Goal: Task Accomplishment & Management: Use online tool/utility

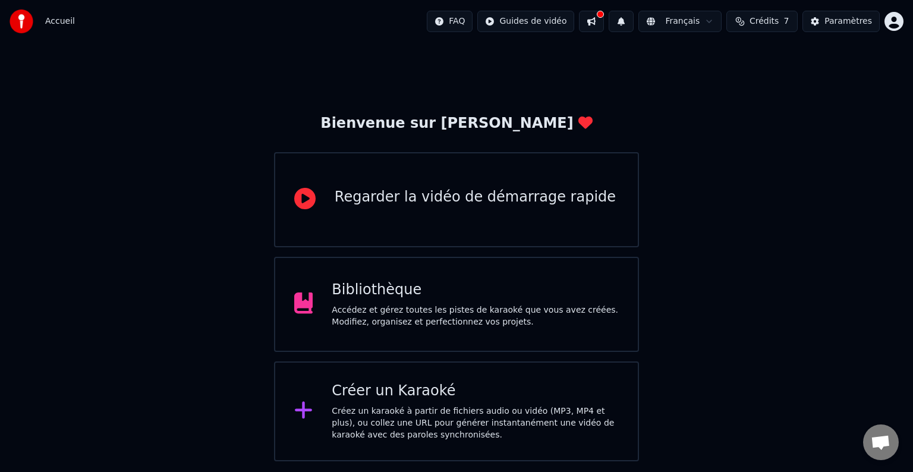
click at [376, 264] on div "Bibliothèque Accédez et gérez toutes les pistes de karaoké que vous avez créées…" at bounding box center [456, 304] width 365 height 95
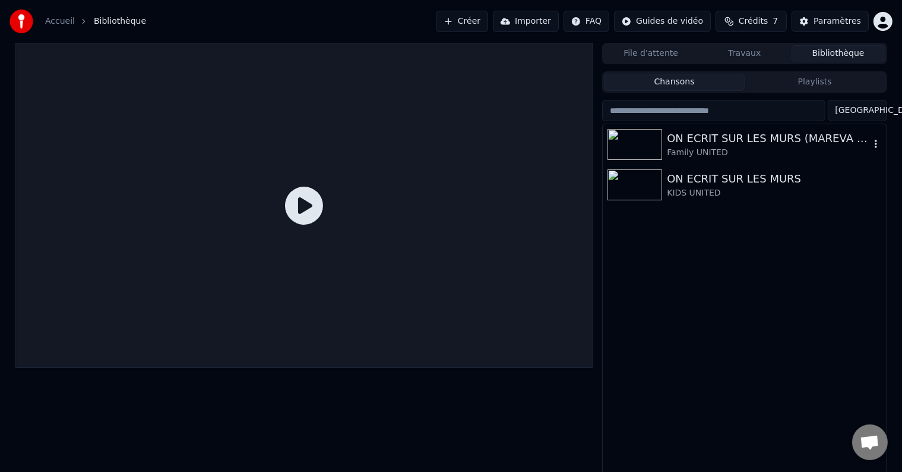
click at [731, 138] on div "ON ECRIT SUR LES MURS (MAREVA VERSION)" at bounding box center [768, 138] width 203 height 17
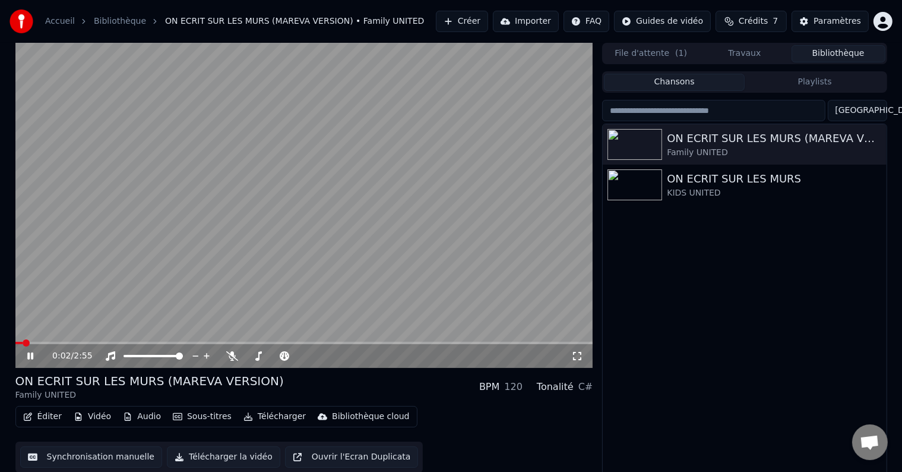
click at [31, 356] on icon at bounding box center [30, 355] width 6 height 7
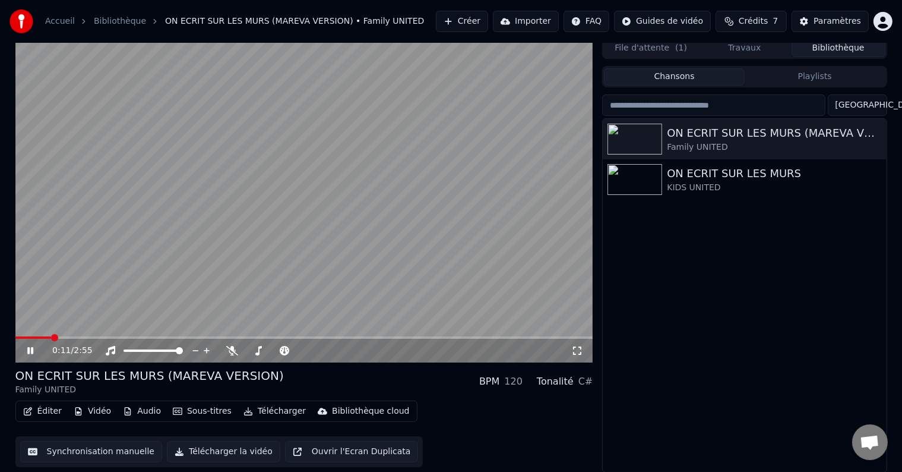
click at [50, 337] on span at bounding box center [33, 337] width 36 height 2
click at [71, 336] on span at bounding box center [43, 337] width 56 height 2
click at [57, 455] on button "Synchronisation manuelle" at bounding box center [91, 451] width 143 height 21
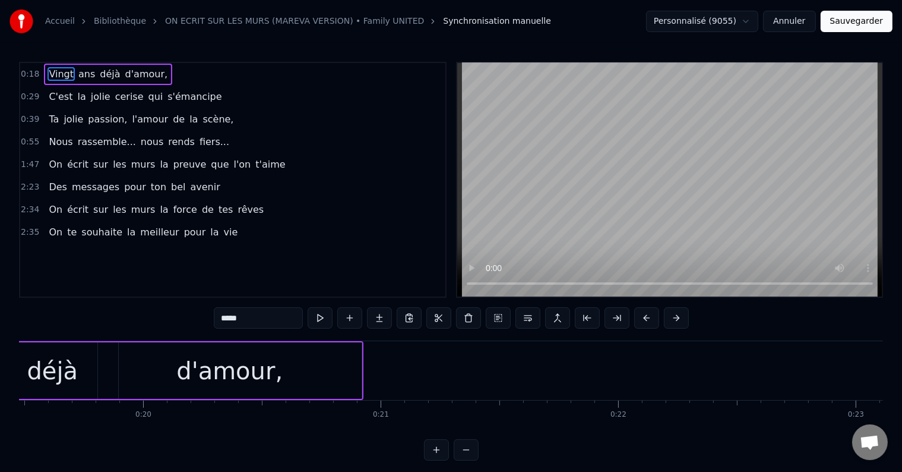
scroll to position [0, 4676]
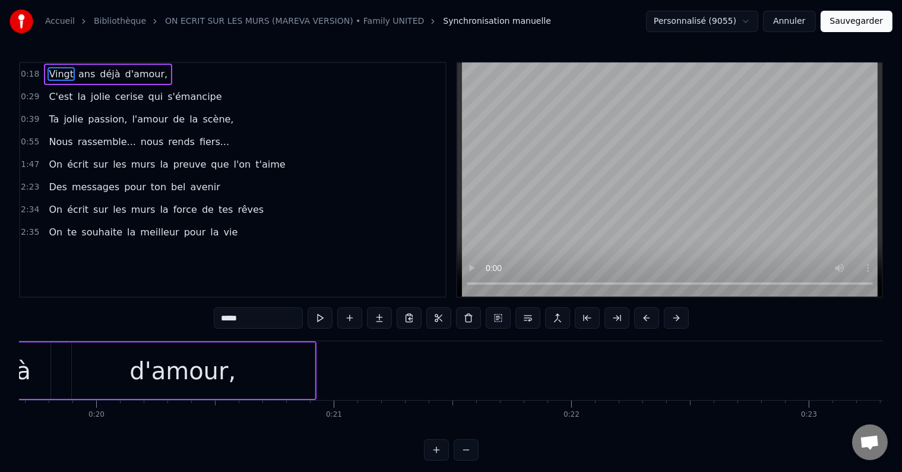
click at [307, 364] on div "d'amour," at bounding box center [183, 370] width 264 height 56
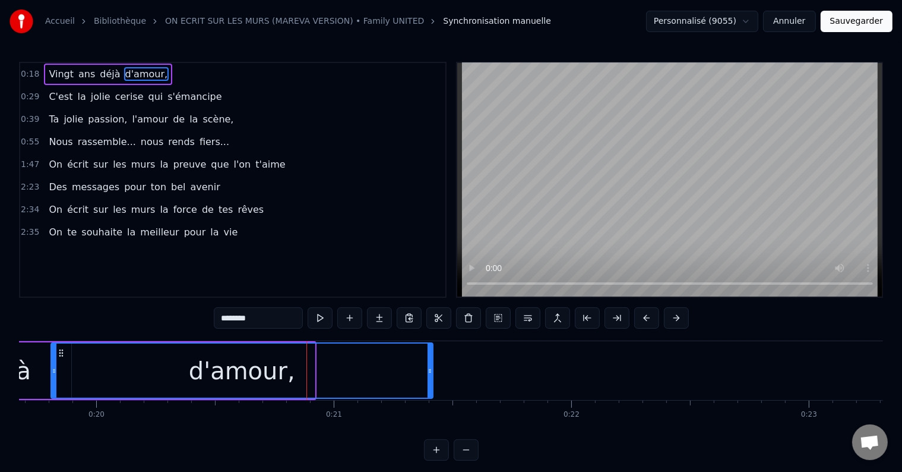
drag, startPoint x: 313, startPoint y: 365, endPoint x: 431, endPoint y: 371, distance: 118.4
click at [431, 371] on icon at bounding box center [430, 371] width 5 height 10
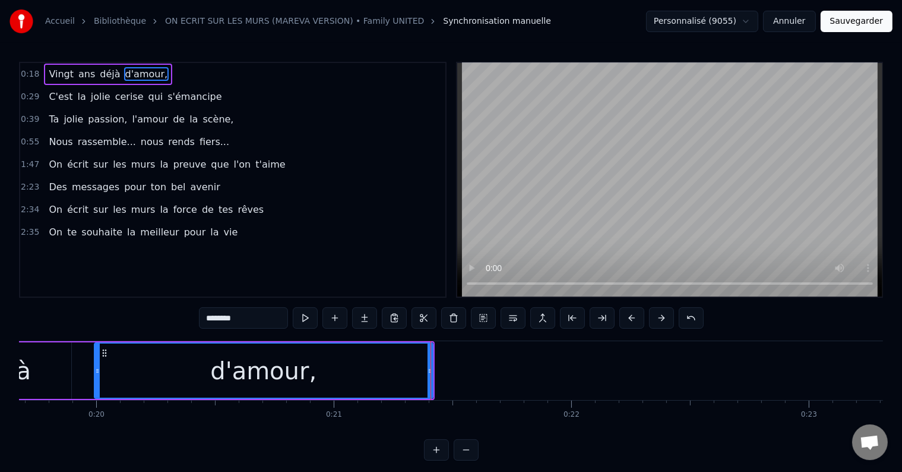
drag, startPoint x: 51, startPoint y: 368, endPoint x: 94, endPoint y: 373, distance: 43.6
click at [95, 373] on icon at bounding box center [97, 371] width 5 height 10
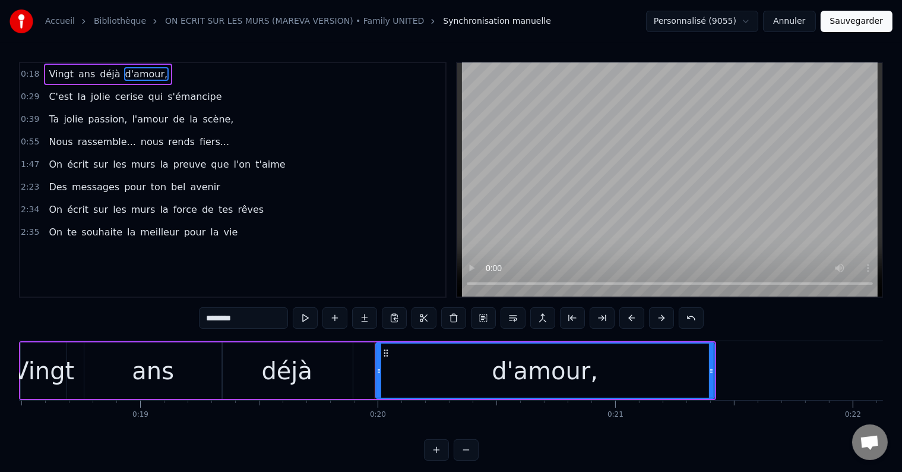
scroll to position [0, 4347]
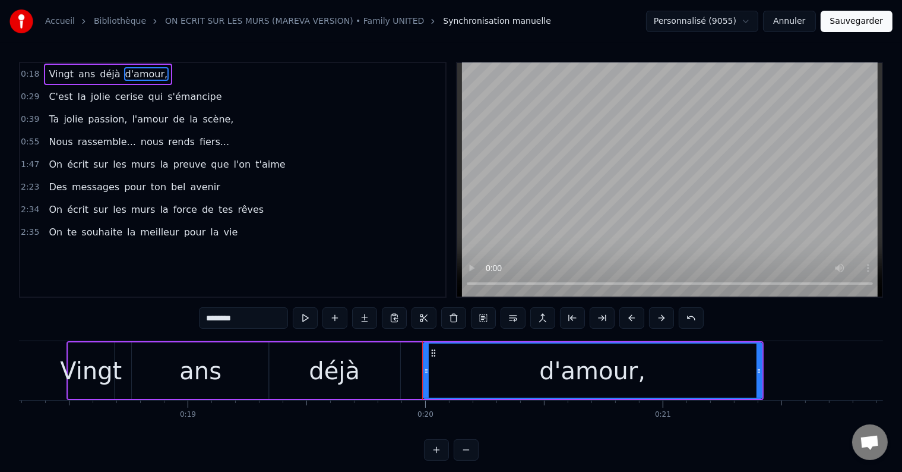
click at [78, 366] on div "Vingt" at bounding box center [91, 371] width 62 height 36
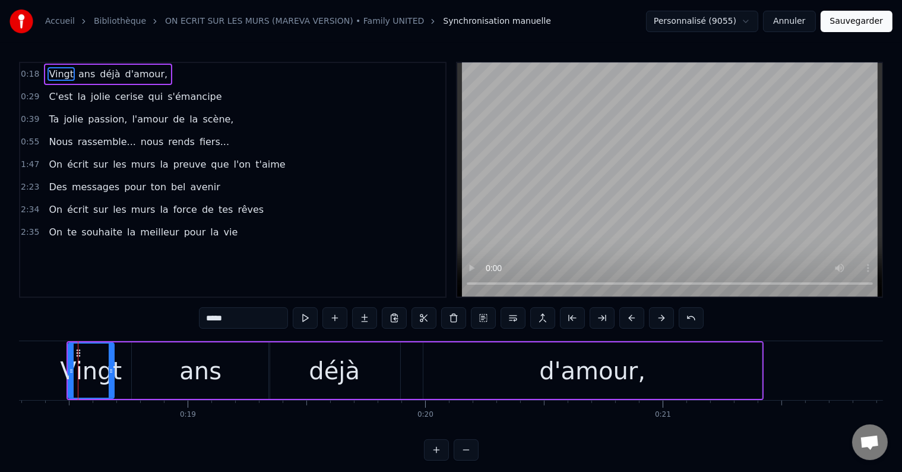
scroll to position [0, 4346]
drag, startPoint x: 113, startPoint y: 367, endPoint x: 131, endPoint y: 367, distance: 17.8
click at [131, 367] on icon at bounding box center [129, 371] width 5 height 10
click at [181, 363] on div "ans" at bounding box center [201, 370] width 138 height 56
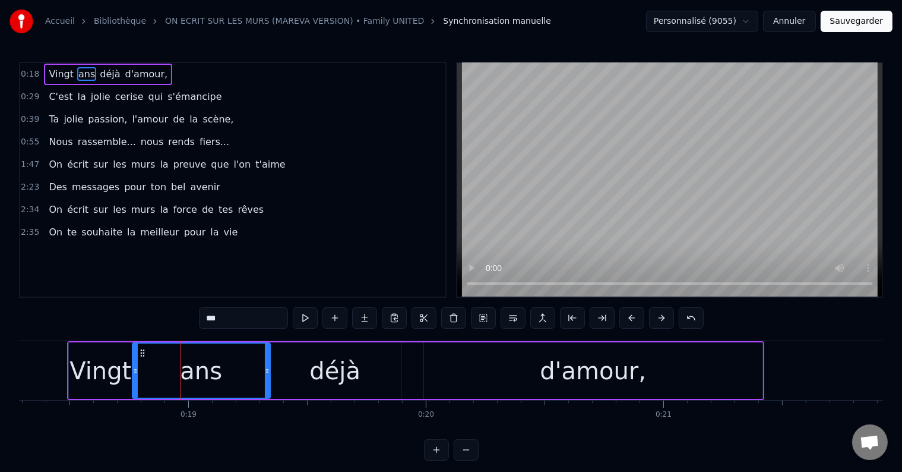
click at [377, 373] on div "déjà" at bounding box center [335, 370] width 131 height 56
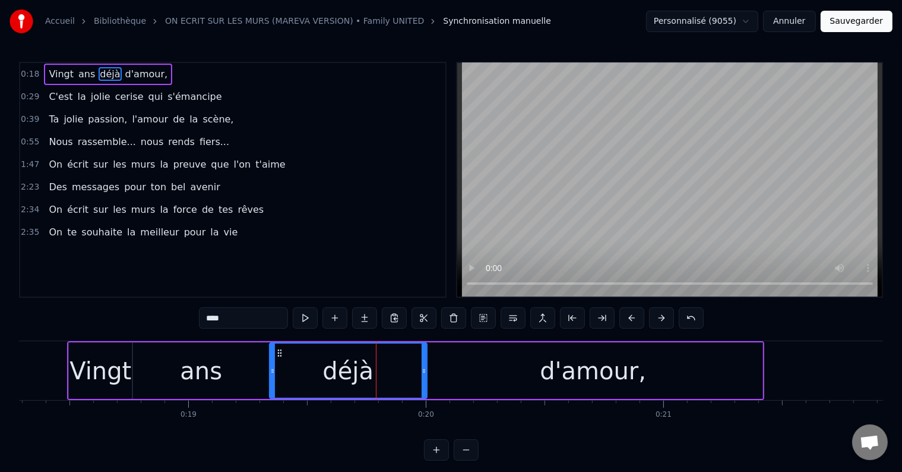
drag, startPoint x: 399, startPoint y: 368, endPoint x: 425, endPoint y: 368, distance: 26.1
click at [425, 368] on icon at bounding box center [424, 371] width 5 height 10
drag, startPoint x: 272, startPoint y: 369, endPoint x: 295, endPoint y: 369, distance: 23.2
click at [295, 369] on icon at bounding box center [293, 371] width 5 height 10
click at [257, 364] on div "ans" at bounding box center [201, 370] width 138 height 56
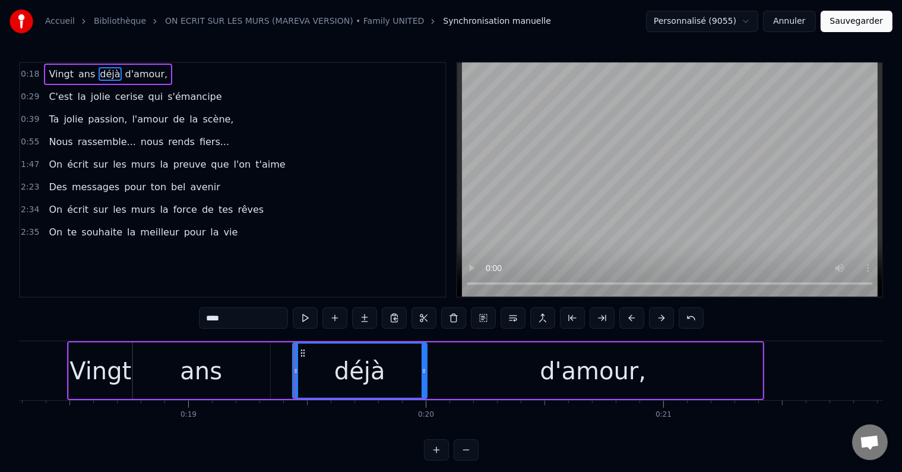
type input "***"
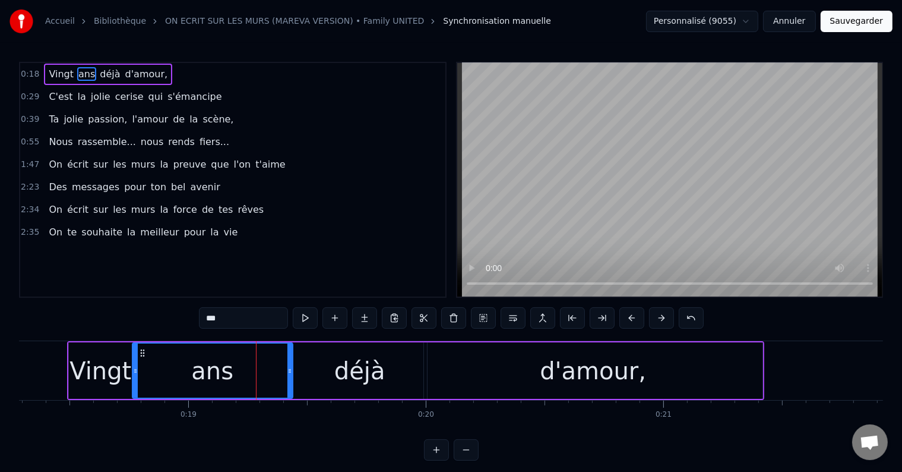
drag, startPoint x: 267, startPoint y: 370, endPoint x: 290, endPoint y: 372, distance: 22.6
click at [290, 372] on icon at bounding box center [290, 371] width 5 height 10
click at [306, 315] on button at bounding box center [305, 317] width 25 height 21
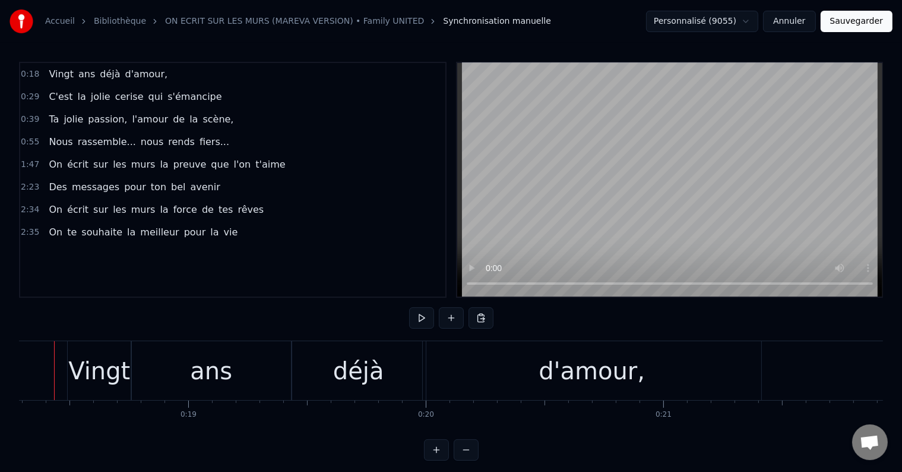
scroll to position [0, 4321]
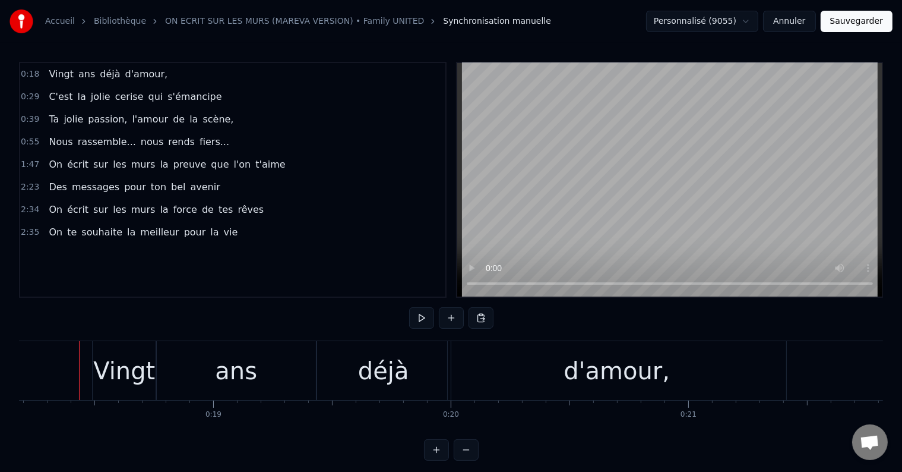
click at [81, 67] on span "ans" at bounding box center [86, 74] width 19 height 14
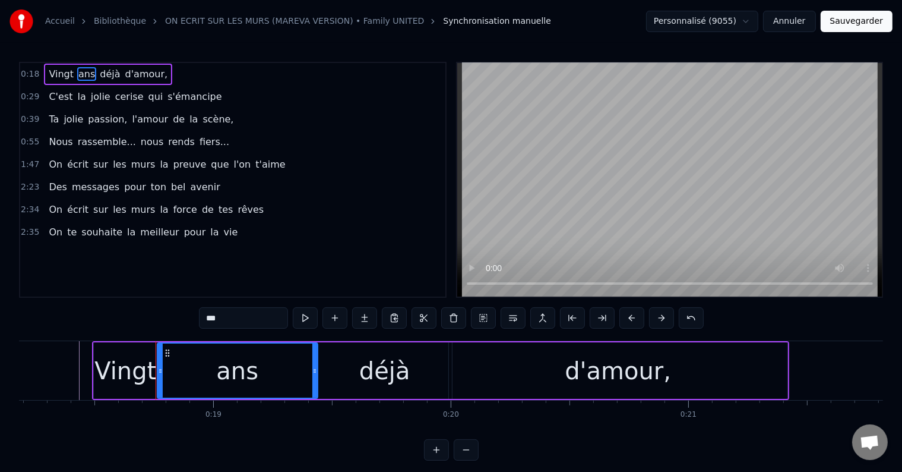
click at [44, 65] on div "Vingt ans déjà d'amour," at bounding box center [108, 74] width 128 height 21
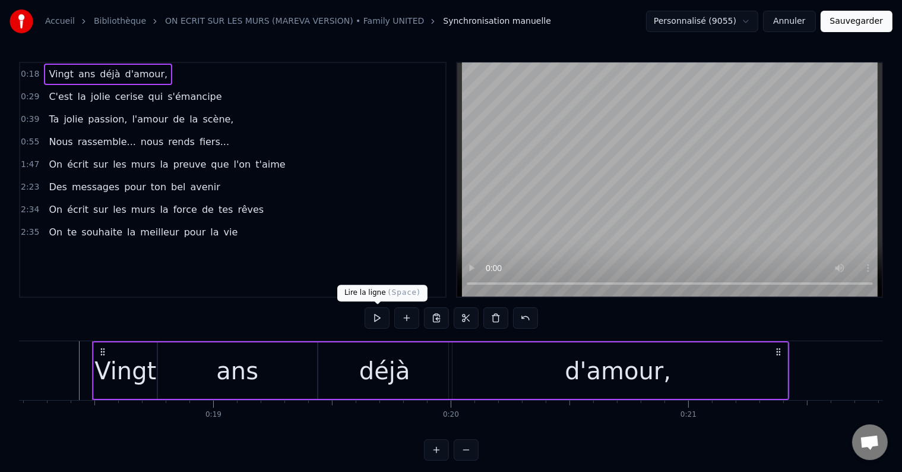
click at [371, 317] on button at bounding box center [377, 317] width 25 height 21
click at [373, 323] on button at bounding box center [377, 317] width 25 height 21
drag, startPoint x: 321, startPoint y: 352, endPoint x: 390, endPoint y: 351, distance: 68.9
click at [390, 351] on div "déjà" at bounding box center [385, 370] width 134 height 56
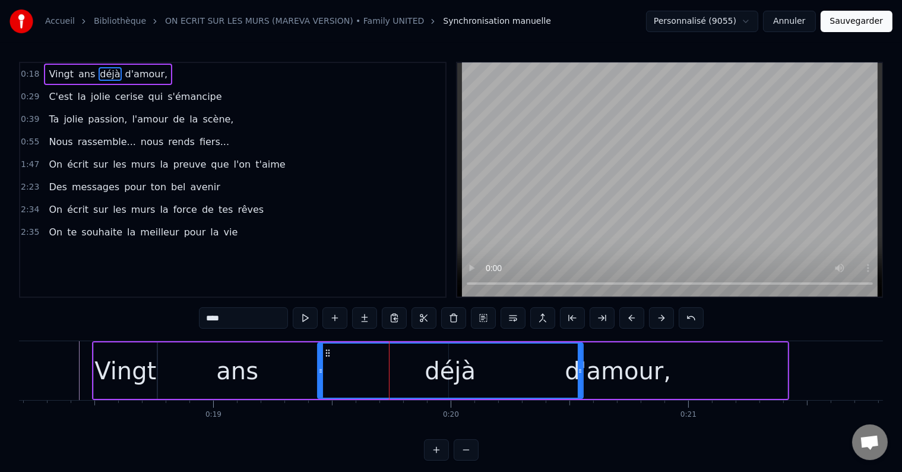
drag, startPoint x: 449, startPoint y: 370, endPoint x: 582, endPoint y: 368, distance: 133.1
click at [582, 368] on icon at bounding box center [580, 371] width 5 height 10
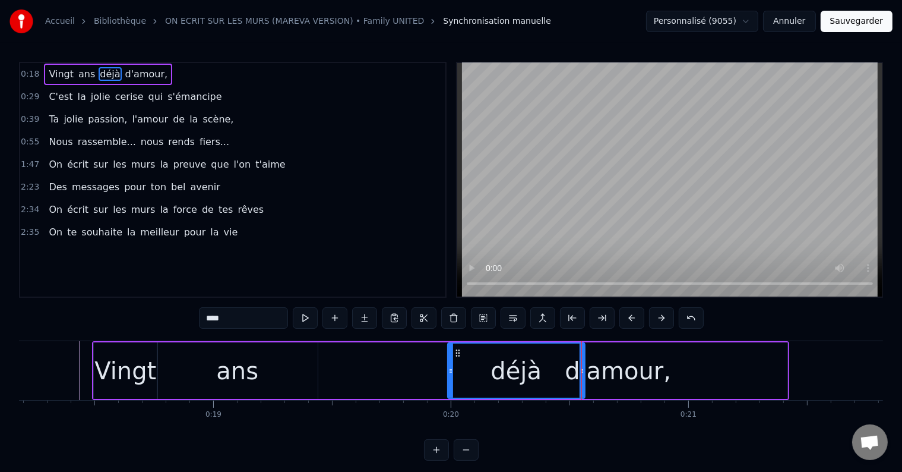
drag, startPoint x: 319, startPoint y: 367, endPoint x: 449, endPoint y: 371, distance: 130.2
click at [449, 371] on icon at bounding box center [451, 371] width 5 height 10
click at [677, 356] on div "d'amour," at bounding box center [618, 370] width 339 height 56
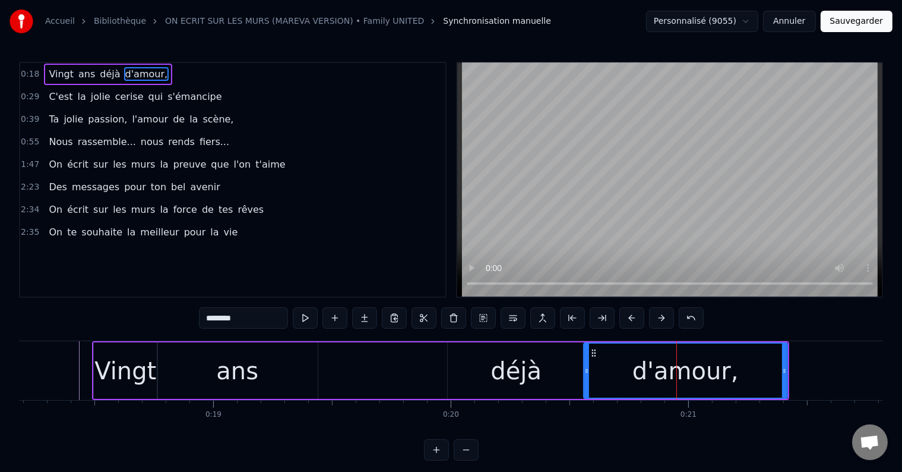
drag, startPoint x: 452, startPoint y: 372, endPoint x: 586, endPoint y: 358, distance: 134.4
click at [586, 358] on div at bounding box center [587, 370] width 5 height 54
click at [141, 348] on div "Vingt" at bounding box center [126, 370] width 64 height 56
type input "*****"
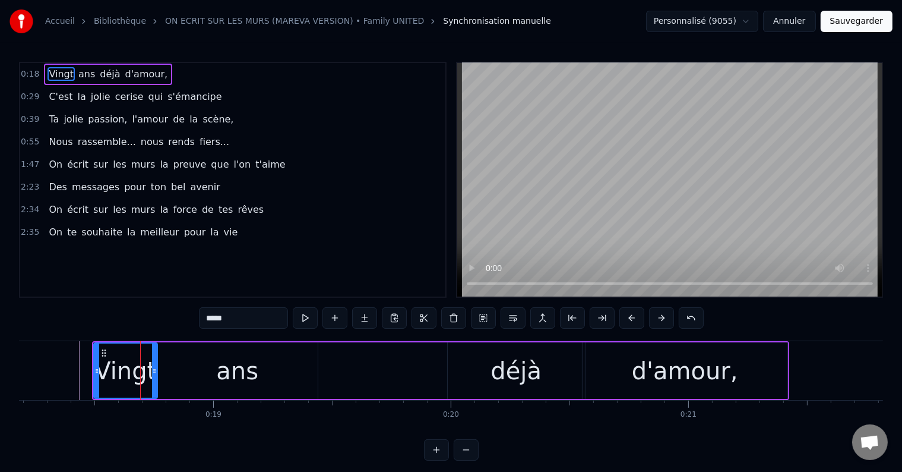
click at [245, 78] on div "0:18 Vingt ans déjà d'amour," at bounding box center [232, 74] width 425 height 23
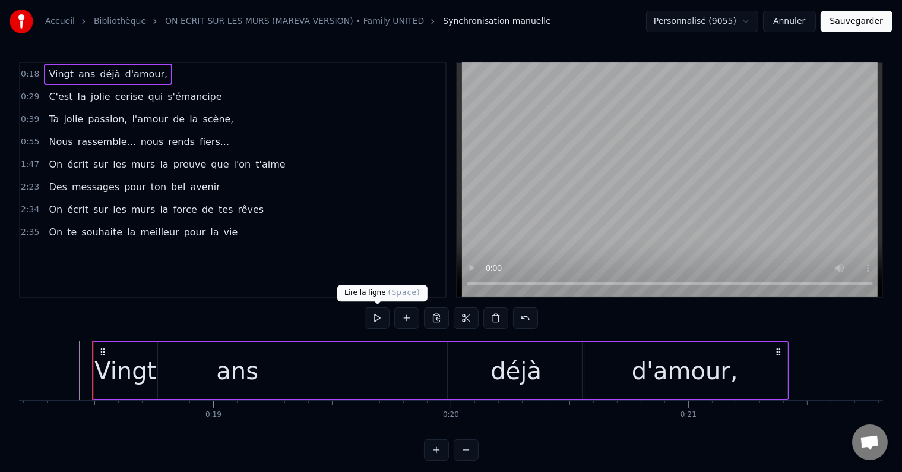
click at [374, 309] on button at bounding box center [377, 317] width 25 height 21
click at [371, 315] on button at bounding box center [377, 317] width 25 height 21
click at [777, 365] on div "d'amour," at bounding box center [685, 370] width 205 height 56
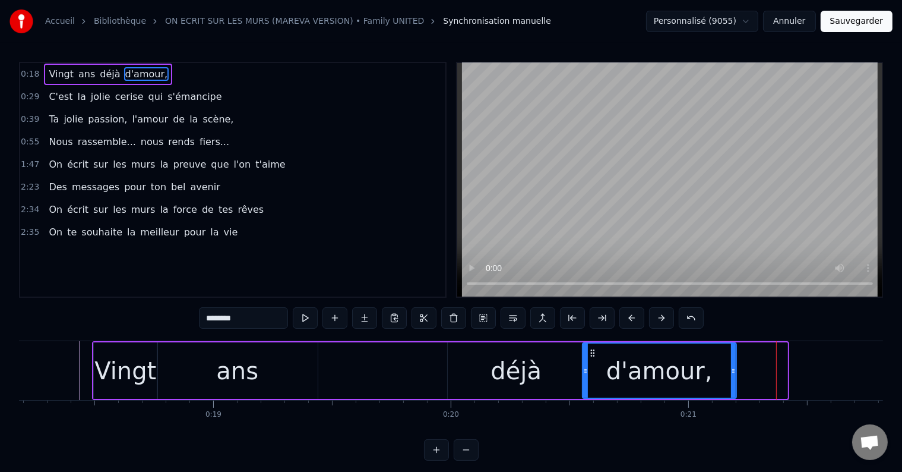
drag, startPoint x: 785, startPoint y: 370, endPoint x: 731, endPoint y: 373, distance: 54.1
click at [731, 373] on icon at bounding box center [733, 371] width 5 height 10
click at [295, 349] on div "ans" at bounding box center [237, 370] width 160 height 56
type input "***"
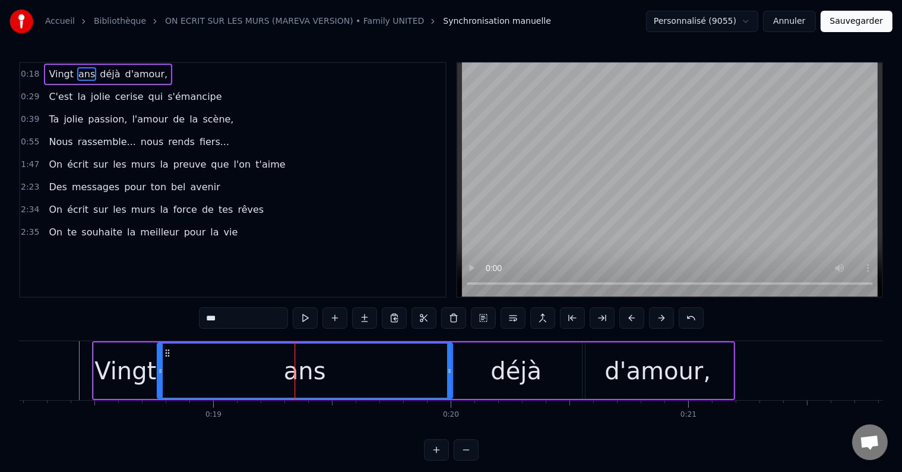
drag, startPoint x: 315, startPoint y: 368, endPoint x: 451, endPoint y: 383, distance: 136.2
click at [451, 383] on div at bounding box center [449, 370] width 5 height 54
click at [275, 145] on div "0:55 Nous rassemble... nous rends fiers..." at bounding box center [232, 142] width 425 height 23
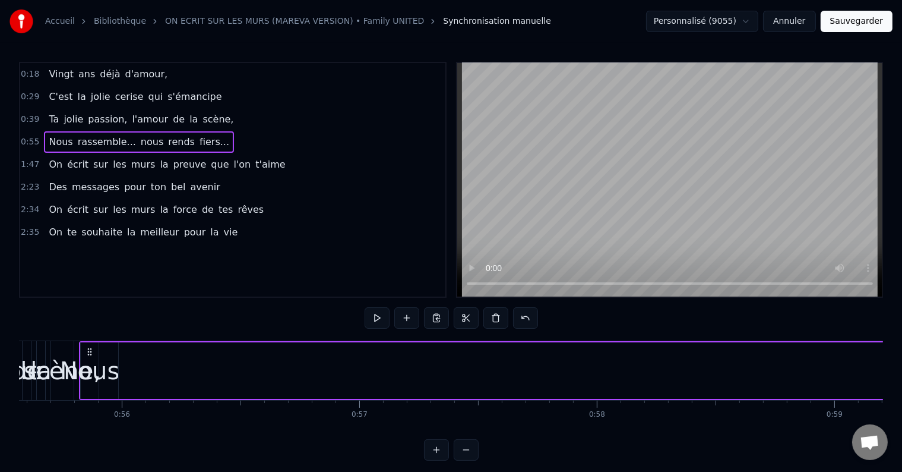
click at [185, 75] on div "0:18 Vingt ans déjà d'amour," at bounding box center [232, 74] width 425 height 23
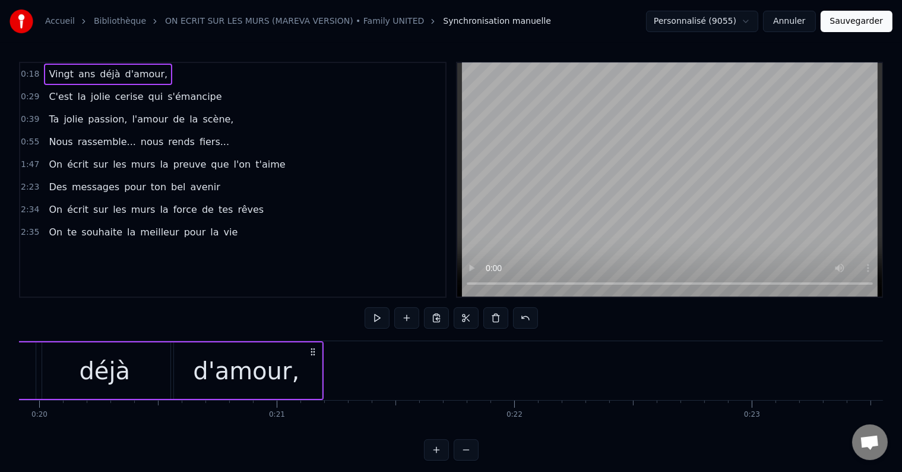
scroll to position [0, 4334]
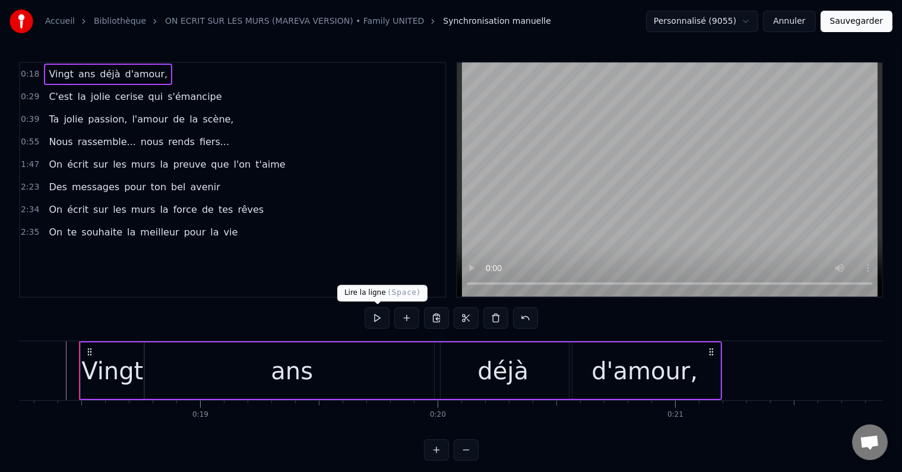
click at [377, 316] on button at bounding box center [377, 317] width 25 height 21
click at [711, 370] on div "d'amour," at bounding box center [645, 370] width 151 height 56
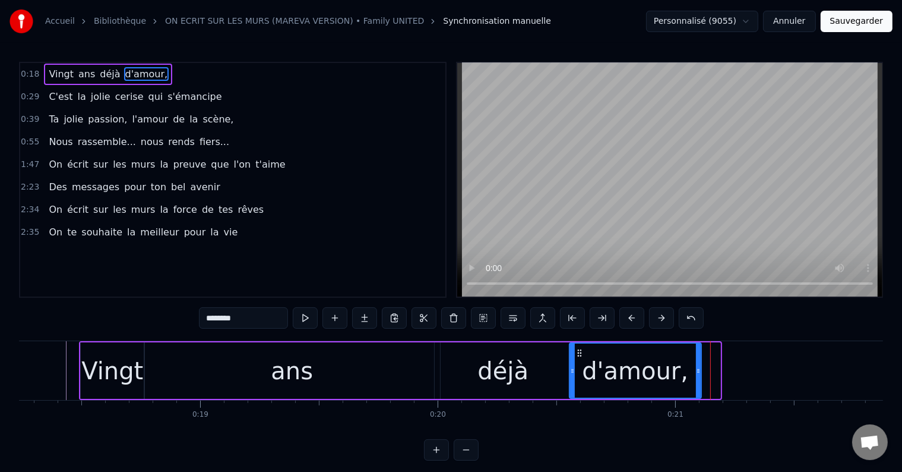
drag, startPoint x: 718, startPoint y: 371, endPoint x: 699, endPoint y: 371, distance: 19.0
click at [699, 371] on icon at bounding box center [698, 371] width 5 height 10
click at [564, 367] on div "déjà" at bounding box center [503, 370] width 137 height 56
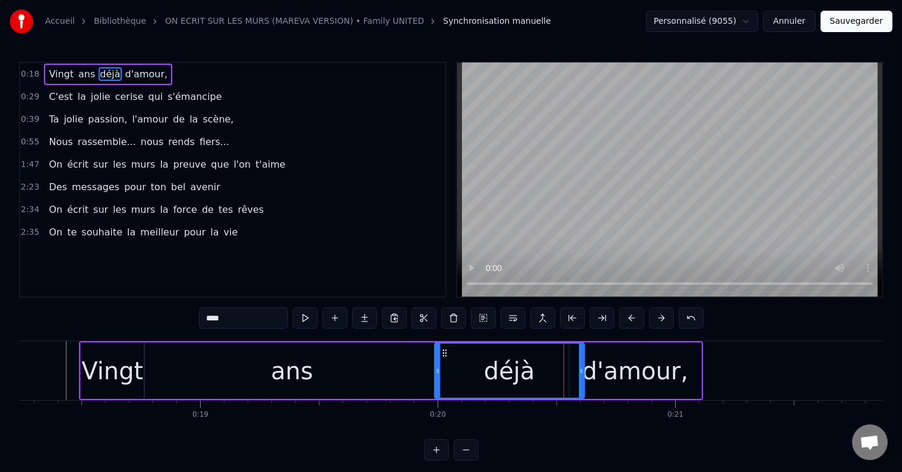
drag, startPoint x: 569, startPoint y: 370, endPoint x: 582, endPoint y: 370, distance: 12.5
click at [582, 370] on circle at bounding box center [582, 370] width 1 height 1
click at [689, 351] on div "d'amour," at bounding box center [636, 370] width 132 height 56
type input "********"
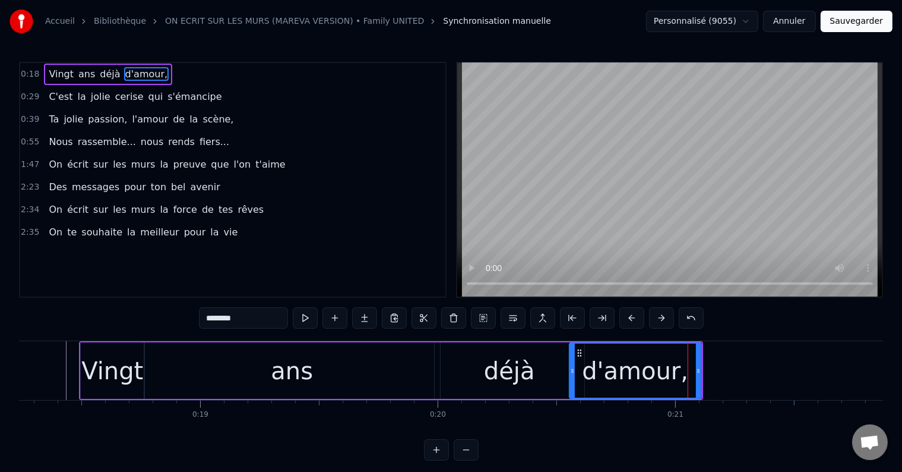
click at [701, 368] on div "d'amour," at bounding box center [635, 370] width 133 height 56
drag, startPoint x: 697, startPoint y: 368, endPoint x: 719, endPoint y: 366, distance: 22.7
click at [719, 366] on icon at bounding box center [719, 371] width 5 height 10
click at [200, 78] on div "0:18 Vingt ans déjà d'amour," at bounding box center [232, 74] width 425 height 23
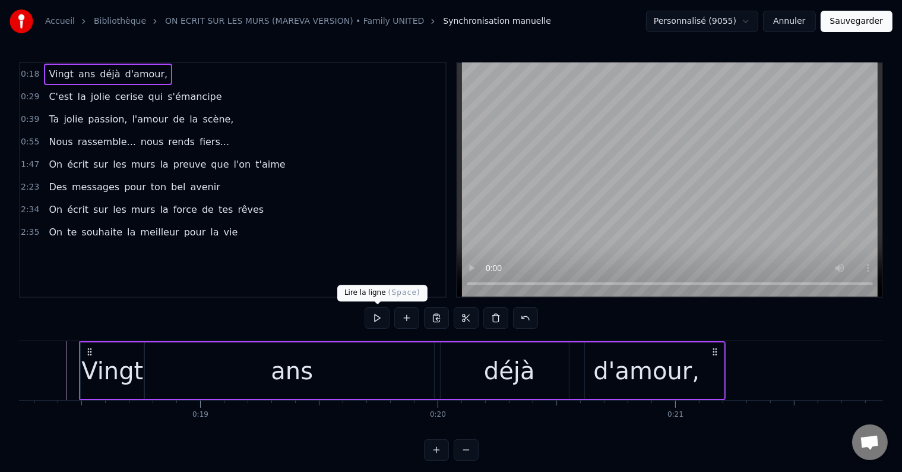
click at [383, 310] on button at bounding box center [377, 317] width 25 height 21
click at [375, 320] on button at bounding box center [377, 317] width 25 height 21
click at [375, 321] on button at bounding box center [377, 317] width 25 height 21
click at [131, 351] on div "Vingt" at bounding box center [113, 370] width 64 height 56
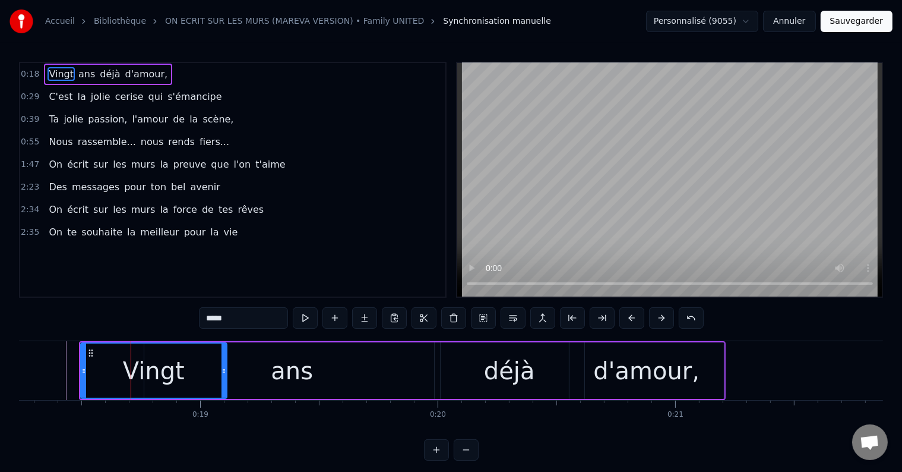
drag, startPoint x: 143, startPoint y: 367, endPoint x: 225, endPoint y: 377, distance: 83.1
click at [225, 377] on div at bounding box center [224, 370] width 5 height 54
click at [323, 359] on div "ans" at bounding box center [292, 370] width 296 height 56
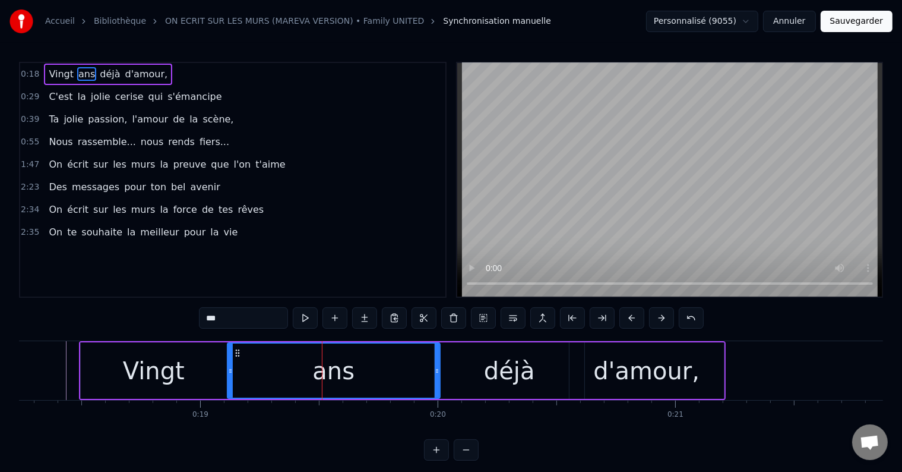
drag, startPoint x: 147, startPoint y: 368, endPoint x: 231, endPoint y: 371, distance: 83.2
click at [231, 371] on icon at bounding box center [230, 371] width 5 height 10
click at [305, 319] on button at bounding box center [305, 317] width 25 height 21
click at [307, 313] on button at bounding box center [305, 317] width 25 height 21
click at [194, 365] on div "Vingt" at bounding box center [154, 370] width 146 height 56
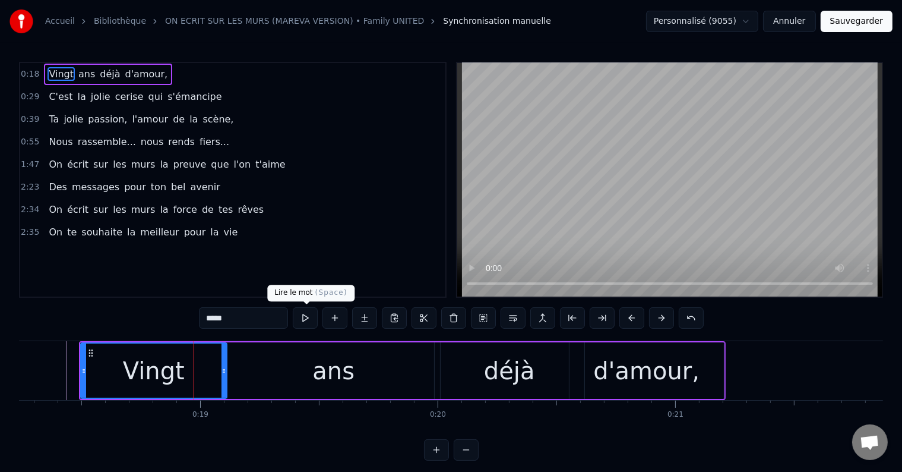
click at [311, 313] on button at bounding box center [305, 317] width 25 height 21
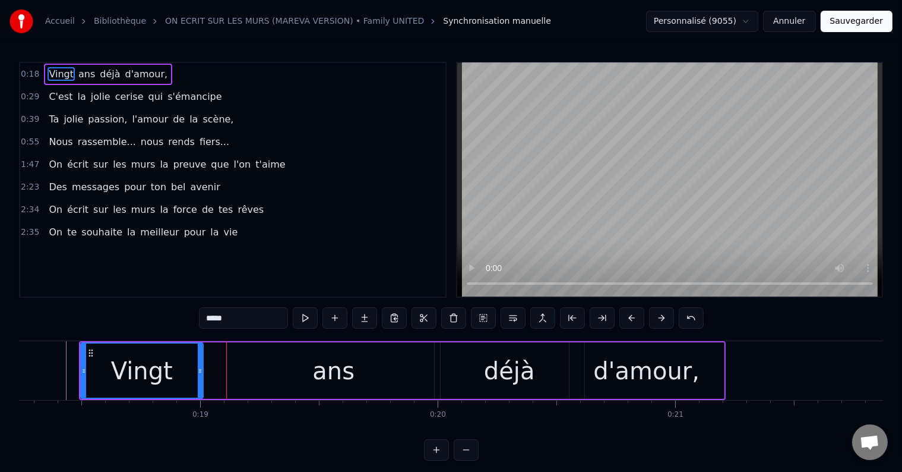
drag, startPoint x: 225, startPoint y: 368, endPoint x: 201, endPoint y: 368, distance: 23.8
click at [201, 368] on icon at bounding box center [200, 371] width 5 height 10
click at [305, 311] on button at bounding box center [305, 317] width 25 height 21
click at [265, 359] on div "ans" at bounding box center [334, 370] width 213 height 56
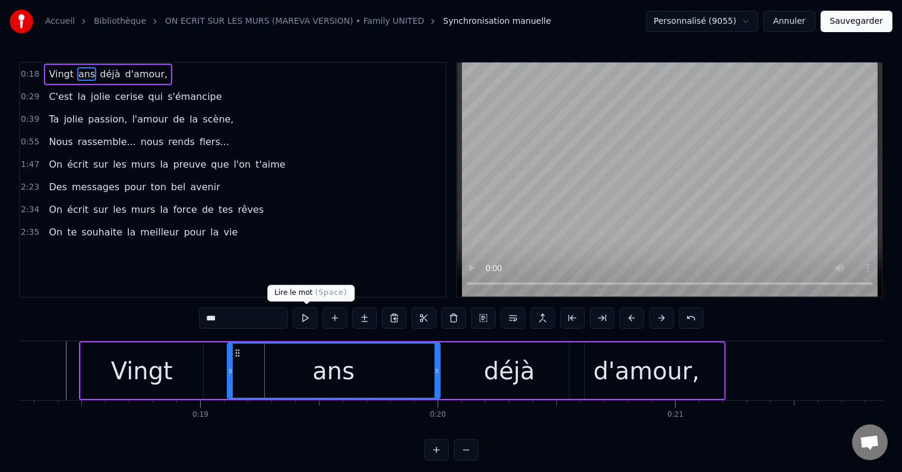
click at [303, 321] on button at bounding box center [305, 317] width 25 height 21
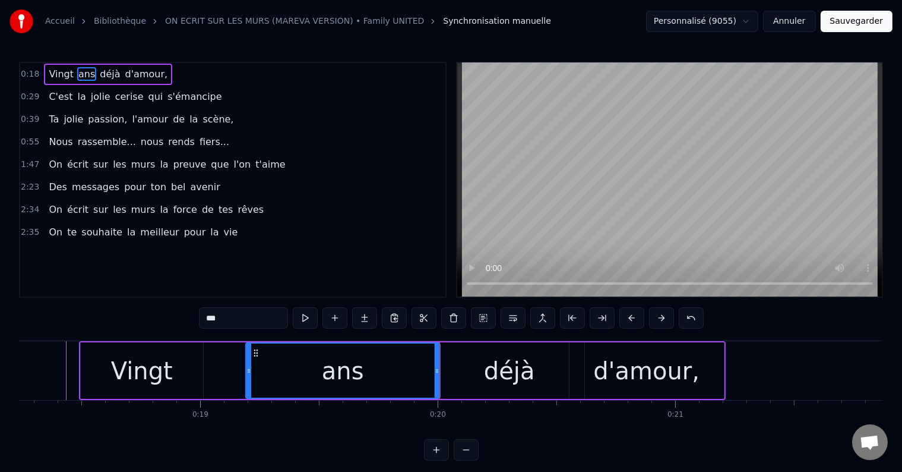
drag, startPoint x: 227, startPoint y: 370, endPoint x: 245, endPoint y: 370, distance: 18.4
click at [247, 370] on icon at bounding box center [249, 371] width 5 height 10
click at [303, 320] on button at bounding box center [305, 317] width 25 height 21
click at [471, 367] on div "déjà" at bounding box center [510, 370] width 150 height 56
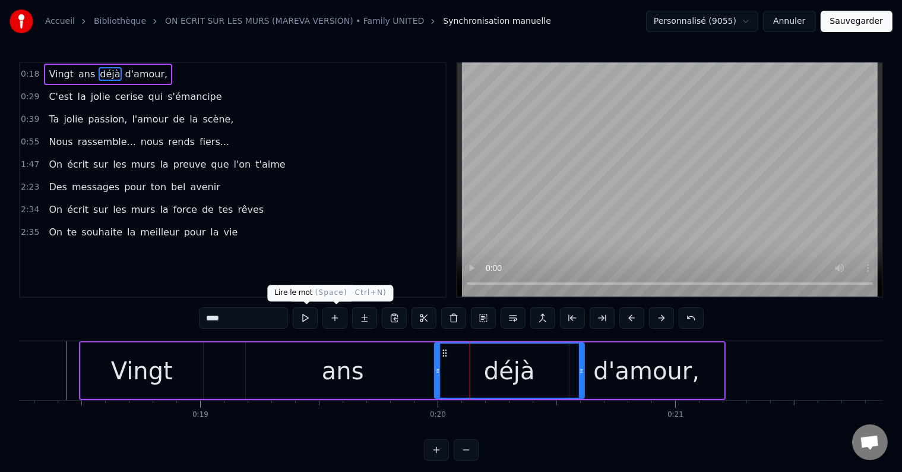
click at [309, 316] on button at bounding box center [305, 317] width 25 height 21
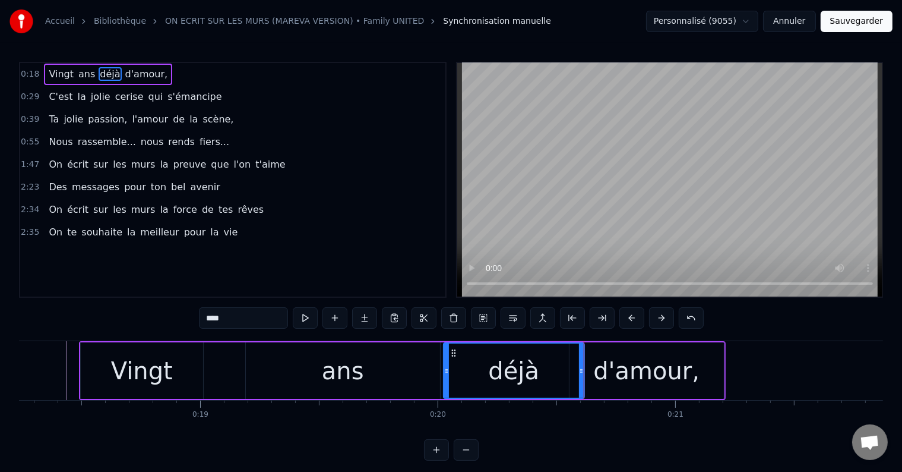
drag, startPoint x: 437, startPoint y: 372, endPoint x: 447, endPoint y: 373, distance: 9.6
click at [447, 373] on icon at bounding box center [446, 371] width 5 height 10
click at [313, 318] on button at bounding box center [305, 317] width 25 height 21
click at [643, 346] on div "d'amour," at bounding box center [647, 370] width 154 height 56
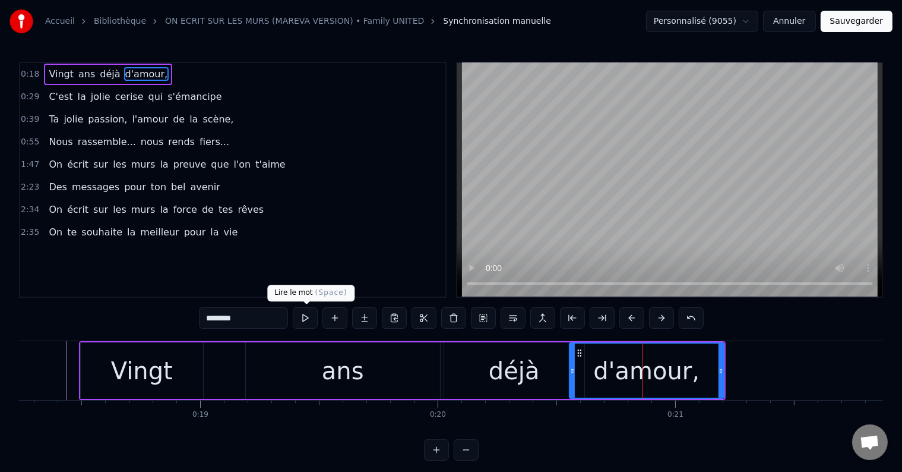
click at [309, 318] on button at bounding box center [305, 317] width 25 height 21
click at [473, 348] on div "déjà" at bounding box center [514, 370] width 140 height 56
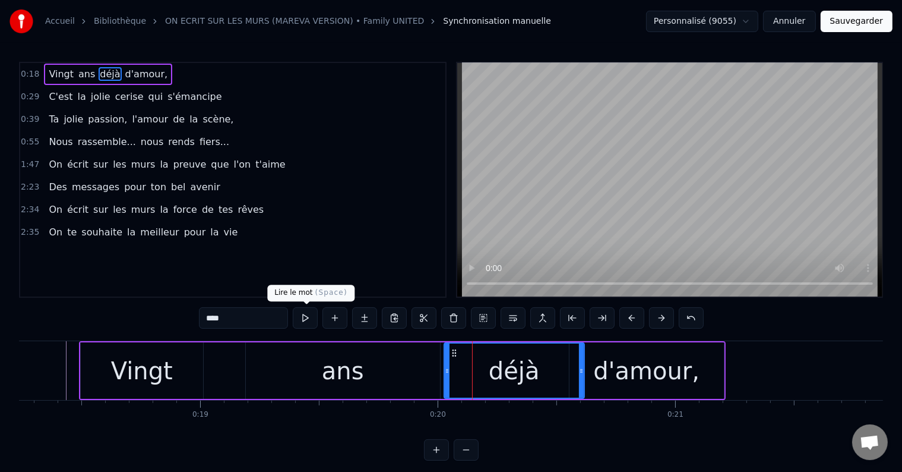
click at [313, 318] on button at bounding box center [305, 317] width 25 height 21
click at [634, 349] on div "d'amour," at bounding box center [647, 370] width 154 height 56
type input "********"
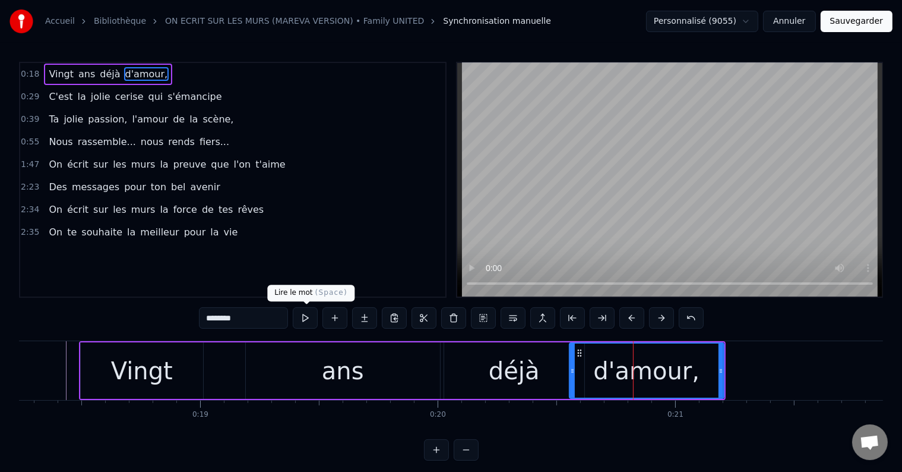
click at [311, 318] on button at bounding box center [305, 317] width 25 height 21
click at [183, 72] on div "0:18 Vingt ans déjà d'amour," at bounding box center [232, 74] width 425 height 23
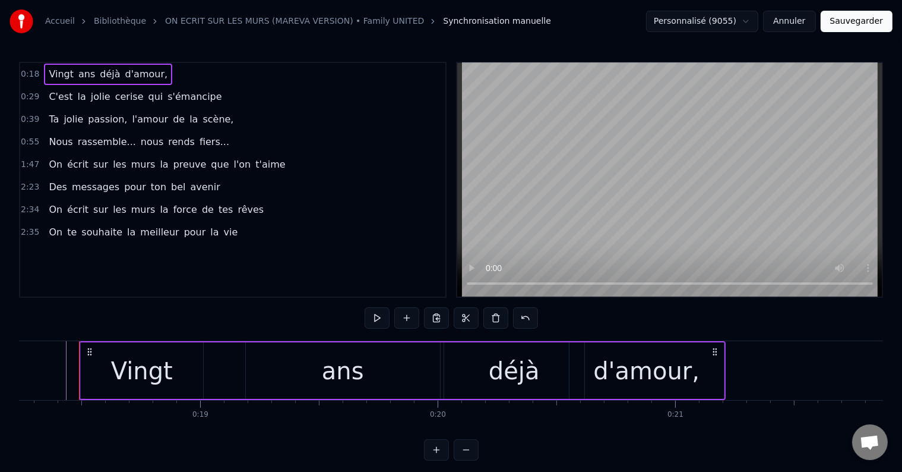
click at [383, 310] on button at bounding box center [377, 317] width 25 height 21
click at [212, 94] on div "0:29 C'est la jolie cerise qui s'émancipe" at bounding box center [232, 97] width 425 height 23
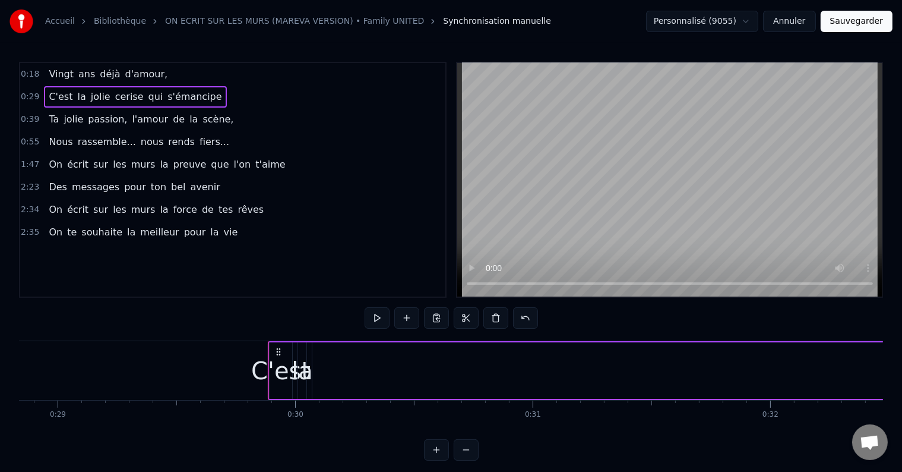
scroll to position [0, 7042]
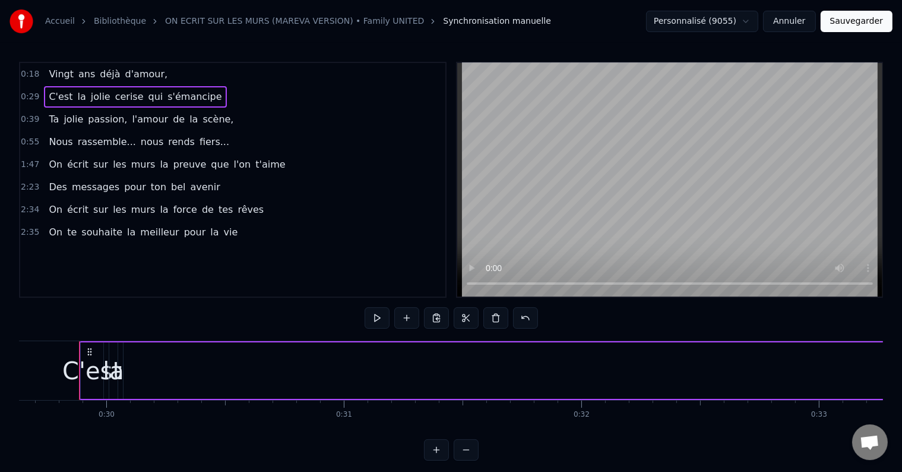
click at [88, 363] on div "C'est" at bounding box center [91, 371] width 59 height 36
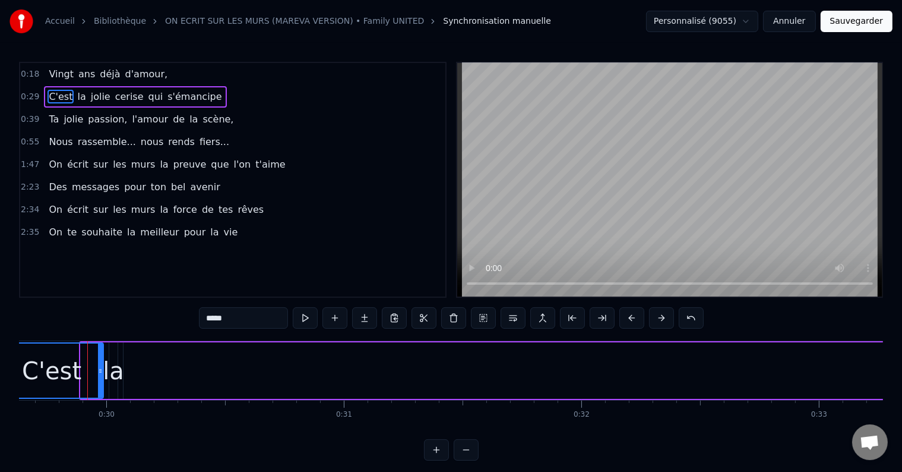
drag, startPoint x: 83, startPoint y: 361, endPoint x: 2, endPoint y: 355, distance: 81.0
click at [2, 355] on div "Accueil Bibliothèque ON ECRIT SUR LES MURS (MAREVA VERSION) • Family UNITED Syn…" at bounding box center [451, 230] width 902 height 460
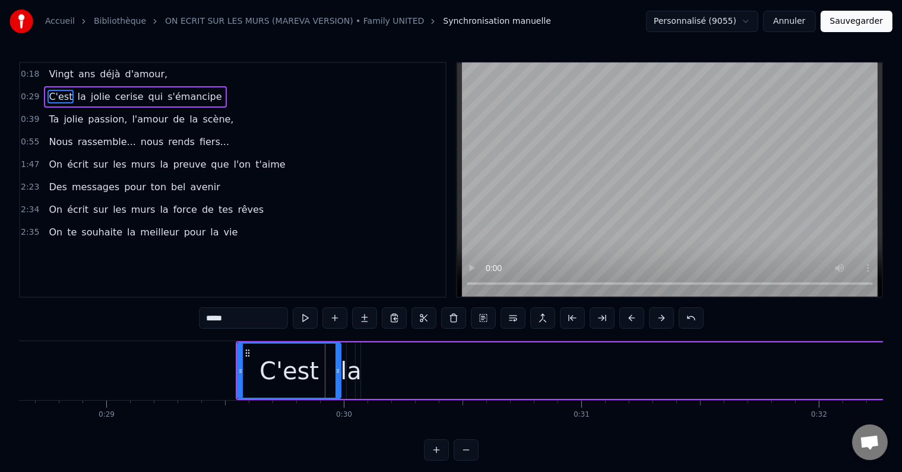
scroll to position [0, 6781]
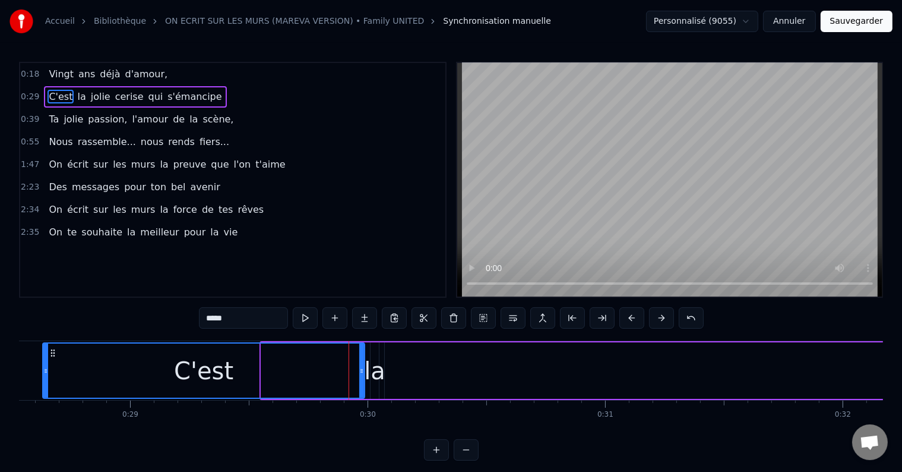
drag, startPoint x: 266, startPoint y: 370, endPoint x: 43, endPoint y: 352, distance: 223.5
click at [43, 352] on div "C'est" at bounding box center [203, 370] width 321 height 54
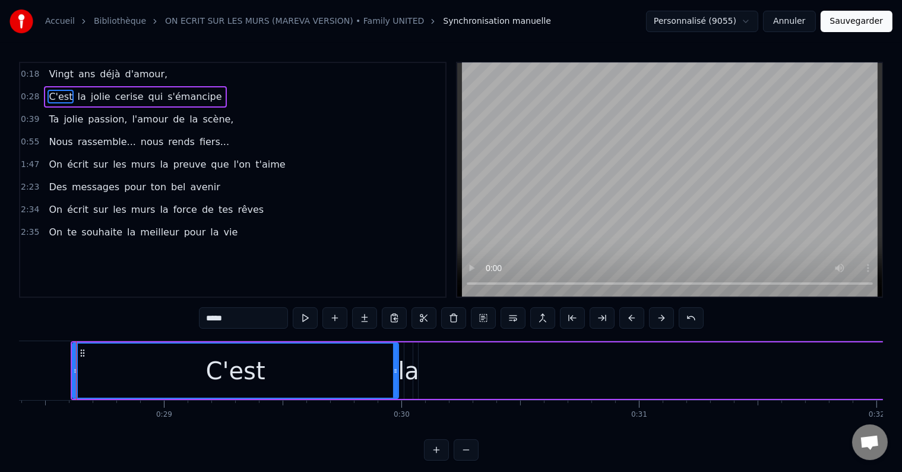
scroll to position [0, 6745]
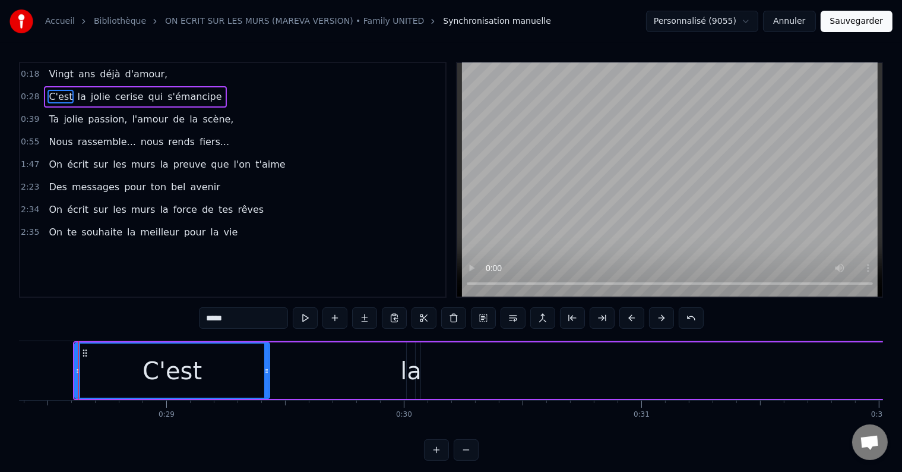
drag, startPoint x: 397, startPoint y: 367, endPoint x: 245, endPoint y: 369, distance: 152.1
click at [264, 369] on icon at bounding box center [266, 371] width 5 height 10
click at [411, 350] on div "la" at bounding box center [411, 370] width 8 height 56
type input "**"
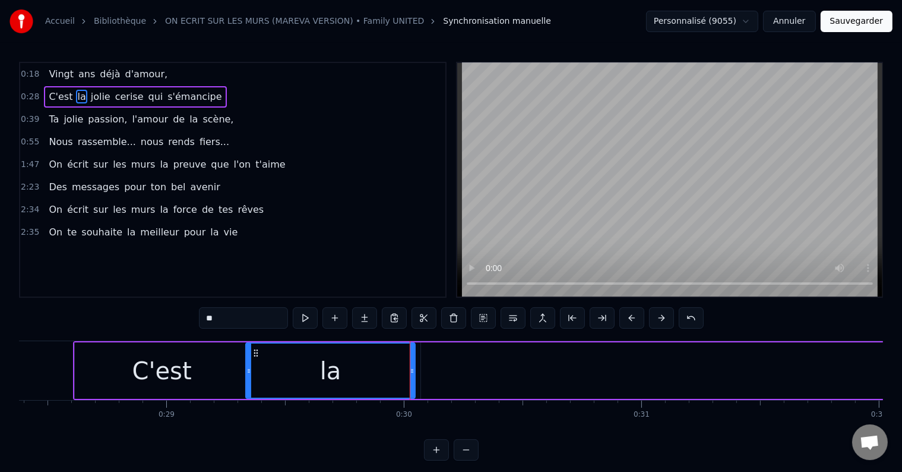
drag, startPoint x: 409, startPoint y: 370, endPoint x: 249, endPoint y: 364, distance: 160.0
click at [249, 364] on div at bounding box center [249, 370] width 5 height 54
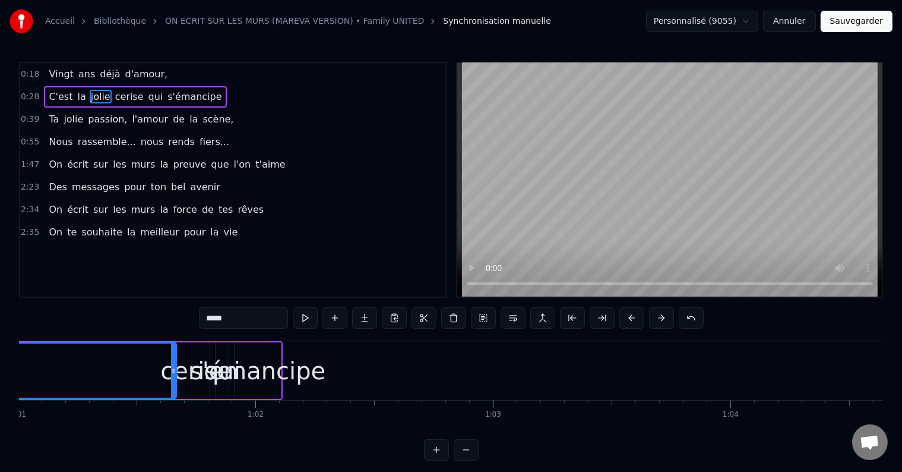
scroll to position [0, 14428]
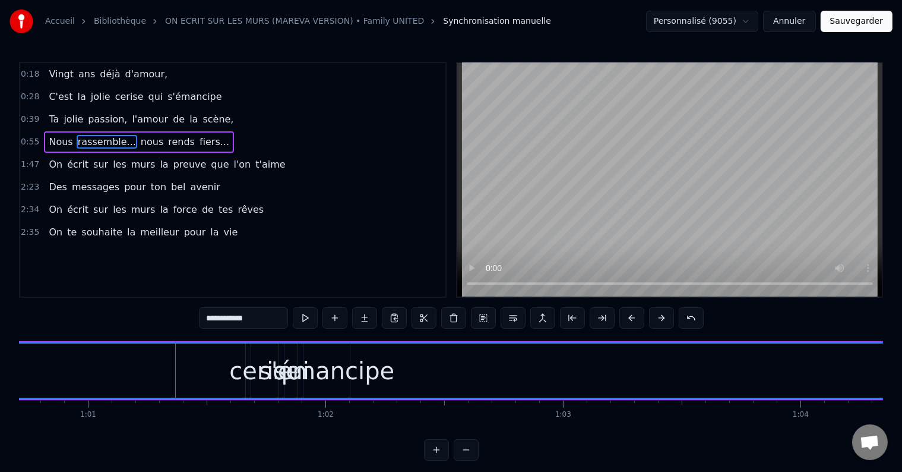
click at [89, 114] on span "passion," at bounding box center [108, 119] width 42 height 14
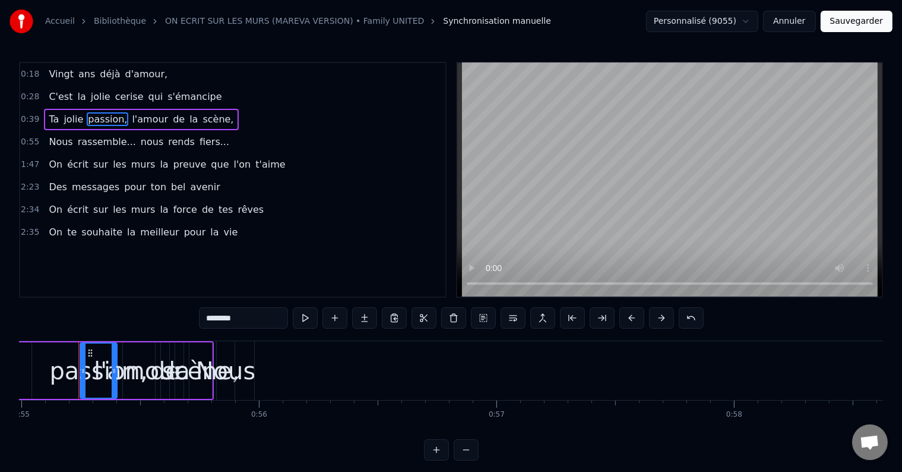
click at [90, 96] on span "jolie" at bounding box center [101, 97] width 22 height 14
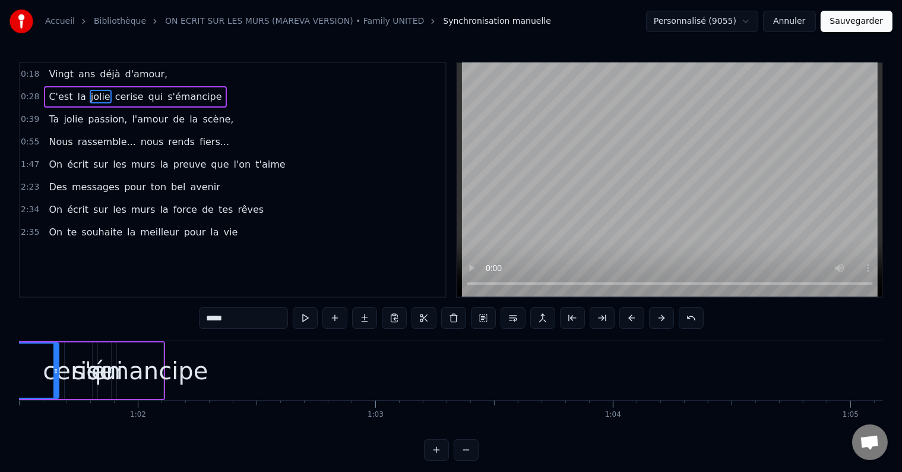
scroll to position [0, 14263]
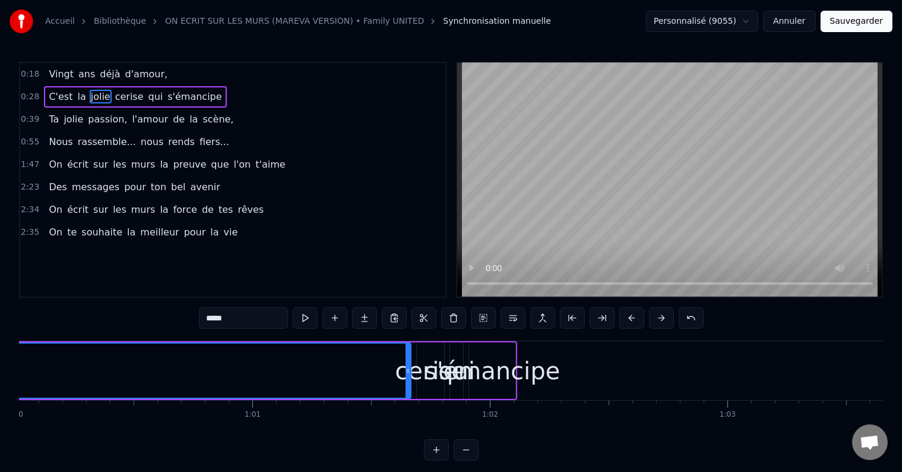
click at [94, 97] on span "jolie" at bounding box center [101, 97] width 22 height 14
drag, startPoint x: 406, startPoint y: 368, endPoint x: 348, endPoint y: 363, distance: 59.1
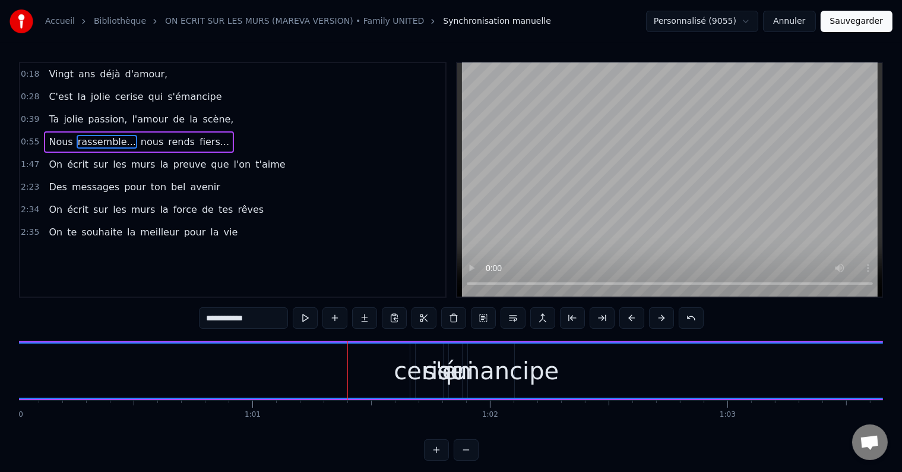
click at [90, 100] on span "jolie" at bounding box center [101, 97] width 22 height 14
type input "*****"
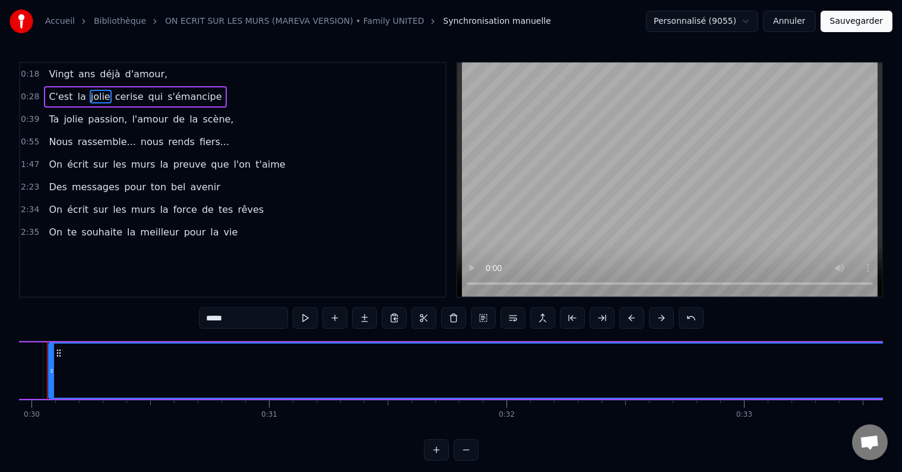
scroll to position [0, 7085]
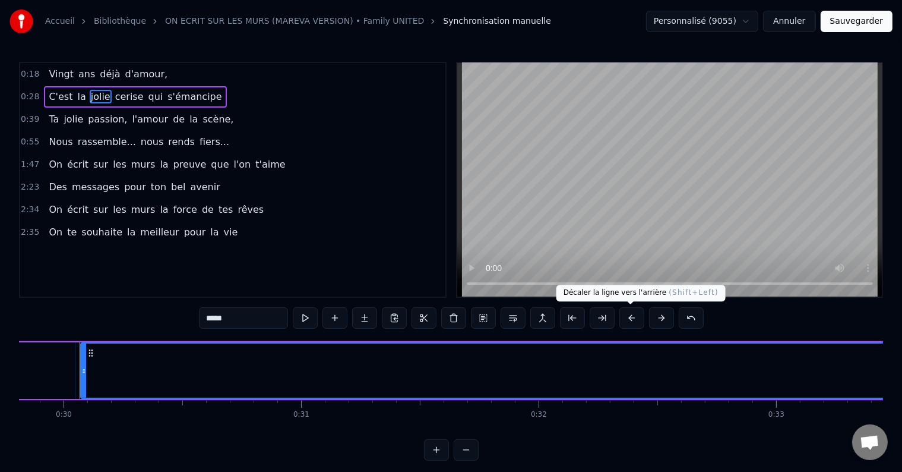
click at [633, 315] on button at bounding box center [632, 317] width 25 height 21
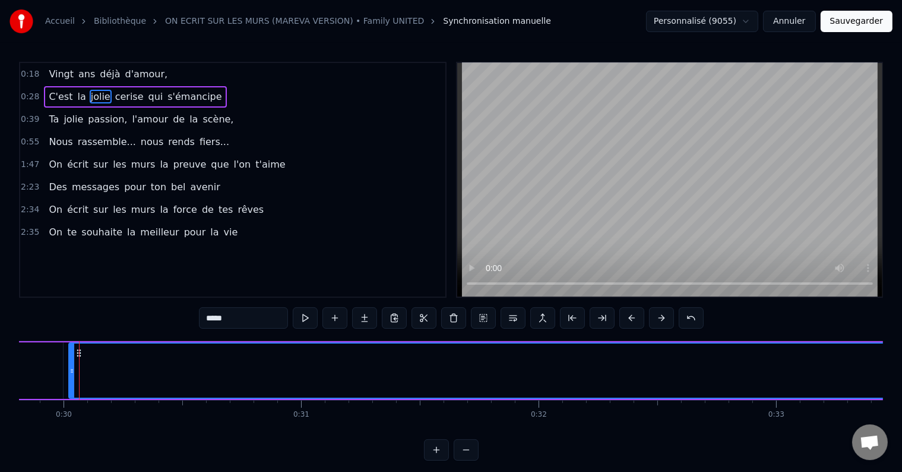
click at [633, 315] on button at bounding box center [632, 317] width 25 height 21
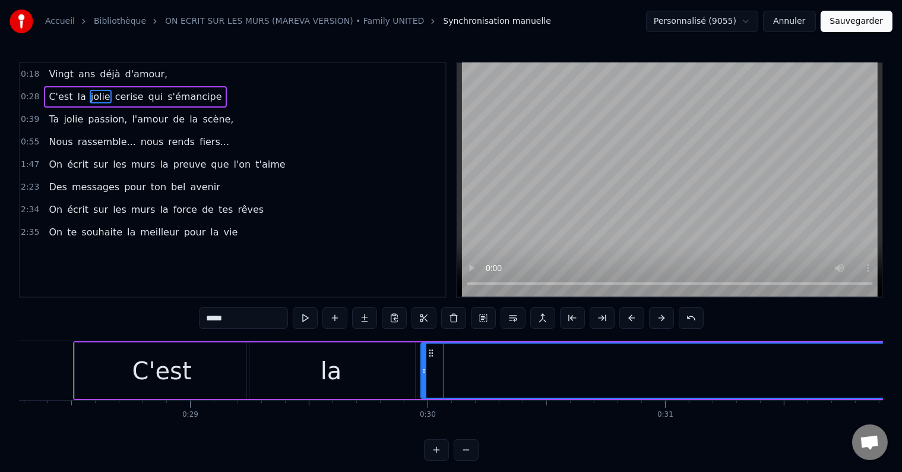
scroll to position [0, 6768]
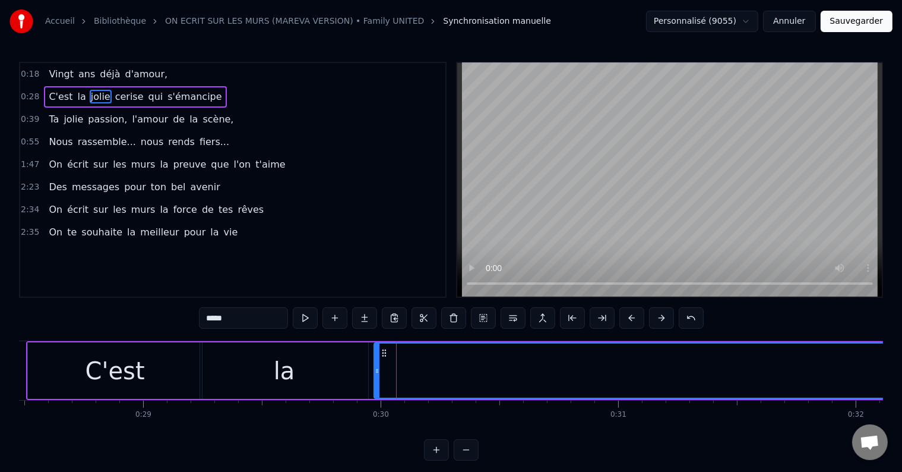
click at [378, 372] on icon at bounding box center [377, 371] width 5 height 10
drag, startPoint x: 377, startPoint y: 371, endPoint x: 369, endPoint y: 371, distance: 7.7
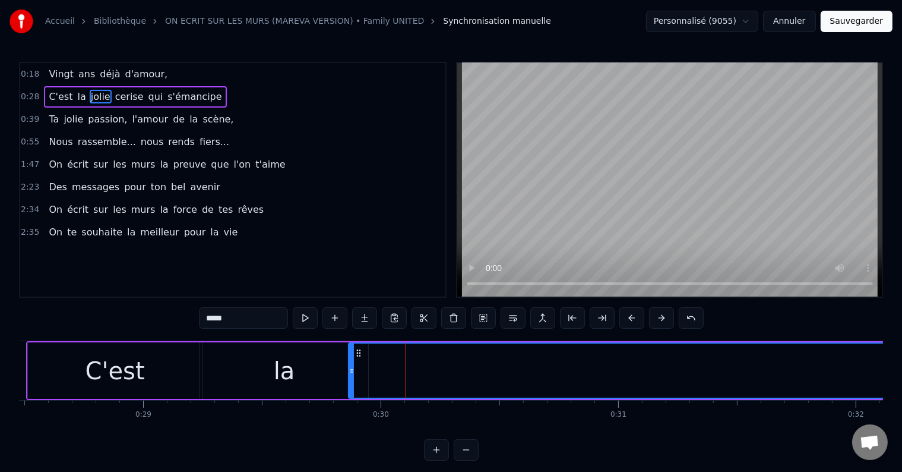
drag, startPoint x: 377, startPoint y: 372, endPoint x: 346, endPoint y: 372, distance: 30.3
click at [349, 372] on icon at bounding box center [351, 371] width 5 height 10
click at [354, 351] on icon at bounding box center [354, 353] width 10 height 10
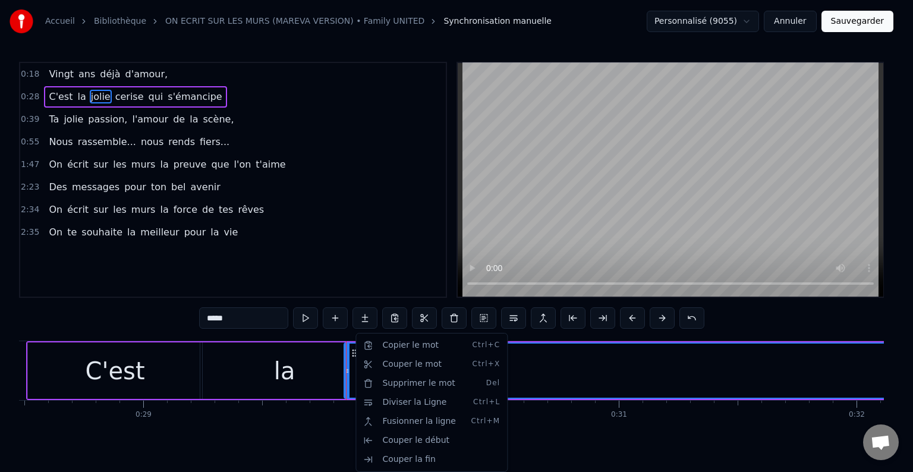
click at [391, 220] on html "Accueil Bibliothèque ON ECRIT SUR LES MURS (MAREVA VERSION) • Family UNITED Syn…" at bounding box center [456, 239] width 913 height 479
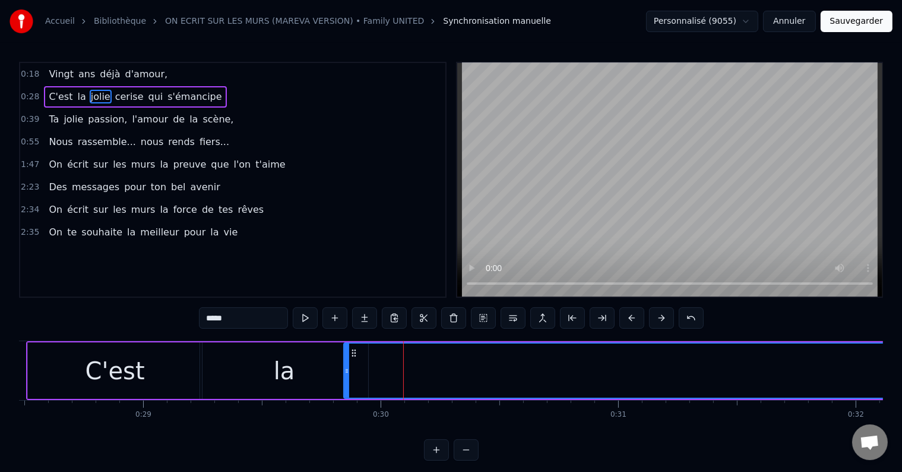
click at [118, 97] on span "cerise" at bounding box center [129, 97] width 31 height 14
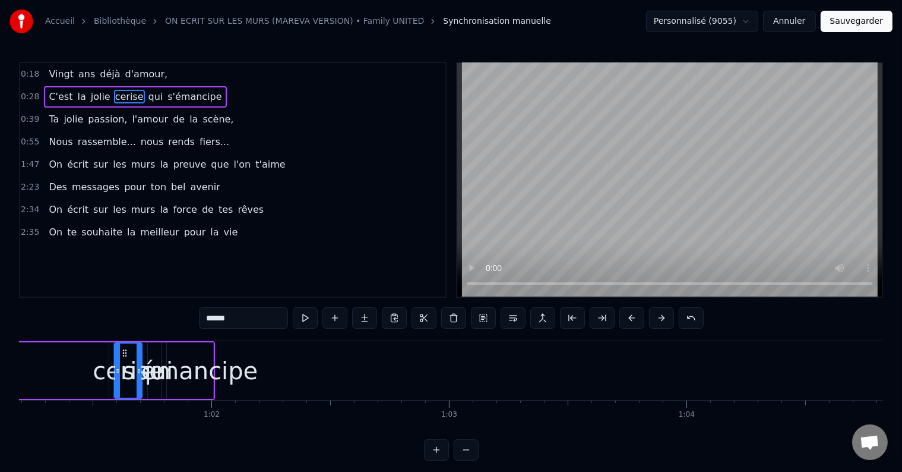
scroll to position [0, 14576]
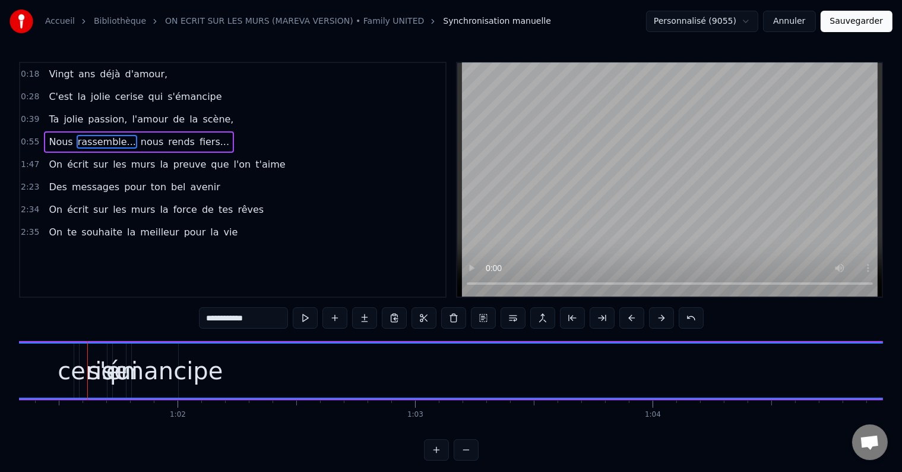
click at [114, 99] on span "cerise" at bounding box center [129, 97] width 31 height 14
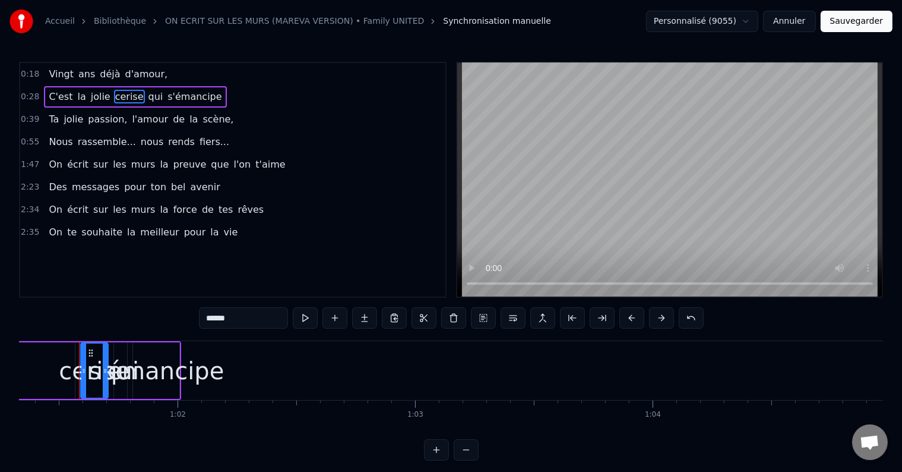
type input "**********"
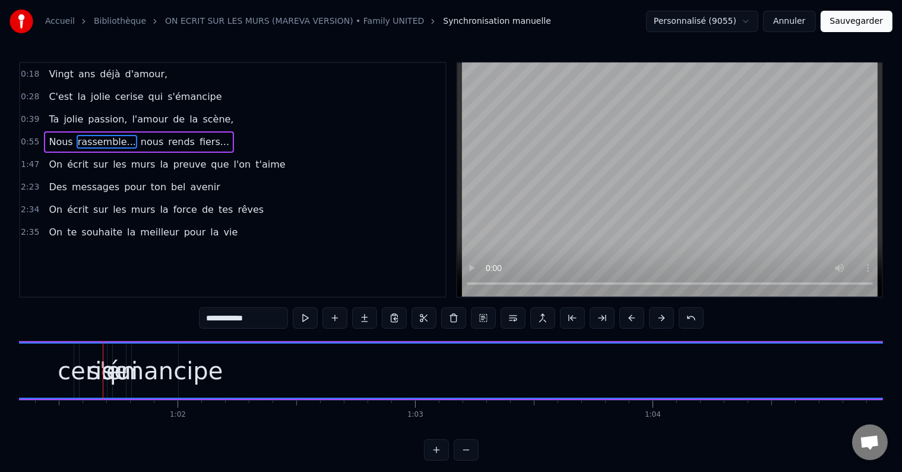
click at [36, 113] on span "0:39" at bounding box center [30, 119] width 18 height 12
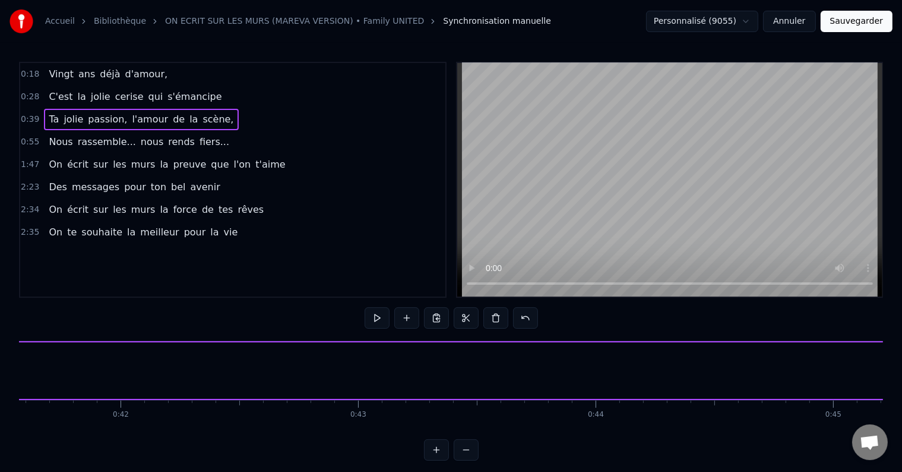
scroll to position [0, 9394]
click at [49, 113] on span "Ta" at bounding box center [54, 119] width 12 height 14
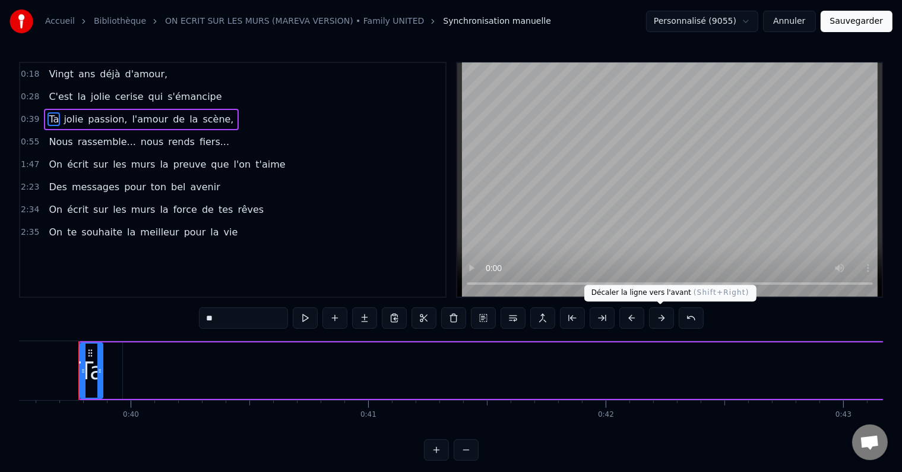
click at [652, 318] on button at bounding box center [661, 317] width 25 height 21
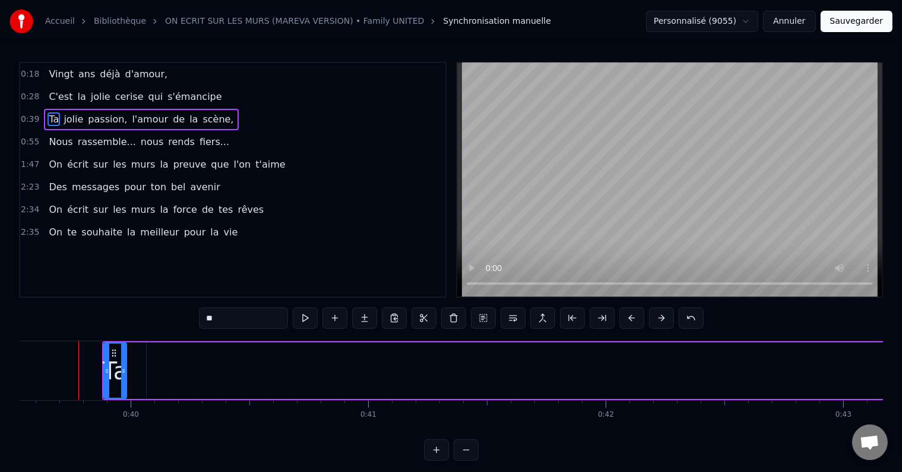
click at [652, 318] on button at bounding box center [661, 317] width 25 height 21
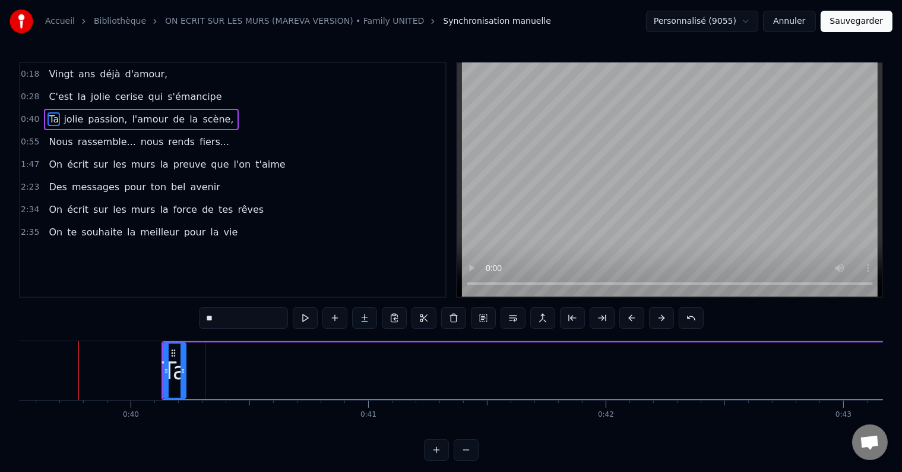
click at [652, 318] on button at bounding box center [661, 317] width 25 height 21
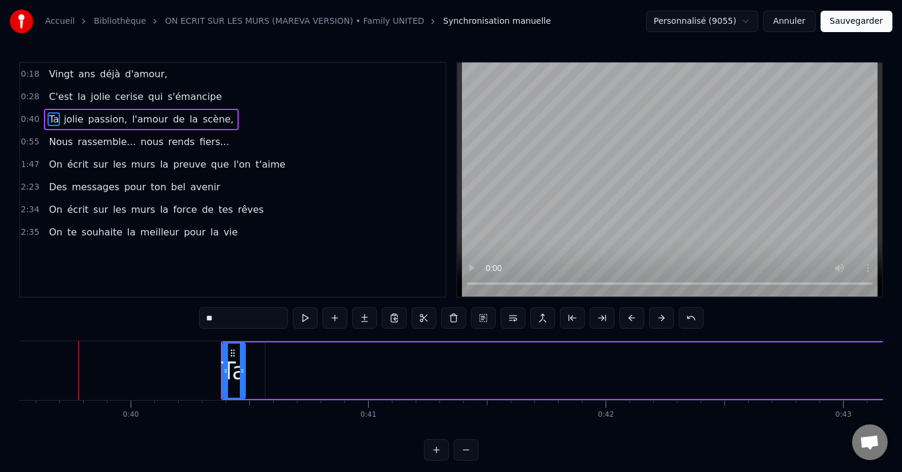
click at [652, 318] on button at bounding box center [661, 317] width 25 height 21
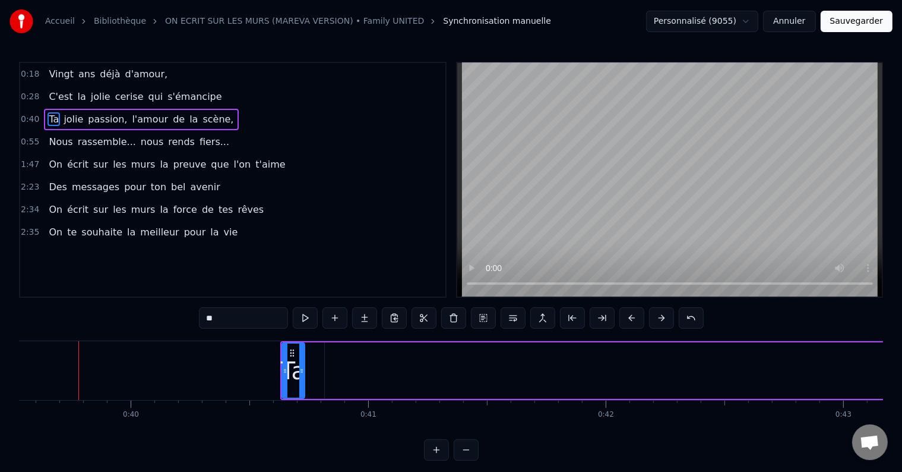
click at [652, 318] on button at bounding box center [661, 317] width 25 height 21
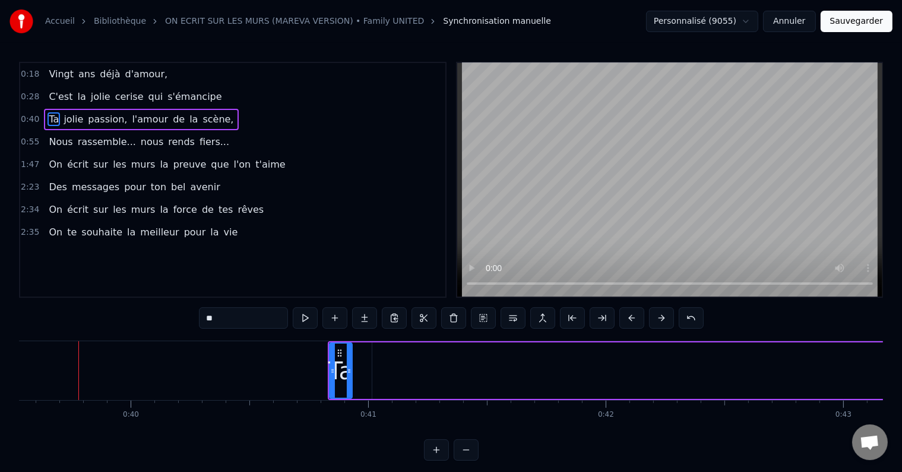
click at [652, 318] on button at bounding box center [661, 317] width 25 height 21
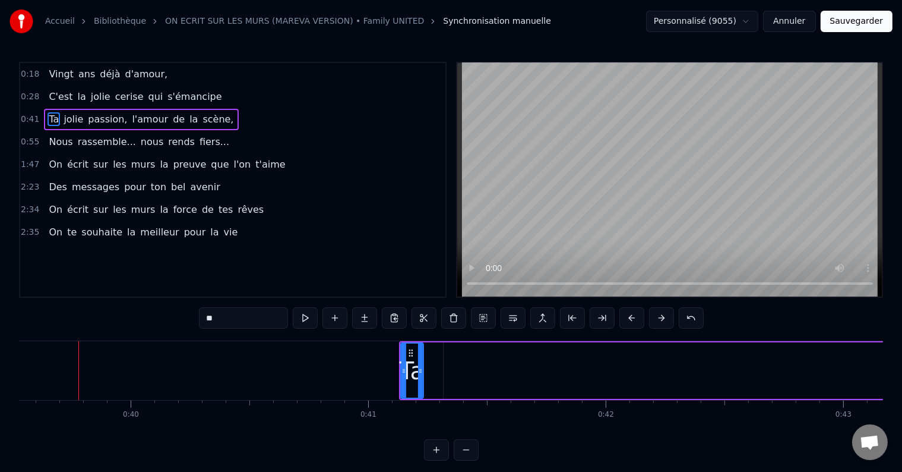
click at [652, 318] on button at bounding box center [661, 317] width 25 height 21
click at [40, 94] on div "0:28 C'est la jolie cerise qui s'émancipe" at bounding box center [232, 97] width 425 height 23
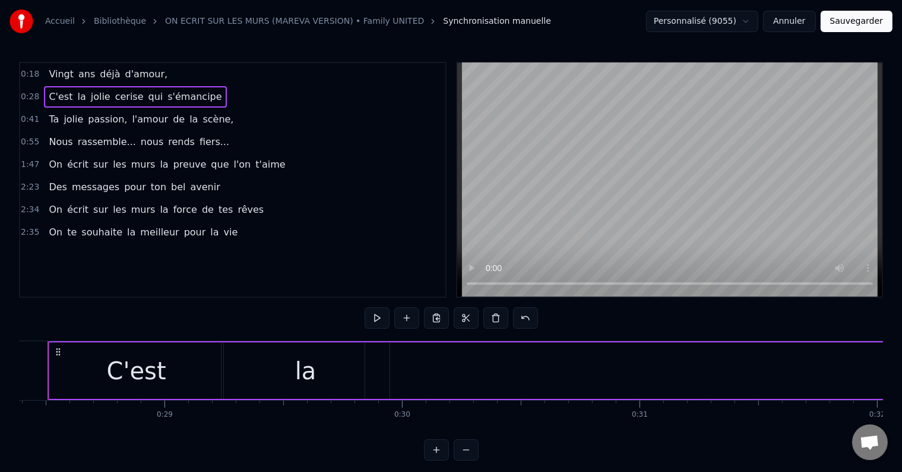
scroll to position [0, 6715]
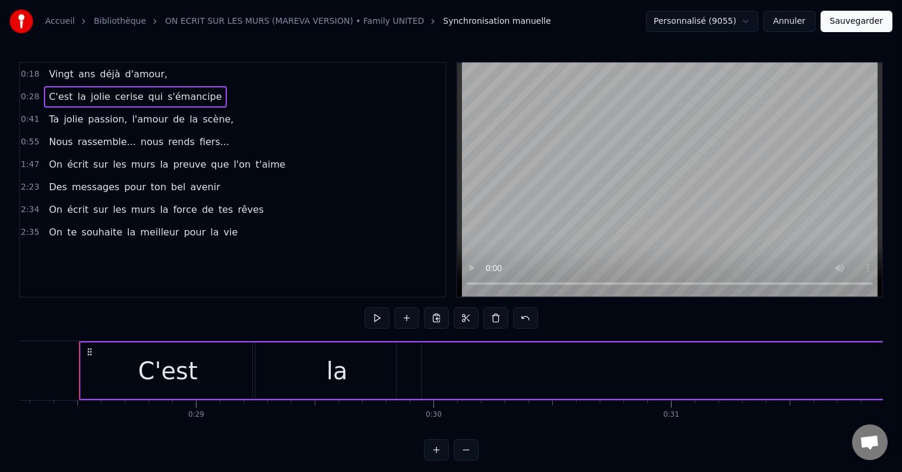
click at [212, 355] on div "C'est" at bounding box center [168, 370] width 174 height 56
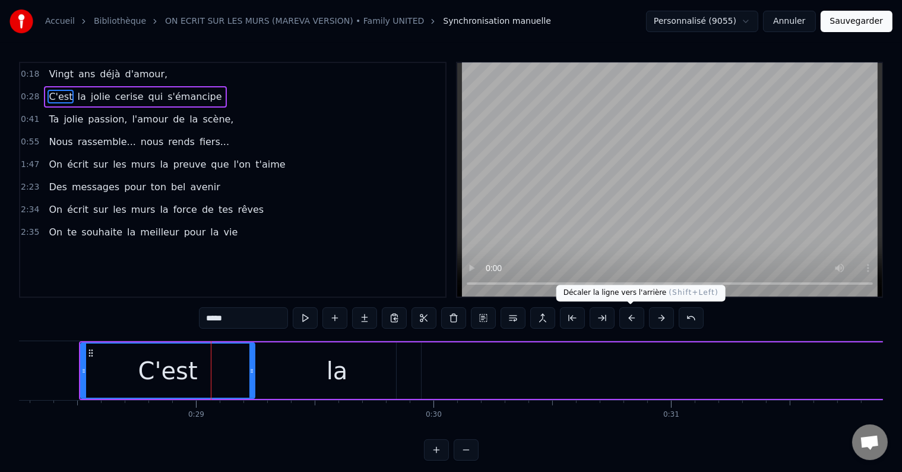
click at [632, 317] on button at bounding box center [632, 317] width 25 height 21
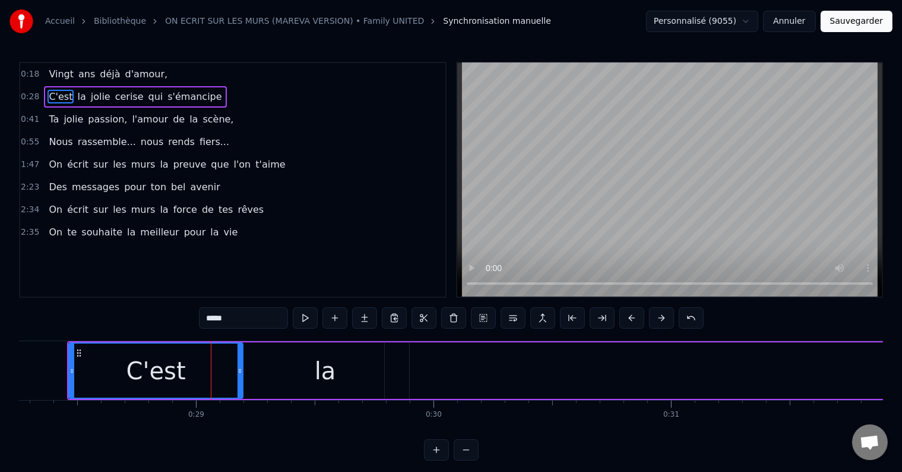
click at [632, 317] on button at bounding box center [632, 317] width 25 height 21
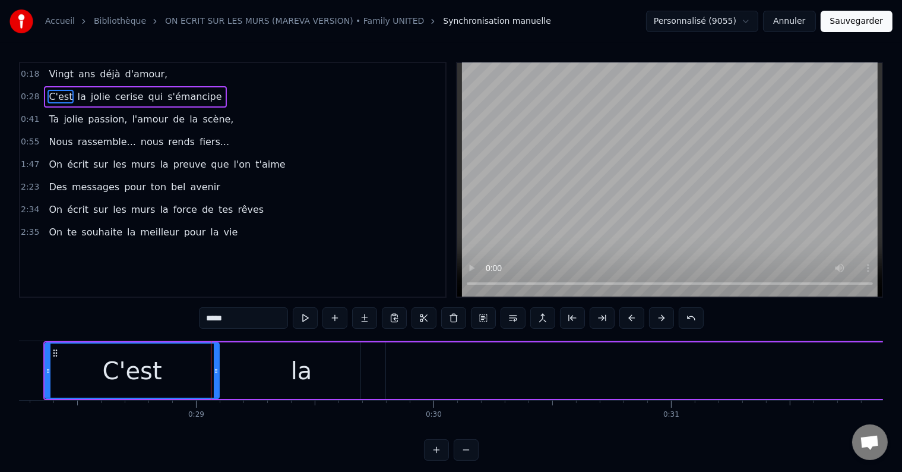
click at [632, 317] on button at bounding box center [632, 317] width 25 height 21
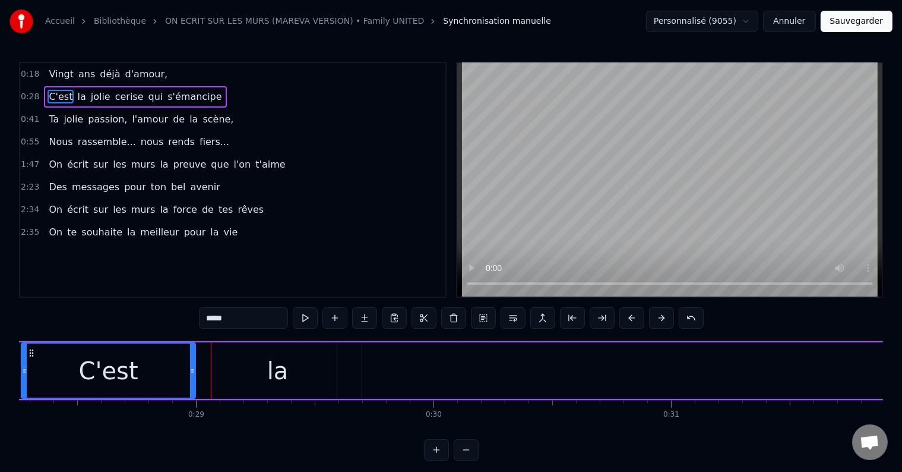
click at [632, 317] on button at bounding box center [632, 317] width 25 height 21
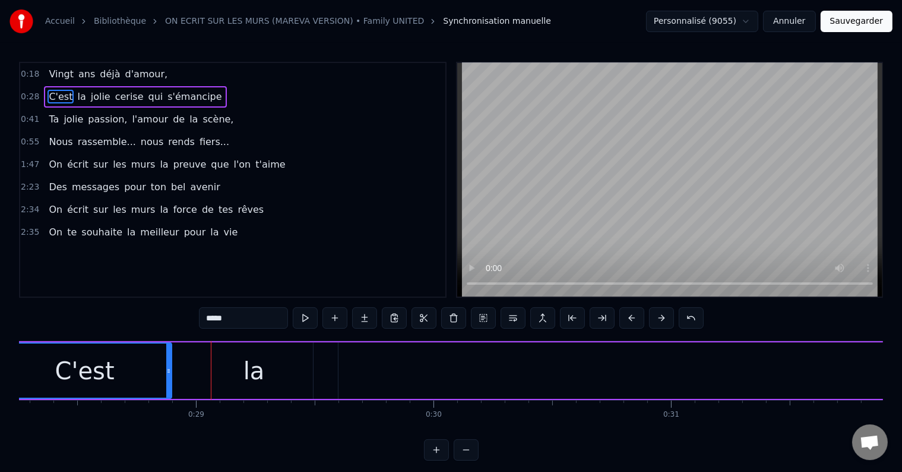
click at [632, 317] on button at bounding box center [632, 317] width 25 height 21
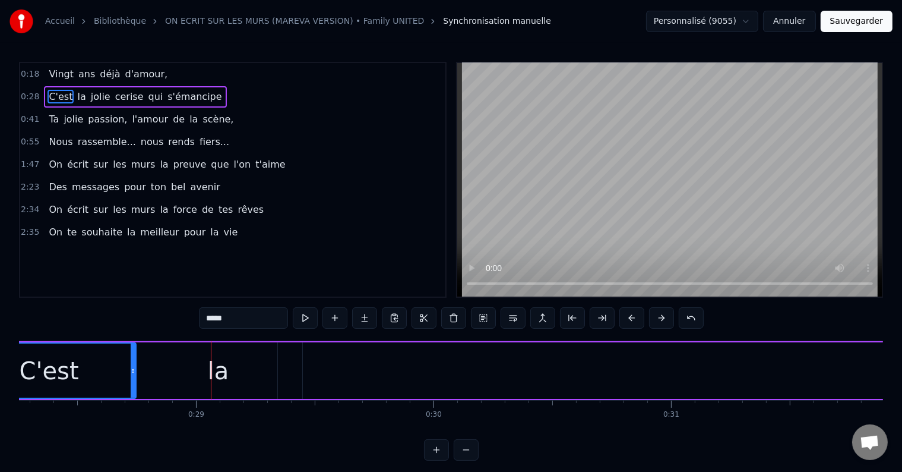
click at [264, 344] on div "la" at bounding box center [218, 370] width 168 height 56
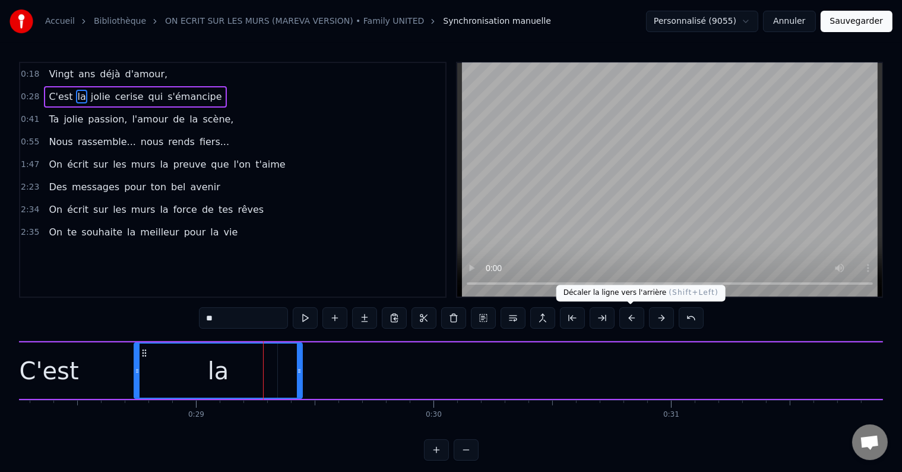
click at [639, 313] on button at bounding box center [632, 317] width 25 height 21
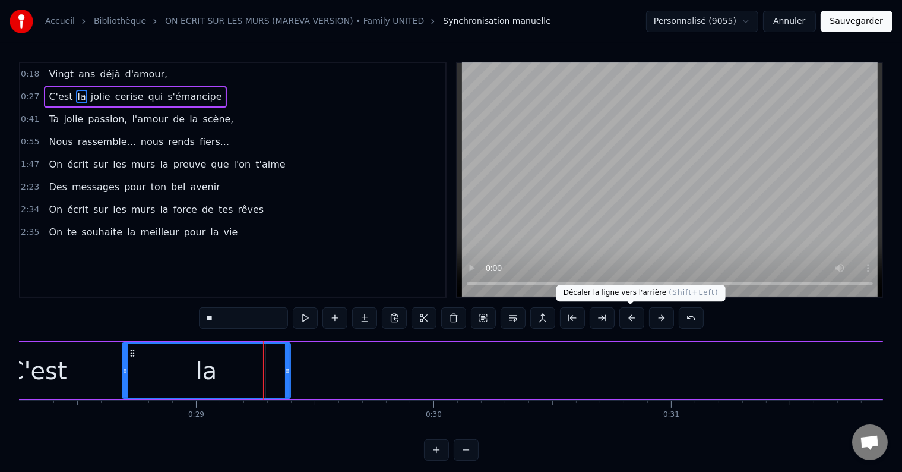
click at [639, 313] on button at bounding box center [632, 317] width 25 height 21
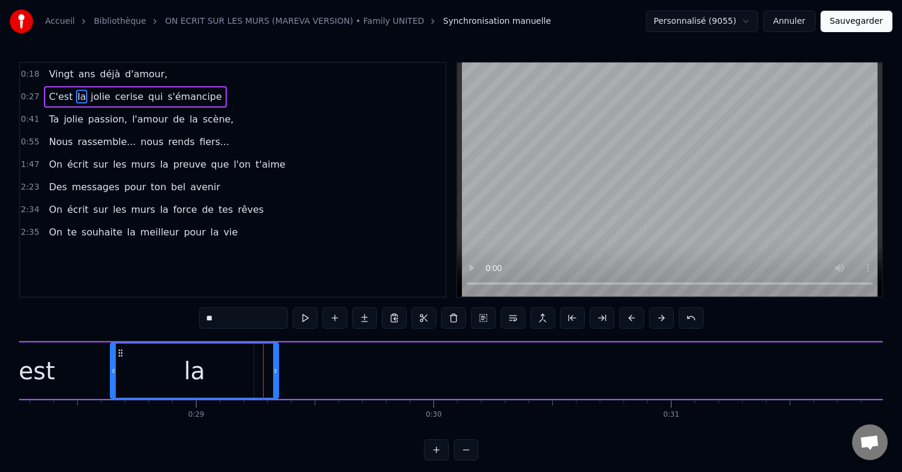
click at [639, 313] on button at bounding box center [632, 317] width 25 height 21
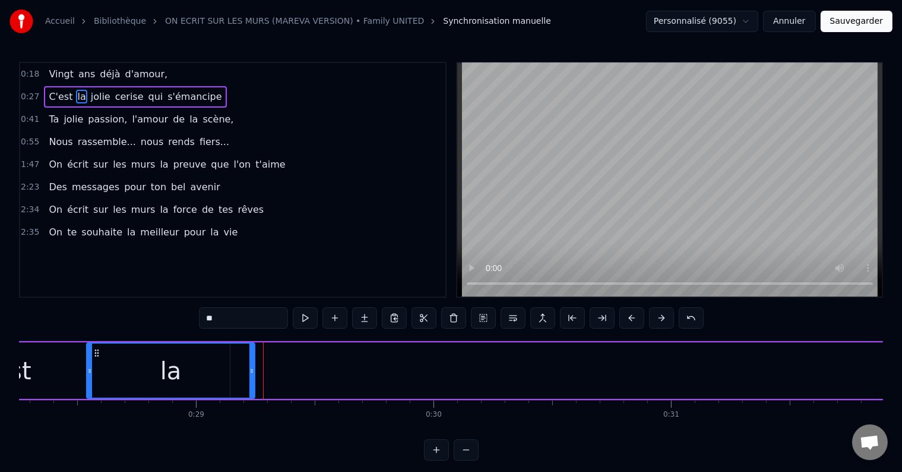
click at [639, 313] on button at bounding box center [632, 317] width 25 height 21
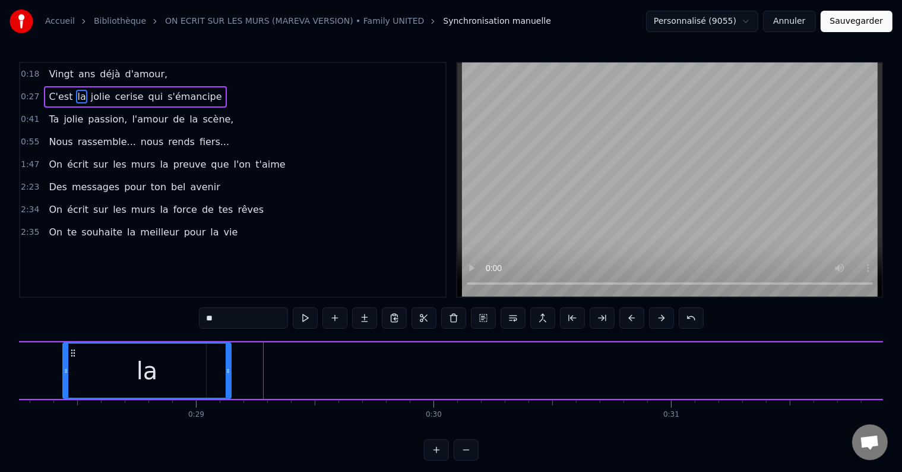
click at [639, 313] on button at bounding box center [632, 317] width 25 height 21
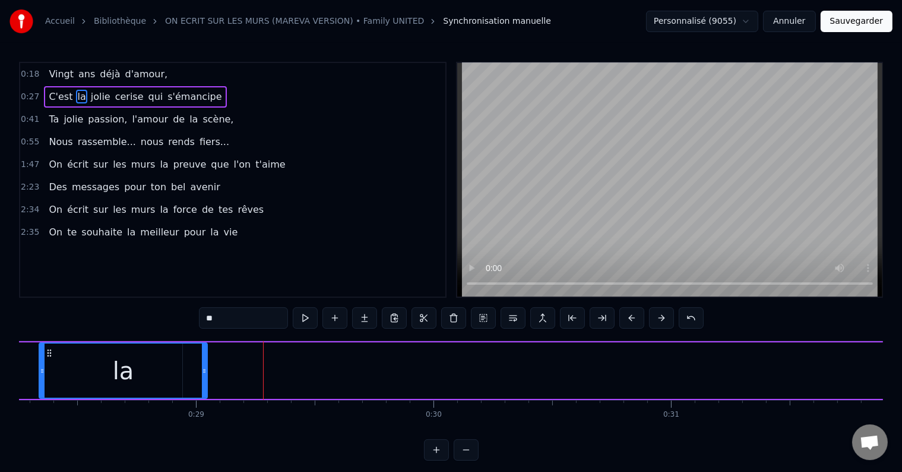
click at [639, 313] on button at bounding box center [632, 317] width 25 height 21
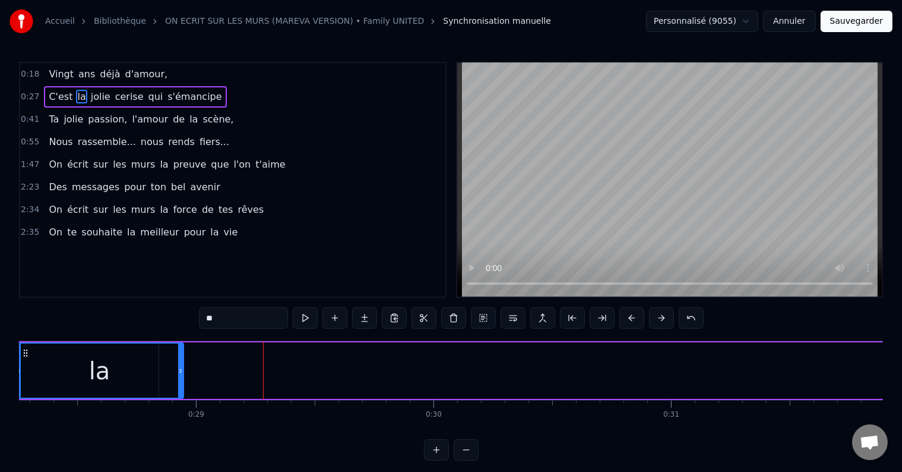
click at [639, 313] on button at bounding box center [632, 317] width 25 height 21
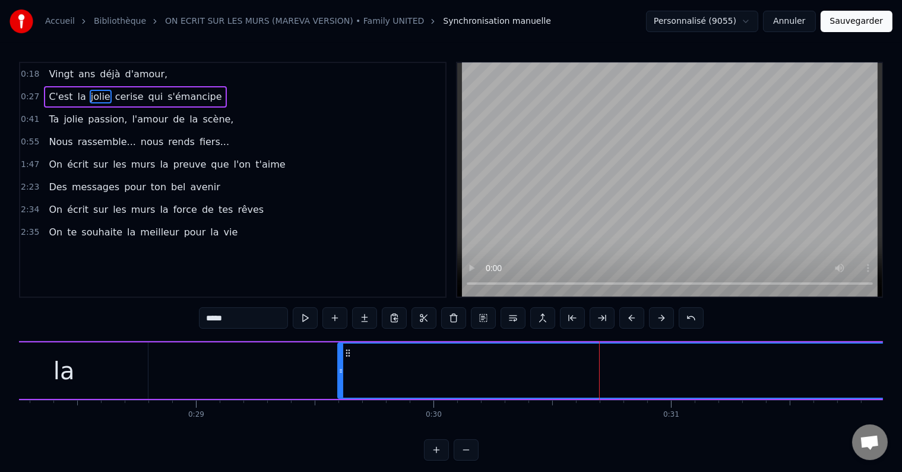
drag, startPoint x: 125, startPoint y: 369, endPoint x: 336, endPoint y: 386, distance: 211.6
click at [339, 386] on div at bounding box center [341, 370] width 5 height 54
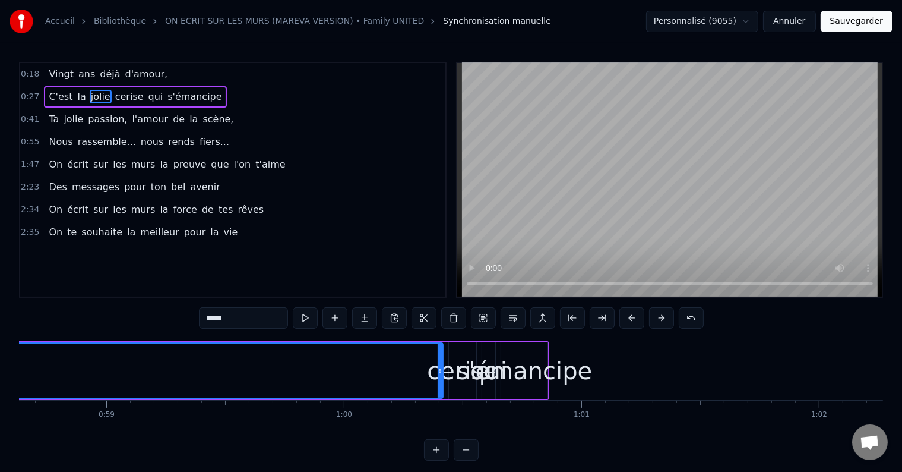
scroll to position [0, 13957]
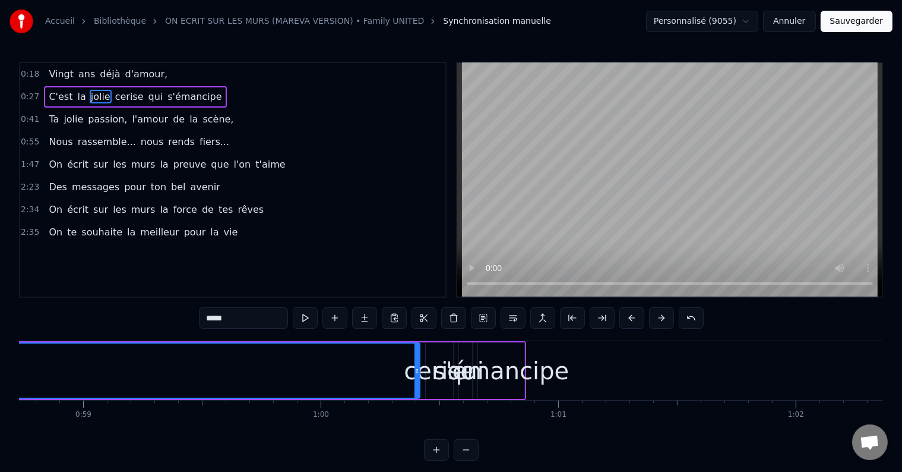
type input "**********"
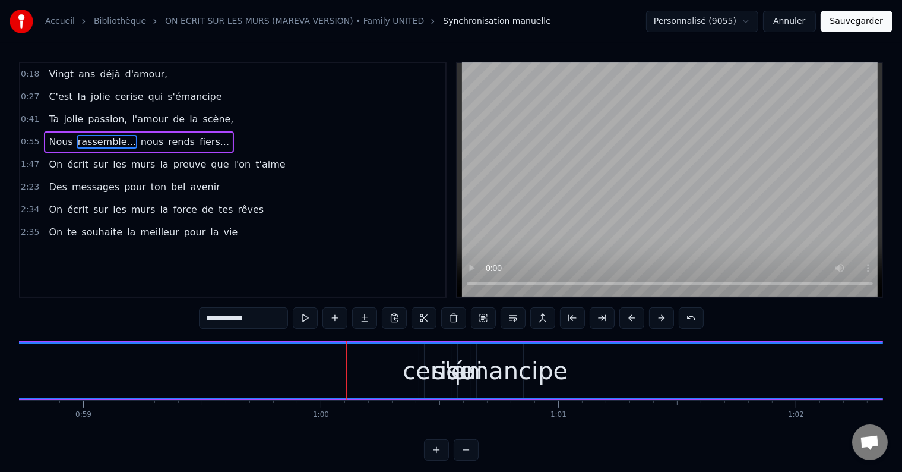
click at [24, 116] on span "0:41" at bounding box center [30, 119] width 18 height 12
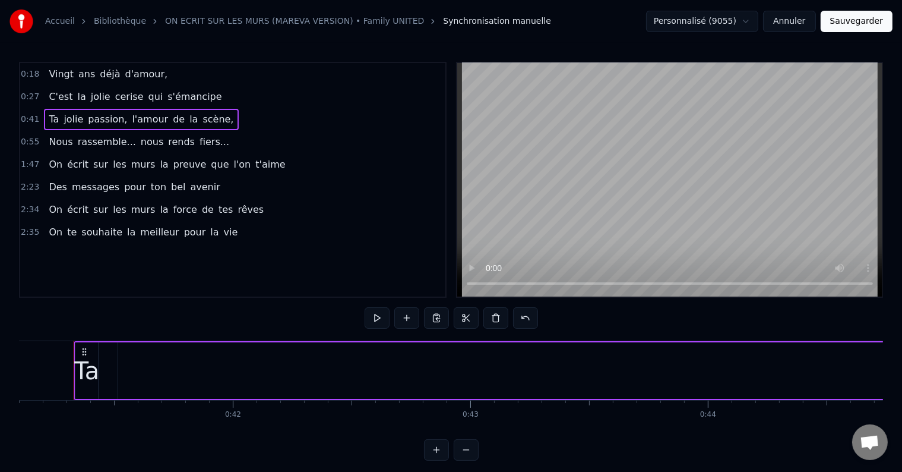
scroll to position [0, 9763]
click at [48, 120] on span "Ta" at bounding box center [54, 119] width 12 height 14
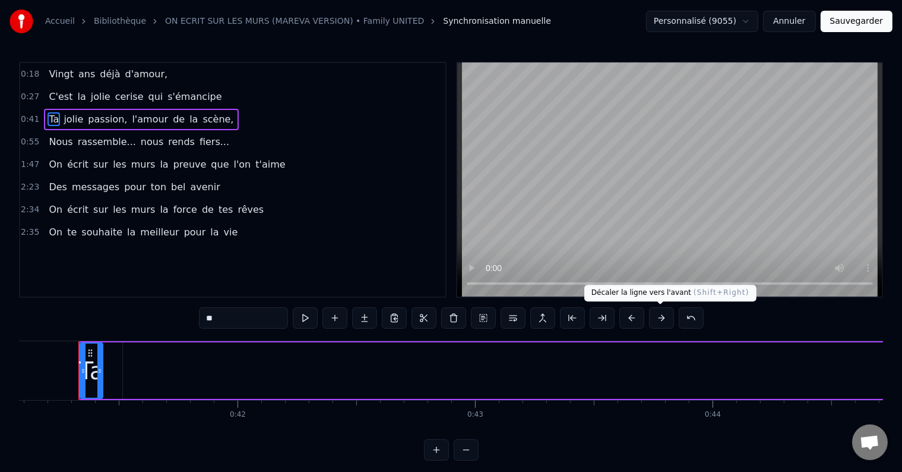
click at [652, 321] on button at bounding box center [661, 317] width 25 height 21
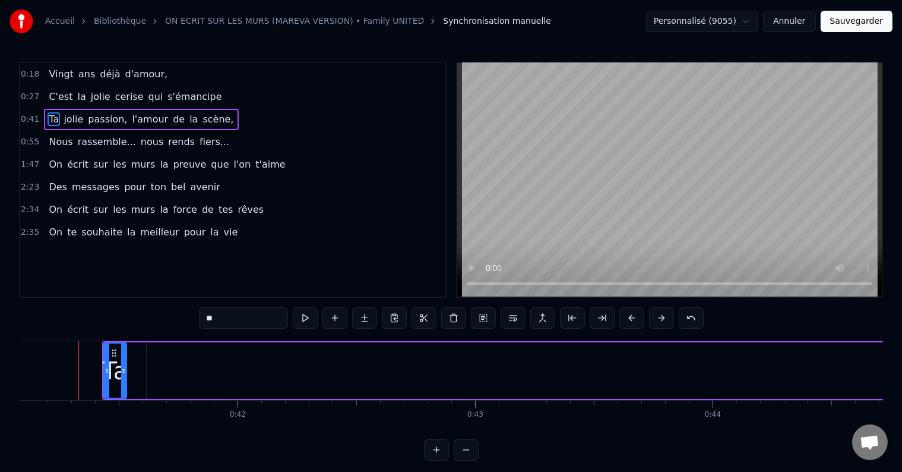
click at [652, 321] on button at bounding box center [661, 317] width 25 height 21
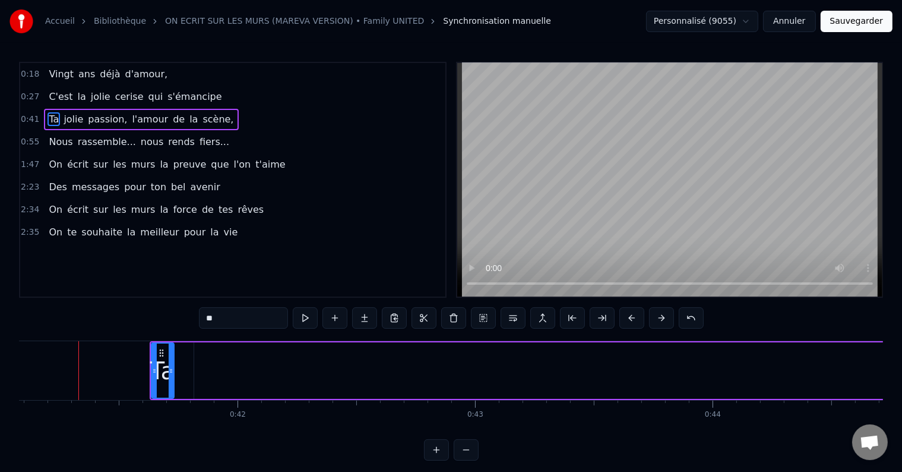
click at [652, 321] on button at bounding box center [661, 317] width 25 height 21
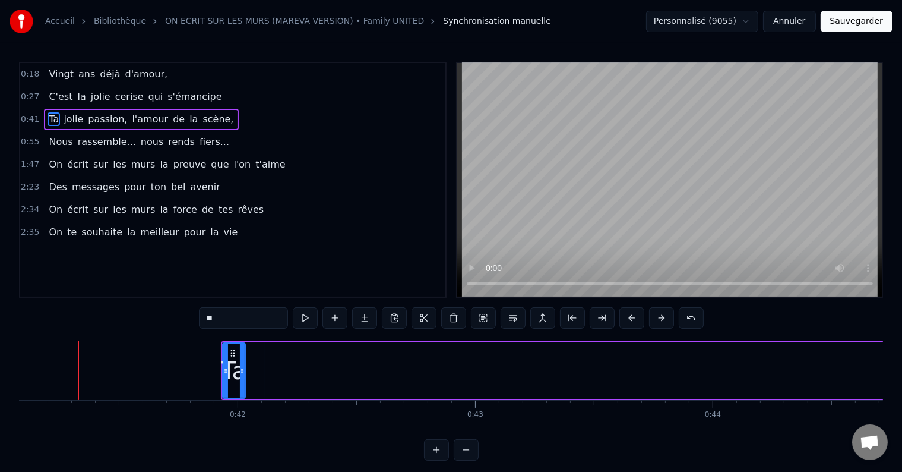
click at [654, 318] on button at bounding box center [661, 317] width 25 height 21
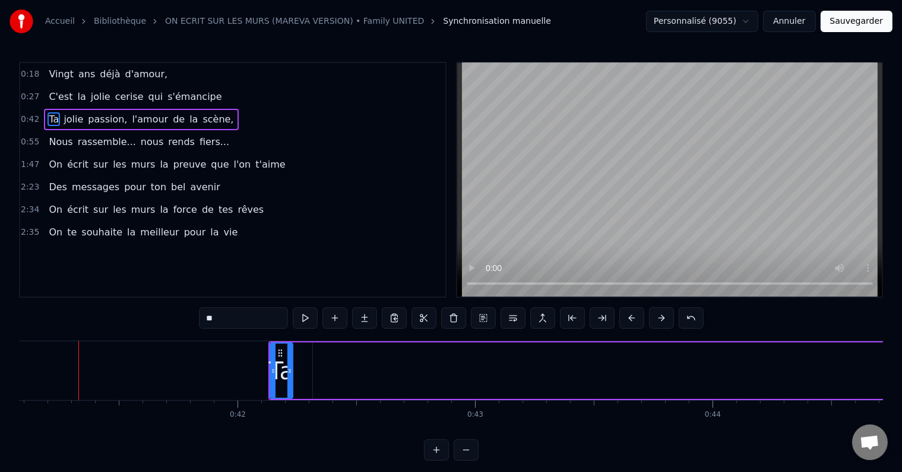
click at [654, 318] on button at bounding box center [661, 317] width 25 height 21
click at [658, 308] on button at bounding box center [661, 317] width 25 height 21
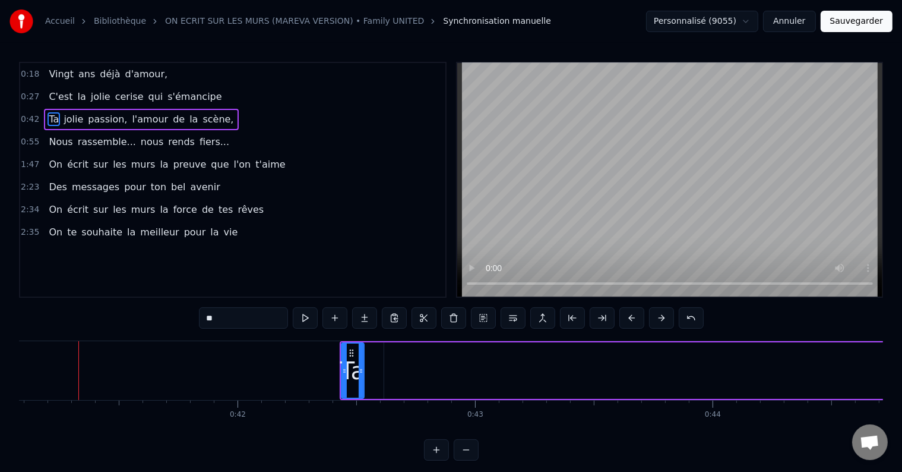
click at [658, 308] on button at bounding box center [661, 317] width 25 height 21
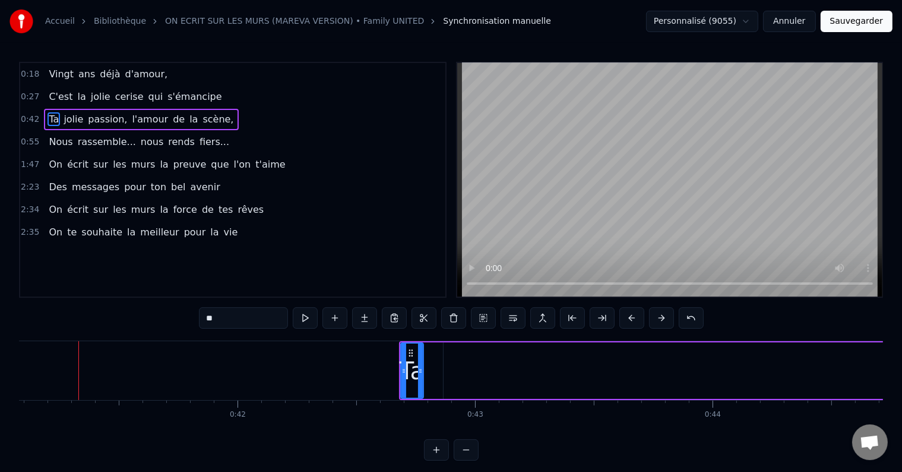
click at [658, 308] on button at bounding box center [661, 317] width 25 height 21
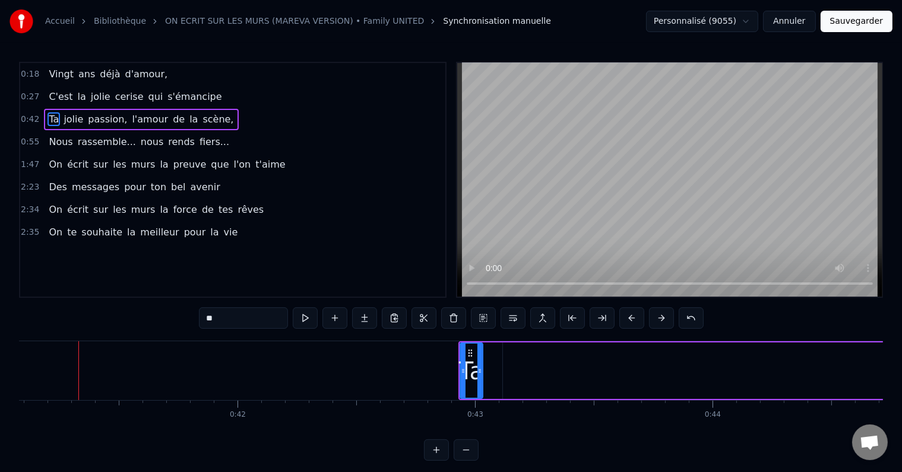
click at [658, 308] on button at bounding box center [661, 317] width 25 height 21
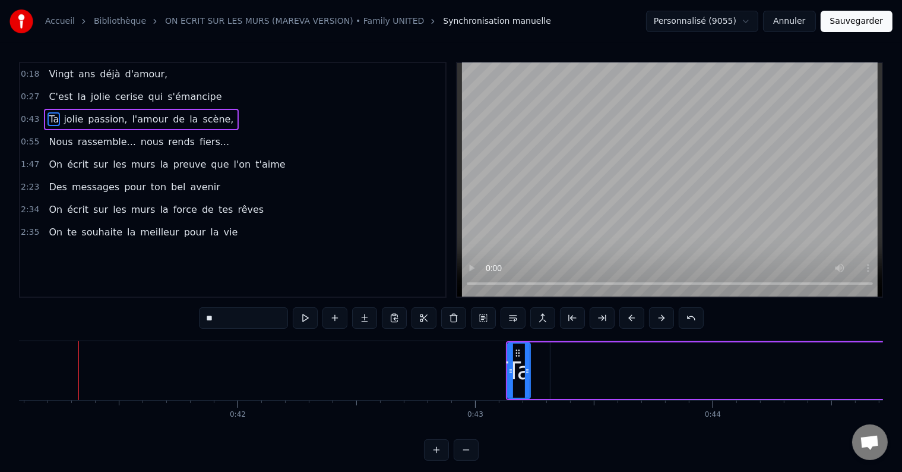
click at [658, 308] on button at bounding box center [661, 317] width 25 height 21
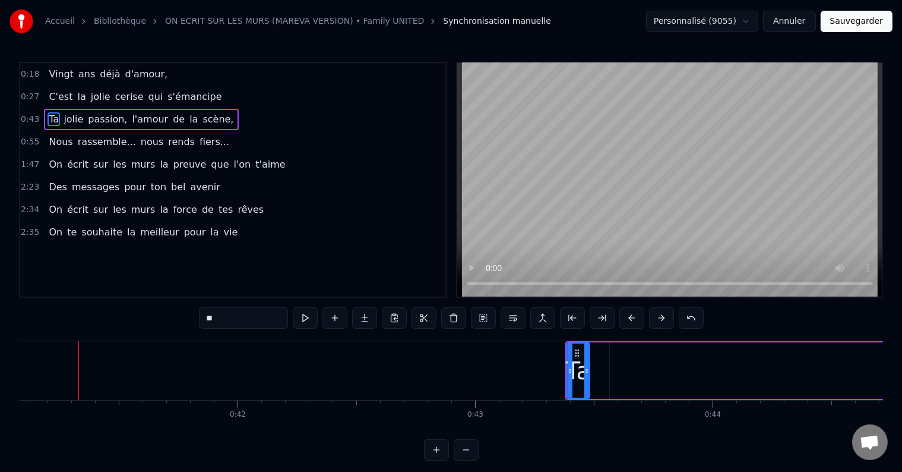
click at [658, 308] on button at bounding box center [661, 317] width 25 height 21
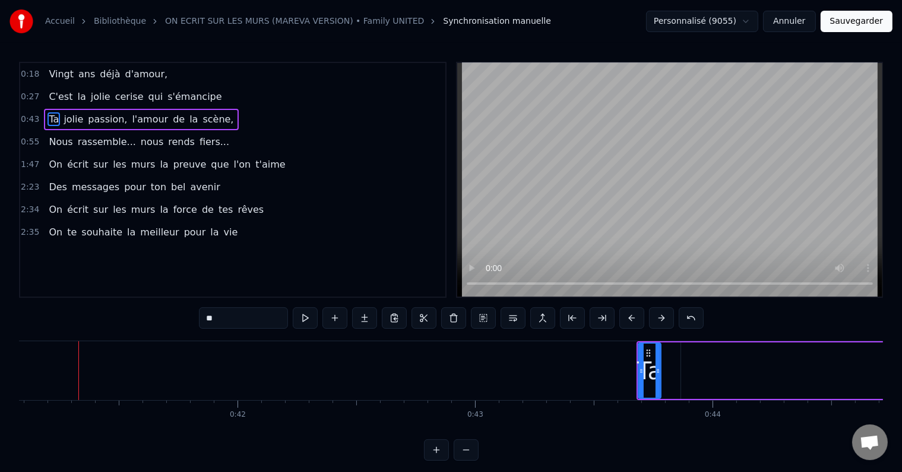
click at [658, 308] on button at bounding box center [661, 317] width 25 height 21
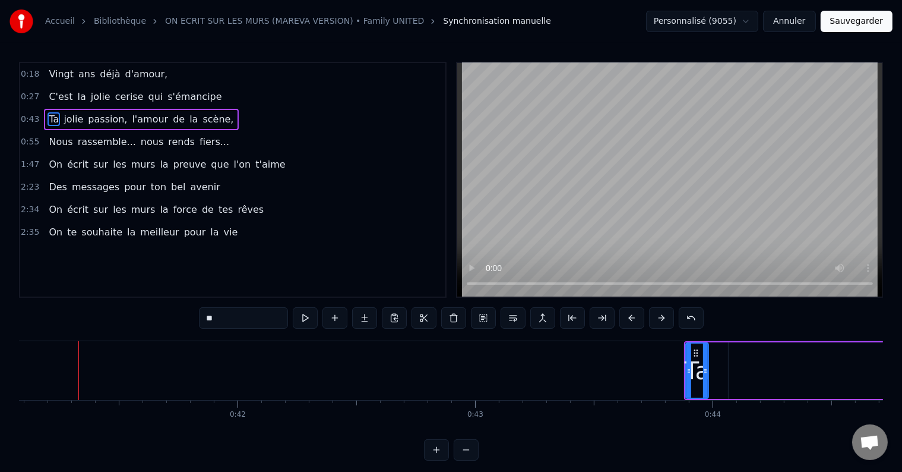
click at [658, 308] on button at bounding box center [661, 317] width 25 height 21
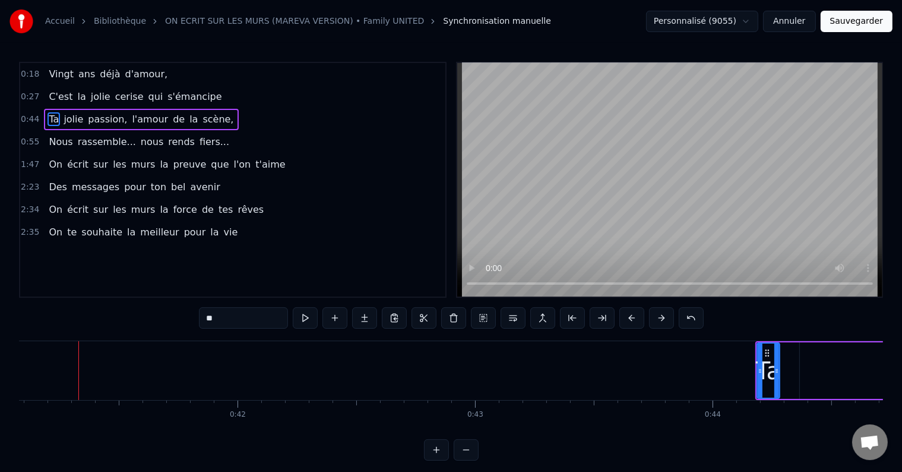
click at [658, 308] on button at bounding box center [661, 317] width 25 height 21
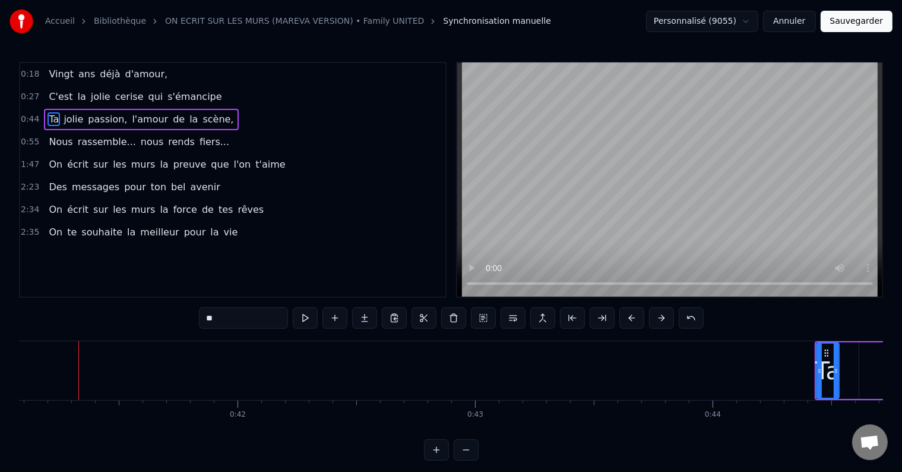
click at [658, 308] on button at bounding box center [661, 317] width 25 height 21
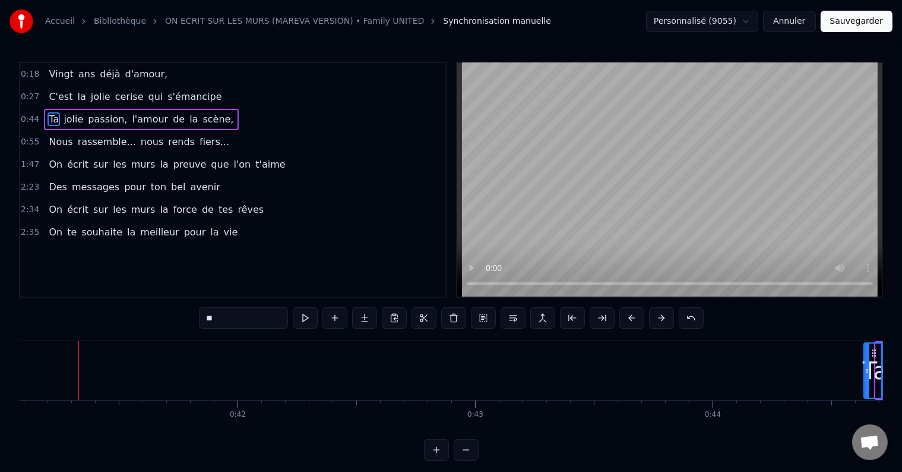
click at [658, 308] on button at bounding box center [661, 317] width 25 height 21
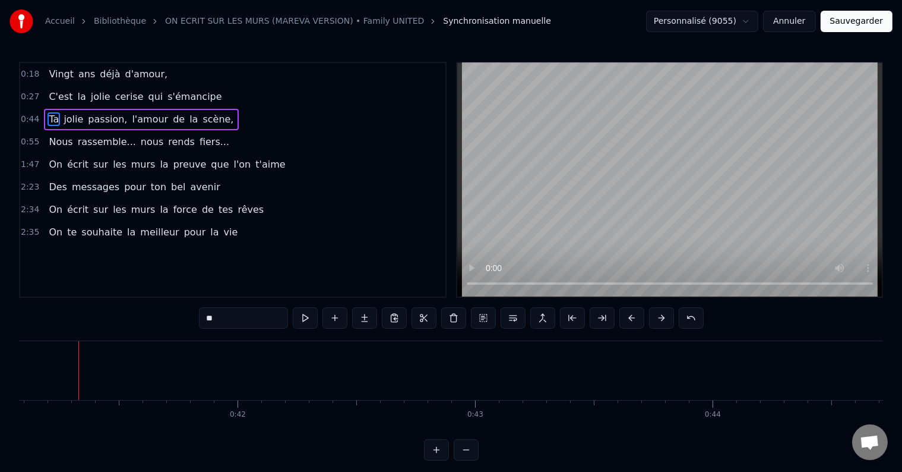
click at [658, 308] on button at bounding box center [661, 317] width 25 height 21
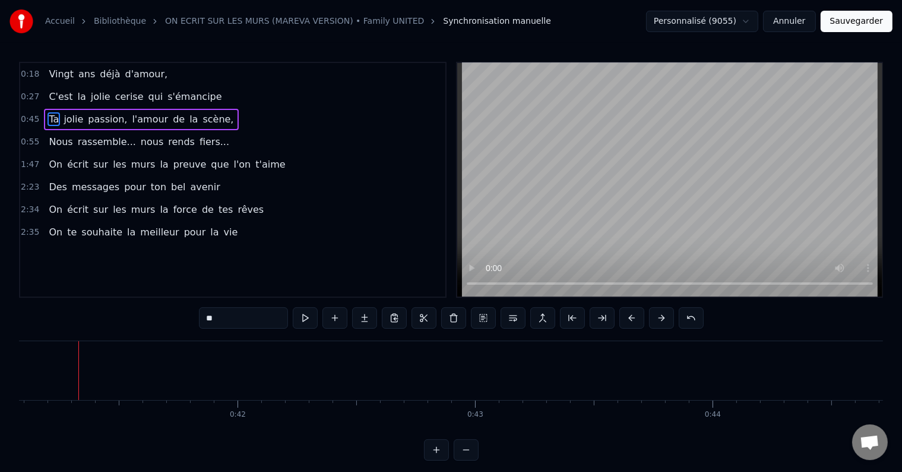
click at [658, 308] on button at bounding box center [661, 317] width 25 height 21
click at [665, 330] on div "**" at bounding box center [451, 319] width 505 height 24
click at [663, 316] on button at bounding box center [661, 317] width 25 height 21
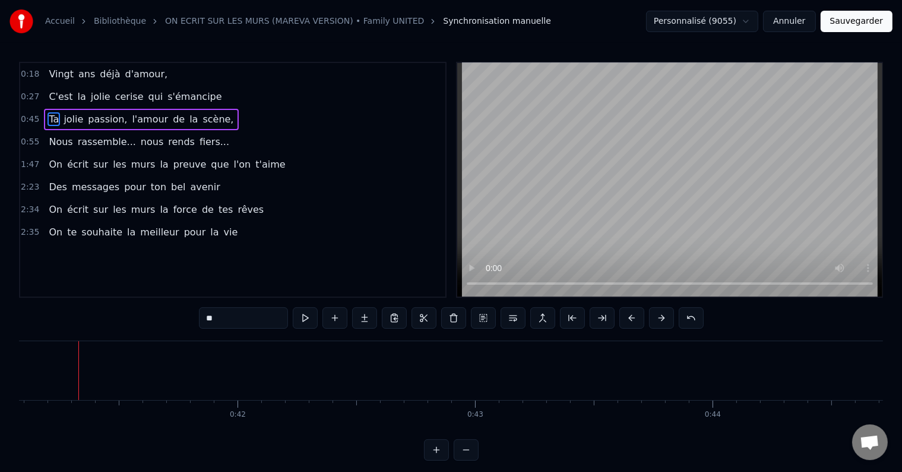
click at [663, 316] on button at bounding box center [661, 317] width 25 height 21
click at [231, 86] on div "0:27 C'est la jolie cerise qui s'émancipe" at bounding box center [232, 97] width 425 height 23
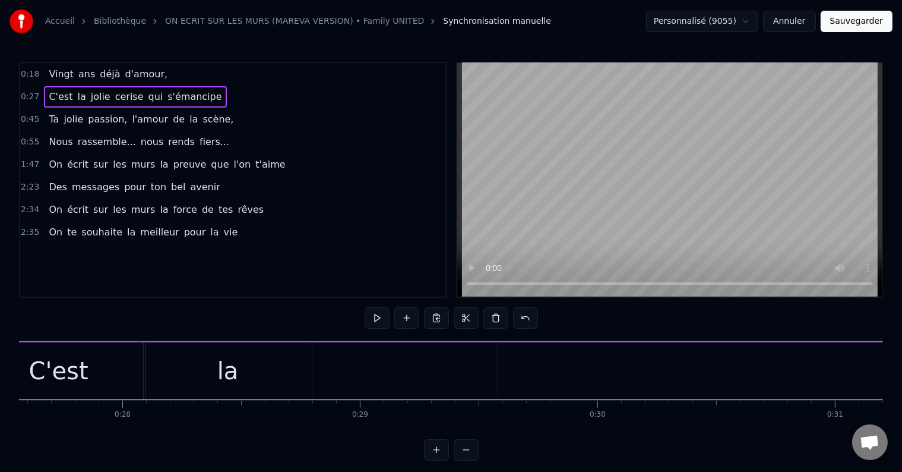
scroll to position [0, 6442]
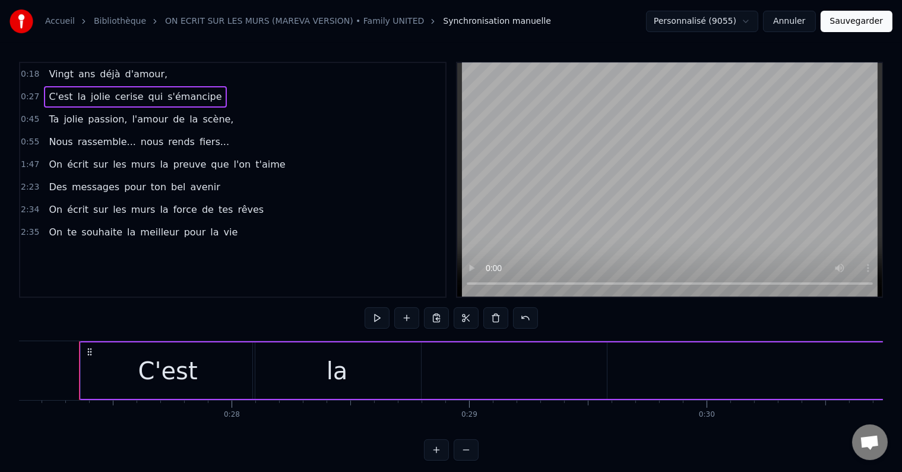
click at [179, 97] on span "s'émancipe" at bounding box center [194, 97] width 56 height 14
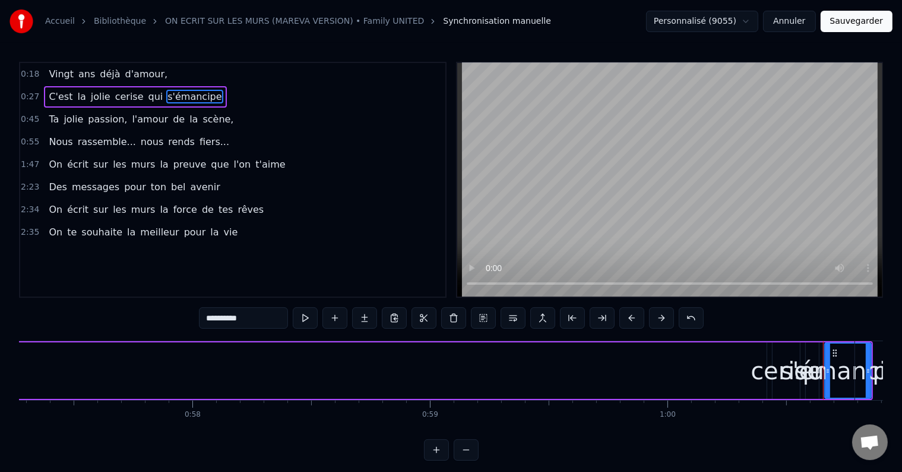
scroll to position [0, 14355]
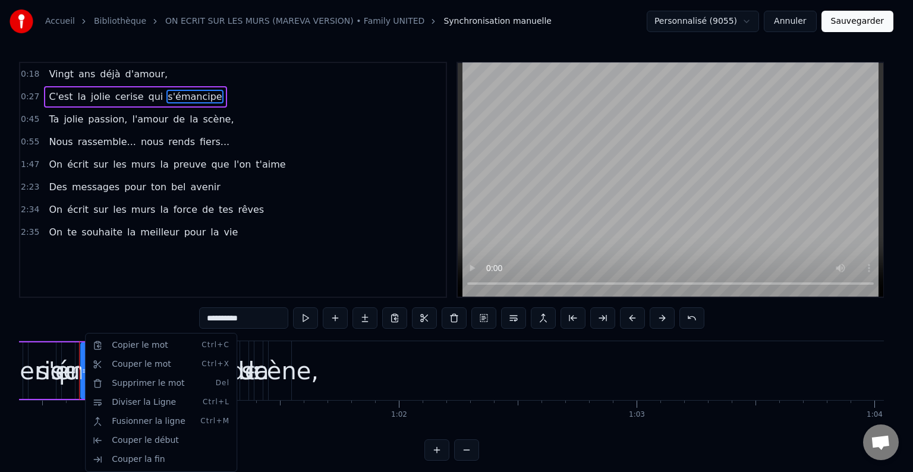
click at [81, 315] on html "**********" at bounding box center [456, 239] width 913 height 479
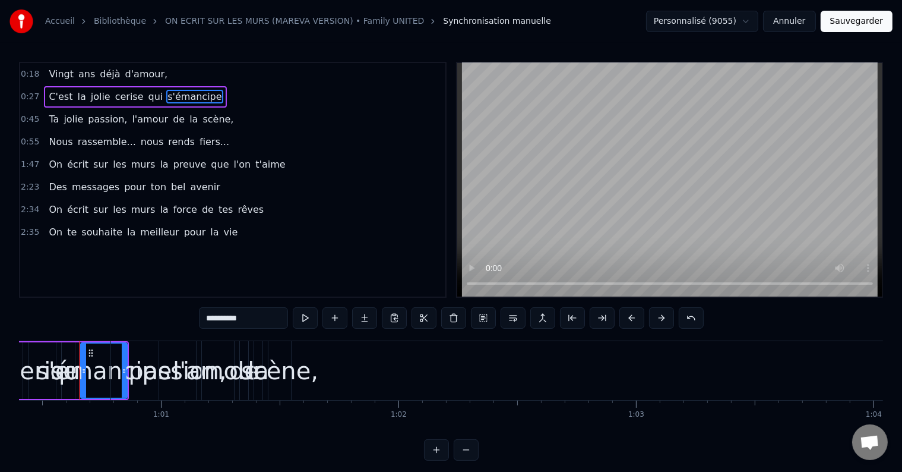
click at [463, 459] on button at bounding box center [466, 449] width 25 height 21
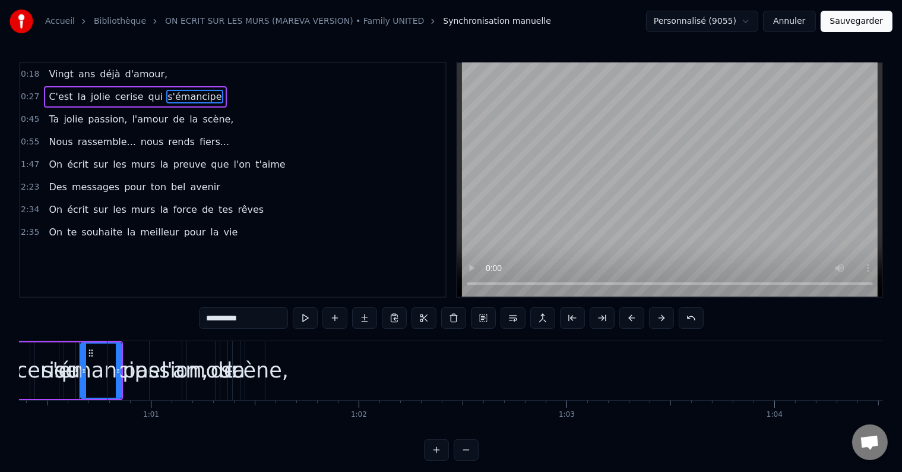
click at [463, 459] on button at bounding box center [466, 449] width 25 height 21
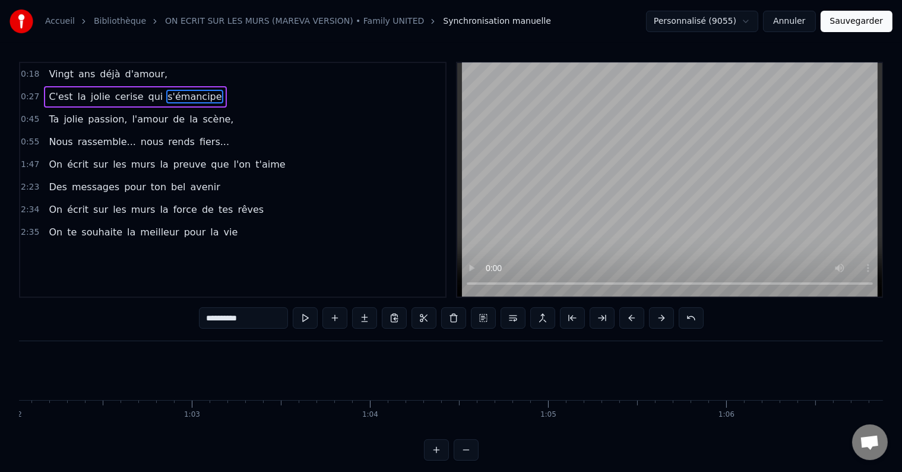
scroll to position [0, 10751]
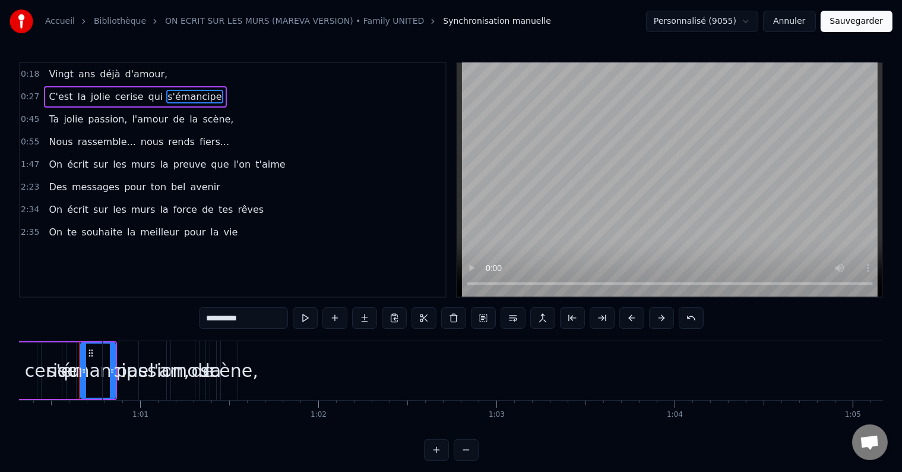
click at [463, 459] on button at bounding box center [466, 449] width 25 height 21
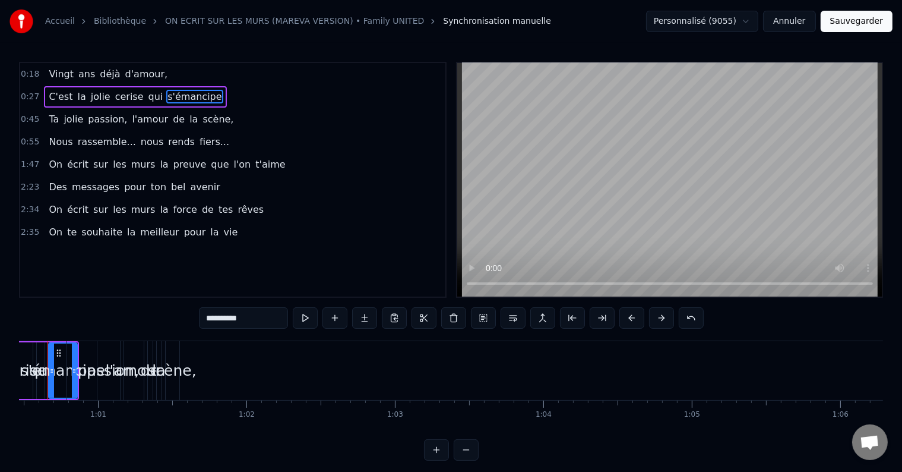
scroll to position [0, 8949]
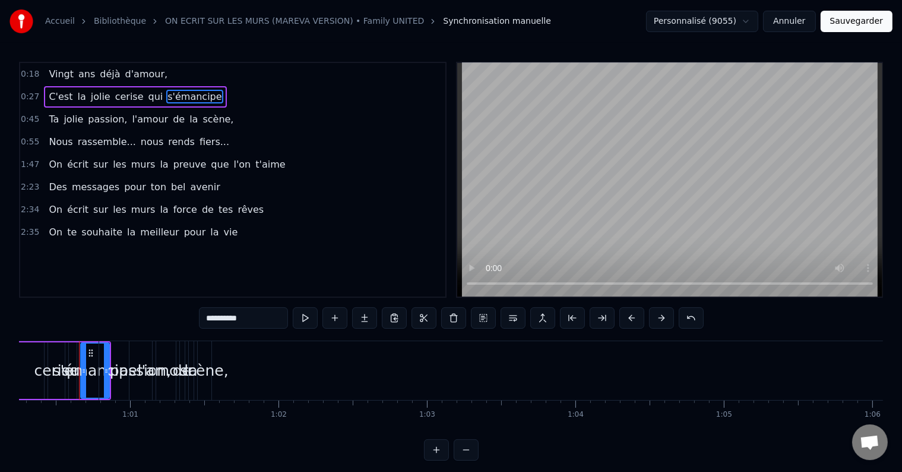
click at [438, 459] on button at bounding box center [436, 449] width 25 height 21
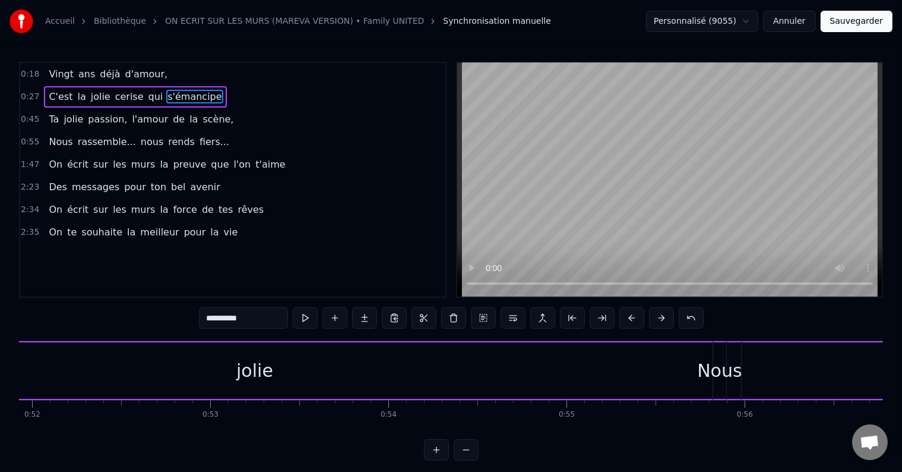
click at [438, 459] on button at bounding box center [436, 449] width 25 height 21
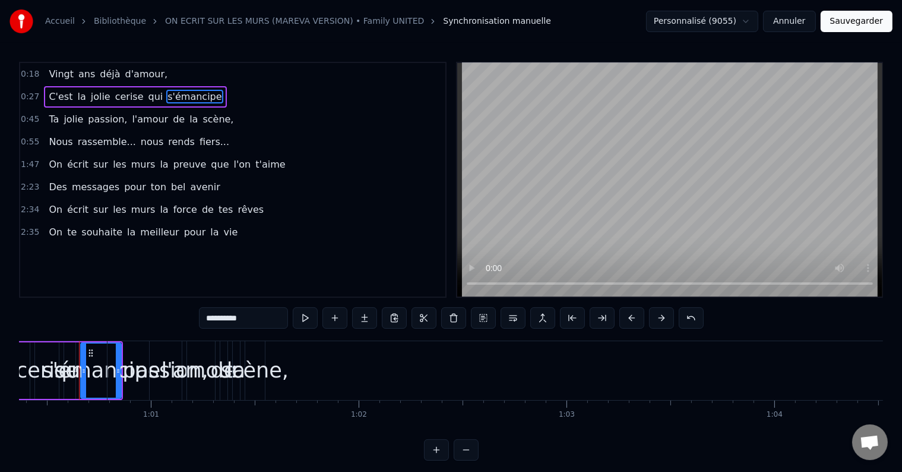
click at [438, 459] on button at bounding box center [436, 449] width 25 height 21
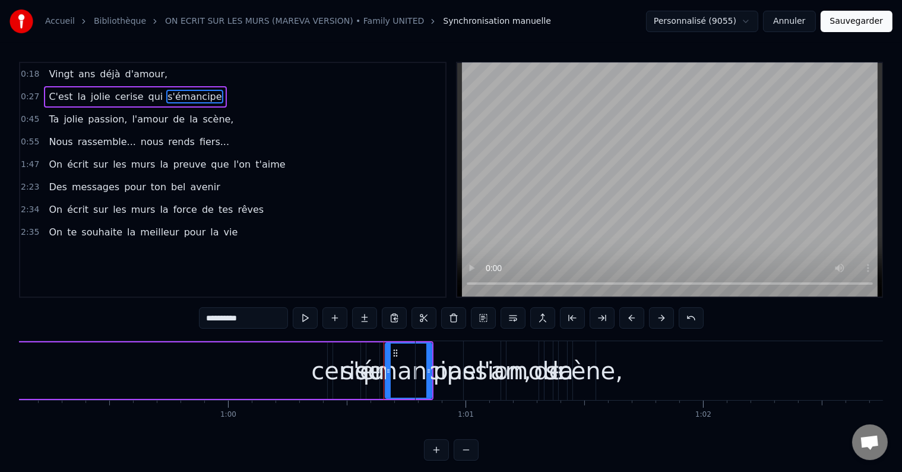
scroll to position [0, 14355]
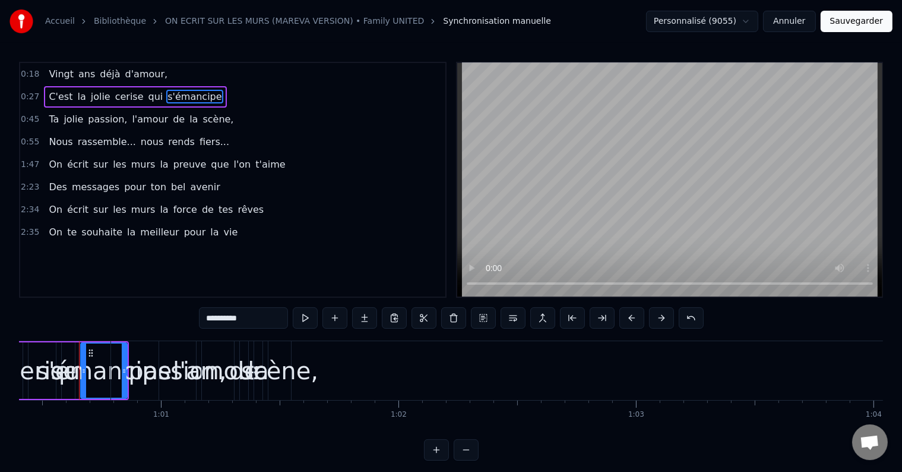
click at [34, 97] on span "0:27" at bounding box center [30, 97] width 18 height 12
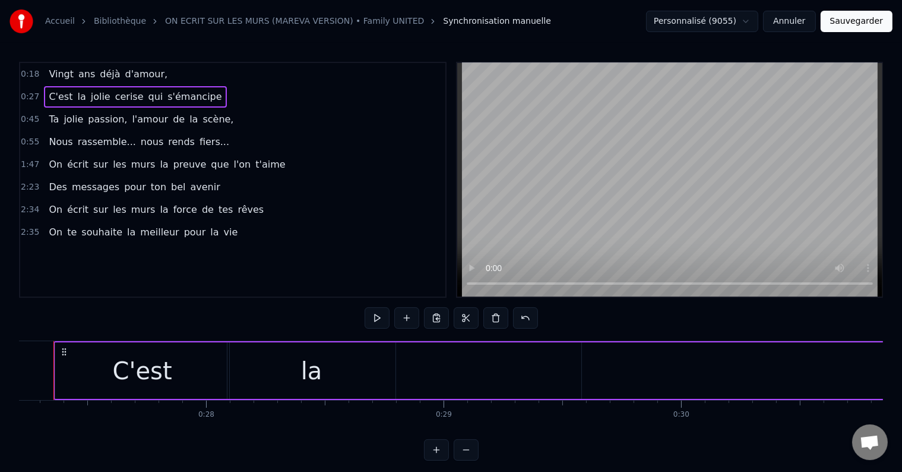
scroll to position [0, 6442]
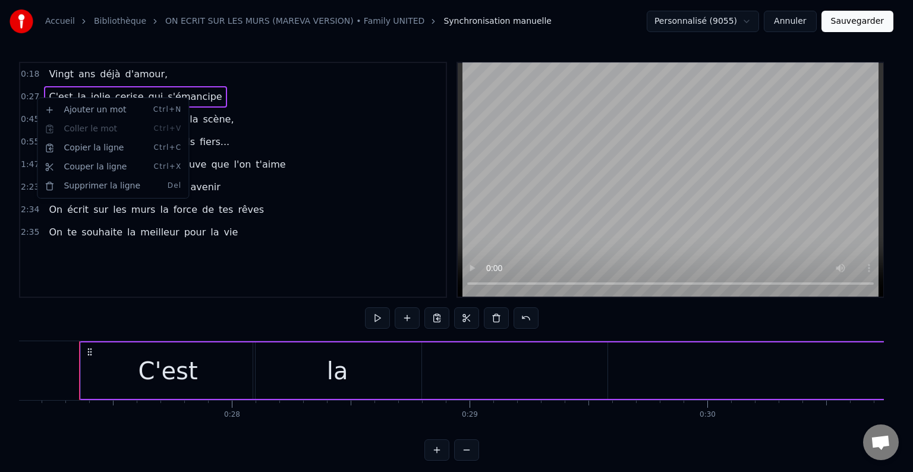
click at [279, 87] on html "Accueil Bibliothèque ON ECRIT SUR LES MURS (MAREVA VERSION) • Family UNITED Syn…" at bounding box center [456, 239] width 913 height 479
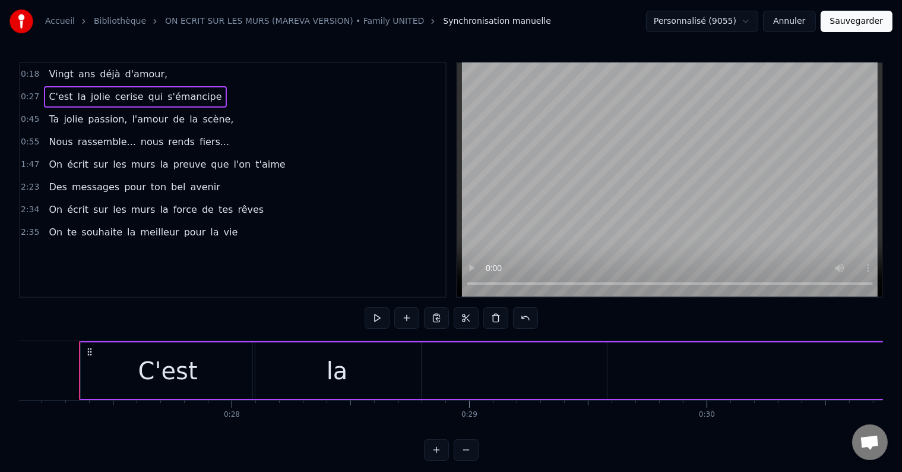
click at [91, 90] on span "jolie" at bounding box center [101, 97] width 22 height 14
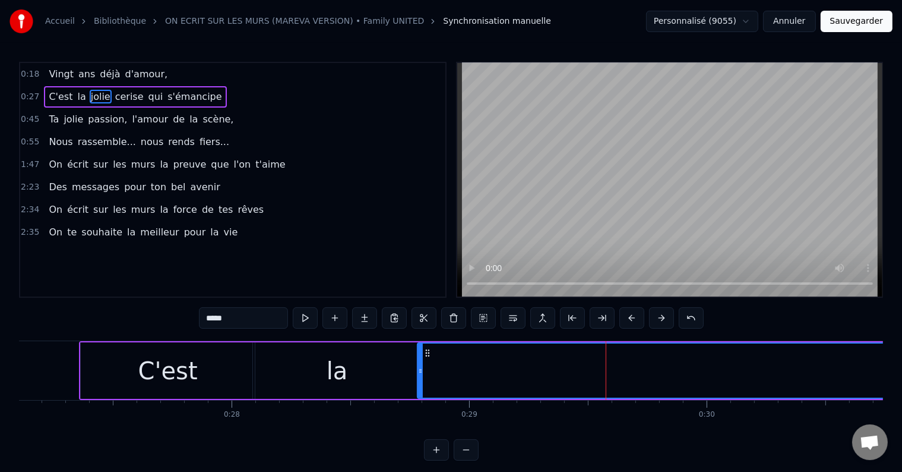
drag, startPoint x: 610, startPoint y: 369, endPoint x: 419, endPoint y: 378, distance: 190.4
click at [419, 378] on div at bounding box center [420, 370] width 5 height 54
drag, startPoint x: 875, startPoint y: 435, endPoint x: 894, endPoint y: 406, distance: 34.8
click at [894, 406] on body "Accueil Bibliothèque ON ECRIT SUR LES MURS (MAREVA VERSION) • Family UNITED Syn…" at bounding box center [451, 230] width 902 height 460
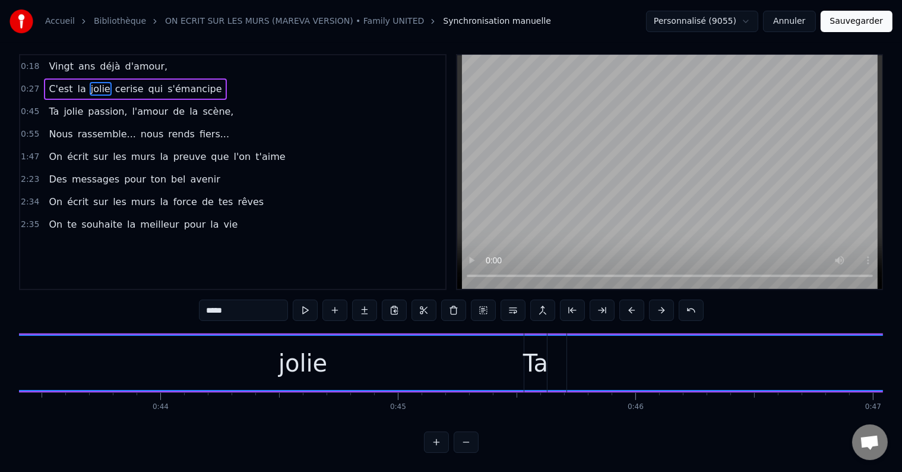
scroll to position [0, 10339]
click at [260, 350] on div "jolie" at bounding box center [279, 363] width 49 height 36
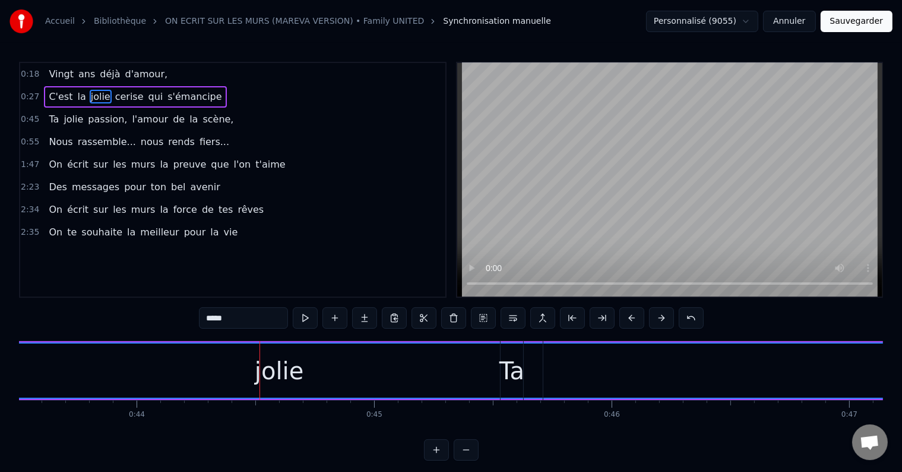
click at [277, 365] on div "jolie" at bounding box center [279, 371] width 49 height 36
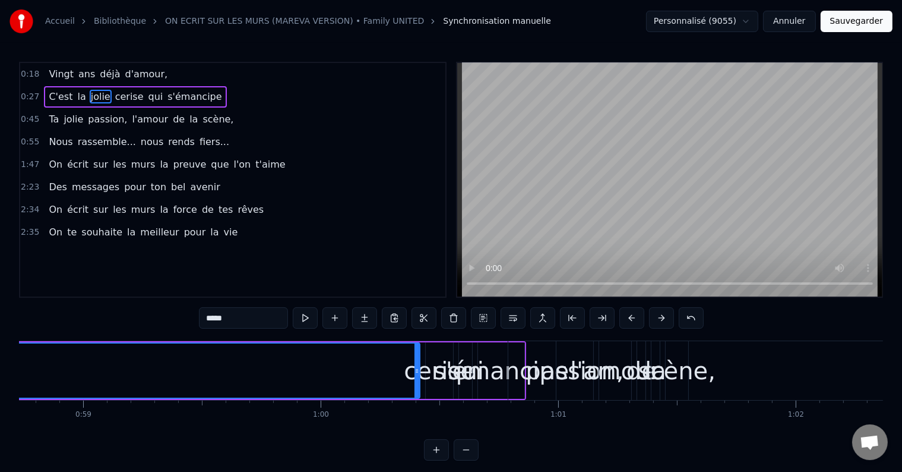
scroll to position [0, 13981]
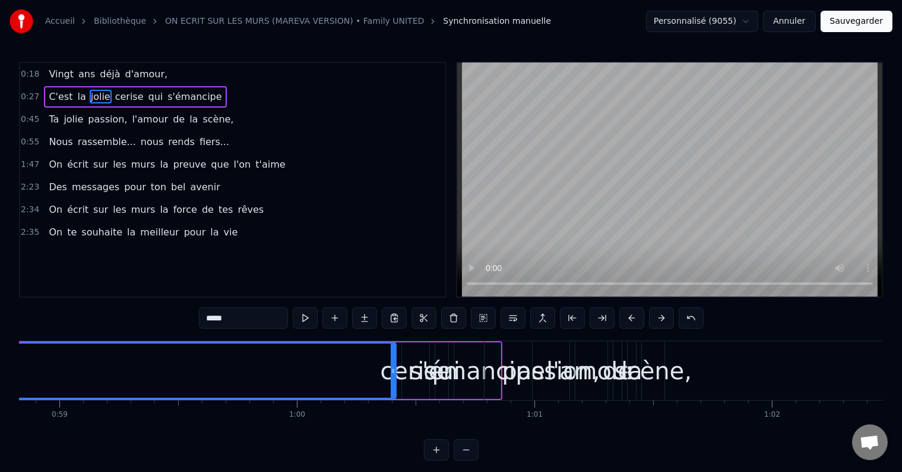
drag, startPoint x: 393, startPoint y: 359, endPoint x: 362, endPoint y: 357, distance: 30.4
type input "**********"
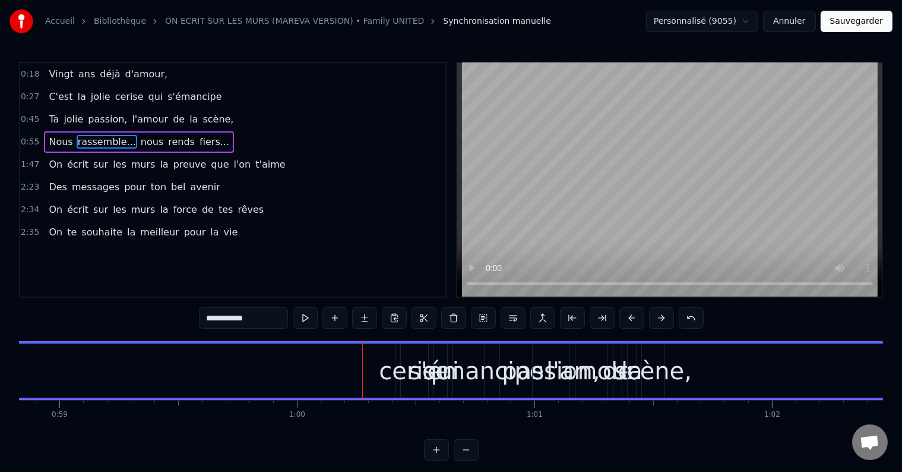
click at [33, 116] on span "0:45" at bounding box center [30, 119] width 18 height 12
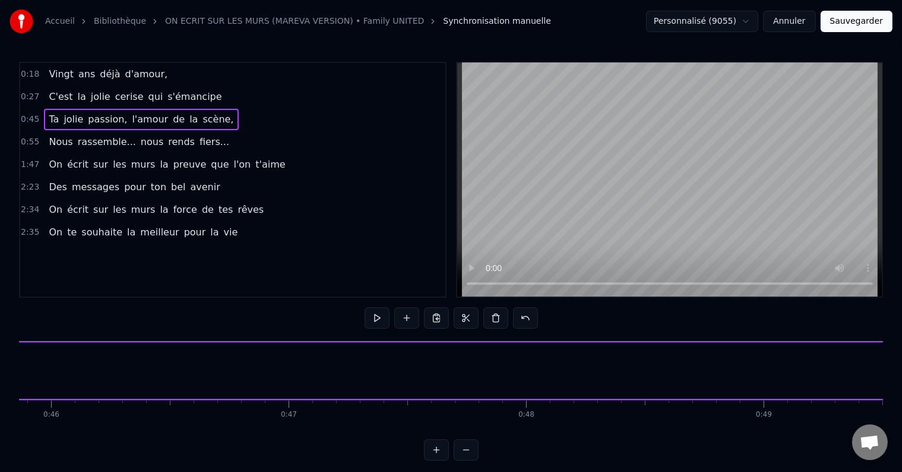
scroll to position [0, 10761]
click at [51, 117] on span "Ta" at bounding box center [54, 119] width 12 height 14
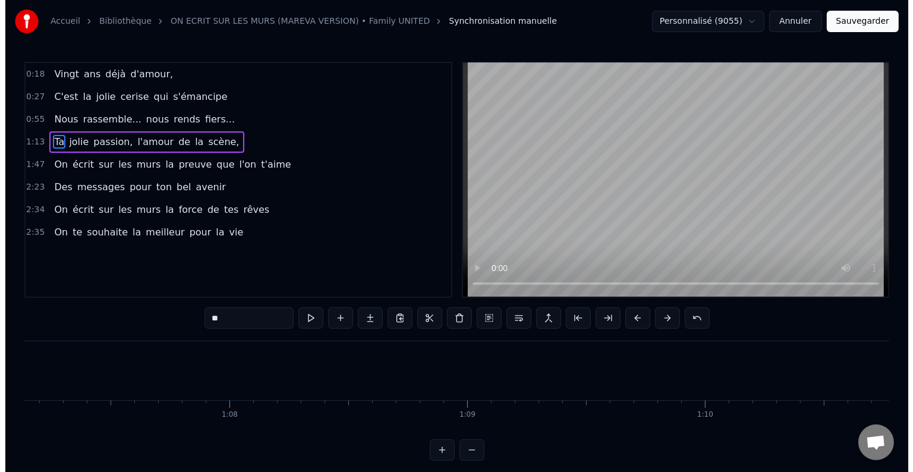
scroll to position [0, 15932]
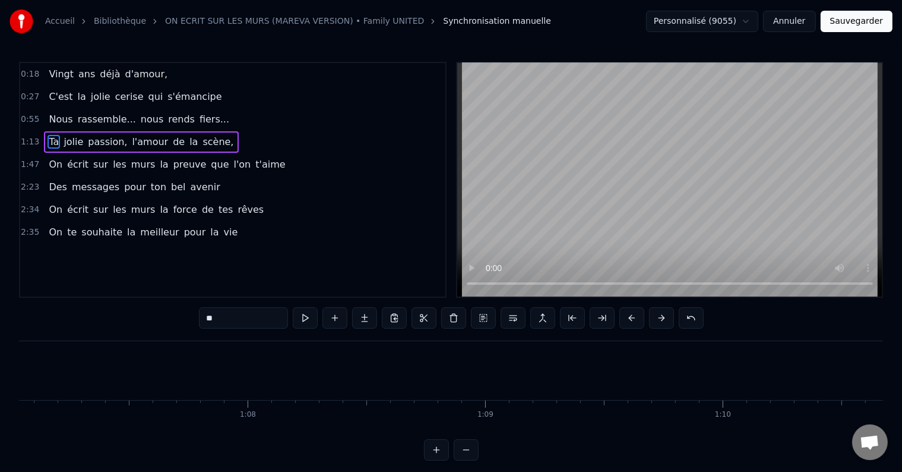
click at [844, 17] on button "Sauvegarder" at bounding box center [857, 21] width 72 height 21
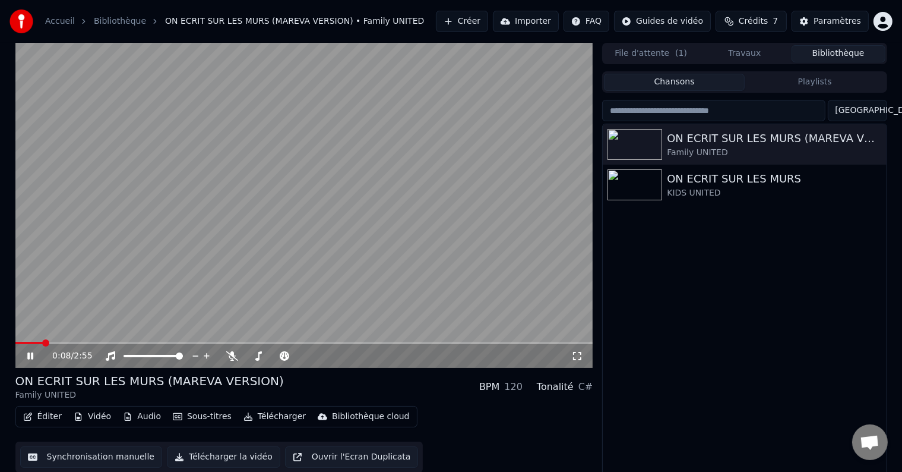
click at [24, 358] on div "0:08 / 2:55" at bounding box center [304, 356] width 569 height 12
click at [25, 354] on icon at bounding box center [39, 356] width 28 height 10
click at [51, 416] on button "Éditer" at bounding box center [42, 416] width 48 height 17
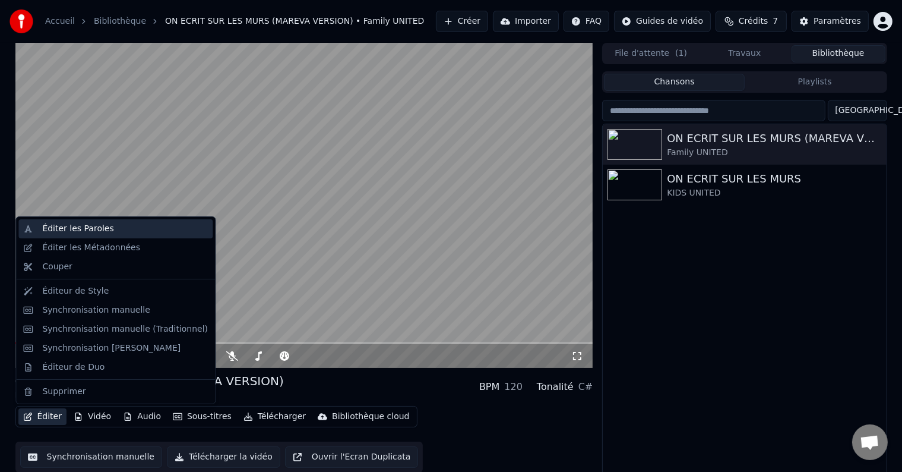
click at [83, 233] on div "Éditer les Paroles" at bounding box center [77, 229] width 71 height 12
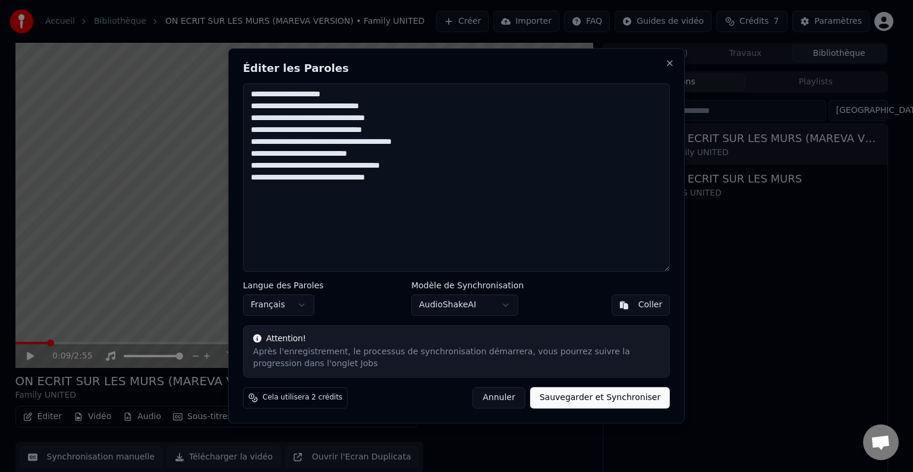
click at [266, 200] on textarea "**********" at bounding box center [456, 177] width 427 height 188
click at [397, 181] on textarea "**********" at bounding box center [456, 177] width 427 height 188
paste textarea "**********"
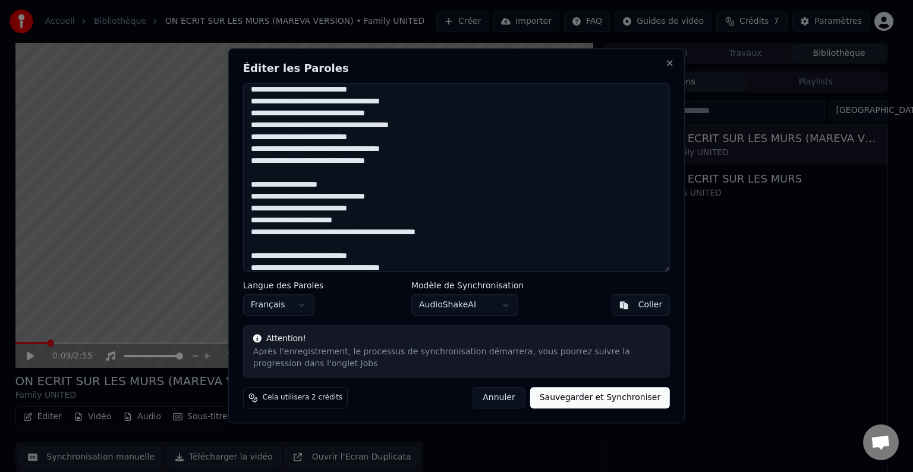
scroll to position [64, 0]
click at [251, 184] on textarea at bounding box center [456, 177] width 427 height 188
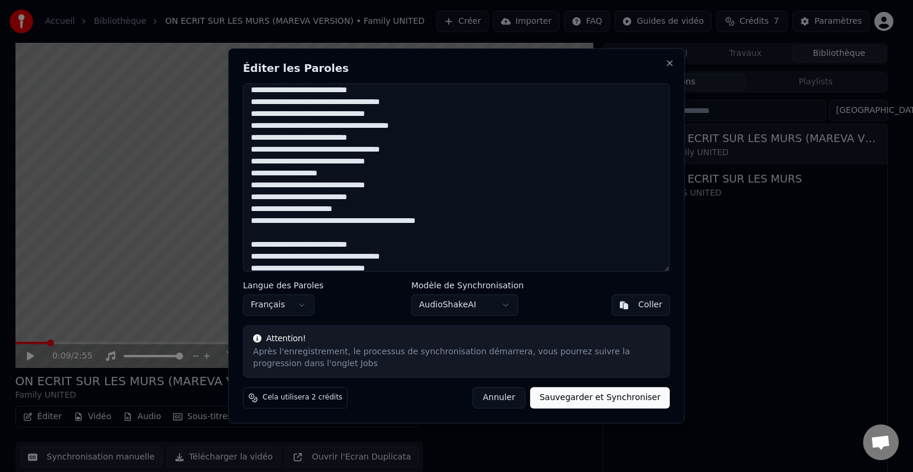
click at [276, 223] on textarea at bounding box center [456, 177] width 427 height 188
click at [250, 245] on textarea at bounding box center [456, 177] width 427 height 188
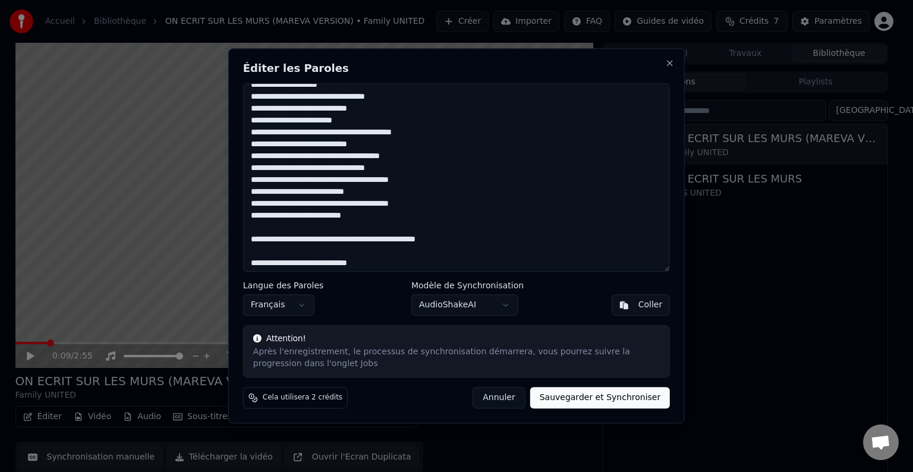
scroll to position [162, 0]
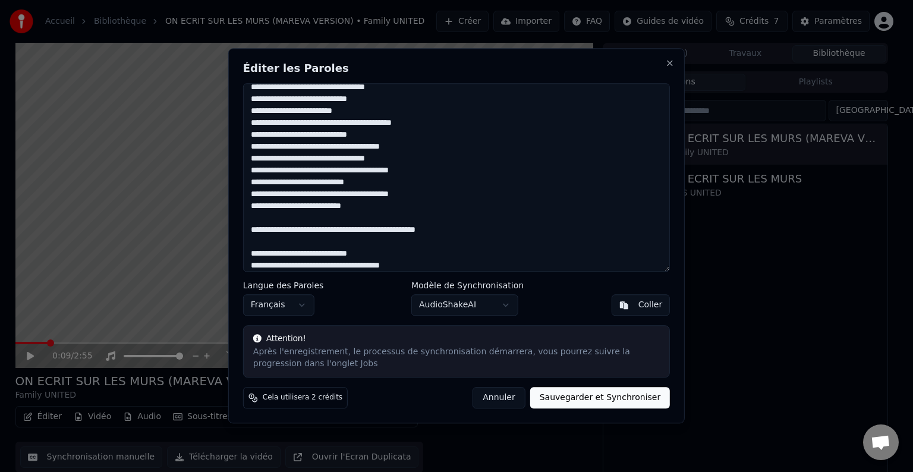
drag, startPoint x: 278, startPoint y: 226, endPoint x: 250, endPoint y: 228, distance: 27.9
click at [250, 228] on textarea at bounding box center [456, 177] width 427 height 188
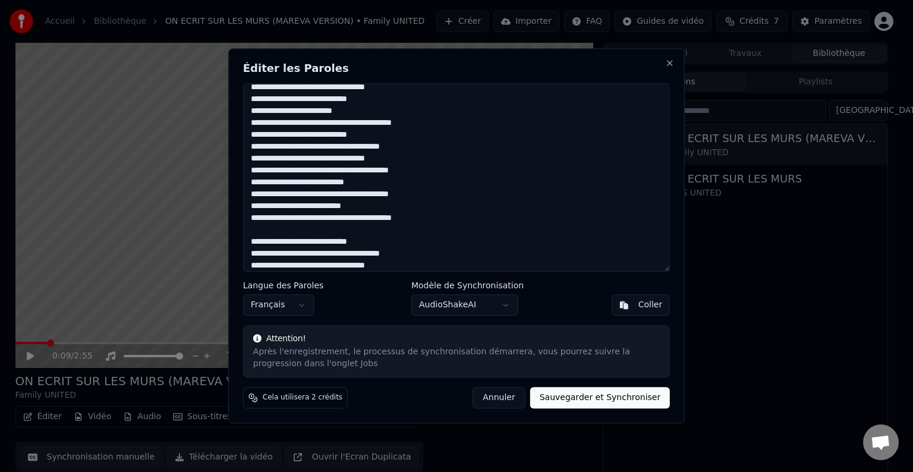
click at [252, 236] on textarea at bounding box center [456, 177] width 427 height 188
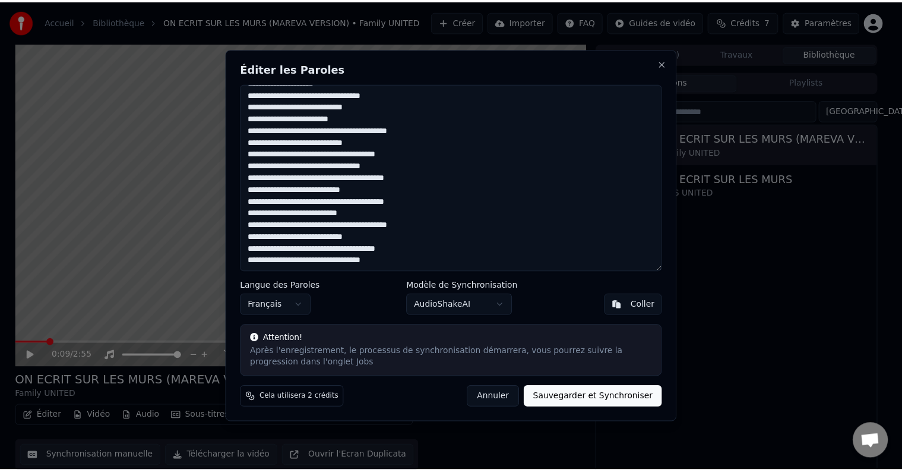
scroll to position [0, 0]
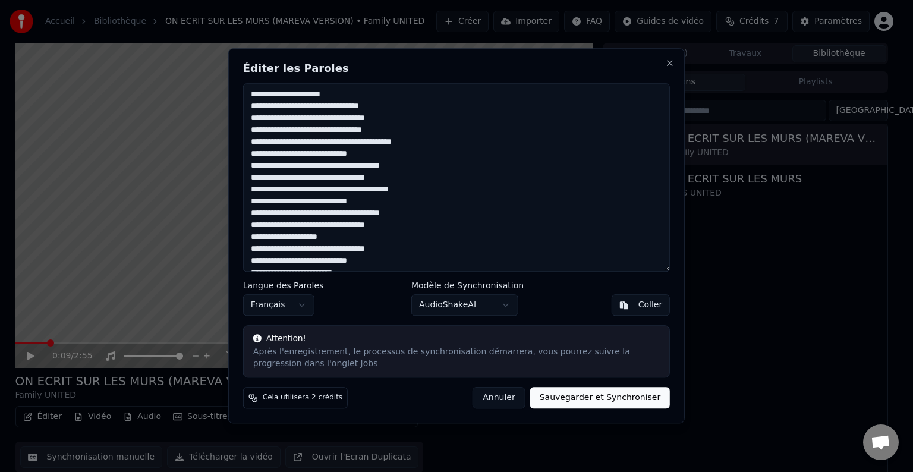
type textarea "**********"
click at [598, 395] on button "Sauvegarder et Synchroniser" at bounding box center [600, 397] width 140 height 21
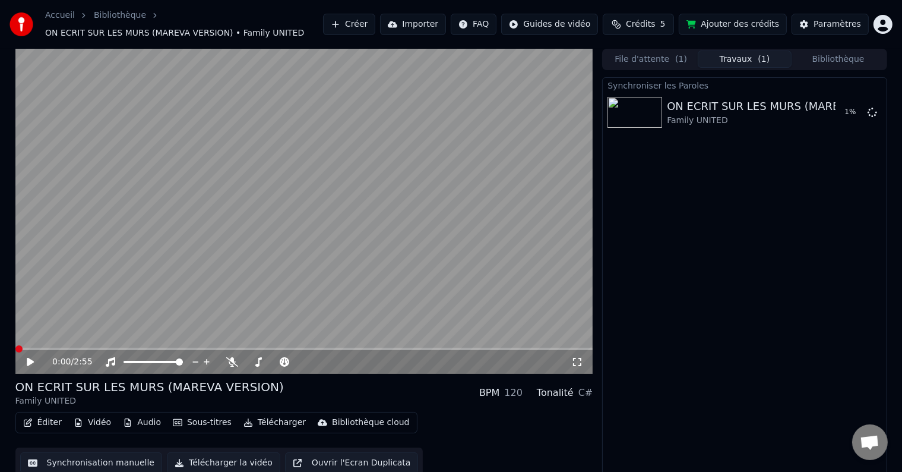
click at [15, 351] on span at bounding box center [18, 348] width 7 height 7
click at [26, 361] on icon at bounding box center [39, 362] width 28 height 10
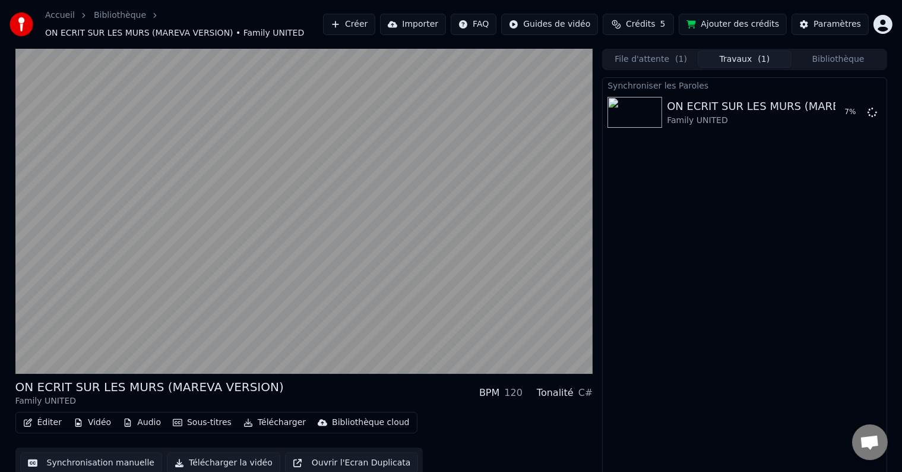
click at [47, 415] on button "Éditer" at bounding box center [42, 422] width 48 height 17
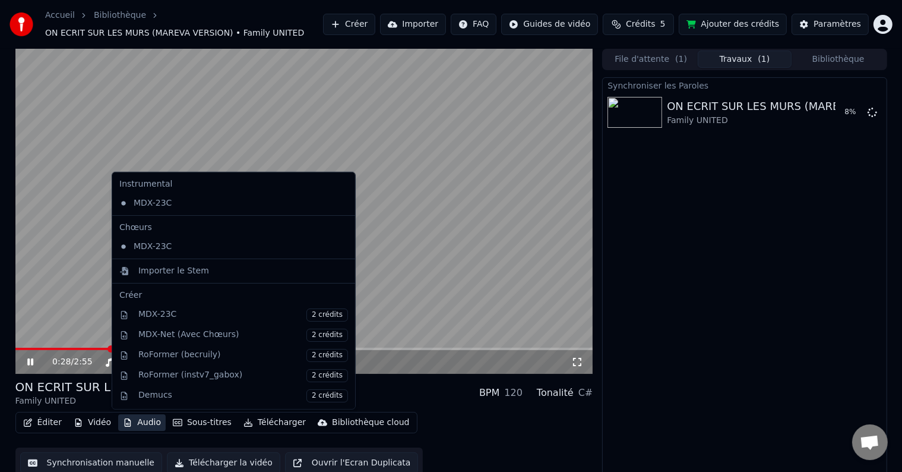
click at [85, 460] on button "Synchronisation manuelle" at bounding box center [91, 462] width 143 height 21
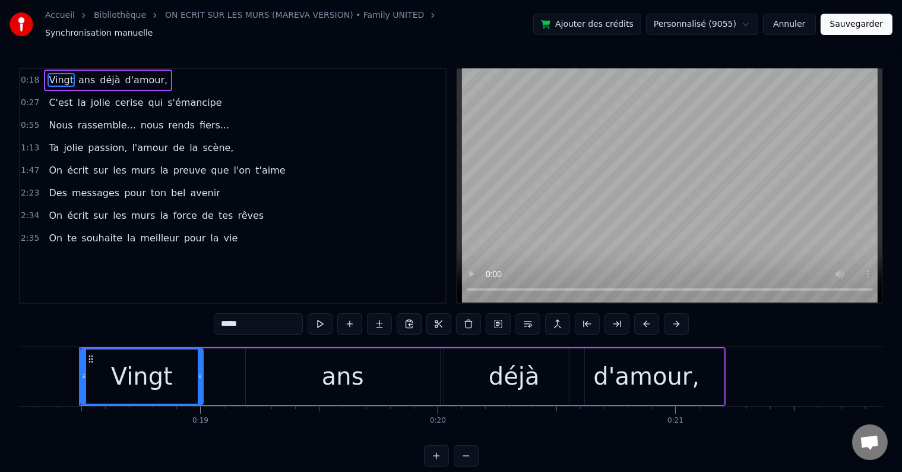
click at [799, 18] on button "Annuler" at bounding box center [789, 24] width 52 height 21
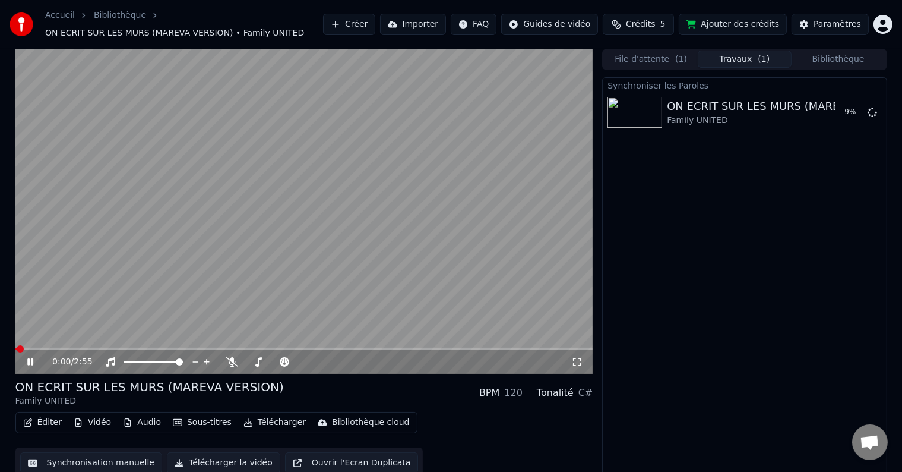
click at [52, 423] on button "Éditer" at bounding box center [42, 422] width 48 height 17
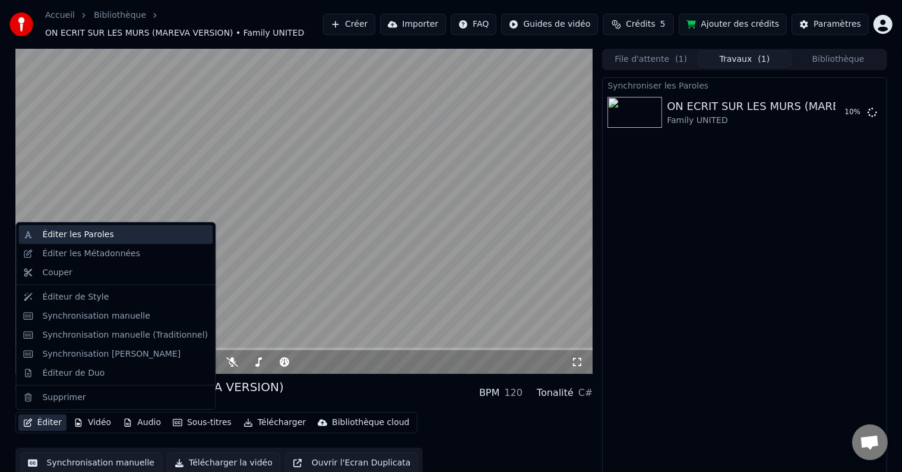
click at [96, 239] on div "Éditer les Paroles" at bounding box center [77, 235] width 71 height 12
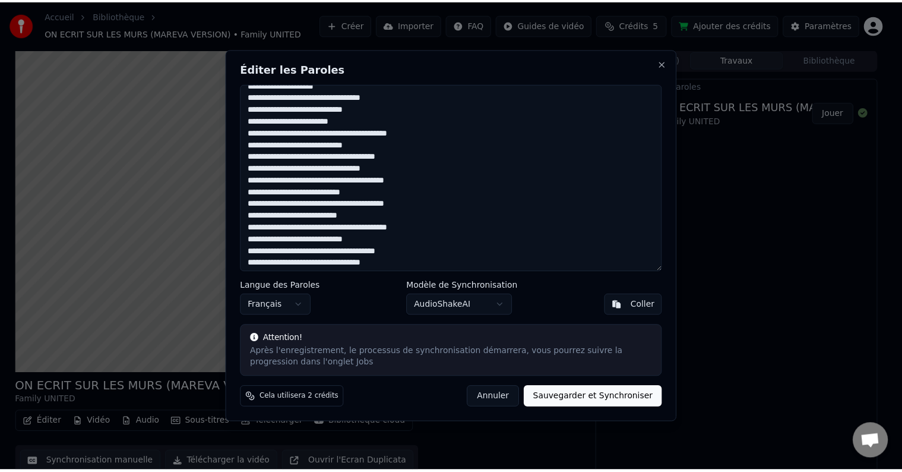
scroll to position [154, 0]
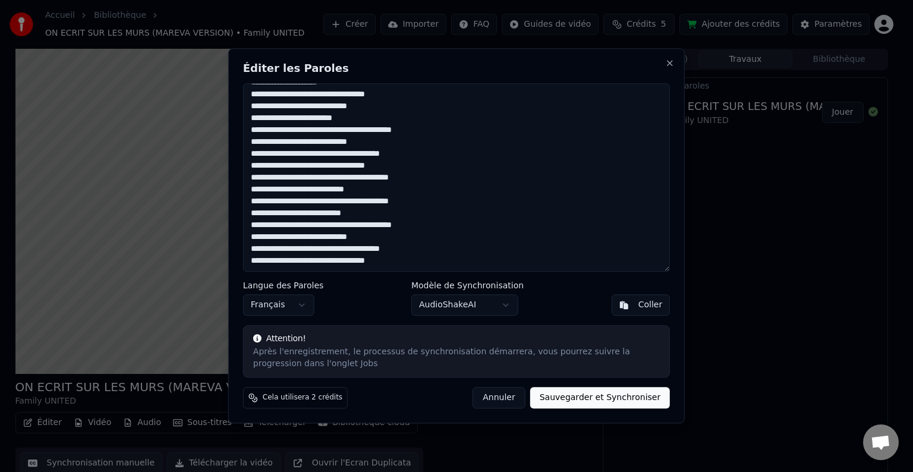
click at [519, 393] on button "Annuler" at bounding box center [498, 397] width 52 height 21
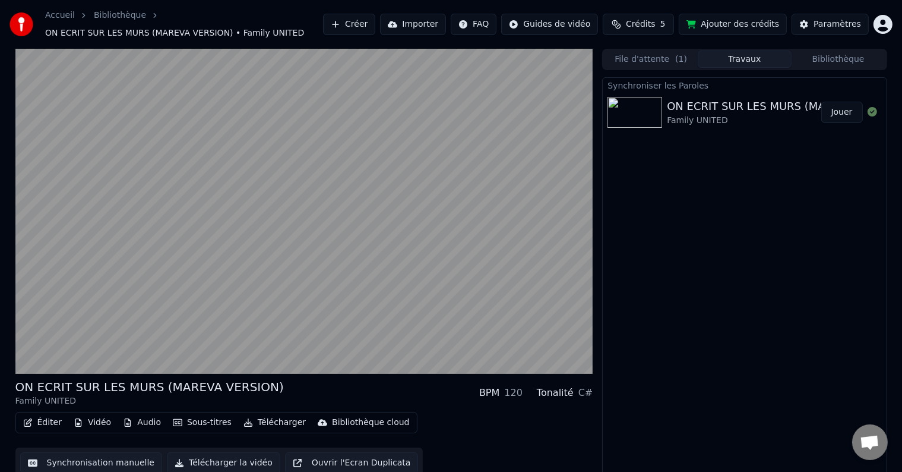
click at [654, 56] on button "File d'attente ( 1 )" at bounding box center [651, 59] width 94 height 17
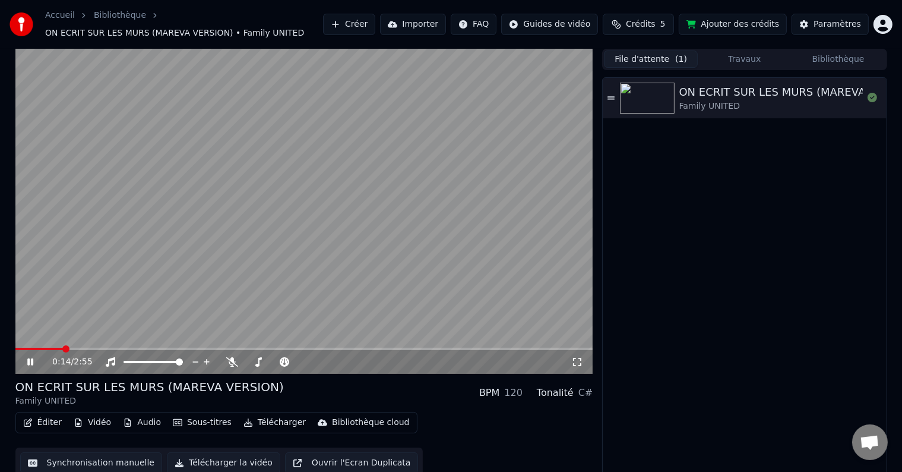
click at [27, 365] on icon at bounding box center [30, 361] width 6 height 7
click at [777, 105] on div "Family UNITED" at bounding box center [801, 106] width 242 height 12
click at [30, 366] on icon at bounding box center [39, 362] width 28 height 10
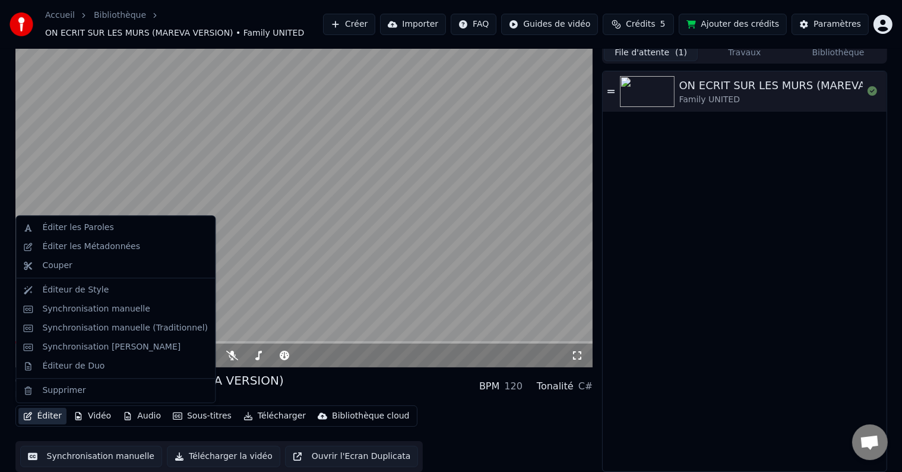
click at [48, 414] on button "Éditer" at bounding box center [42, 416] width 48 height 17
click at [93, 225] on div "Éditer les Paroles" at bounding box center [77, 228] width 71 height 12
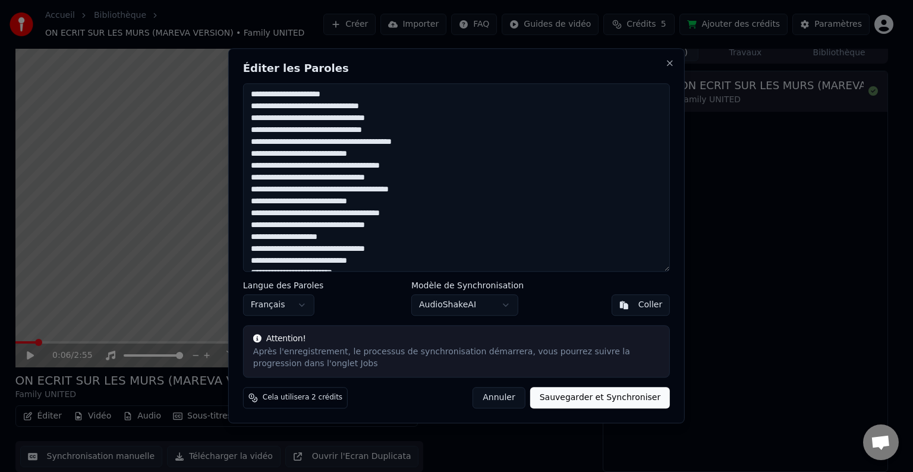
click at [506, 396] on button "Annuler" at bounding box center [498, 397] width 52 height 21
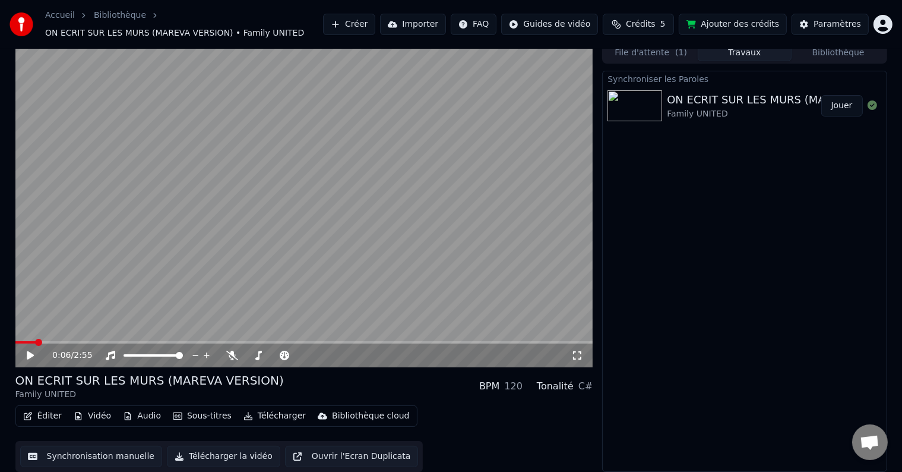
click at [734, 52] on button "Travaux" at bounding box center [745, 52] width 94 height 17
click at [734, 93] on div "ON ECRIT SUR LES MURS (MAREVA VERSION)" at bounding box center [788, 99] width 242 height 17
click at [749, 115] on div "Family UNITED" at bounding box center [788, 114] width 242 height 12
click at [670, 52] on button "File d'attente ( 1 )" at bounding box center [651, 52] width 94 height 17
click at [757, 52] on button "Travaux" at bounding box center [745, 52] width 94 height 17
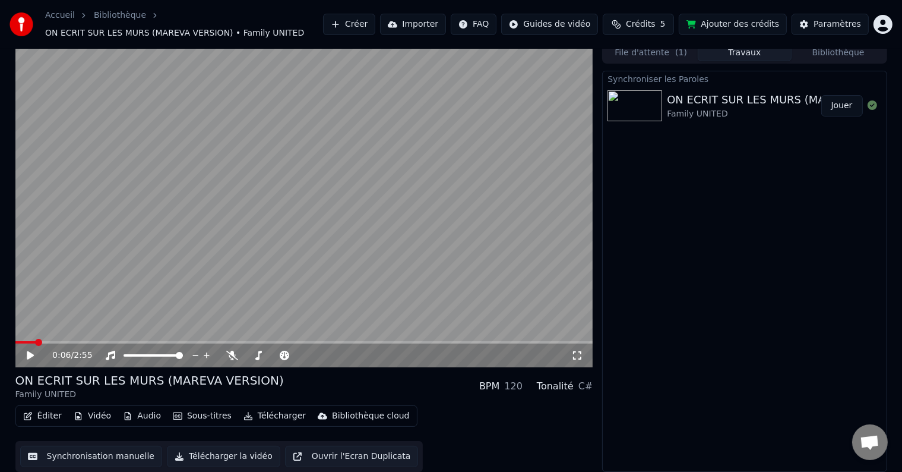
click at [832, 103] on button "Jouer" at bounding box center [843, 105] width 42 height 21
click at [53, 453] on button "Synchronisation manuelle" at bounding box center [91, 456] width 143 height 21
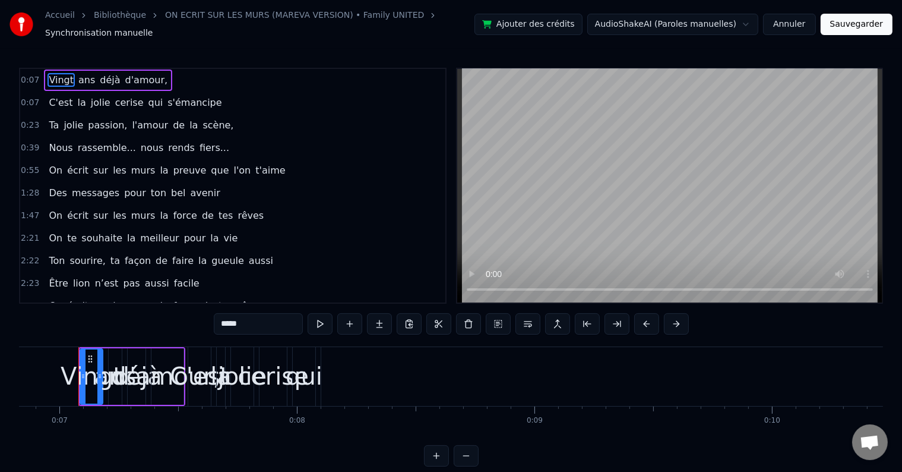
click at [283, 114] on div "0:23 Ta jolie passion, l'amour de la scène," at bounding box center [232, 125] width 425 height 23
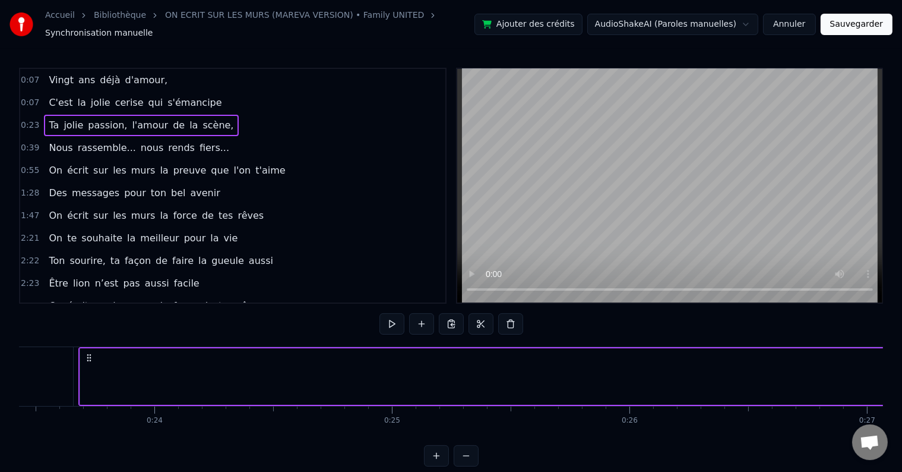
click at [187, 69] on div "0:07 Vingt ans déjà d'amour," at bounding box center [232, 80] width 425 height 23
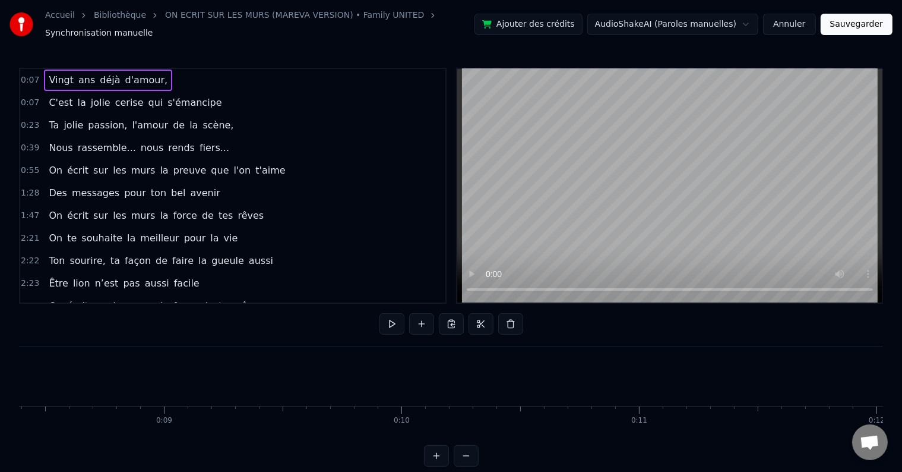
scroll to position [0, 1623]
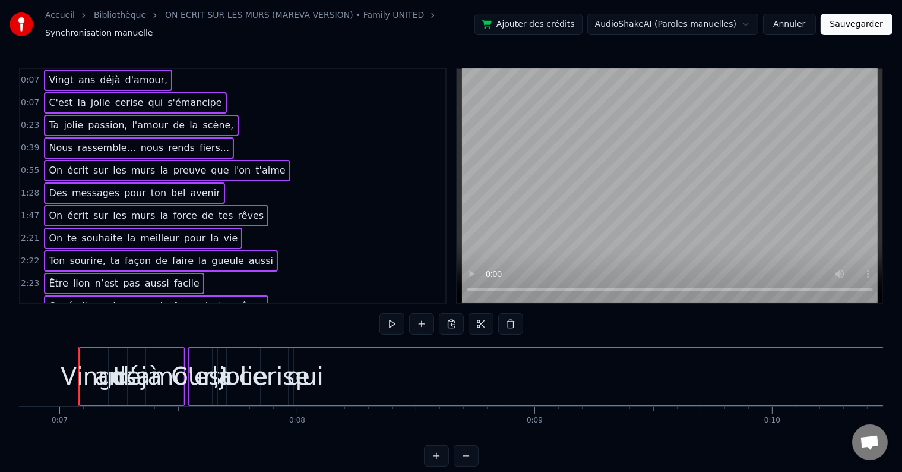
click at [585, 323] on div "0:07 Vingt ans déjà d'amour, 0:07 C'est la jolie cerise qui s'émancipe 0:23 Ta …" at bounding box center [451, 267] width 864 height 399
click at [165, 74] on div "0:07 Vingt ans déjà d'amour," at bounding box center [232, 80] width 425 height 23
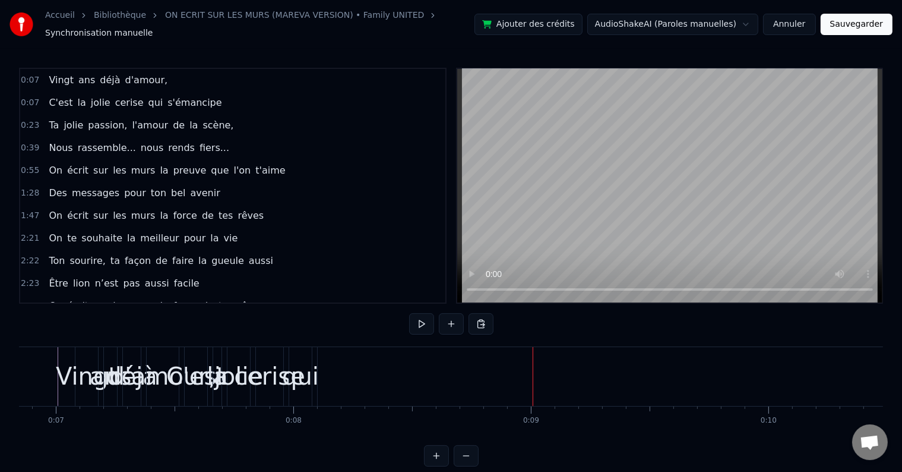
scroll to position [0, 1605]
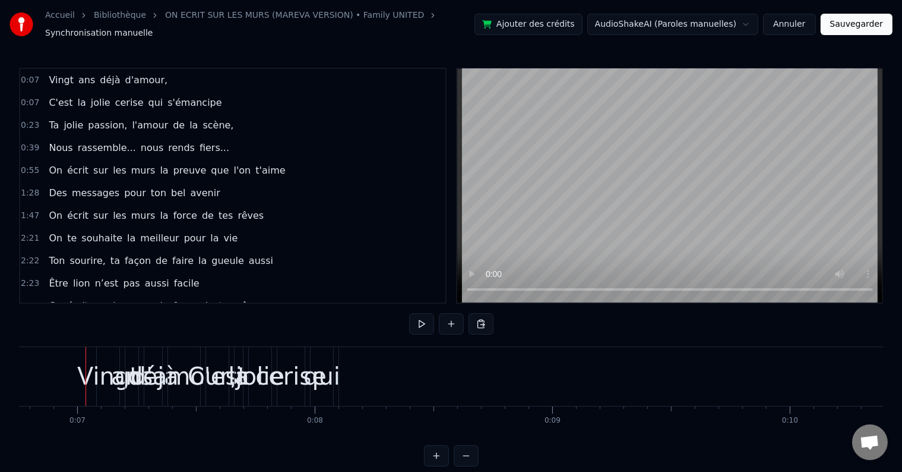
click at [100, 347] on div "Vingt" at bounding box center [108, 376] width 23 height 59
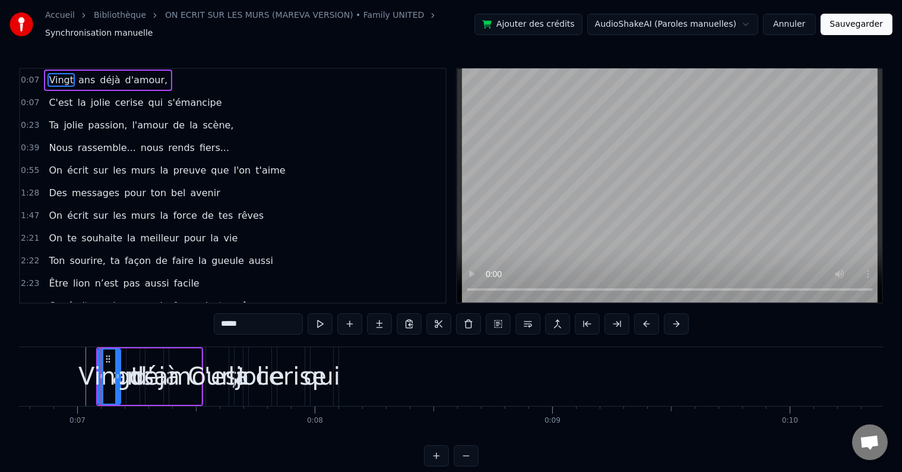
click at [221, 71] on div "0:07 Vingt ans déjà d'amour," at bounding box center [232, 80] width 425 height 23
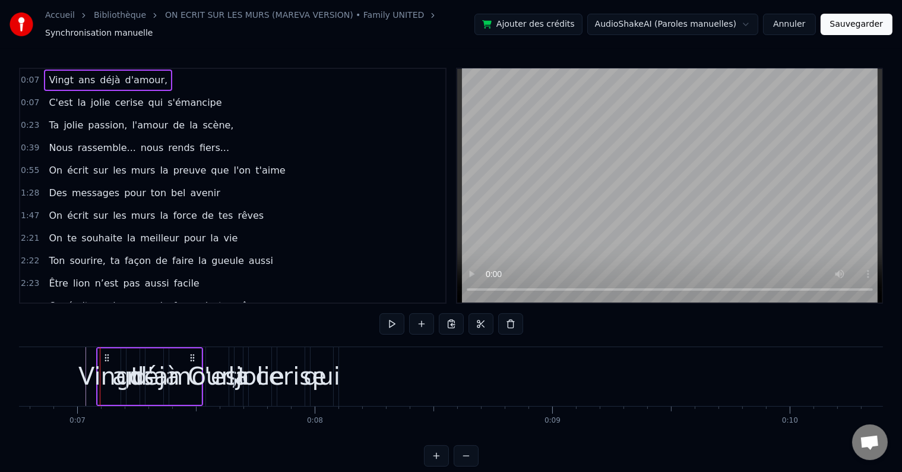
click at [56, 73] on span "Vingt" at bounding box center [61, 80] width 27 height 14
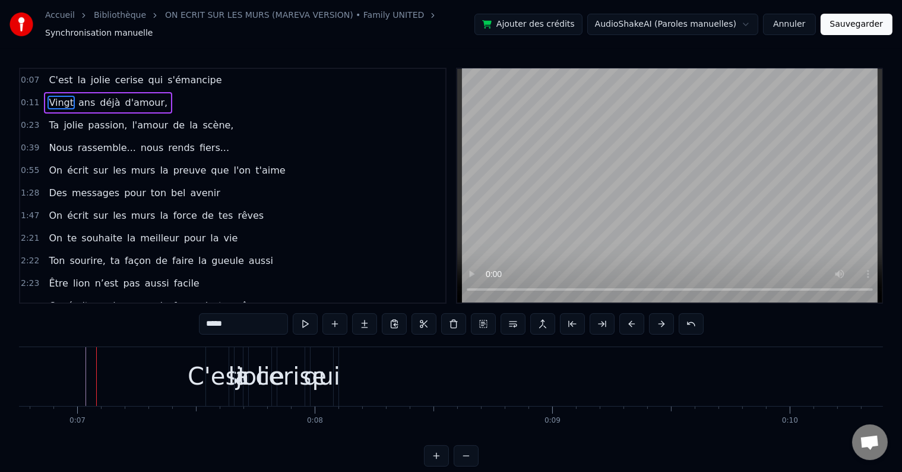
drag, startPoint x: 52, startPoint y: 97, endPoint x: 79, endPoint y: 91, distance: 27.3
click at [79, 92] on div "Vingt ans déjà d'amour," at bounding box center [108, 102] width 128 height 21
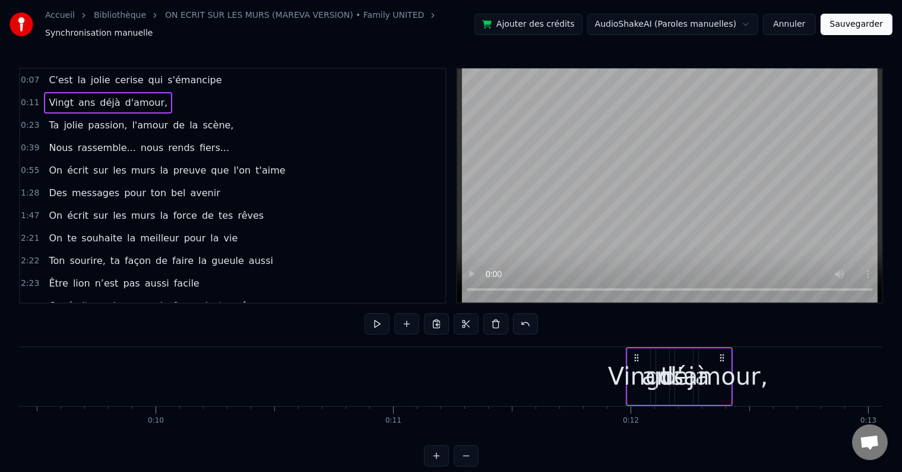
click at [79, 96] on span "ans" at bounding box center [86, 103] width 19 height 14
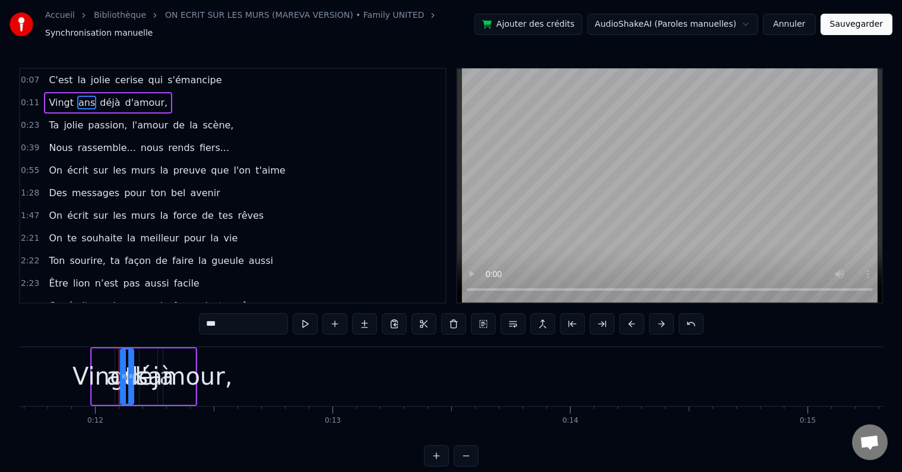
scroll to position [0, 2788]
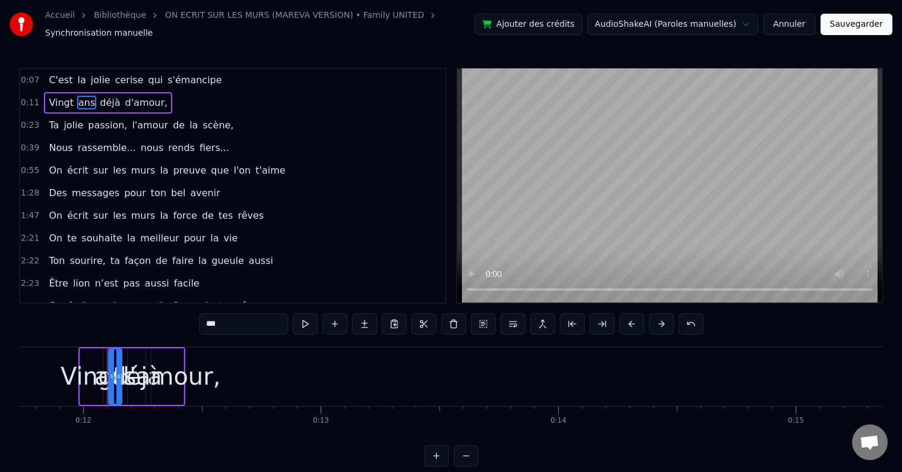
click at [48, 96] on span "Vingt" at bounding box center [61, 103] width 27 height 14
type input "*****"
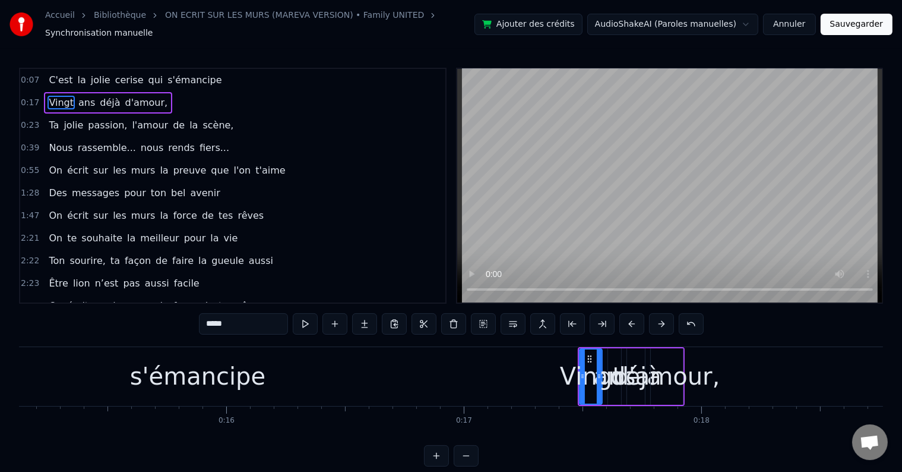
scroll to position [0, 3947]
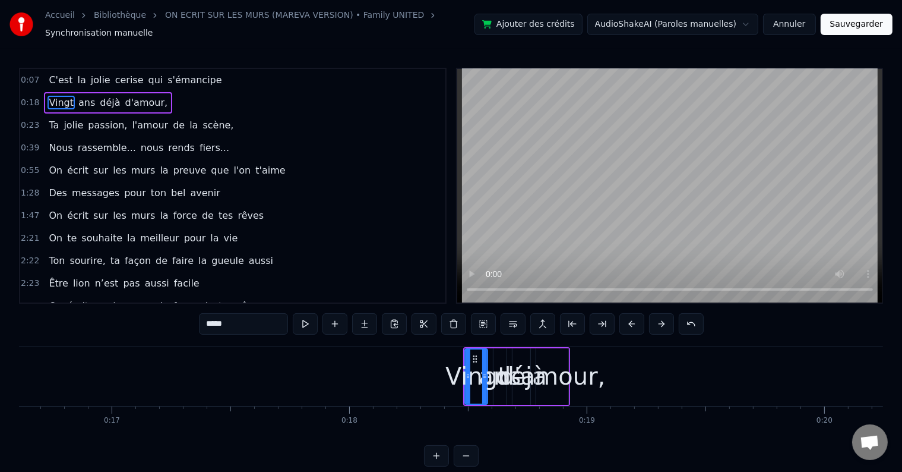
click at [33, 76] on span "0:07" at bounding box center [30, 80] width 18 height 12
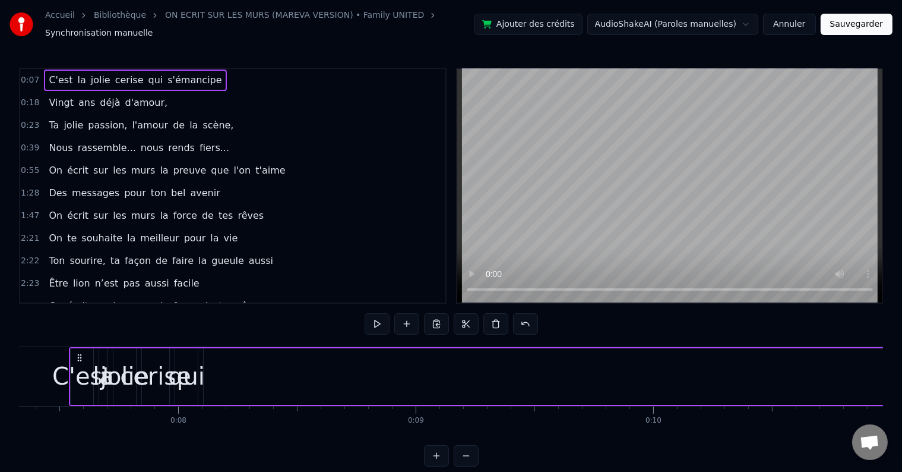
scroll to position [0, 1732]
click at [50, 77] on span "C'est" at bounding box center [61, 80] width 26 height 14
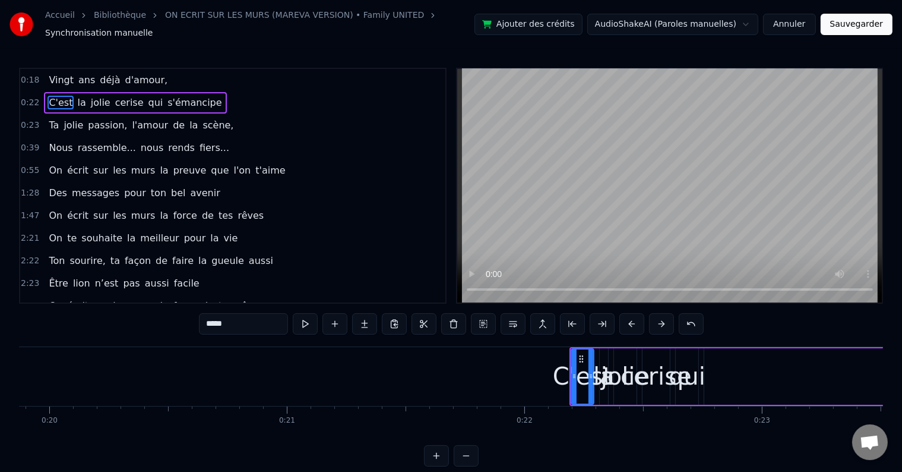
scroll to position [0, 4747]
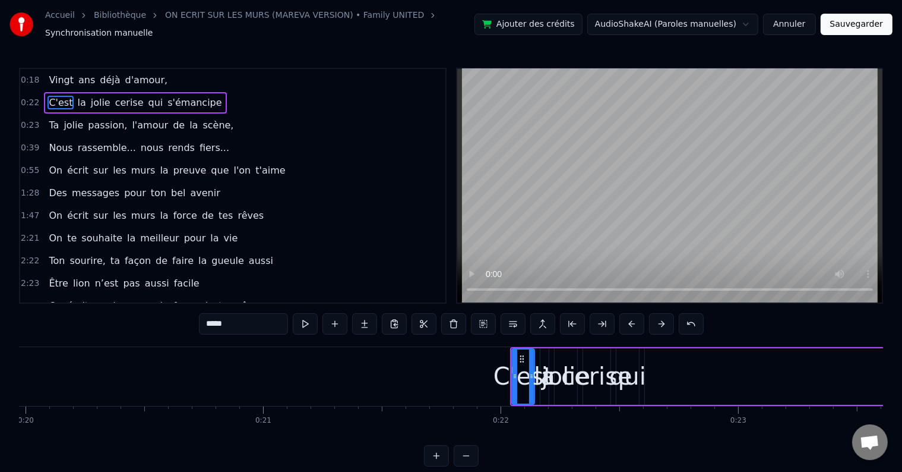
click at [48, 120] on span "Ta" at bounding box center [54, 125] width 12 height 14
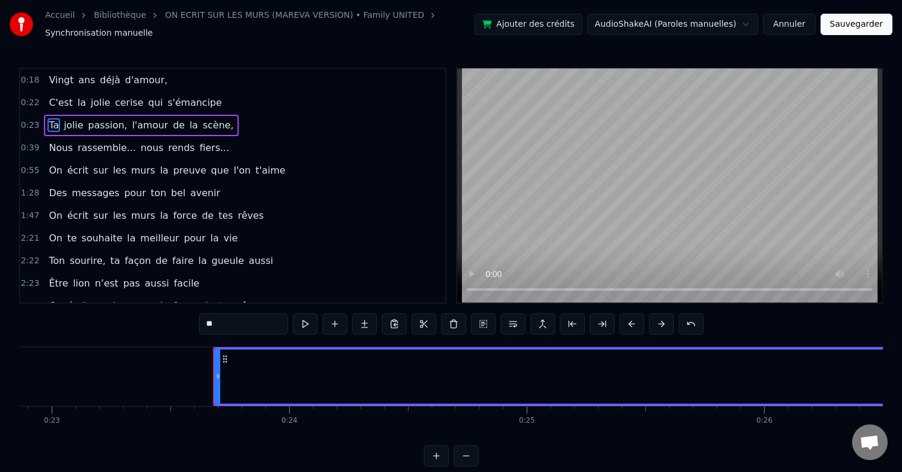
scroll to position [0, 5568]
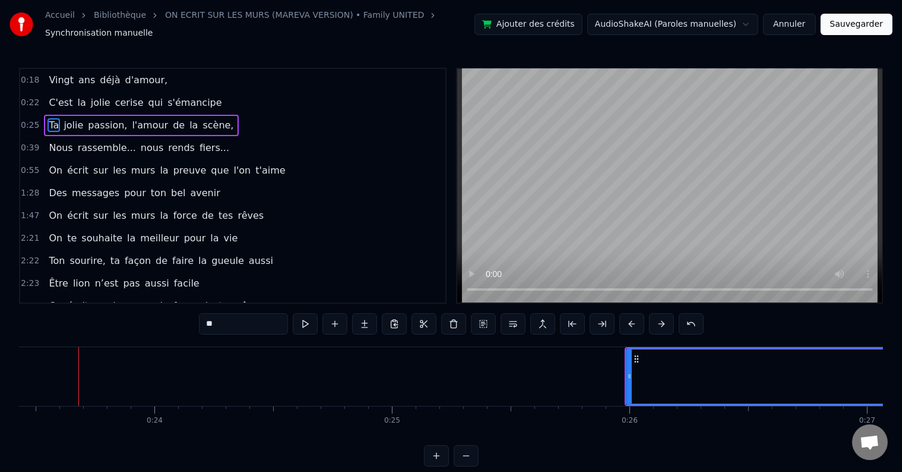
click at [50, 76] on span "Vingt" at bounding box center [61, 80] width 27 height 14
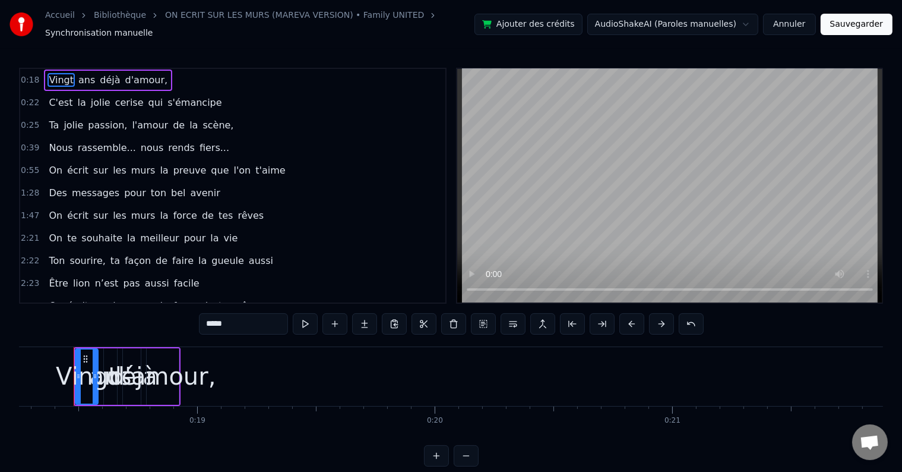
scroll to position [0, 4332]
click at [129, 74] on span "d'amour," at bounding box center [146, 80] width 45 height 14
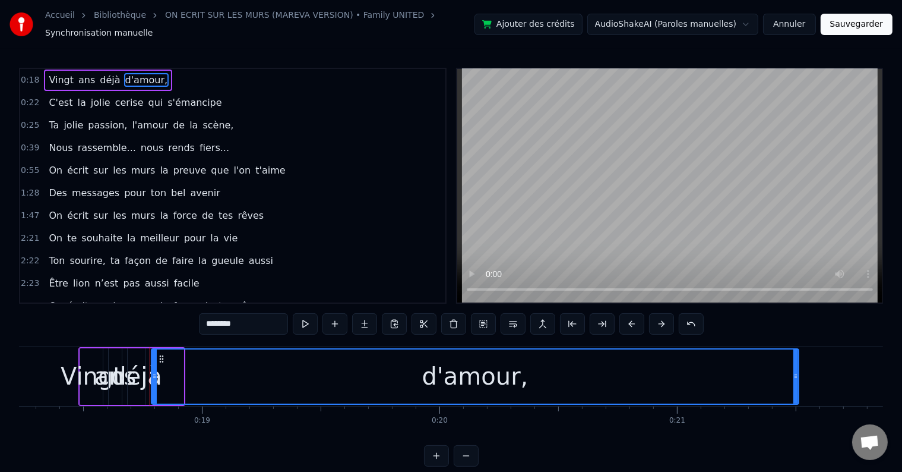
drag, startPoint x: 181, startPoint y: 368, endPoint x: 796, endPoint y: 351, distance: 615.8
click at [796, 351] on div at bounding box center [796, 376] width 5 height 54
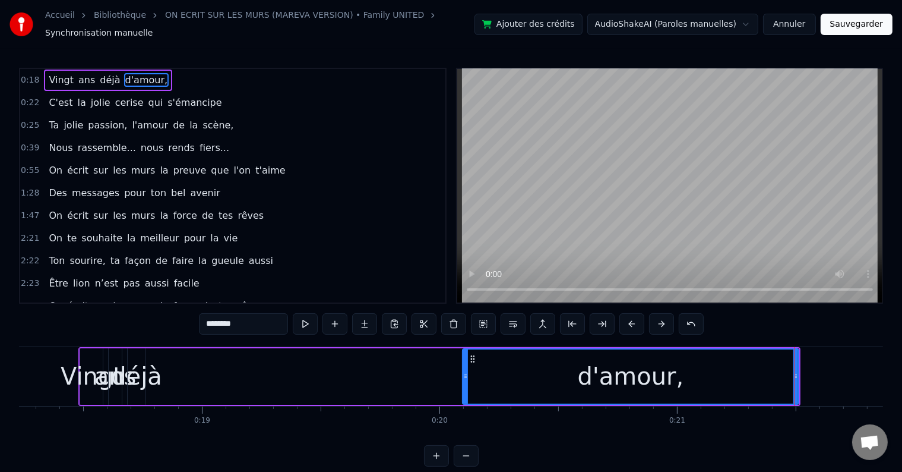
drag, startPoint x: 154, startPoint y: 369, endPoint x: 466, endPoint y: 347, distance: 312.1
click at [466, 349] on div at bounding box center [465, 376] width 5 height 54
click at [140, 358] on div "déjà" at bounding box center [136, 376] width 51 height 36
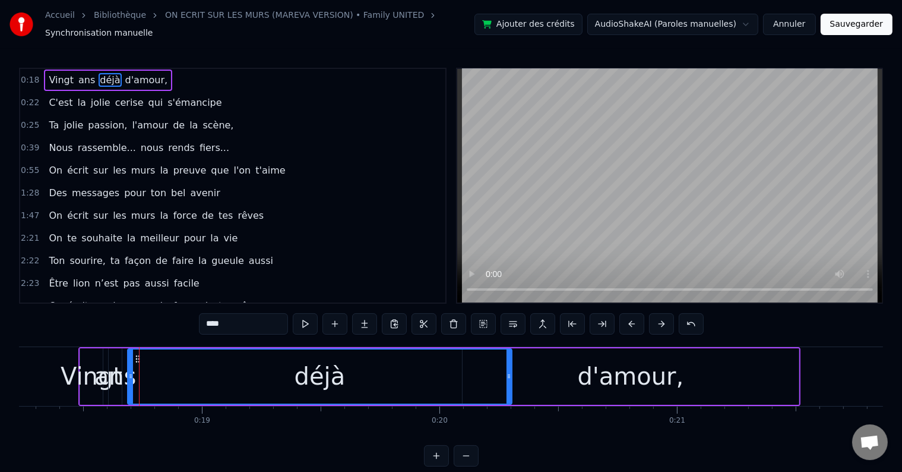
drag, startPoint x: 143, startPoint y: 367, endPoint x: 509, endPoint y: 361, distance: 366.0
click at [509, 361] on div at bounding box center [509, 376] width 5 height 54
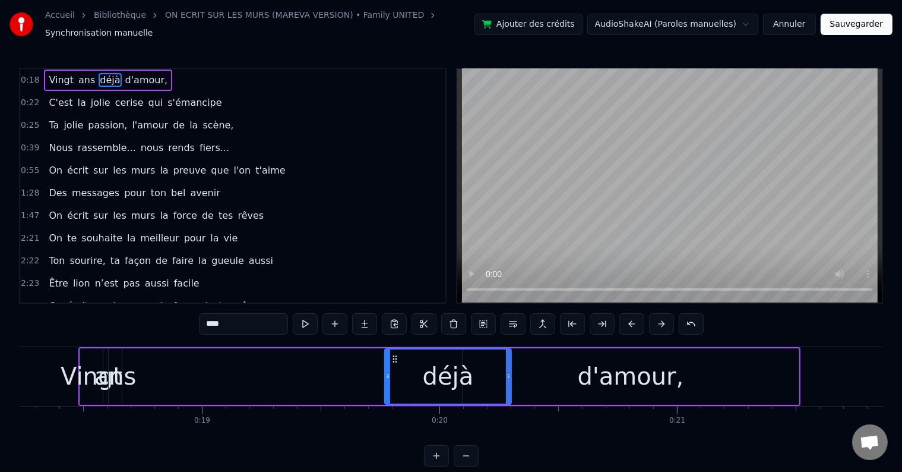
drag, startPoint x: 130, startPoint y: 373, endPoint x: 390, endPoint y: 368, distance: 259.7
click at [390, 371] on icon at bounding box center [388, 376] width 5 height 10
click at [114, 358] on div "ans" at bounding box center [115, 376] width 42 height 36
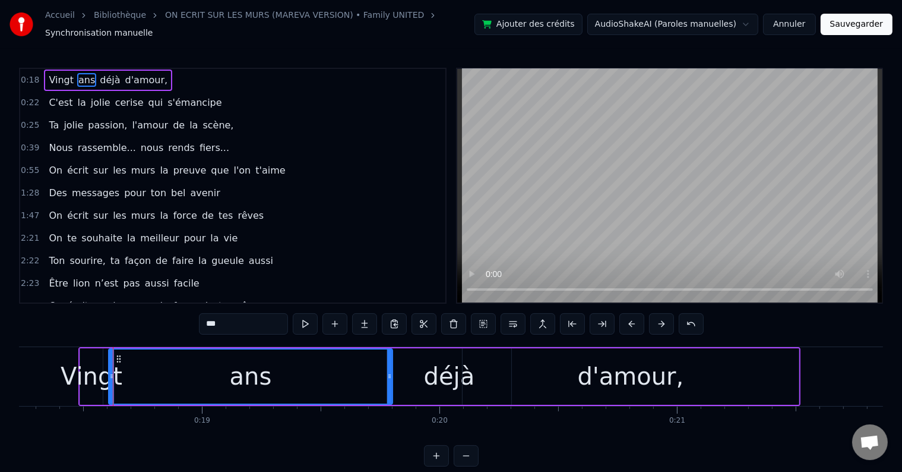
drag, startPoint x: 118, startPoint y: 368, endPoint x: 392, endPoint y: 370, distance: 273.9
click at [392, 371] on icon at bounding box center [389, 376] width 5 height 10
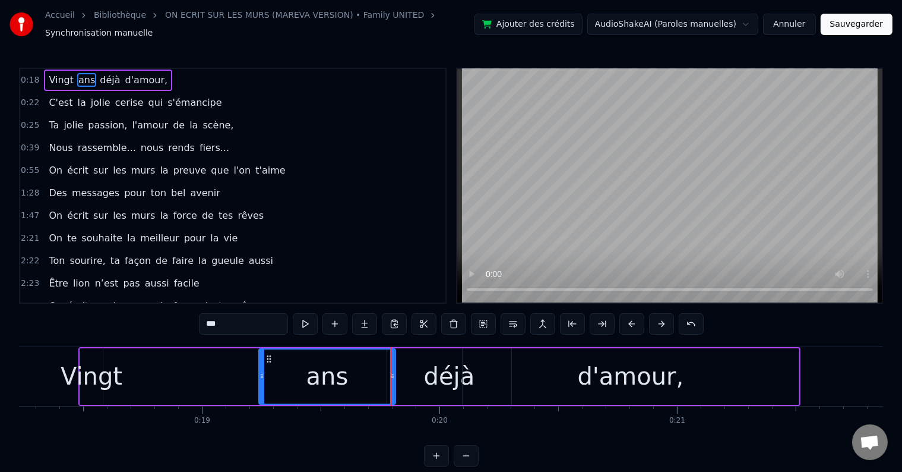
drag, startPoint x: 121, startPoint y: 368, endPoint x: 261, endPoint y: 375, distance: 140.4
click at [261, 375] on div at bounding box center [262, 376] width 5 height 54
click at [93, 358] on div "Vingt" at bounding box center [92, 376] width 62 height 36
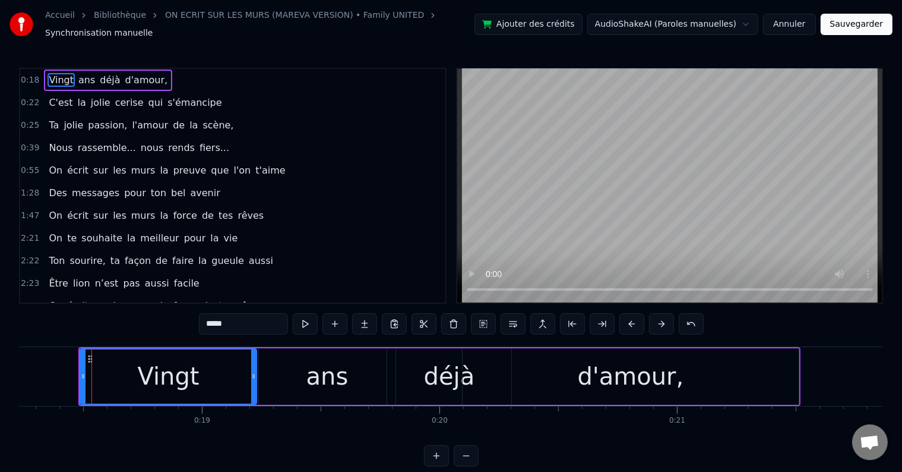
drag, startPoint x: 101, startPoint y: 368, endPoint x: 255, endPoint y: 376, distance: 154.7
click at [255, 376] on div at bounding box center [253, 376] width 5 height 54
click at [304, 317] on button at bounding box center [305, 323] width 25 height 21
drag, startPoint x: 253, startPoint y: 370, endPoint x: 225, endPoint y: 370, distance: 27.9
click at [225, 371] on icon at bounding box center [226, 376] width 5 height 10
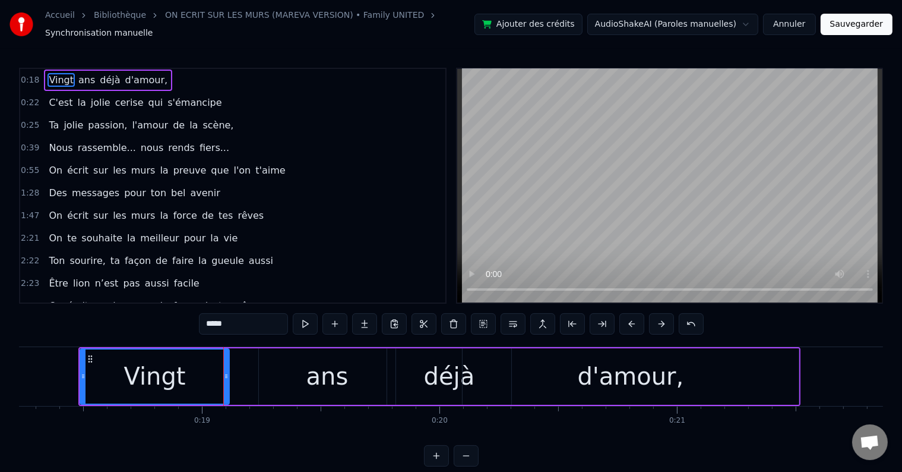
click at [282, 371] on div "ans" at bounding box center [327, 376] width 137 height 56
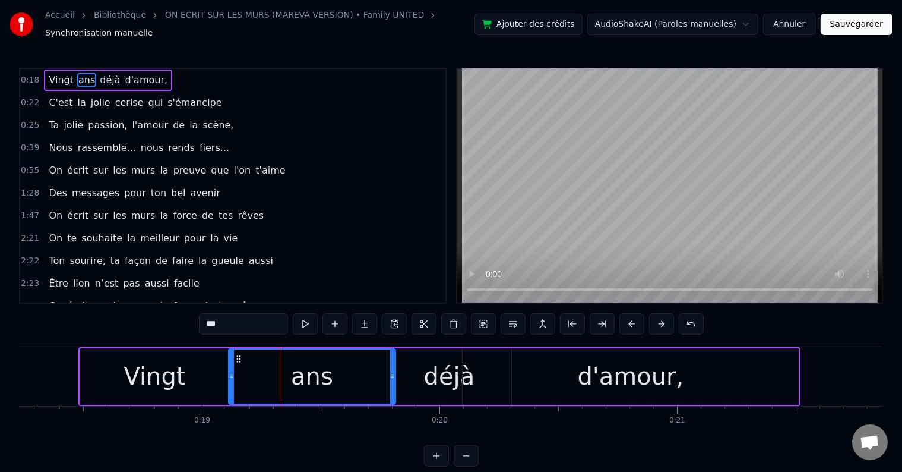
drag, startPoint x: 260, startPoint y: 369, endPoint x: 230, endPoint y: 369, distance: 30.3
click at [230, 371] on icon at bounding box center [231, 376] width 5 height 10
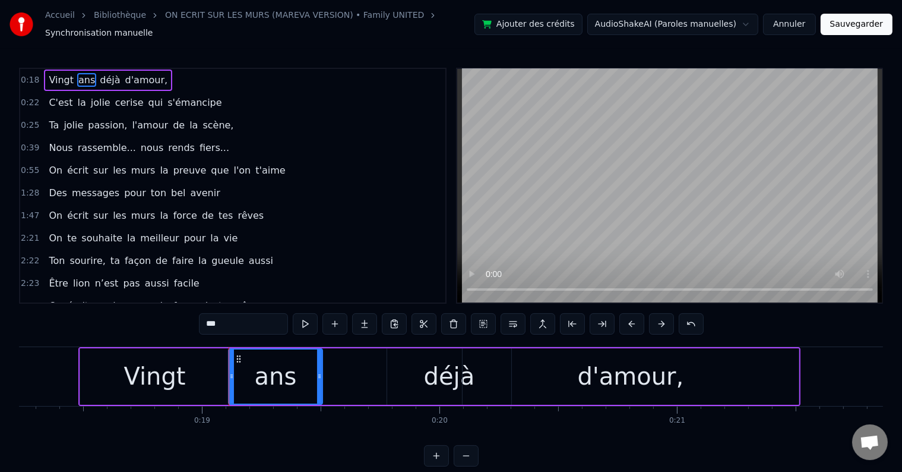
drag, startPoint x: 392, startPoint y: 367, endPoint x: 318, endPoint y: 368, distance: 73.1
click at [318, 371] on icon at bounding box center [319, 376] width 5 height 10
click at [216, 358] on div "Vingt" at bounding box center [154, 376] width 149 height 56
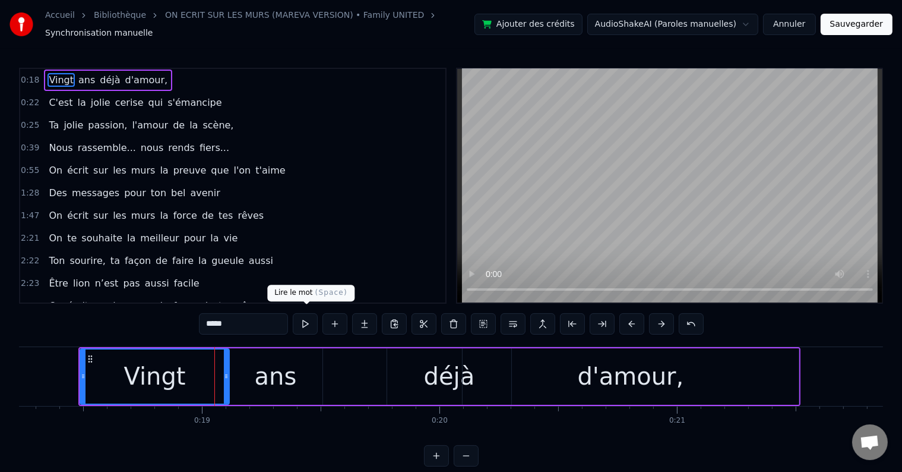
click at [308, 318] on button at bounding box center [305, 323] width 25 height 21
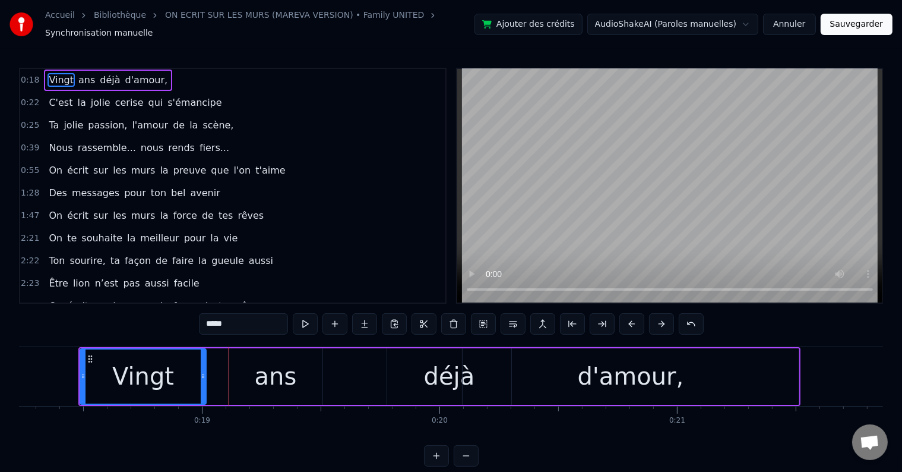
drag, startPoint x: 228, startPoint y: 367, endPoint x: 204, endPoint y: 368, distance: 23.2
click at [204, 371] on icon at bounding box center [203, 376] width 5 height 10
click at [299, 316] on button at bounding box center [305, 323] width 25 height 21
click at [263, 366] on div "ans" at bounding box center [276, 376] width 42 height 36
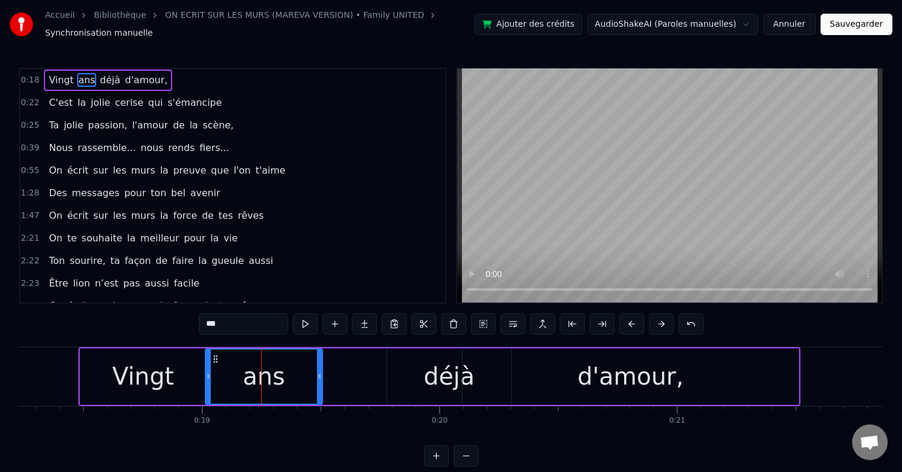
drag, startPoint x: 233, startPoint y: 369, endPoint x: 210, endPoint y: 370, distance: 23.2
click at [210, 371] on icon at bounding box center [208, 376] width 5 height 10
drag, startPoint x: 318, startPoint y: 368, endPoint x: 295, endPoint y: 368, distance: 23.2
click at [295, 371] on icon at bounding box center [297, 376] width 5 height 10
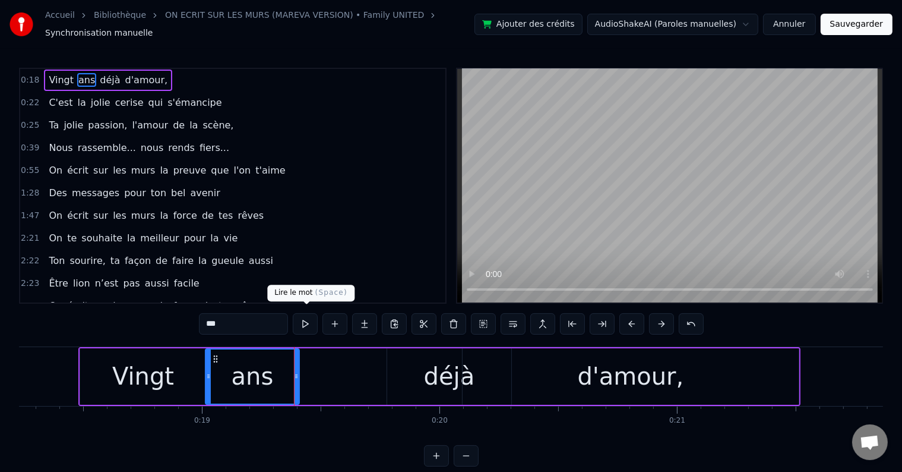
click at [311, 318] on button at bounding box center [305, 323] width 25 height 21
click at [304, 323] on button at bounding box center [305, 323] width 25 height 21
click at [205, 348] on div "ans" at bounding box center [252, 376] width 95 height 56
click at [172, 348] on div "Vingt" at bounding box center [143, 376] width 126 height 56
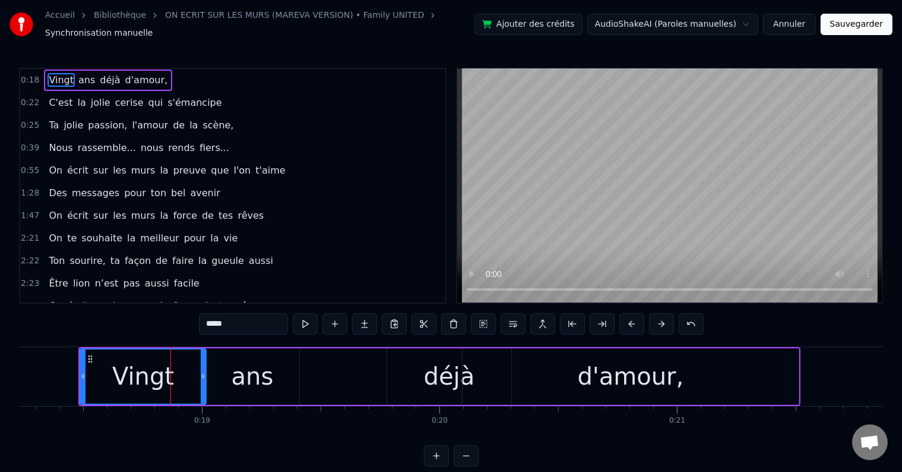
click at [314, 315] on button at bounding box center [305, 323] width 25 height 21
click at [266, 358] on div "ans" at bounding box center [253, 376] width 42 height 36
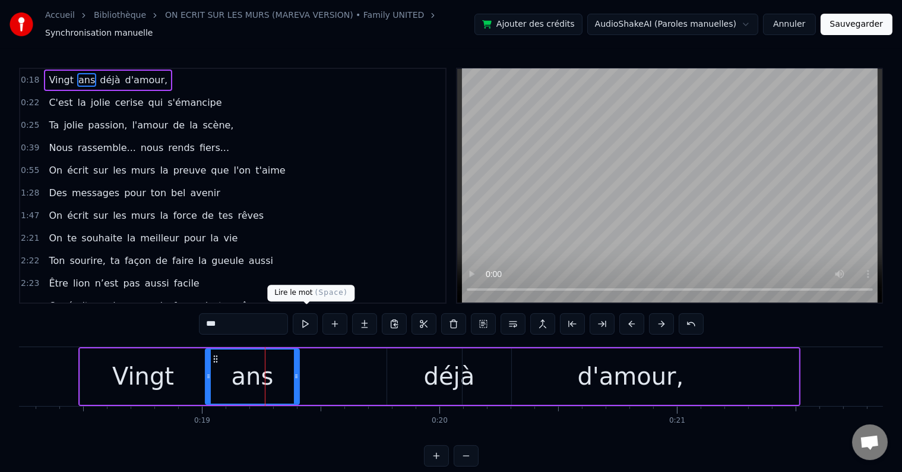
click at [303, 316] on button at bounding box center [305, 323] width 25 height 21
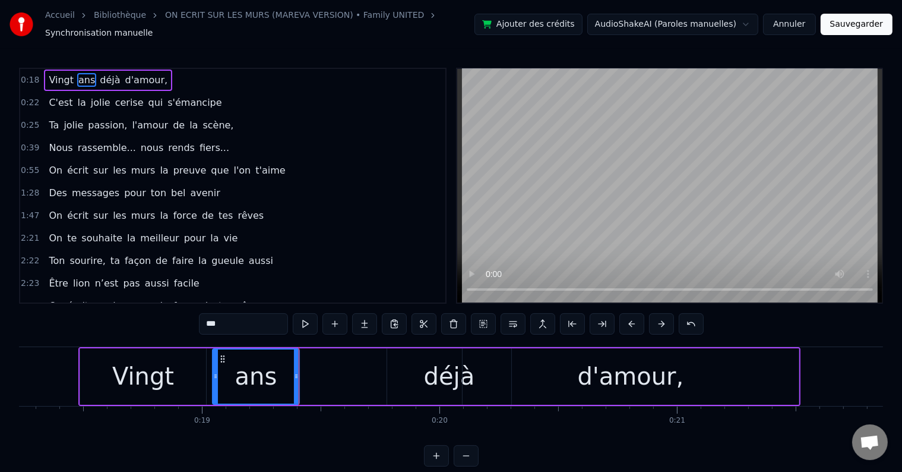
drag, startPoint x: 209, startPoint y: 369, endPoint x: 216, endPoint y: 369, distance: 7.1
click at [216, 371] on icon at bounding box center [215, 376] width 5 height 10
click at [307, 321] on button at bounding box center [305, 323] width 25 height 21
drag, startPoint x: 216, startPoint y: 367, endPoint x: 238, endPoint y: 368, distance: 21.5
click at [238, 371] on icon at bounding box center [235, 376] width 5 height 10
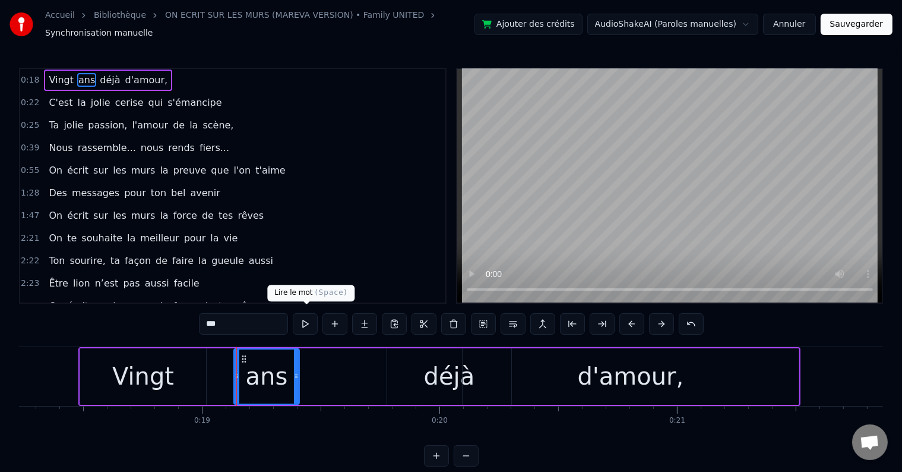
click at [306, 321] on button at bounding box center [305, 323] width 25 height 21
click at [416, 358] on div "déjà" at bounding box center [449, 376] width 124 height 56
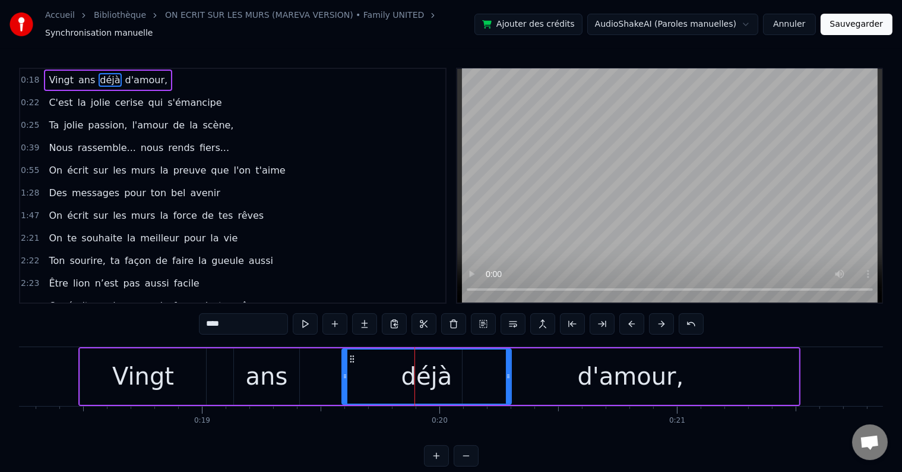
drag, startPoint x: 389, startPoint y: 368, endPoint x: 344, endPoint y: 375, distance: 45.7
click at [344, 375] on div at bounding box center [345, 376] width 5 height 54
drag, startPoint x: 509, startPoint y: 367, endPoint x: 509, endPoint y: 379, distance: 11.9
click at [509, 379] on div at bounding box center [507, 376] width 5 height 54
click at [307, 321] on button at bounding box center [305, 323] width 25 height 21
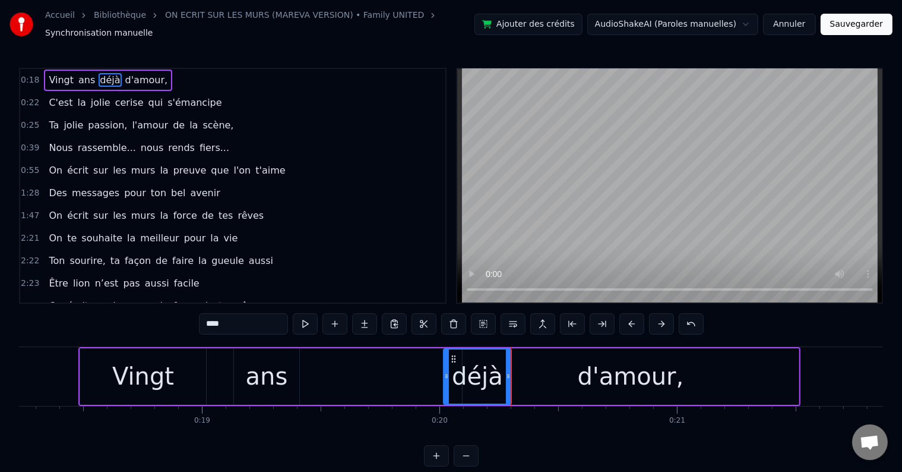
drag, startPoint x: 345, startPoint y: 367, endPoint x: 444, endPoint y: 366, distance: 99.2
click at [444, 371] on icon at bounding box center [446, 376] width 5 height 10
click at [288, 359] on div "ans" at bounding box center [266, 376] width 65 height 56
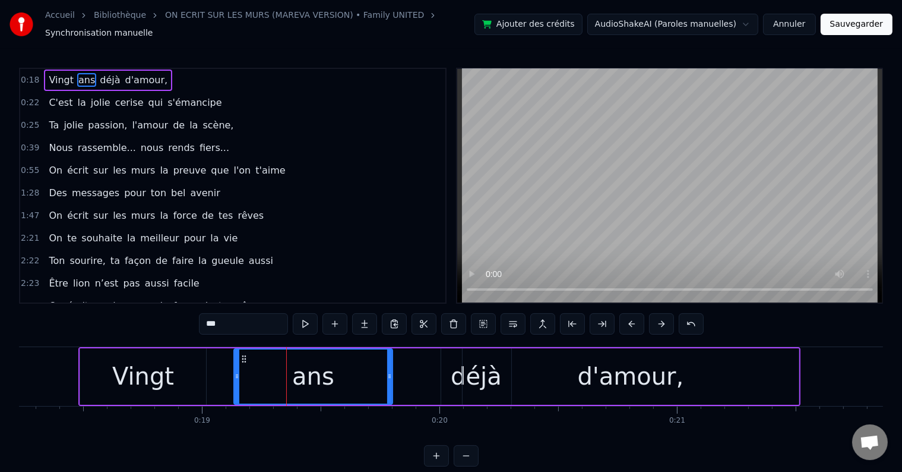
drag, startPoint x: 297, startPoint y: 368, endPoint x: 392, endPoint y: 376, distance: 95.4
click at [392, 376] on div at bounding box center [389, 376] width 5 height 54
click at [308, 313] on button at bounding box center [305, 323] width 25 height 21
click at [455, 349] on div "déjà" at bounding box center [476, 376] width 70 height 56
type input "****"
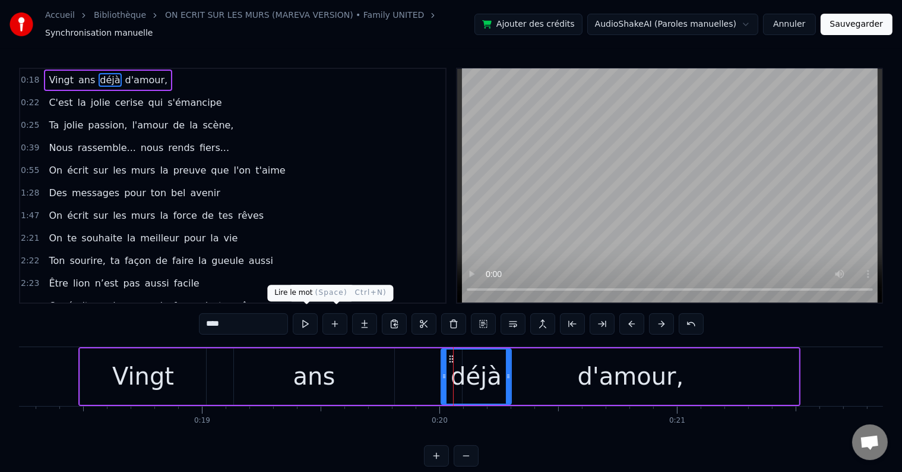
click at [308, 317] on button at bounding box center [305, 323] width 25 height 21
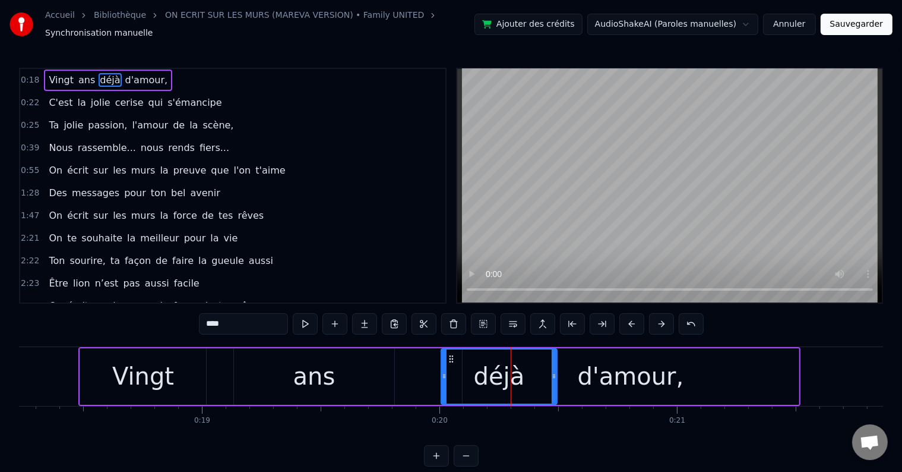
drag, startPoint x: 510, startPoint y: 370, endPoint x: 558, endPoint y: 371, distance: 47.5
click at [557, 371] on icon at bounding box center [554, 376] width 5 height 10
click at [304, 320] on button at bounding box center [305, 323] width 25 height 21
drag, startPoint x: 556, startPoint y: 368, endPoint x: 579, endPoint y: 371, distance: 22.7
click at [579, 371] on icon at bounding box center [578, 376] width 5 height 10
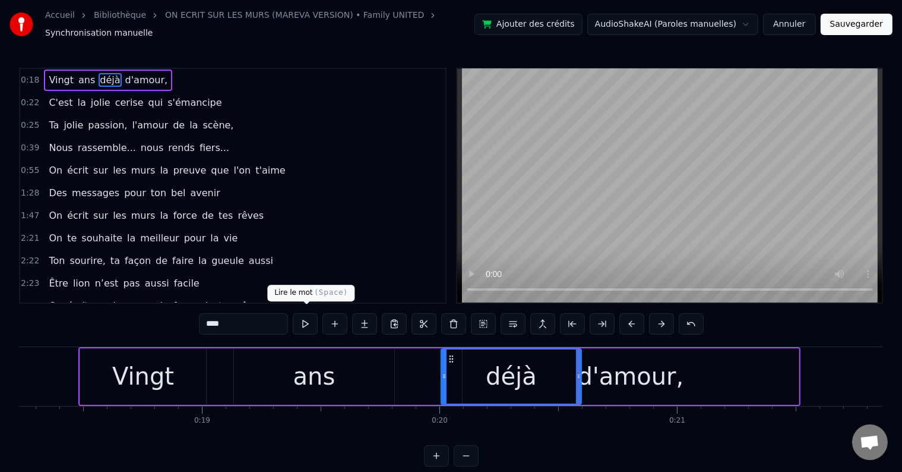
click at [309, 320] on button at bounding box center [305, 323] width 25 height 21
click at [581, 366] on div at bounding box center [581, 376] width 1 height 59
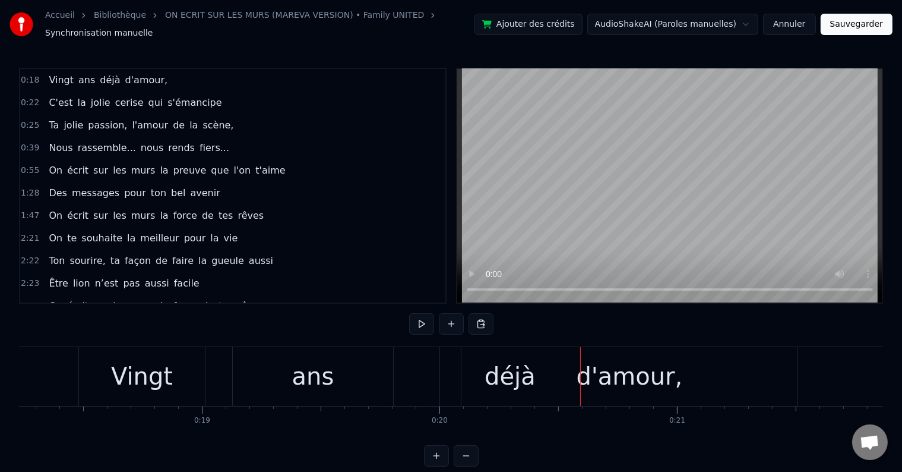
click at [554, 369] on div "d'amour," at bounding box center [630, 376] width 336 height 59
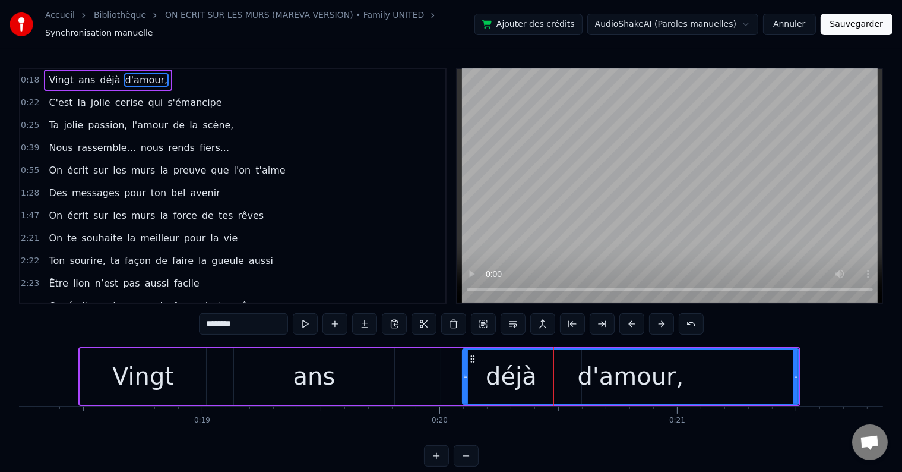
click at [99, 77] on span "déjà" at bounding box center [110, 80] width 23 height 14
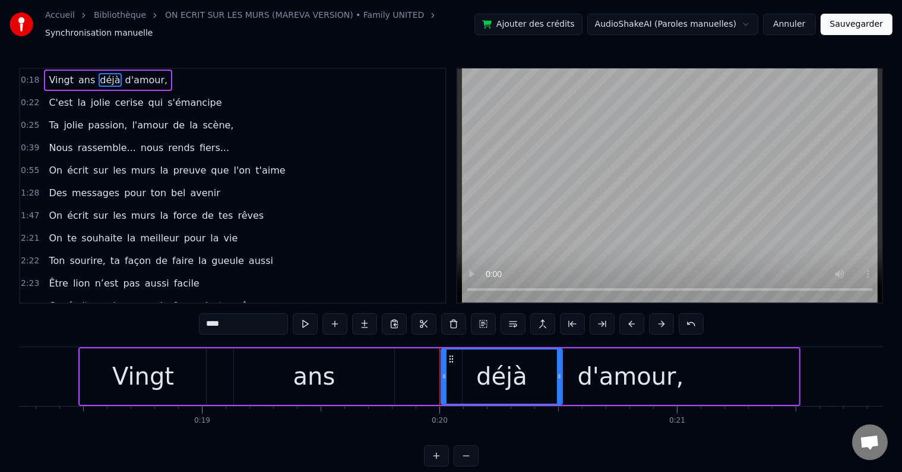
drag, startPoint x: 580, startPoint y: 367, endPoint x: 561, endPoint y: 370, distance: 19.2
click at [561, 371] on icon at bounding box center [559, 376] width 5 height 10
click at [664, 367] on div "d'amour," at bounding box center [631, 376] width 106 height 36
type input "********"
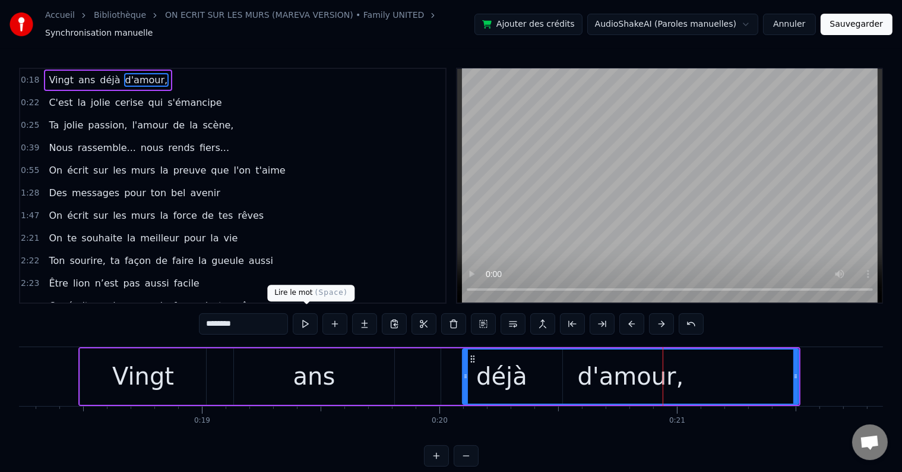
click at [313, 322] on button at bounding box center [305, 323] width 25 height 21
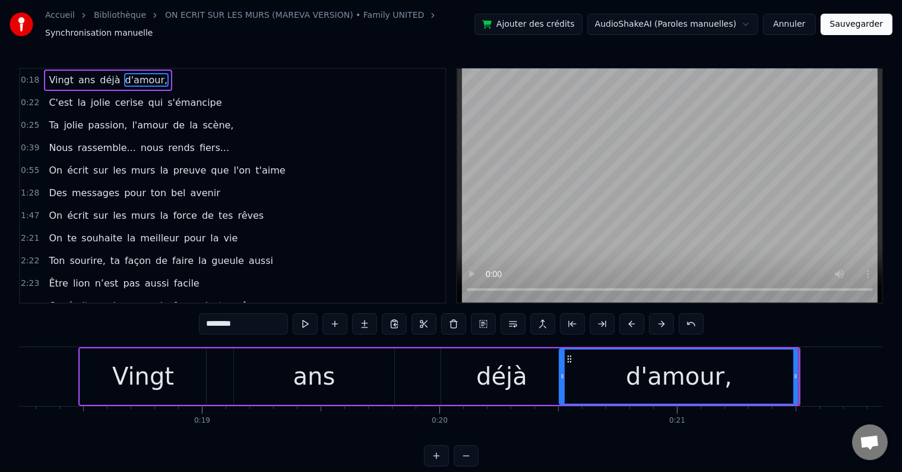
drag, startPoint x: 466, startPoint y: 371, endPoint x: 563, endPoint y: 362, distance: 97.3
click at [563, 362] on div at bounding box center [562, 376] width 5 height 54
click at [302, 318] on button at bounding box center [305, 323] width 25 height 21
drag, startPoint x: 563, startPoint y: 371, endPoint x: 628, endPoint y: 370, distance: 65.4
click at [628, 371] on icon at bounding box center [628, 376] width 5 height 10
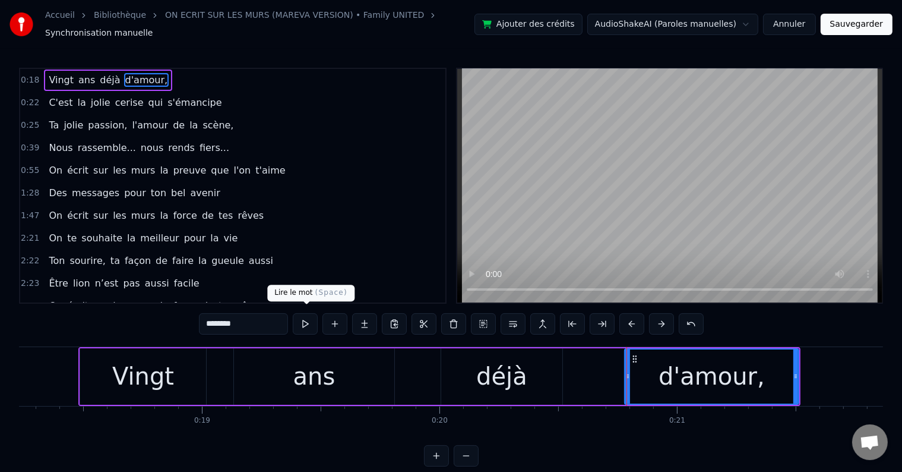
click at [317, 318] on button at bounding box center [305, 323] width 25 height 21
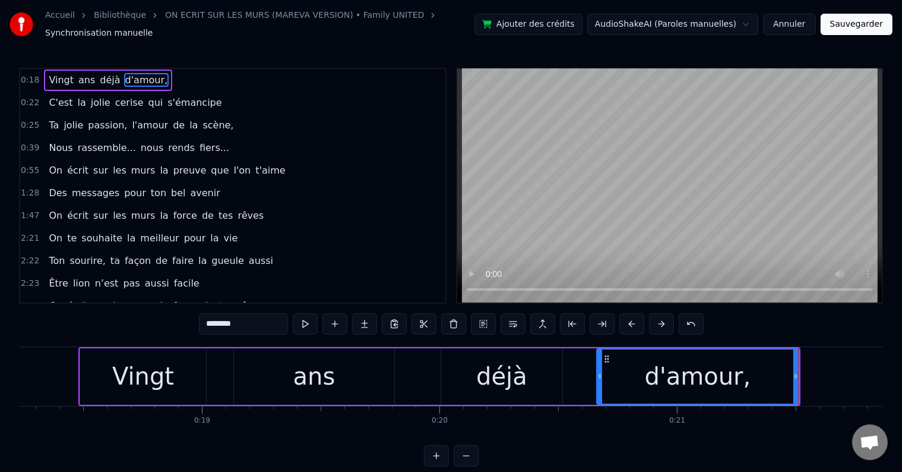
drag, startPoint x: 627, startPoint y: 364, endPoint x: 599, endPoint y: 366, distance: 28.0
click at [599, 366] on div at bounding box center [600, 376] width 5 height 54
click at [316, 323] on button at bounding box center [305, 323] width 25 height 21
click at [242, 69] on div "0:18 Vingt ans déjà d'amour," at bounding box center [232, 80] width 425 height 23
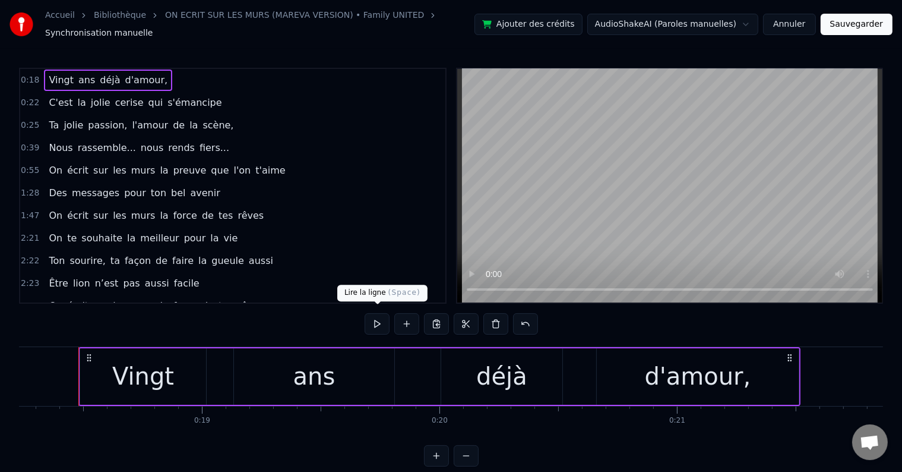
click at [380, 313] on button at bounding box center [377, 323] width 25 height 21
click at [373, 313] on button at bounding box center [377, 323] width 25 height 21
click at [460, 364] on div "déjà" at bounding box center [501, 376] width 121 height 56
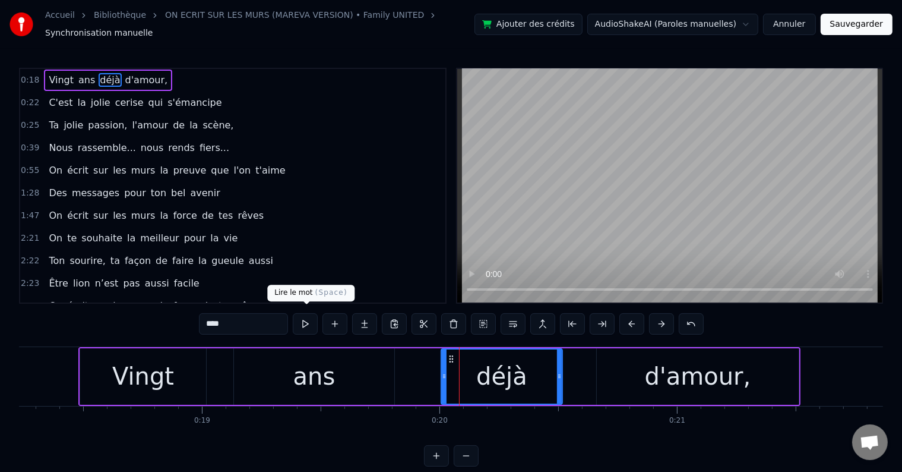
click at [305, 319] on button at bounding box center [305, 323] width 25 height 21
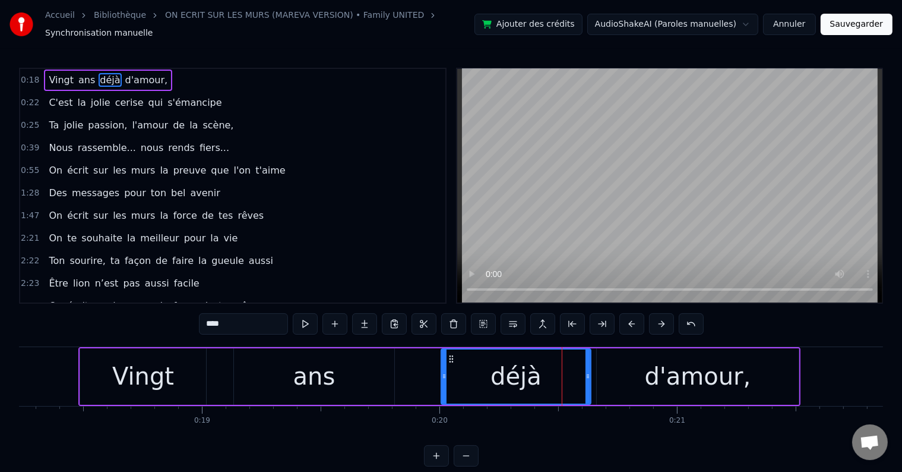
drag, startPoint x: 558, startPoint y: 368, endPoint x: 586, endPoint y: 365, distance: 28.7
click at [586, 365] on div at bounding box center [588, 376] width 5 height 54
drag, startPoint x: 443, startPoint y: 369, endPoint x: 459, endPoint y: 368, distance: 15.5
click at [459, 371] on icon at bounding box center [459, 376] width 5 height 10
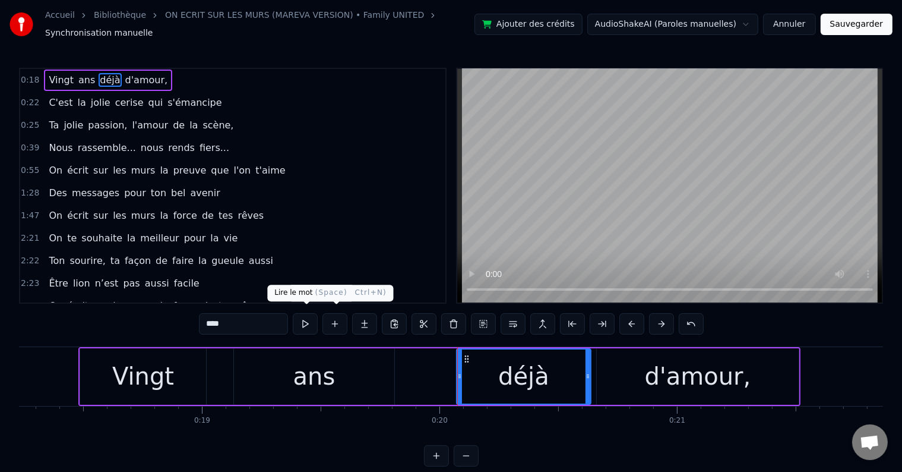
click at [304, 315] on button at bounding box center [305, 323] width 25 height 21
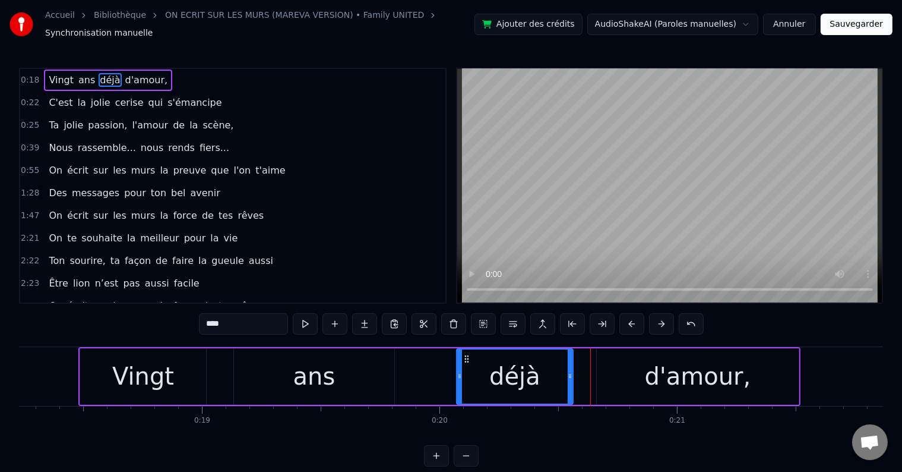
drag, startPoint x: 587, startPoint y: 371, endPoint x: 569, endPoint y: 373, distance: 17.9
click at [569, 373] on icon at bounding box center [570, 376] width 5 height 10
click at [621, 368] on div "d'amour," at bounding box center [698, 376] width 202 height 56
type input "********"
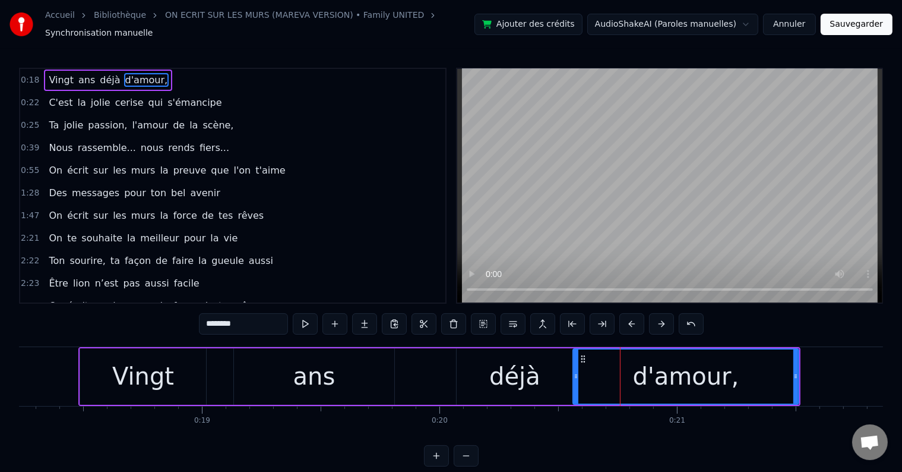
drag, startPoint x: 599, startPoint y: 370, endPoint x: 575, endPoint y: 371, distance: 23.8
click at [575, 371] on icon at bounding box center [576, 376] width 5 height 10
click at [306, 321] on button at bounding box center [305, 323] width 25 height 21
click at [187, 74] on div "0:18 Vingt ans déjà d'amour," at bounding box center [232, 80] width 425 height 23
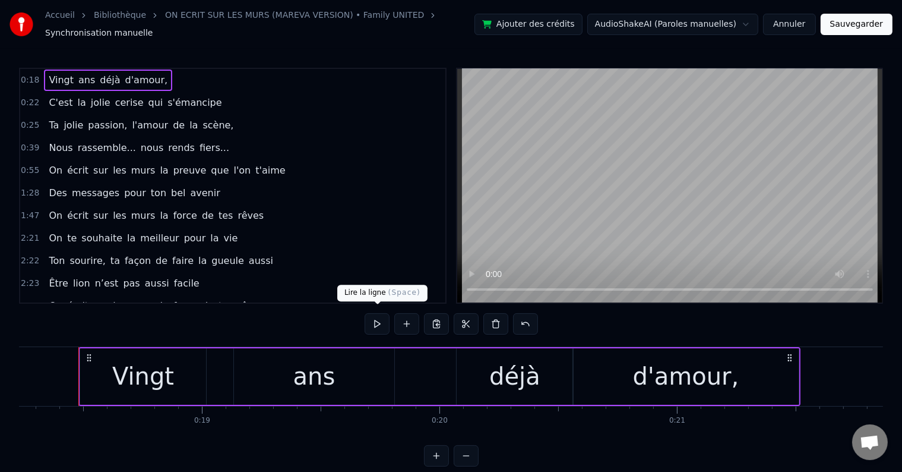
click at [381, 313] on button at bounding box center [377, 323] width 25 height 21
click at [386, 317] on button at bounding box center [377, 323] width 25 height 21
click at [765, 364] on div "d'amour," at bounding box center [686, 376] width 226 height 56
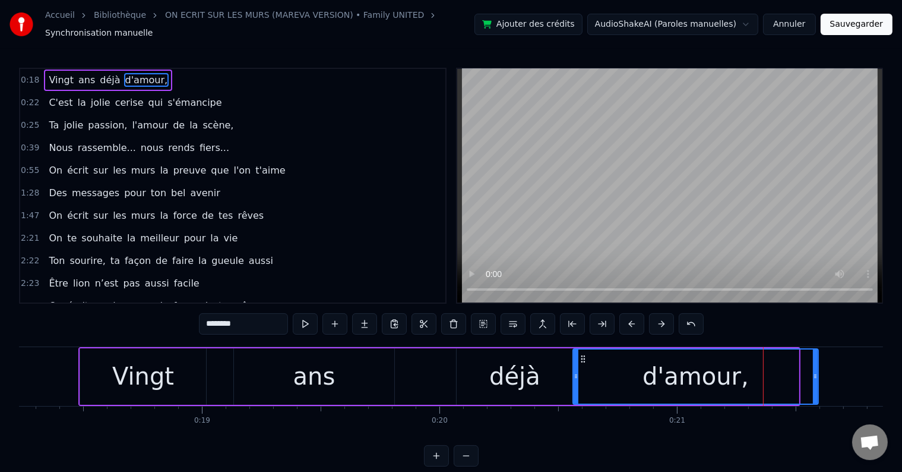
drag, startPoint x: 796, startPoint y: 370, endPoint x: 816, endPoint y: 367, distance: 20.4
click at [816, 371] on icon at bounding box center [815, 376] width 5 height 10
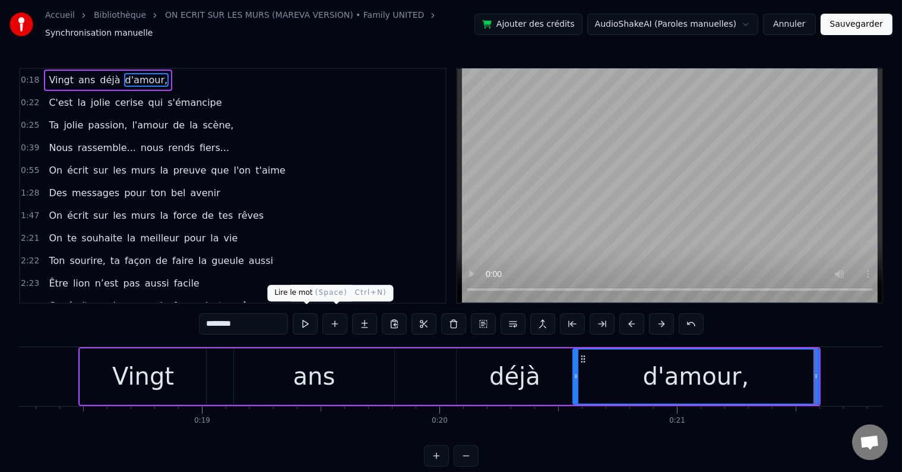
click at [315, 314] on button at bounding box center [305, 323] width 25 height 21
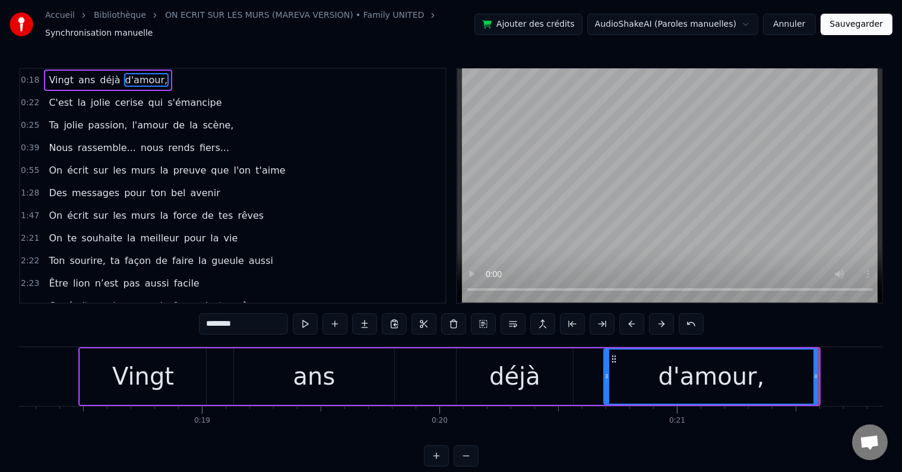
drag, startPoint x: 573, startPoint y: 367, endPoint x: 604, endPoint y: 367, distance: 30.9
click at [605, 371] on icon at bounding box center [607, 376] width 5 height 10
click at [567, 358] on div "déjà" at bounding box center [515, 376] width 116 height 56
type input "****"
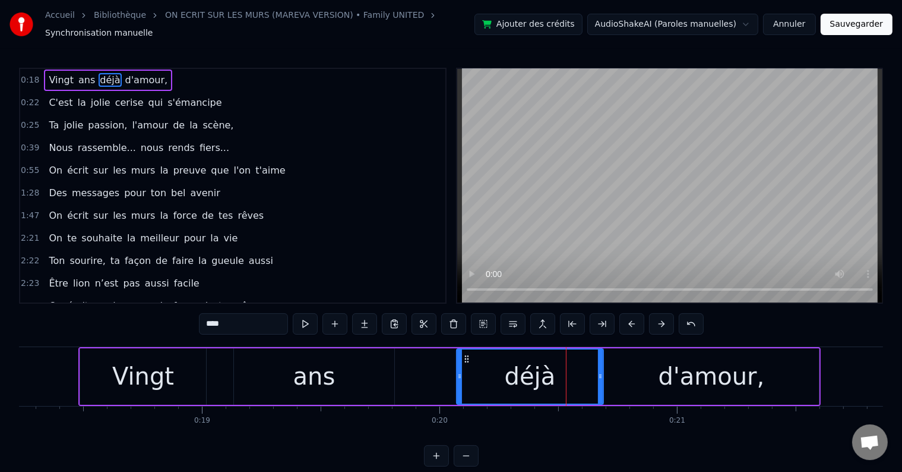
drag, startPoint x: 572, startPoint y: 368, endPoint x: 603, endPoint y: 371, distance: 31.6
click at [603, 371] on icon at bounding box center [600, 376] width 5 height 10
click at [232, 71] on div "0:18 Vingt ans déjà d'amour," at bounding box center [232, 80] width 425 height 23
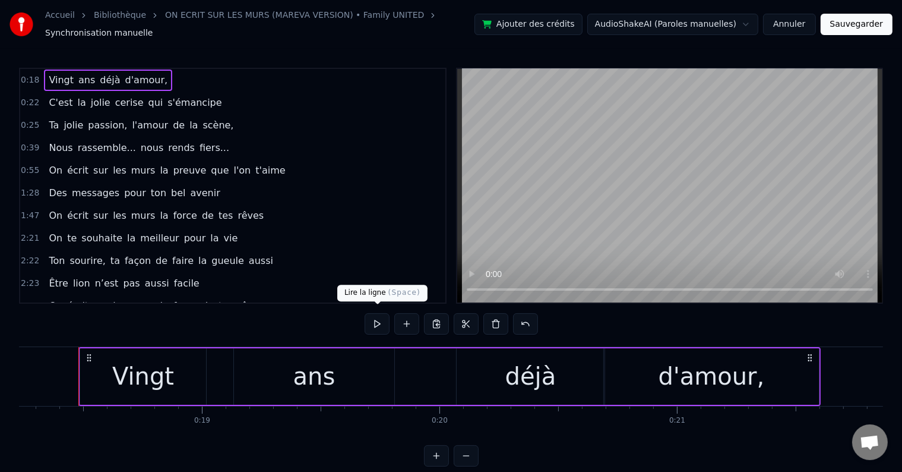
click at [373, 313] on button at bounding box center [377, 323] width 25 height 21
click at [617, 368] on div "d'amour," at bounding box center [711, 376] width 215 height 56
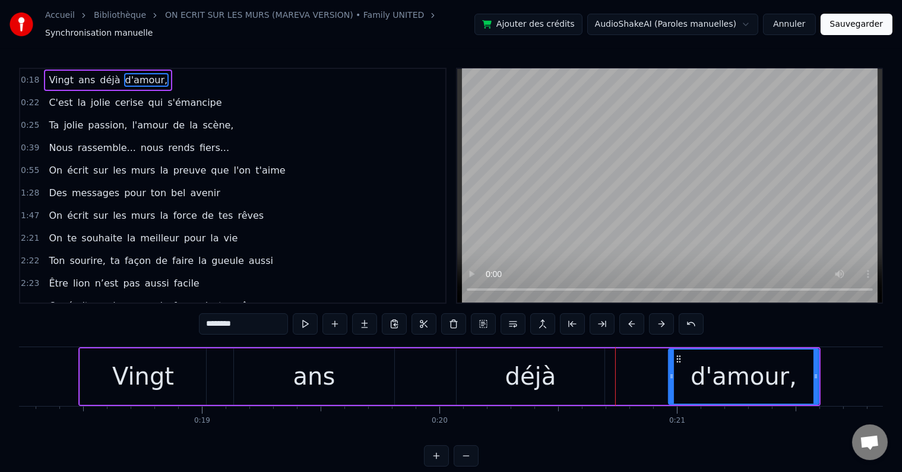
drag, startPoint x: 605, startPoint y: 367, endPoint x: 673, endPoint y: 365, distance: 67.2
click at [673, 365] on div at bounding box center [672, 376] width 5 height 54
click at [266, 74] on div "0:18 Vingt ans déjà d'amour," at bounding box center [232, 80] width 425 height 23
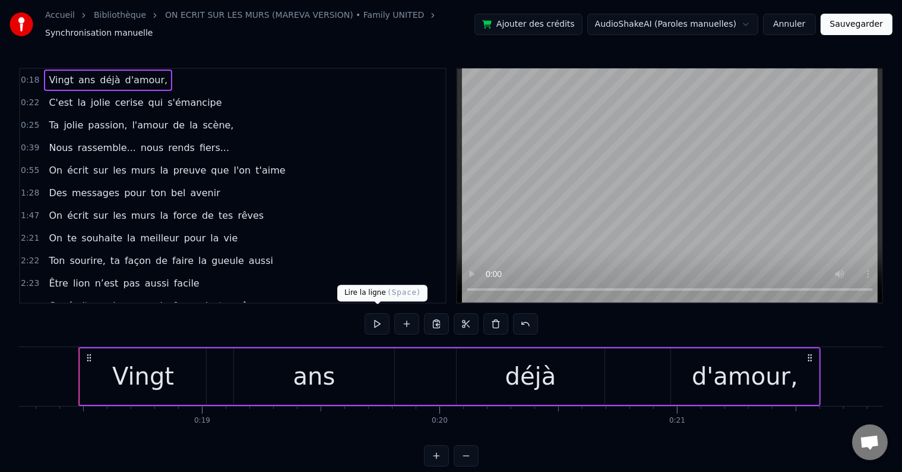
click at [380, 323] on button at bounding box center [377, 323] width 25 height 21
click at [678, 383] on div "d'amour," at bounding box center [745, 376] width 148 height 56
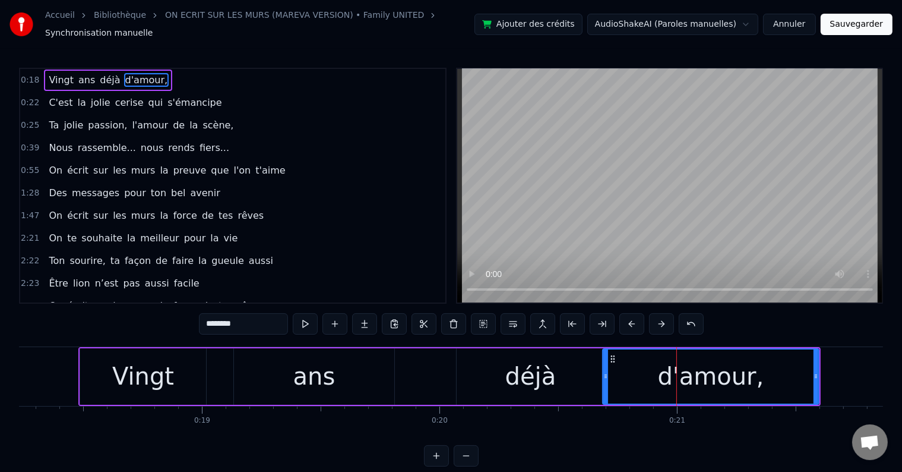
drag, startPoint x: 673, startPoint y: 369, endPoint x: 604, endPoint y: 377, distance: 69.9
click at [604, 377] on div at bounding box center [606, 376] width 5 height 54
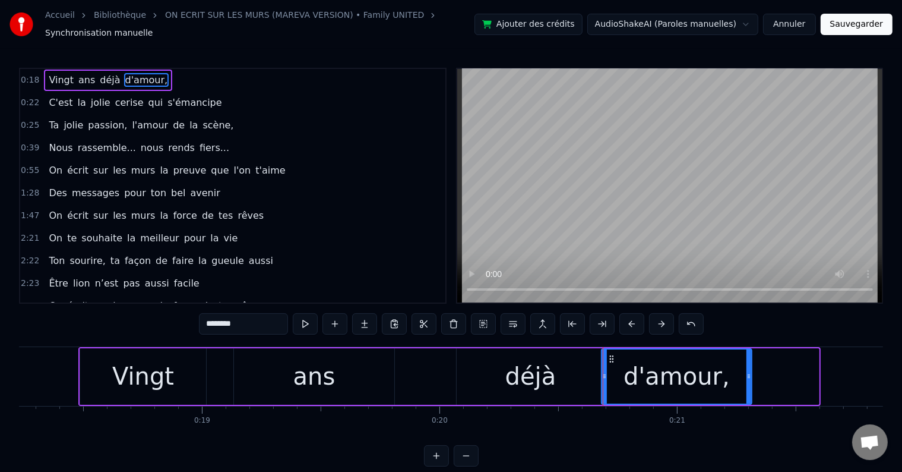
drag, startPoint x: 815, startPoint y: 369, endPoint x: 748, endPoint y: 375, distance: 67.5
click at [748, 375] on div at bounding box center [749, 376] width 5 height 54
click at [277, 71] on div "0:18 Vingt ans déjà d'amour," at bounding box center [232, 80] width 425 height 23
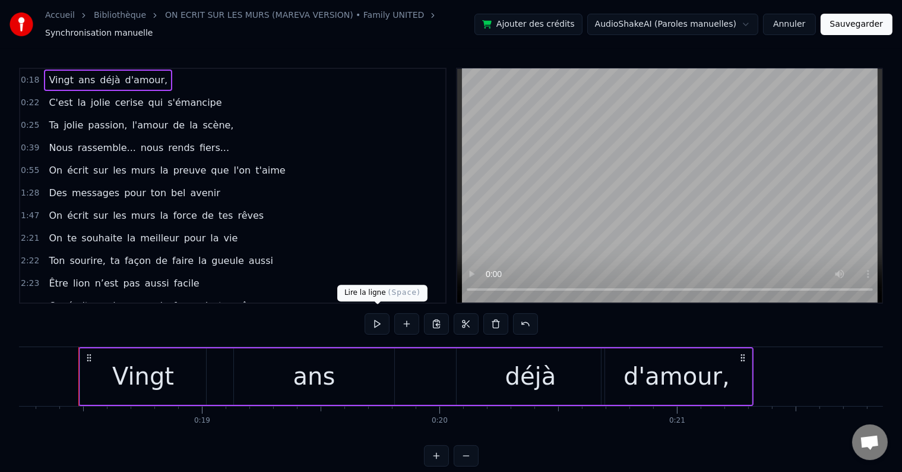
click at [381, 322] on button at bounding box center [377, 323] width 25 height 21
click at [569, 356] on div "déjà" at bounding box center [531, 376] width 148 height 56
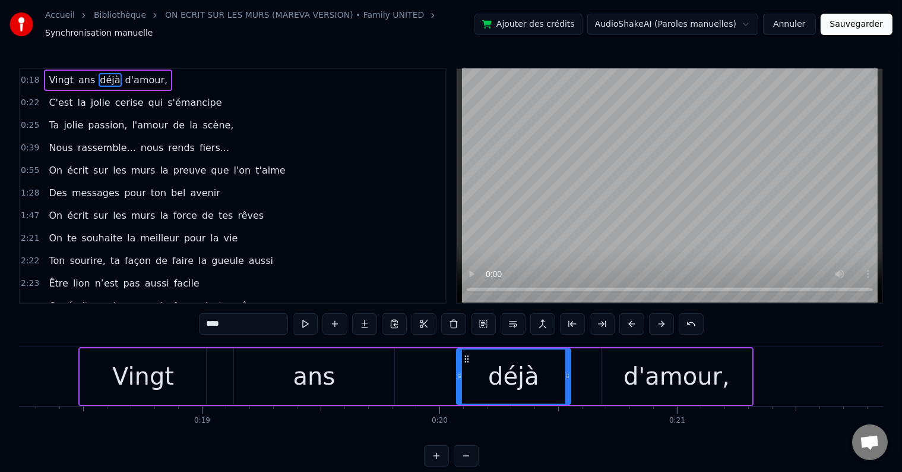
drag, startPoint x: 599, startPoint y: 367, endPoint x: 566, endPoint y: 368, distance: 33.9
click at [566, 371] on icon at bounding box center [568, 376] width 5 height 10
click at [627, 362] on div "d'amour," at bounding box center [677, 376] width 150 height 56
type input "********"
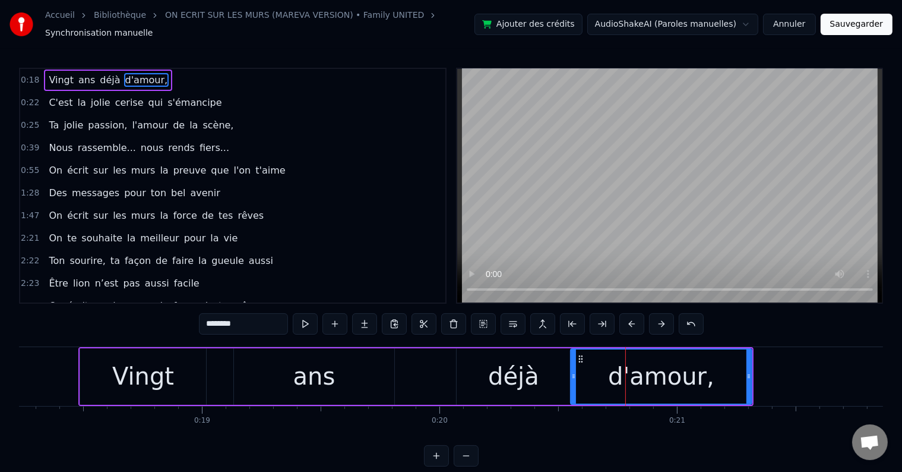
drag, startPoint x: 604, startPoint y: 370, endPoint x: 573, endPoint y: 373, distance: 31.1
click at [573, 373] on icon at bounding box center [574, 376] width 5 height 10
click at [185, 76] on div "0:18 Vingt ans déjà d'amour," at bounding box center [232, 80] width 425 height 23
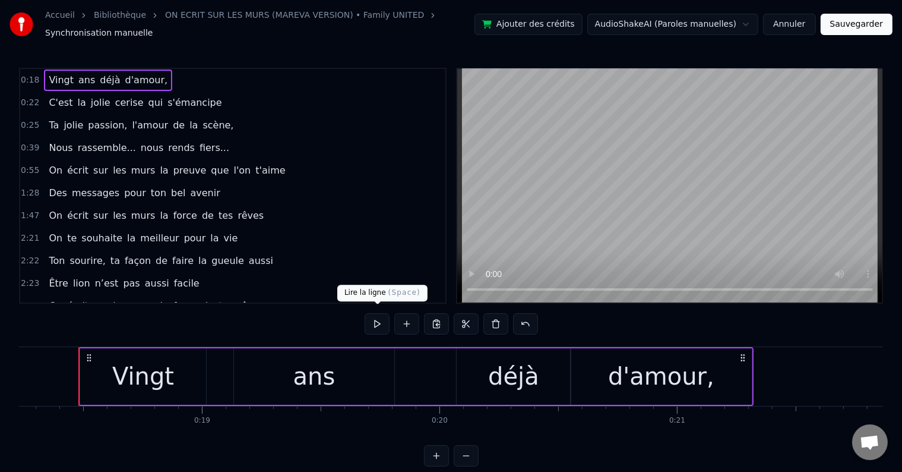
click at [374, 313] on button at bounding box center [377, 323] width 25 height 21
click at [373, 316] on button at bounding box center [377, 323] width 25 height 21
click at [468, 355] on div "déjà" at bounding box center [514, 376] width 114 height 56
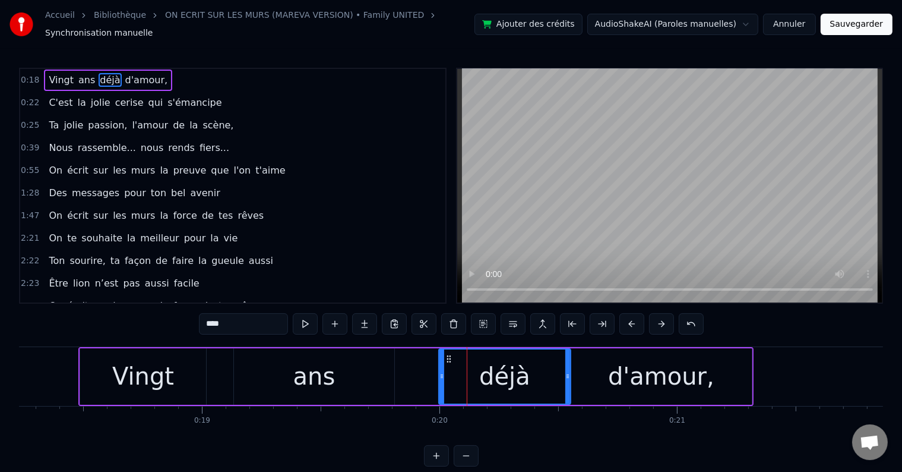
drag, startPoint x: 458, startPoint y: 371, endPoint x: 440, endPoint y: 371, distance: 17.8
click at [440, 371] on icon at bounding box center [442, 376] width 5 height 10
drag, startPoint x: 568, startPoint y: 368, endPoint x: 601, endPoint y: 344, distance: 40.9
click at [601, 349] on div at bounding box center [602, 376] width 5 height 54
drag, startPoint x: 602, startPoint y: 369, endPoint x: 573, endPoint y: 370, distance: 29.1
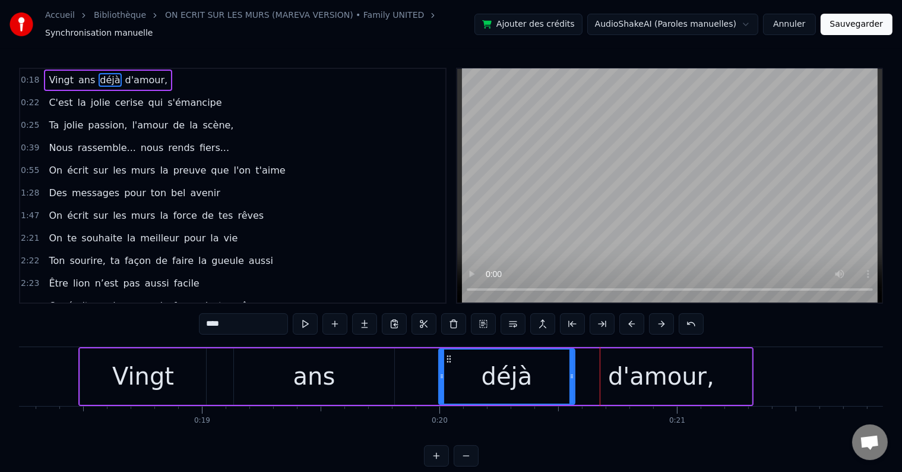
click at [573, 371] on icon at bounding box center [572, 376] width 5 height 10
click at [214, 74] on div "0:18 Vingt ans déjà d'amour," at bounding box center [232, 80] width 425 height 23
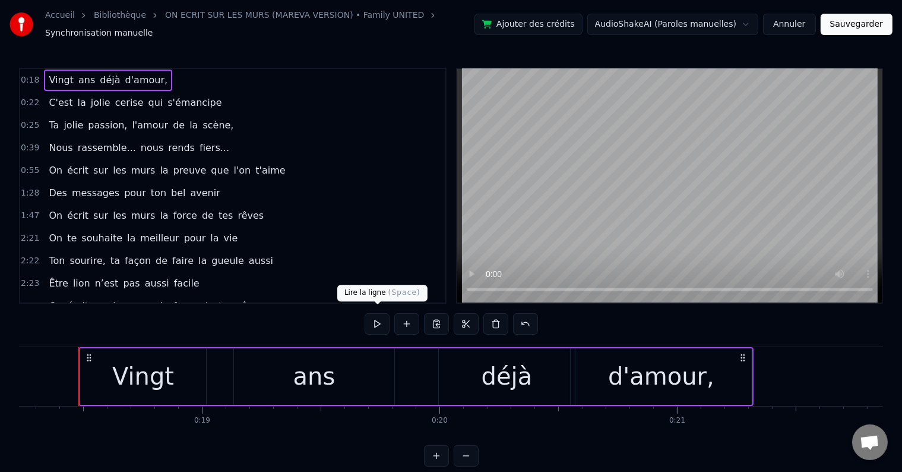
click at [380, 313] on button at bounding box center [377, 323] width 25 height 21
click at [699, 359] on div "d'amour," at bounding box center [661, 376] width 106 height 36
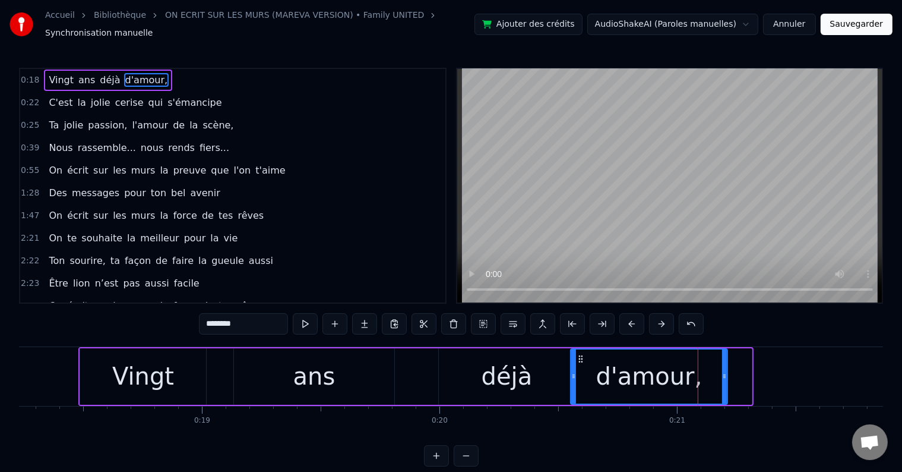
drag, startPoint x: 748, startPoint y: 365, endPoint x: 724, endPoint y: 367, distance: 24.5
click at [724, 367] on div at bounding box center [724, 376] width 5 height 54
click at [183, 73] on div "0:18 Vingt ans déjà d'amour," at bounding box center [232, 80] width 425 height 23
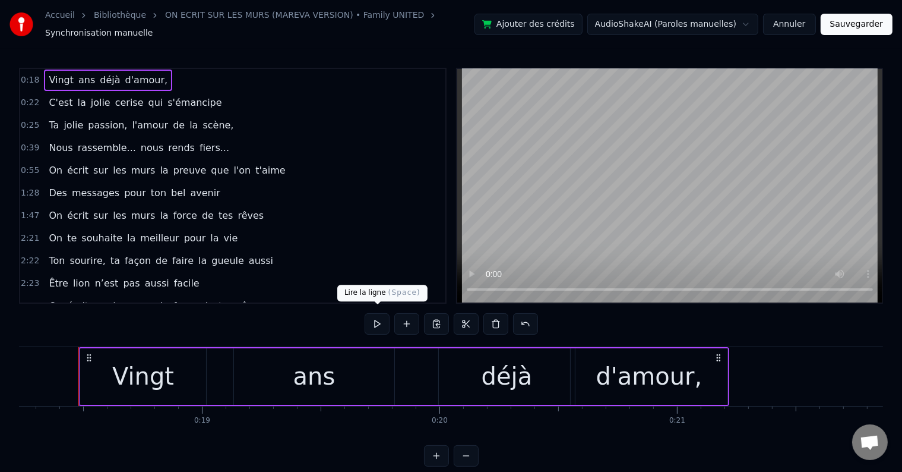
click at [381, 323] on button at bounding box center [377, 323] width 25 height 21
click at [48, 96] on span "C'est" at bounding box center [61, 103] width 26 height 14
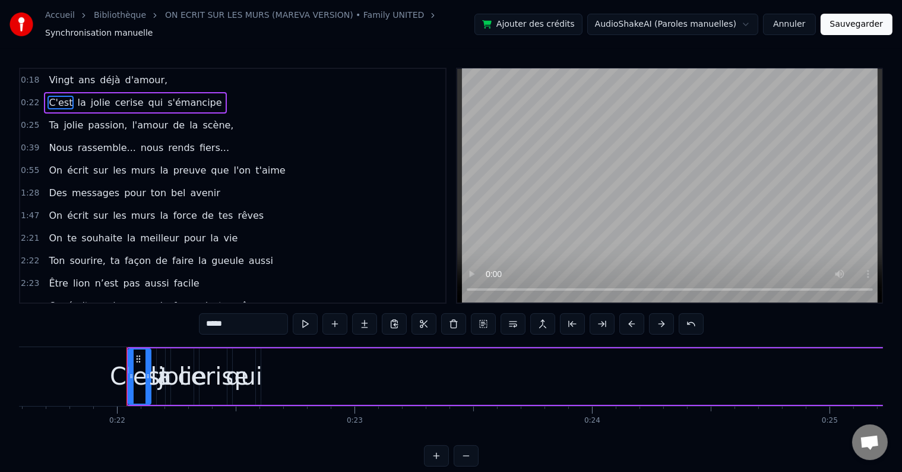
scroll to position [0, 5178]
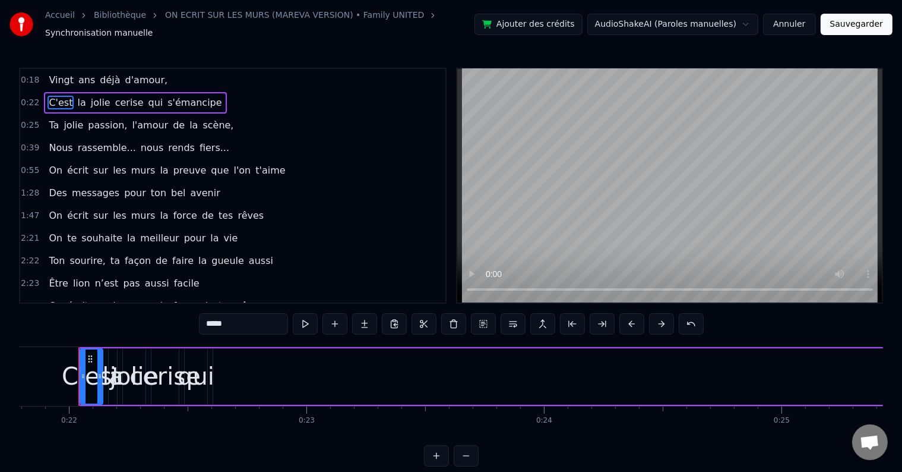
click at [170, 101] on span "s'émancipe" at bounding box center [194, 103] width 56 height 14
type input "**********"
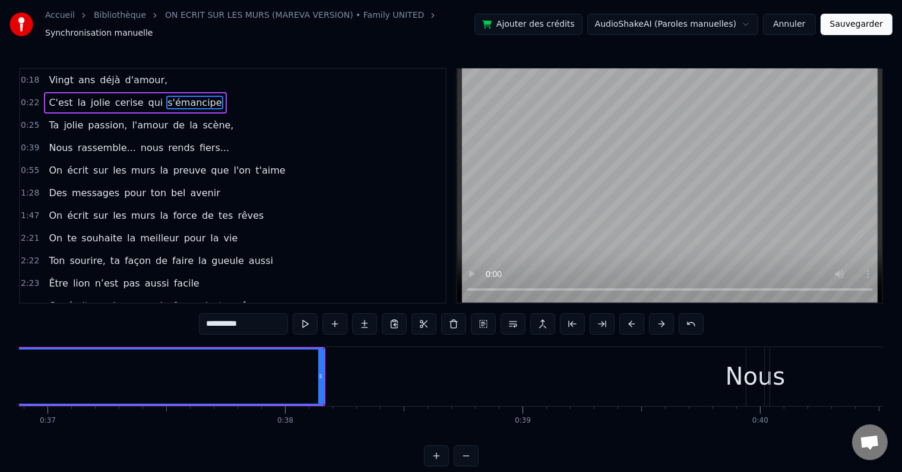
scroll to position [0, 8694]
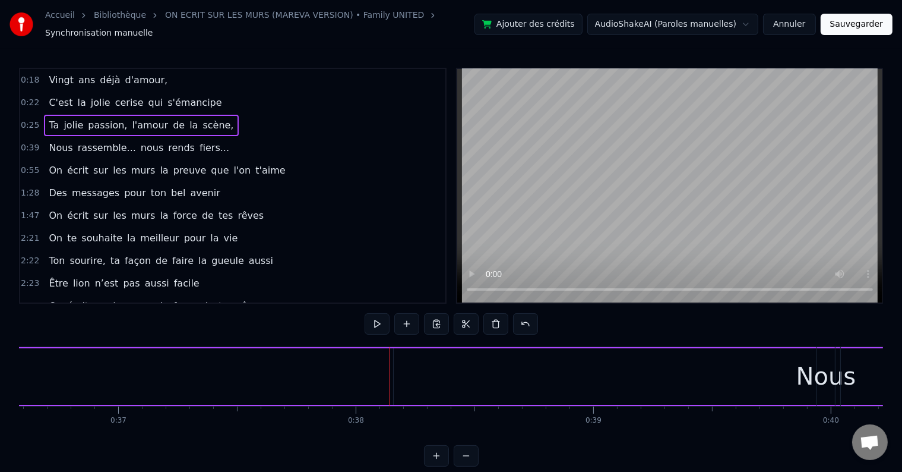
click at [355, 364] on div at bounding box center [355, 376] width 1 height 59
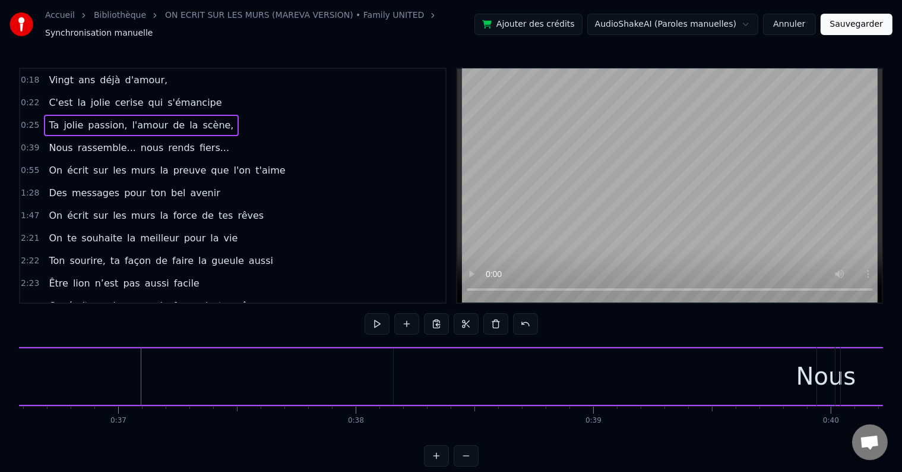
click at [49, 118] on span "Ta" at bounding box center [54, 125] width 12 height 14
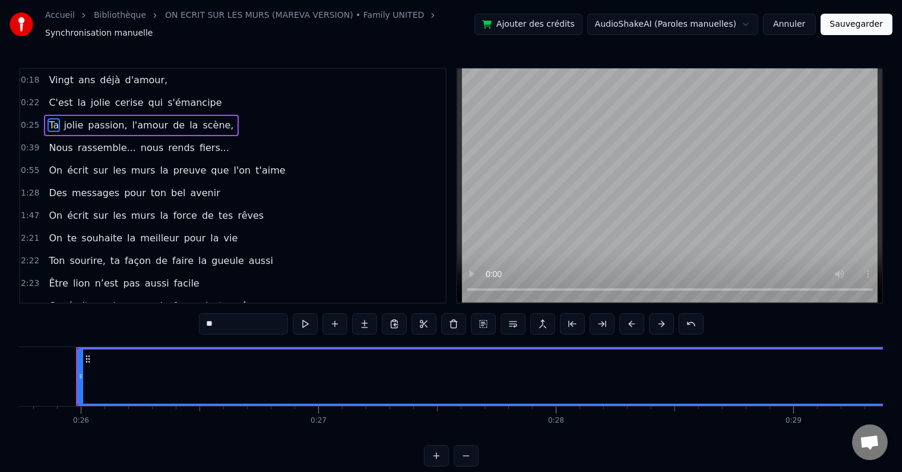
scroll to position [0, 6115]
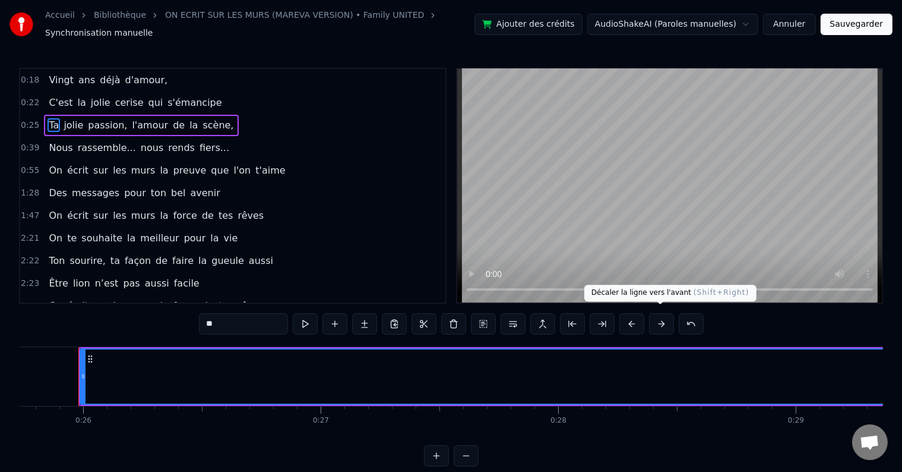
click at [661, 314] on button at bounding box center [661, 323] width 25 height 21
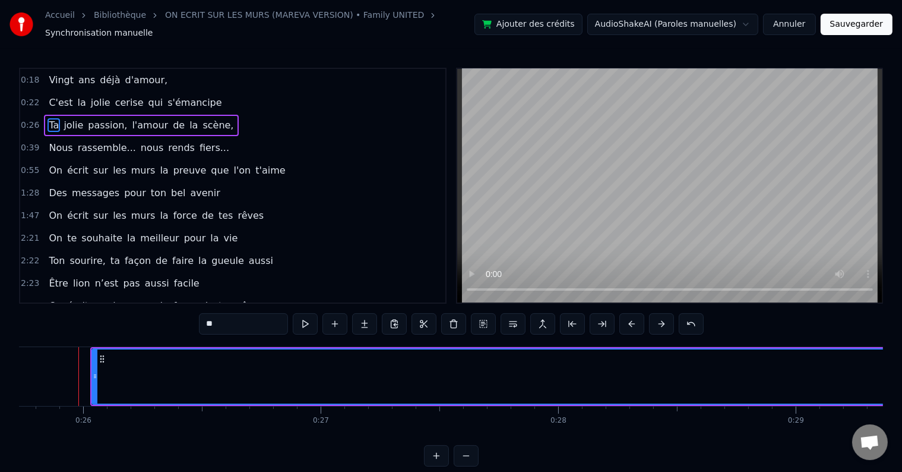
click at [661, 314] on button at bounding box center [661, 323] width 25 height 21
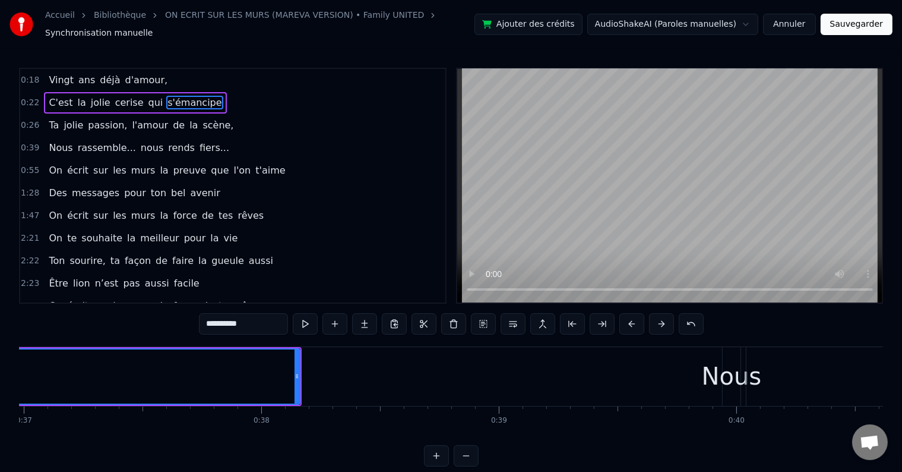
scroll to position [0, 8812]
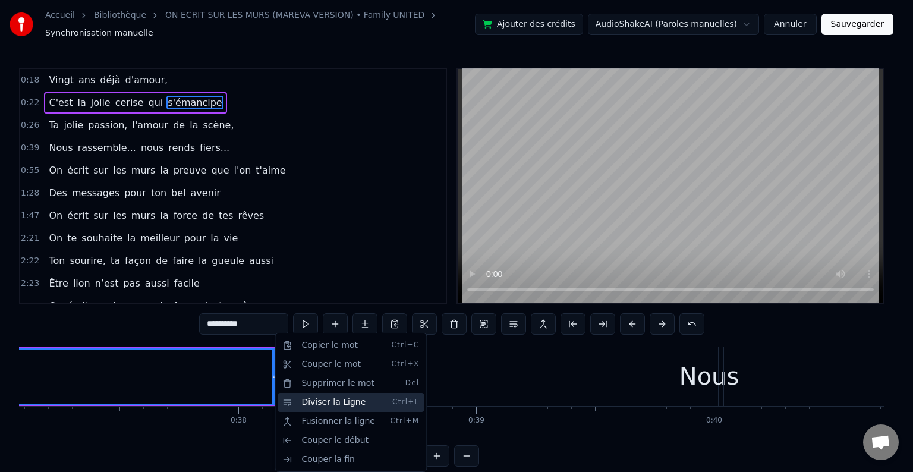
click at [317, 397] on div "Diviser la Ligne Ctrl+L" at bounding box center [350, 402] width 146 height 19
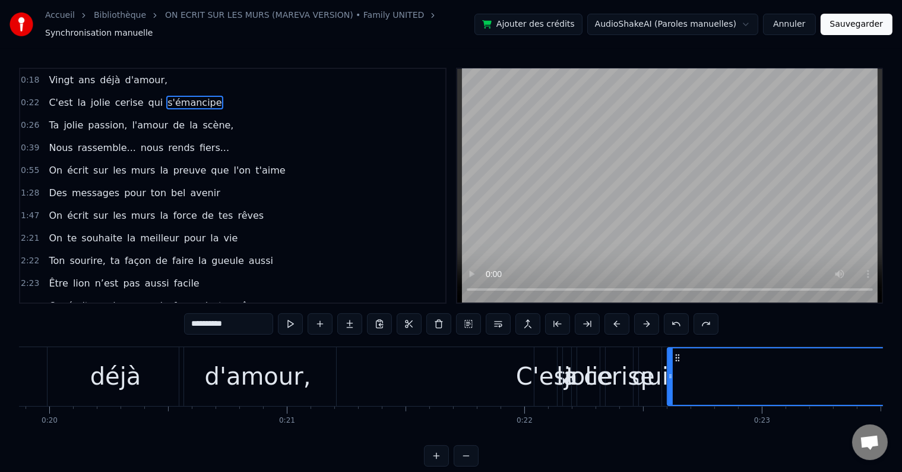
scroll to position [0, 4888]
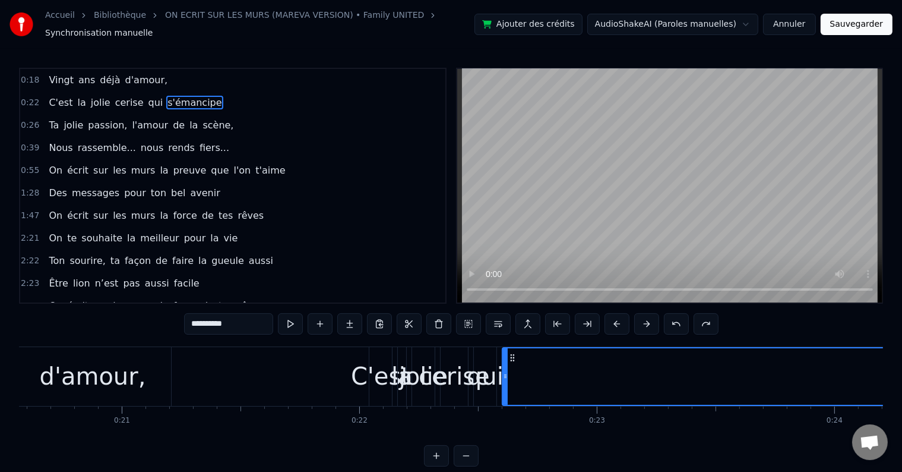
click at [362, 374] on div "C'est" at bounding box center [380, 376] width 59 height 36
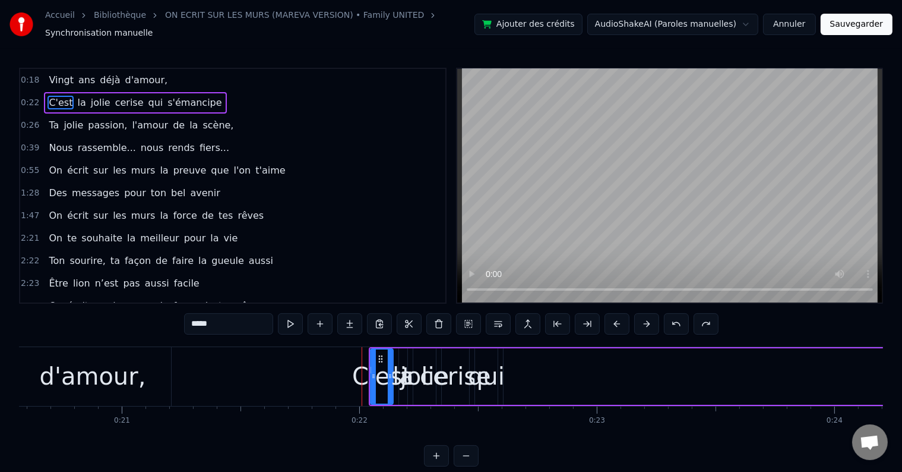
click at [53, 96] on span "C'est" at bounding box center [61, 103] width 26 height 14
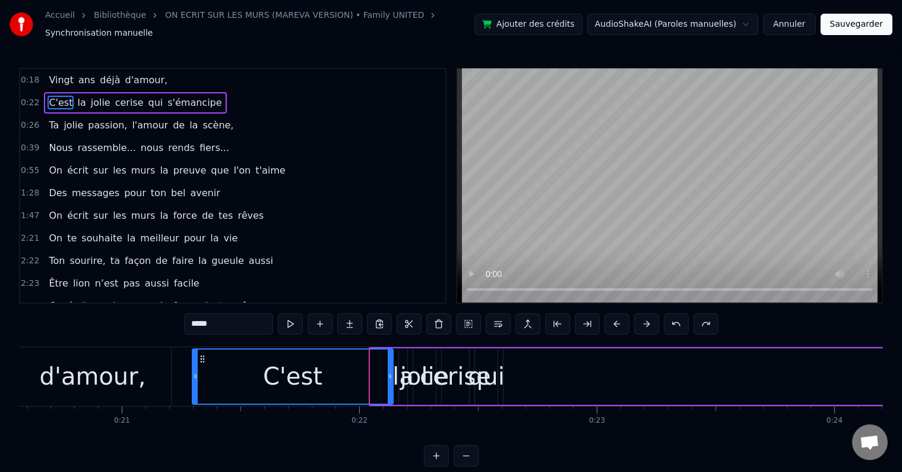
drag, startPoint x: 373, startPoint y: 370, endPoint x: 195, endPoint y: 377, distance: 177.8
click at [195, 377] on div at bounding box center [195, 376] width 5 height 54
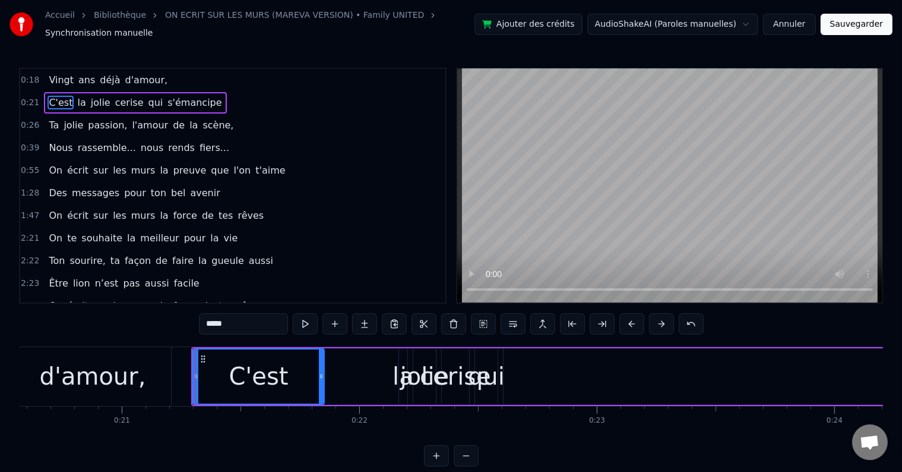
drag, startPoint x: 391, startPoint y: 371, endPoint x: 317, endPoint y: 378, distance: 74.0
click at [319, 378] on div at bounding box center [321, 376] width 5 height 54
click at [76, 96] on span "la" at bounding box center [81, 103] width 11 height 14
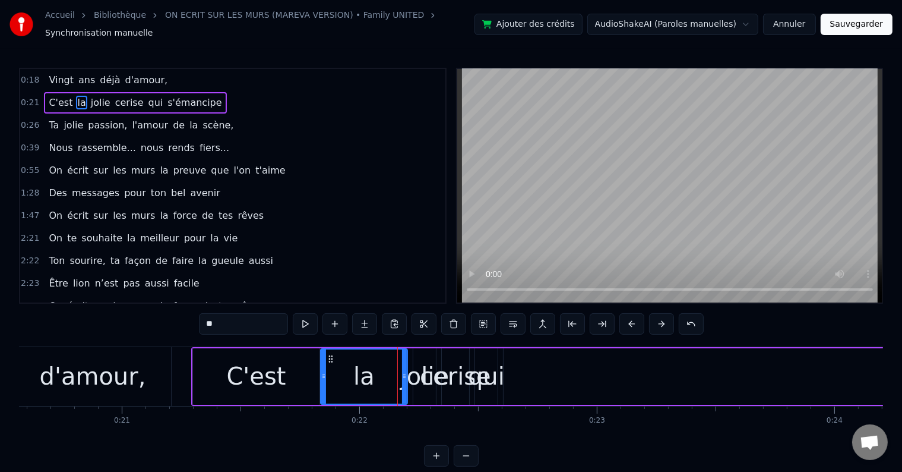
drag, startPoint x: 401, startPoint y: 367, endPoint x: 324, endPoint y: 371, distance: 77.3
click at [324, 371] on icon at bounding box center [323, 376] width 5 height 10
drag, startPoint x: 405, startPoint y: 368, endPoint x: 374, endPoint y: 371, distance: 31.0
click at [374, 371] on icon at bounding box center [374, 376] width 5 height 10
click at [409, 372] on div "jolie" at bounding box center [424, 376] width 49 height 36
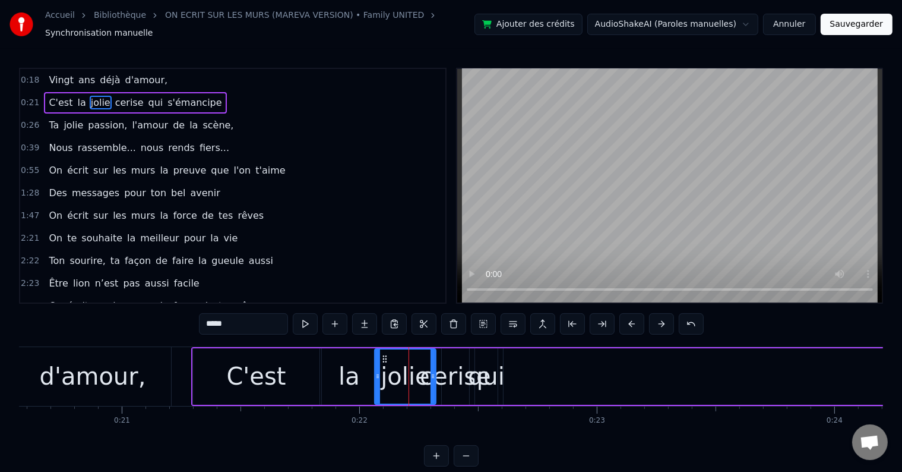
drag, startPoint x: 418, startPoint y: 370, endPoint x: 378, endPoint y: 369, distance: 39.2
click at [378, 371] on icon at bounding box center [377, 376] width 5 height 10
drag, startPoint x: 433, startPoint y: 371, endPoint x: 422, endPoint y: 372, distance: 10.2
click at [422, 372] on icon at bounding box center [423, 376] width 5 height 10
click at [444, 368] on div "cerise" at bounding box center [455, 376] width 71 height 36
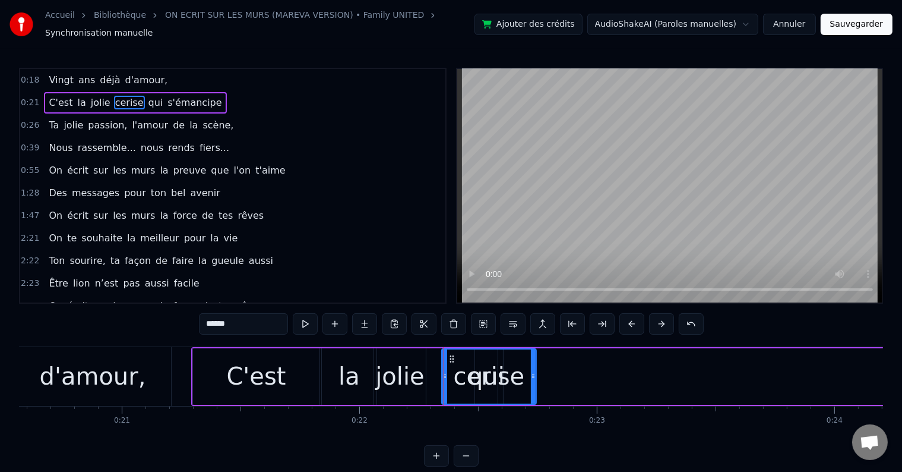
drag, startPoint x: 468, startPoint y: 368, endPoint x: 535, endPoint y: 371, distance: 67.2
click at [535, 371] on icon at bounding box center [533, 376] width 5 height 10
drag, startPoint x: 442, startPoint y: 371, endPoint x: 423, endPoint y: 372, distance: 19.0
click at [423, 372] on icon at bounding box center [425, 376] width 5 height 10
click at [147, 98] on span "qui" at bounding box center [155, 103] width 17 height 14
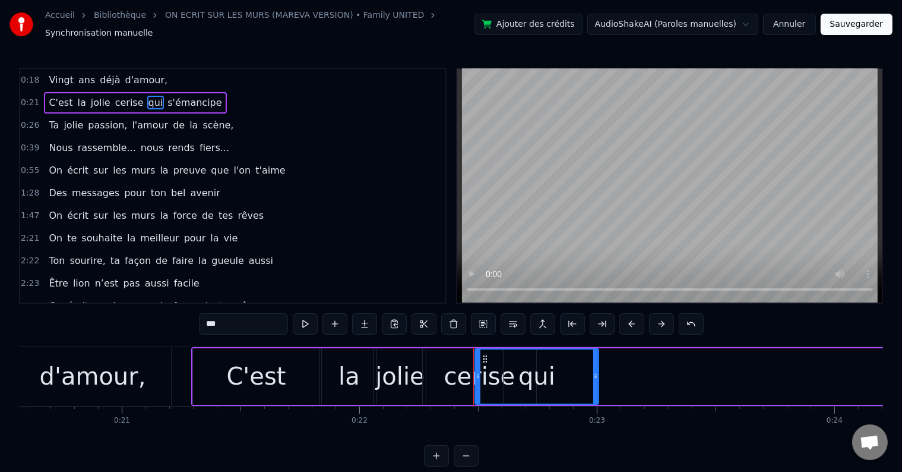
drag, startPoint x: 493, startPoint y: 369, endPoint x: 594, endPoint y: 361, distance: 101.3
click at [594, 361] on div at bounding box center [596, 376] width 5 height 54
drag, startPoint x: 475, startPoint y: 368, endPoint x: 509, endPoint y: 364, distance: 34.2
click at [161, 100] on span "s'émancipe" at bounding box center [175, 103] width 56 height 14
type input "**********"
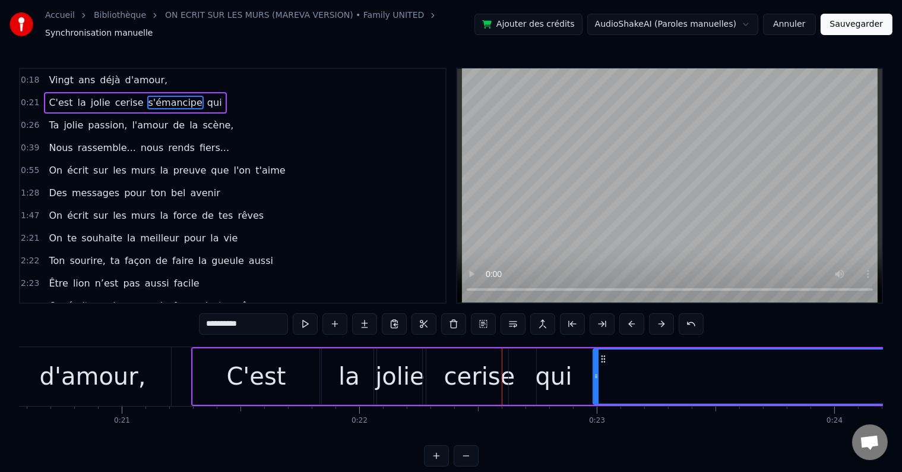
drag, startPoint x: 508, startPoint y: 370, endPoint x: 598, endPoint y: 371, distance: 89.7
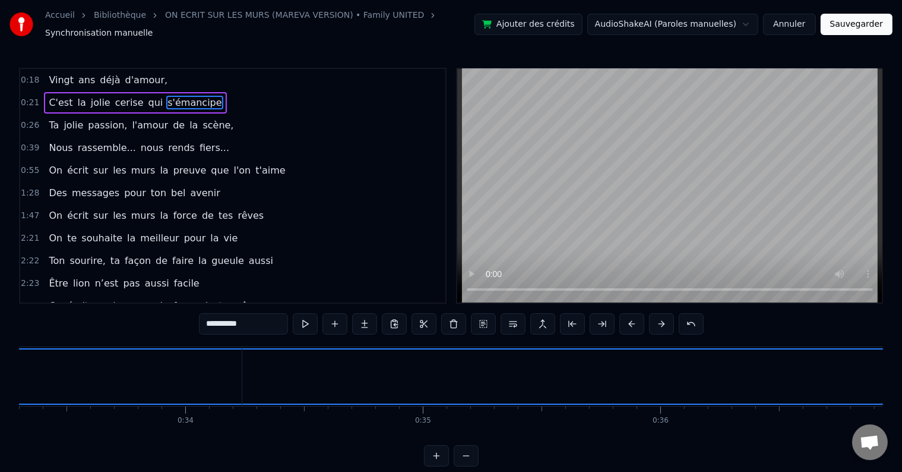
scroll to position [0, 8670]
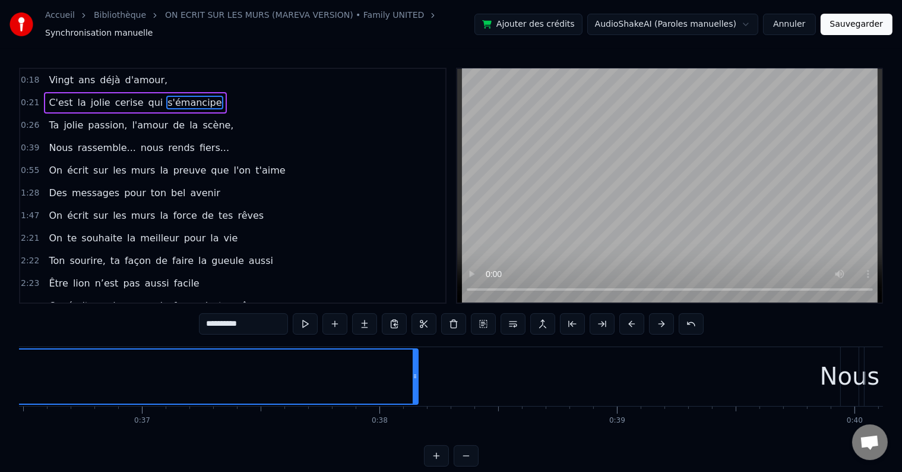
drag, startPoint x: 414, startPoint y: 368, endPoint x: 359, endPoint y: 354, distance: 56.5
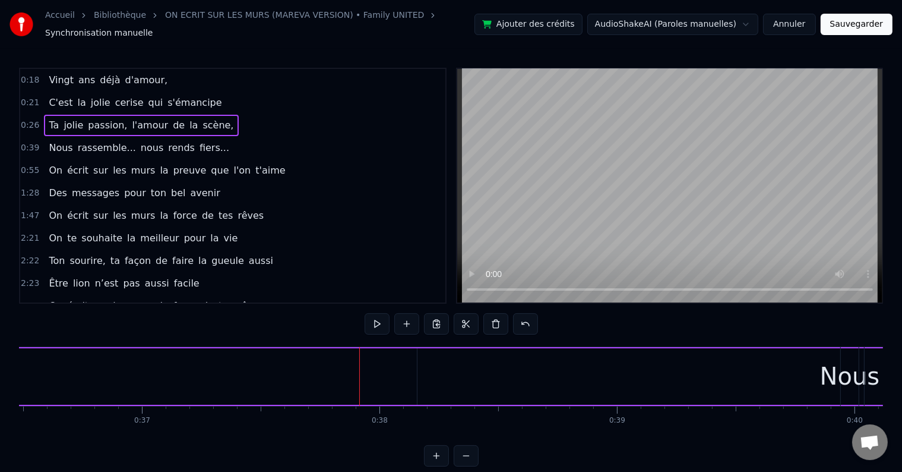
click at [184, 96] on span "s'émancipe" at bounding box center [194, 103] width 56 height 14
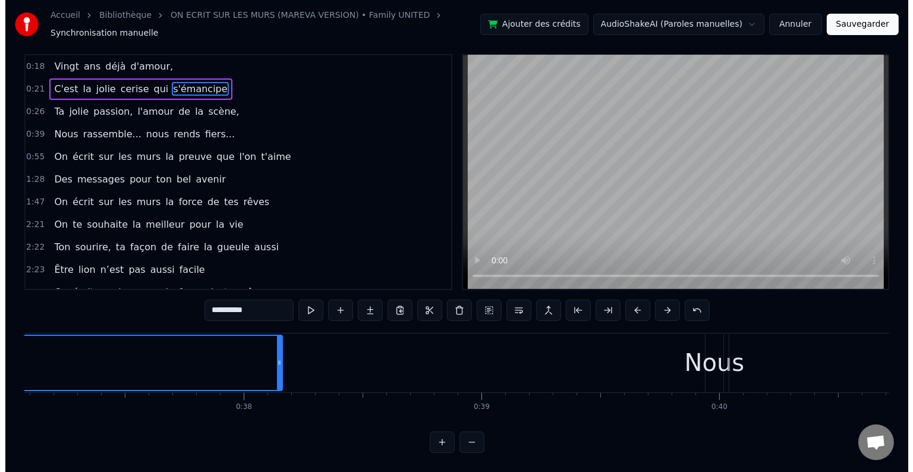
scroll to position [0, 8765]
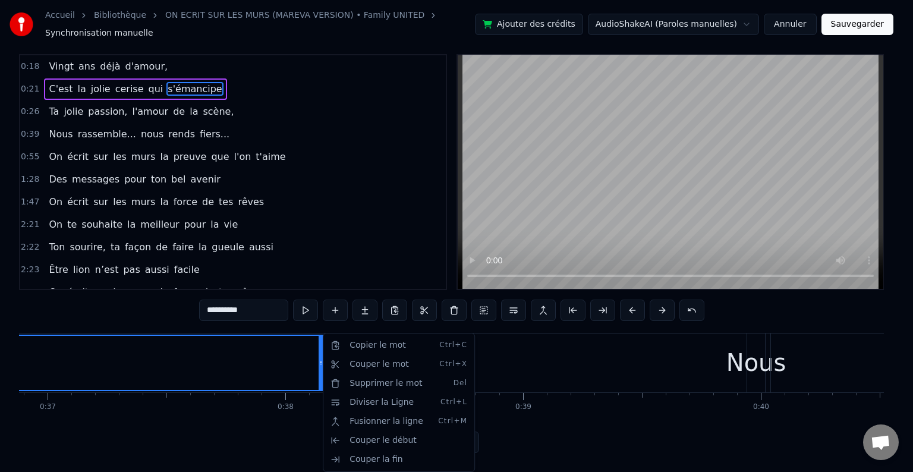
click at [166, 82] on span "s'émancipe" at bounding box center [194, 89] width 56 height 14
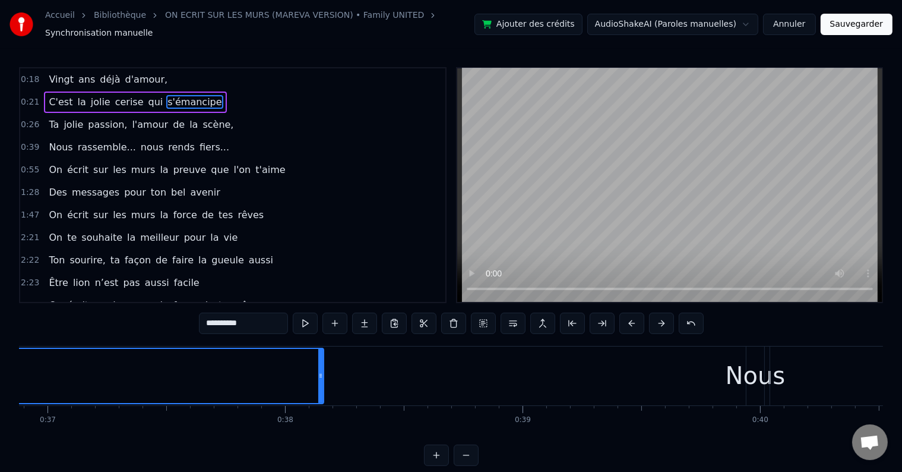
scroll to position [0, 0]
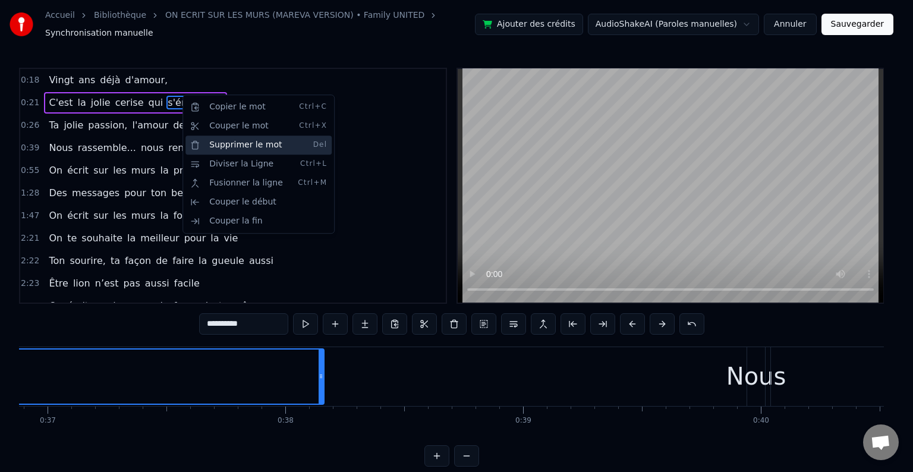
click at [276, 150] on div "Supprimer le mot Del" at bounding box center [258, 144] width 146 height 19
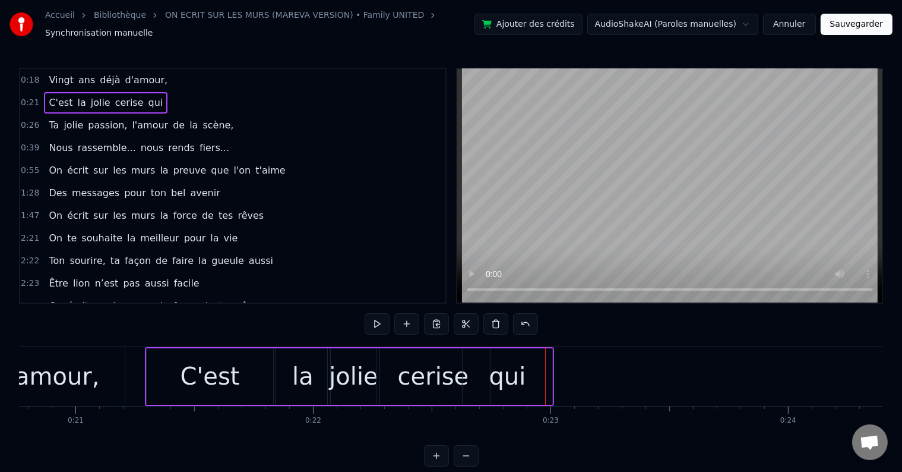
scroll to position [0, 5029]
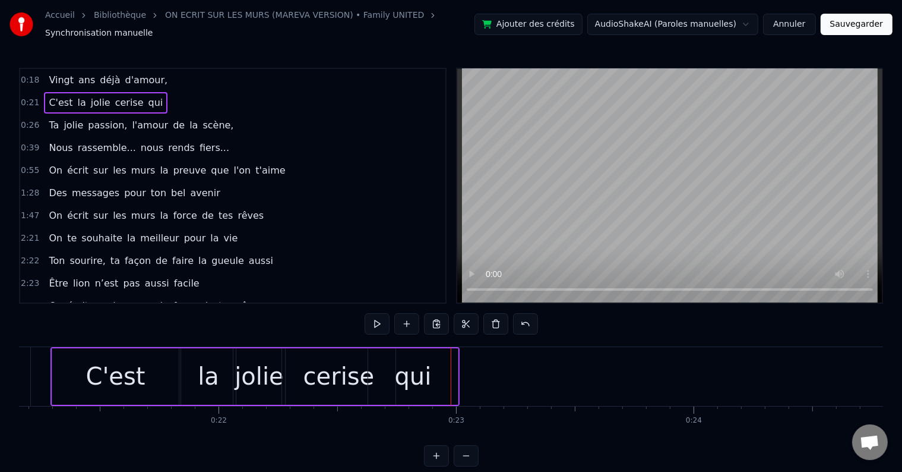
click at [437, 373] on div "qui" at bounding box center [413, 376] width 90 height 56
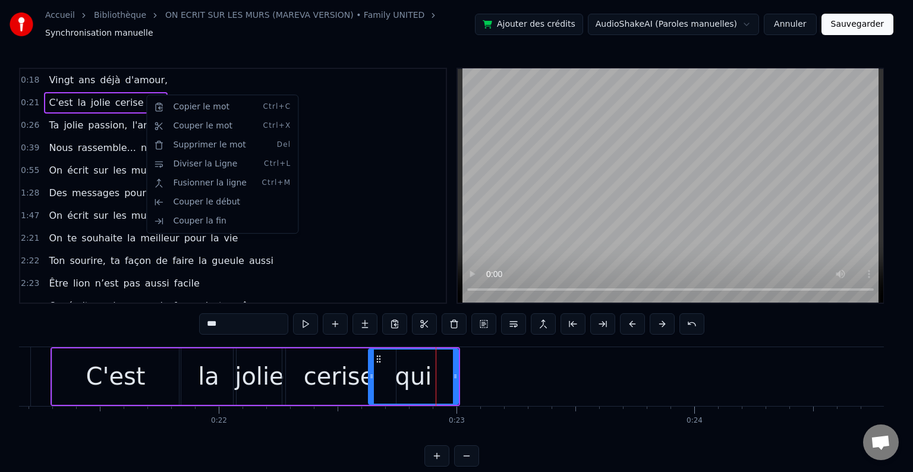
click at [145, 94] on html "Accueil Bibliothèque ON ECRIT SUR LES MURS (MAREVA VERSION) • Family UNITED Syn…" at bounding box center [456, 242] width 913 height 485
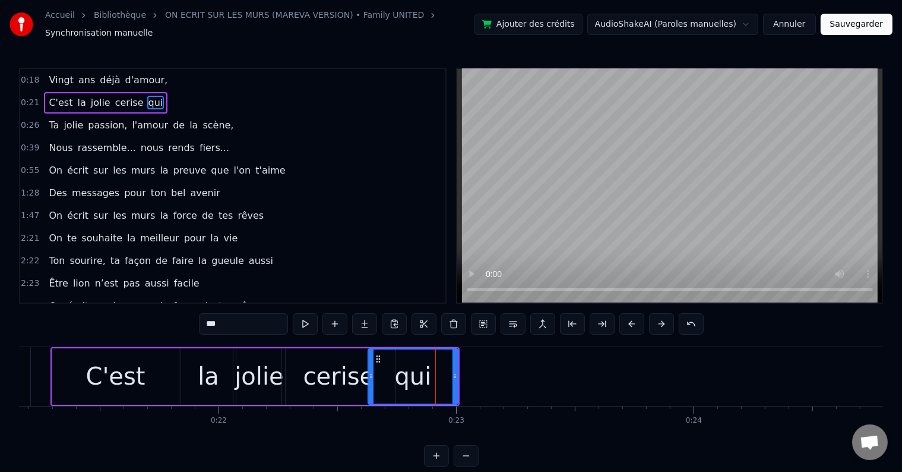
click at [145, 94] on div "C'est la jolie cerise qui" at bounding box center [106, 102] width 124 height 21
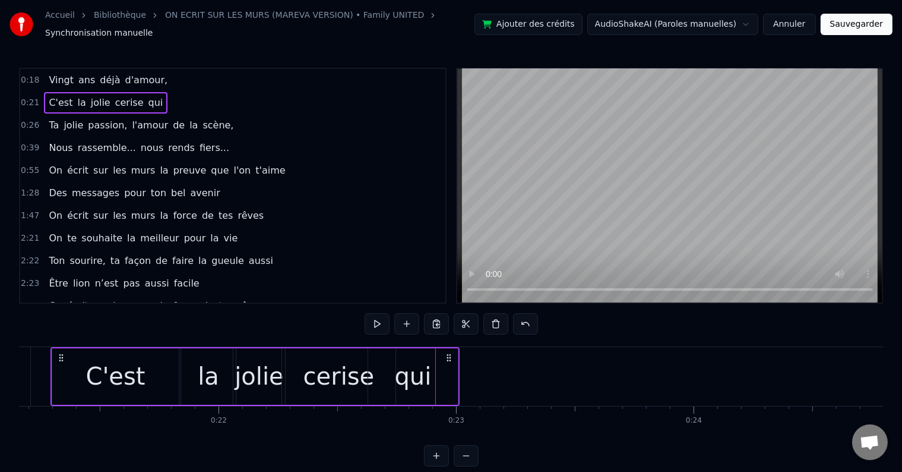
scroll to position [0, 5000]
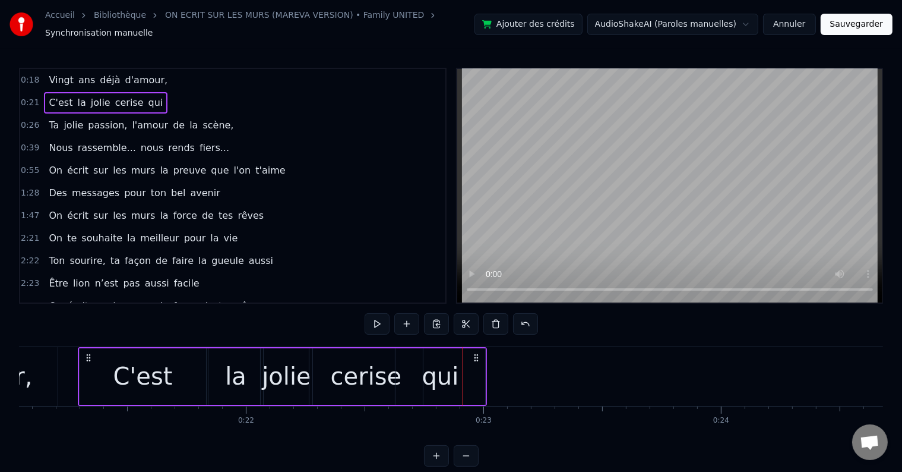
click at [145, 94] on div "C'est la jolie cerise qui" at bounding box center [106, 102] width 124 height 21
click at [400, 318] on button at bounding box center [407, 323] width 25 height 21
click at [147, 96] on span "qui" at bounding box center [155, 103] width 17 height 14
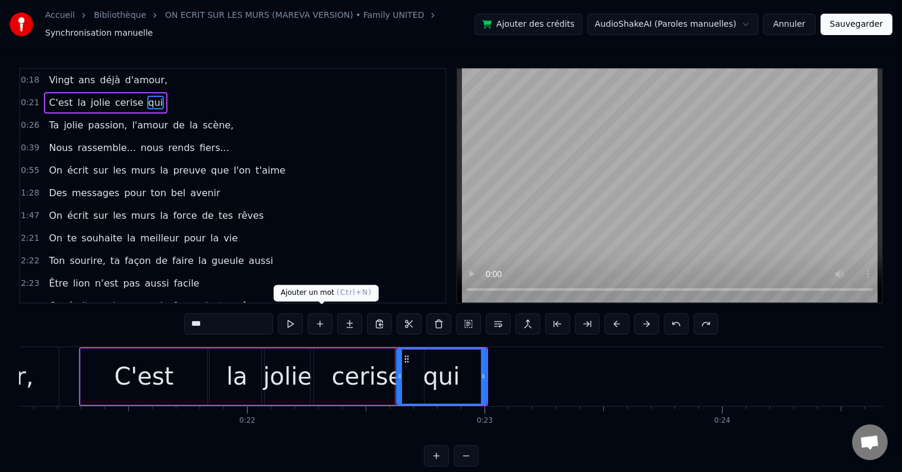
click at [320, 318] on button at bounding box center [320, 323] width 25 height 21
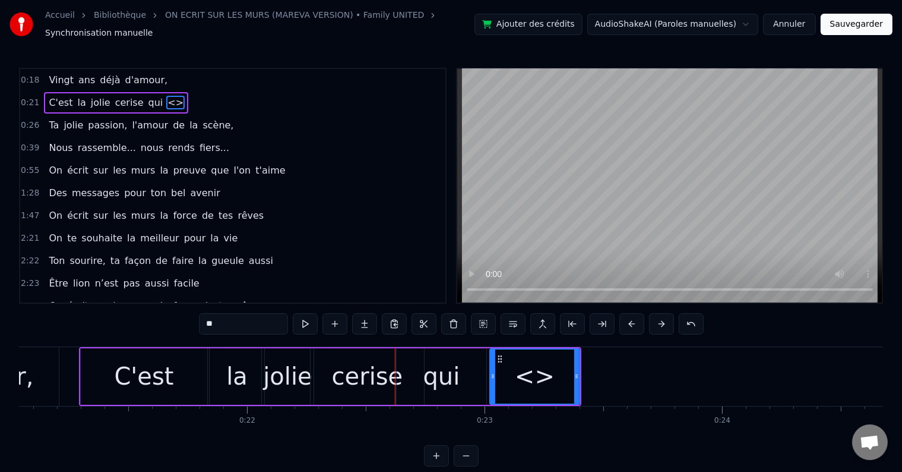
click at [264, 320] on input "**" at bounding box center [243, 323] width 89 height 21
type input "*"
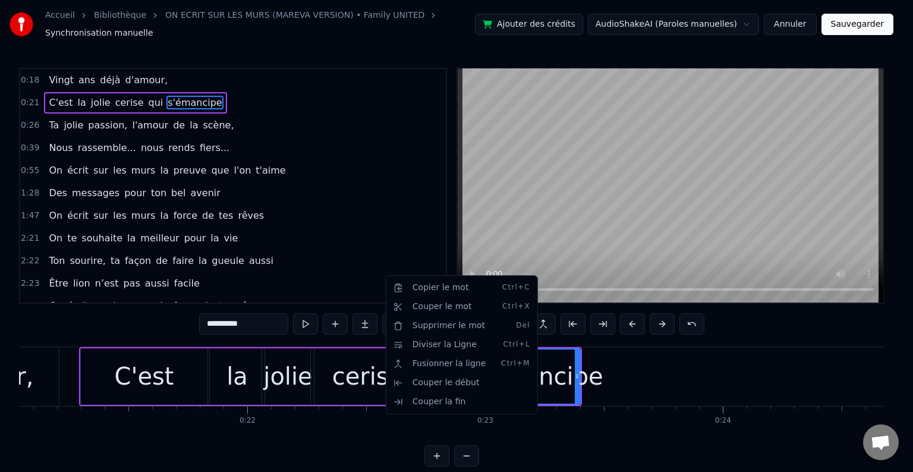
click at [581, 399] on html "Accueil Bibliothèque ON ECRIT SUR LES MURS (MAREVA VERSION) • Family UNITED Syn…" at bounding box center [456, 242] width 913 height 485
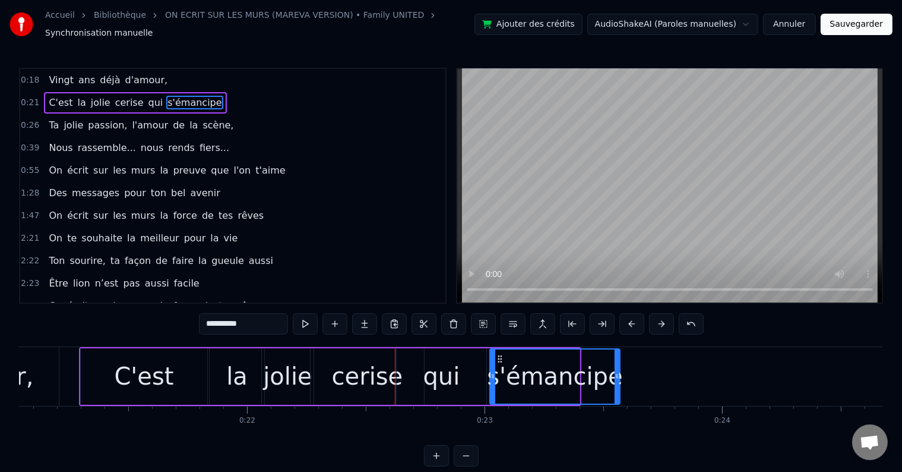
drag, startPoint x: 576, startPoint y: 369, endPoint x: 618, endPoint y: 367, distance: 41.7
click at [618, 371] on icon at bounding box center [617, 376] width 5 height 10
click at [131, 365] on div "C'est" at bounding box center [143, 376] width 59 height 36
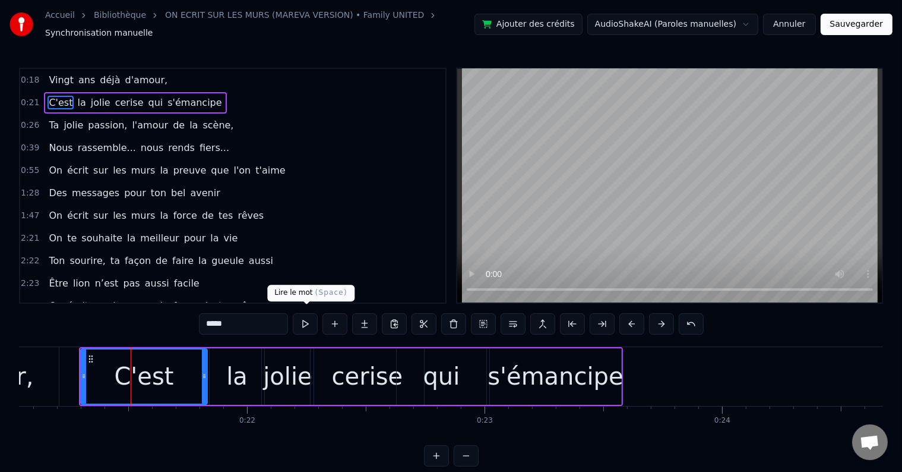
click at [302, 316] on button at bounding box center [305, 323] width 25 height 21
click at [559, 348] on div "s'émancipe" at bounding box center [555, 376] width 131 height 56
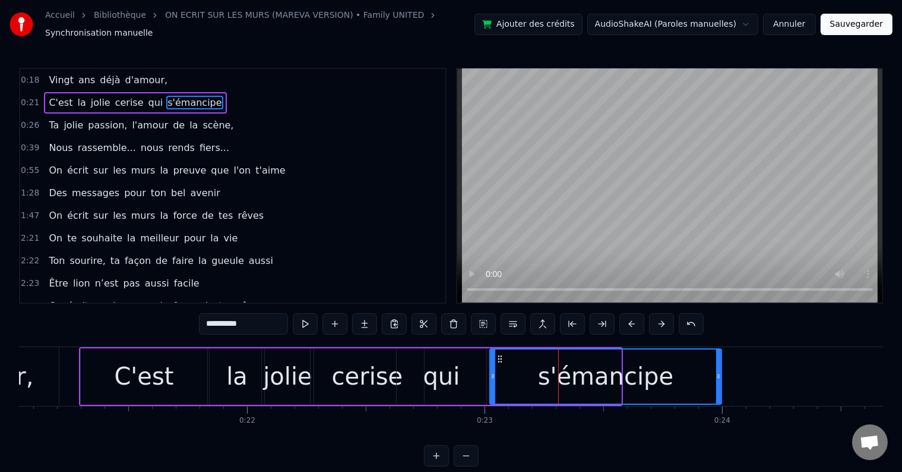
drag, startPoint x: 620, startPoint y: 367, endPoint x: 720, endPoint y: 370, distance: 100.4
click at [720, 371] on icon at bounding box center [719, 376] width 5 height 10
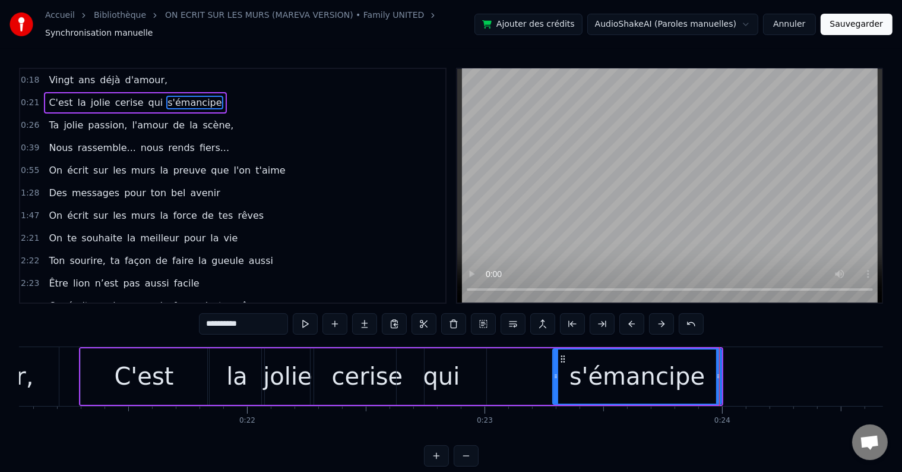
drag, startPoint x: 492, startPoint y: 368, endPoint x: 567, endPoint y: 369, distance: 74.9
click at [558, 371] on icon at bounding box center [556, 376] width 5 height 10
click at [462, 373] on div "qui" at bounding box center [442, 376] width 90 height 56
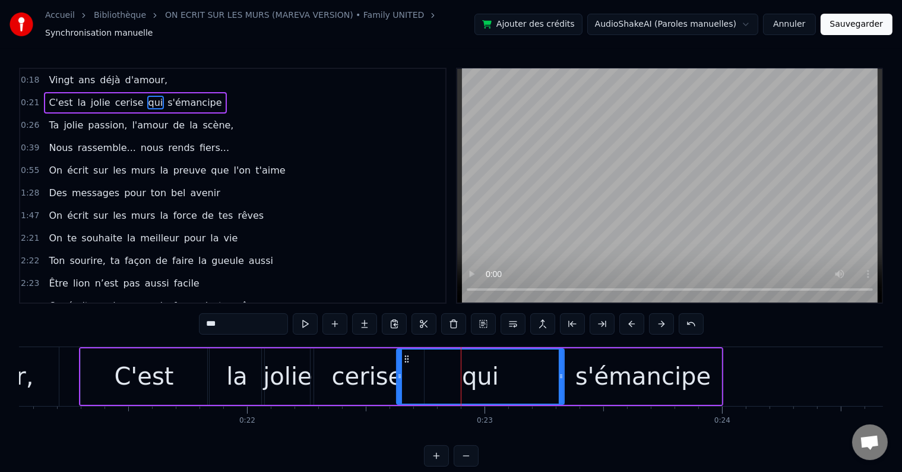
drag, startPoint x: 485, startPoint y: 370, endPoint x: 563, endPoint y: 364, distance: 78.1
click at [563, 364] on div at bounding box center [561, 376] width 5 height 54
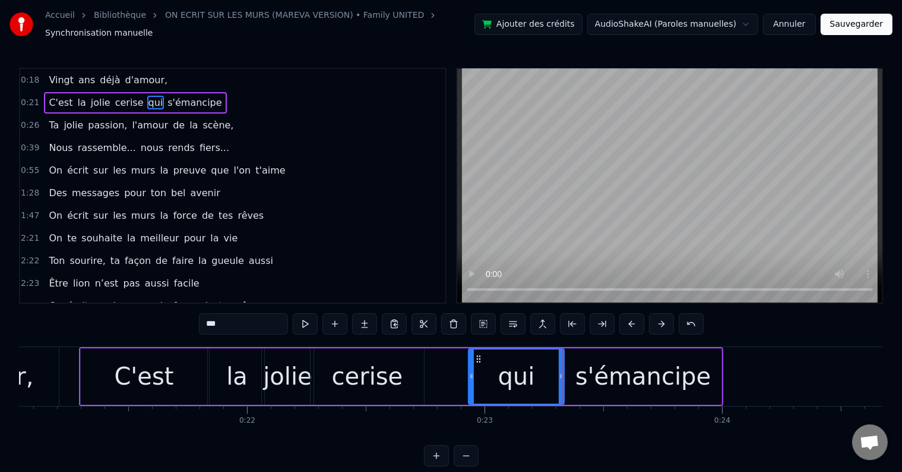
drag, startPoint x: 398, startPoint y: 372, endPoint x: 470, endPoint y: 360, distance: 72.9
click at [470, 360] on div at bounding box center [471, 376] width 5 height 54
click at [409, 359] on div "cerise" at bounding box center [367, 376] width 113 height 56
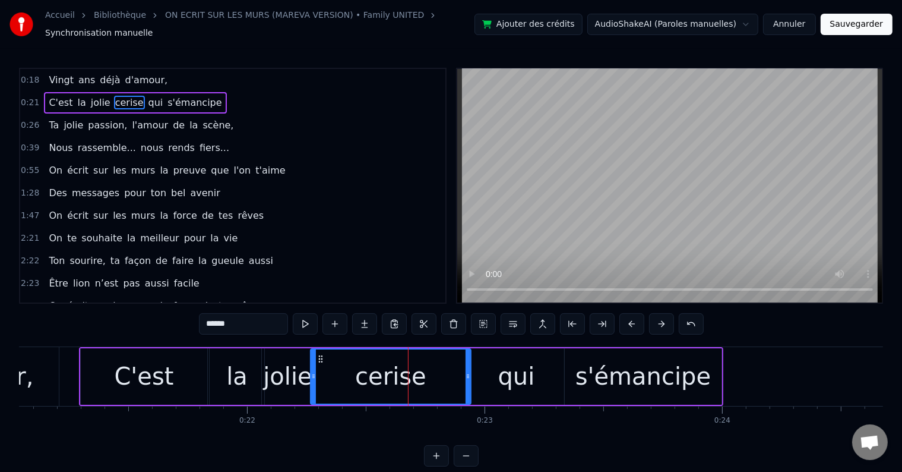
drag, startPoint x: 421, startPoint y: 366, endPoint x: 468, endPoint y: 367, distance: 46.9
click at [468, 371] on icon at bounding box center [468, 376] width 5 height 10
drag, startPoint x: 313, startPoint y: 368, endPoint x: 364, endPoint y: 362, distance: 51.5
click at [364, 362] on div at bounding box center [364, 376] width 5 height 54
click at [299, 364] on div "jolie" at bounding box center [287, 376] width 49 height 36
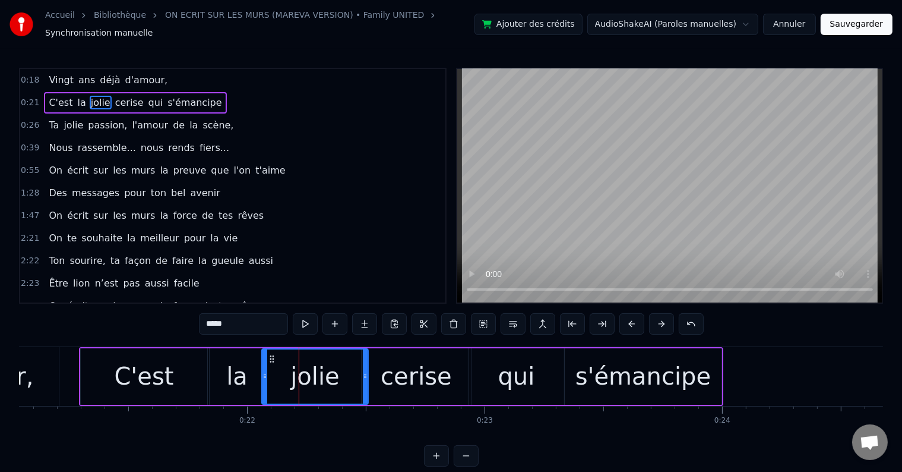
drag, startPoint x: 311, startPoint y: 370, endPoint x: 367, endPoint y: 363, distance: 55.6
click at [367, 363] on div at bounding box center [365, 376] width 5 height 54
drag, startPoint x: 264, startPoint y: 369, endPoint x: 308, endPoint y: 369, distance: 44.6
click at [308, 371] on icon at bounding box center [308, 376] width 5 height 10
click at [245, 363] on div "la" at bounding box center [236, 376] width 21 height 36
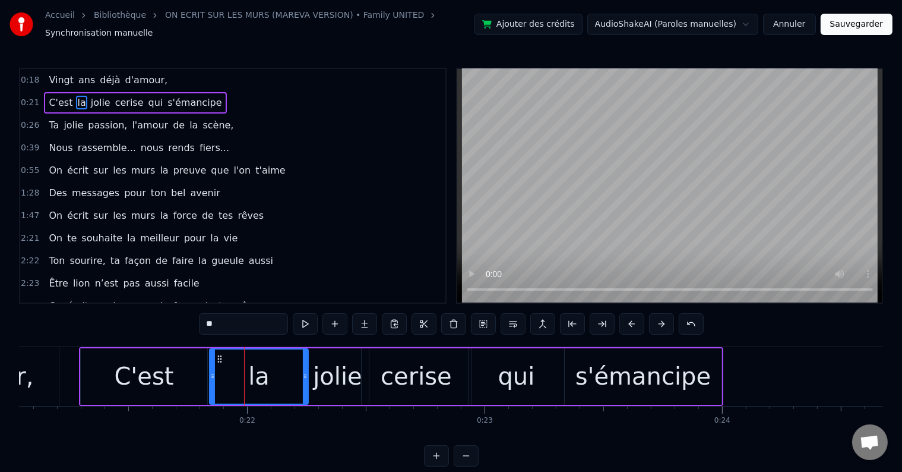
drag, startPoint x: 261, startPoint y: 368, endPoint x: 306, endPoint y: 368, distance: 45.2
click at [306, 371] on icon at bounding box center [305, 376] width 5 height 10
drag, startPoint x: 210, startPoint y: 371, endPoint x: 269, endPoint y: 362, distance: 59.5
click at [264, 362] on div at bounding box center [262, 376] width 5 height 54
click at [185, 361] on div "C'est" at bounding box center [144, 376] width 127 height 56
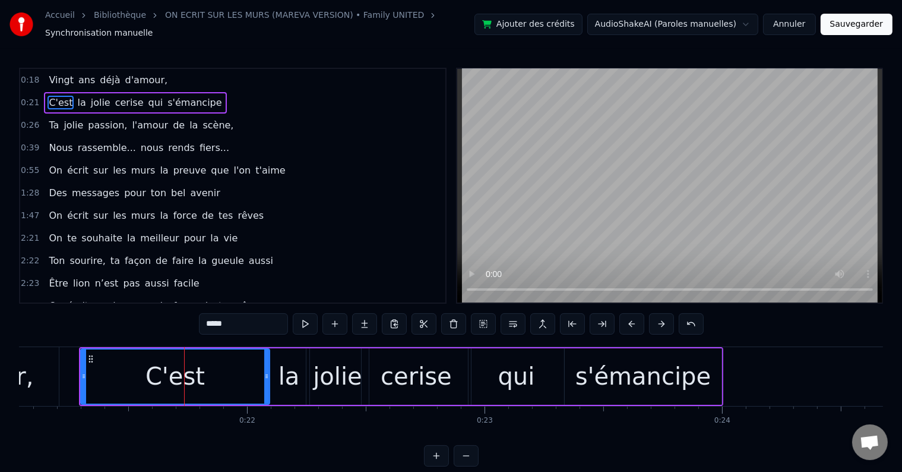
drag, startPoint x: 203, startPoint y: 367, endPoint x: 266, endPoint y: 363, distance: 62.5
click at [266, 363] on div at bounding box center [266, 376] width 5 height 54
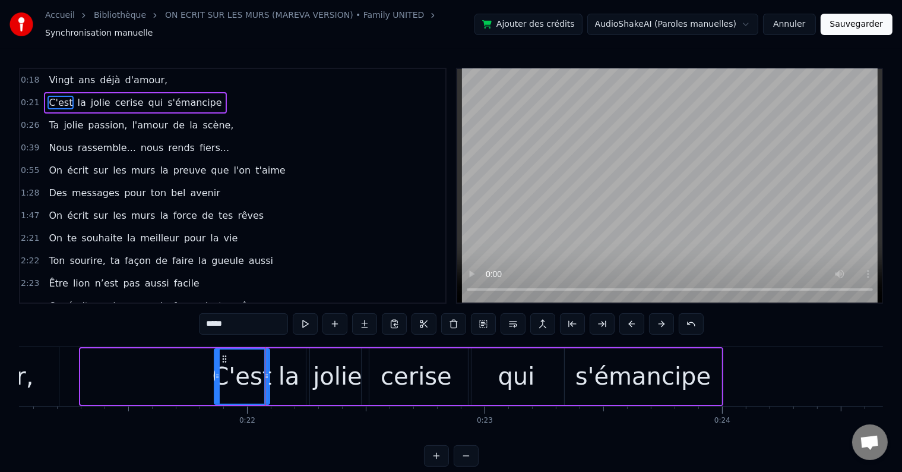
drag, startPoint x: 83, startPoint y: 367, endPoint x: 219, endPoint y: 364, distance: 136.1
click at [219, 364] on div at bounding box center [217, 376] width 5 height 54
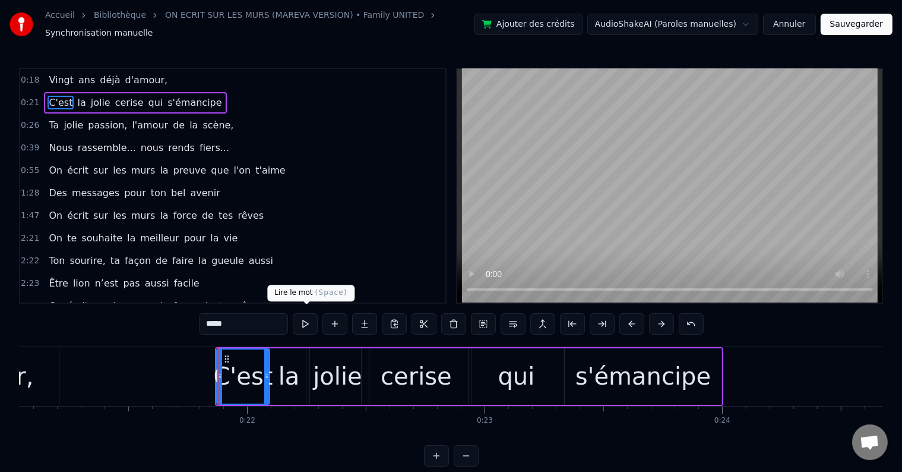
click at [308, 319] on button at bounding box center [305, 323] width 25 height 21
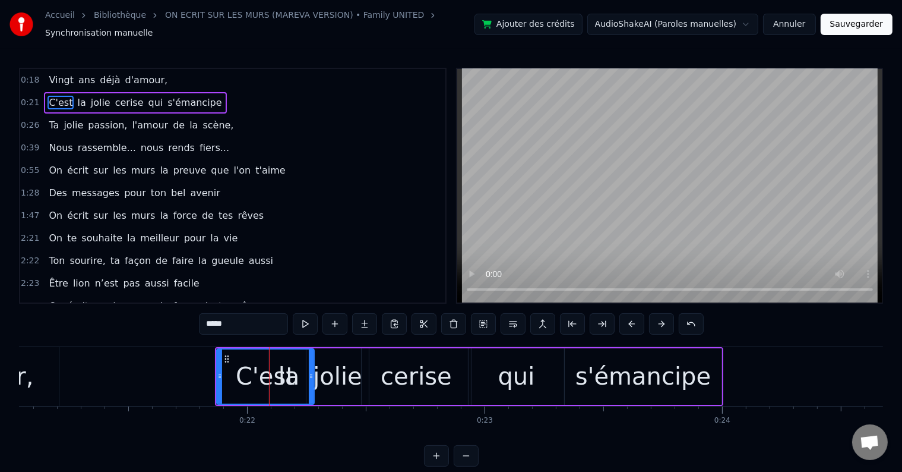
drag, startPoint x: 266, startPoint y: 368, endPoint x: 311, endPoint y: 368, distance: 45.2
click at [311, 371] on icon at bounding box center [311, 376] width 5 height 10
drag, startPoint x: 219, startPoint y: 371, endPoint x: 268, endPoint y: 357, distance: 51.2
click at [268, 357] on div at bounding box center [270, 376] width 5 height 54
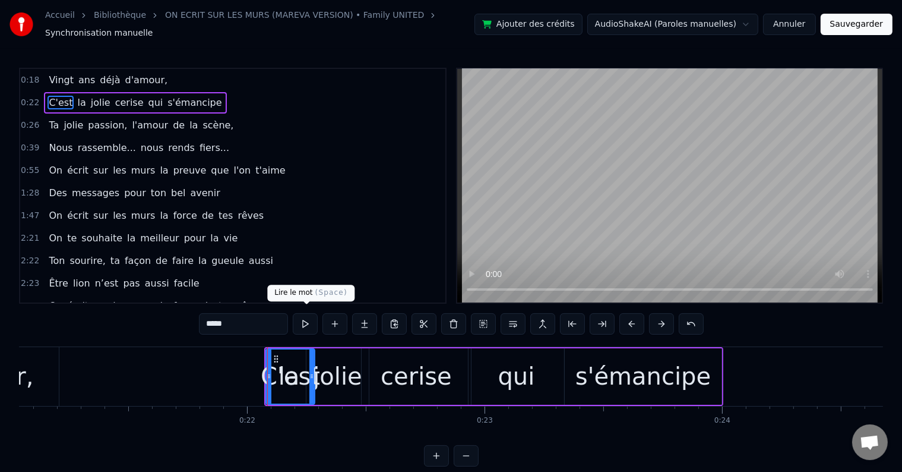
click at [299, 321] on button at bounding box center [305, 323] width 25 height 21
click at [606, 348] on div "s'émancipe" at bounding box center [643, 376] width 157 height 56
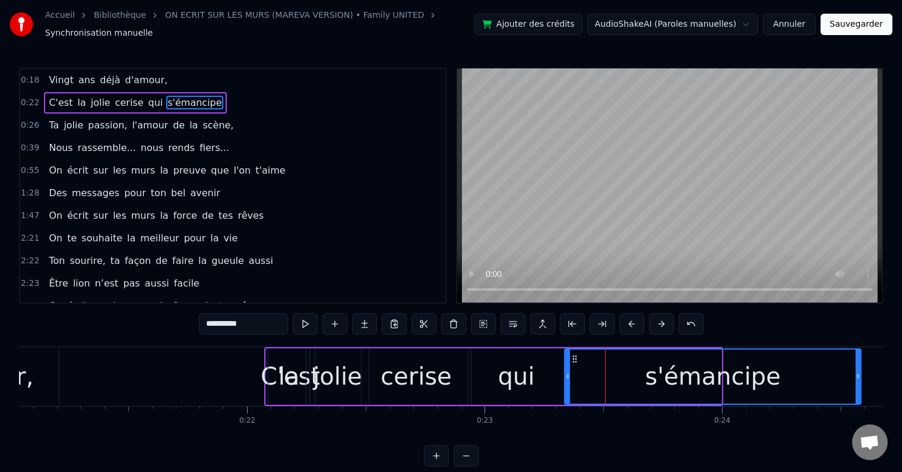
drag, startPoint x: 718, startPoint y: 371, endPoint x: 864, endPoint y: 349, distance: 147.8
click at [861, 349] on div at bounding box center [858, 376] width 5 height 54
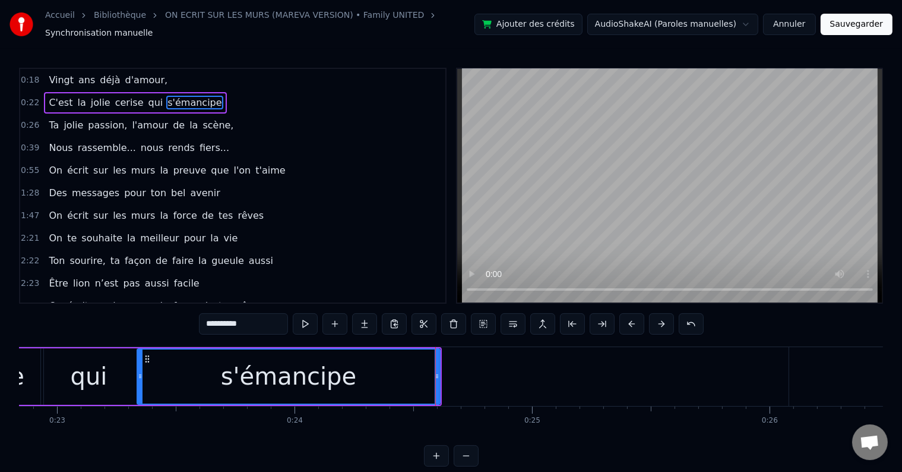
scroll to position [0, 5381]
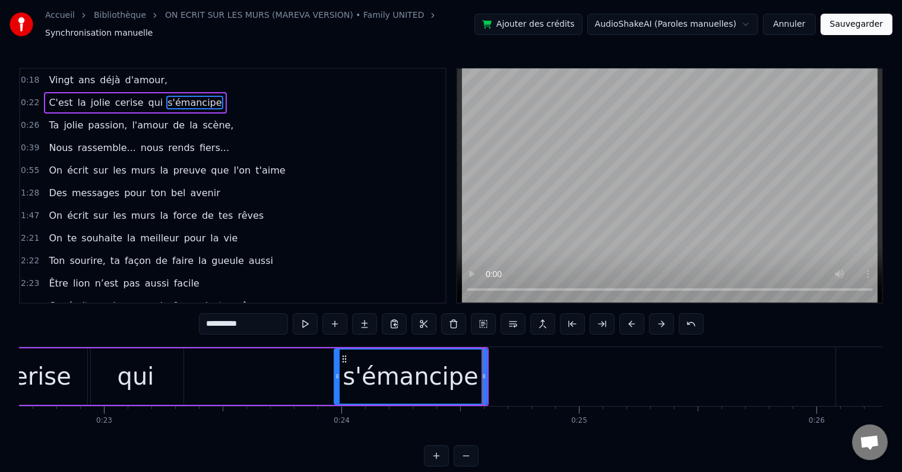
drag, startPoint x: 186, startPoint y: 366, endPoint x: 336, endPoint y: 365, distance: 150.3
click at [336, 371] on icon at bounding box center [337, 376] width 5 height 10
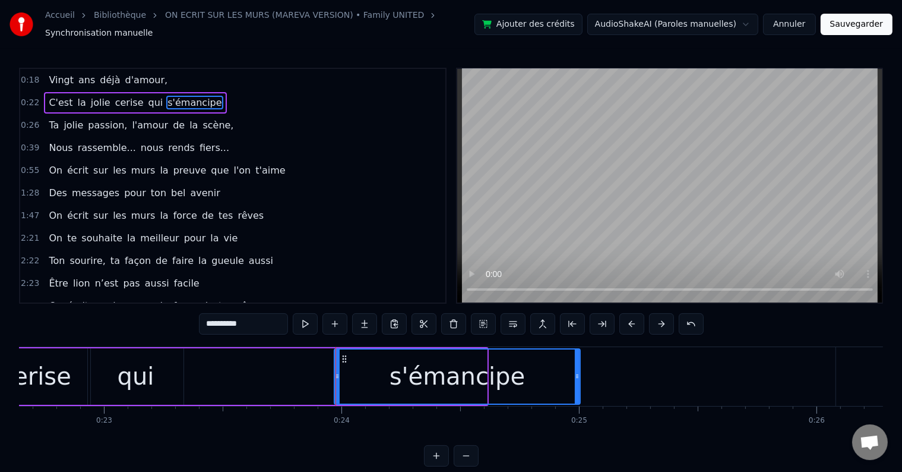
drag, startPoint x: 485, startPoint y: 367, endPoint x: 578, endPoint y: 378, distance: 93.9
click at [578, 378] on div at bounding box center [577, 376] width 5 height 54
click at [339, 368] on div "s'émancipe" at bounding box center [457, 376] width 245 height 54
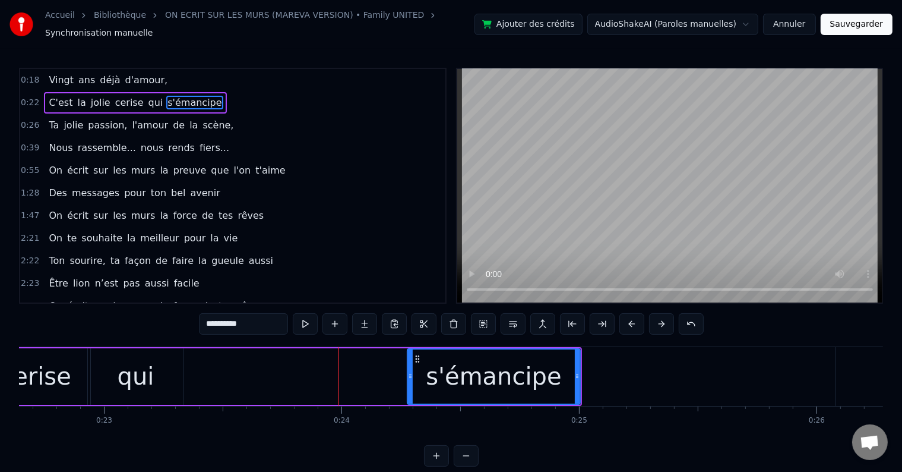
drag, startPoint x: 337, startPoint y: 368, endPoint x: 411, endPoint y: 375, distance: 74.0
click at [411, 375] on div at bounding box center [410, 376] width 5 height 54
click at [149, 358] on div "qui" at bounding box center [136, 376] width 37 height 36
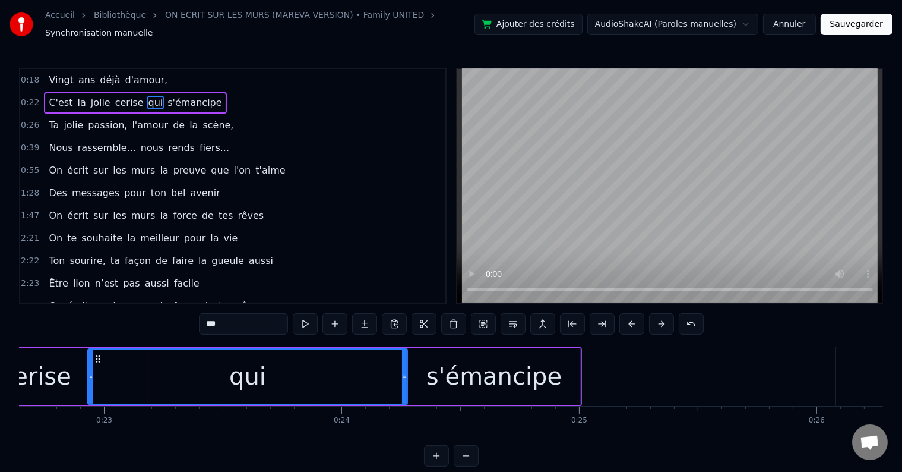
drag, startPoint x: 181, startPoint y: 370, endPoint x: 405, endPoint y: 368, distance: 224.0
click at [405, 371] on icon at bounding box center [404, 376] width 5 height 10
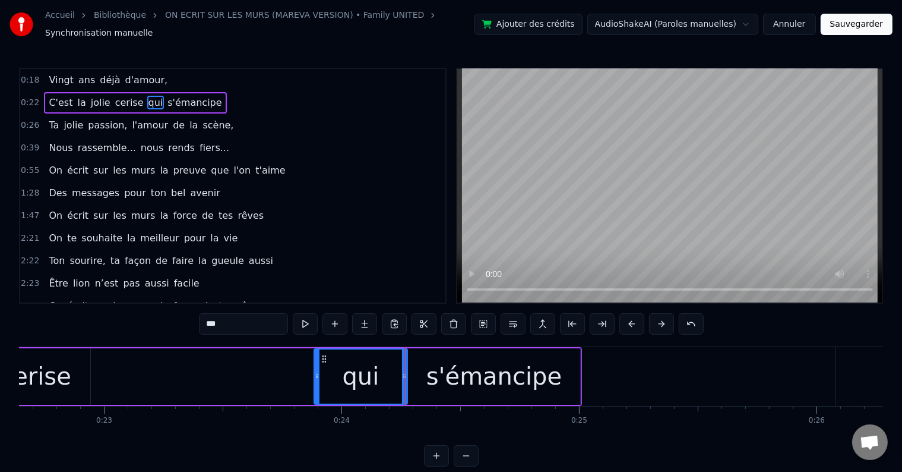
drag, startPoint x: 90, startPoint y: 368, endPoint x: 316, endPoint y: 373, distance: 226.4
click at [316, 373] on icon at bounding box center [317, 376] width 5 height 10
click at [75, 366] on div "cerise" at bounding box center [35, 376] width 109 height 56
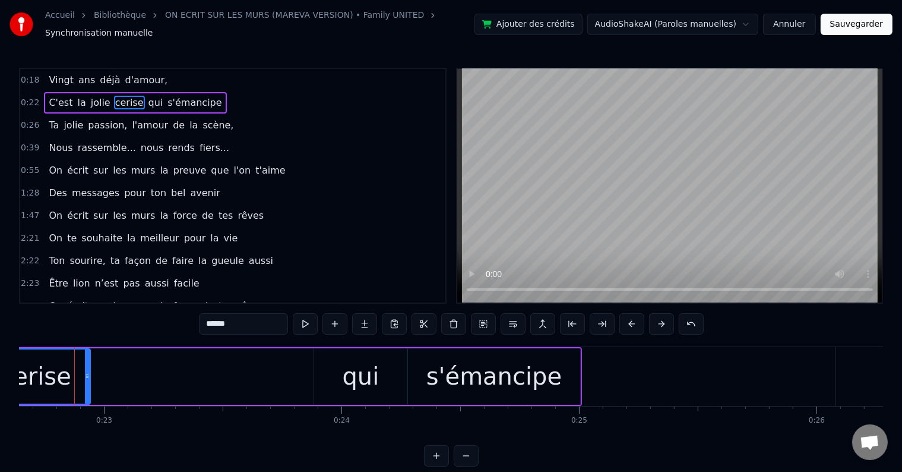
scroll to position [0, 5376]
click at [94, 366] on div "cerise" at bounding box center [40, 376] width 111 height 56
click at [68, 361] on div "cerise" at bounding box center [40, 376] width 71 height 36
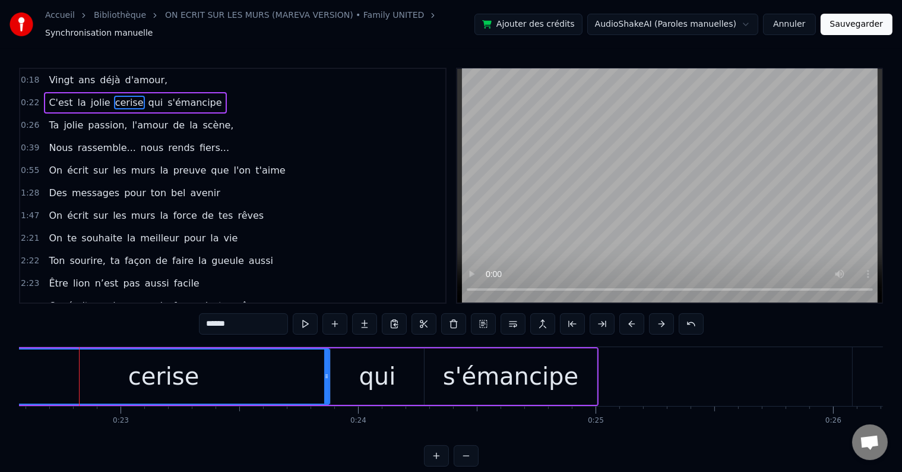
drag, startPoint x: 102, startPoint y: 368, endPoint x: 324, endPoint y: 357, distance: 223.1
click at [324, 357] on div at bounding box center [326, 376] width 5 height 54
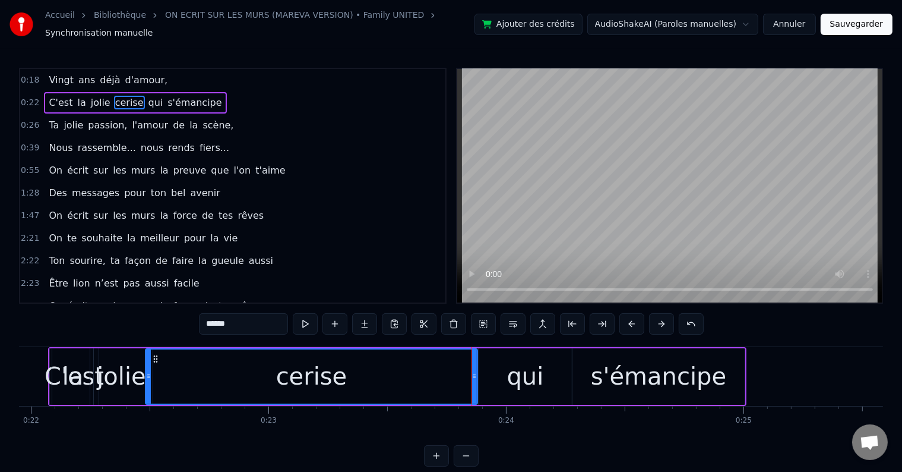
scroll to position [0, 5287]
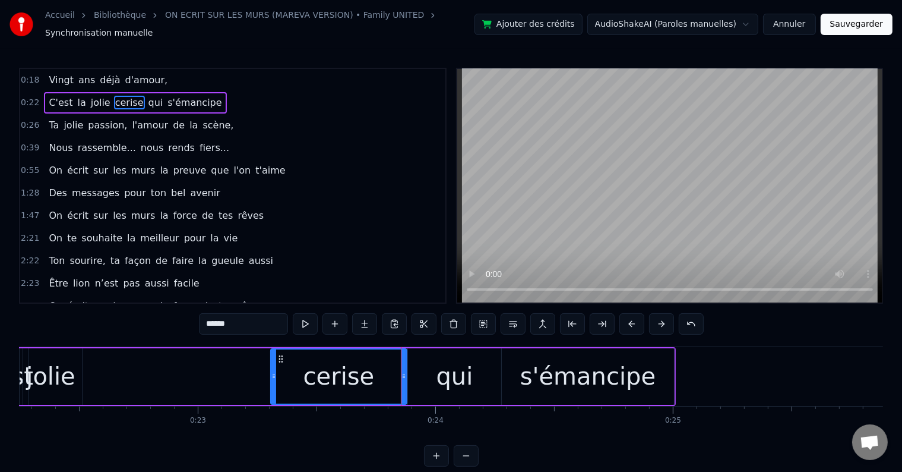
drag, startPoint x: 78, startPoint y: 371, endPoint x: 277, endPoint y: 375, distance: 198.5
click at [276, 375] on div at bounding box center [274, 376] width 5 height 54
click at [69, 365] on div "jolie" at bounding box center [50, 376] width 49 height 36
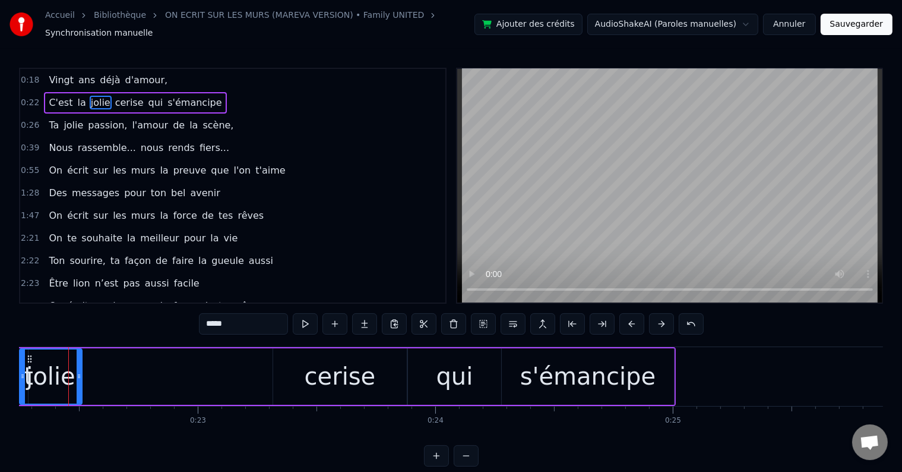
scroll to position [0, 5276]
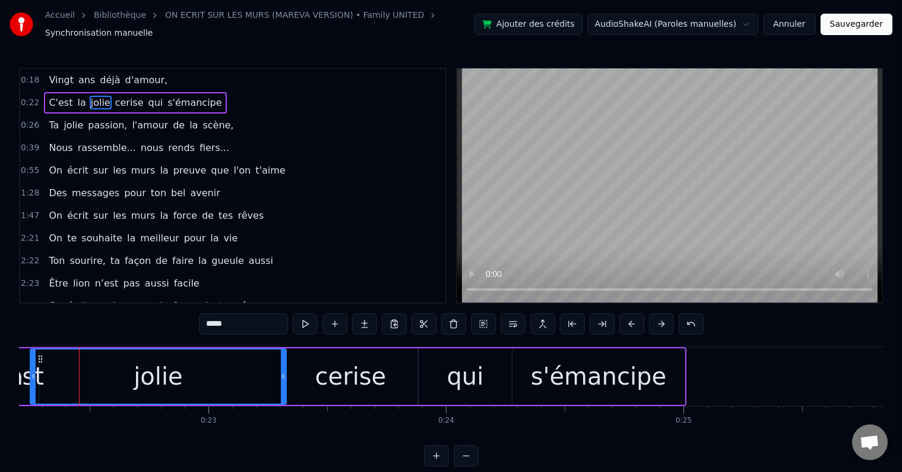
drag, startPoint x: 89, startPoint y: 370, endPoint x: 283, endPoint y: 359, distance: 194.0
click at [283, 359] on div at bounding box center [283, 376] width 5 height 54
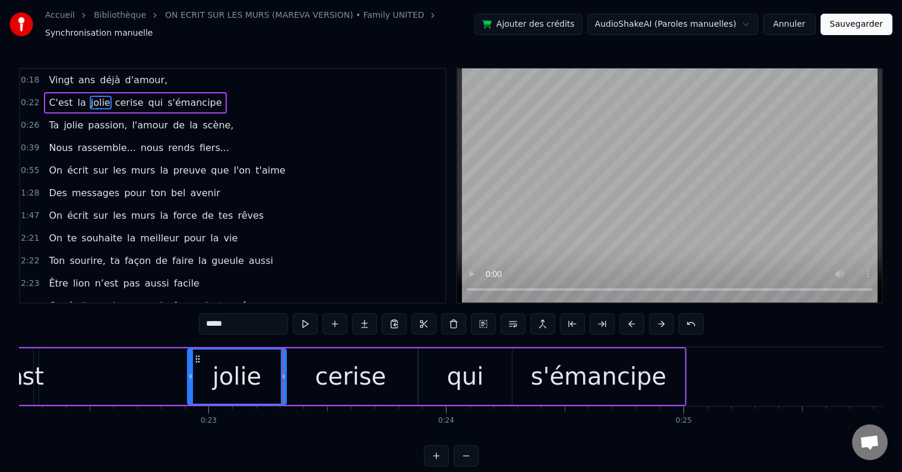
drag, startPoint x: 31, startPoint y: 367, endPoint x: 200, endPoint y: 371, distance: 169.4
click at [193, 371] on icon at bounding box center [190, 376] width 5 height 10
click at [30, 356] on div "la" at bounding box center [12, 376] width 41 height 56
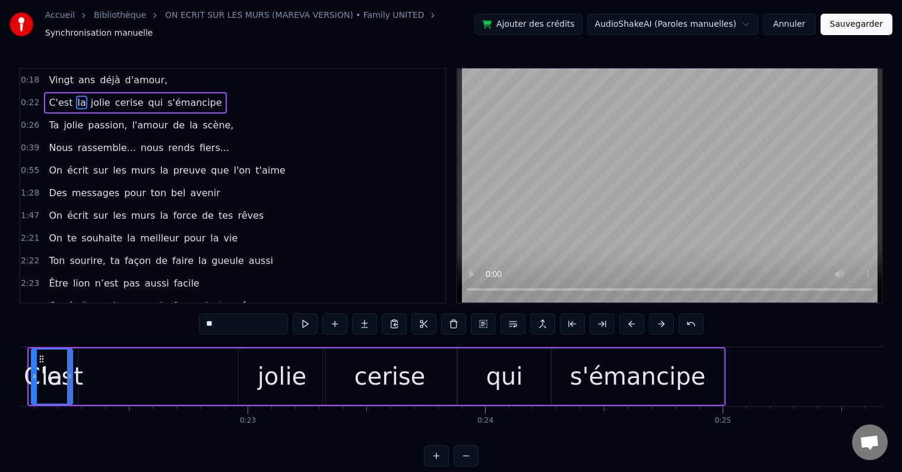
scroll to position [0, 5227]
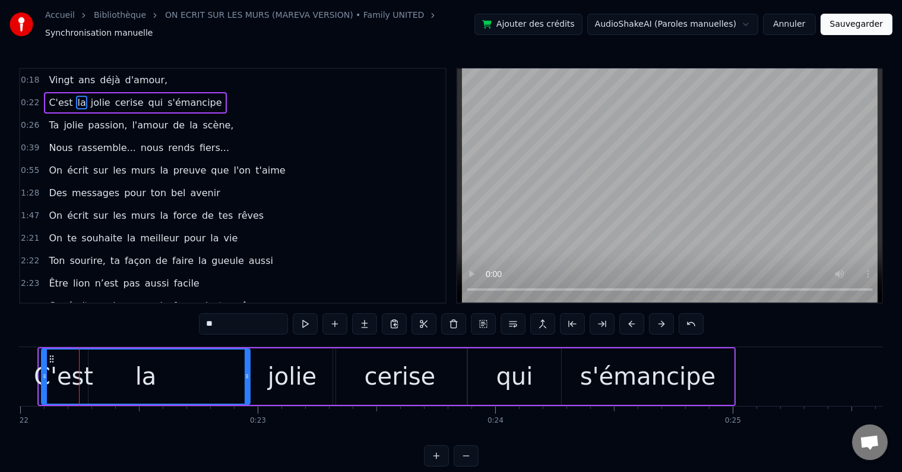
drag, startPoint x: 81, startPoint y: 360, endPoint x: 250, endPoint y: 364, distance: 168.8
click at [250, 364] on div at bounding box center [247, 376] width 5 height 54
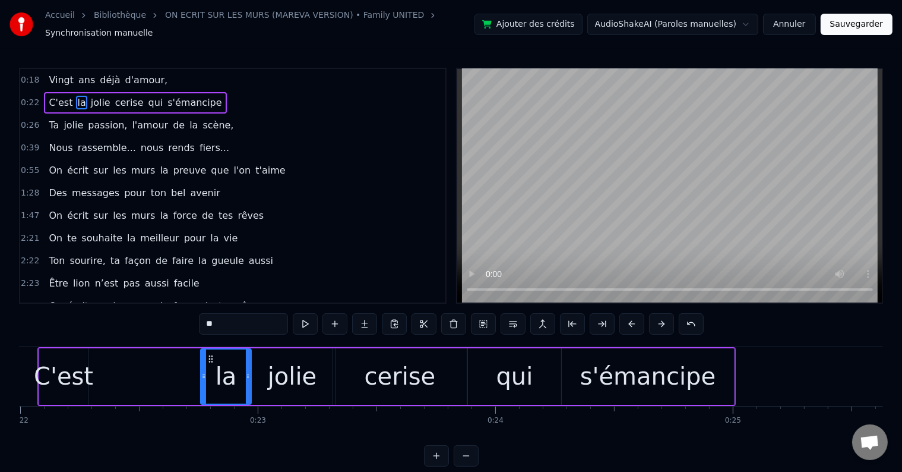
drag, startPoint x: 45, startPoint y: 365, endPoint x: 206, endPoint y: 379, distance: 161.0
click at [206, 379] on div at bounding box center [203, 376] width 5 height 54
click at [81, 362] on div "C'est" at bounding box center [63, 376] width 59 height 36
type input "*****"
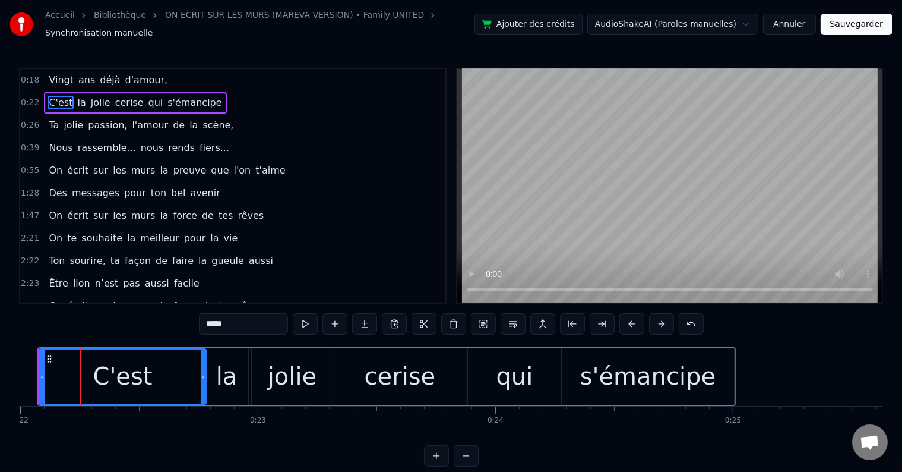
drag, startPoint x: 86, startPoint y: 366, endPoint x: 204, endPoint y: 364, distance: 118.2
click at [204, 364] on div at bounding box center [203, 376] width 5 height 54
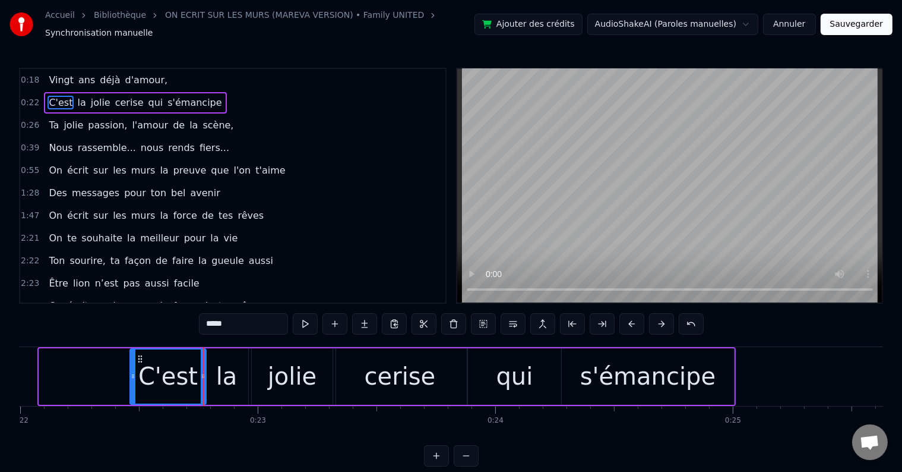
drag, startPoint x: 39, startPoint y: 371, endPoint x: 134, endPoint y: 366, distance: 94.6
click at [134, 371] on icon at bounding box center [133, 376] width 5 height 10
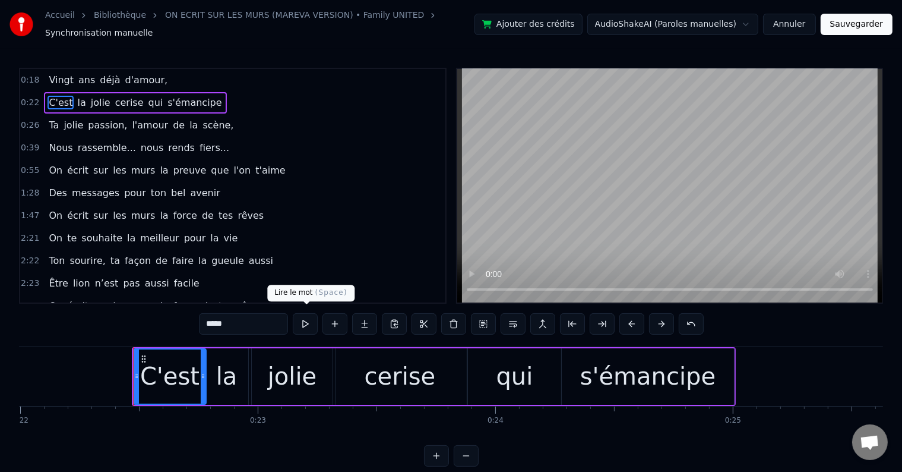
click at [305, 313] on button at bounding box center [305, 323] width 25 height 21
click at [877, 20] on button "Sauvegarder" at bounding box center [857, 24] width 72 height 21
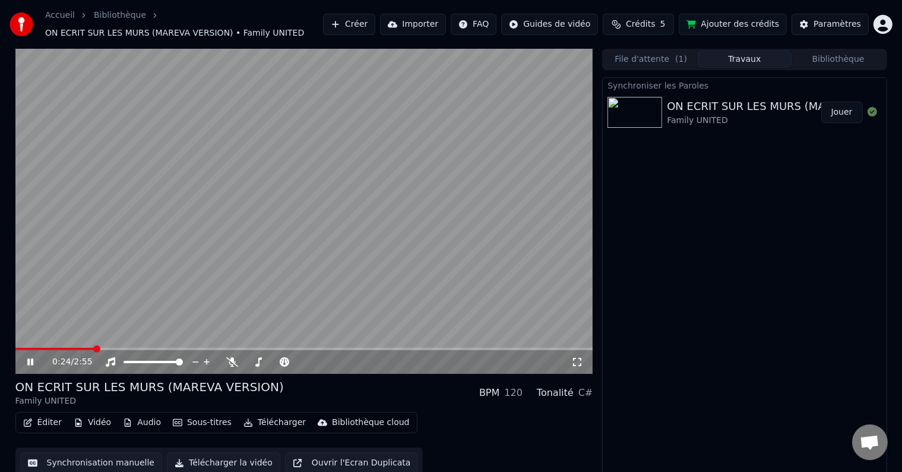
click at [94, 348] on span at bounding box center [54, 349] width 79 height 2
click at [86, 347] on video at bounding box center [304, 211] width 578 height 325
click at [74, 349] on span at bounding box center [44, 349] width 59 height 2
click at [25, 364] on icon at bounding box center [39, 362] width 28 height 10
click at [30, 356] on div "0:22 / 2:55" at bounding box center [304, 362] width 569 height 12
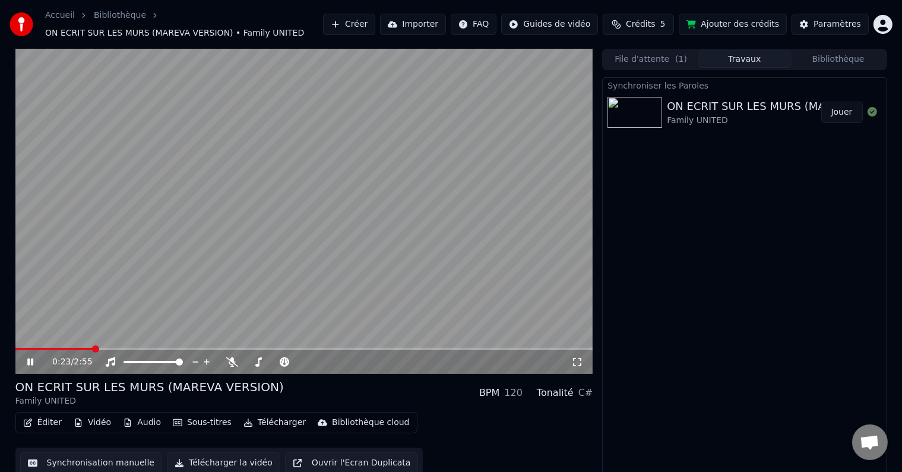
click at [31, 360] on icon at bounding box center [30, 361] width 6 height 7
click at [30, 365] on icon at bounding box center [39, 362] width 28 height 10
click at [101, 456] on button "Synchronisation manuelle" at bounding box center [91, 462] width 143 height 21
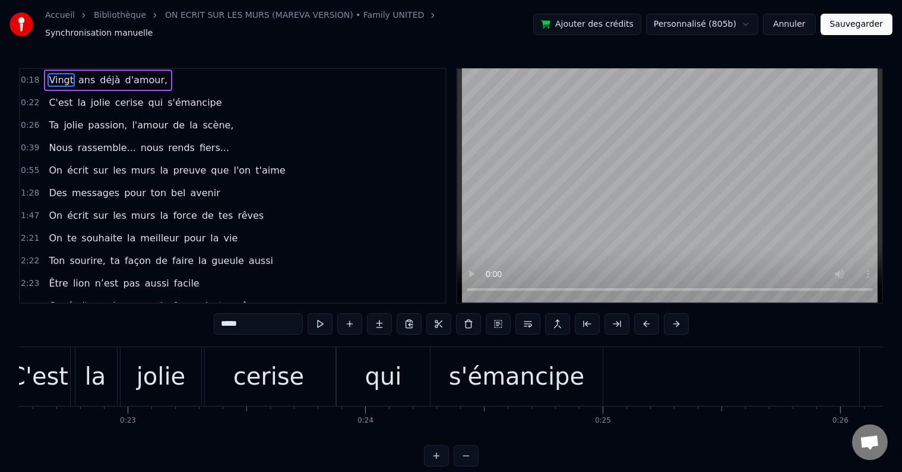
scroll to position [0, 5005]
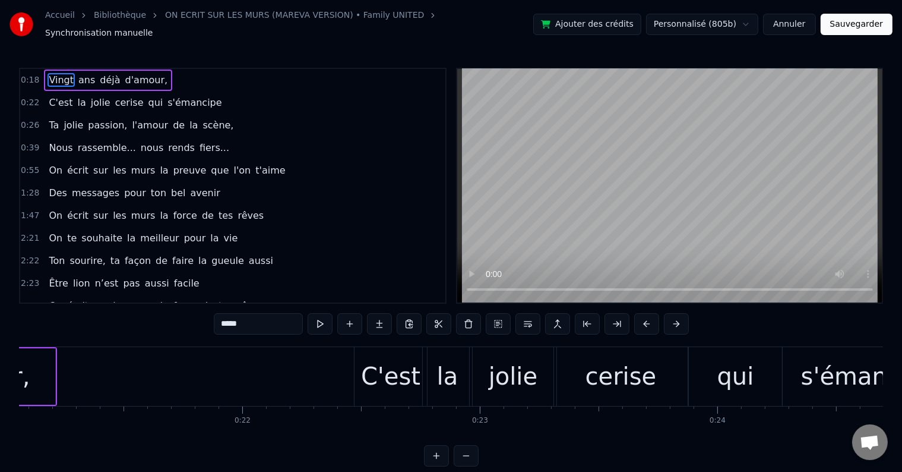
click at [369, 348] on div "C'est" at bounding box center [391, 376] width 72 height 59
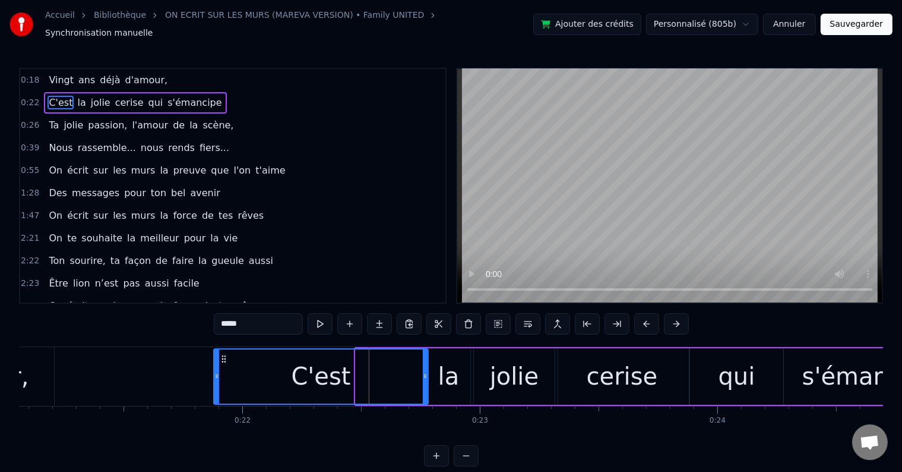
drag, startPoint x: 359, startPoint y: 368, endPoint x: 217, endPoint y: 370, distance: 142.0
click at [217, 371] on icon at bounding box center [216, 376] width 5 height 10
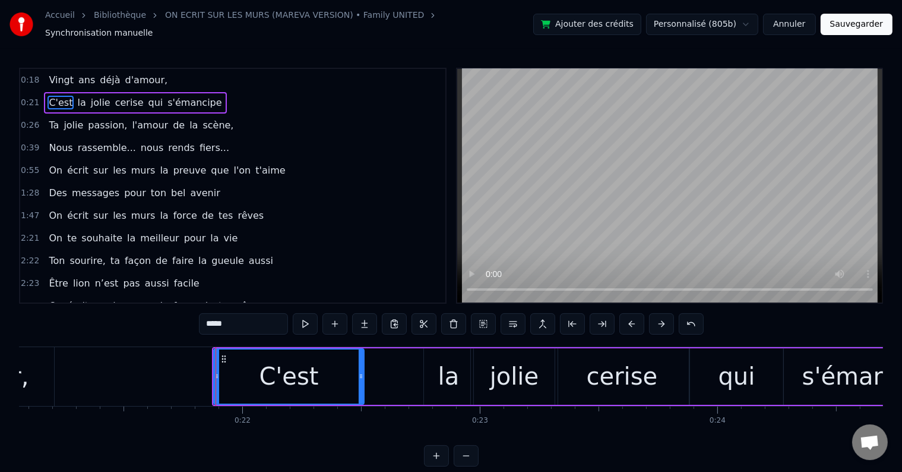
drag, startPoint x: 424, startPoint y: 366, endPoint x: 360, endPoint y: 374, distance: 64.7
click at [360, 374] on icon at bounding box center [361, 376] width 5 height 10
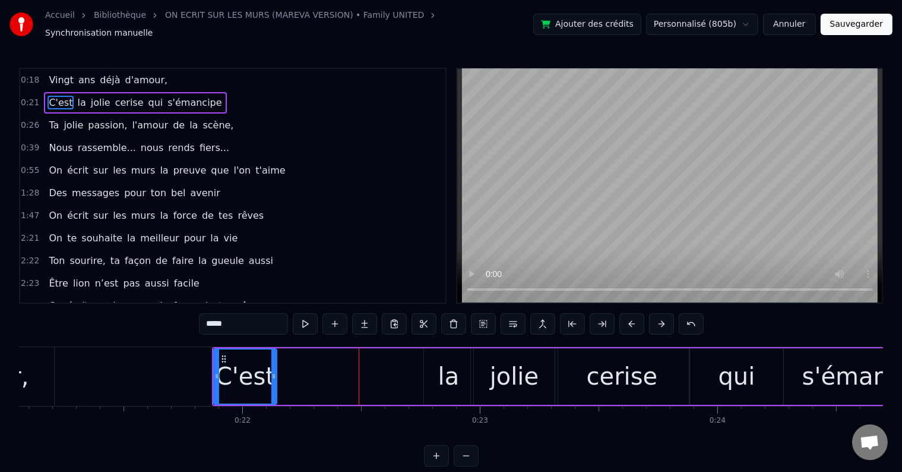
drag, startPoint x: 361, startPoint y: 368, endPoint x: 274, endPoint y: 365, distance: 86.8
click at [274, 365] on div at bounding box center [274, 376] width 5 height 54
click at [427, 364] on div "la" at bounding box center [448, 376] width 49 height 56
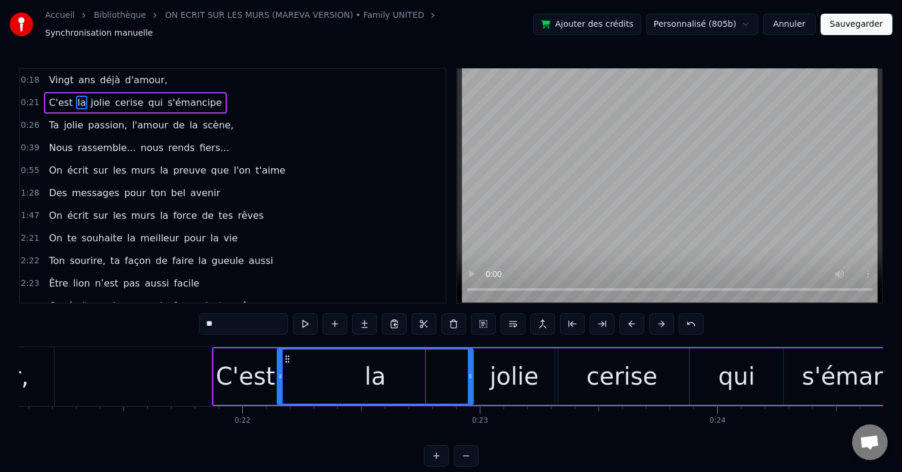
drag, startPoint x: 427, startPoint y: 368, endPoint x: 280, endPoint y: 367, distance: 146.8
click at [280, 371] on icon at bounding box center [280, 376] width 5 height 10
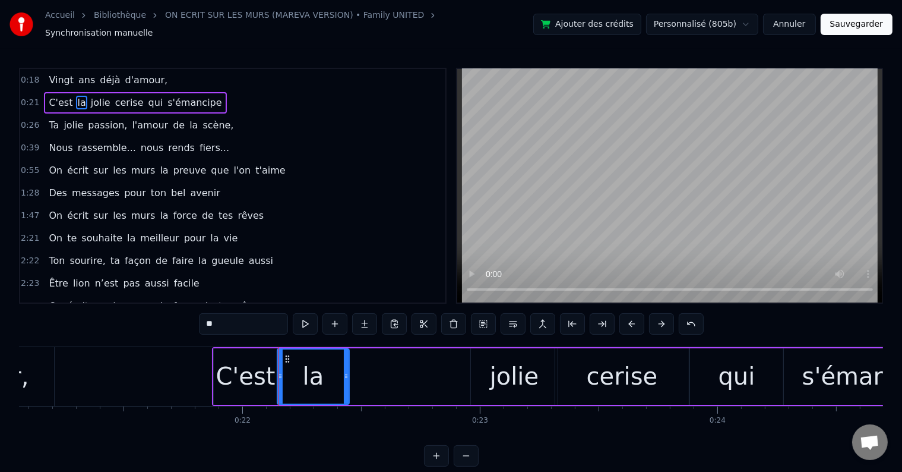
drag, startPoint x: 471, startPoint y: 368, endPoint x: 343, endPoint y: 377, distance: 127.5
click at [344, 377] on div at bounding box center [346, 376] width 5 height 54
click at [520, 358] on div "jolie" at bounding box center [514, 376] width 49 height 36
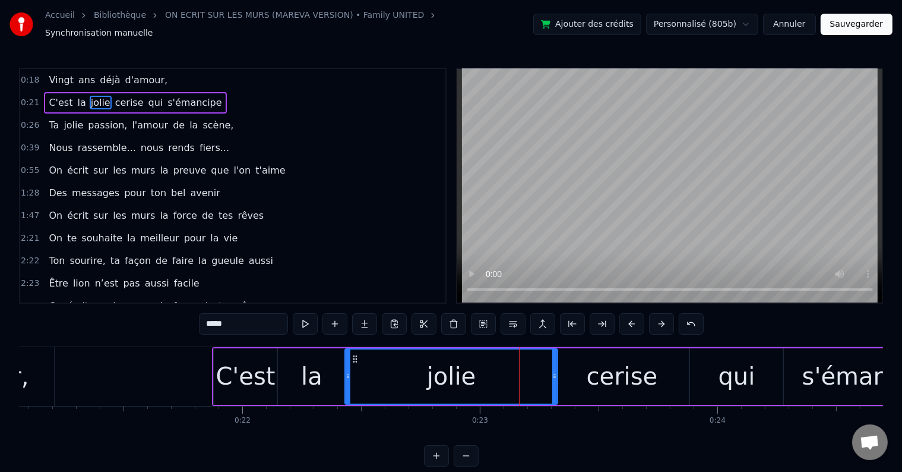
drag, startPoint x: 474, startPoint y: 370, endPoint x: 348, endPoint y: 375, distance: 126.1
click at [348, 375] on div at bounding box center [348, 376] width 5 height 54
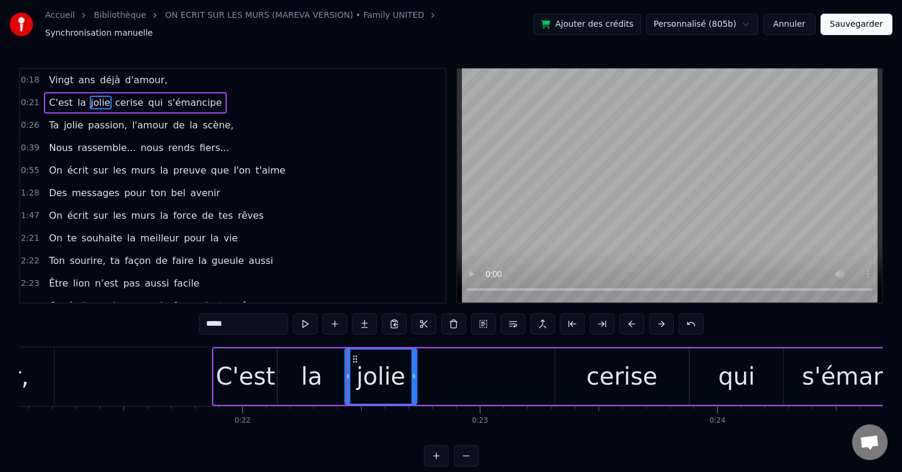
drag, startPoint x: 554, startPoint y: 363, endPoint x: 413, endPoint y: 387, distance: 142.9
click at [413, 387] on div at bounding box center [414, 376] width 5 height 54
click at [616, 358] on div "cerise" at bounding box center [622, 376] width 71 height 36
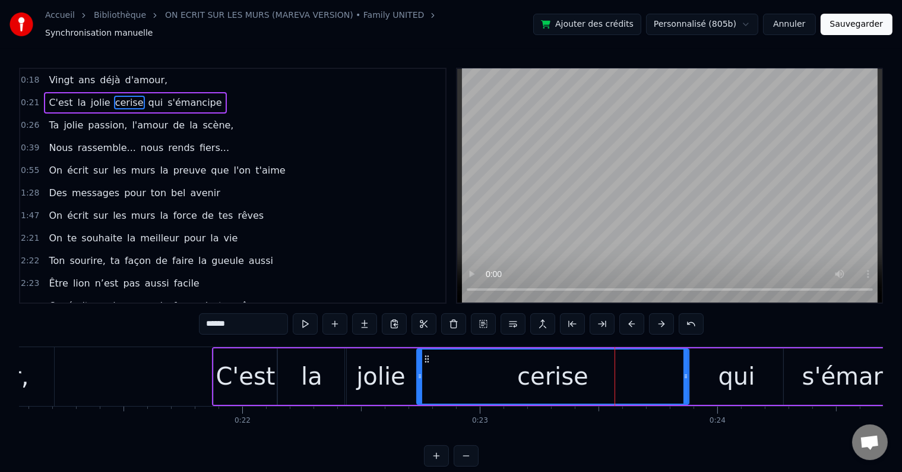
drag, startPoint x: 556, startPoint y: 369, endPoint x: 418, endPoint y: 368, distance: 138.4
click at [418, 371] on icon at bounding box center [420, 376] width 5 height 10
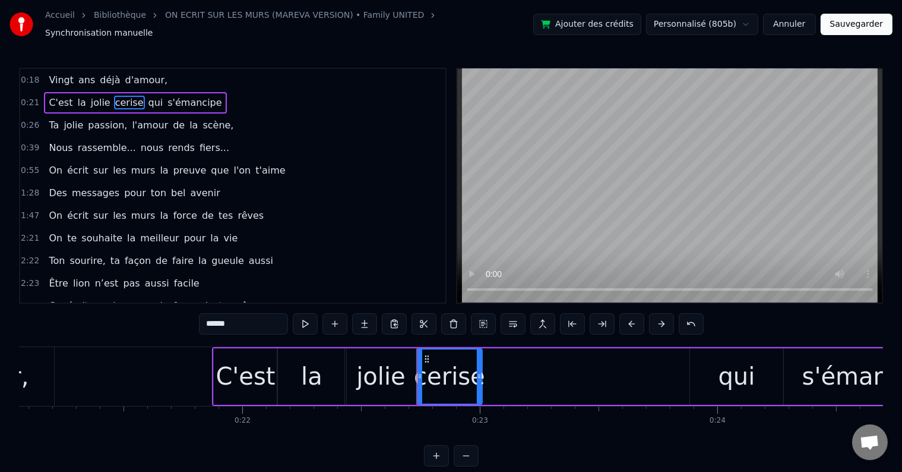
drag, startPoint x: 686, startPoint y: 369, endPoint x: 479, endPoint y: 383, distance: 207.2
click at [479, 383] on div at bounding box center [479, 376] width 5 height 54
click at [244, 358] on div "C'est" at bounding box center [245, 376] width 59 height 36
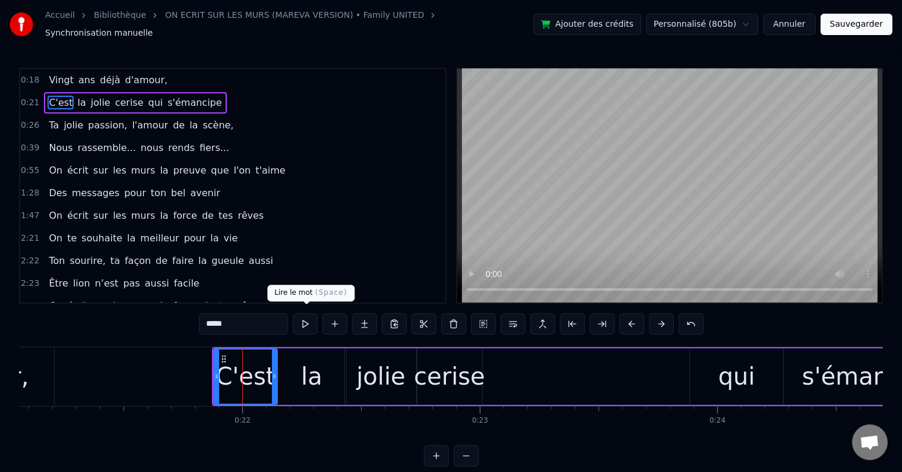
click at [305, 313] on button at bounding box center [305, 323] width 25 height 21
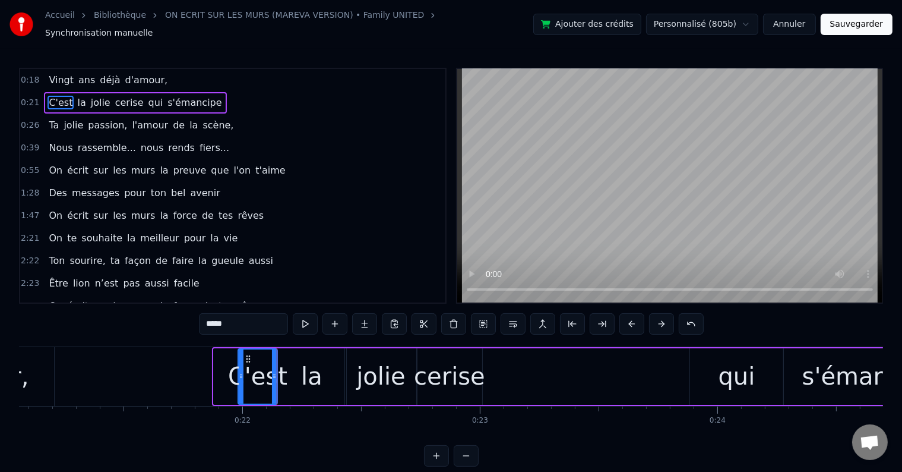
drag, startPoint x: 216, startPoint y: 370, endPoint x: 240, endPoint y: 373, distance: 24.5
click at [240, 373] on icon at bounding box center [241, 376] width 5 height 10
drag, startPoint x: 274, startPoint y: 370, endPoint x: 299, endPoint y: 368, distance: 24.4
click at [299, 371] on icon at bounding box center [298, 376] width 5 height 10
click at [320, 362] on div "la" at bounding box center [311, 376] width 21 height 36
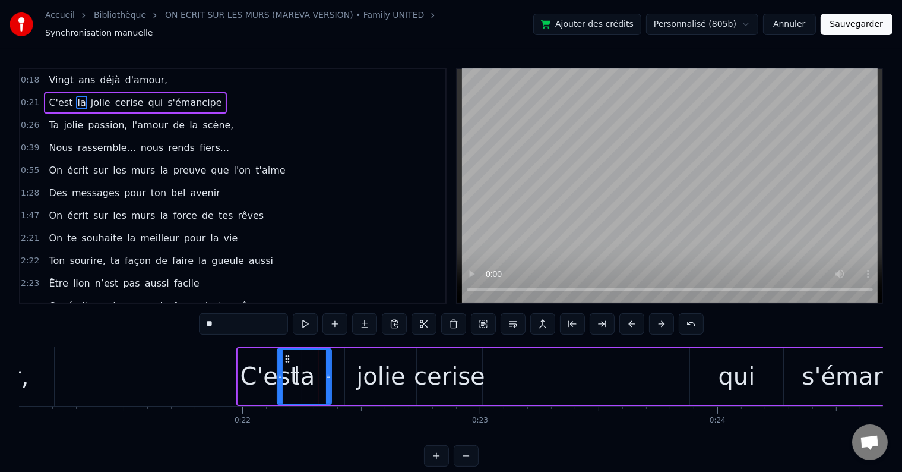
drag, startPoint x: 345, startPoint y: 368, endPoint x: 330, endPoint y: 370, distance: 15.0
click at [330, 371] on icon at bounding box center [328, 376] width 5 height 10
drag, startPoint x: 280, startPoint y: 370, endPoint x: 302, endPoint y: 369, distance: 21.4
click at [302, 371] on icon at bounding box center [302, 376] width 5 height 10
click at [356, 355] on div "jolie" at bounding box center [381, 376] width 72 height 56
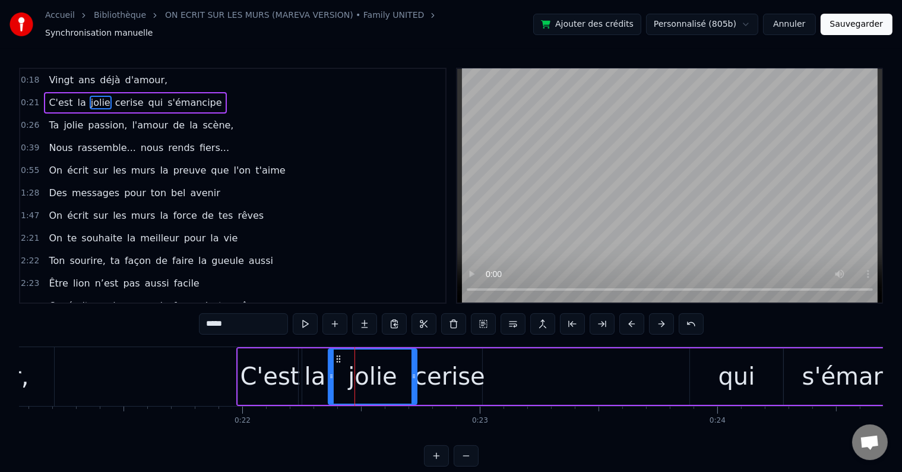
drag, startPoint x: 348, startPoint y: 368, endPoint x: 332, endPoint y: 370, distance: 15.5
click at [332, 371] on icon at bounding box center [331, 376] width 5 height 10
drag, startPoint x: 412, startPoint y: 369, endPoint x: 396, endPoint y: 373, distance: 16.6
click at [396, 373] on icon at bounding box center [394, 376] width 5 height 10
click at [433, 348] on div "cerise" at bounding box center [449, 376] width 65 height 56
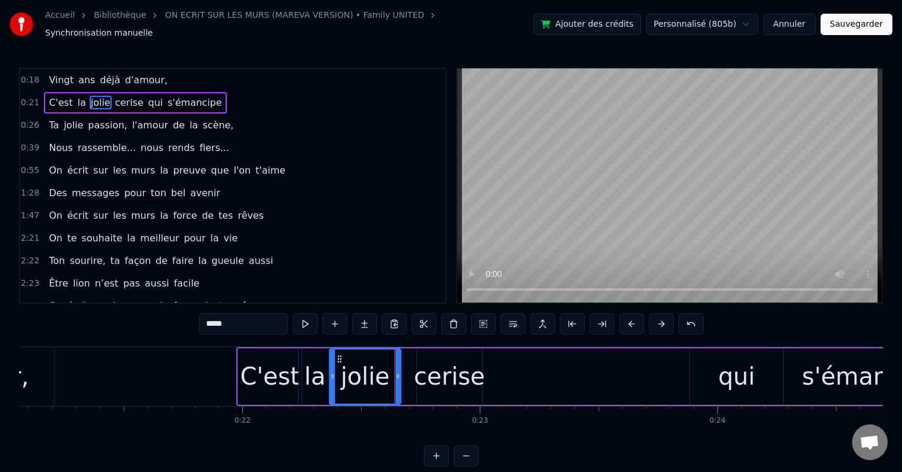
type input "******"
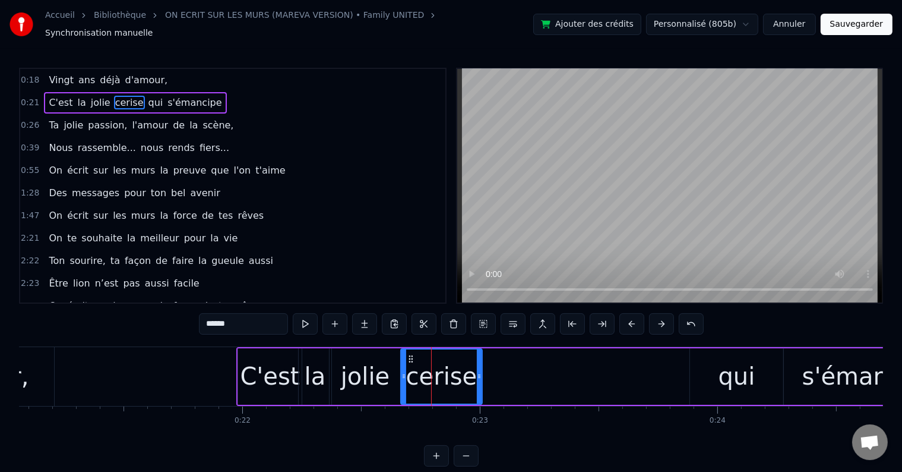
drag, startPoint x: 418, startPoint y: 368, endPoint x: 402, endPoint y: 368, distance: 16.0
click at [402, 371] on icon at bounding box center [404, 376] width 5 height 10
drag, startPoint x: 480, startPoint y: 370, endPoint x: 471, endPoint y: 371, distance: 9.0
click at [471, 371] on icon at bounding box center [470, 376] width 5 height 10
click at [840, 15] on button "Sauvegarder" at bounding box center [857, 24] width 72 height 21
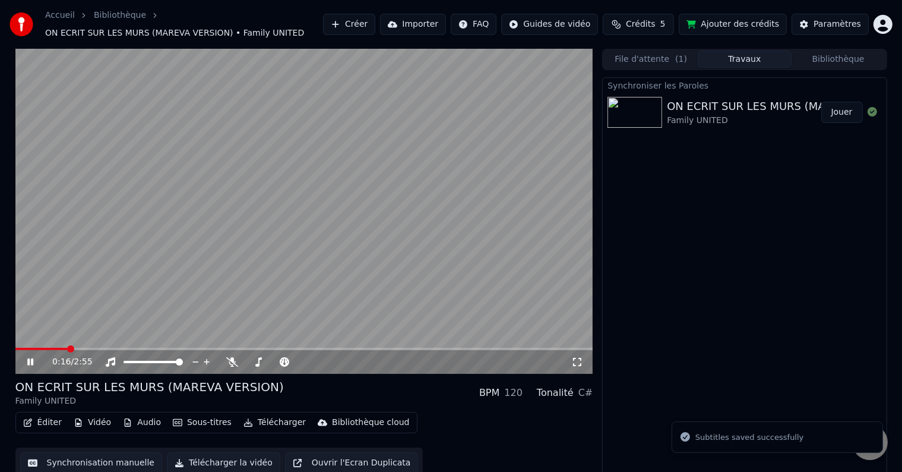
click at [67, 349] on span at bounding box center [304, 349] width 578 height 2
click at [27, 357] on icon at bounding box center [39, 362] width 28 height 10
click at [60, 348] on span at bounding box center [59, 349] width 89 height 2
click at [80, 348] on span at bounding box center [304, 349] width 578 height 2
click at [27, 364] on icon at bounding box center [30, 362] width 7 height 8
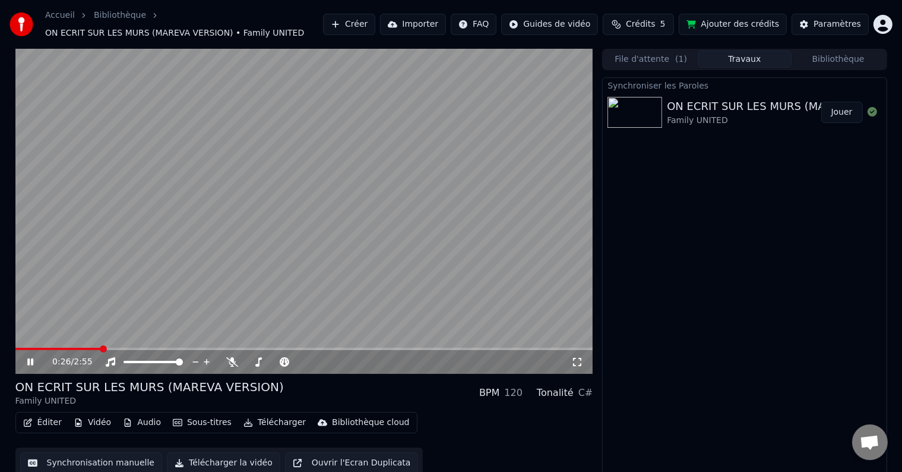
click at [34, 358] on icon at bounding box center [39, 362] width 28 height 10
click at [78, 461] on button "Synchronisation manuelle" at bounding box center [91, 462] width 143 height 21
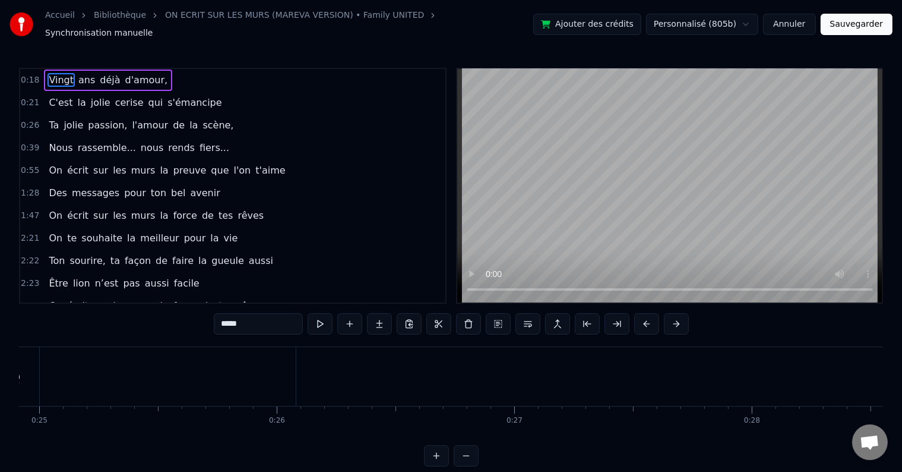
scroll to position [0, 5851]
click at [48, 118] on span "Ta" at bounding box center [54, 125] width 12 height 14
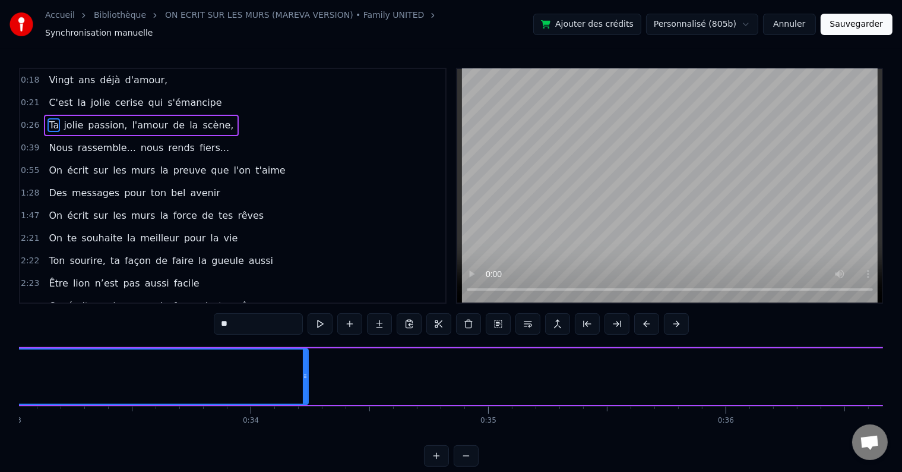
scroll to position [0, 7989]
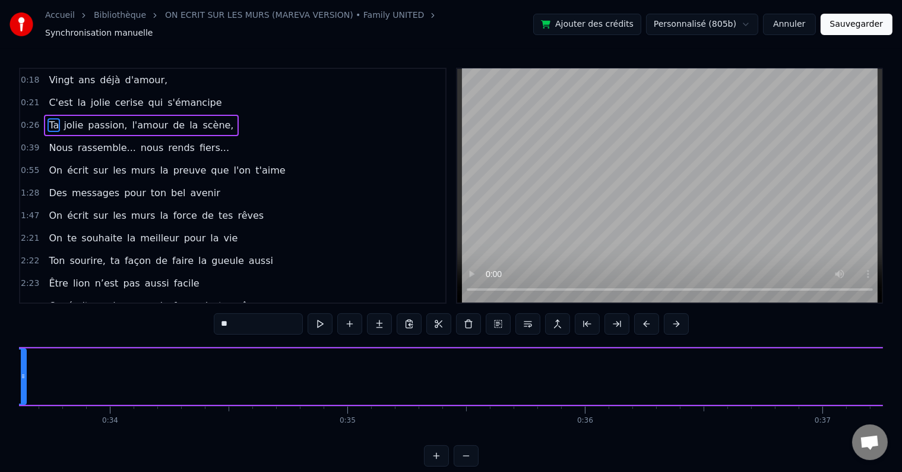
drag, startPoint x: 164, startPoint y: 367, endPoint x: 21, endPoint y: 365, distance: 143.2
click at [21, 371] on icon at bounding box center [23, 376] width 5 height 10
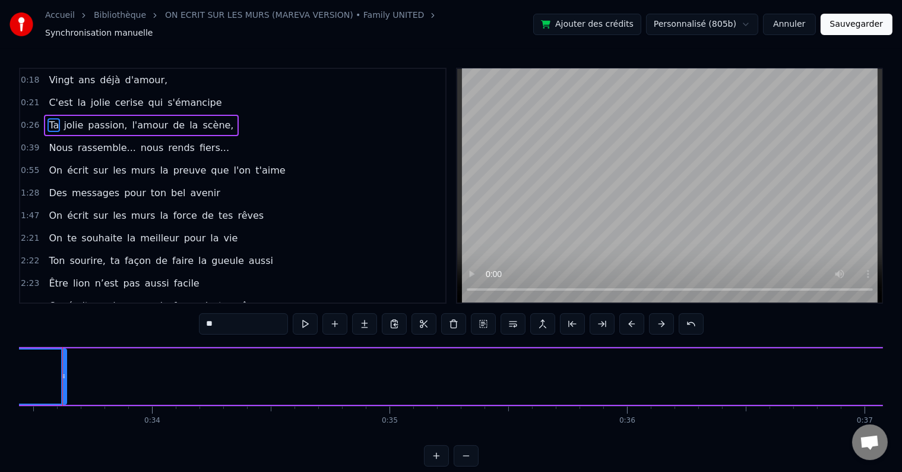
scroll to position [0, 7930]
drag, startPoint x: 80, startPoint y: 370, endPoint x: 17, endPoint y: 367, distance: 63.0
click at [17, 367] on div "Accueil Bibliothèque ON ECRIT SUR LES MURS (MAREVA VERSION) • Family UNITED Syn…" at bounding box center [451, 233] width 902 height 466
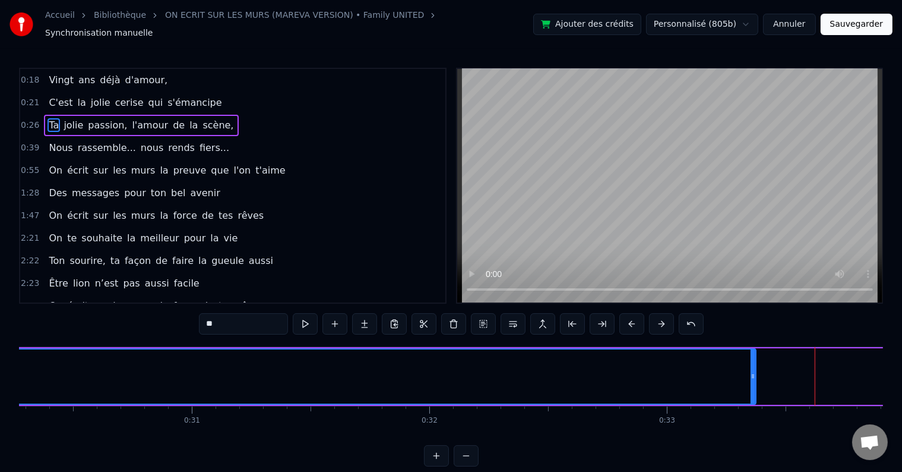
scroll to position [0, 7194]
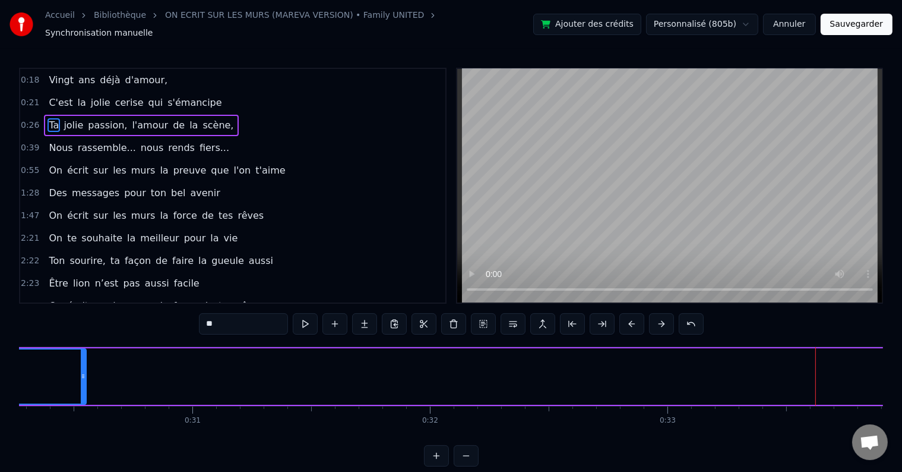
drag, startPoint x: 753, startPoint y: 368, endPoint x: 82, endPoint y: 333, distance: 671.7
click at [82, 333] on div "0:18 Vingt ans déjà d'amour, 0:21 C'est la jolie cerise qui s'émancipe 0:26 Ta …" at bounding box center [451, 267] width 864 height 399
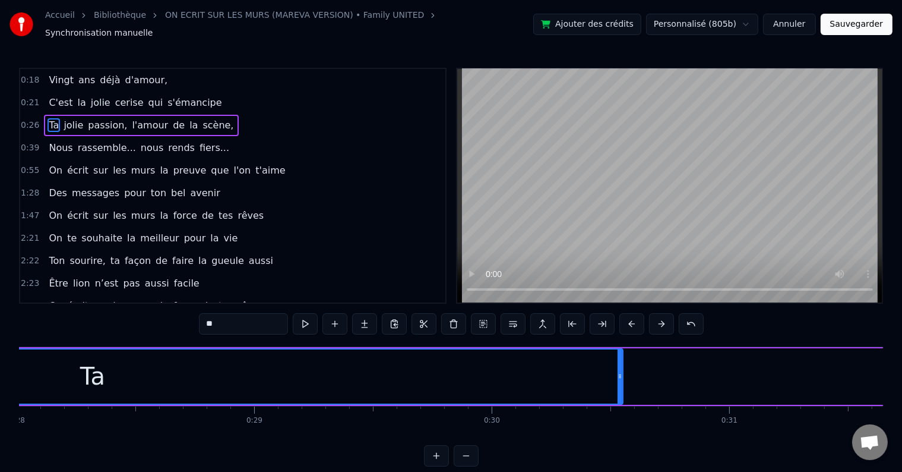
scroll to position [0, 6623]
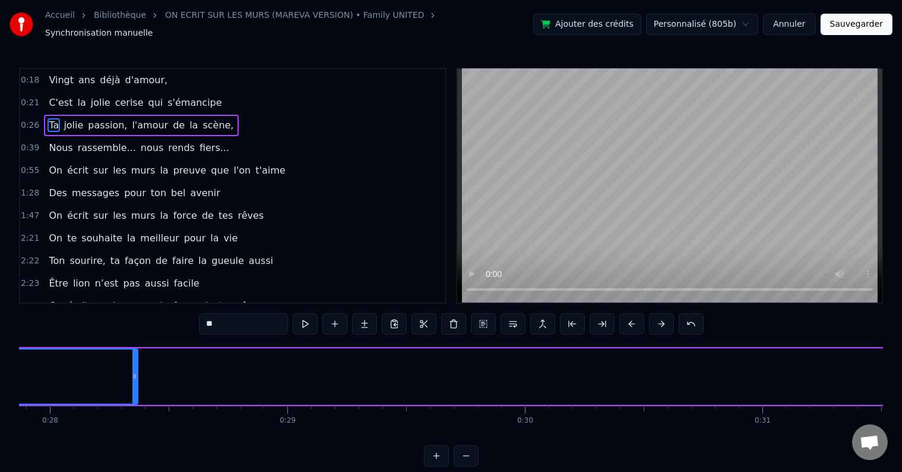
drag, startPoint x: 655, startPoint y: 371, endPoint x: 131, endPoint y: 347, distance: 524.6
click at [132, 349] on div at bounding box center [134, 376] width 5 height 54
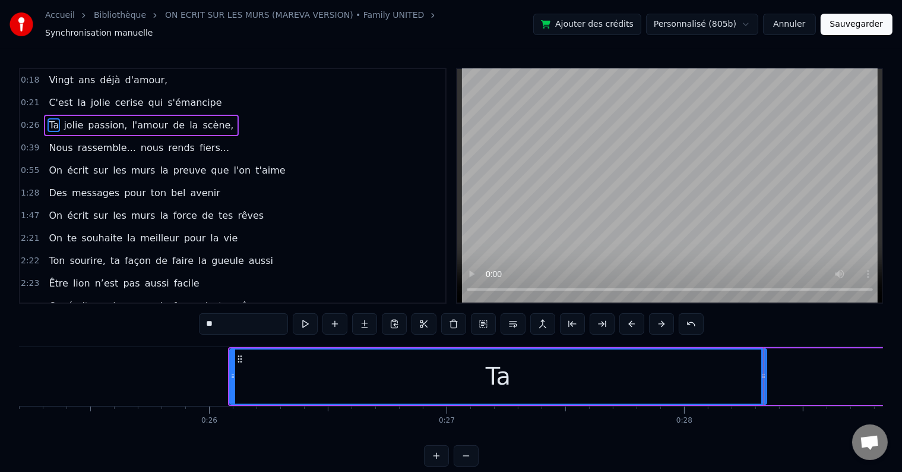
scroll to position [0, 5982]
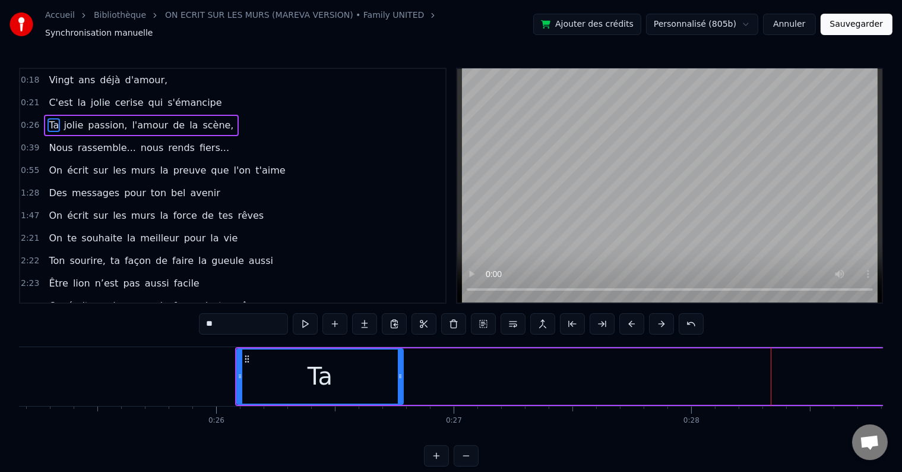
drag, startPoint x: 770, startPoint y: 368, endPoint x: 402, endPoint y: 377, distance: 368.5
click at [402, 377] on div at bounding box center [400, 376] width 5 height 54
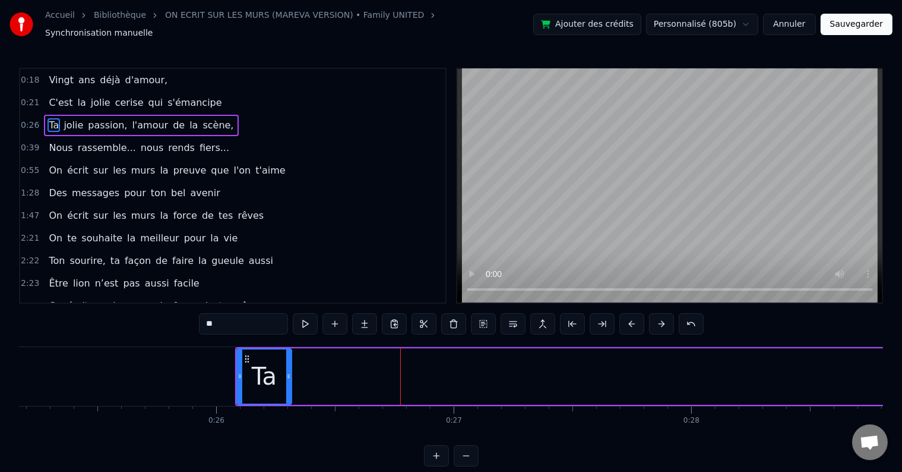
drag, startPoint x: 402, startPoint y: 377, endPoint x: 288, endPoint y: 364, distance: 114.8
click at [288, 364] on div at bounding box center [288, 376] width 5 height 54
click at [70, 123] on span "jolie" at bounding box center [73, 125] width 22 height 14
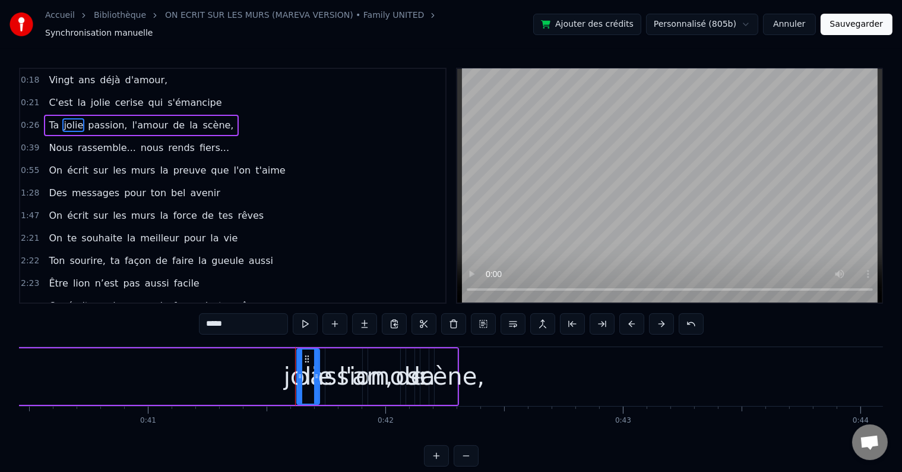
scroll to position [0, 9832]
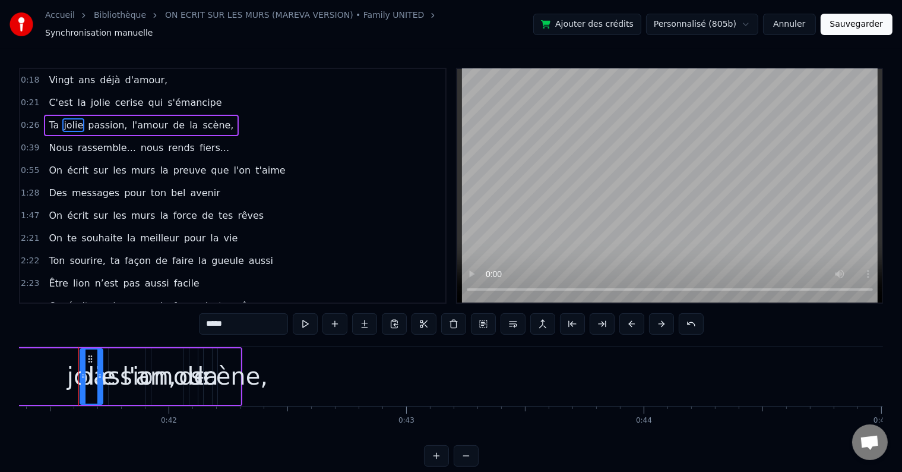
click at [74, 118] on span "jolie" at bounding box center [73, 125] width 22 height 14
click at [89, 118] on span "passion," at bounding box center [108, 125] width 42 height 14
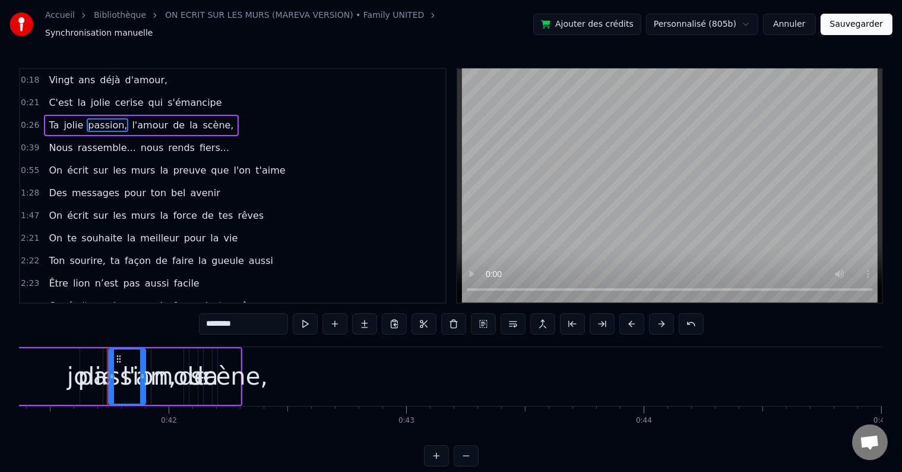
click at [48, 141] on span "Nous" at bounding box center [61, 148] width 26 height 14
type input "****"
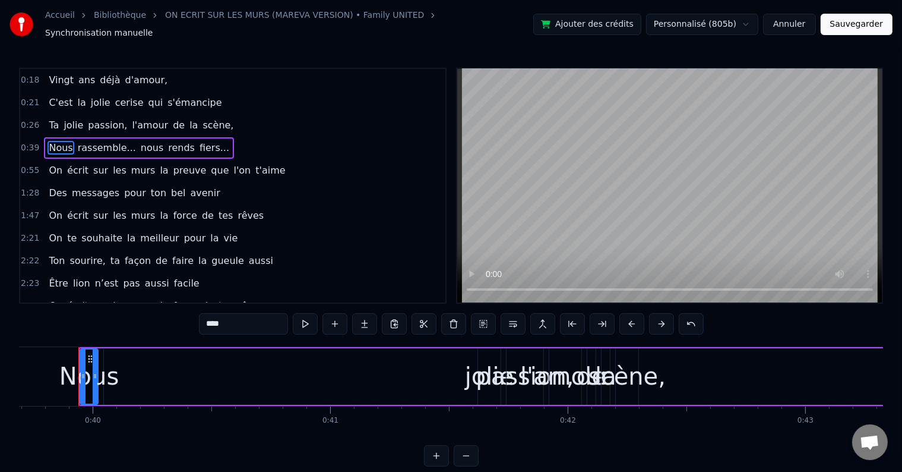
scroll to position [0, 9432]
click at [657, 316] on button at bounding box center [661, 323] width 25 height 21
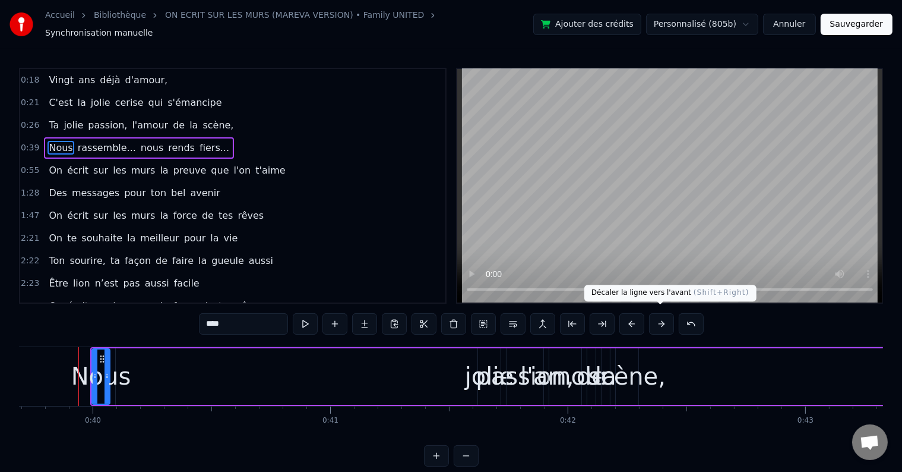
click at [657, 316] on button at bounding box center [661, 323] width 25 height 21
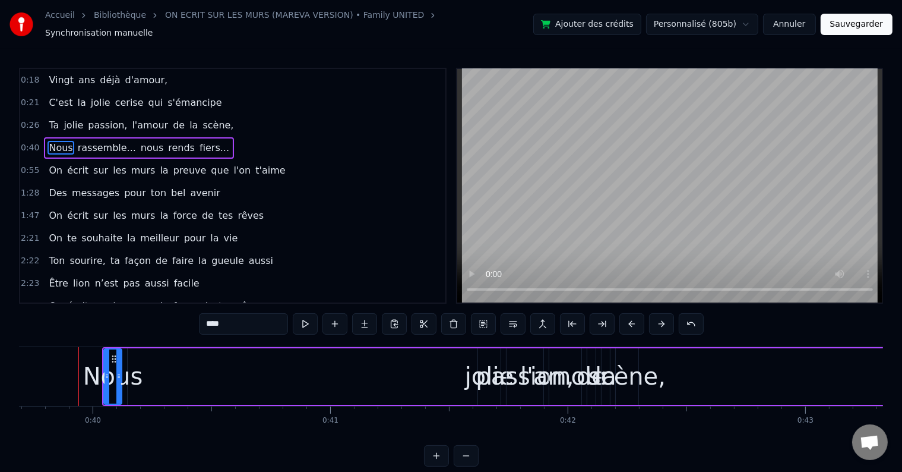
click at [657, 316] on button at bounding box center [661, 323] width 25 height 21
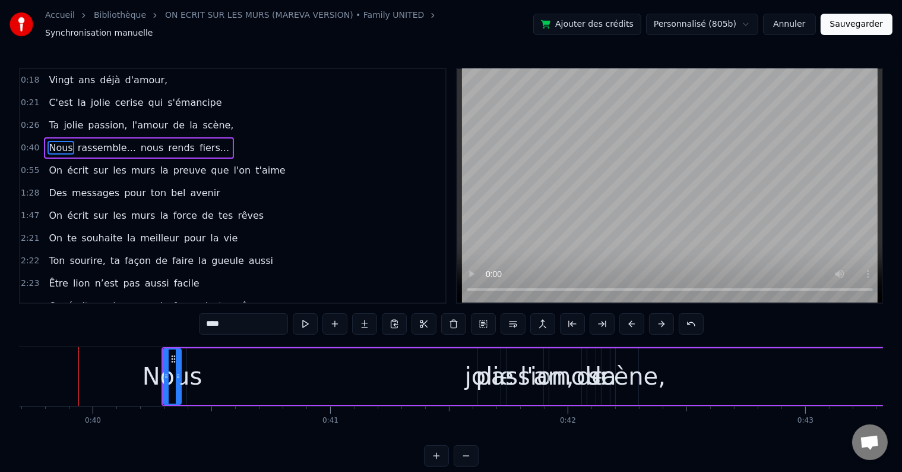
click at [657, 316] on button at bounding box center [661, 323] width 25 height 21
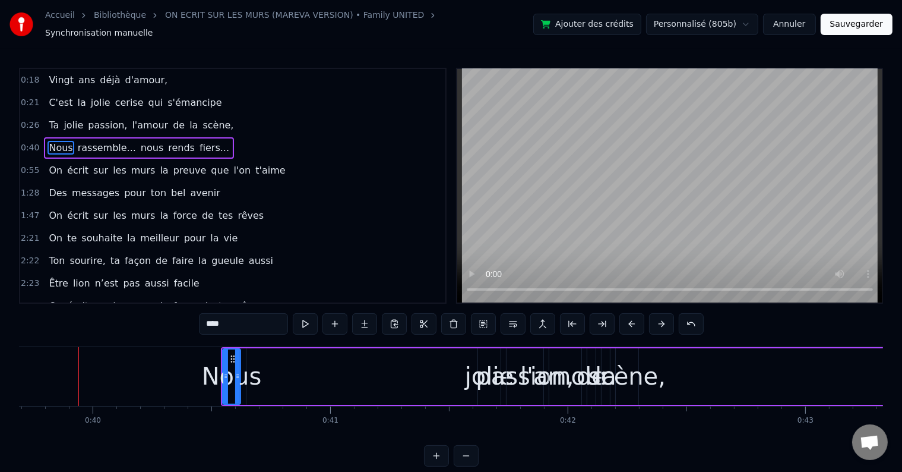
click at [657, 316] on button at bounding box center [661, 323] width 25 height 21
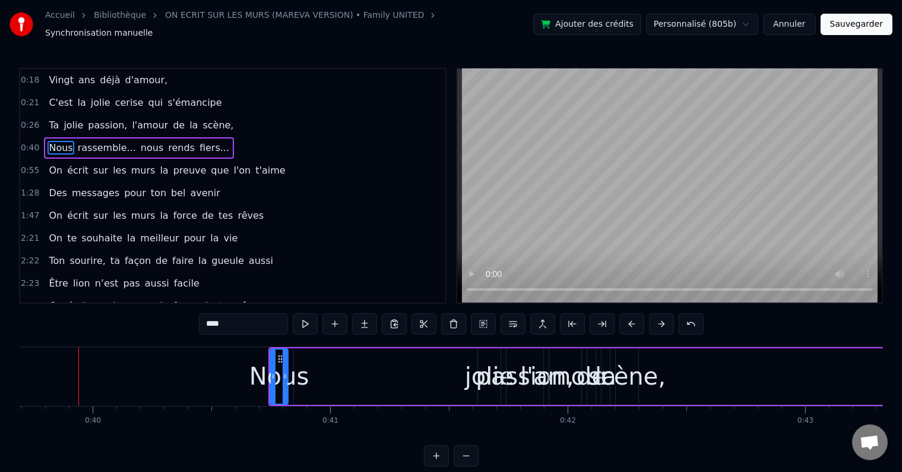
click at [657, 316] on button at bounding box center [661, 323] width 25 height 21
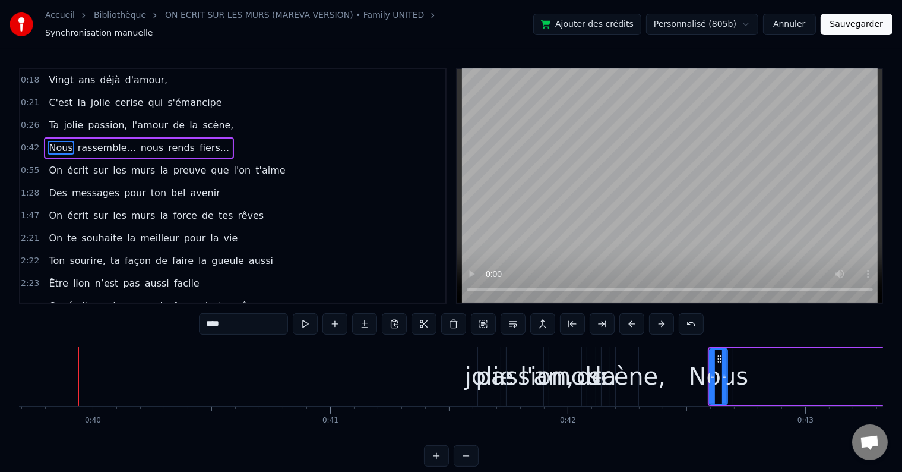
click at [67, 118] on span "jolie" at bounding box center [73, 125] width 22 height 14
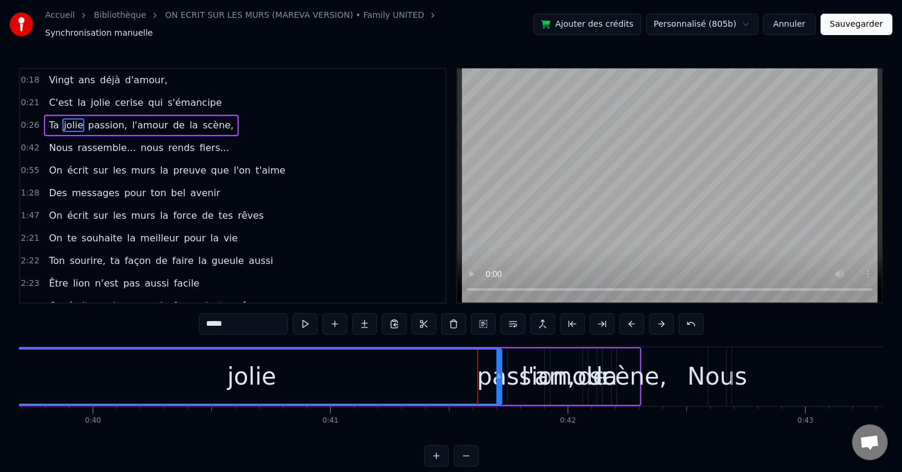
drag, startPoint x: 481, startPoint y: 368, endPoint x: 6, endPoint y: 315, distance: 477.6
click at [6, 315] on div "Accueil Bibliothèque ON ECRIT SUR LES MURS (MAREVA VERSION) • Family UNITED Syn…" at bounding box center [451, 233] width 902 height 466
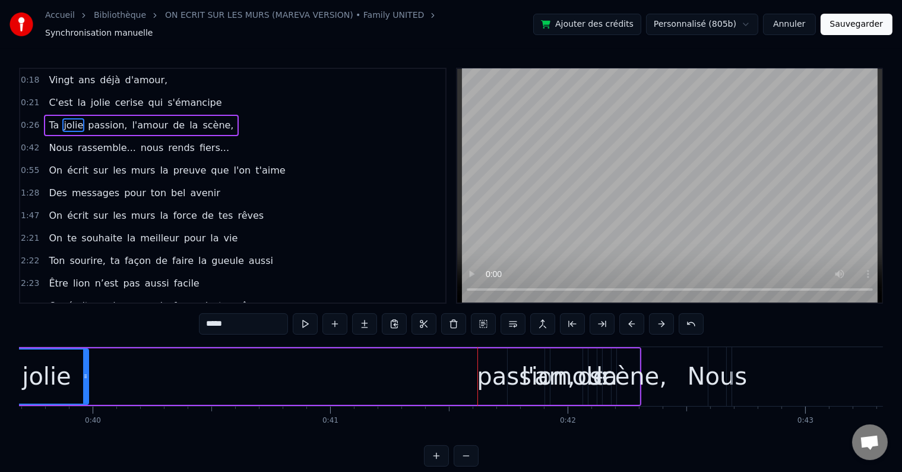
drag, startPoint x: 500, startPoint y: 371, endPoint x: 67, endPoint y: 372, distance: 433.7
click at [83, 372] on icon at bounding box center [85, 376] width 5 height 10
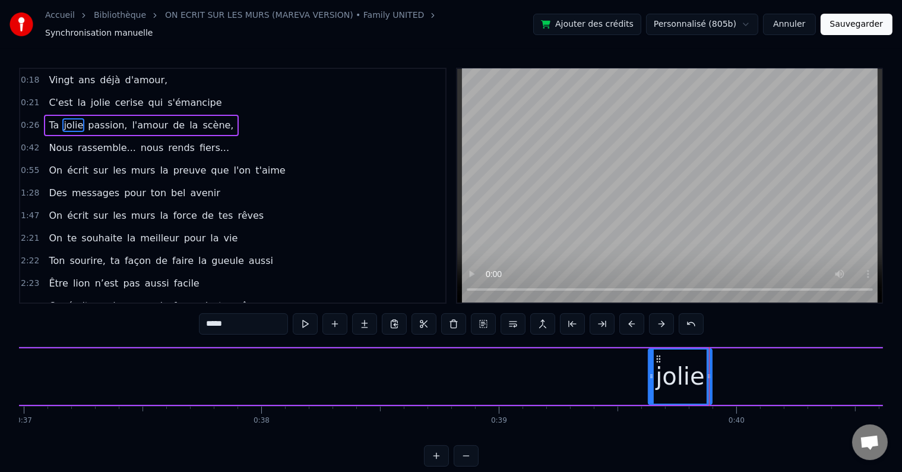
scroll to position [0, 8812]
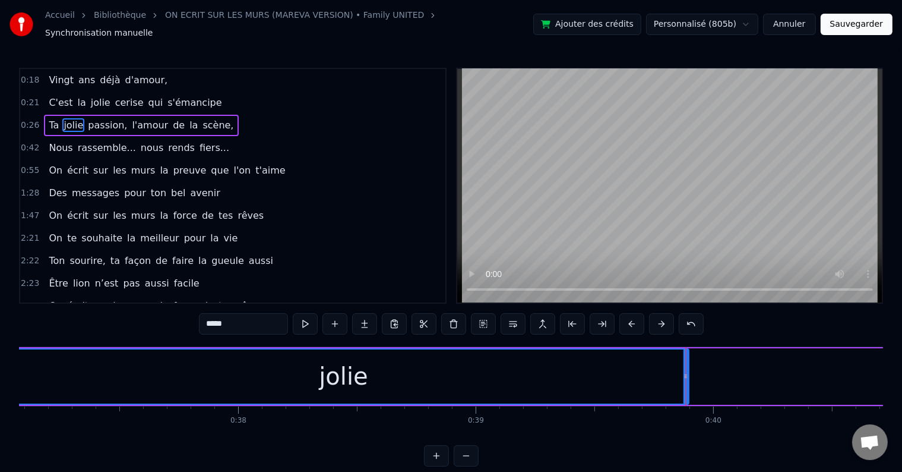
drag, startPoint x: 627, startPoint y: 368, endPoint x: 0, endPoint y: 373, distance: 627.4
click at [0, 373] on div "Accueil Bibliothèque ON ECRIT SUR LES MURS (MAREVA VERSION) • Family UNITED Syn…" at bounding box center [451, 233] width 902 height 466
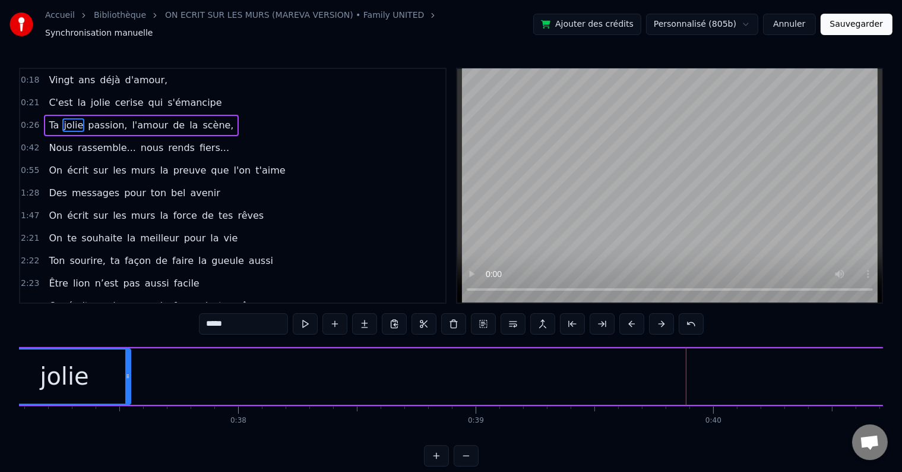
drag, startPoint x: 685, startPoint y: 367, endPoint x: 80, endPoint y: 369, distance: 604.8
click at [125, 371] on icon at bounding box center [127, 376] width 5 height 10
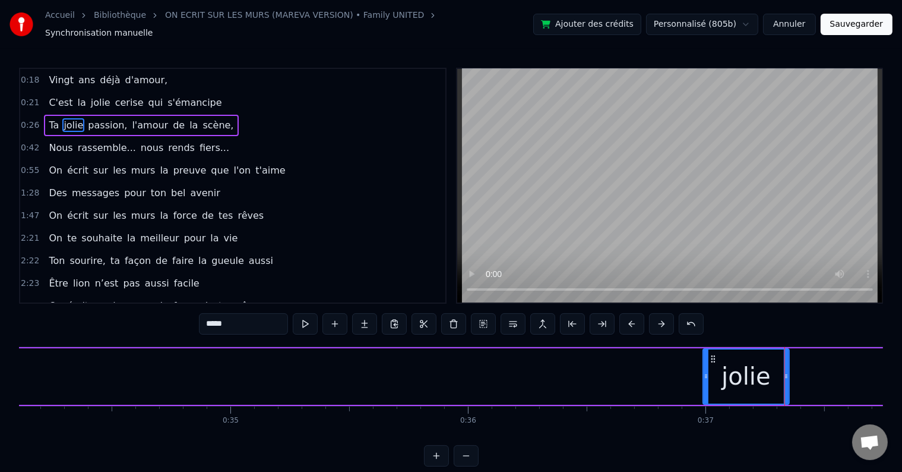
scroll to position [0, 8248]
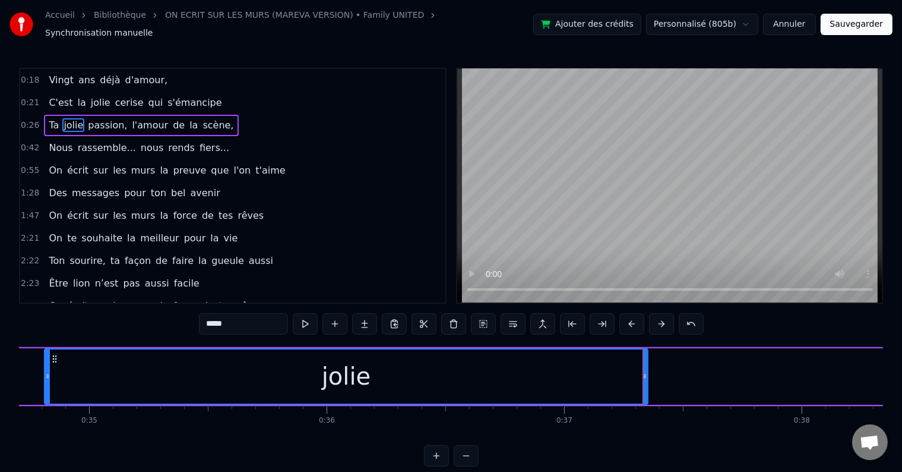
drag, startPoint x: 564, startPoint y: 366, endPoint x: 39, endPoint y: 365, distance: 524.6
click at [45, 371] on icon at bounding box center [47, 376] width 5 height 10
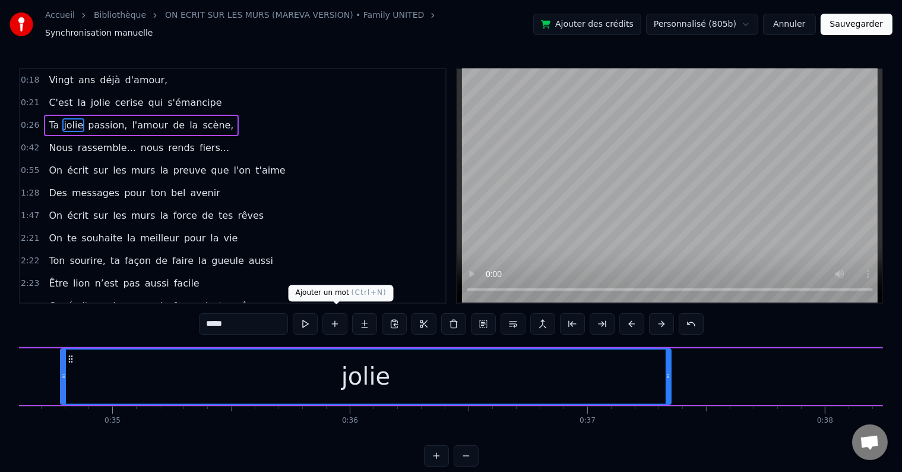
scroll to position [0, 8207]
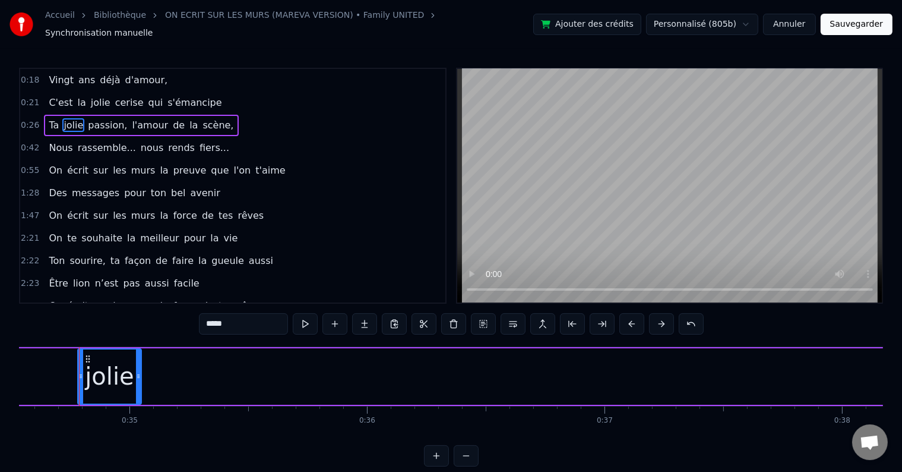
drag, startPoint x: 687, startPoint y: 370, endPoint x: 140, endPoint y: 365, distance: 546.6
click at [140, 371] on icon at bounding box center [138, 376] width 5 height 10
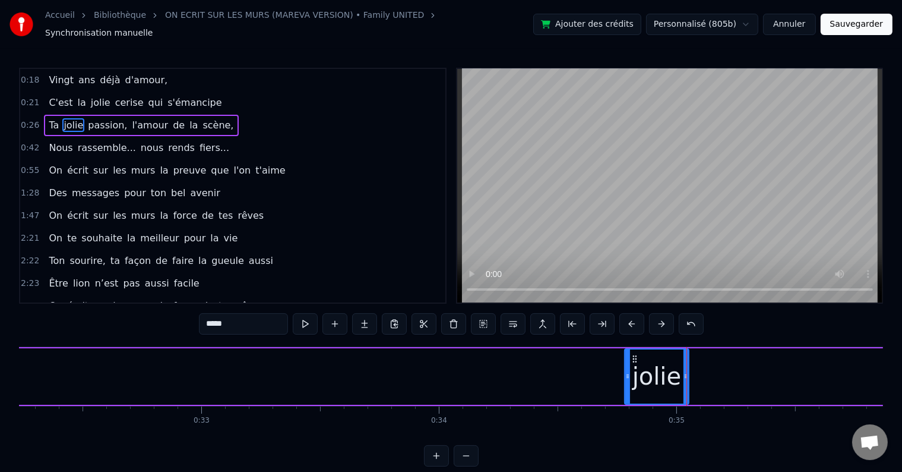
scroll to position [0, 7613]
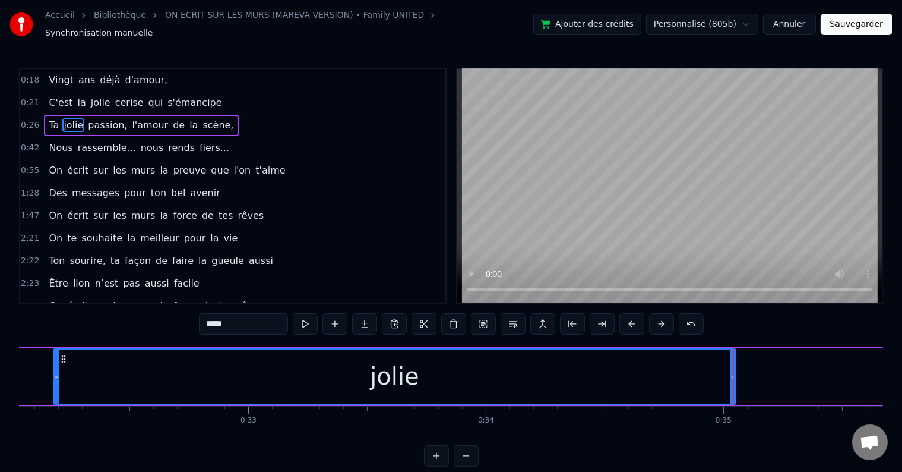
drag, startPoint x: 673, startPoint y: 367, endPoint x: 40, endPoint y: 367, distance: 632.2
click at [54, 371] on icon at bounding box center [56, 376] width 5 height 10
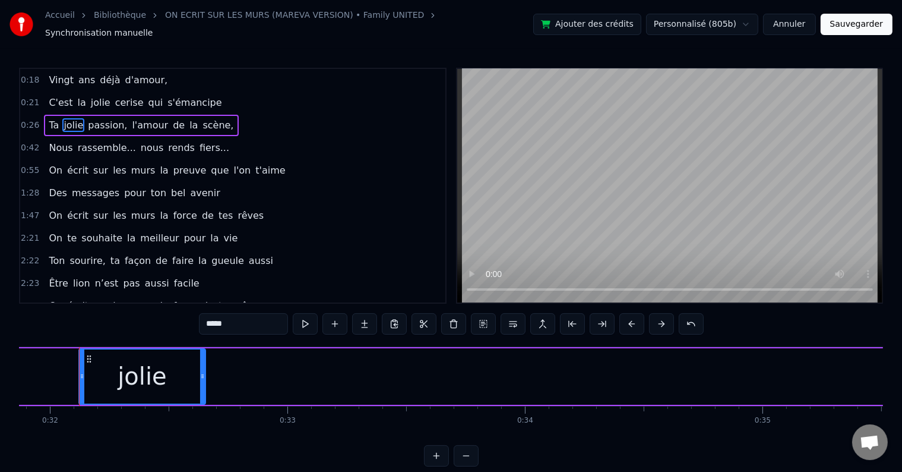
drag, startPoint x: 772, startPoint y: 369, endPoint x: 183, endPoint y: 353, distance: 589.6
click at [200, 353] on div at bounding box center [202, 376] width 5 height 54
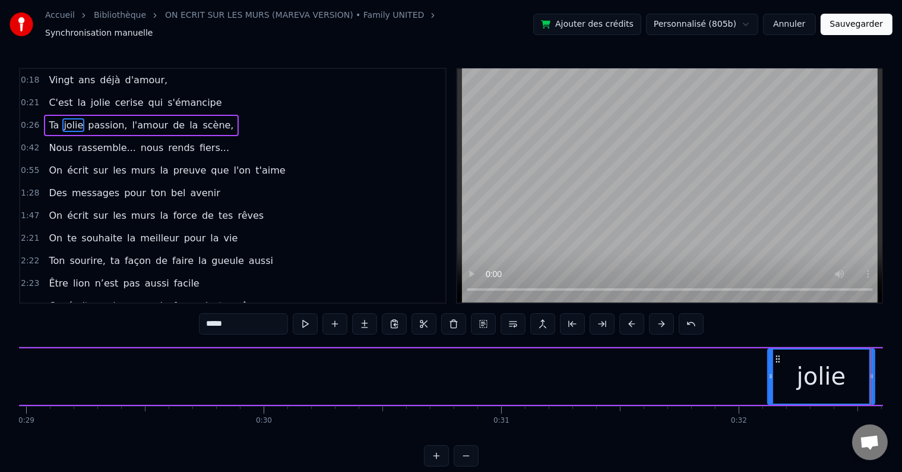
scroll to position [0, 7143]
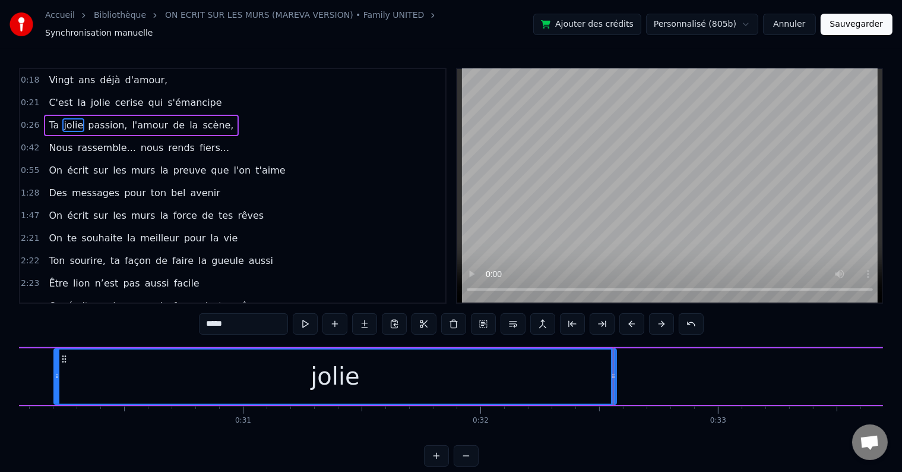
drag, startPoint x: 512, startPoint y: 368, endPoint x: 55, endPoint y: 370, distance: 456.9
click at [55, 371] on icon at bounding box center [57, 376] width 5 height 10
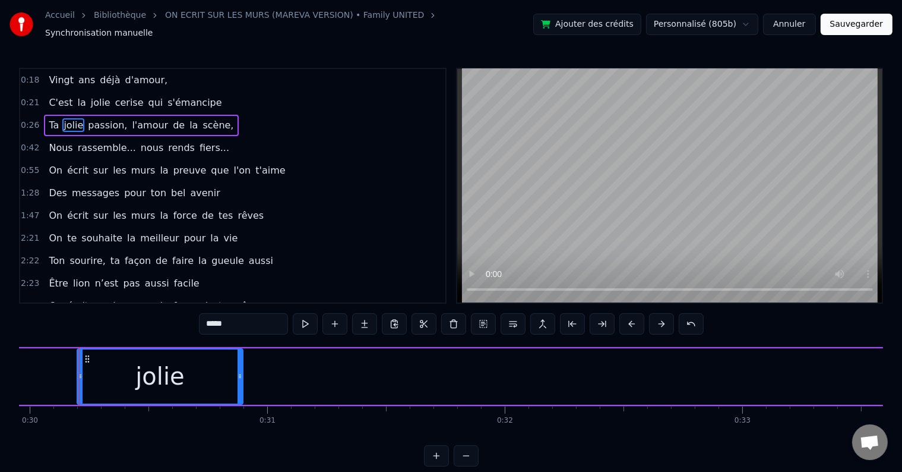
drag, startPoint x: 639, startPoint y: 364, endPoint x: 242, endPoint y: 373, distance: 397.6
click at [242, 373] on div at bounding box center [240, 376] width 5 height 54
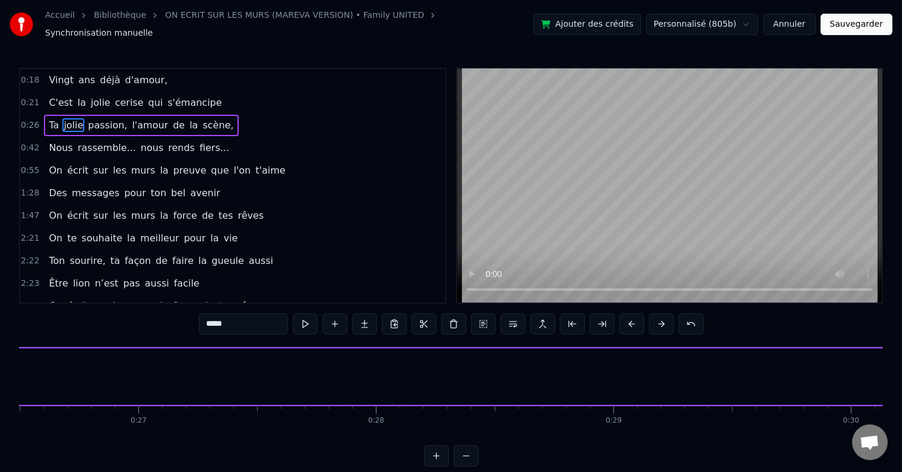
scroll to position [0, 6321]
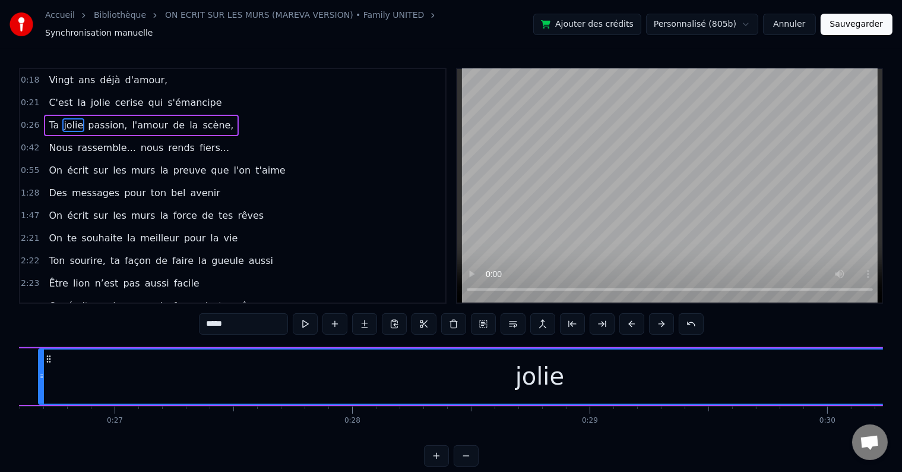
drag, startPoint x: 876, startPoint y: 370, endPoint x: 40, endPoint y: 368, distance: 836.5
click at [40, 371] on icon at bounding box center [41, 376] width 5 height 10
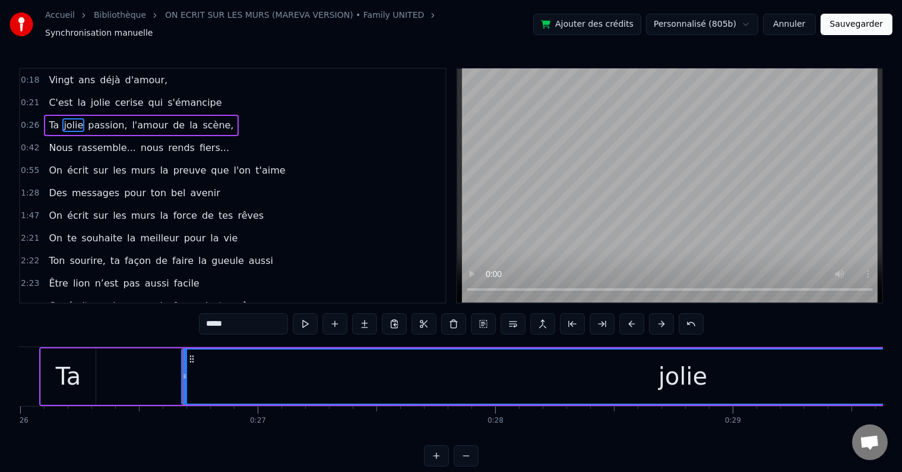
scroll to position [0, 6091]
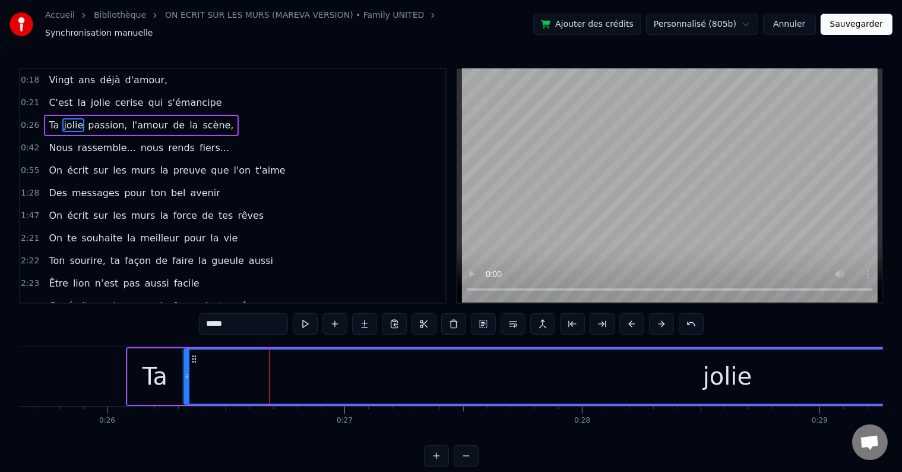
drag, startPoint x: 272, startPoint y: 370, endPoint x: 188, endPoint y: 367, distance: 84.4
click at [188, 371] on icon at bounding box center [187, 376] width 5 height 10
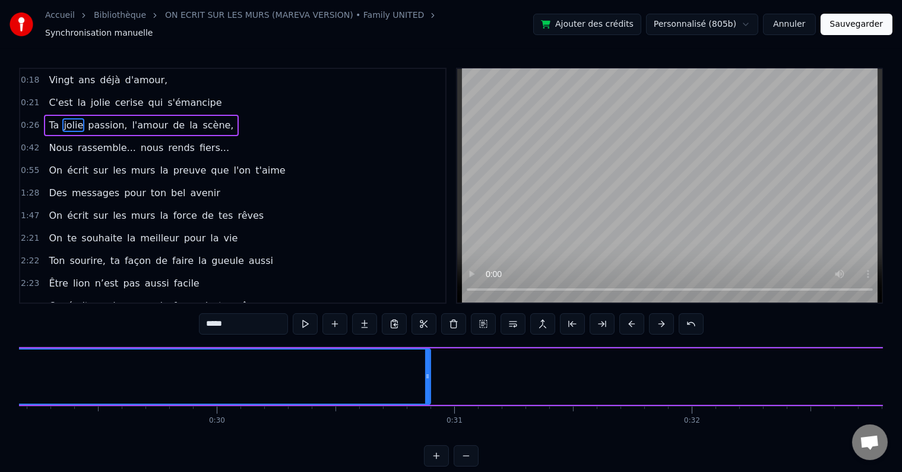
scroll to position [0, 6932]
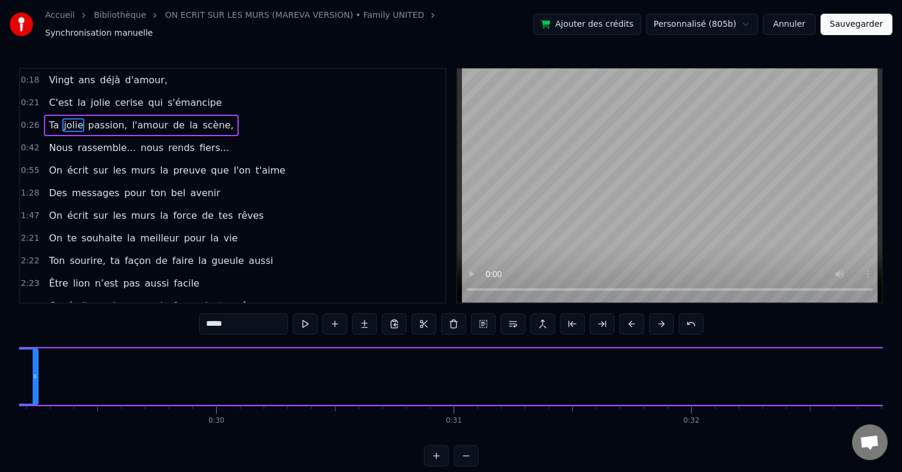
drag, startPoint x: 428, startPoint y: 368, endPoint x: 30, endPoint y: 378, distance: 397.6
click at [33, 378] on div at bounding box center [35, 376] width 5 height 54
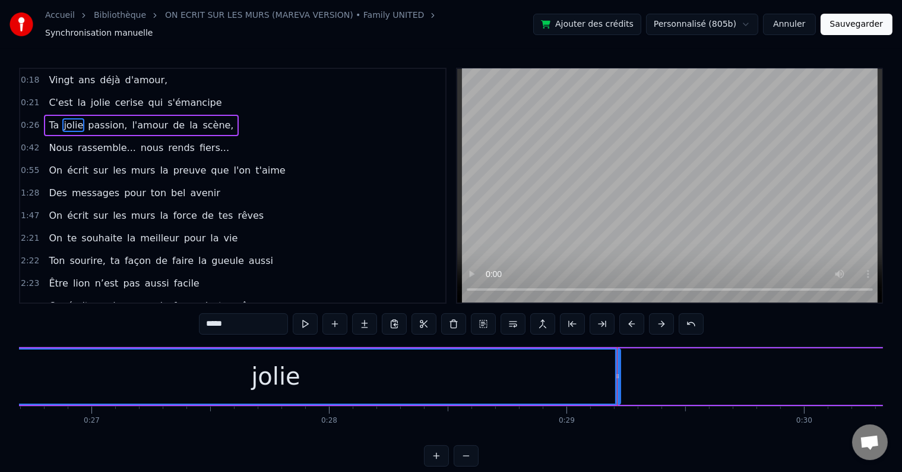
scroll to position [0, 6345]
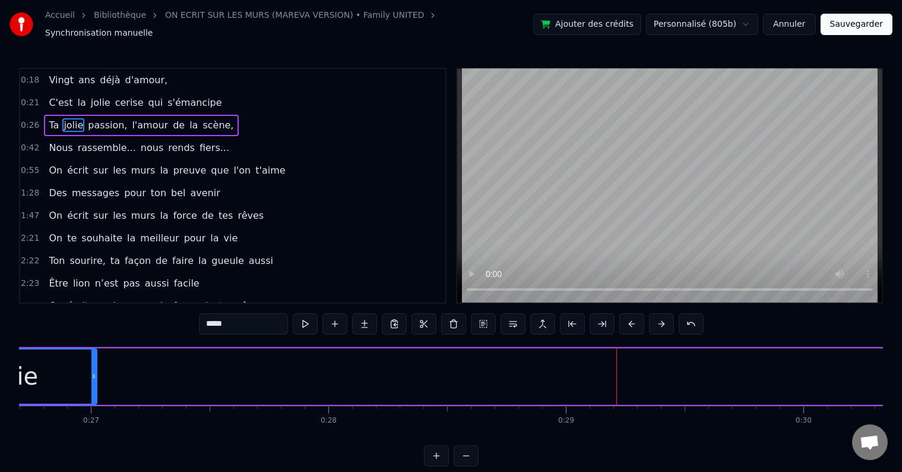
drag, startPoint x: 617, startPoint y: 364, endPoint x: 90, endPoint y: 393, distance: 528.4
click at [91, 393] on div at bounding box center [93, 376] width 5 height 54
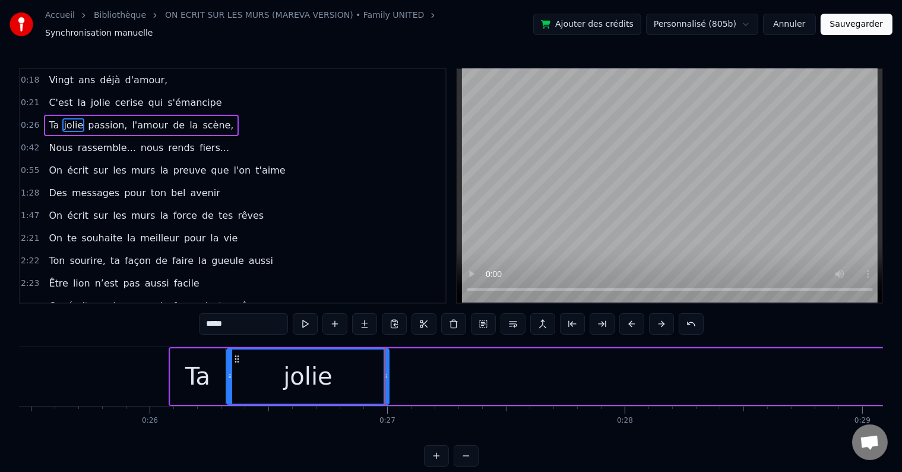
scroll to position [0, 6036]
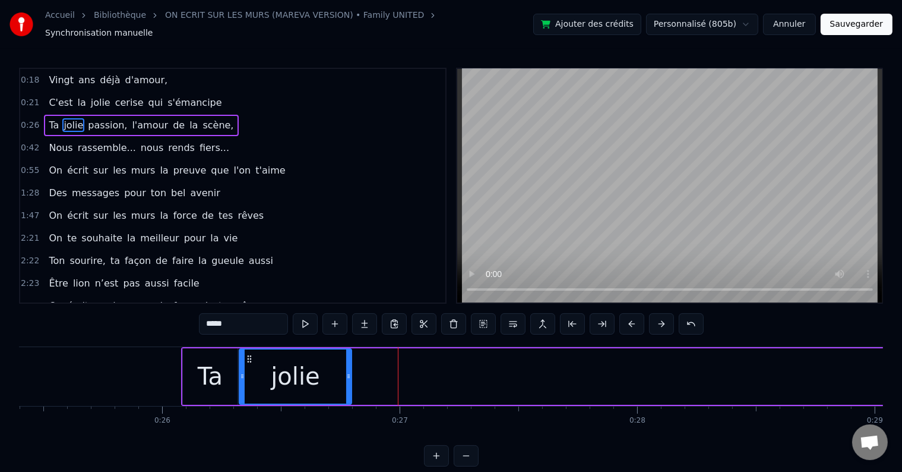
drag, startPoint x: 399, startPoint y: 368, endPoint x: 349, endPoint y: 372, distance: 50.1
click at [349, 372] on icon at bounding box center [348, 376] width 5 height 10
click at [305, 324] on button at bounding box center [305, 323] width 25 height 21
click at [200, 386] on div "Ta" at bounding box center [210, 376] width 25 height 36
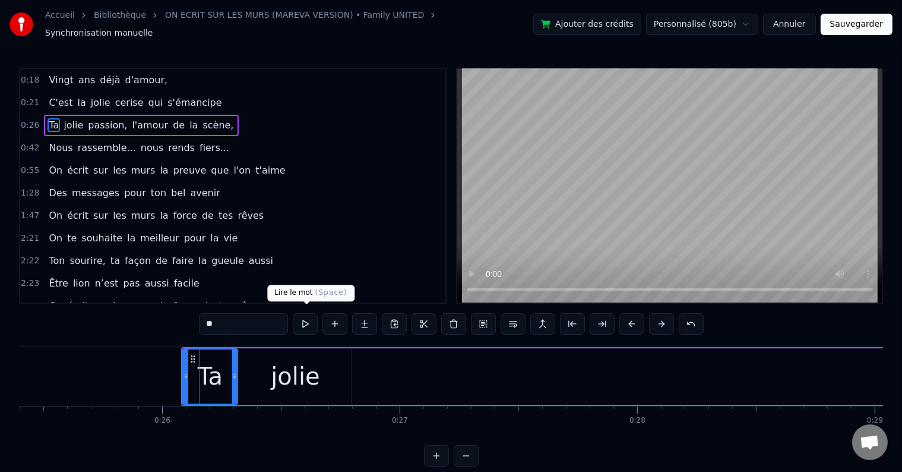
click at [311, 317] on button at bounding box center [305, 323] width 25 height 21
click at [291, 376] on div "jolie" at bounding box center [295, 376] width 49 height 36
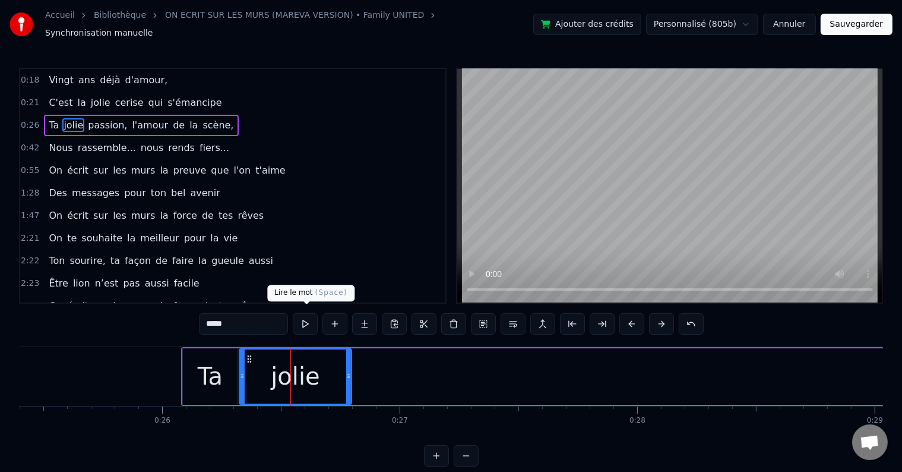
click at [305, 327] on button at bounding box center [305, 323] width 25 height 21
click at [245, 365] on div "jolie" at bounding box center [295, 376] width 111 height 54
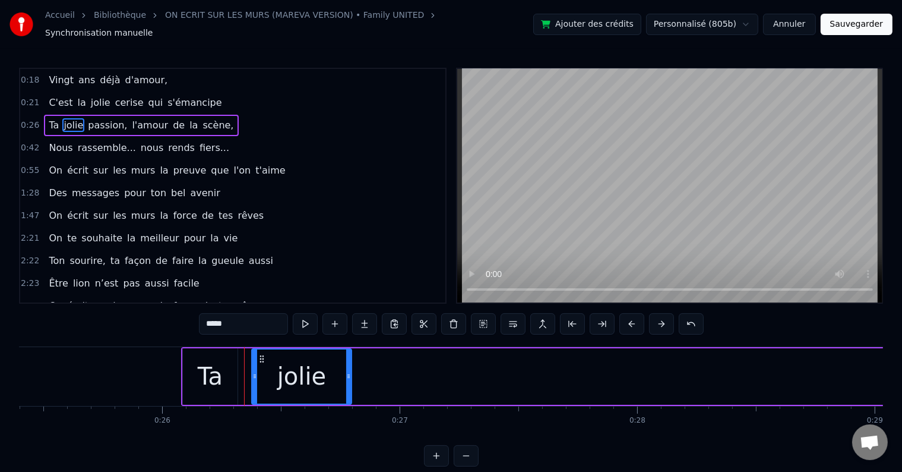
drag, startPoint x: 242, startPoint y: 368, endPoint x: 256, endPoint y: 368, distance: 14.3
click at [256, 371] on icon at bounding box center [255, 376] width 5 height 10
click at [301, 320] on button at bounding box center [305, 323] width 25 height 21
drag, startPoint x: 255, startPoint y: 359, endPoint x: 276, endPoint y: 362, distance: 21.7
click at [276, 362] on div at bounding box center [278, 376] width 5 height 54
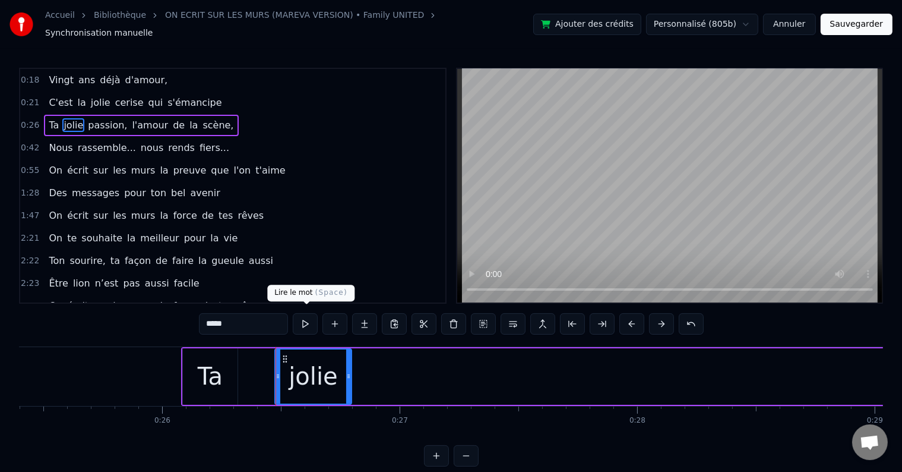
click at [313, 313] on button at bounding box center [305, 323] width 25 height 21
click at [229, 348] on div "Ta" at bounding box center [210, 376] width 55 height 56
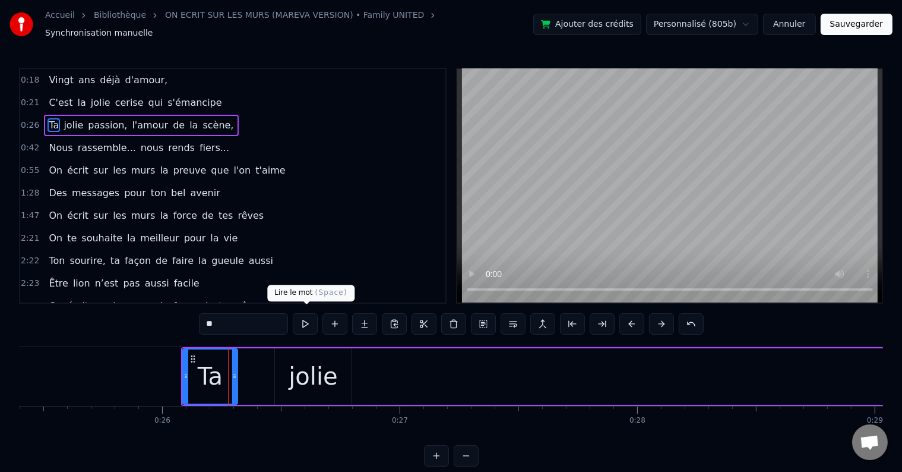
click at [309, 313] on button at bounding box center [305, 323] width 25 height 21
click at [307, 358] on div "jolie" at bounding box center [313, 376] width 49 height 36
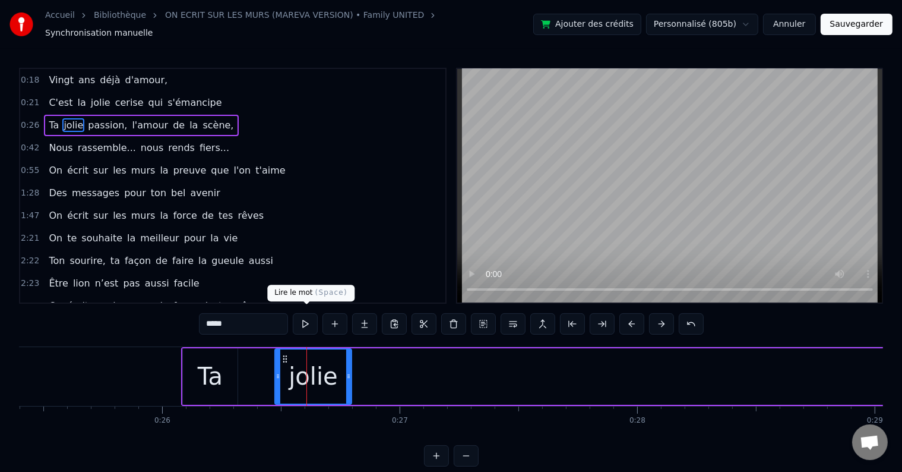
click at [308, 314] on button at bounding box center [305, 323] width 25 height 21
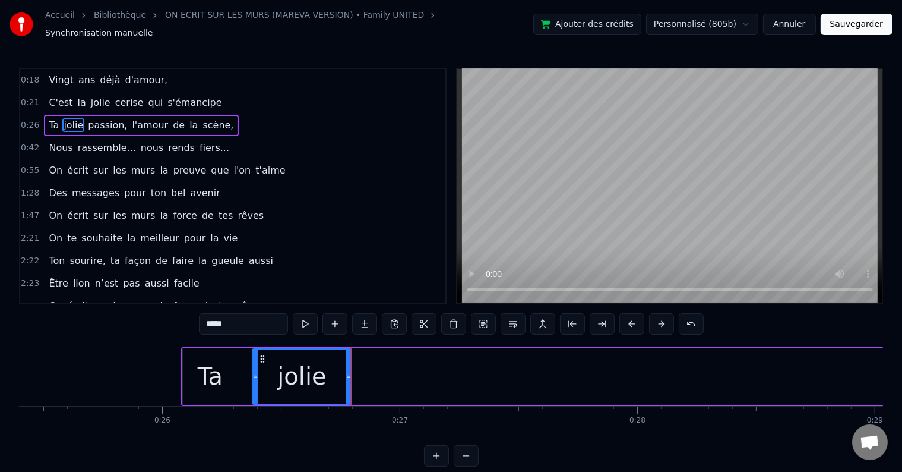
drag, startPoint x: 276, startPoint y: 367, endPoint x: 256, endPoint y: 371, distance: 20.6
click at [256, 371] on icon at bounding box center [255, 376] width 5 height 10
click at [99, 118] on span "passion," at bounding box center [108, 125] width 42 height 14
type input "********"
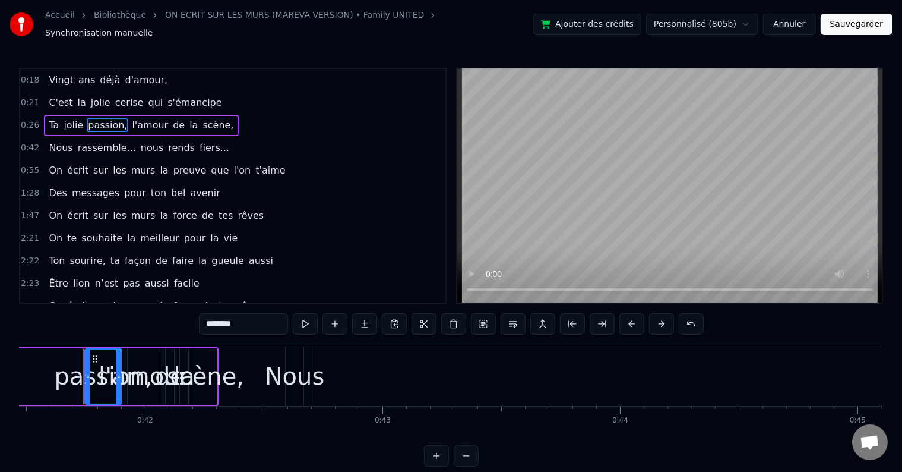
scroll to position [0, 9860]
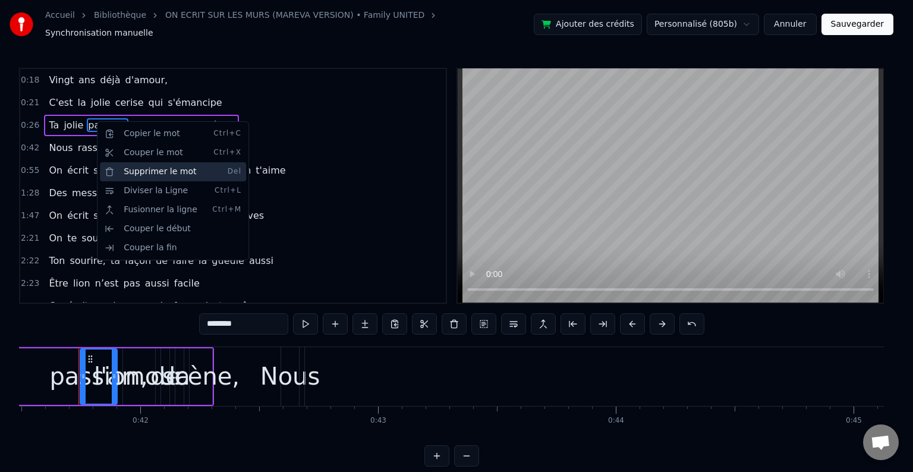
click at [156, 168] on div "Supprimer le mot Del" at bounding box center [173, 171] width 146 height 19
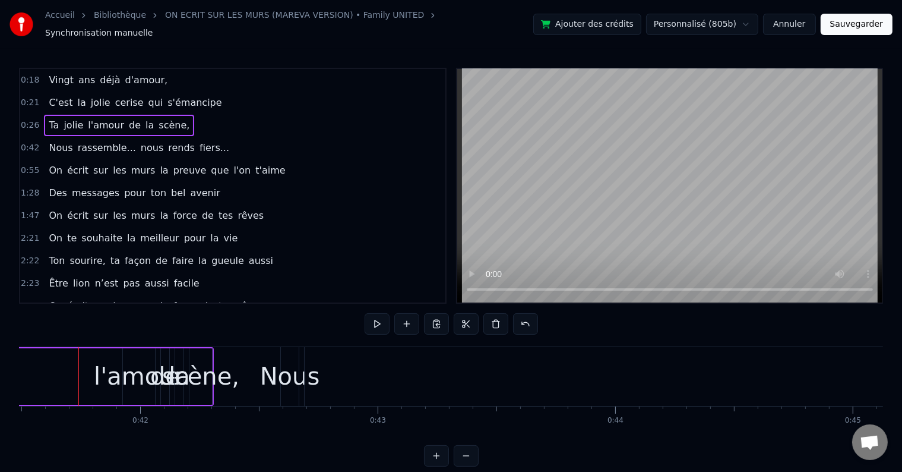
click at [101, 118] on span "l'amour" at bounding box center [106, 125] width 39 height 14
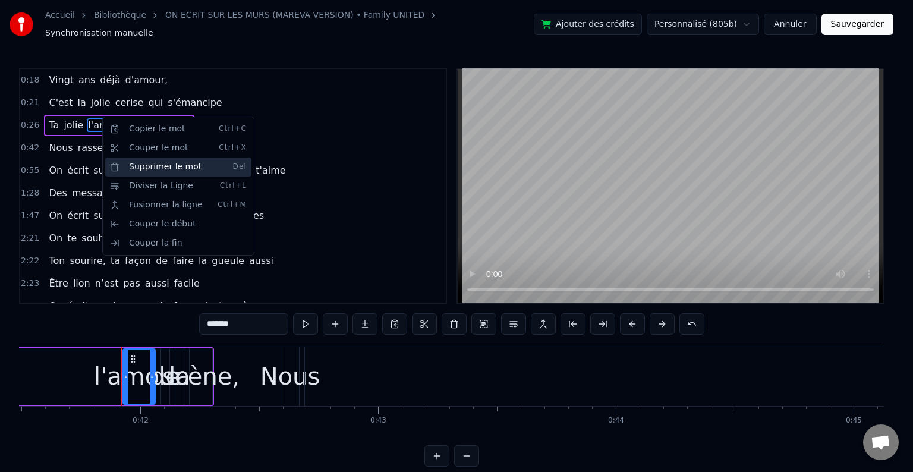
click at [150, 162] on div "Supprimer le mot Del" at bounding box center [178, 166] width 146 height 19
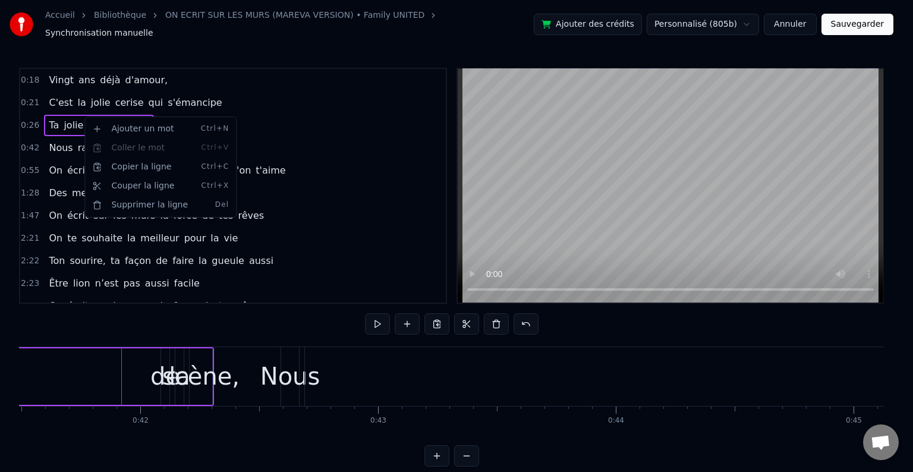
click at [64, 118] on html "Accueil Bibliothèque ON ECRIT SUR LES MURS (MAREVA VERSION) • Family UNITED Syn…" at bounding box center [456, 242] width 913 height 485
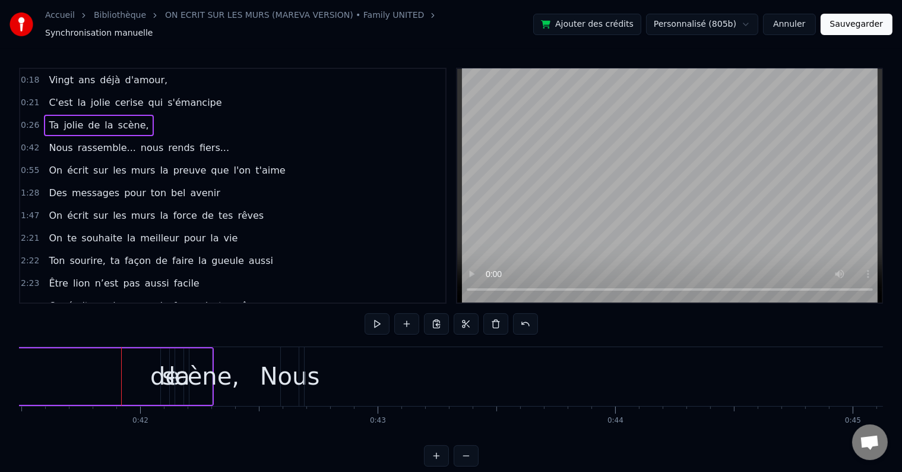
click at [87, 119] on span "de" at bounding box center [94, 125] width 14 height 14
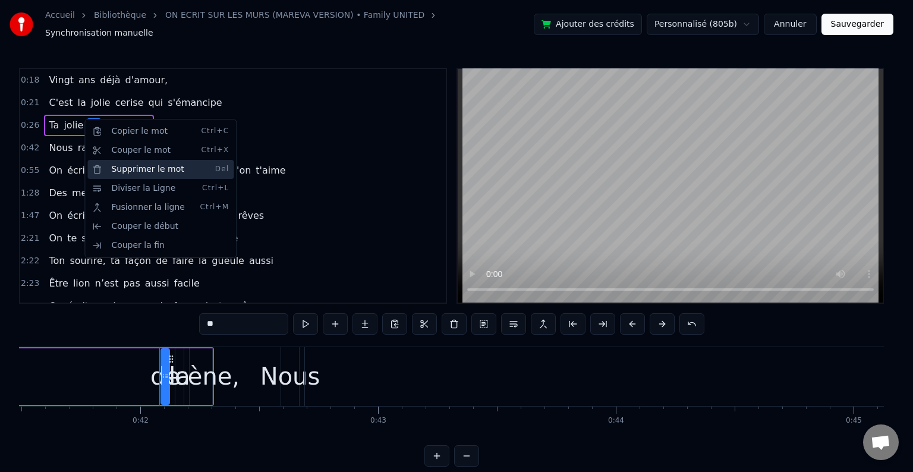
click at [137, 170] on div "Supprimer le mot Del" at bounding box center [160, 169] width 146 height 19
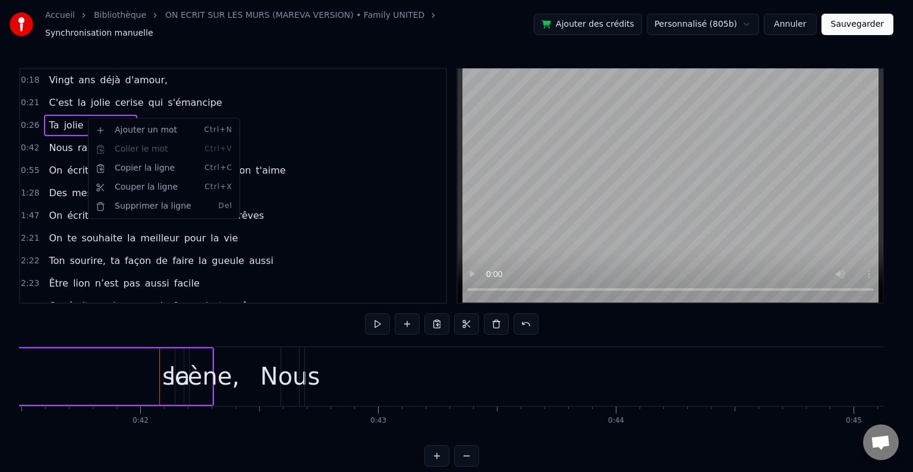
click at [84, 115] on html "Accueil Bibliothèque ON ECRIT SUR LES MURS (MAREVA VERSION) • Family UNITED Syn…" at bounding box center [456, 242] width 913 height 485
click at [87, 118] on span "la" at bounding box center [92, 125] width 11 height 14
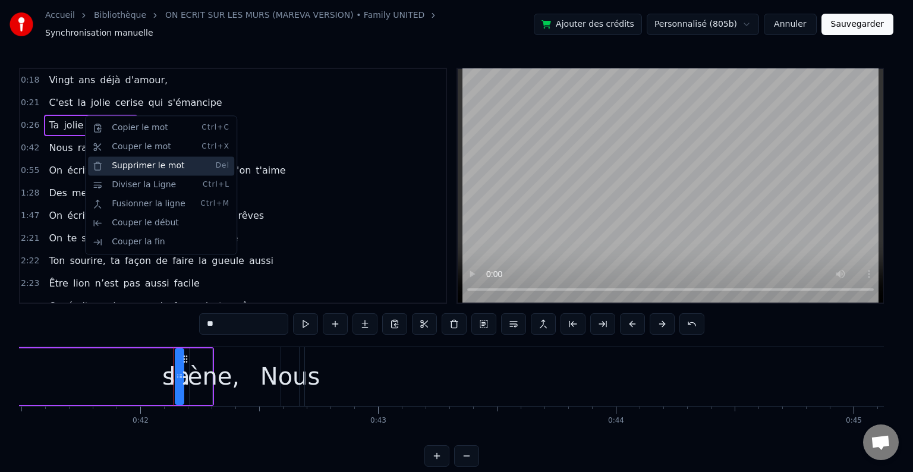
click at [147, 168] on div "Supprimer le mot Del" at bounding box center [161, 165] width 146 height 19
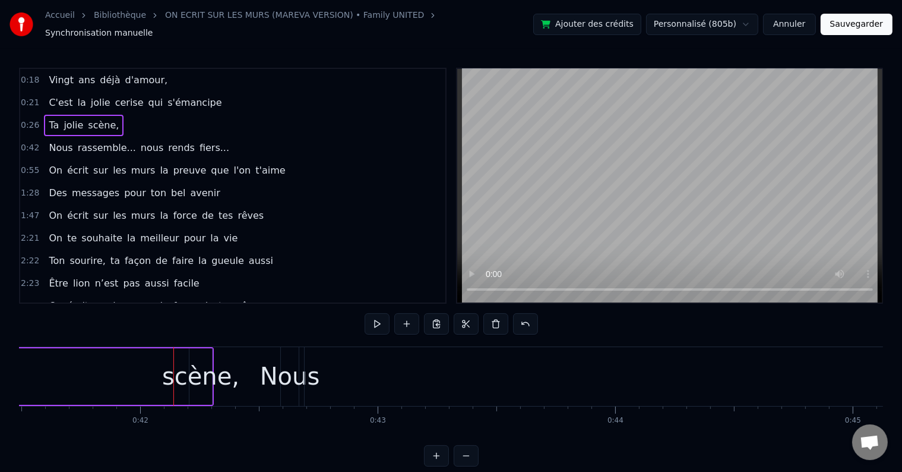
click at [93, 119] on span "scène," at bounding box center [103, 125] width 33 height 14
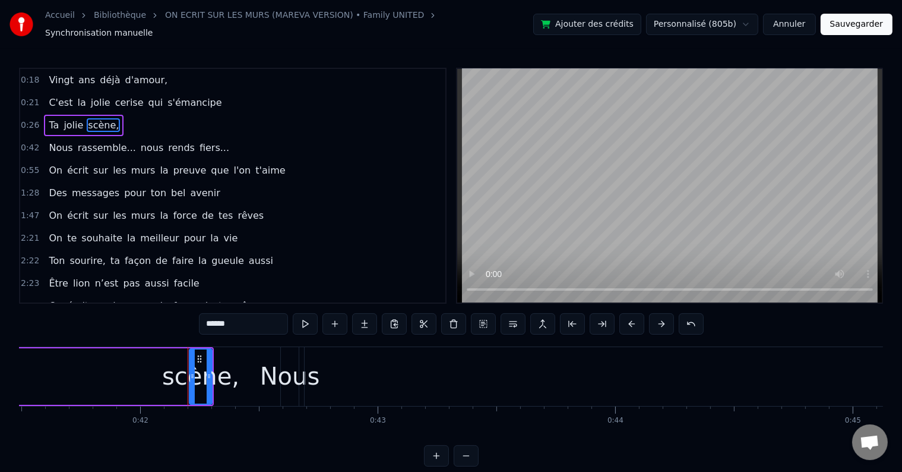
click at [93, 119] on span "scène," at bounding box center [103, 125] width 33 height 14
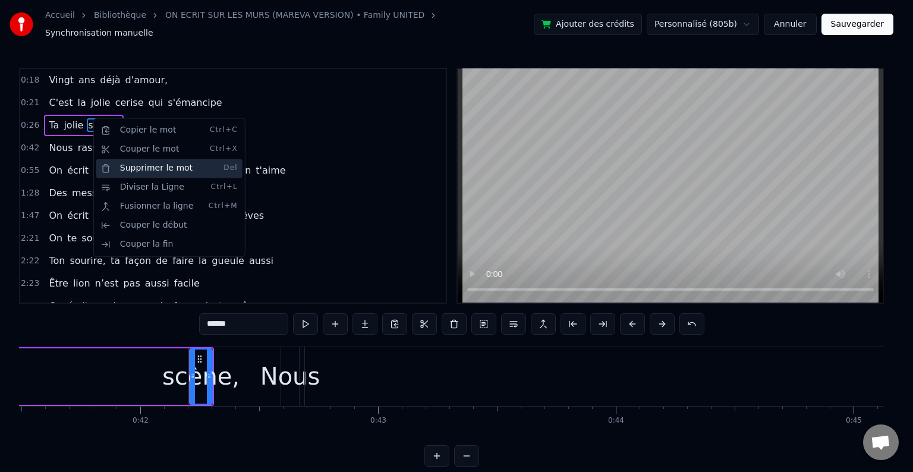
click at [141, 162] on div "Supprimer le mot Del" at bounding box center [169, 168] width 146 height 19
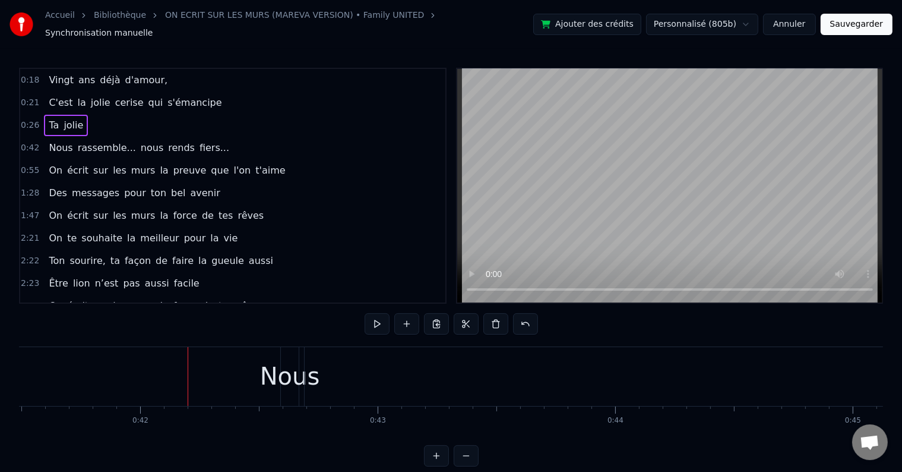
click at [71, 118] on span "jolie" at bounding box center [73, 125] width 22 height 14
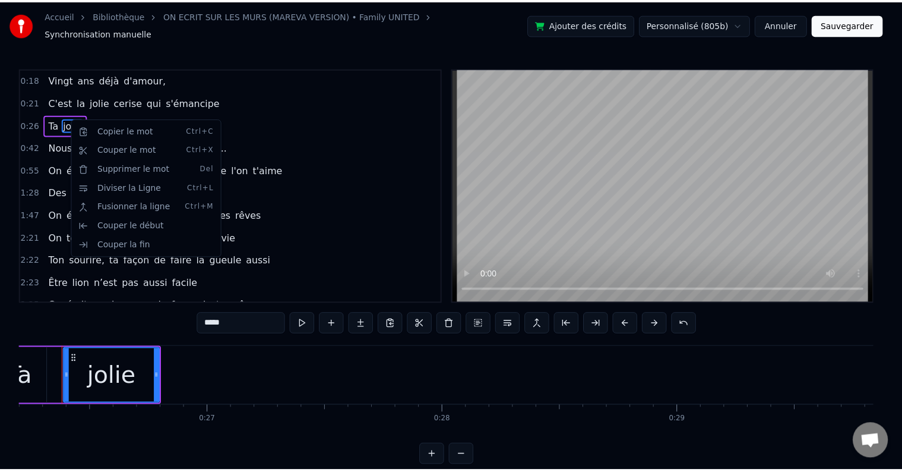
scroll to position [0, 6210]
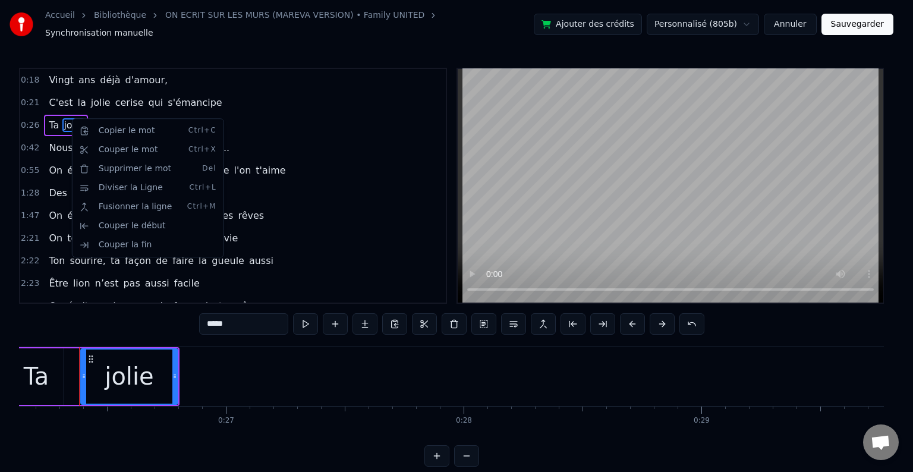
click at [329, 317] on html "Accueil Bibliothèque ON ECRIT SUR LES MURS (MAREVA VERSION) • Family UNITED Syn…" at bounding box center [456, 242] width 913 height 485
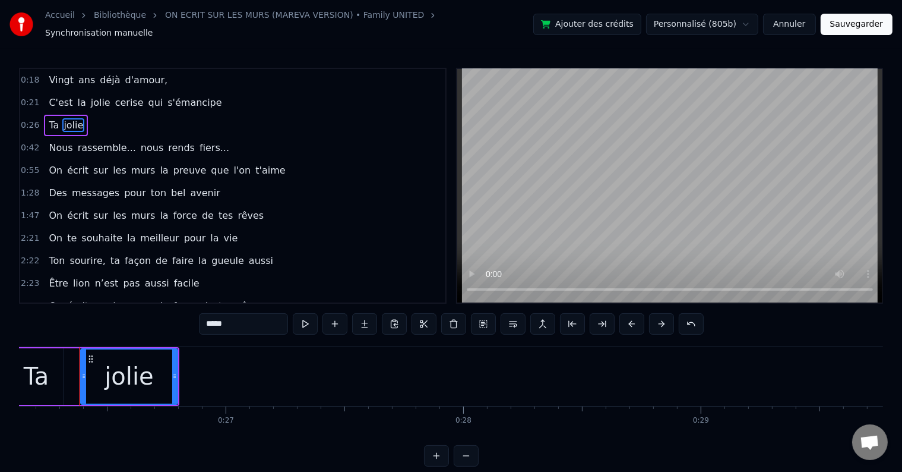
click at [329, 317] on button at bounding box center [335, 323] width 25 height 21
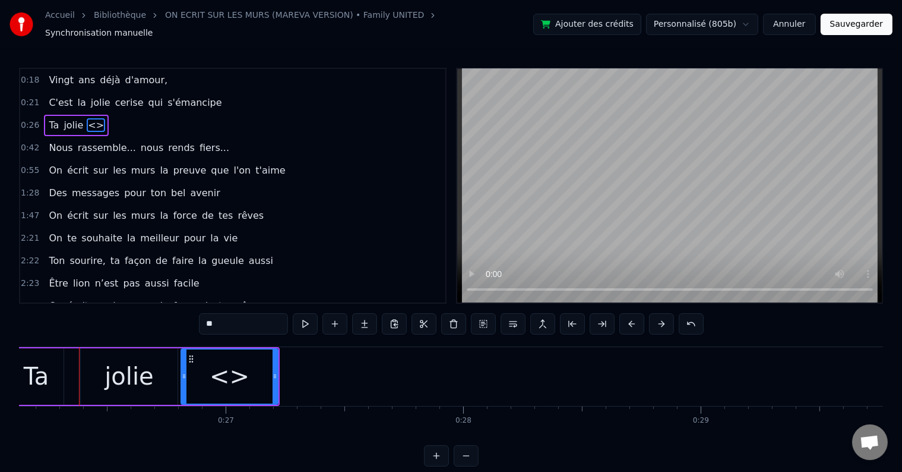
drag, startPoint x: 230, startPoint y: 326, endPoint x: 196, endPoint y: 321, distance: 34.1
click at [196, 321] on div "0:18 Vingt ans déjà d'amour, 0:21 C'est la jolie cerise qui s'émancipe 0:26 Ta …" at bounding box center [451, 267] width 864 height 399
type input "*"
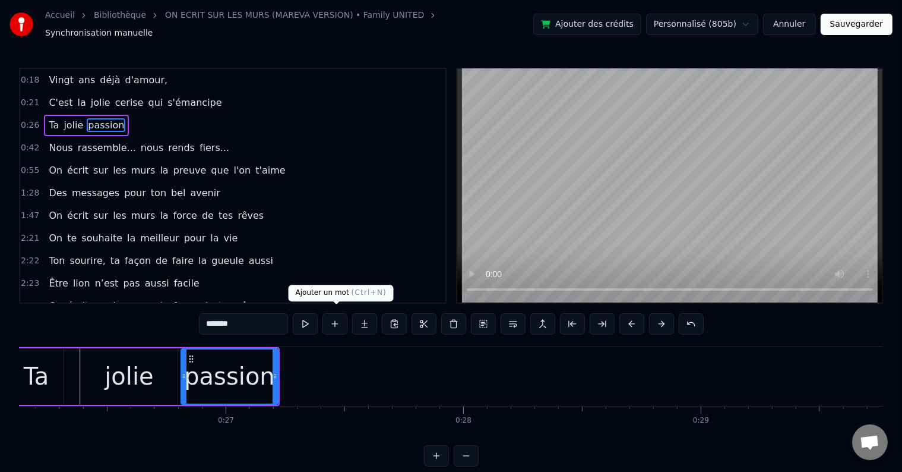
type input "*******"
click at [330, 318] on button at bounding box center [335, 323] width 25 height 21
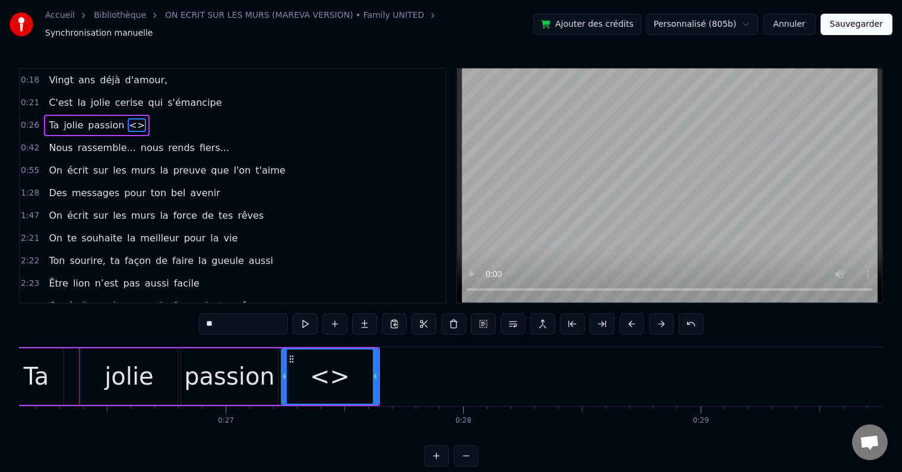
drag, startPoint x: 247, startPoint y: 315, endPoint x: 192, endPoint y: 318, distance: 54.8
click at [192, 318] on div "0:18 Vingt ans déjà d'amour, 0:21 C'est la jolie cerise qui s'émancipe 0:26 Ta …" at bounding box center [451, 267] width 864 height 399
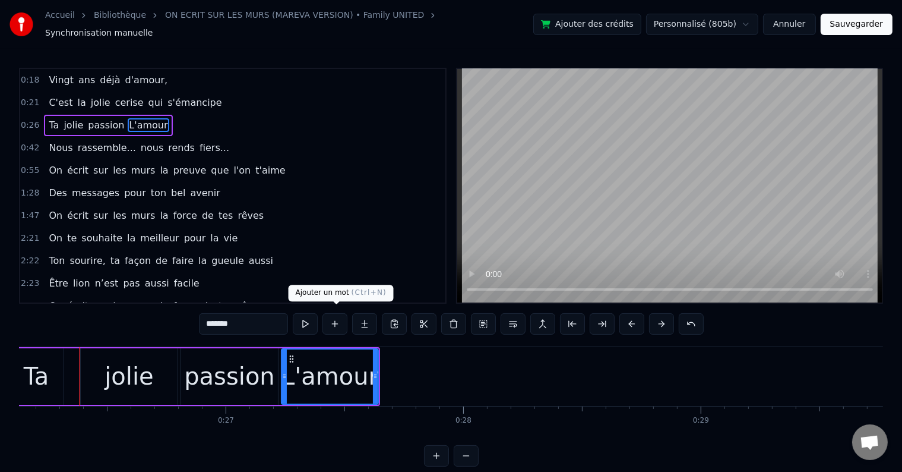
type input "*******"
click at [328, 317] on button at bounding box center [335, 323] width 25 height 21
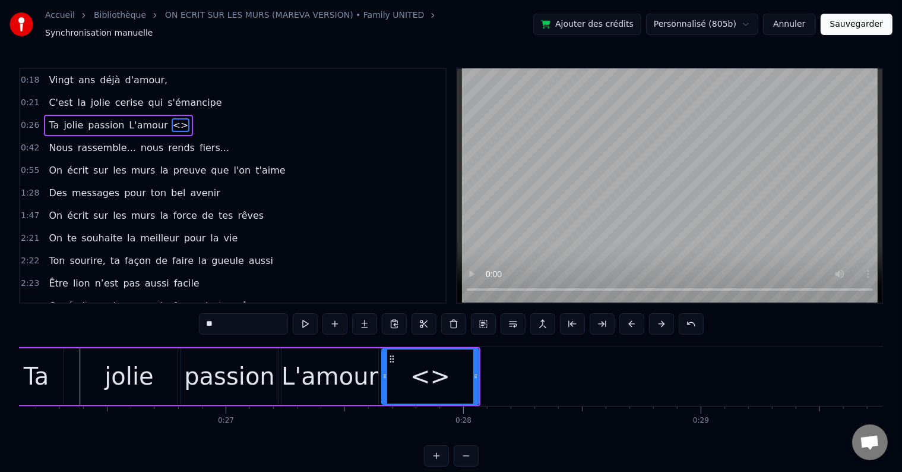
drag, startPoint x: 264, startPoint y: 318, endPoint x: 188, endPoint y: 318, distance: 76.1
click at [188, 318] on div "0:18 Vingt ans déjà d'amour, 0:21 C'est la jolie cerise qui s'émancipe 0:26 Ta …" at bounding box center [451, 267] width 864 height 399
type input "**"
click at [332, 315] on button at bounding box center [335, 323] width 25 height 21
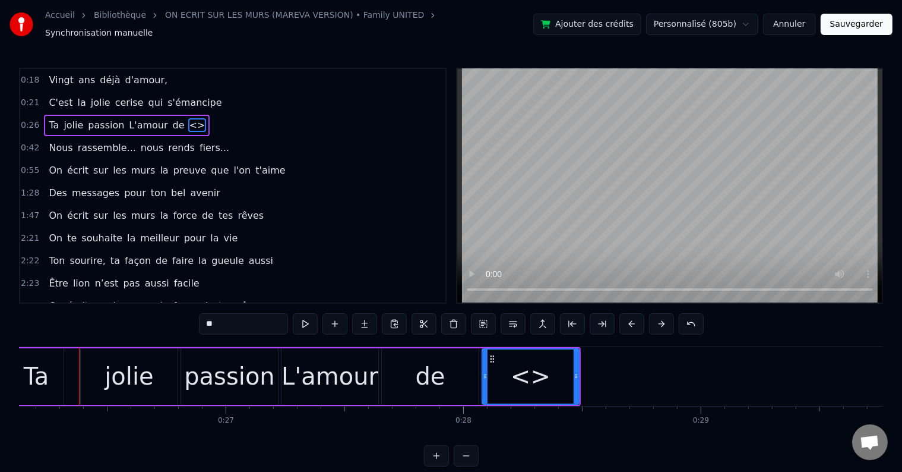
drag, startPoint x: 226, startPoint y: 315, endPoint x: 191, endPoint y: 314, distance: 35.1
click at [191, 314] on div "0:18 Vingt ans déjà d'amour, 0:21 C'est la jolie cerise qui s'émancipe 0:26 Ta …" at bounding box center [451, 267] width 864 height 399
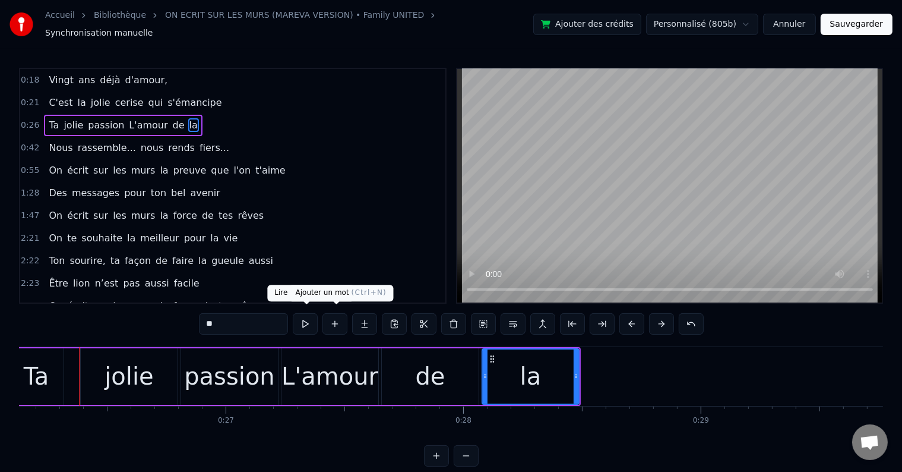
type input "**"
click at [334, 321] on button at bounding box center [335, 323] width 25 height 21
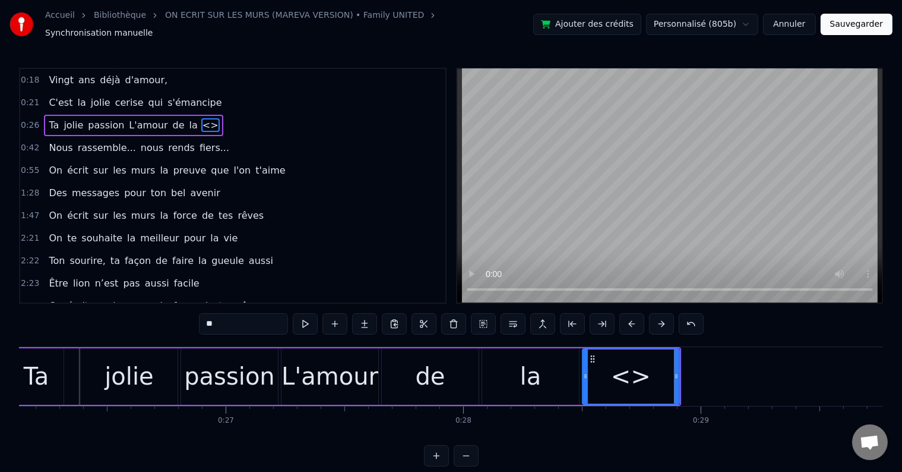
drag, startPoint x: 260, startPoint y: 318, endPoint x: 200, endPoint y: 323, distance: 60.2
click at [200, 323] on input "**" at bounding box center [243, 323] width 89 height 21
type input "*****"
click at [852, 15] on button "Sauvegarder" at bounding box center [857, 24] width 72 height 21
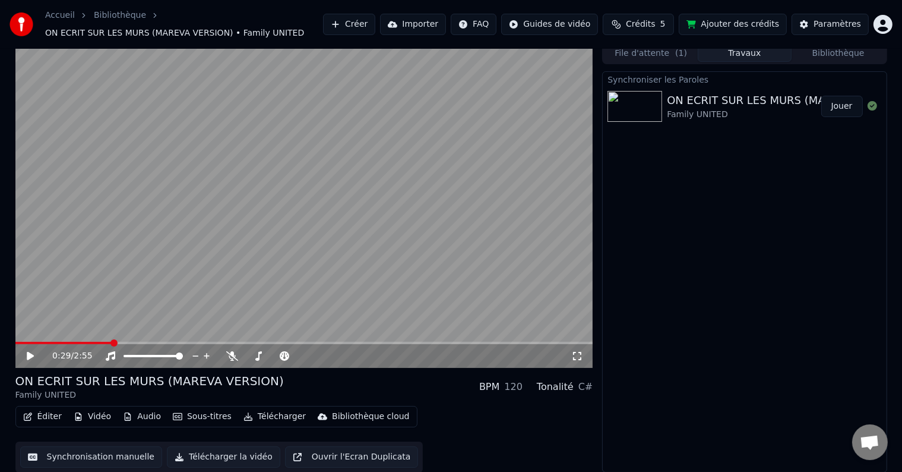
scroll to position [7, 0]
click at [125, 452] on button "Synchronisation manuelle" at bounding box center [91, 456] width 143 height 21
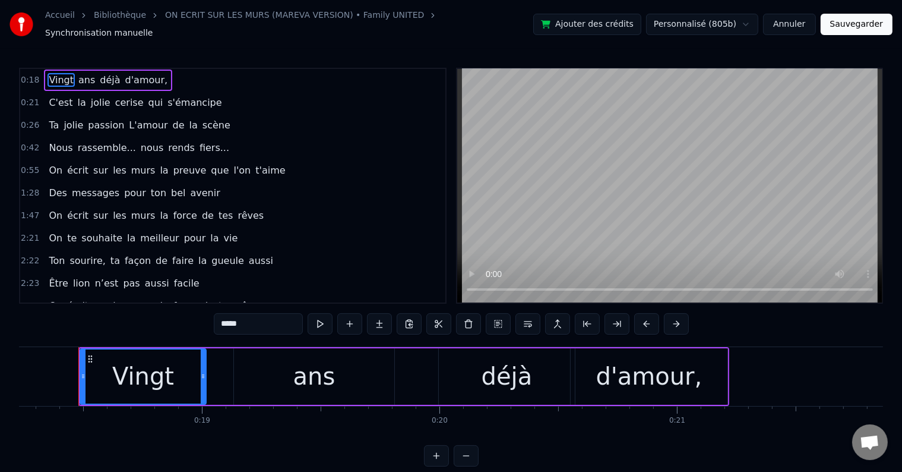
click at [132, 119] on span "L'amour" at bounding box center [148, 125] width 41 height 14
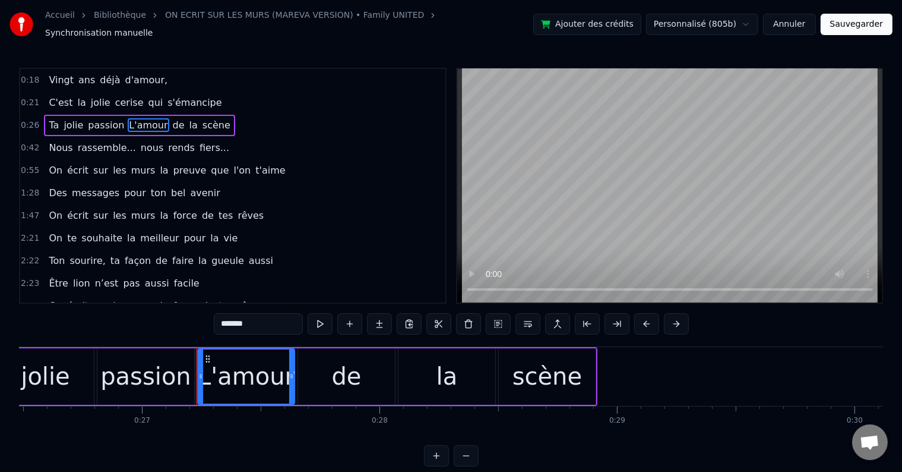
scroll to position [0, 6411]
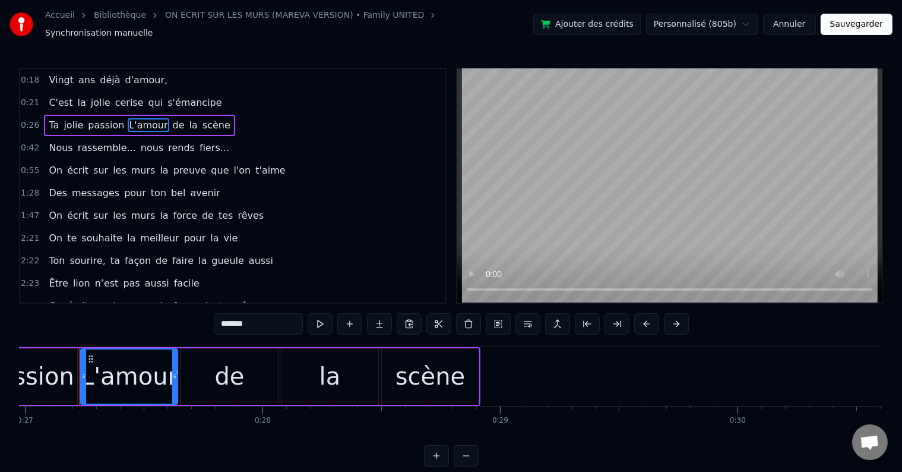
click at [466, 368] on div "scène" at bounding box center [430, 376] width 97 height 56
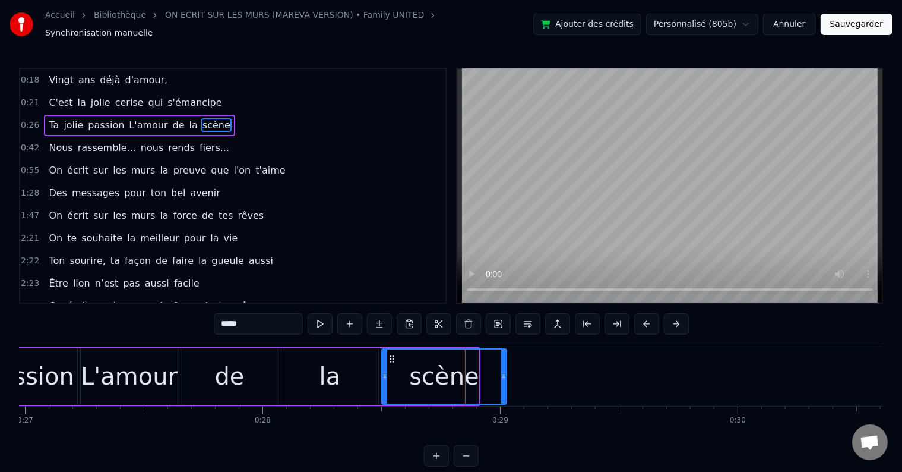
drag, startPoint x: 476, startPoint y: 371, endPoint x: 504, endPoint y: 372, distance: 27.9
click at [504, 372] on icon at bounding box center [503, 376] width 5 height 10
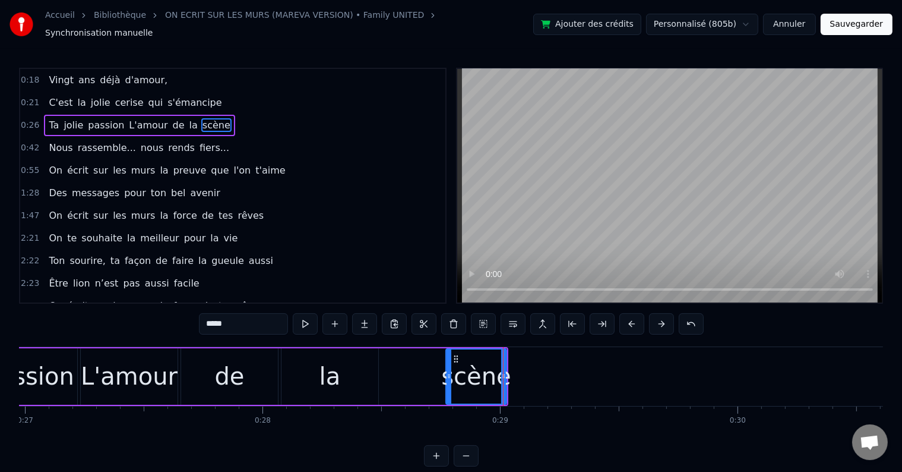
drag, startPoint x: 385, startPoint y: 370, endPoint x: 443, endPoint y: 373, distance: 57.7
click at [447, 373] on icon at bounding box center [449, 376] width 5 height 10
click at [365, 371] on div "la" at bounding box center [330, 376] width 97 height 56
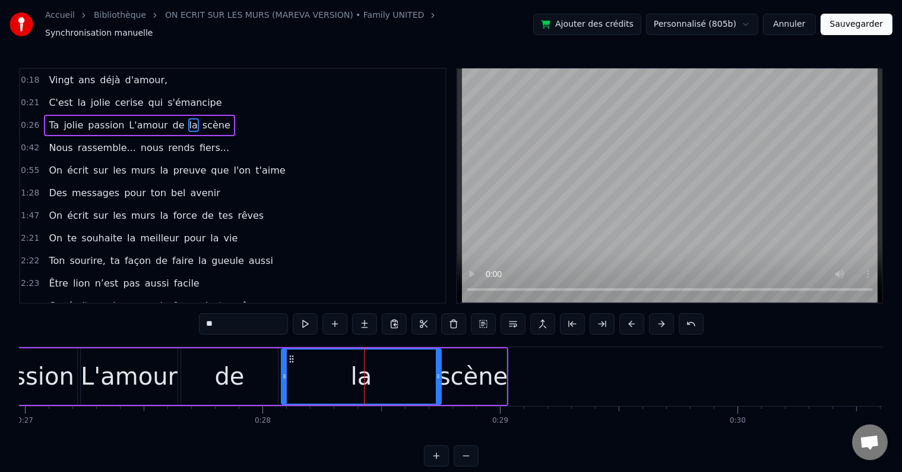
drag, startPoint x: 375, startPoint y: 371, endPoint x: 438, endPoint y: 367, distance: 63.1
click at [438, 371] on icon at bounding box center [438, 376] width 5 height 10
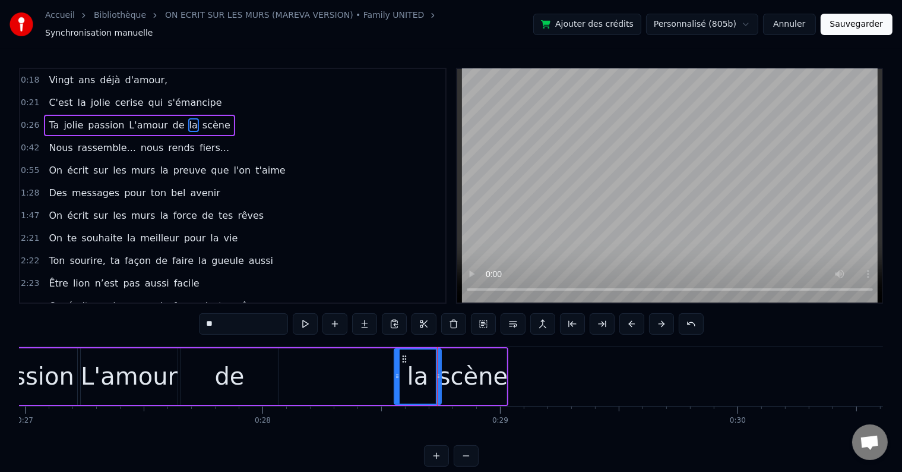
drag, startPoint x: 283, startPoint y: 368, endPoint x: 394, endPoint y: 385, distance: 112.3
click at [395, 385] on div at bounding box center [397, 376] width 5 height 54
click at [247, 364] on div "de" at bounding box center [229, 376] width 97 height 56
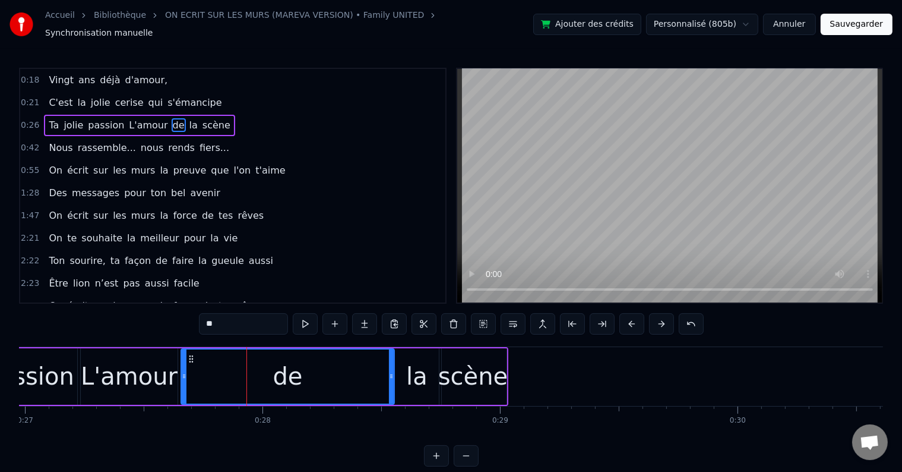
drag, startPoint x: 276, startPoint y: 370, endPoint x: 392, endPoint y: 376, distance: 116.6
click at [392, 376] on div at bounding box center [391, 376] width 5 height 54
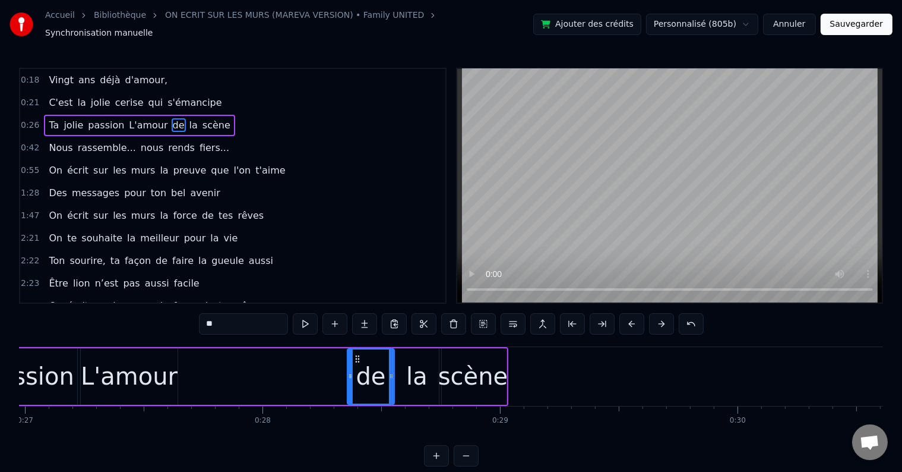
drag, startPoint x: 184, startPoint y: 370, endPoint x: 353, endPoint y: 385, distance: 169.4
click at [353, 385] on div at bounding box center [350, 376] width 5 height 54
click at [157, 358] on div "L'amour" at bounding box center [129, 376] width 97 height 36
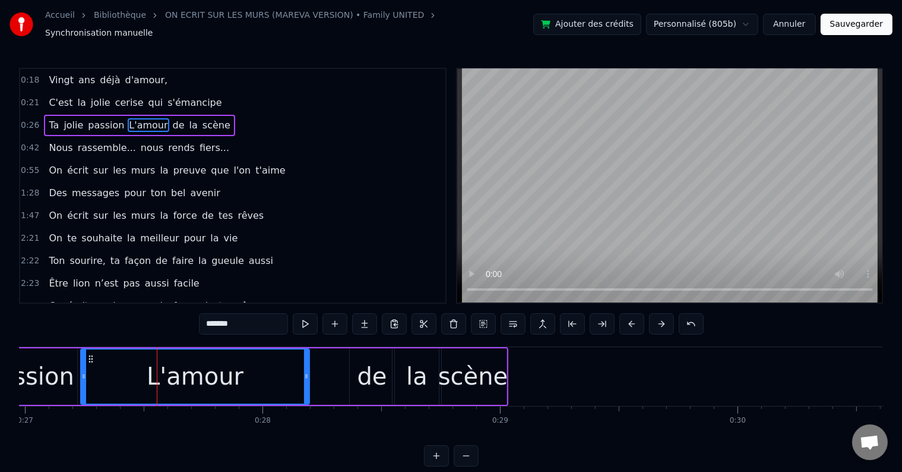
drag, startPoint x: 175, startPoint y: 369, endPoint x: 309, endPoint y: 381, distance: 134.9
click at [309, 381] on div at bounding box center [306, 376] width 5 height 54
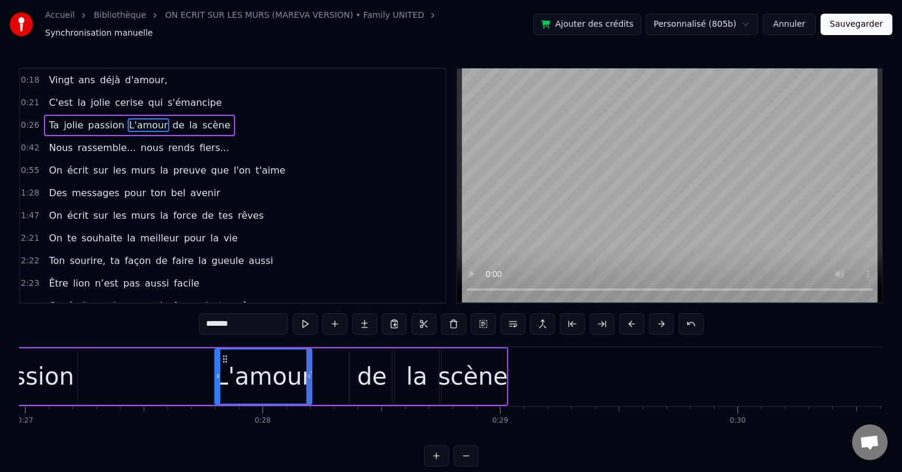
drag, startPoint x: 83, startPoint y: 368, endPoint x: 217, endPoint y: 393, distance: 136.5
click at [217, 393] on div at bounding box center [218, 376] width 5 height 54
click at [302, 324] on button at bounding box center [305, 323] width 25 height 21
drag, startPoint x: 309, startPoint y: 373, endPoint x: 346, endPoint y: 371, distance: 37.5
click at [346, 371] on icon at bounding box center [347, 376] width 5 height 10
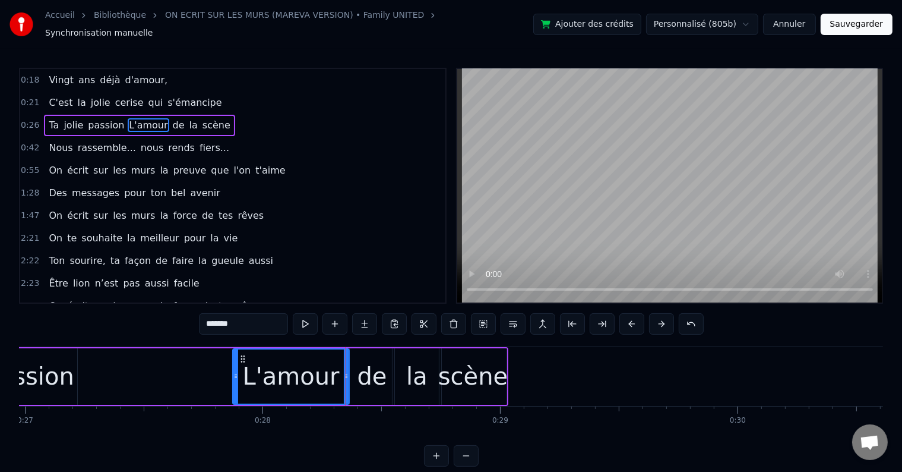
drag, startPoint x: 217, startPoint y: 368, endPoint x: 240, endPoint y: 371, distance: 22.8
click at [238, 371] on icon at bounding box center [235, 376] width 5 height 10
click at [301, 323] on button at bounding box center [305, 323] width 25 height 21
click at [384, 359] on div "de" at bounding box center [373, 376] width 30 height 36
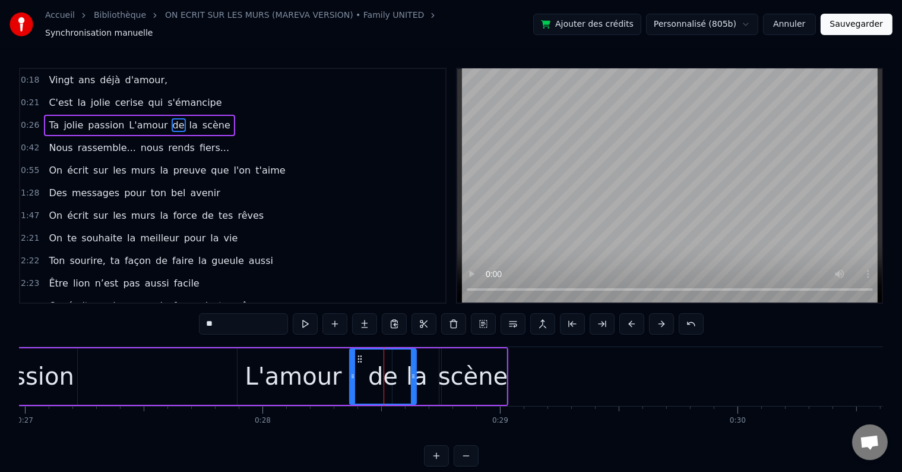
drag, startPoint x: 392, startPoint y: 370, endPoint x: 414, endPoint y: 371, distance: 22.6
click at [414, 371] on icon at bounding box center [413, 376] width 5 height 10
drag, startPoint x: 354, startPoint y: 371, endPoint x: 387, endPoint y: 372, distance: 32.7
click at [387, 372] on icon at bounding box center [385, 376] width 5 height 10
click at [336, 359] on div "L'amour" at bounding box center [294, 376] width 112 height 56
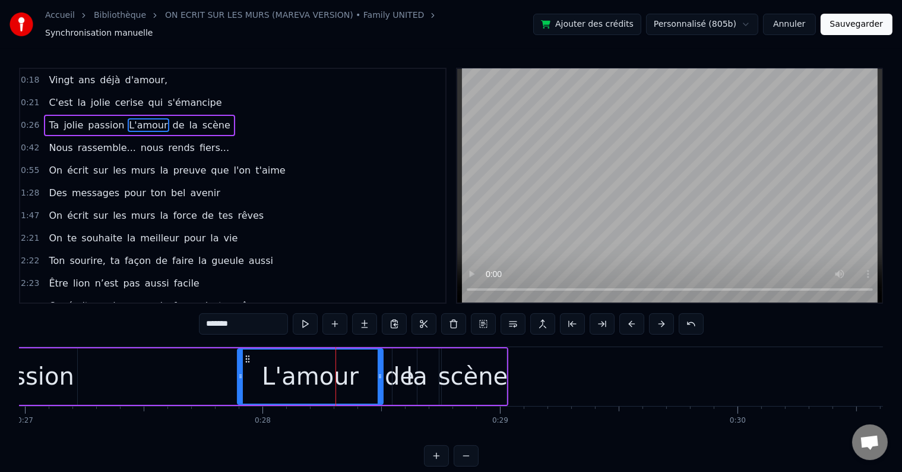
drag, startPoint x: 345, startPoint y: 367, endPoint x: 380, endPoint y: 370, distance: 35.2
click at [380, 371] on icon at bounding box center [380, 376] width 5 height 10
click at [309, 327] on button at bounding box center [305, 323] width 25 height 21
drag, startPoint x: 238, startPoint y: 366, endPoint x: 263, endPoint y: 372, distance: 25.7
click at [266, 372] on icon at bounding box center [268, 376] width 5 height 10
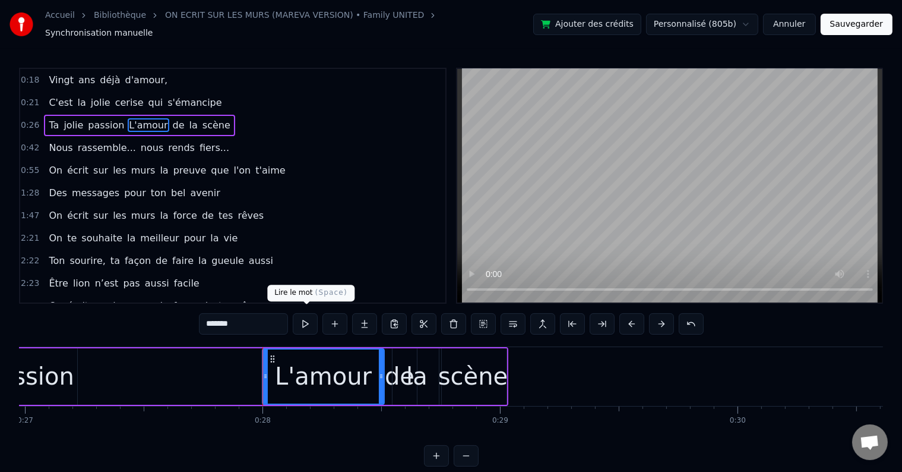
click at [302, 320] on button at bounding box center [305, 323] width 25 height 21
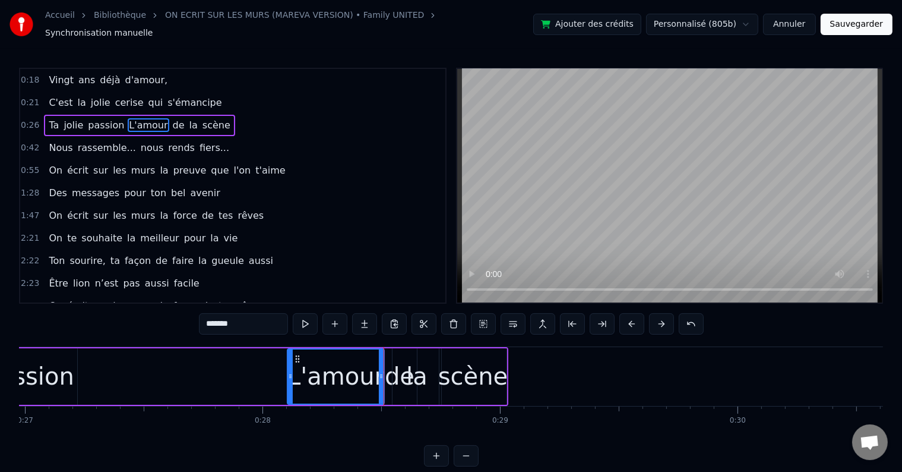
drag, startPoint x: 264, startPoint y: 367, endPoint x: 291, endPoint y: 368, distance: 26.8
click at [291, 371] on icon at bounding box center [290, 376] width 5 height 10
click at [307, 323] on button at bounding box center [305, 323] width 25 height 21
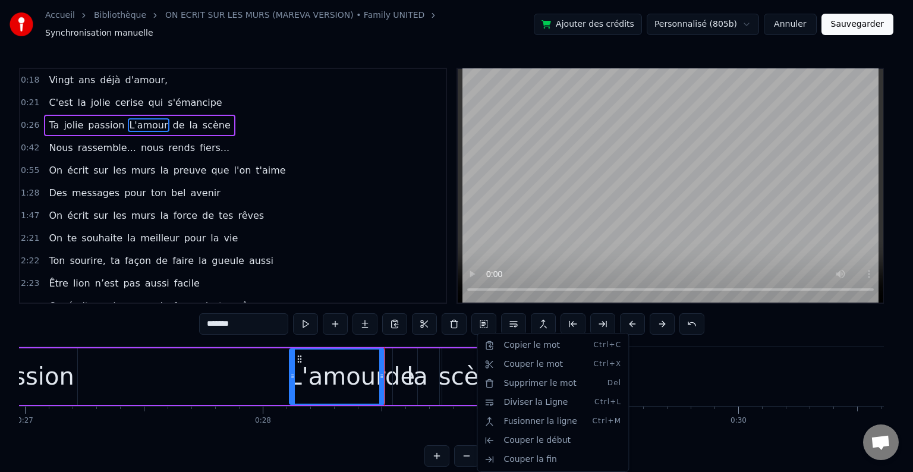
click at [405, 228] on html "Accueil Bibliothèque ON ECRIT SUR LES MURS (MAREVA VERSION) • Family UNITED Syn…" at bounding box center [456, 242] width 913 height 485
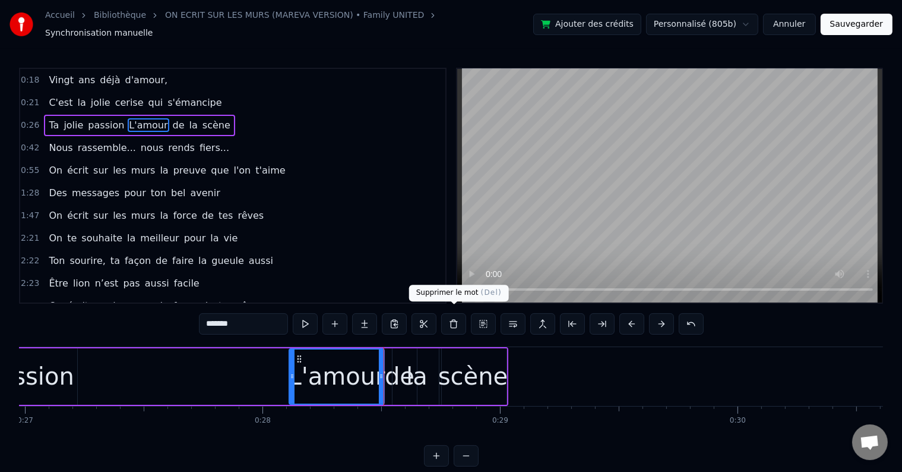
click at [497, 371] on div "scène" at bounding box center [473, 376] width 70 height 36
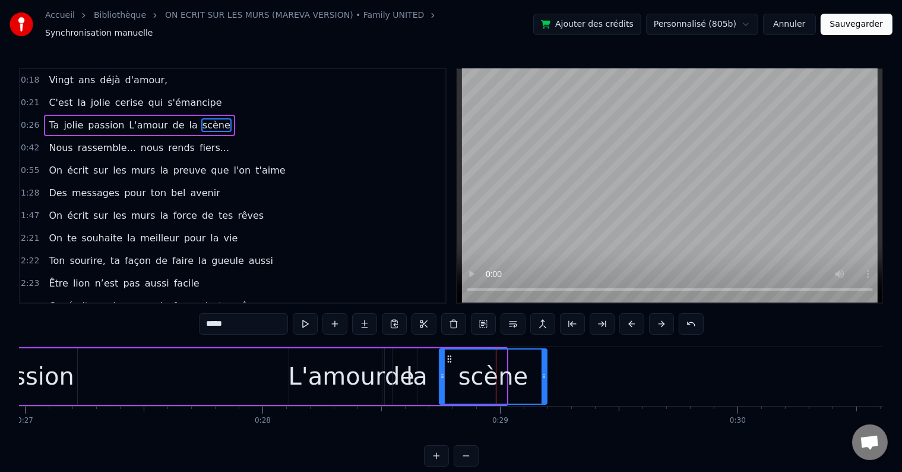
drag, startPoint x: 504, startPoint y: 373, endPoint x: 544, endPoint y: 373, distance: 40.4
click at [544, 373] on icon at bounding box center [544, 376] width 5 height 10
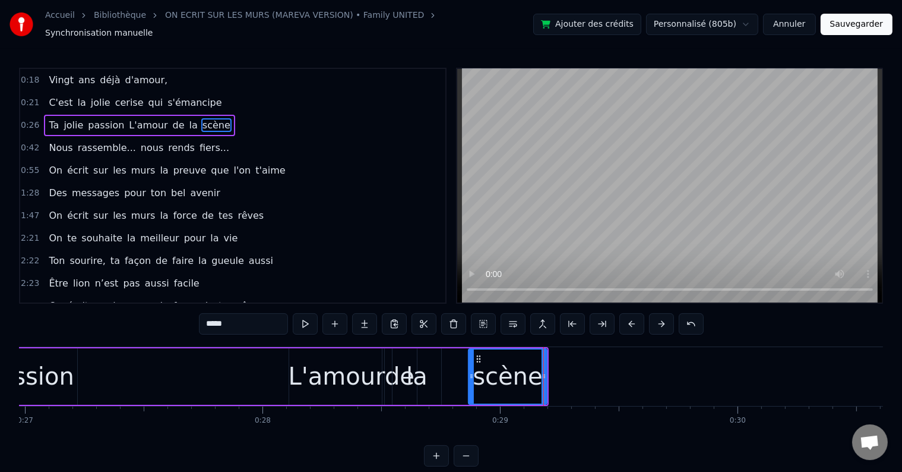
drag, startPoint x: 441, startPoint y: 368, endPoint x: 467, endPoint y: 372, distance: 25.8
click at [469, 372] on icon at bounding box center [471, 376] width 5 height 10
click at [424, 362] on div "la" at bounding box center [416, 376] width 21 height 36
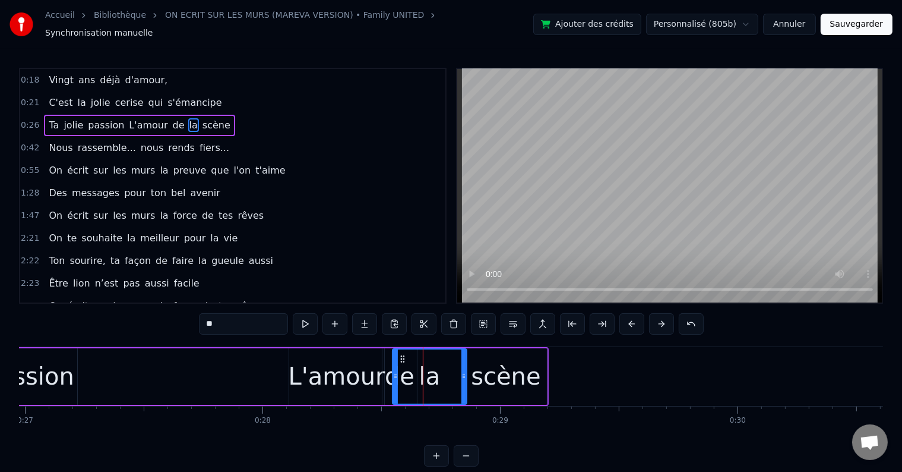
drag, startPoint x: 438, startPoint y: 370, endPoint x: 463, endPoint y: 370, distance: 25.6
click at [463, 371] on icon at bounding box center [464, 376] width 5 height 10
click at [408, 354] on div "la" at bounding box center [429, 376] width 73 height 54
drag, startPoint x: 392, startPoint y: 367, endPoint x: 438, endPoint y: 372, distance: 46.6
click at [438, 372] on icon at bounding box center [438, 376] width 5 height 10
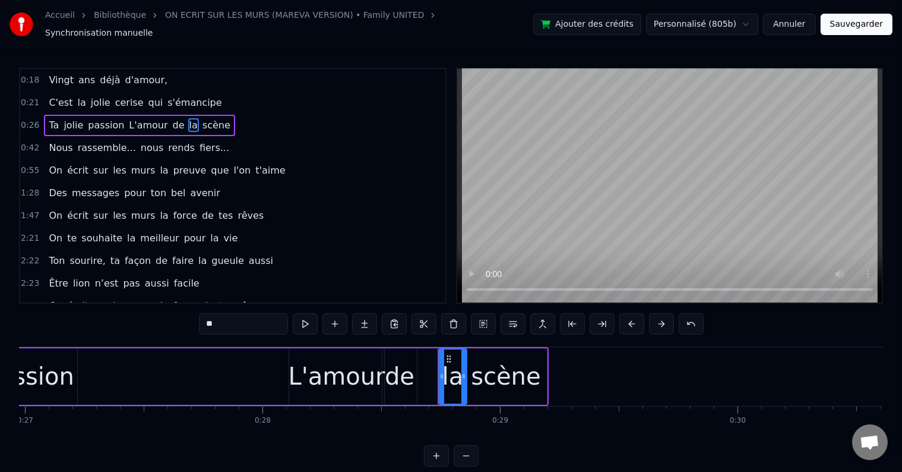
click at [396, 358] on div "de" at bounding box center [400, 376] width 30 height 36
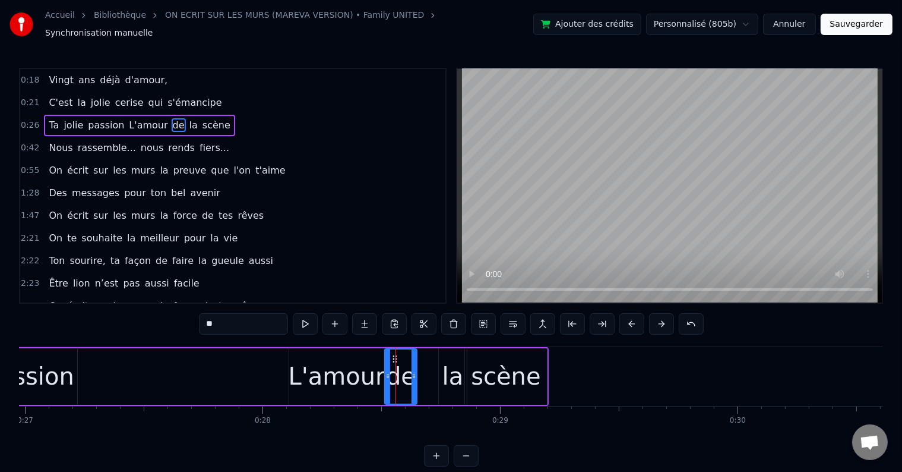
click at [386, 371] on icon at bounding box center [388, 376] width 5 height 10
drag, startPoint x: 414, startPoint y: 370, endPoint x: 421, endPoint y: 370, distance: 7.7
click at [421, 371] on icon at bounding box center [421, 376] width 5 height 10
click at [456, 358] on div "la" at bounding box center [453, 376] width 21 height 36
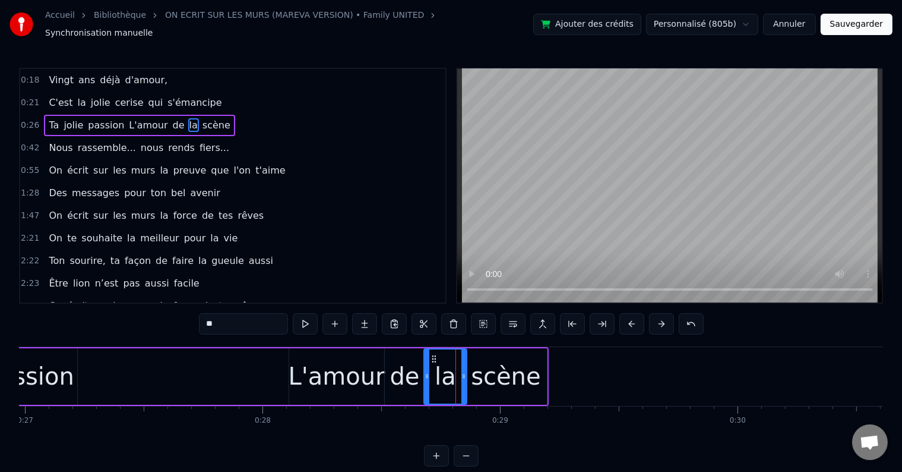
drag, startPoint x: 442, startPoint y: 368, endPoint x: 427, endPoint y: 370, distance: 15.0
click at [427, 371] on icon at bounding box center [427, 376] width 5 height 10
drag, startPoint x: 464, startPoint y: 370, endPoint x: 453, endPoint y: 373, distance: 11.7
click at [453, 373] on icon at bounding box center [452, 376] width 5 height 10
click at [485, 361] on div "scène" at bounding box center [506, 376] width 70 height 36
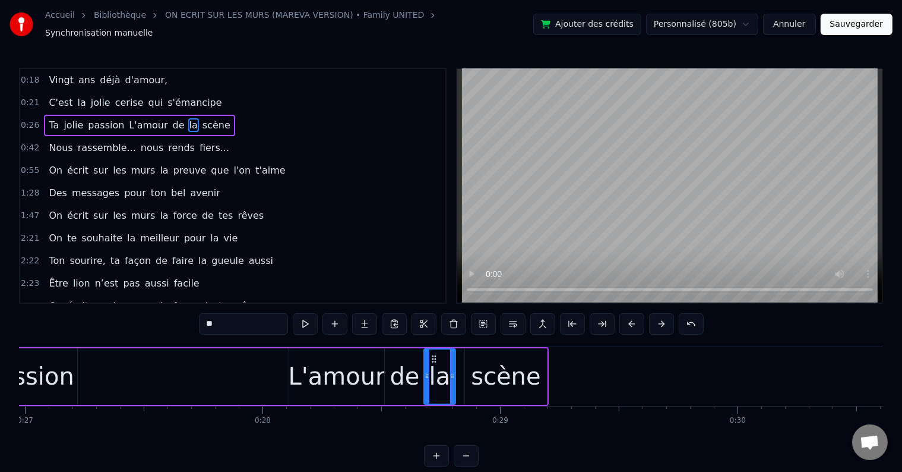
type input "*****"
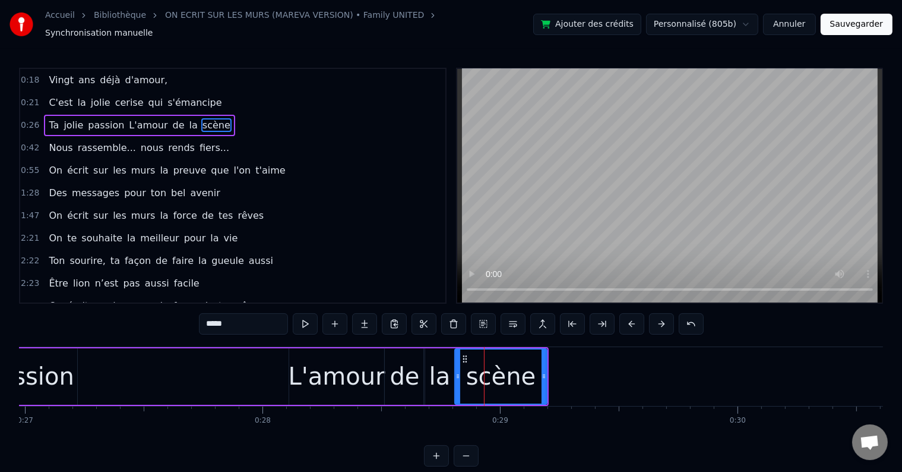
drag, startPoint x: 468, startPoint y: 370, endPoint x: 458, endPoint y: 371, distance: 10.1
click at [458, 371] on icon at bounding box center [458, 376] width 5 height 10
click at [854, 14] on button "Sauvegarder" at bounding box center [857, 24] width 72 height 21
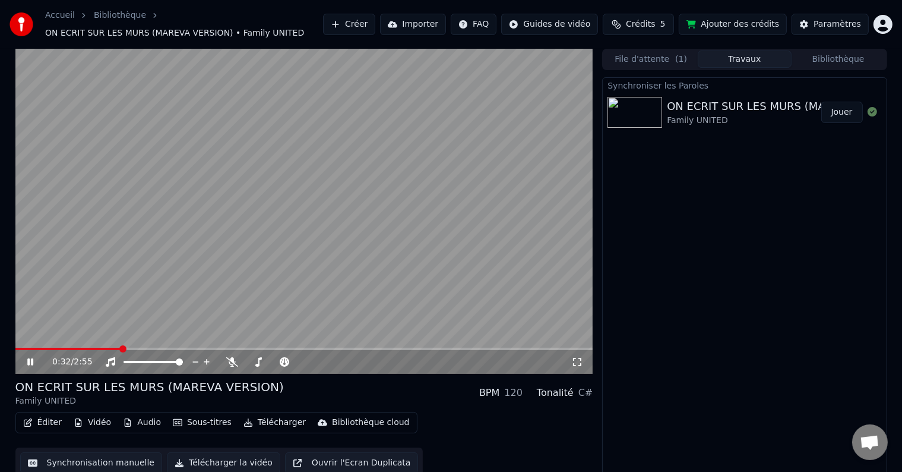
click at [87, 292] on video at bounding box center [304, 211] width 578 height 325
click at [40, 349] on span at bounding box center [28, 349] width 26 height 2
click at [30, 359] on icon at bounding box center [39, 362] width 28 height 10
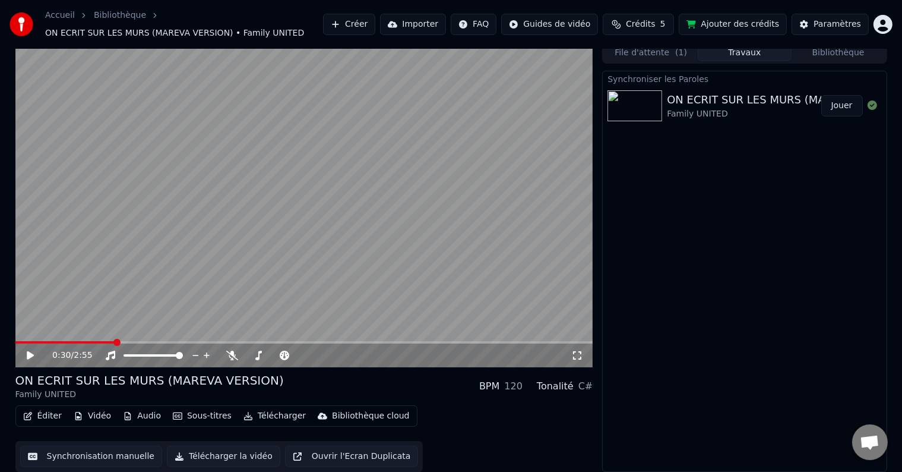
click at [77, 459] on button "Synchronisation manuelle" at bounding box center [91, 456] width 143 height 21
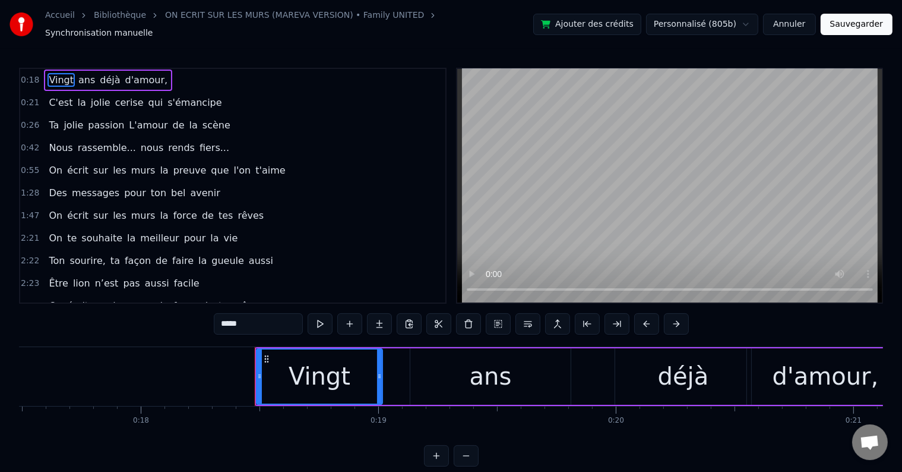
scroll to position [0, 4332]
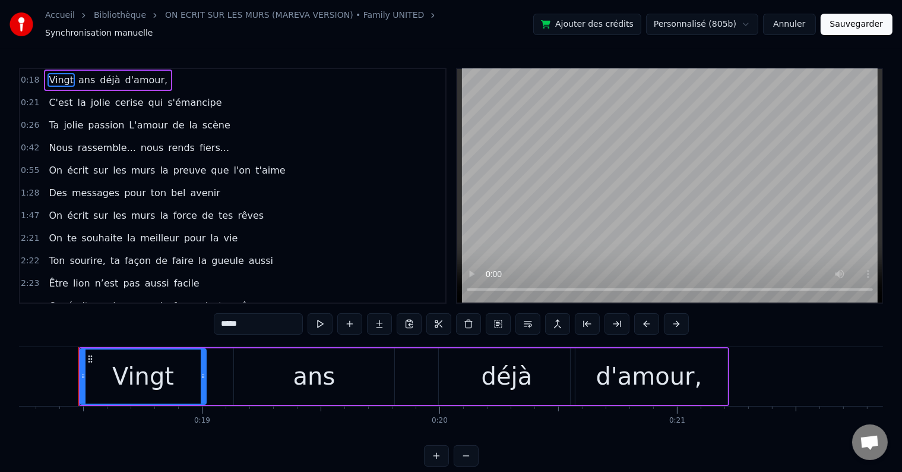
click at [63, 118] on span "jolie" at bounding box center [73, 125] width 22 height 14
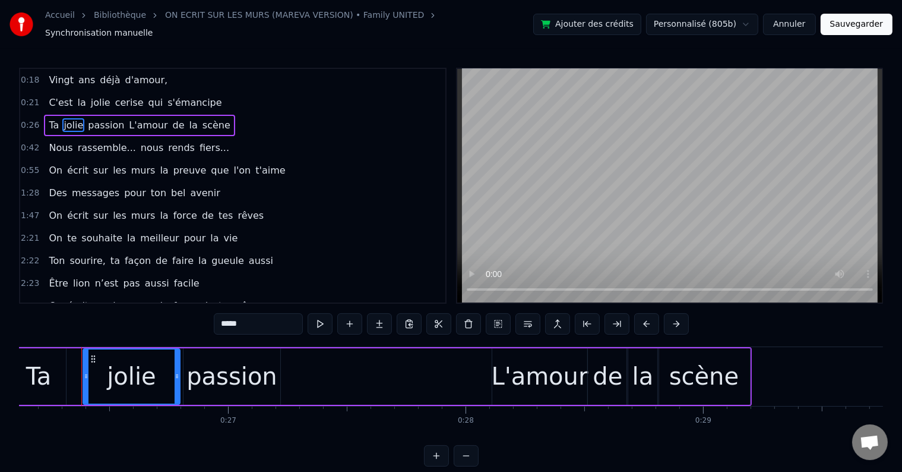
scroll to position [0, 6210]
click at [202, 119] on span "scène" at bounding box center [216, 125] width 30 height 14
type input "*****"
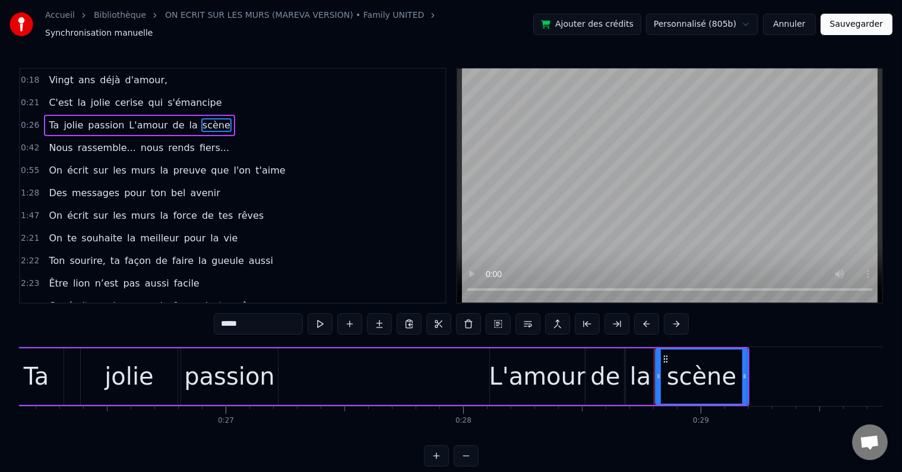
click at [176, 115] on div "Ta jolie passion L'amour de la scène" at bounding box center [139, 125] width 191 height 21
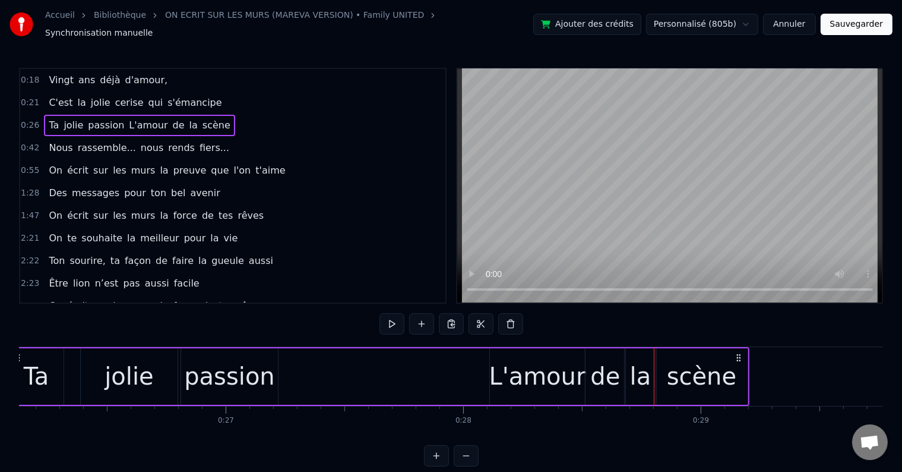
scroll to position [0, 6139]
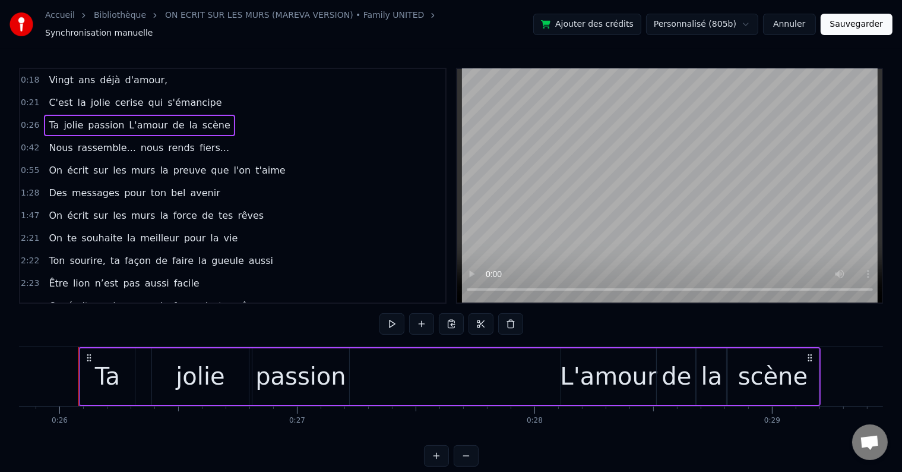
click at [45, 137] on div "Nous rassemble... nous rends fiers..." at bounding box center [139, 147] width 190 height 21
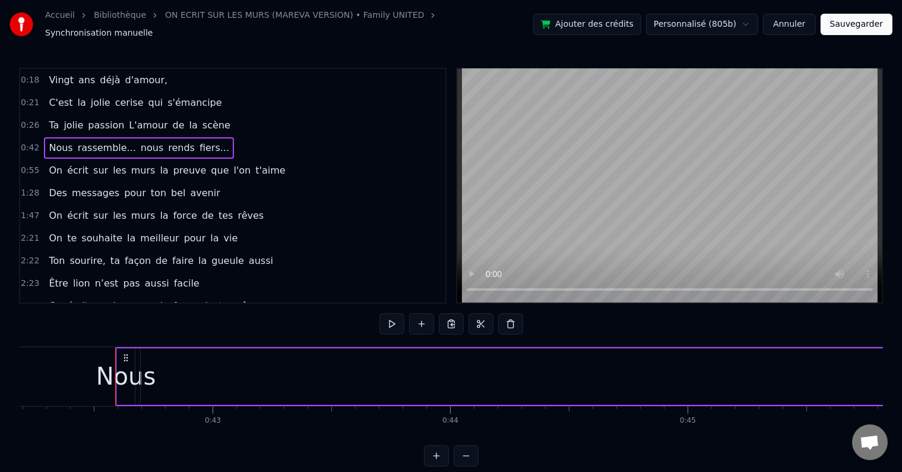
scroll to position [0, 10062]
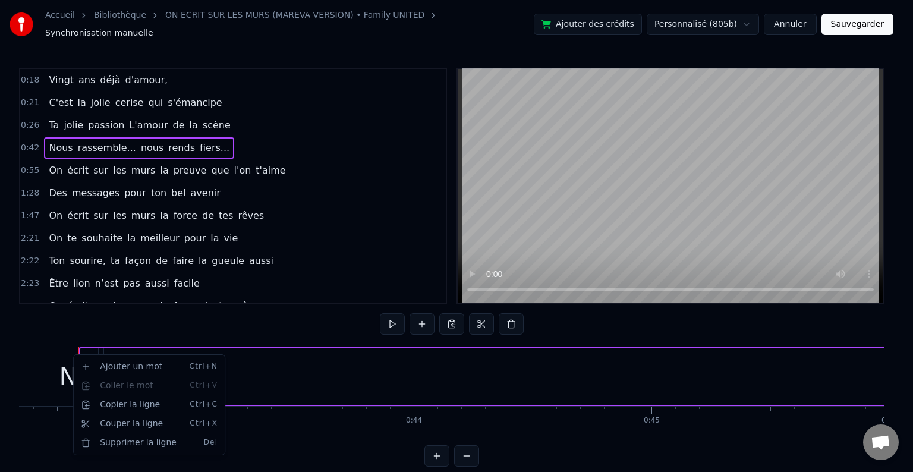
click at [305, 201] on html "Accueil Bibliothèque ON ECRIT SUR LES MURS (MAREVA VERSION) • Family UNITED Syn…" at bounding box center [456, 242] width 913 height 485
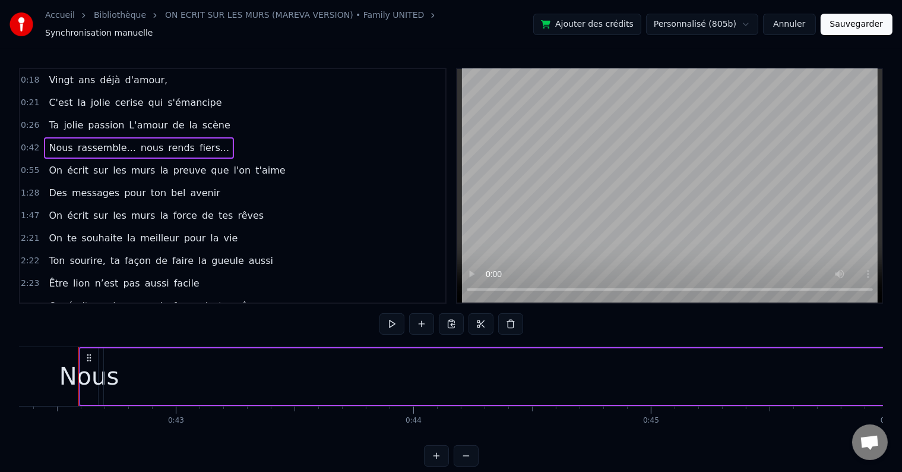
click at [229, 137] on div "0:42 Nous rassemble... nous rends fiers..." at bounding box center [232, 148] width 425 height 23
click at [214, 119] on div "0:26 Ta jolie passion L'amour de la scène" at bounding box center [232, 125] width 425 height 23
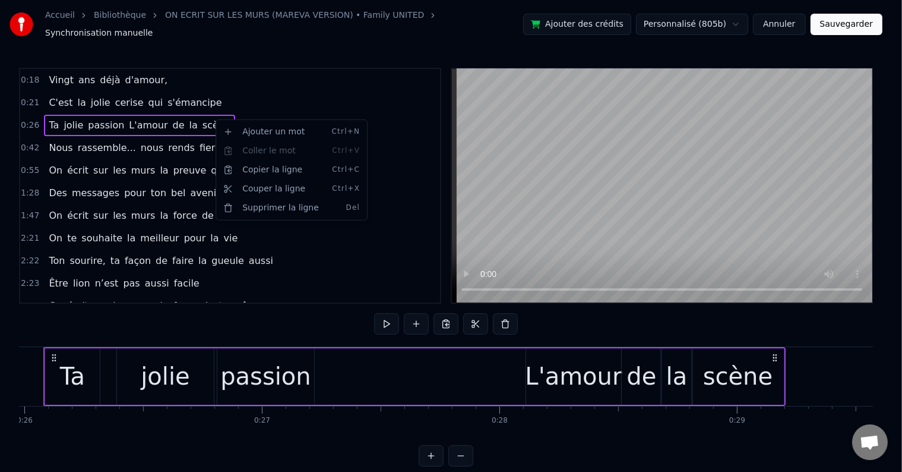
scroll to position [0, 6139]
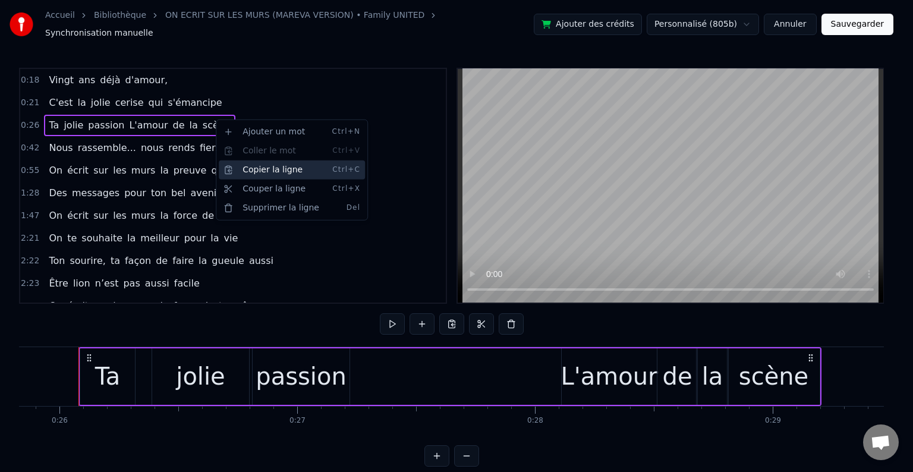
click at [267, 172] on div "Copier la ligne Ctrl+C" at bounding box center [292, 169] width 146 height 19
click at [220, 117] on html "Accueil Bibliothèque ON ECRIT SUR LES MURS (MAREVA VERSION) • Family UNITED Syn…" at bounding box center [456, 242] width 913 height 485
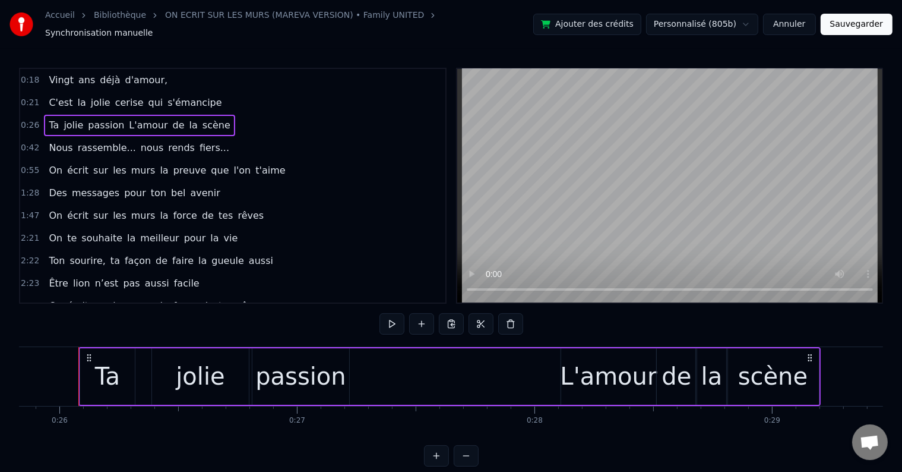
click at [48, 141] on span "Nous" at bounding box center [61, 148] width 26 height 14
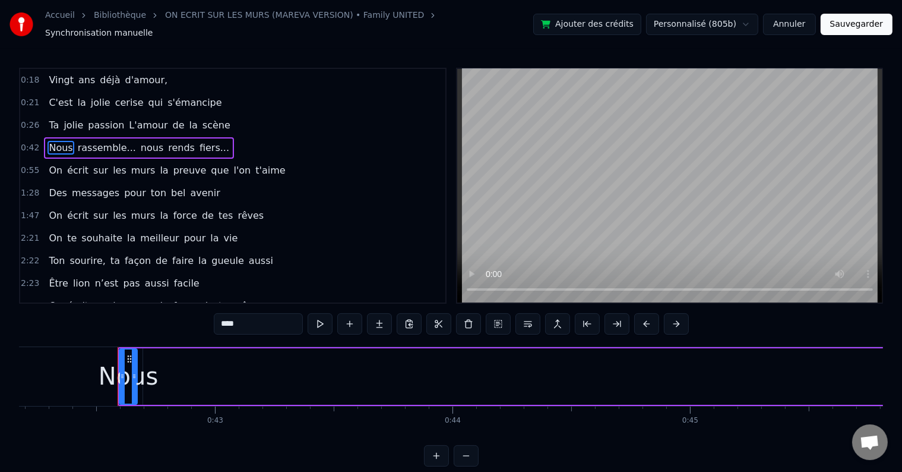
scroll to position [0, 10062]
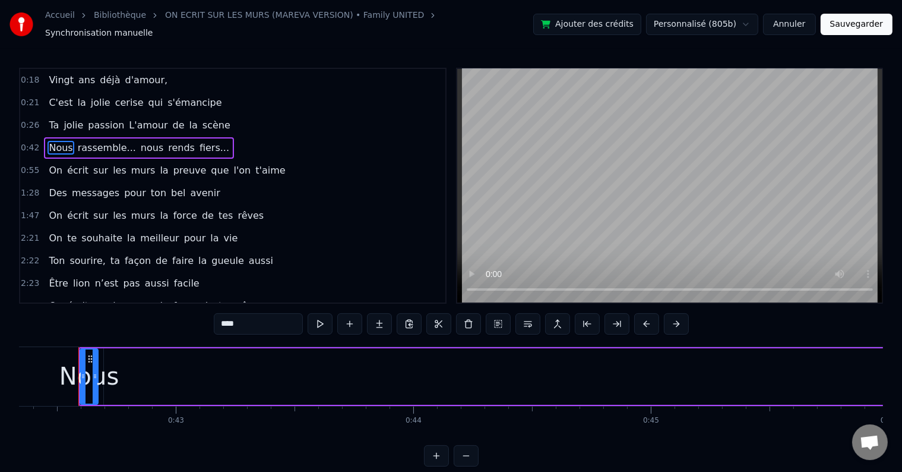
click at [44, 137] on div "Nous rassemble... nous rends fiers..." at bounding box center [139, 147] width 190 height 21
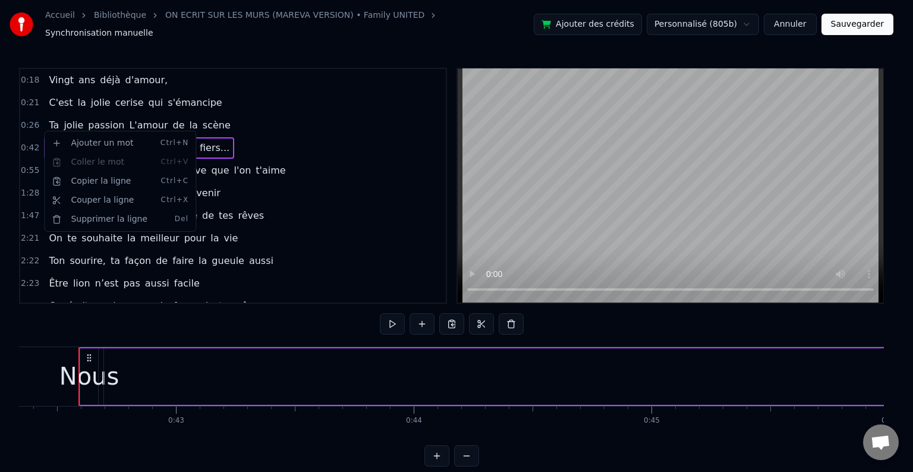
click at [43, 131] on html "Accueil Bibliothèque ON ECRIT SUR LES MURS (MAREVA VERSION) • Family UNITED Syn…" at bounding box center [456, 242] width 913 height 485
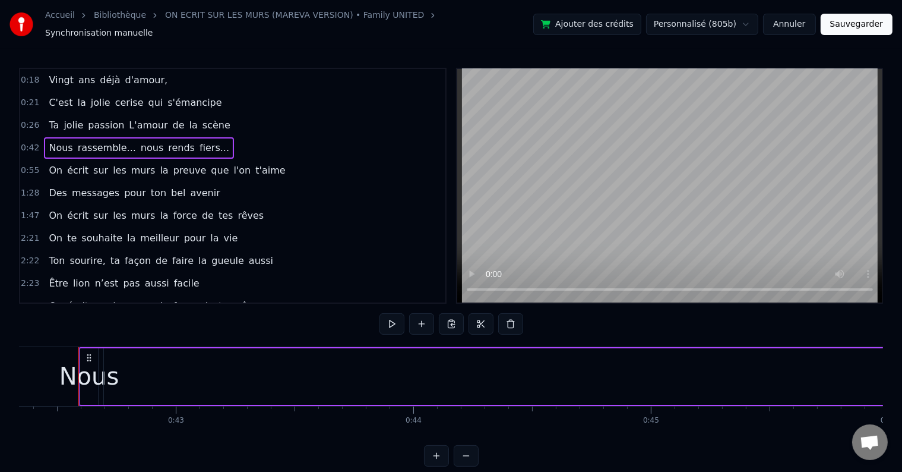
click at [53, 141] on span "Nous" at bounding box center [61, 148] width 26 height 14
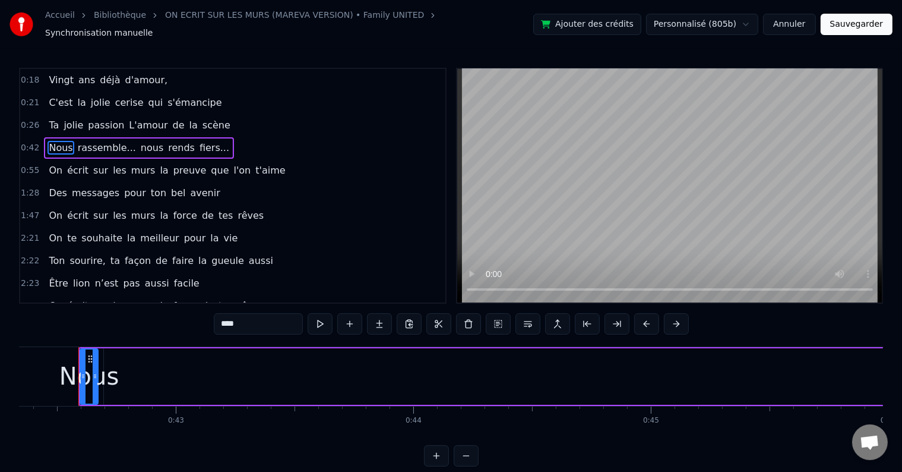
click at [204, 115] on div "Ta jolie passion L'amour de la scène" at bounding box center [139, 125] width 191 height 21
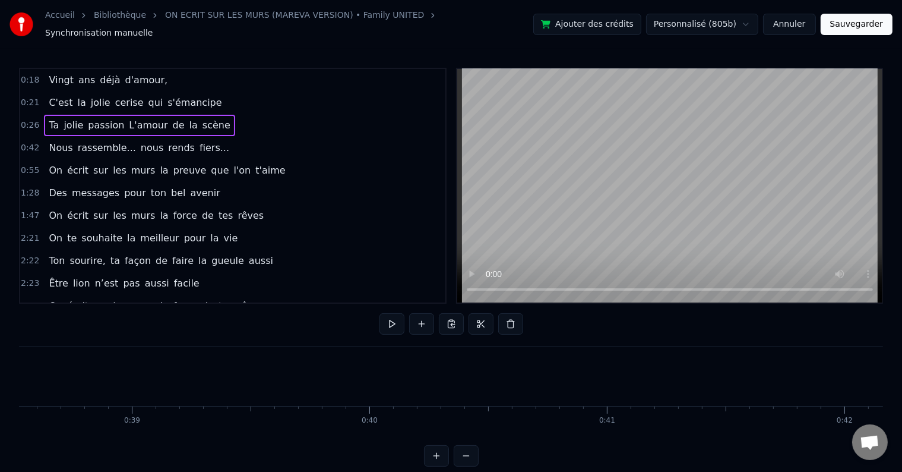
click at [202, 118] on span "scène" at bounding box center [216, 125] width 30 height 14
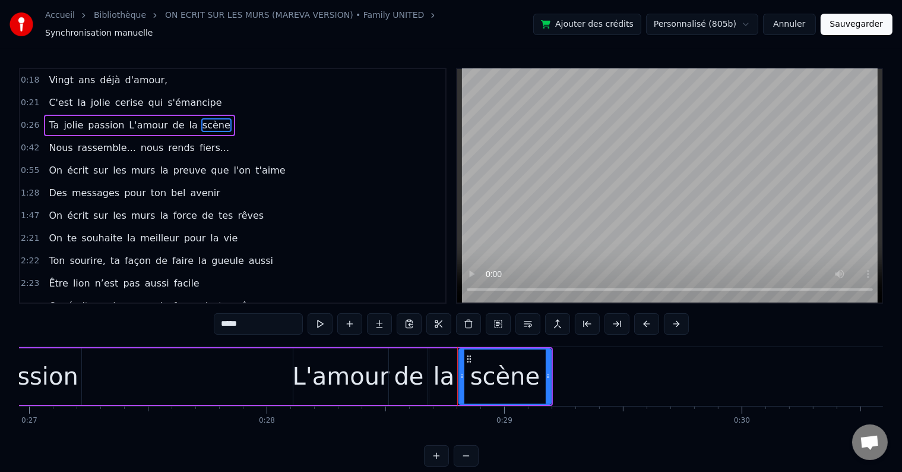
scroll to position [0, 6139]
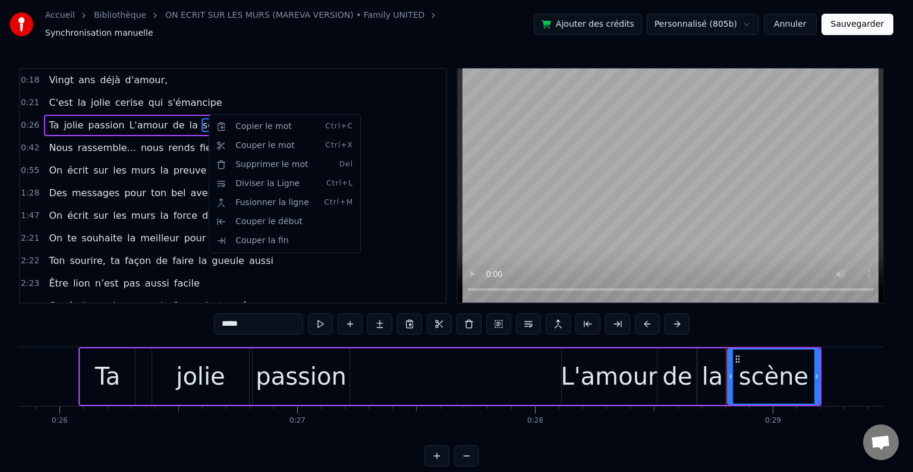
click at [232, 106] on html "Accueil Bibliothèque ON ECRIT SUR LES MURS (MAREVA VERSION) • Family UNITED Syn…" at bounding box center [456, 242] width 913 height 485
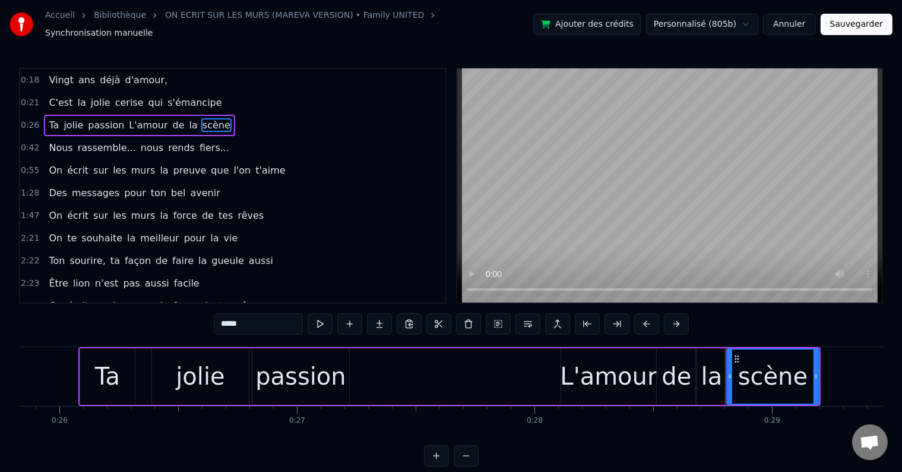
click at [202, 137] on div "Nous rassemble... nous rends fiers..." at bounding box center [139, 147] width 190 height 21
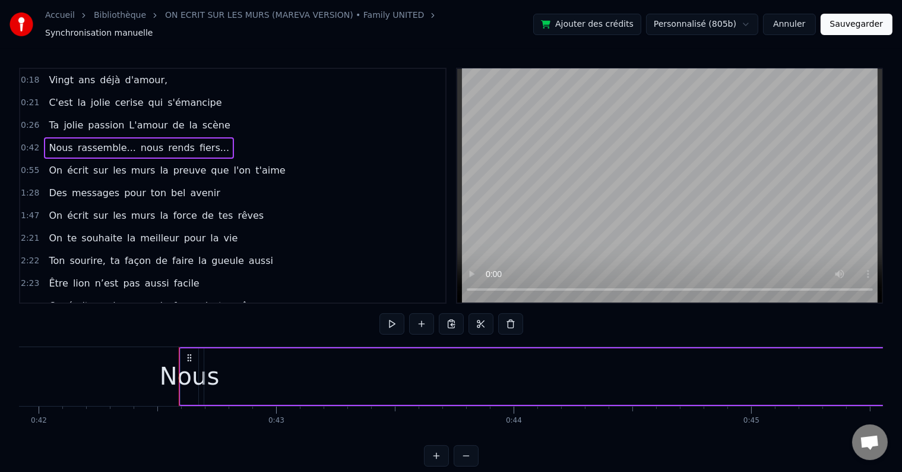
scroll to position [0, 10062]
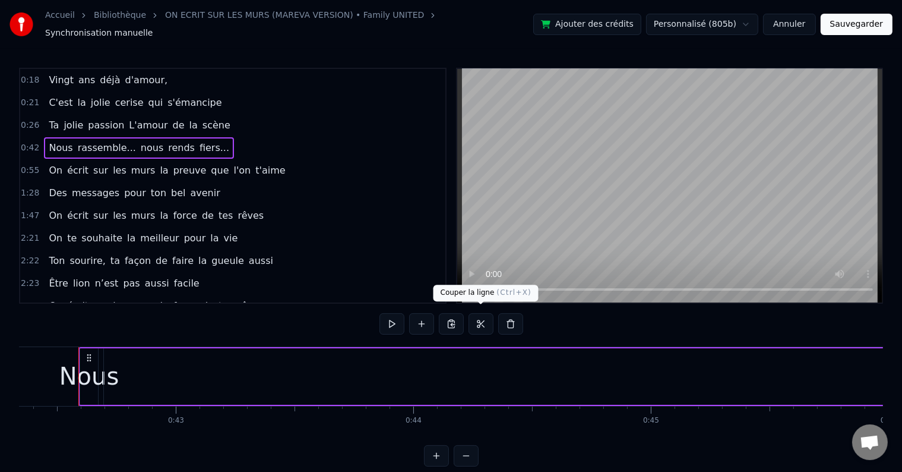
click at [474, 314] on button at bounding box center [481, 323] width 25 height 21
click at [477, 315] on button at bounding box center [481, 323] width 25 height 21
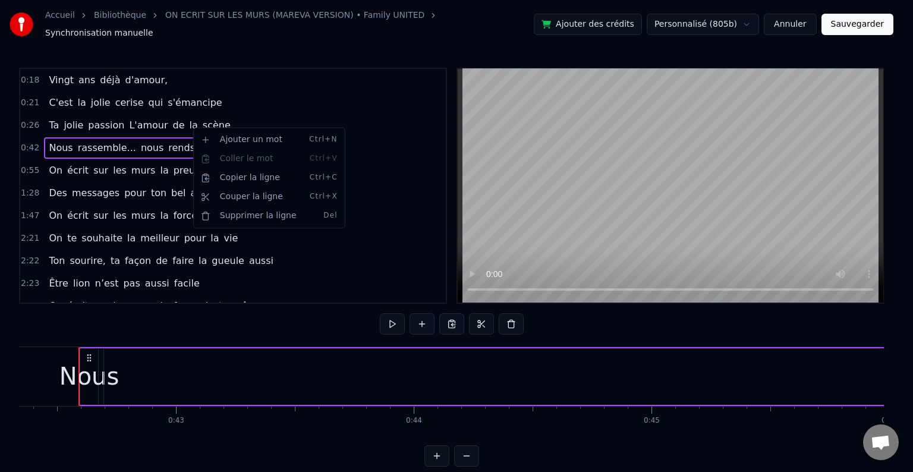
click at [211, 115] on html "Accueil Bibliothèque ON ECRIT SUR LES MURS (MAREVA VERSION) • Family UNITED Syn…" at bounding box center [456, 242] width 913 height 485
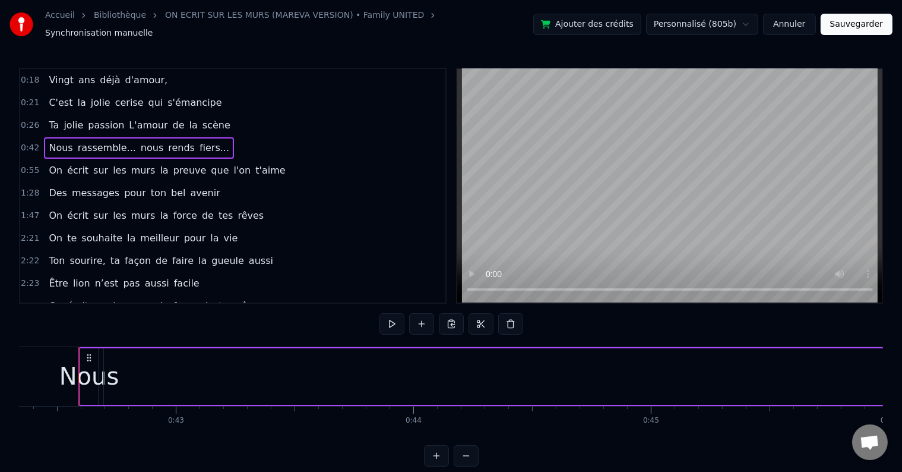
click at [206, 115] on div "Ta jolie passion L'amour de la scène" at bounding box center [139, 125] width 191 height 21
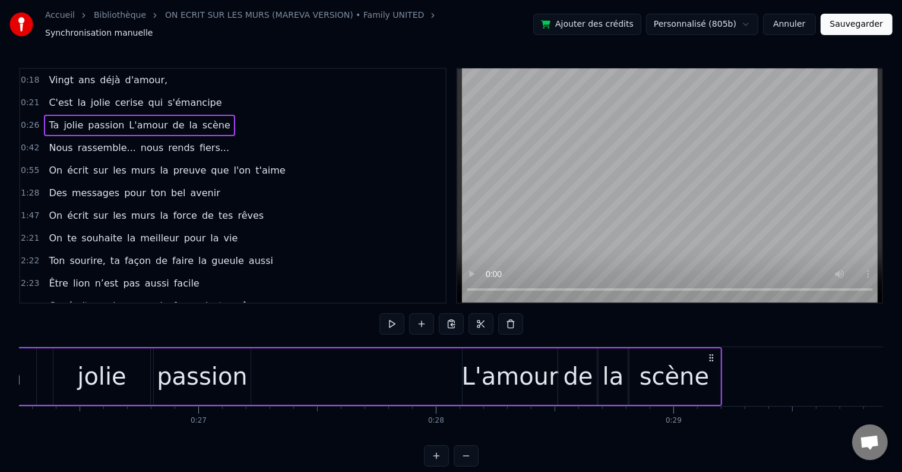
scroll to position [0, 6139]
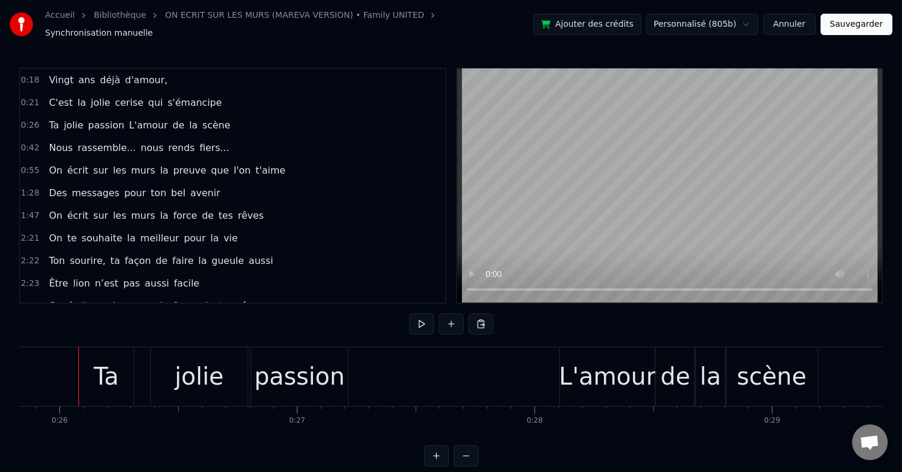
click at [67, 137] on div "0:42 Nous rassemble... nous rends fiers..." at bounding box center [232, 148] width 425 height 23
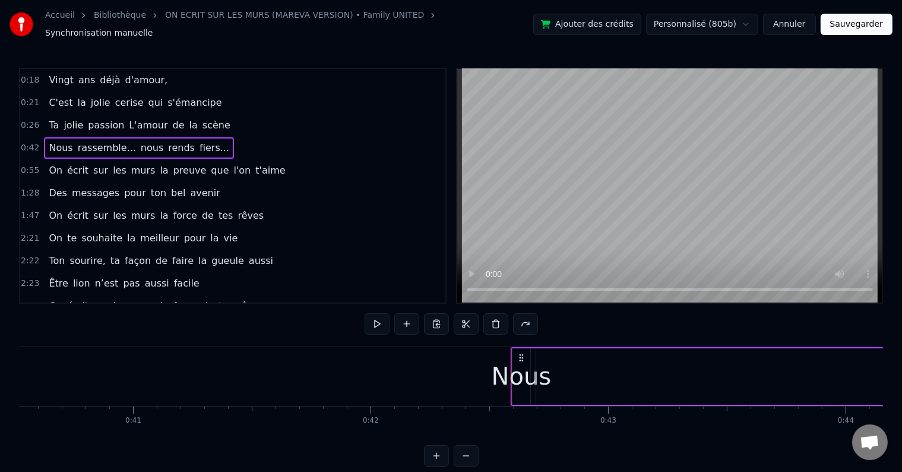
scroll to position [0, 10062]
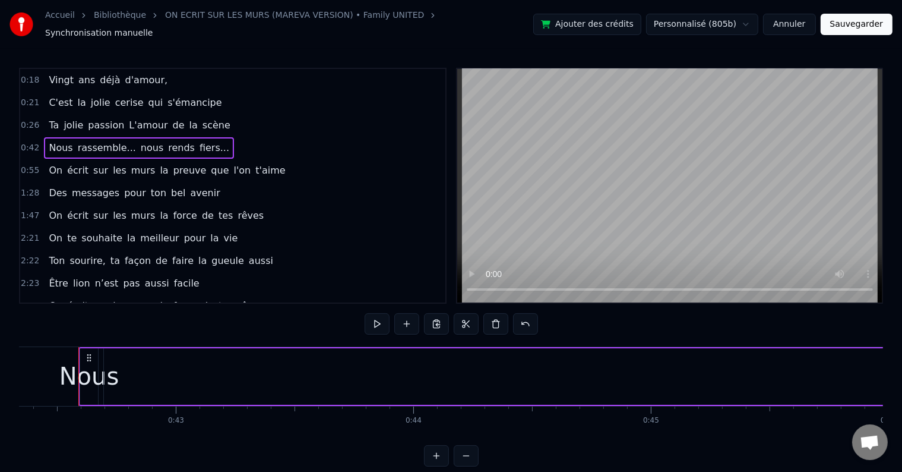
click at [206, 115] on div "Ta jolie passion L'amour de la scène" at bounding box center [139, 125] width 191 height 21
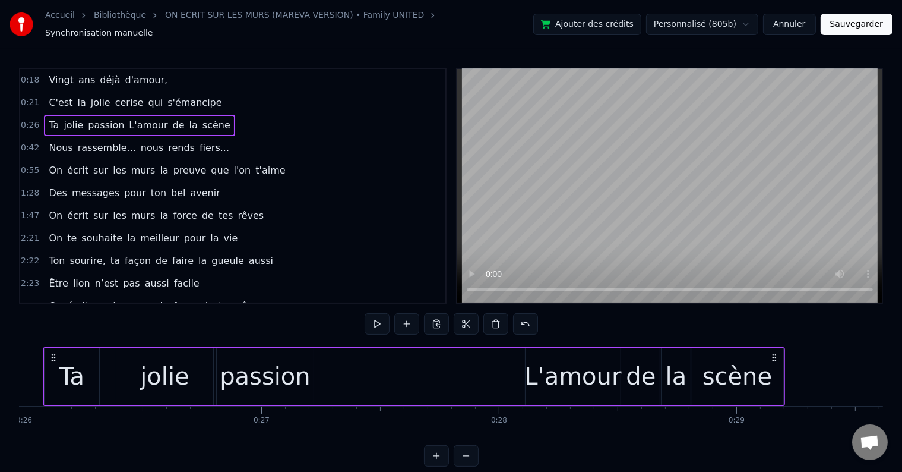
scroll to position [0, 6139]
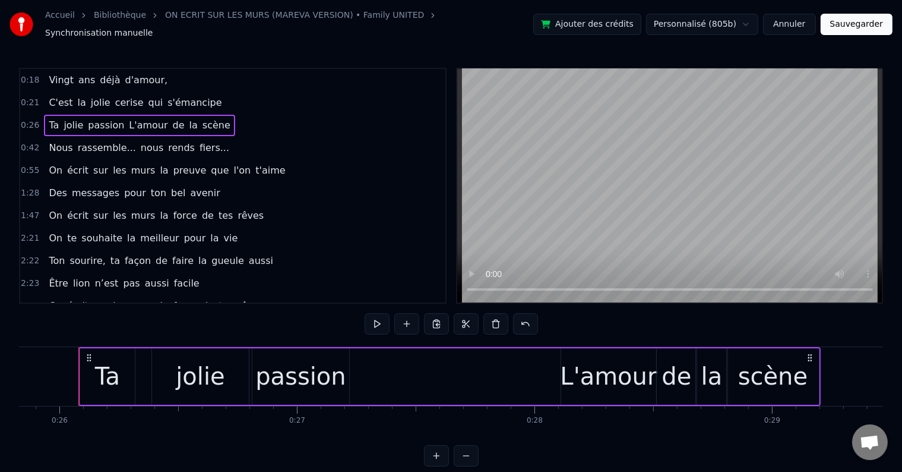
click at [198, 141] on span "fiers..." at bounding box center [214, 148] width 32 height 14
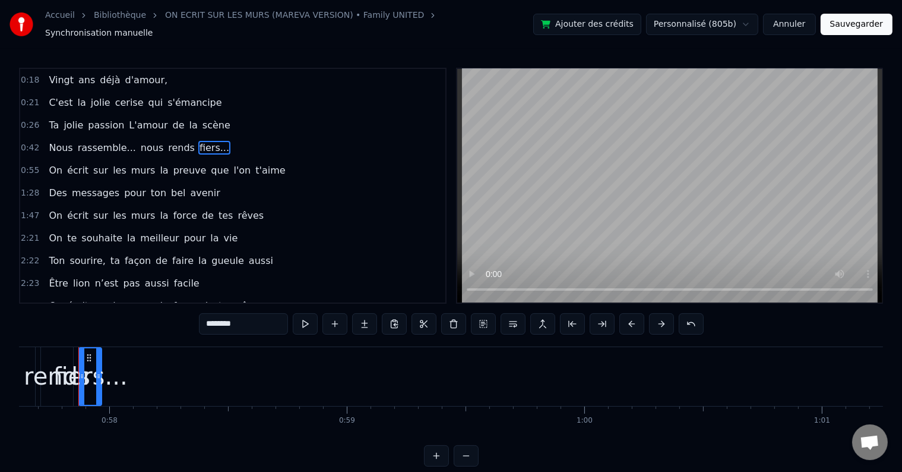
click at [200, 137] on div "Nous rassemble... nous rends fiers..." at bounding box center [139, 147] width 190 height 21
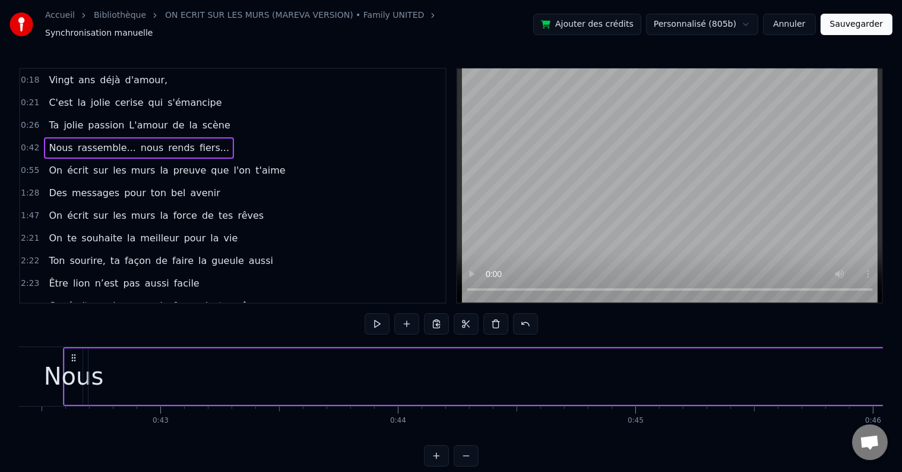
scroll to position [0, 10062]
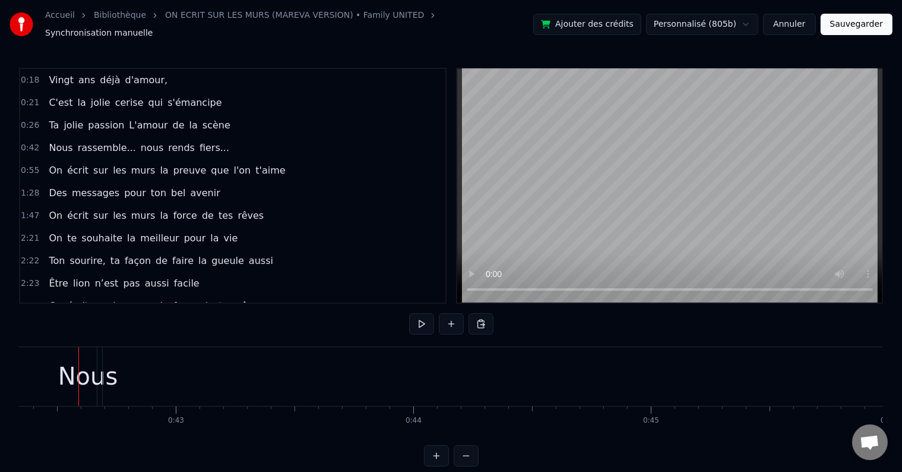
click at [200, 141] on span "fiers..." at bounding box center [214, 148] width 32 height 14
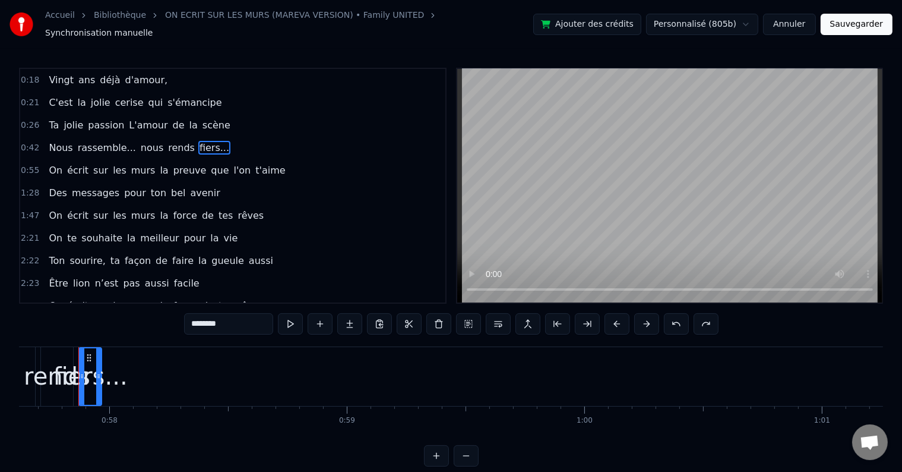
drag, startPoint x: 221, startPoint y: 131, endPoint x: 198, endPoint y: 133, distance: 22.7
click at [198, 137] on div "0:42 Nous rassemble... nous rends fiers..." at bounding box center [232, 148] width 425 height 23
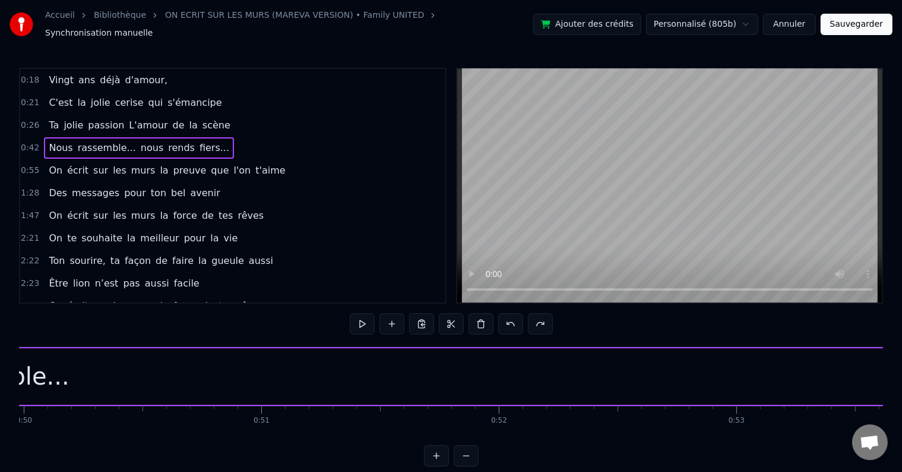
click at [198, 141] on span "fiers..." at bounding box center [214, 148] width 32 height 14
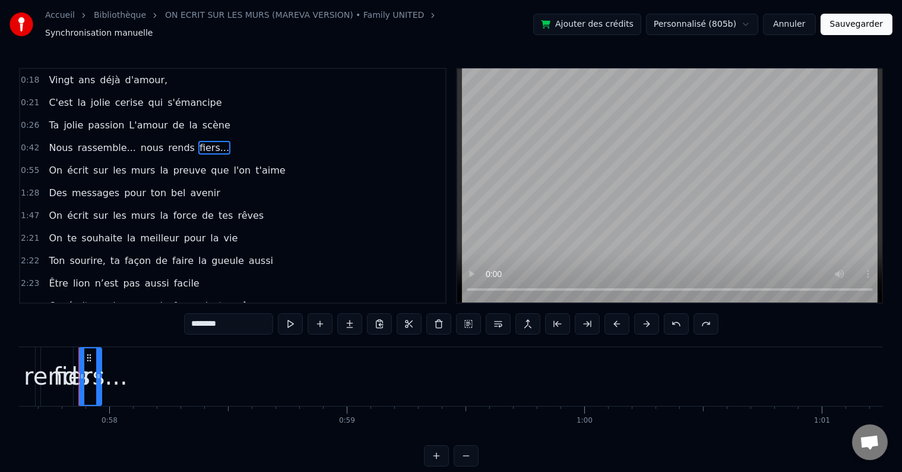
click at [202, 137] on div "Nous rassemble... nous rends fiers..." at bounding box center [139, 147] width 190 height 21
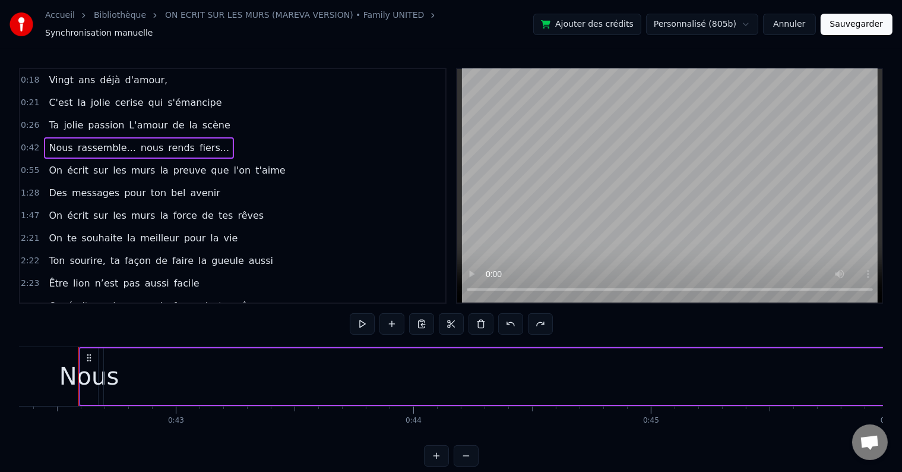
click at [204, 115] on div "Ta jolie passion L'amour de la scène" at bounding box center [139, 125] width 191 height 21
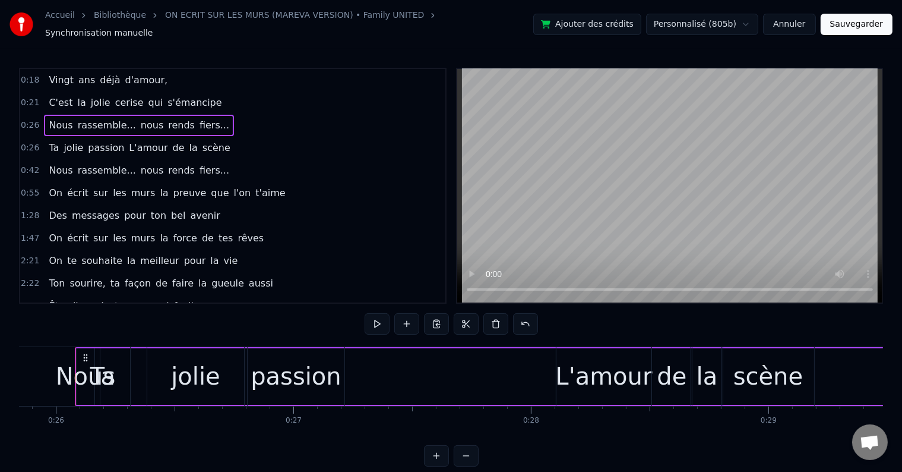
scroll to position [0, 6139]
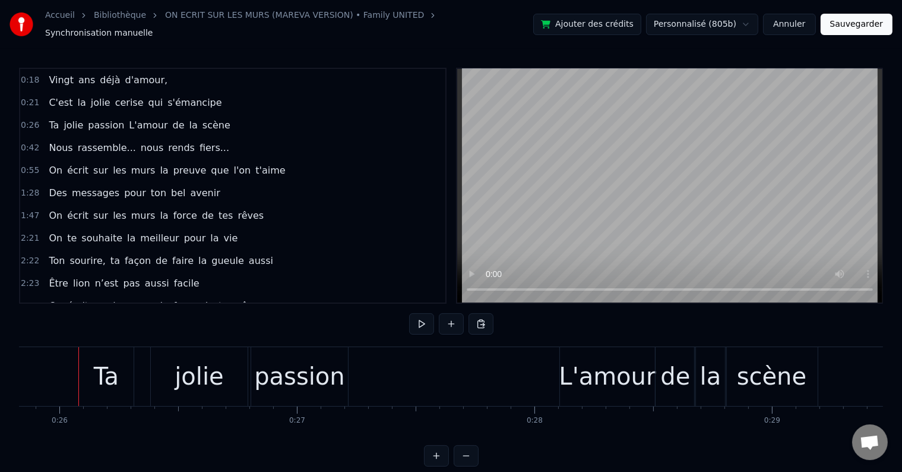
click at [200, 137] on div "Nous rassemble... nous rends fiers..." at bounding box center [139, 147] width 190 height 21
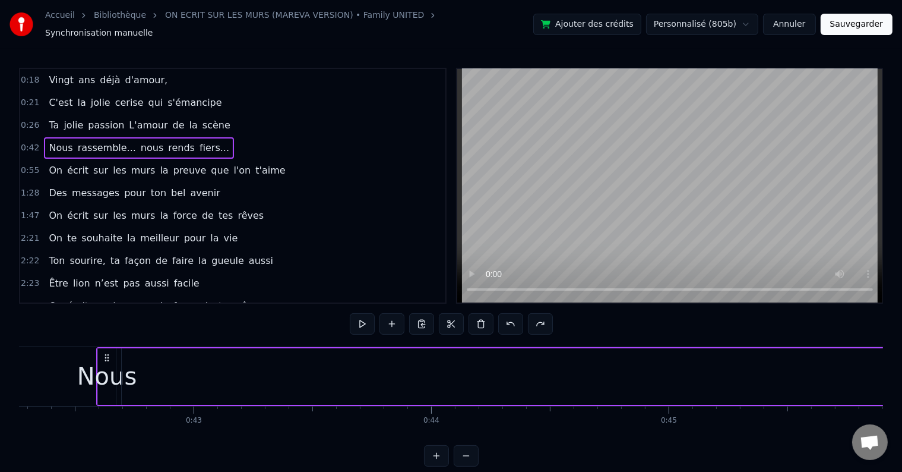
scroll to position [0, 10062]
click at [206, 115] on div "Ta jolie passion L'amour de la scène" at bounding box center [139, 125] width 191 height 21
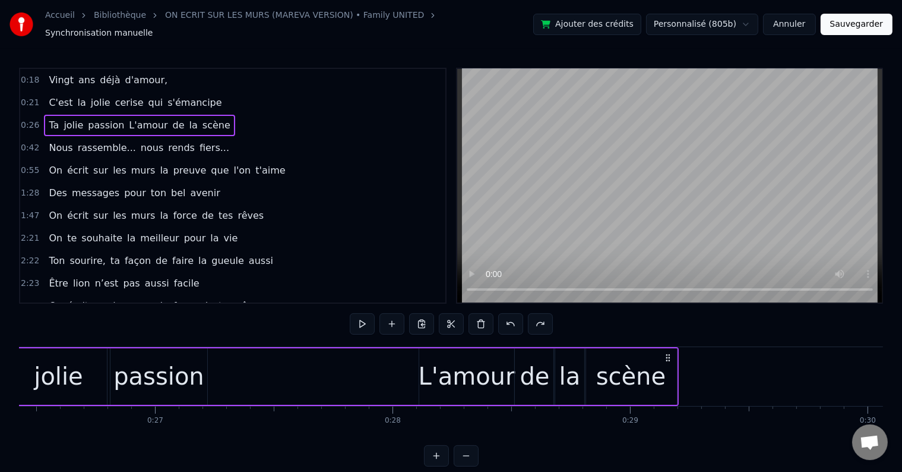
scroll to position [0, 6139]
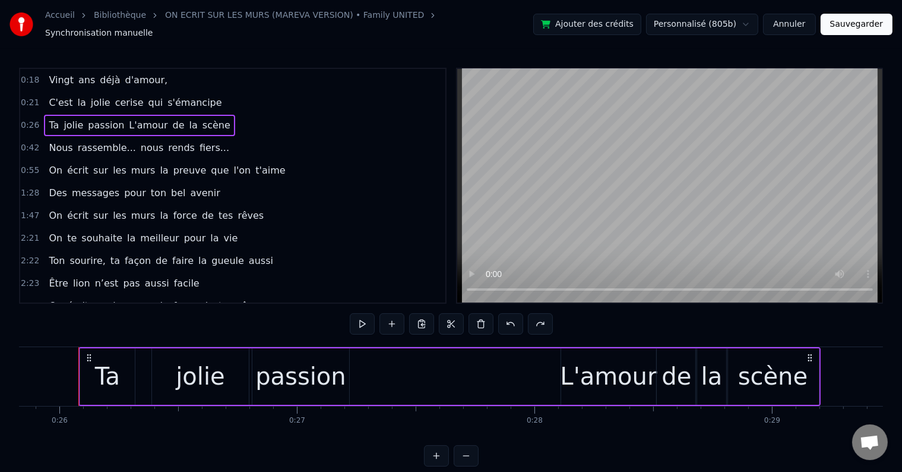
click at [201, 119] on span "scène" at bounding box center [216, 125] width 30 height 14
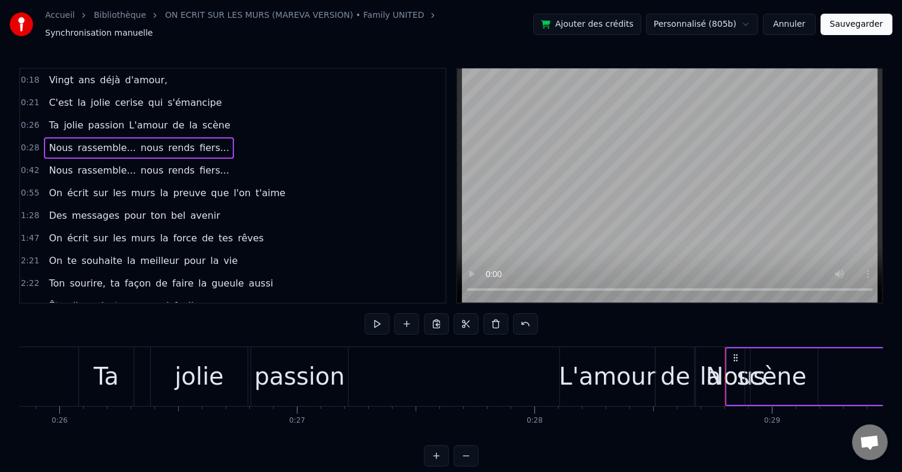
click at [44, 160] on div "Nous rassemble... nous rends fiers..." at bounding box center [139, 170] width 190 height 21
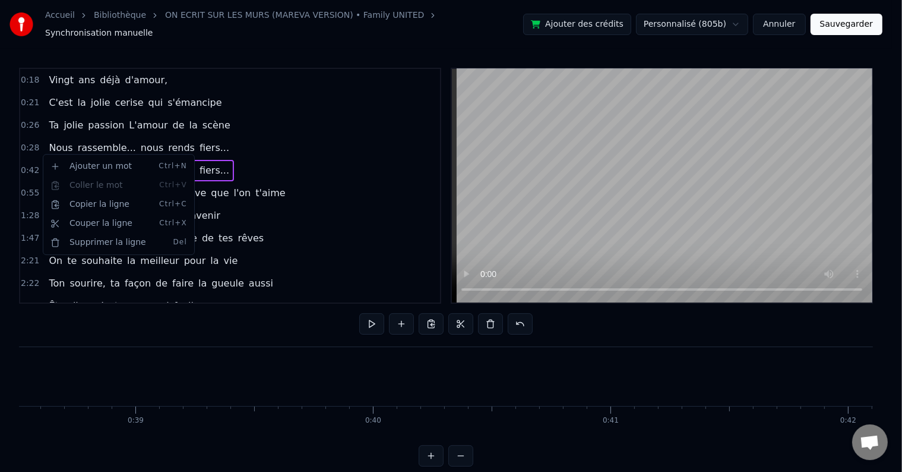
scroll to position [0, 10062]
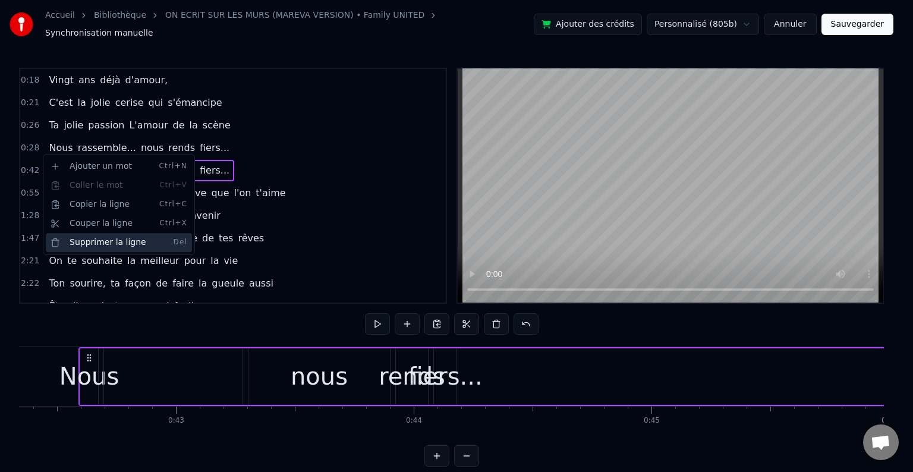
click at [124, 250] on div "Supprimer la ligne Del" at bounding box center [119, 242] width 146 height 19
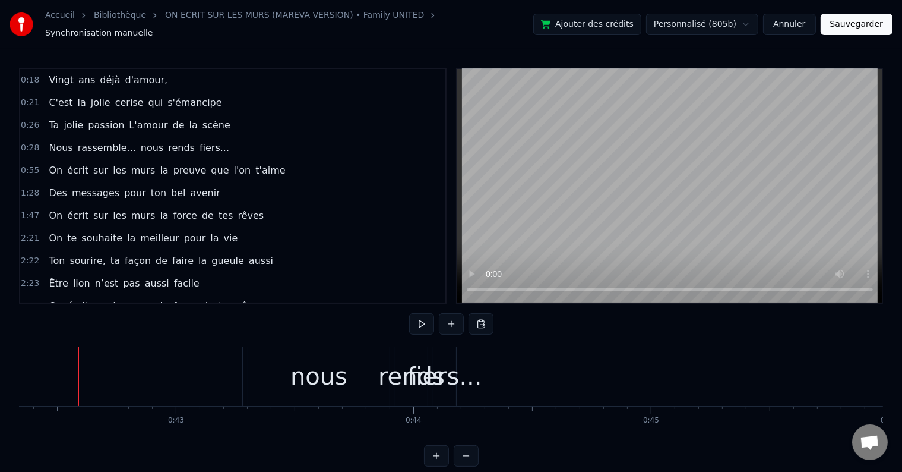
click at [59, 141] on span "Nous" at bounding box center [61, 148] width 26 height 14
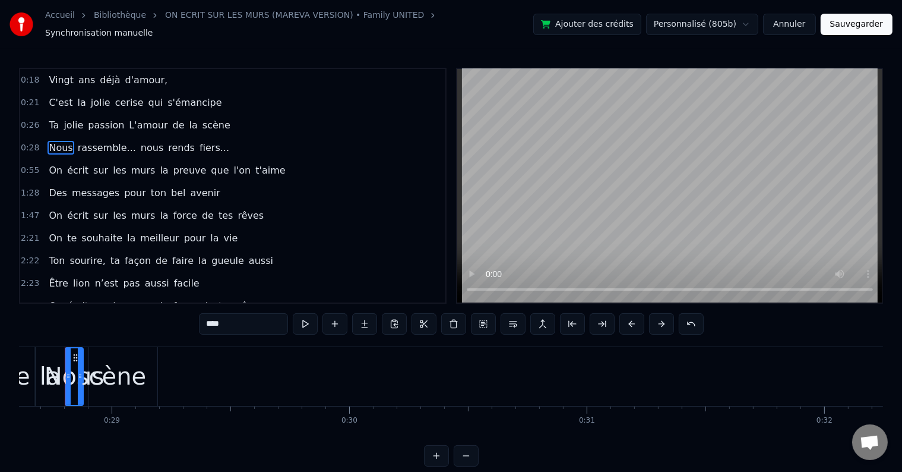
scroll to position [0, 6785]
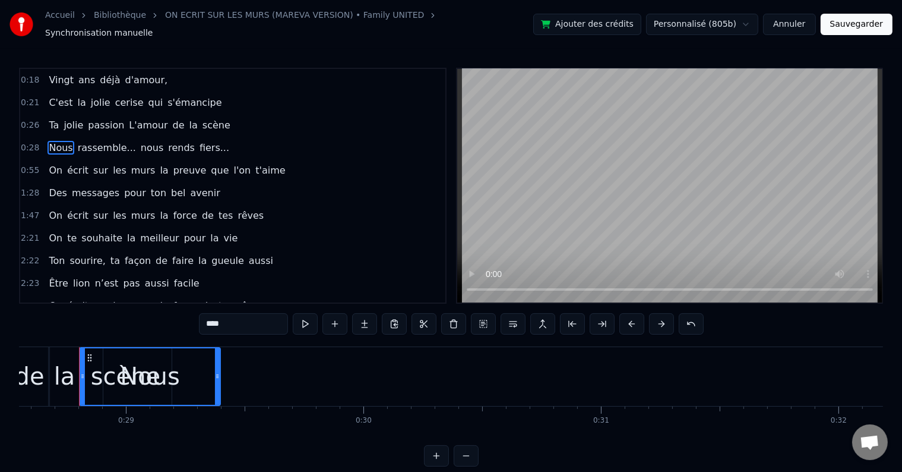
drag, startPoint x: 94, startPoint y: 367, endPoint x: 217, endPoint y: 367, distance: 123.0
click at [217, 371] on icon at bounding box center [217, 376] width 5 height 10
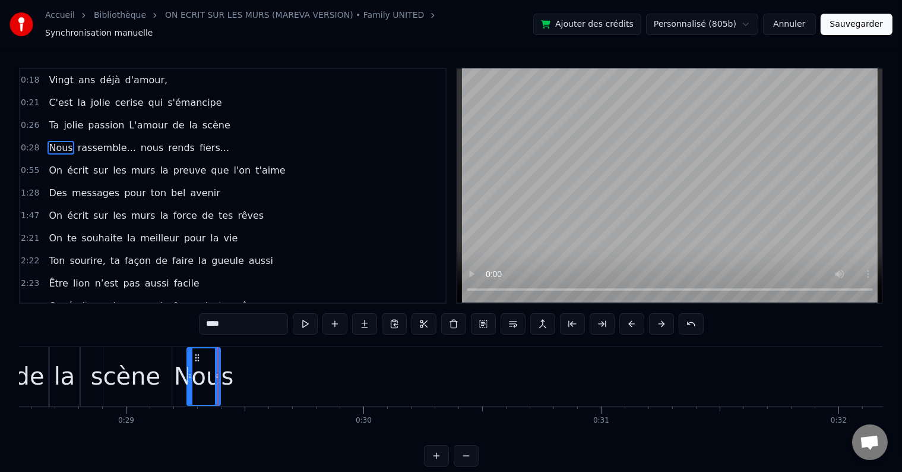
drag, startPoint x: 83, startPoint y: 370, endPoint x: 188, endPoint y: 365, distance: 104.6
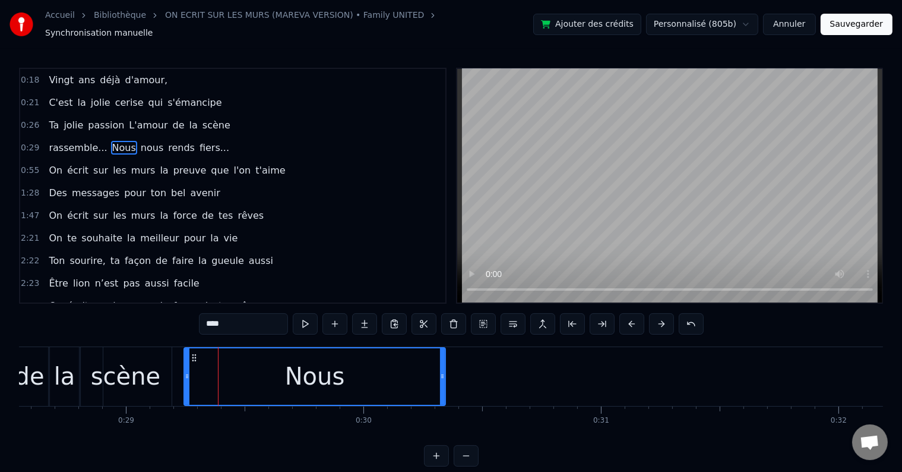
drag, startPoint x: 219, startPoint y: 368, endPoint x: 450, endPoint y: 380, distance: 231.4
click at [445, 380] on div at bounding box center [442, 376] width 5 height 56
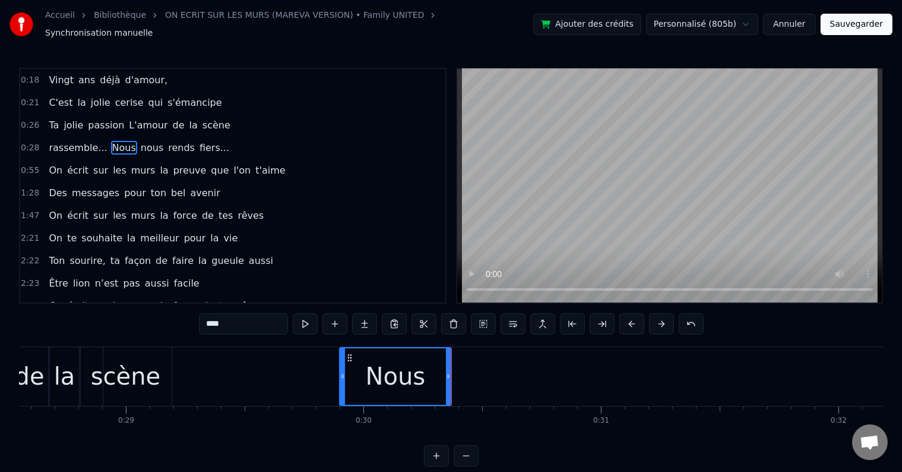
drag, startPoint x: 188, startPoint y: 364, endPoint x: 349, endPoint y: 375, distance: 161.4
click at [345, 375] on div at bounding box center [342, 376] width 5 height 56
click at [310, 317] on button at bounding box center [305, 323] width 25 height 21
click at [78, 141] on span "rassemble..." at bounding box center [78, 148] width 61 height 14
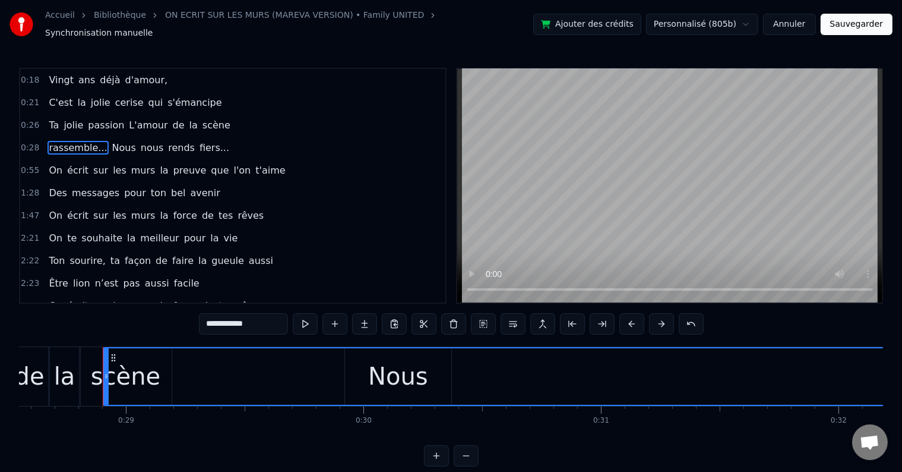
click at [72, 141] on span "rassemble..." at bounding box center [78, 148] width 61 height 14
click at [74, 141] on span "rassemble..." at bounding box center [78, 148] width 61 height 14
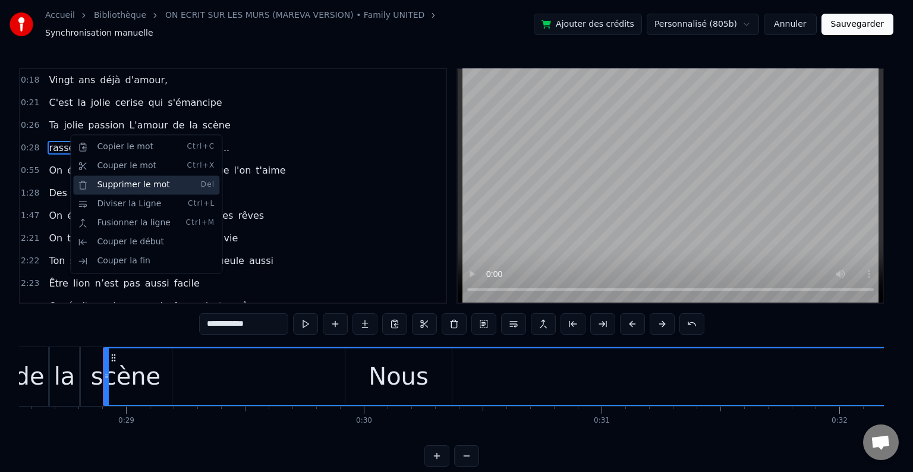
click at [125, 182] on div "Supprimer le mot Del" at bounding box center [146, 184] width 146 height 19
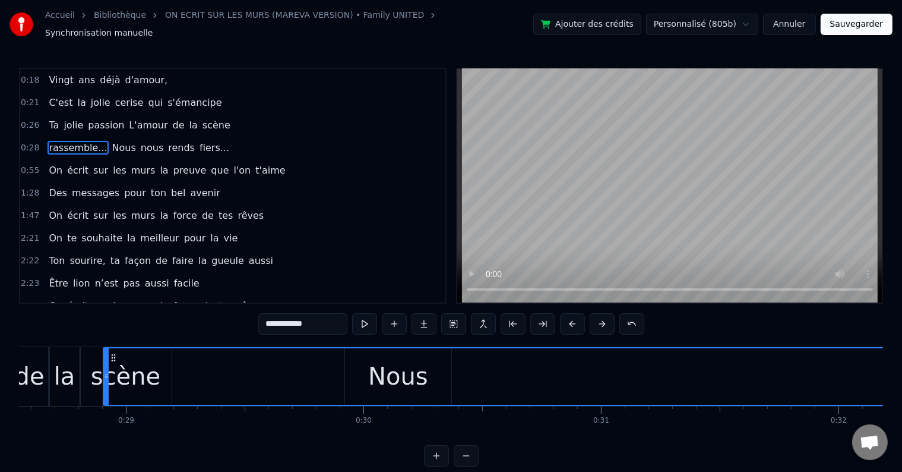
click at [86, 141] on span "rassemble..." at bounding box center [78, 148] width 61 height 14
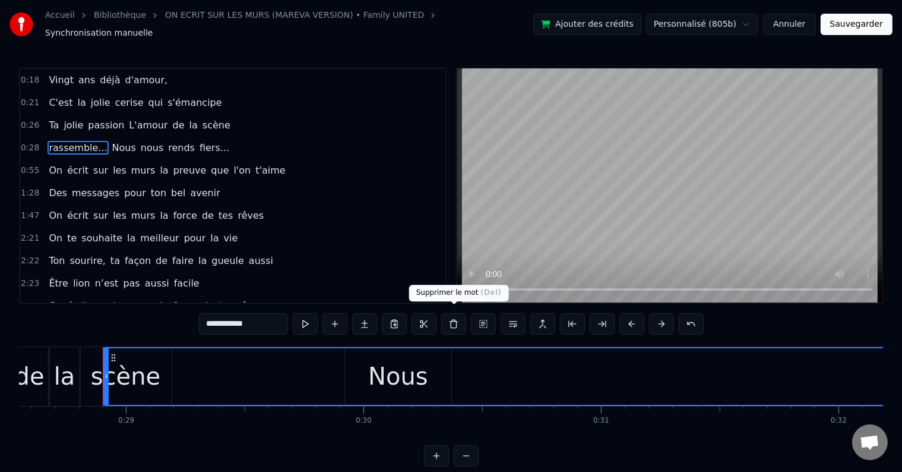
click at [457, 315] on button at bounding box center [453, 323] width 25 height 21
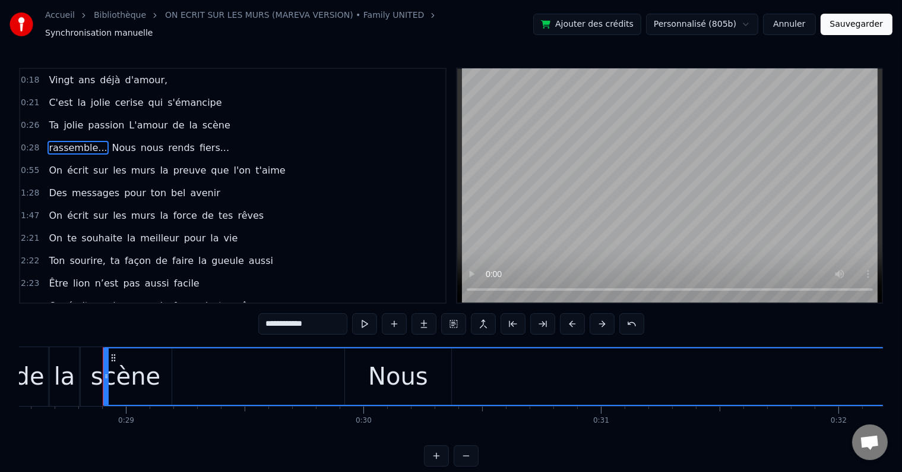
click at [140, 141] on span "nous" at bounding box center [152, 148] width 25 height 14
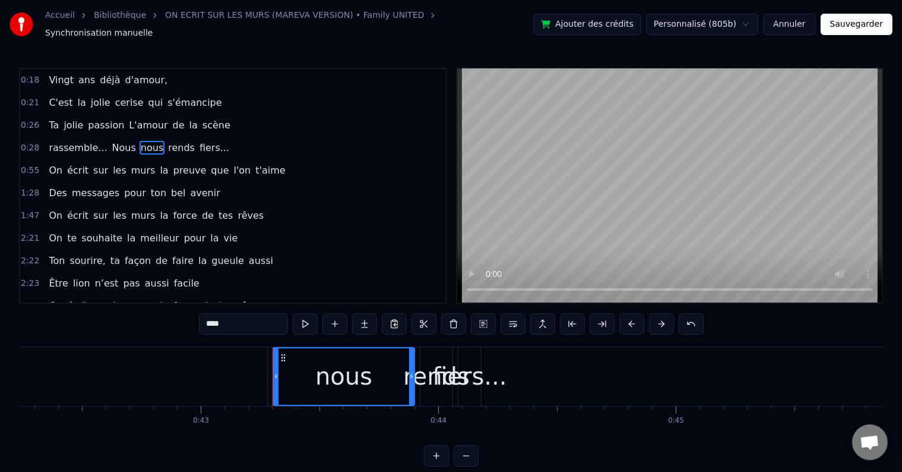
scroll to position [0, 10231]
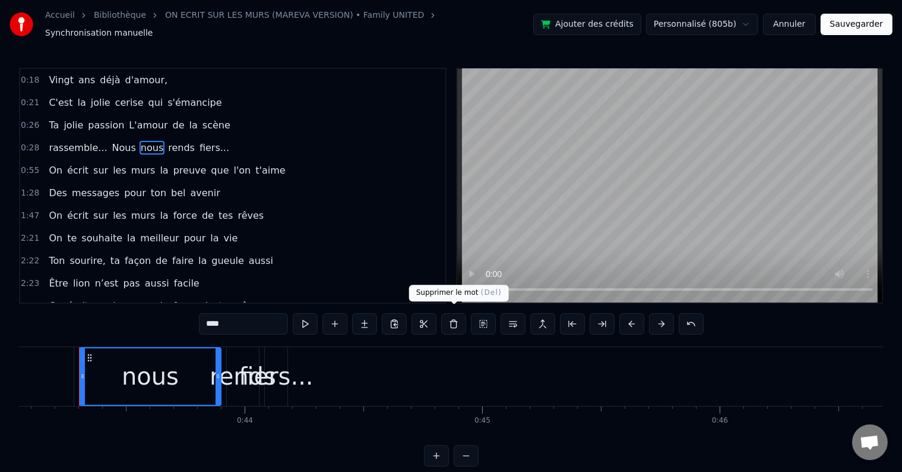
click at [449, 313] on button at bounding box center [453, 323] width 25 height 21
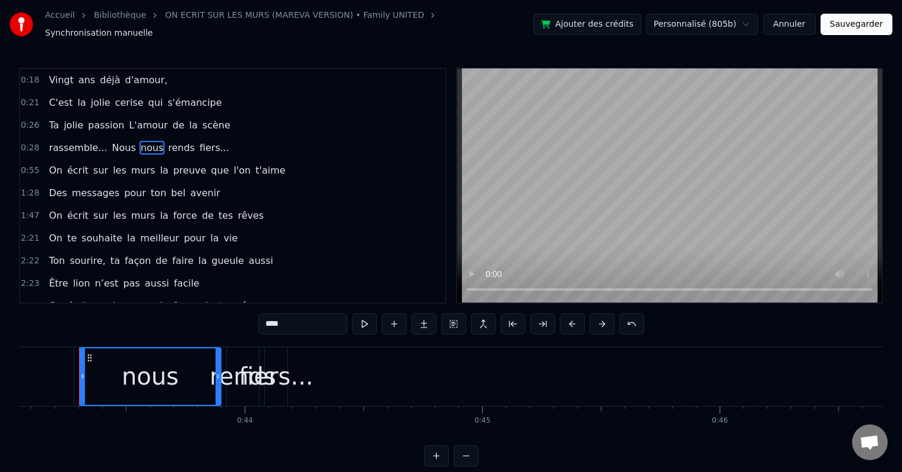
click at [181, 361] on div "nous" at bounding box center [150, 376] width 140 height 56
click at [293, 377] on div "fiers..." at bounding box center [276, 376] width 74 height 36
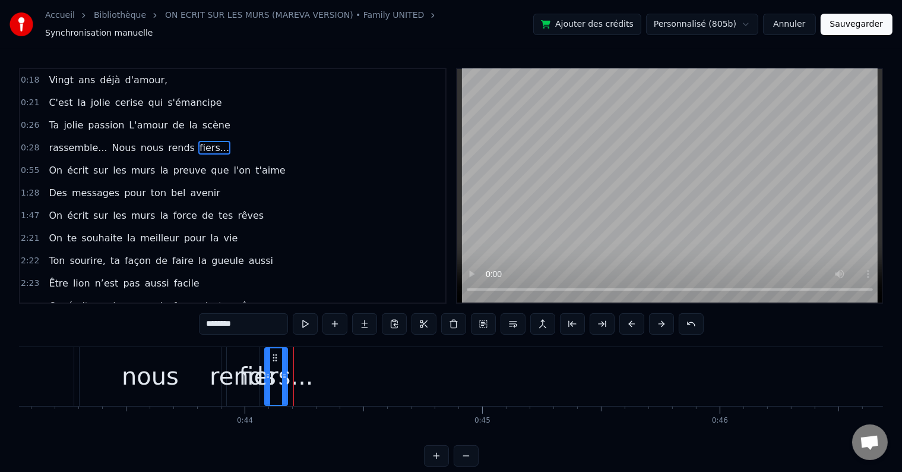
click at [81, 141] on span "rassemble..." at bounding box center [78, 148] width 61 height 14
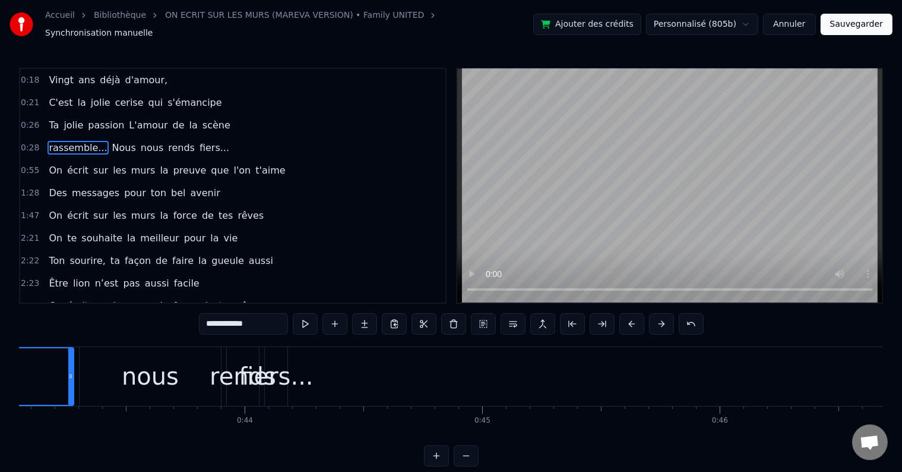
click at [81, 141] on span "rassemble..." at bounding box center [78, 148] width 61 height 14
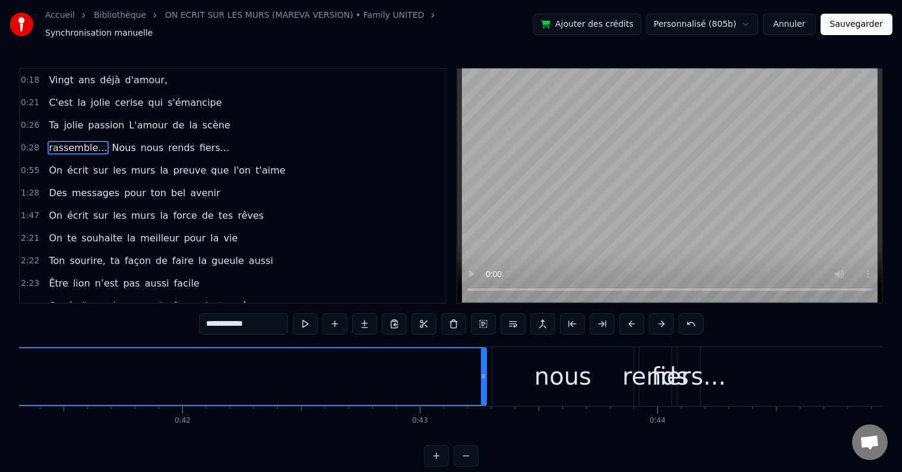
click at [81, 141] on span "rassemble..." at bounding box center [78, 148] width 61 height 14
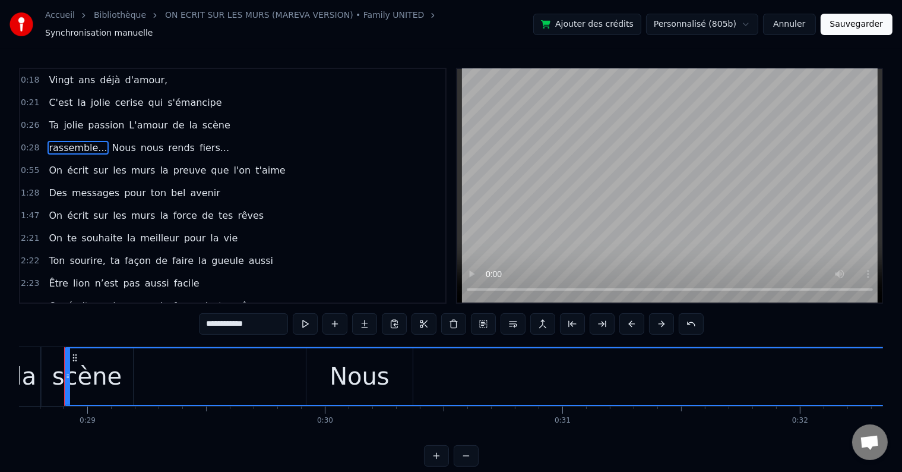
scroll to position [0, 6809]
click at [81, 141] on span "rassemble..." at bounding box center [78, 148] width 61 height 14
click at [111, 141] on span "Nous" at bounding box center [124, 148] width 26 height 14
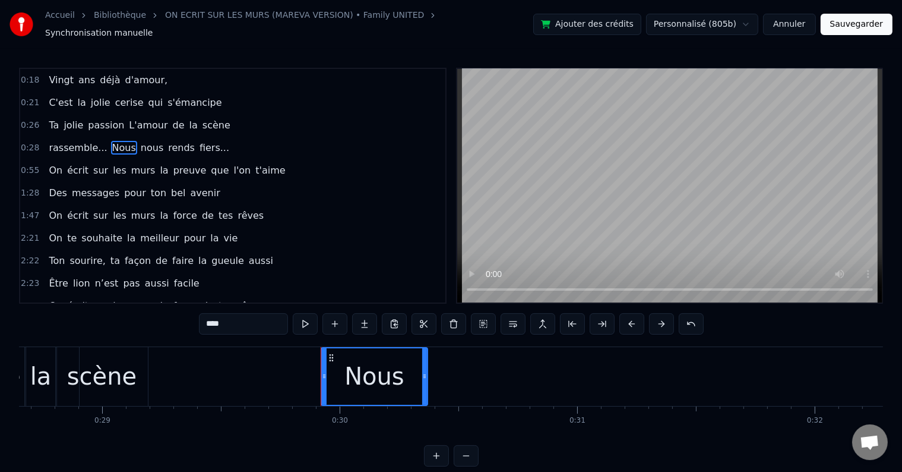
click at [81, 143] on span "rassemble..." at bounding box center [78, 148] width 61 height 14
type input "**********"
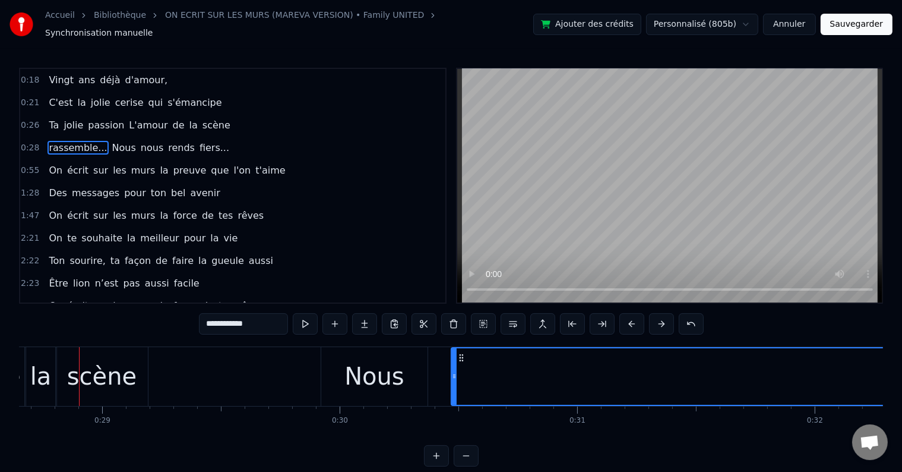
drag, startPoint x: 82, startPoint y: 367, endPoint x: 455, endPoint y: 381, distance: 372.8
click at [109, 141] on span "rassemble..." at bounding box center [107, 148] width 61 height 14
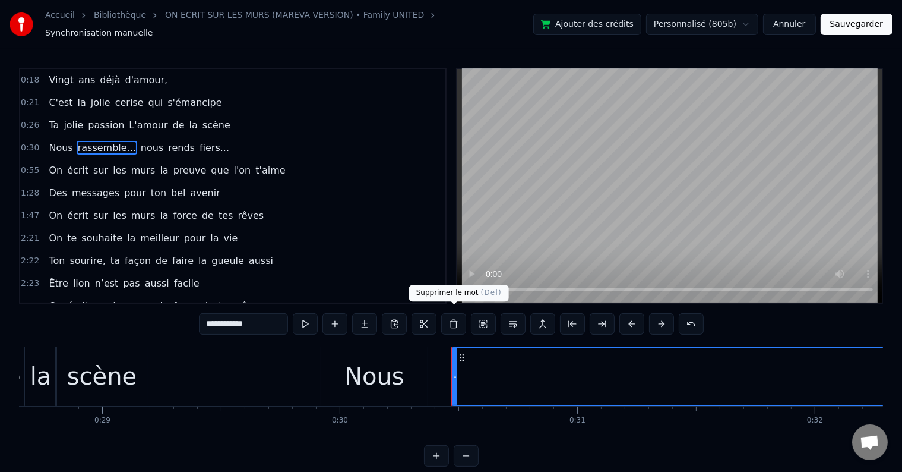
click at [456, 313] on button at bounding box center [453, 323] width 25 height 21
click at [466, 316] on button at bounding box center [453, 323] width 25 height 21
click at [460, 315] on button at bounding box center [453, 323] width 25 height 21
click at [341, 182] on div "1:28 Des messages pour ton bel avenir" at bounding box center [232, 193] width 425 height 23
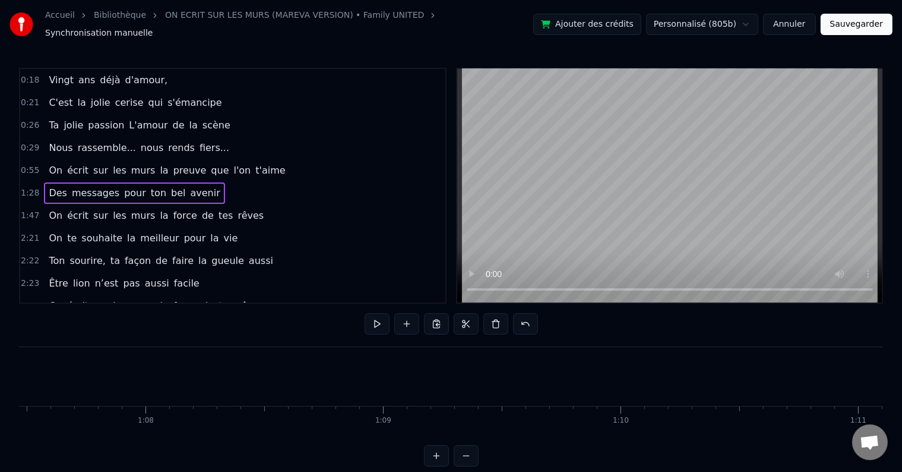
click at [341, 182] on div "1:28 Des messages pour ton bel avenir" at bounding box center [232, 193] width 425 height 23
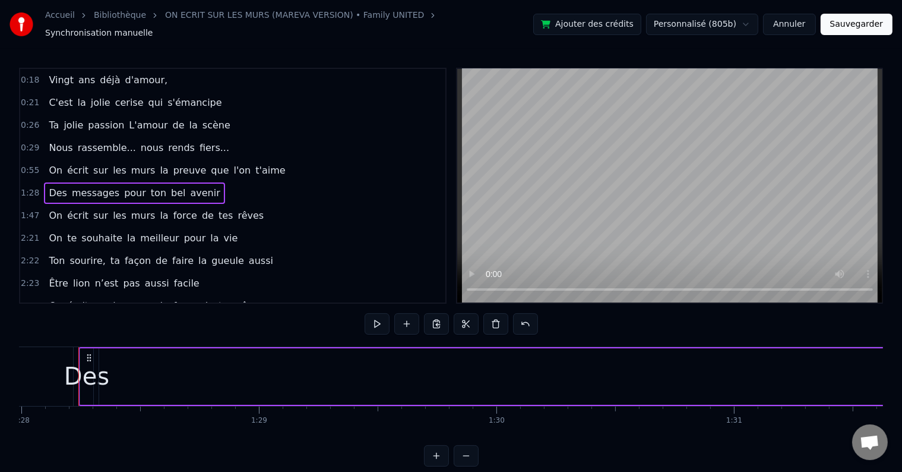
click at [221, 137] on div "0:29 Nous rassemble... nous rends fiers..." at bounding box center [232, 148] width 425 height 23
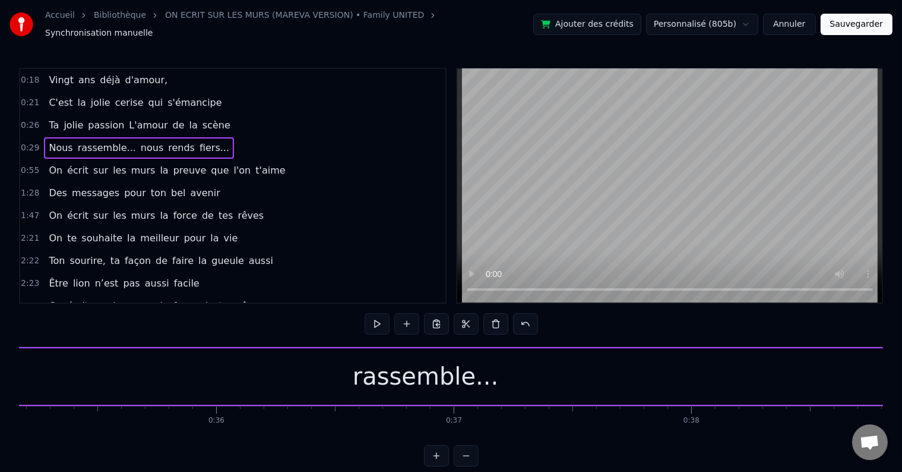
scroll to position [0, 7051]
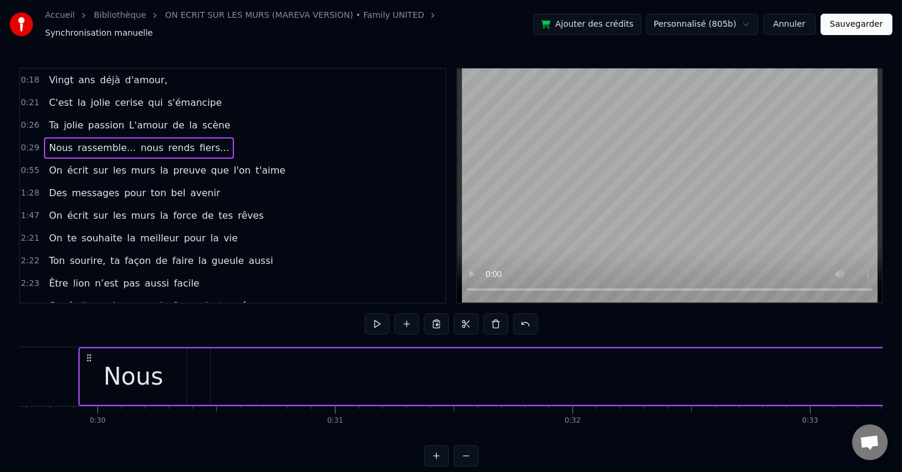
click at [100, 141] on span "rassemble..." at bounding box center [107, 148] width 61 height 14
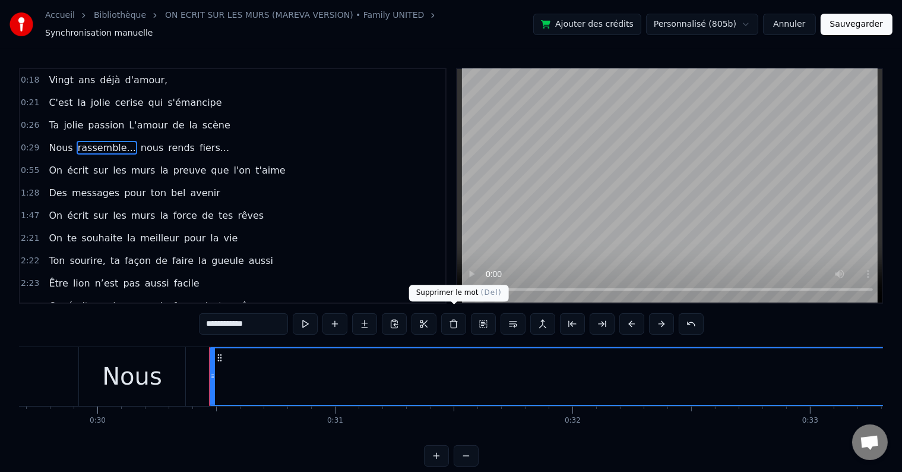
click at [456, 315] on button at bounding box center [453, 323] width 25 height 21
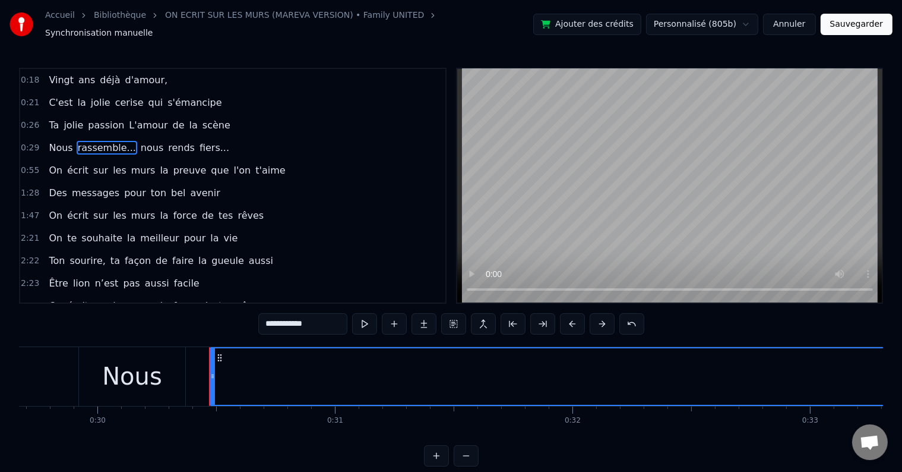
click at [140, 141] on span "nous" at bounding box center [152, 148] width 25 height 14
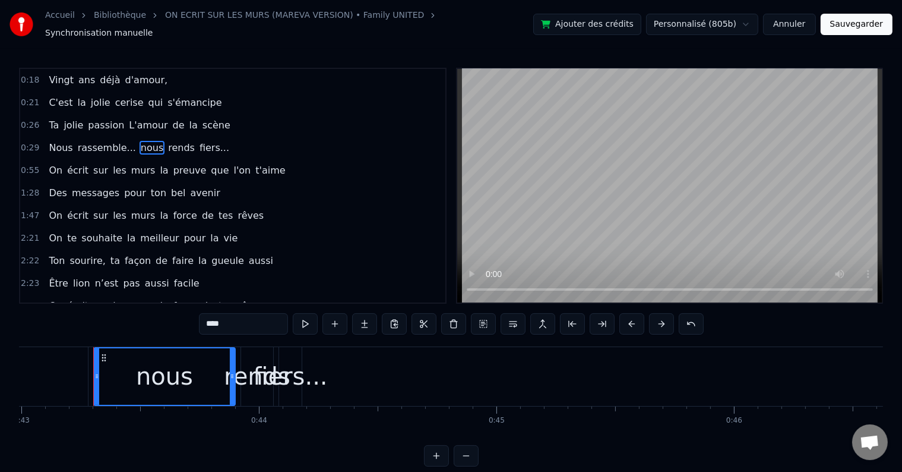
scroll to position [0, 10231]
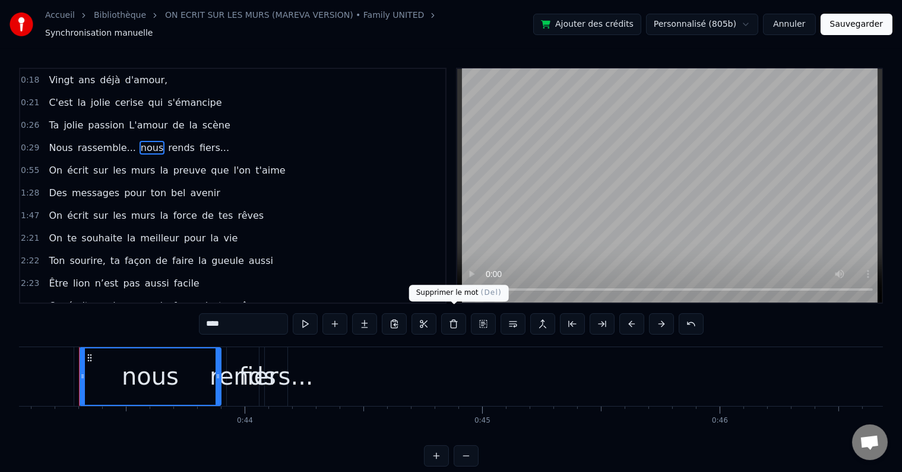
click at [450, 314] on button at bounding box center [453, 323] width 25 height 21
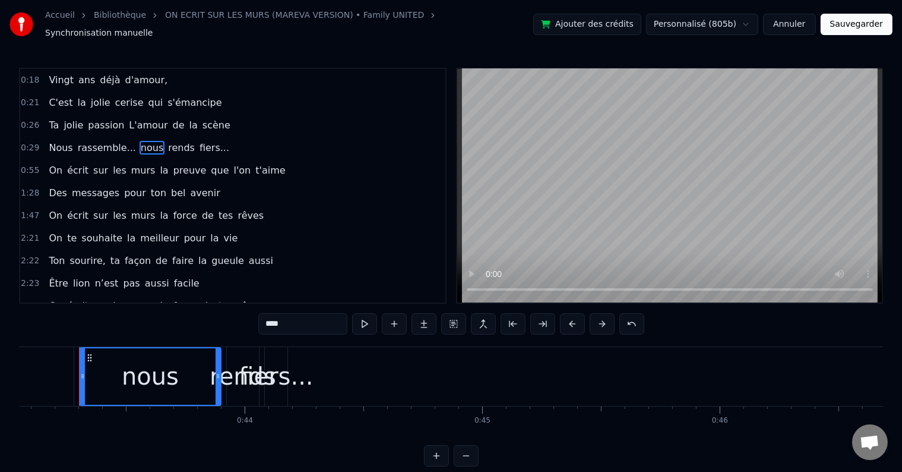
click at [167, 141] on span "rends" at bounding box center [181, 148] width 29 height 14
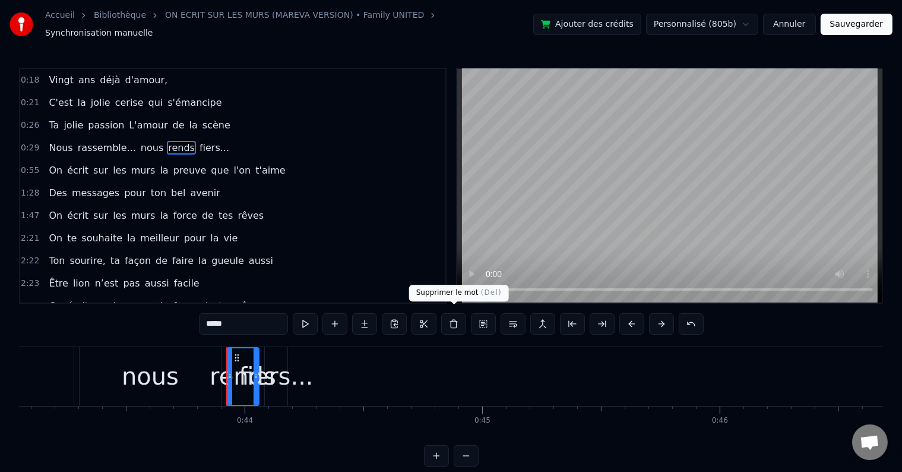
click at [449, 323] on button at bounding box center [453, 323] width 25 height 21
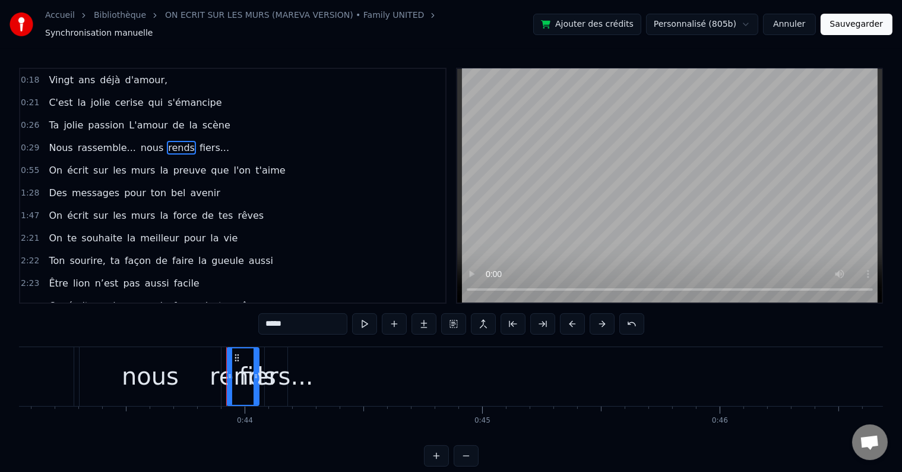
click at [198, 141] on span "fiers..." at bounding box center [214, 148] width 32 height 14
type input "********"
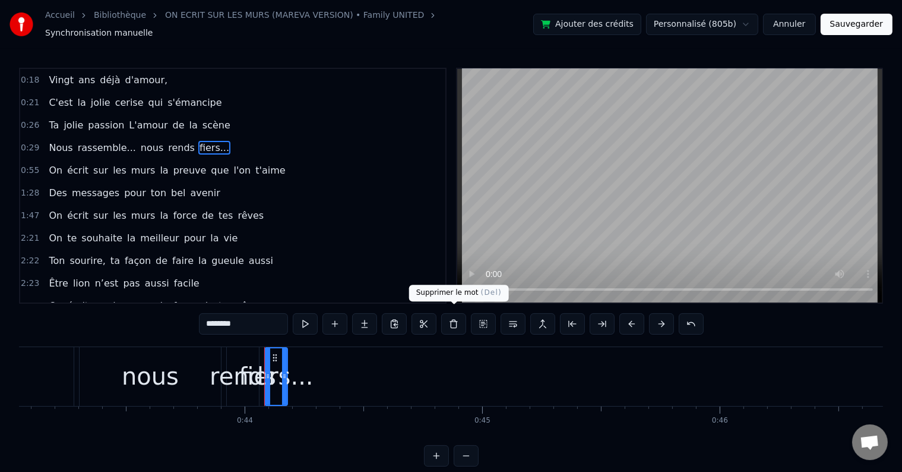
click at [455, 317] on button at bounding box center [453, 323] width 25 height 21
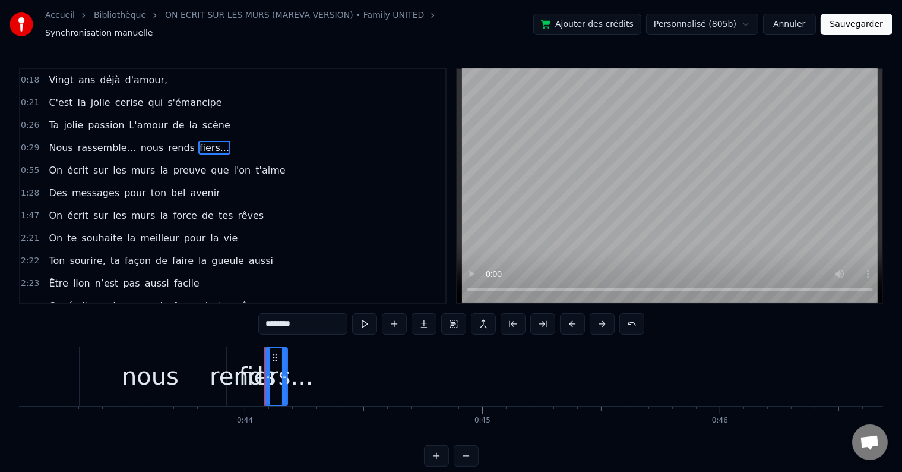
click at [840, 21] on button "Sauvegarder" at bounding box center [857, 24] width 72 height 21
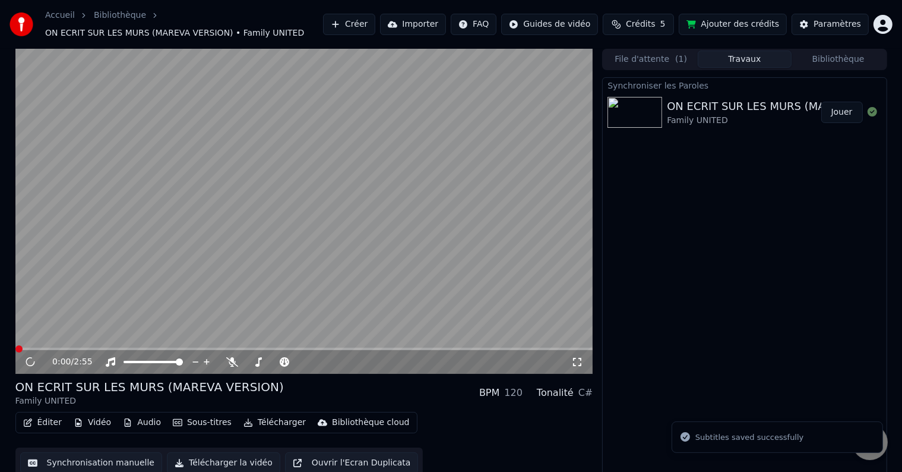
click at [78, 463] on button "Synchronisation manuelle" at bounding box center [91, 462] width 143 height 21
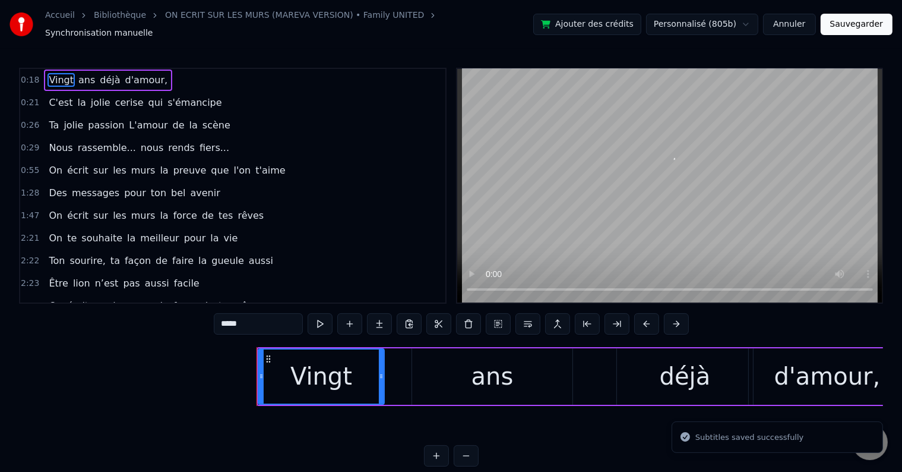
scroll to position [0, 4332]
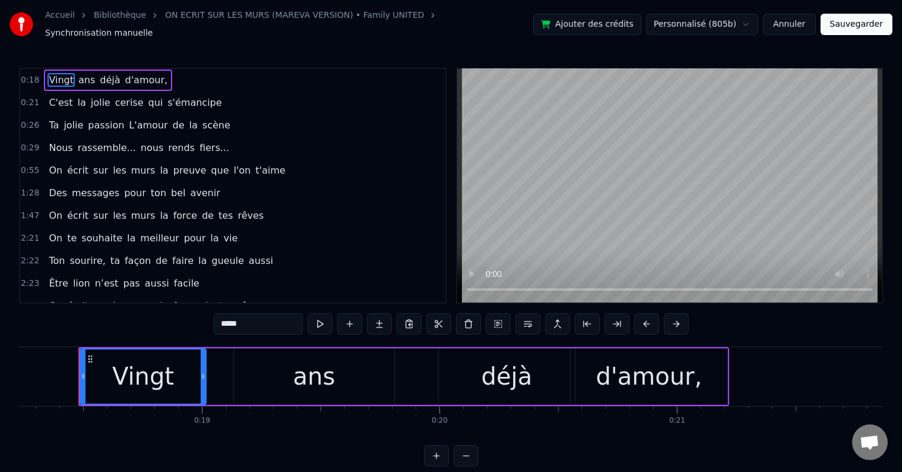
click at [58, 102] on span "C'est" at bounding box center [61, 103] width 26 height 14
type input "*****"
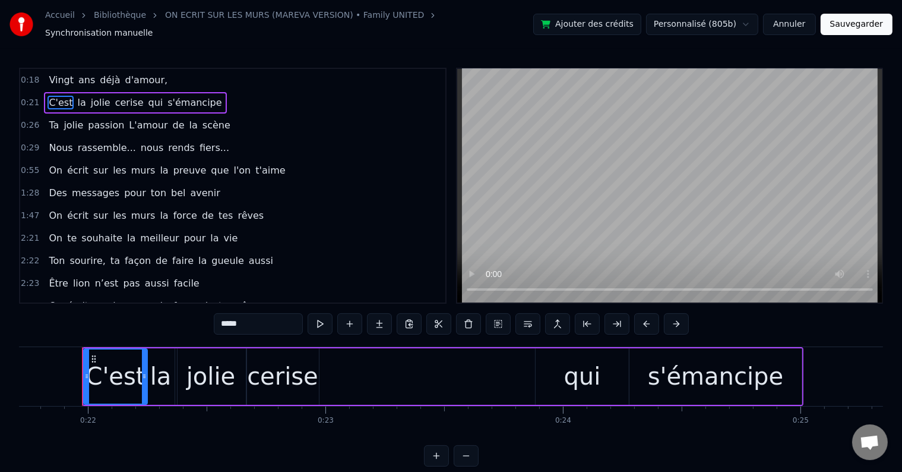
scroll to position [0, 5162]
click at [800, 33] on div "Accueil Bibliothèque ON ECRIT SUR LES MURS (MAREVA VERSION) • Family UNITED Syn…" at bounding box center [451, 24] width 902 height 49
click at [801, 24] on button "Annuler" at bounding box center [789, 24] width 52 height 21
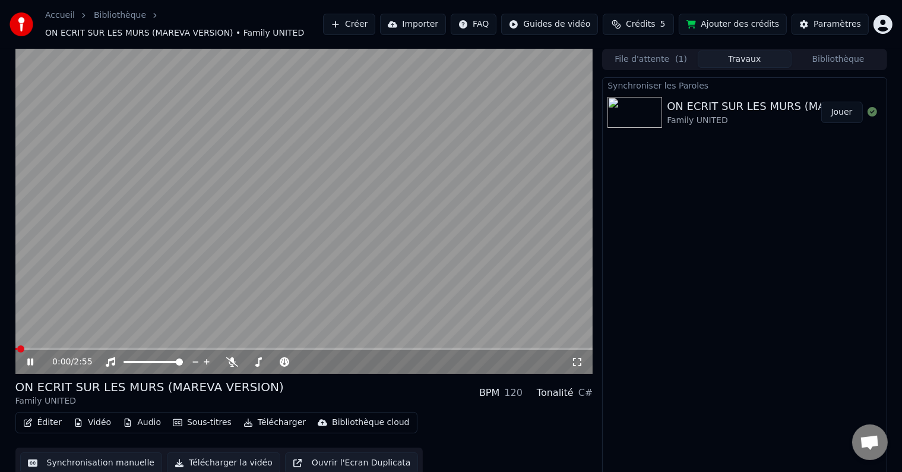
click at [28, 359] on icon at bounding box center [30, 361] width 6 height 7
click at [77, 460] on button "Synchronisation manuelle" at bounding box center [91, 462] width 143 height 21
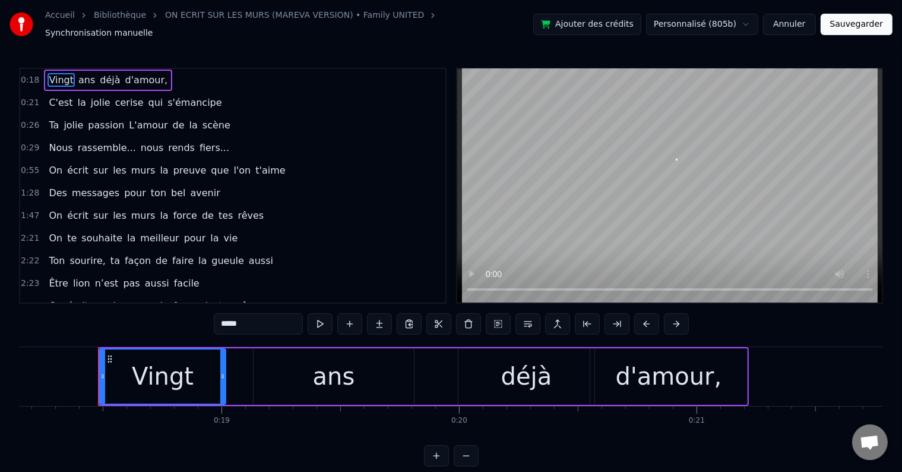
scroll to position [0, 4332]
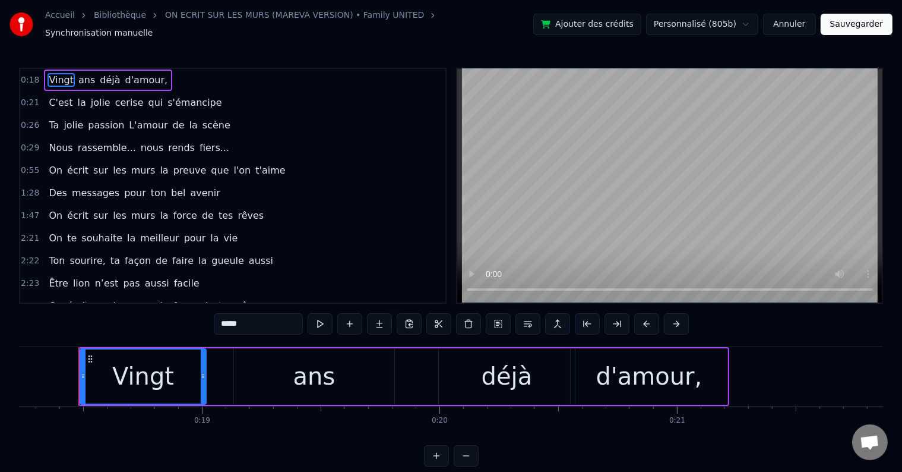
click at [65, 141] on span "Nous" at bounding box center [61, 148] width 26 height 14
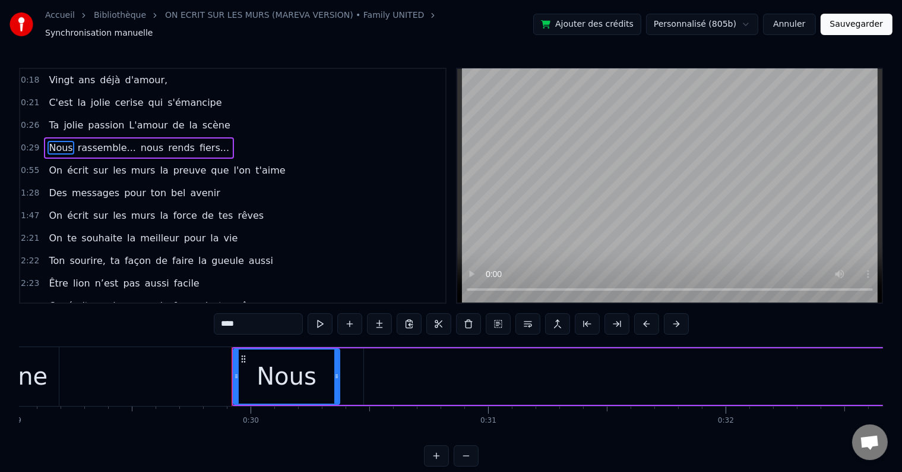
click at [85, 141] on span "rassemble..." at bounding box center [107, 148] width 61 height 14
type input "**********"
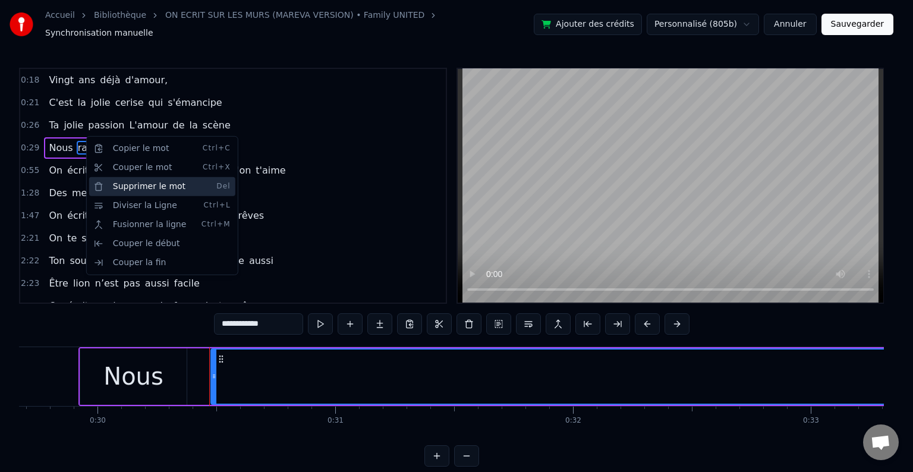
click at [147, 186] on div "Supprimer le mot Del" at bounding box center [162, 186] width 146 height 19
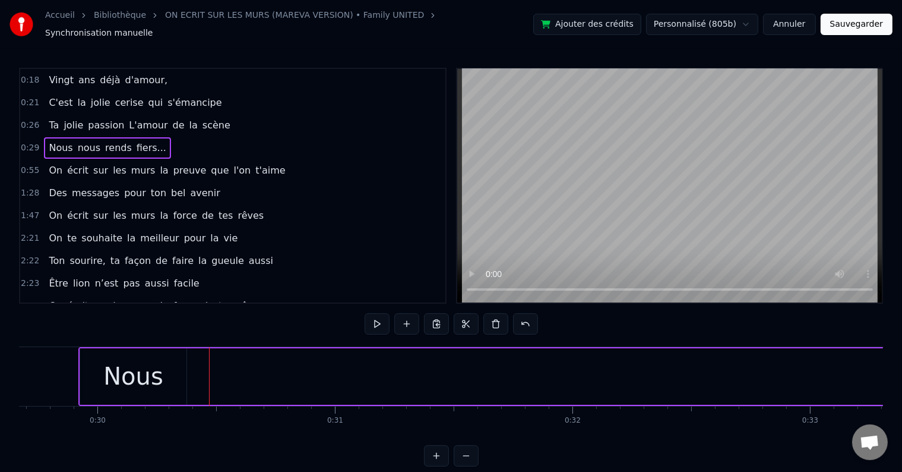
click at [85, 141] on span "nous" at bounding box center [89, 148] width 25 height 14
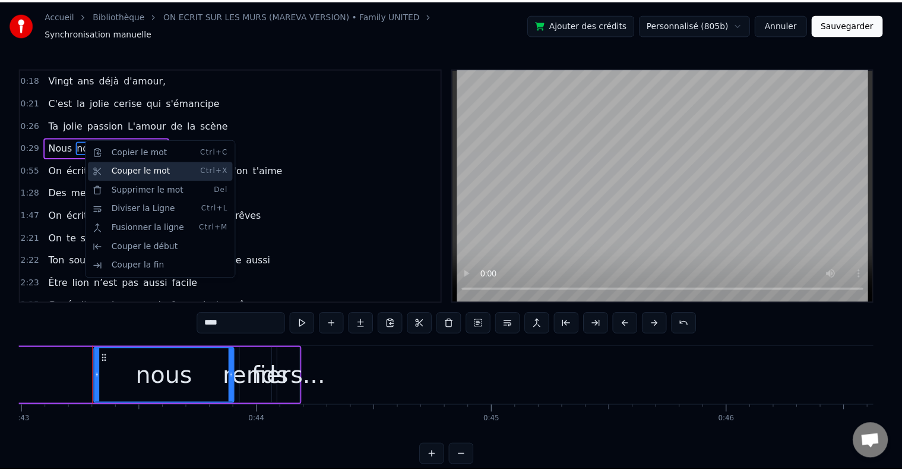
scroll to position [0, 10231]
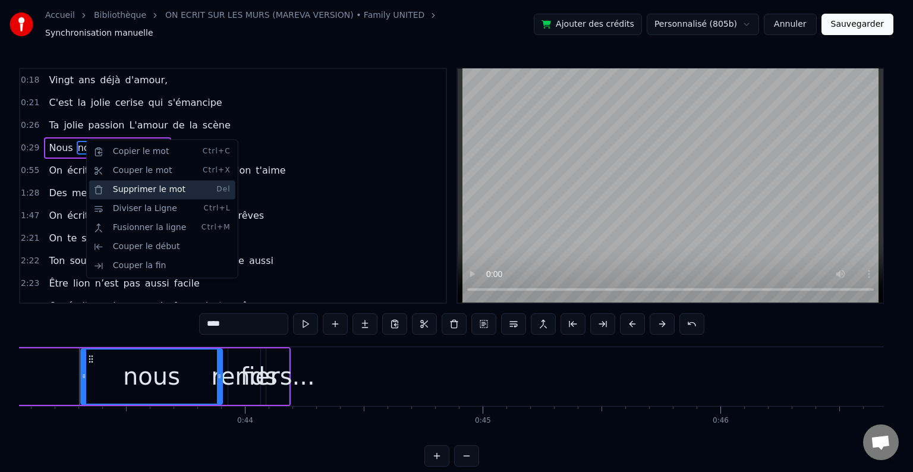
click at [147, 185] on div "Supprimer le mot Del" at bounding box center [162, 189] width 146 height 19
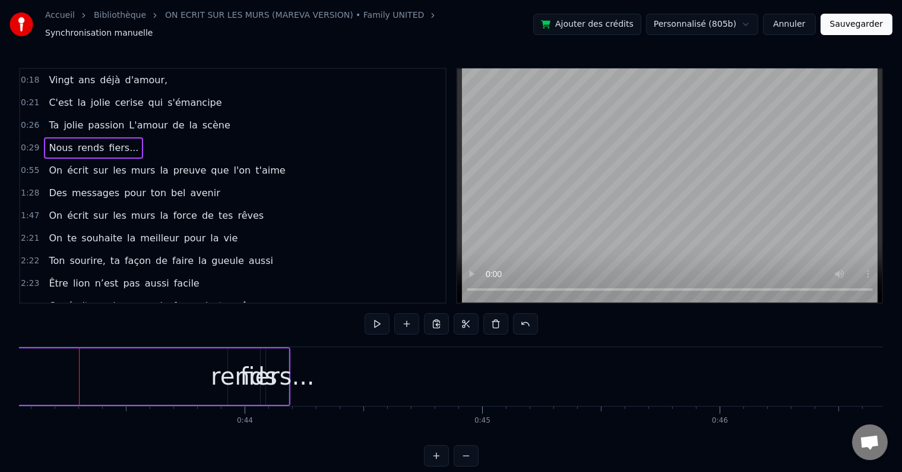
click at [79, 141] on span "rends" at bounding box center [91, 148] width 29 height 14
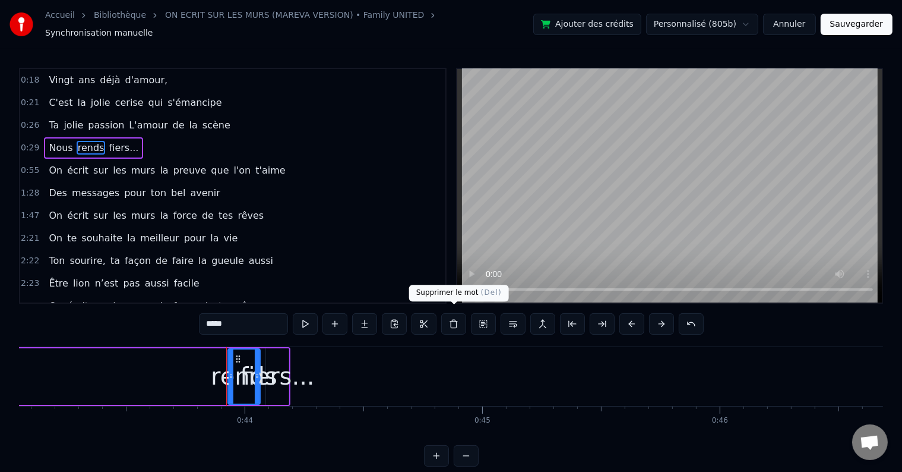
click at [450, 318] on button at bounding box center [453, 323] width 25 height 21
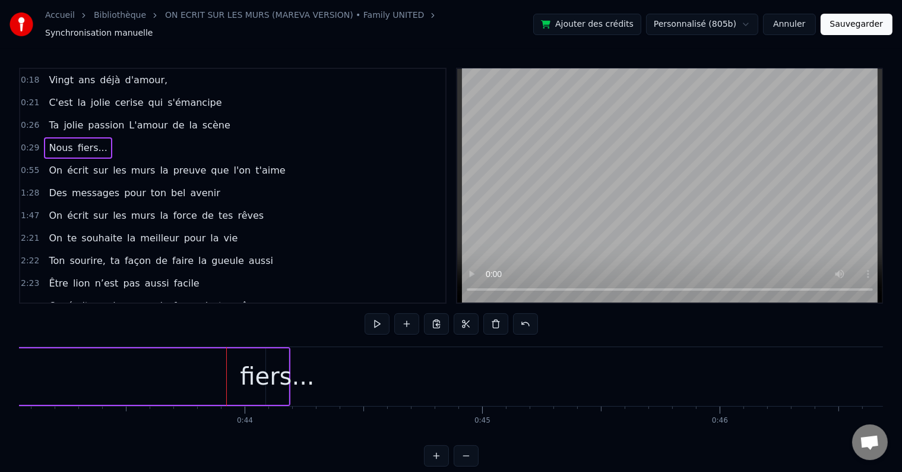
click at [81, 141] on span "fiers..." at bounding box center [93, 148] width 32 height 14
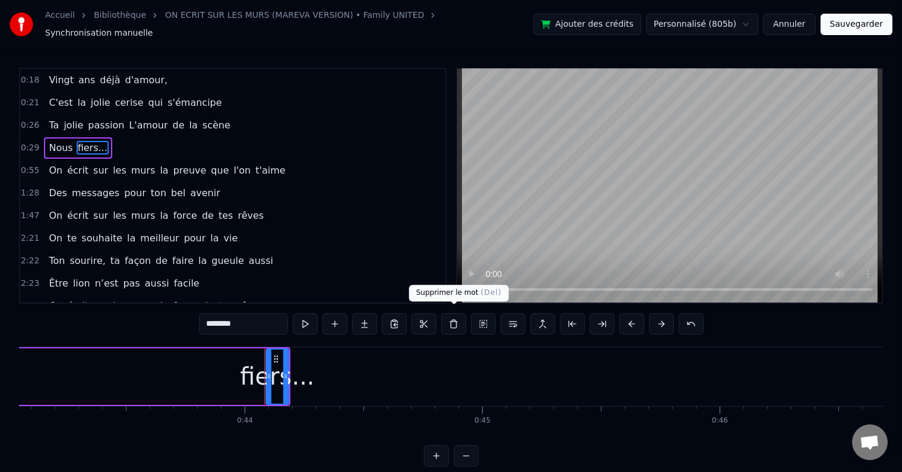
click at [446, 316] on button at bounding box center [453, 323] width 25 height 21
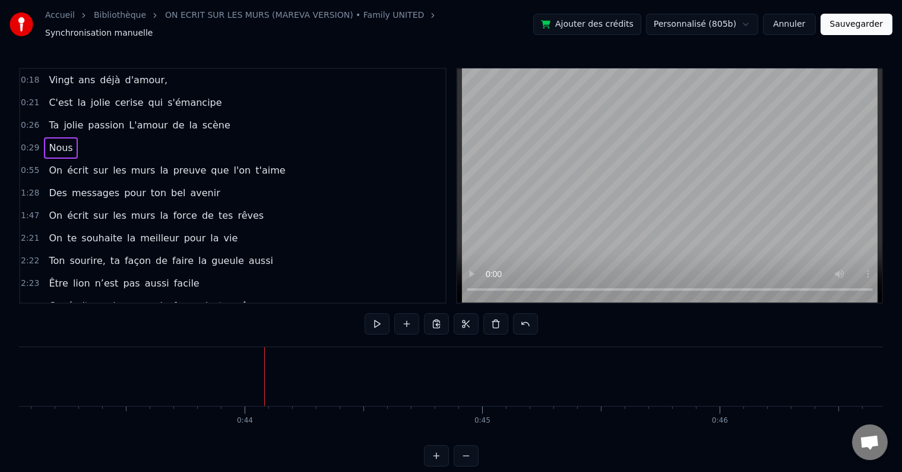
click at [54, 141] on span "Nous" at bounding box center [61, 148] width 26 height 14
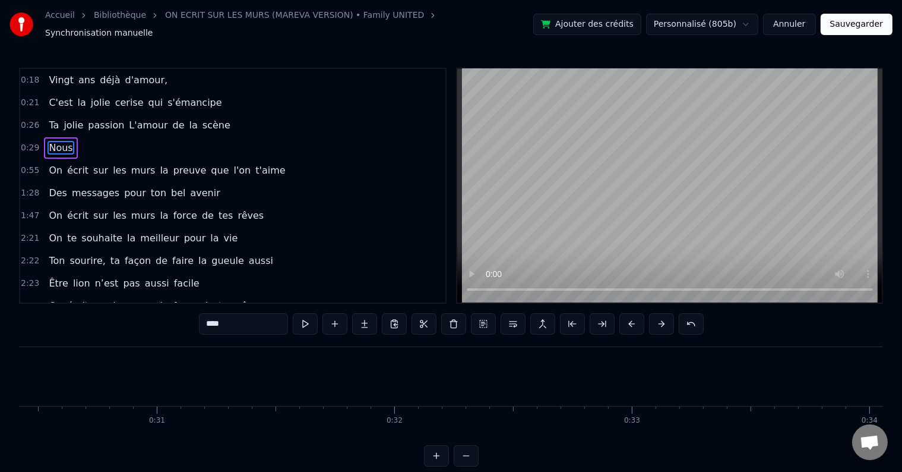
scroll to position [0, 7051]
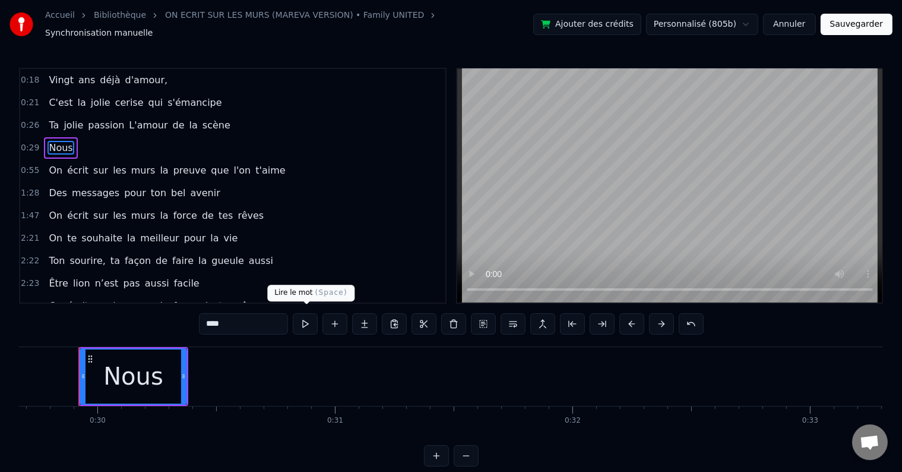
click at [309, 313] on button at bounding box center [305, 323] width 25 height 21
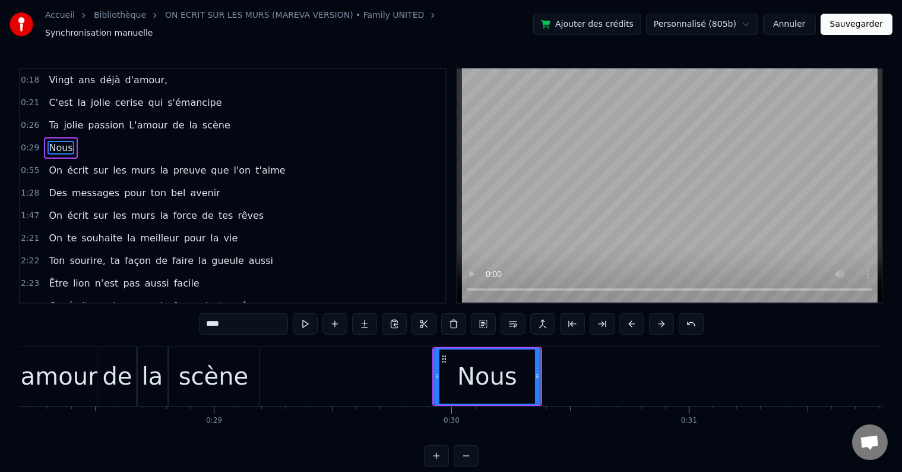
scroll to position [0, 6556]
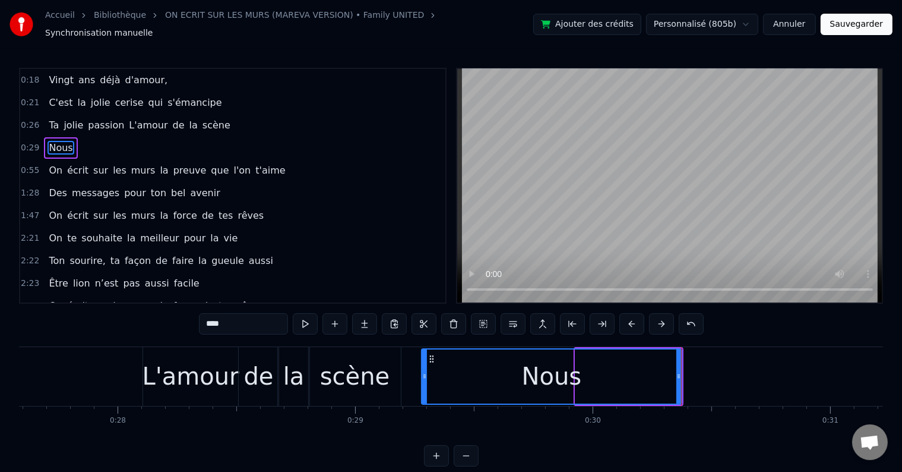
drag, startPoint x: 577, startPoint y: 368, endPoint x: 426, endPoint y: 373, distance: 151.6
click at [426, 373] on icon at bounding box center [424, 376] width 5 height 10
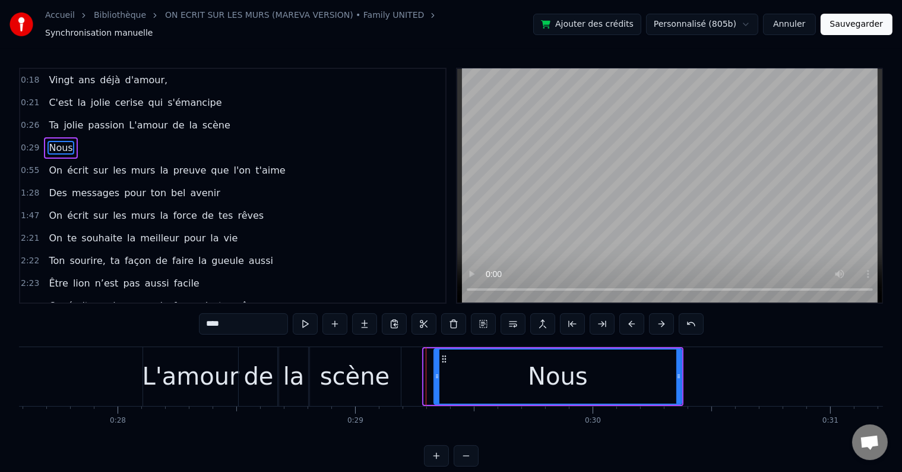
drag, startPoint x: 428, startPoint y: 370, endPoint x: 444, endPoint y: 370, distance: 16.0
click at [440, 371] on icon at bounding box center [437, 376] width 5 height 10
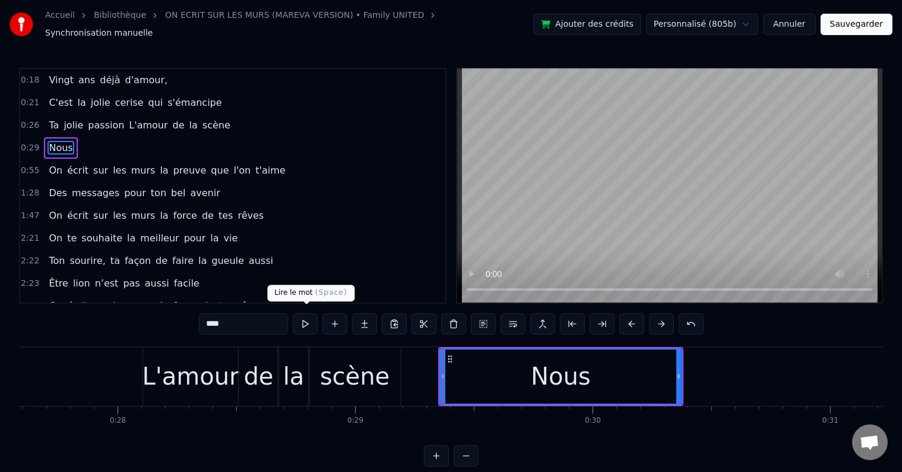
click at [310, 319] on button at bounding box center [305, 323] width 25 height 21
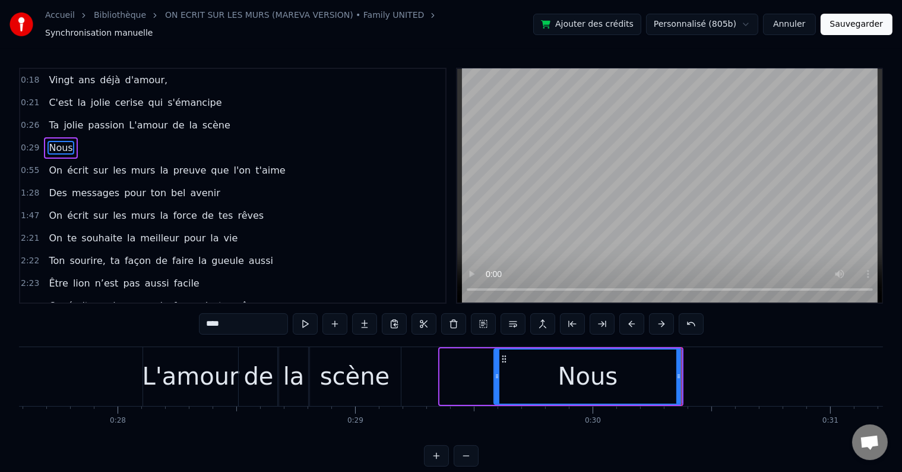
drag, startPoint x: 442, startPoint y: 371, endPoint x: 497, endPoint y: 366, distance: 55.5
click at [497, 371] on icon at bounding box center [497, 376] width 5 height 10
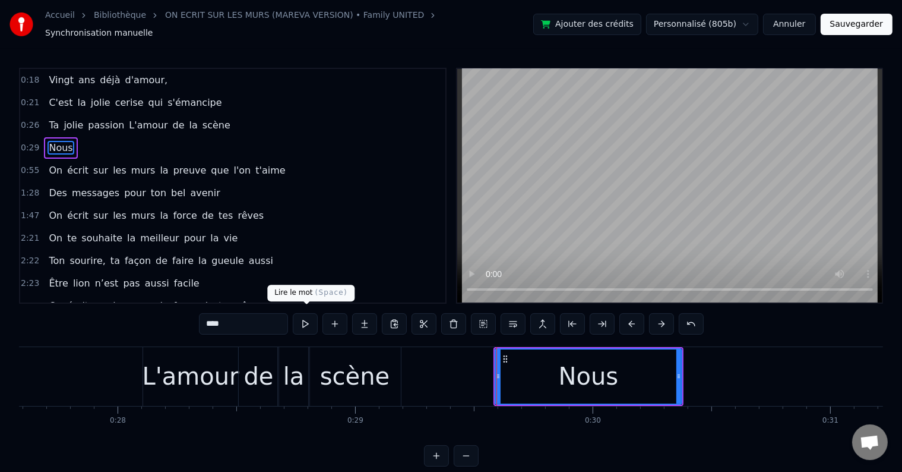
click at [312, 318] on button at bounding box center [305, 323] width 25 height 21
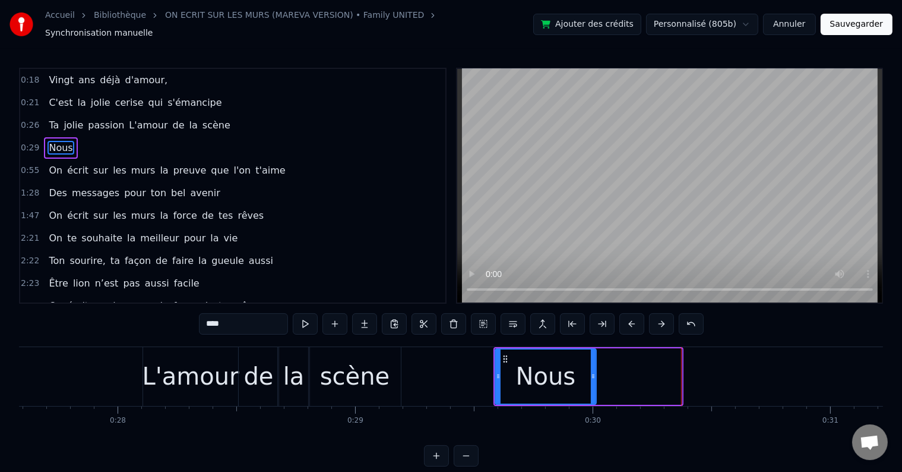
drag, startPoint x: 678, startPoint y: 368, endPoint x: 589, endPoint y: 378, distance: 90.2
click at [591, 378] on div at bounding box center [593, 376] width 5 height 54
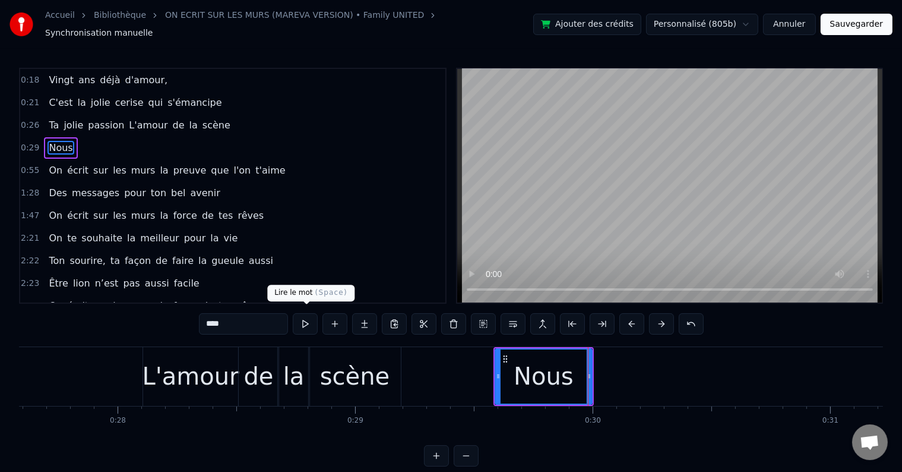
click at [309, 322] on button at bounding box center [305, 323] width 25 height 21
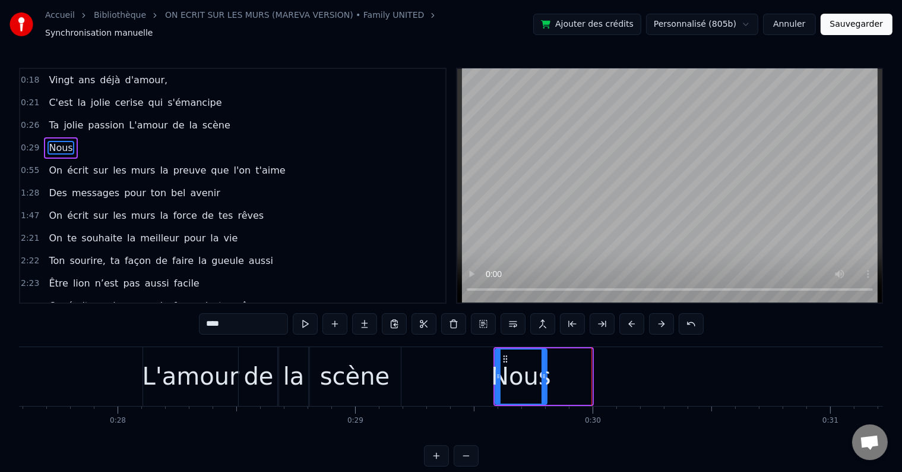
drag, startPoint x: 588, startPoint y: 370, endPoint x: 541, endPoint y: 375, distance: 47.2
click at [542, 375] on div at bounding box center [544, 376] width 5 height 54
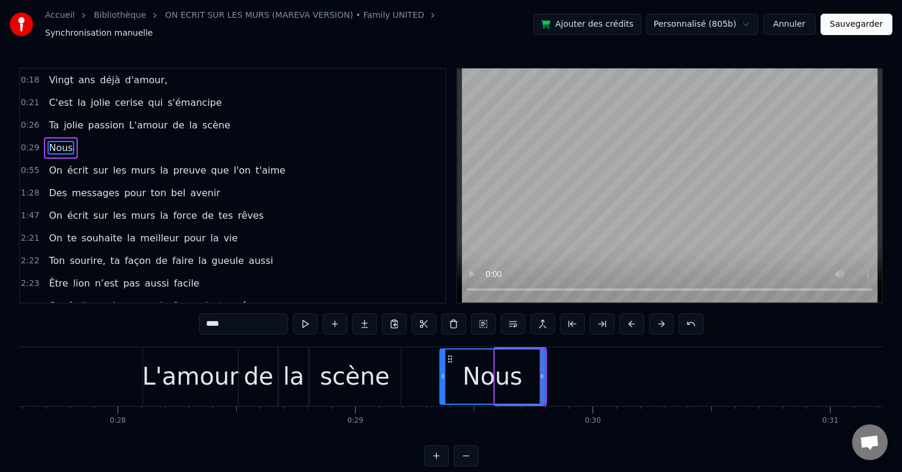
drag, startPoint x: 498, startPoint y: 368, endPoint x: 431, endPoint y: 368, distance: 67.1
click at [441, 371] on icon at bounding box center [443, 376] width 5 height 10
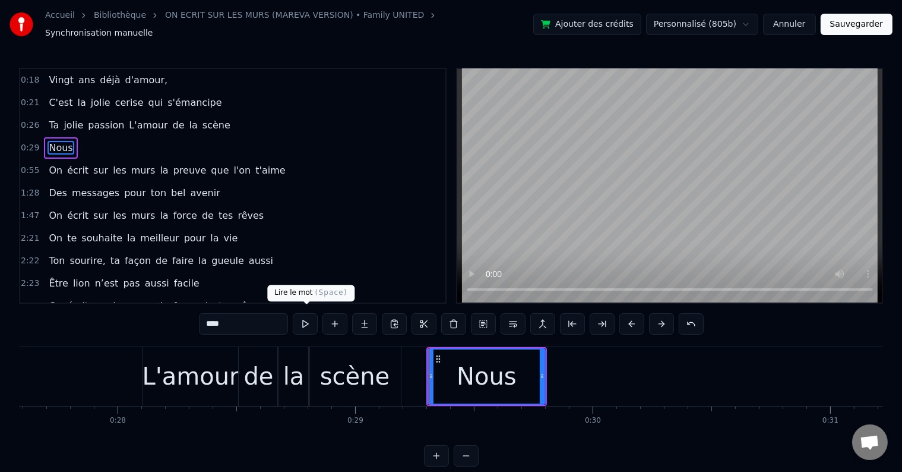
click at [313, 320] on button at bounding box center [305, 323] width 25 height 21
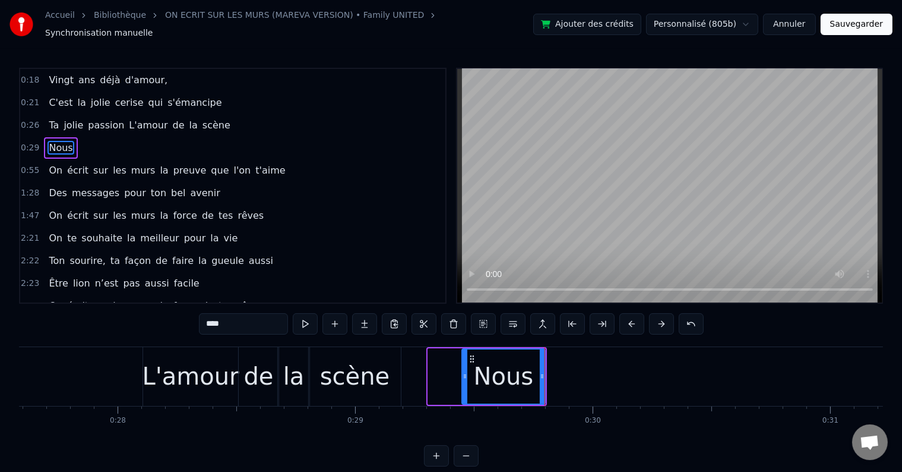
drag, startPoint x: 429, startPoint y: 367, endPoint x: 463, endPoint y: 367, distance: 33.9
click at [463, 371] on icon at bounding box center [465, 376] width 5 height 10
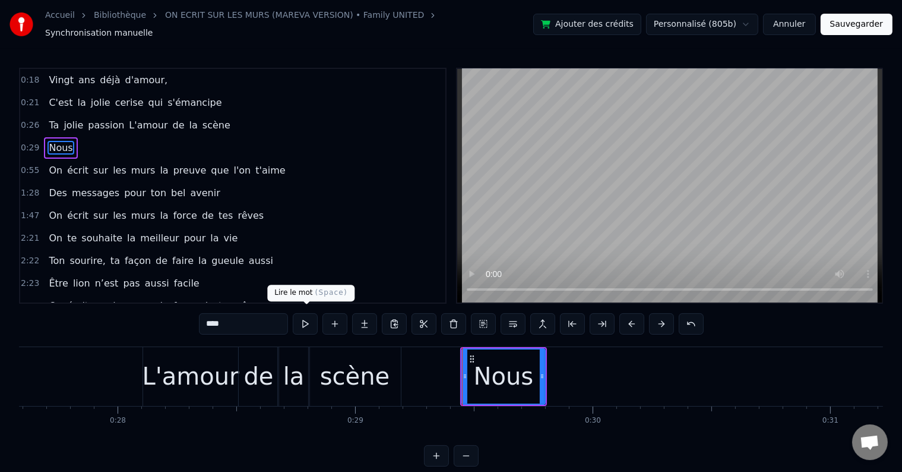
click at [311, 318] on button at bounding box center [305, 323] width 25 height 21
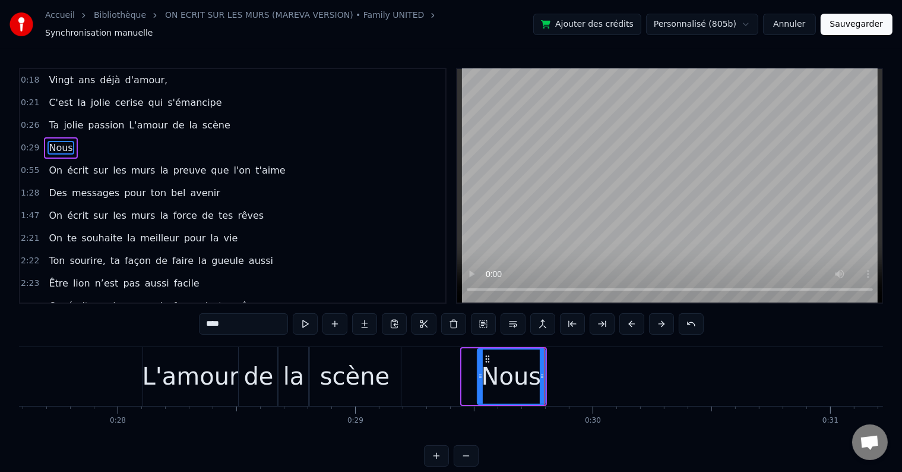
drag, startPoint x: 464, startPoint y: 359, endPoint x: 479, endPoint y: 359, distance: 15.5
click at [479, 359] on div at bounding box center [480, 376] width 5 height 54
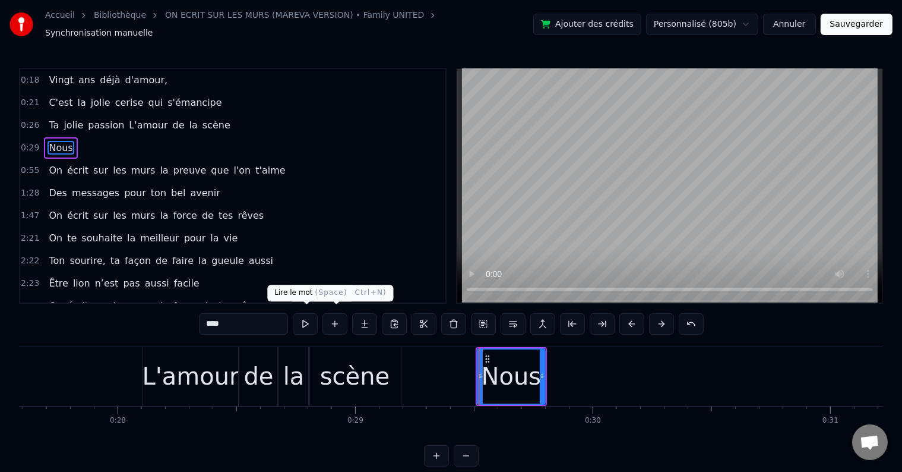
click at [309, 317] on button at bounding box center [305, 323] width 25 height 21
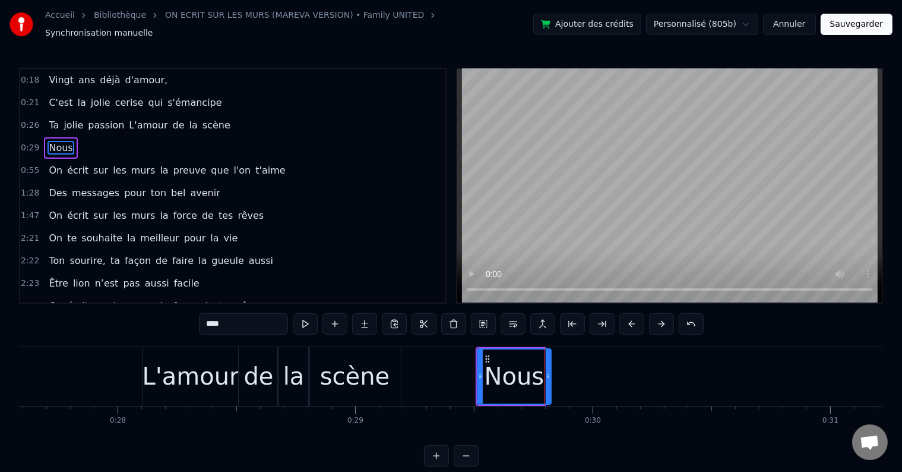
drag, startPoint x: 542, startPoint y: 365, endPoint x: 548, endPoint y: 365, distance: 6.5
click at [548, 371] on icon at bounding box center [548, 376] width 5 height 10
click at [337, 313] on button at bounding box center [335, 323] width 25 height 21
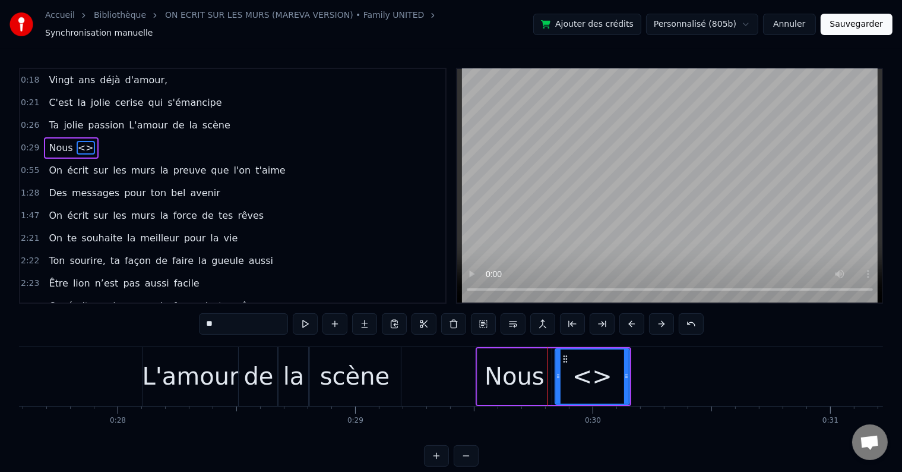
drag, startPoint x: 231, startPoint y: 321, endPoint x: 191, endPoint y: 314, distance: 39.9
click at [191, 314] on div "0:18 Vingt ans déjà d'amour, 0:21 C'est la jolie cerise qui s'émancipe 0:26 Ta …" at bounding box center [451, 267] width 864 height 399
click at [560, 371] on icon at bounding box center [561, 376] width 5 height 10
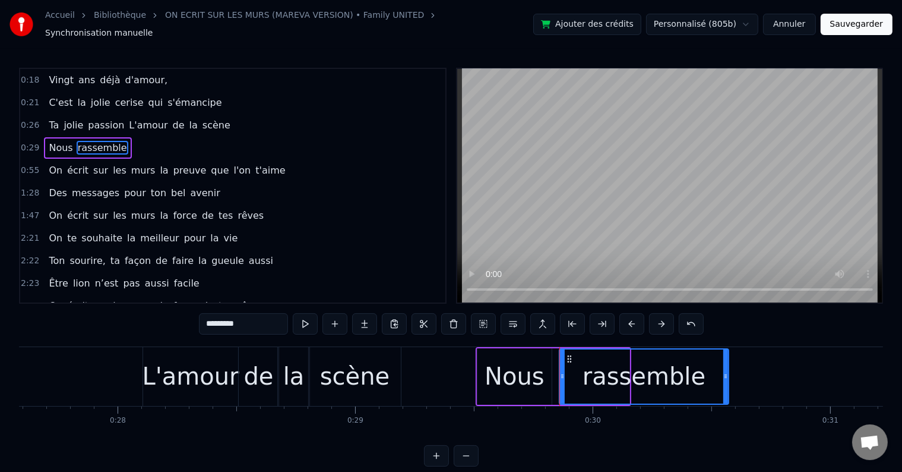
drag, startPoint x: 625, startPoint y: 370, endPoint x: 723, endPoint y: 353, distance: 99.4
click at [724, 353] on div at bounding box center [726, 376] width 5 height 54
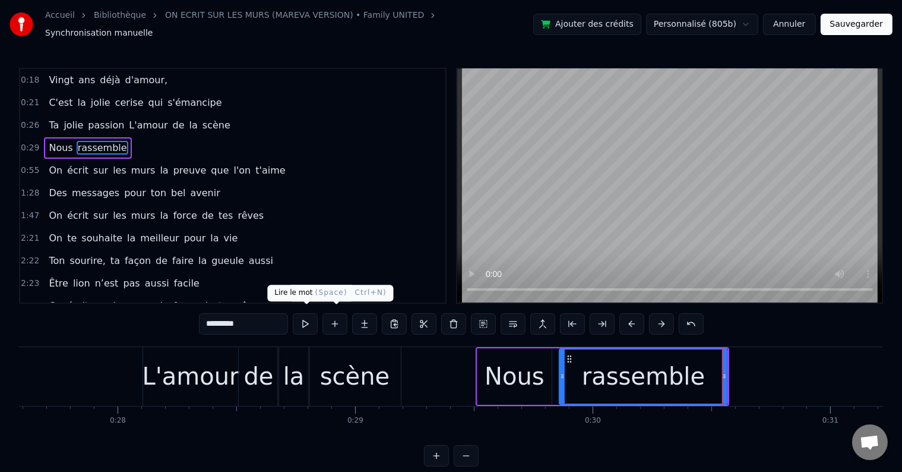
click at [315, 318] on button at bounding box center [305, 323] width 25 height 21
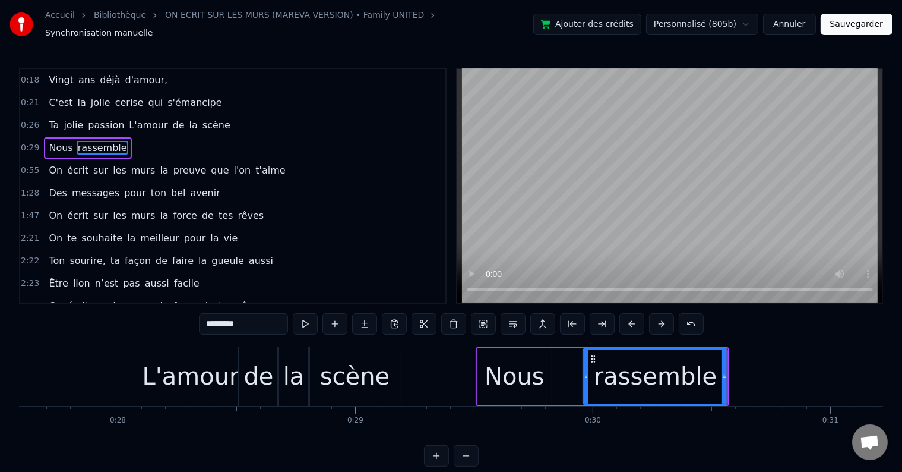
drag, startPoint x: 563, startPoint y: 366, endPoint x: 587, endPoint y: 366, distance: 23.8
click at [587, 371] on icon at bounding box center [586, 376] width 5 height 10
click at [540, 359] on div "Nous" at bounding box center [515, 376] width 60 height 36
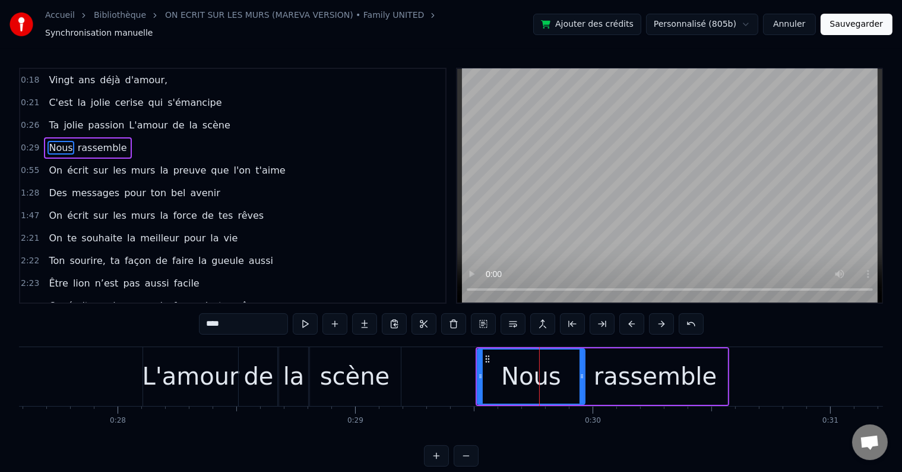
drag, startPoint x: 548, startPoint y: 368, endPoint x: 580, endPoint y: 361, distance: 32.3
click at [580, 361] on div at bounding box center [582, 376] width 5 height 54
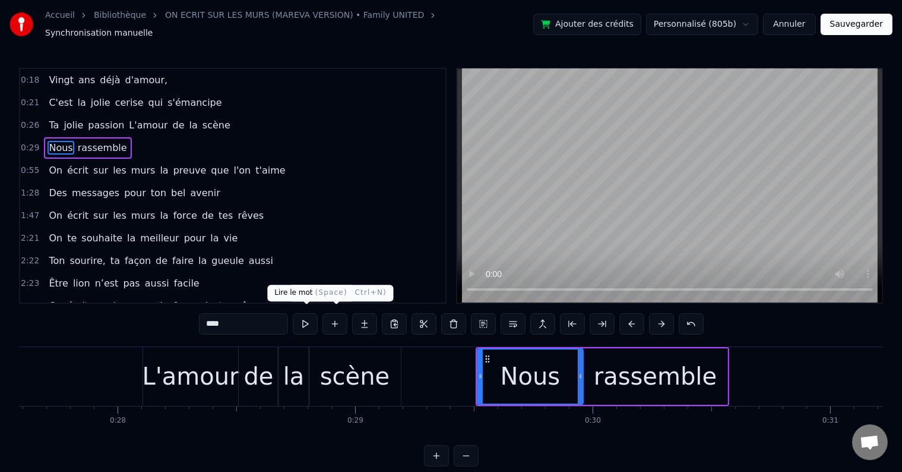
click at [307, 315] on button at bounding box center [305, 323] width 25 height 21
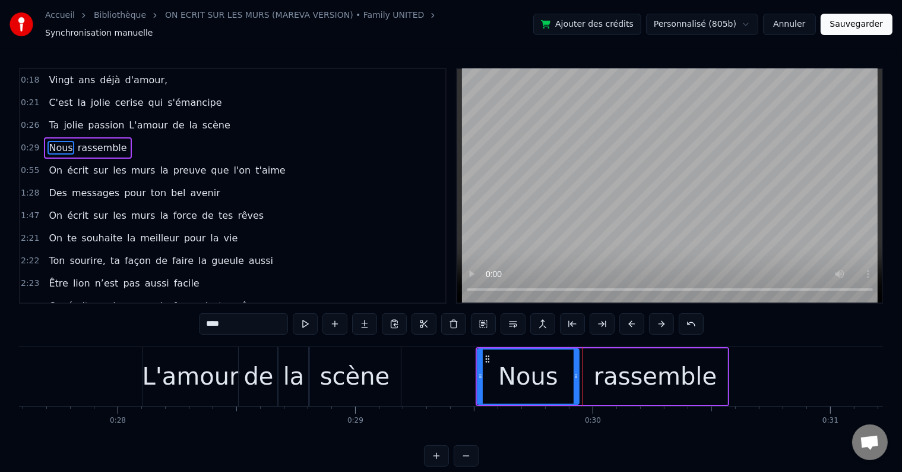
click at [577, 371] on icon at bounding box center [576, 376] width 5 height 10
click at [594, 361] on div "rassemble" at bounding box center [655, 376] width 144 height 56
type input "*********"
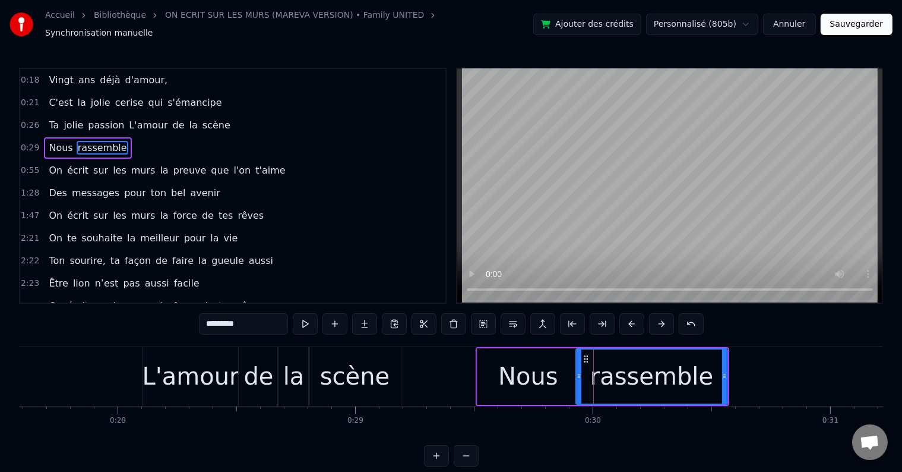
drag, startPoint x: 585, startPoint y: 369, endPoint x: 577, endPoint y: 370, distance: 7.7
click at [577, 371] on icon at bounding box center [579, 376] width 5 height 10
click at [132, 137] on div "0:29 Nous rassemble" at bounding box center [232, 148] width 425 height 23
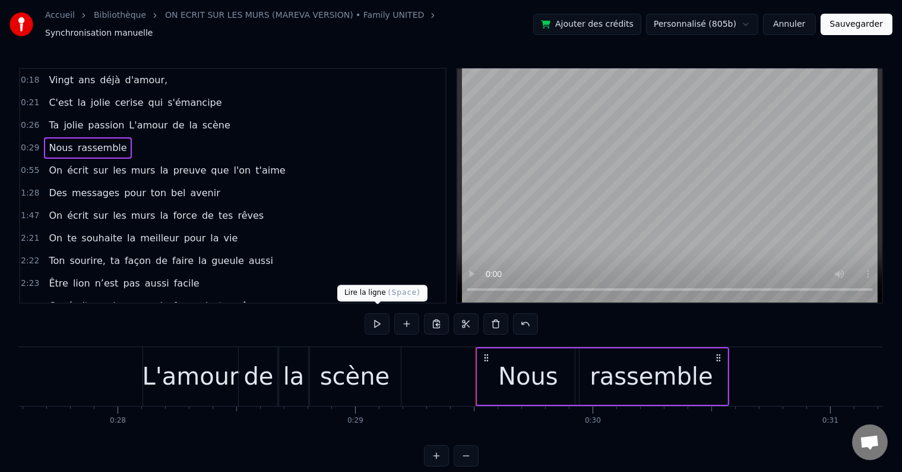
click at [368, 315] on button at bounding box center [377, 323] width 25 height 21
click at [606, 366] on div "rassemble" at bounding box center [651, 376] width 123 height 36
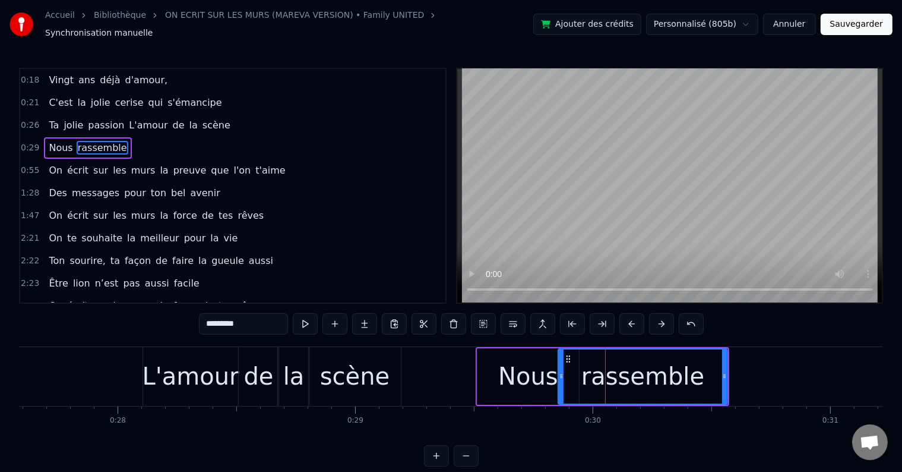
drag, startPoint x: 576, startPoint y: 369, endPoint x: 558, endPoint y: 369, distance: 18.4
click at [559, 371] on icon at bounding box center [561, 376] width 5 height 10
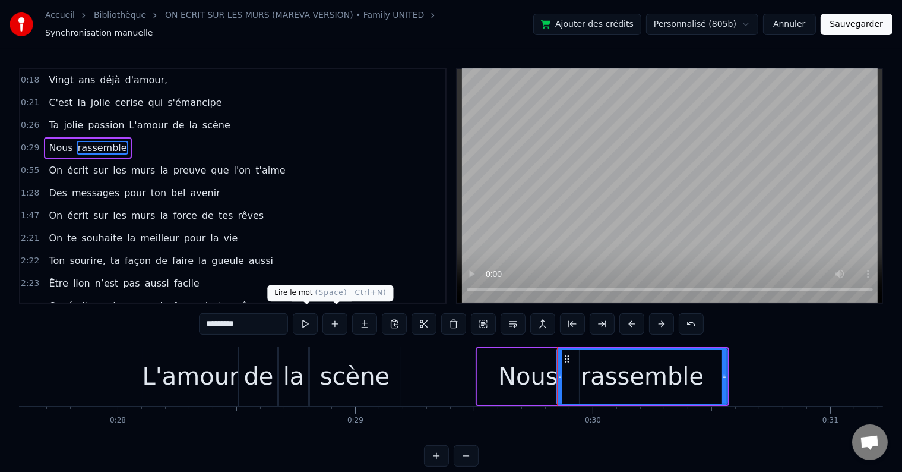
click at [307, 315] on button at bounding box center [305, 323] width 25 height 21
click at [179, 141] on div "0:29 Nous rassemble" at bounding box center [232, 148] width 425 height 23
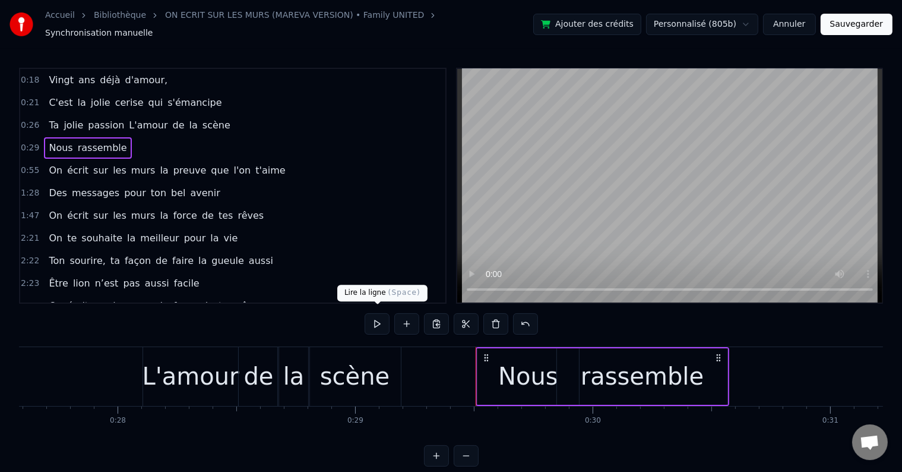
click at [383, 323] on button at bounding box center [377, 323] width 25 height 21
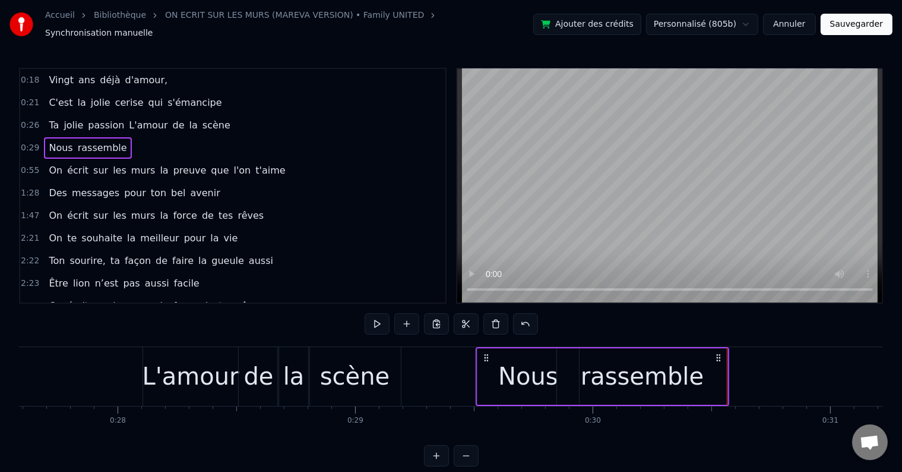
click at [383, 323] on button at bounding box center [377, 323] width 25 height 21
click at [480, 359] on div "Nous" at bounding box center [529, 376] width 102 height 56
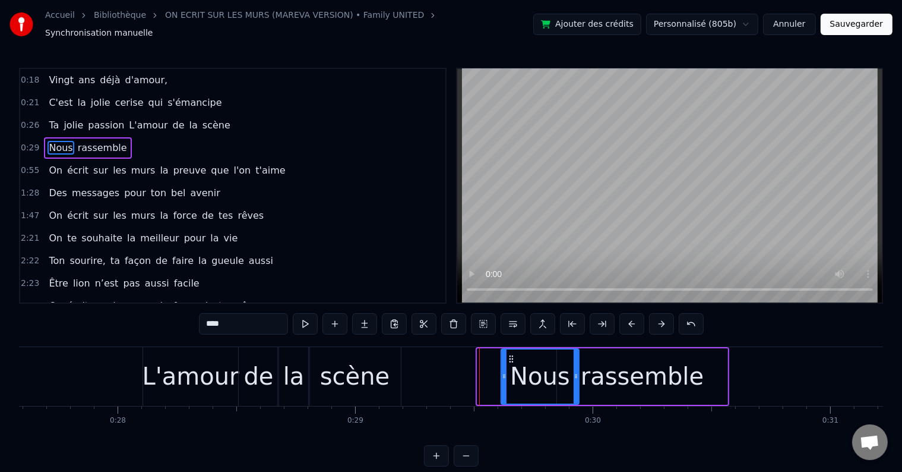
drag, startPoint x: 481, startPoint y: 367, endPoint x: 505, endPoint y: 368, distance: 24.4
click at [505, 371] on icon at bounding box center [504, 376] width 5 height 10
click at [229, 145] on div "0:29 Nous rassemble" at bounding box center [232, 148] width 425 height 23
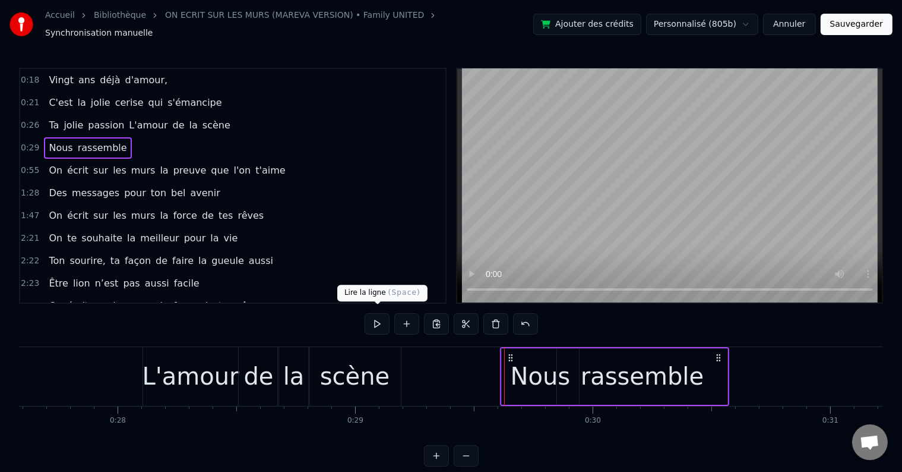
click at [377, 318] on button at bounding box center [377, 323] width 25 height 21
click at [721, 366] on div "rassemble" at bounding box center [642, 376] width 171 height 56
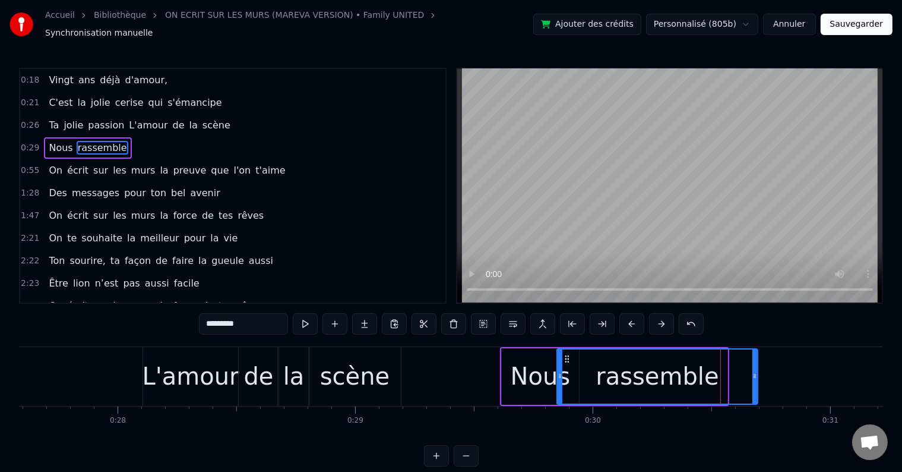
drag, startPoint x: 727, startPoint y: 371, endPoint x: 758, endPoint y: 370, distance: 30.9
click at [758, 371] on icon at bounding box center [755, 376] width 5 height 10
click at [163, 138] on div "0:29 Nous rassemble" at bounding box center [232, 148] width 425 height 23
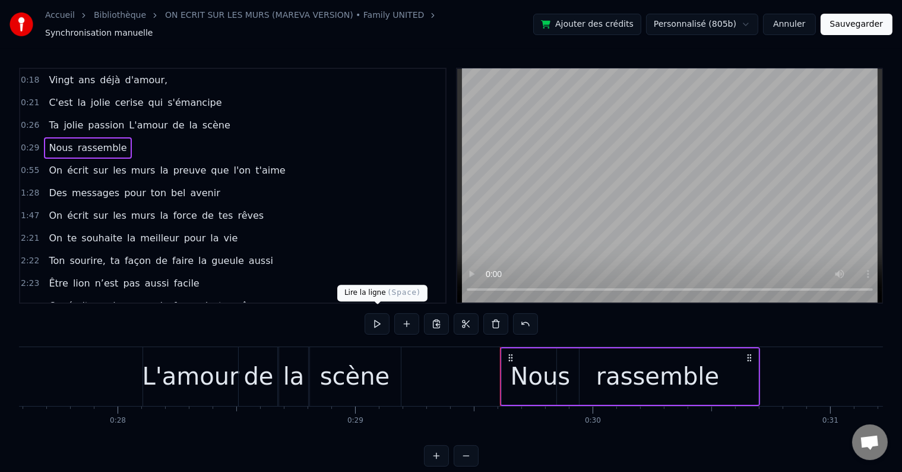
click at [365, 313] on button at bounding box center [377, 323] width 25 height 21
click at [85, 141] on span "rassemble" at bounding box center [103, 148] width 52 height 14
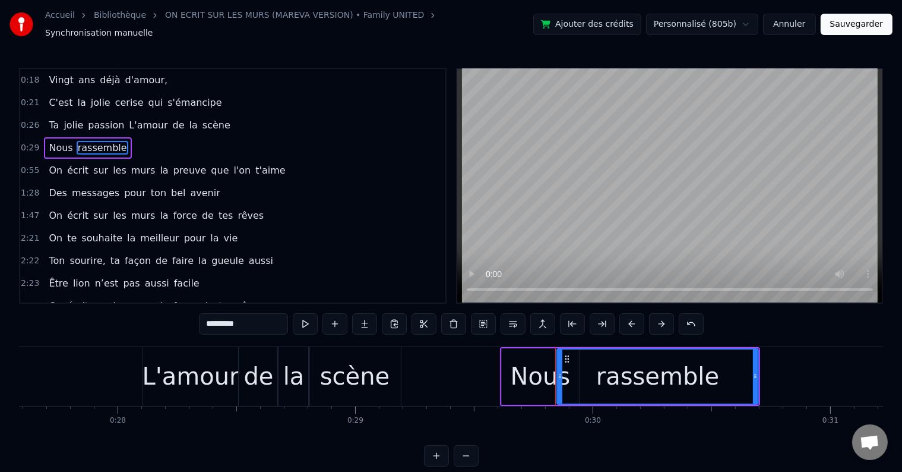
click at [250, 318] on input "*********" at bounding box center [243, 323] width 89 height 21
type input "**********"
click at [340, 317] on button at bounding box center [335, 323] width 25 height 21
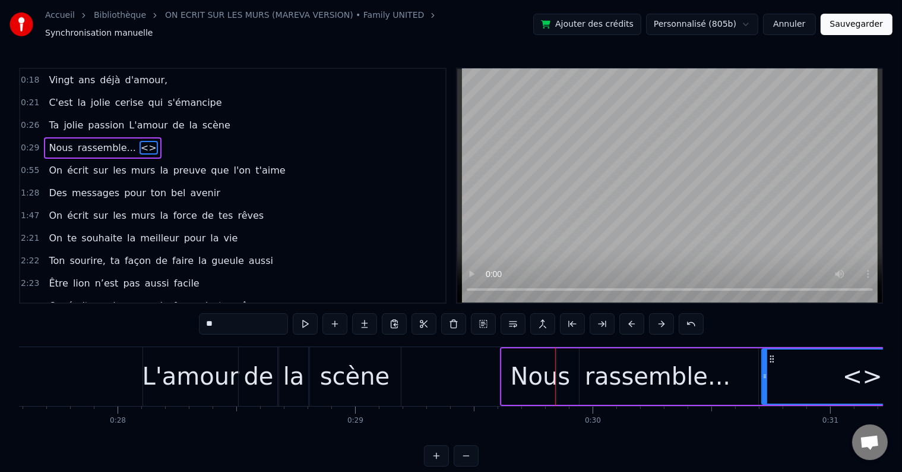
drag, startPoint x: 250, startPoint y: 317, endPoint x: 188, endPoint y: 309, distance: 62.3
click at [188, 309] on div "0:18 Vingt ans déjà d'amour, 0:21 C'est la jolie cerise qui s'émancipe 0:26 Ta …" at bounding box center [451, 267] width 864 height 399
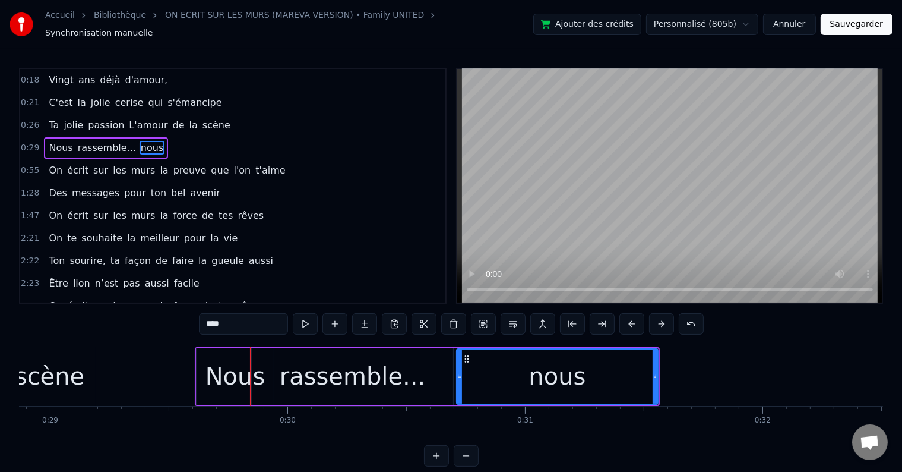
scroll to position [0, 6979]
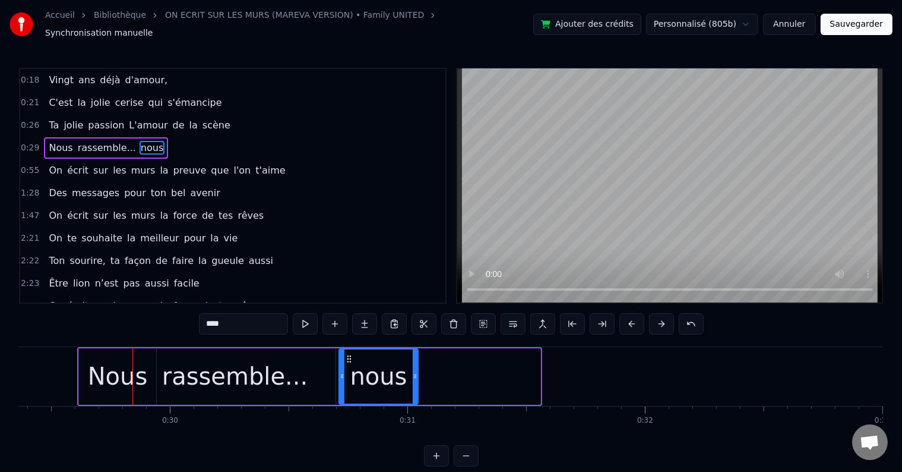
drag, startPoint x: 539, startPoint y: 367, endPoint x: 416, endPoint y: 370, distance: 122.4
click at [416, 371] on icon at bounding box center [415, 376] width 5 height 10
type input "****"
click at [191, 140] on div "0:29 Nous rassemble... nous" at bounding box center [232, 148] width 425 height 23
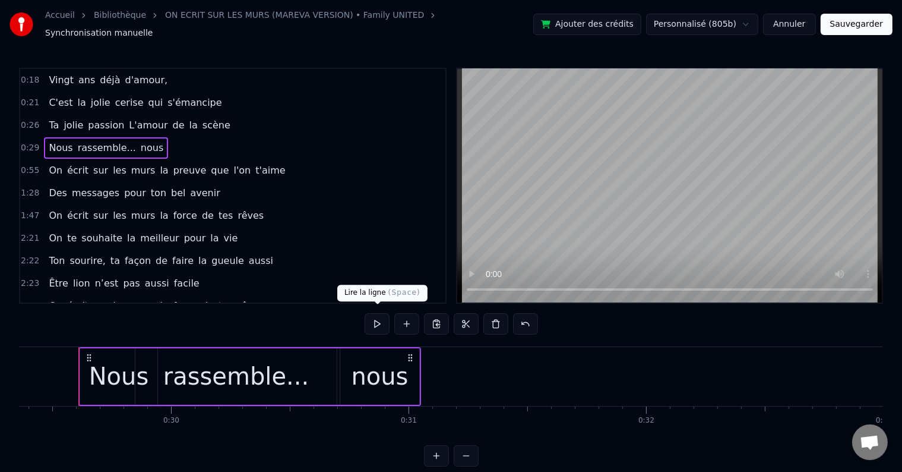
click at [377, 320] on button at bounding box center [377, 323] width 25 height 21
click at [340, 359] on div "nous" at bounding box center [380, 376] width 80 height 56
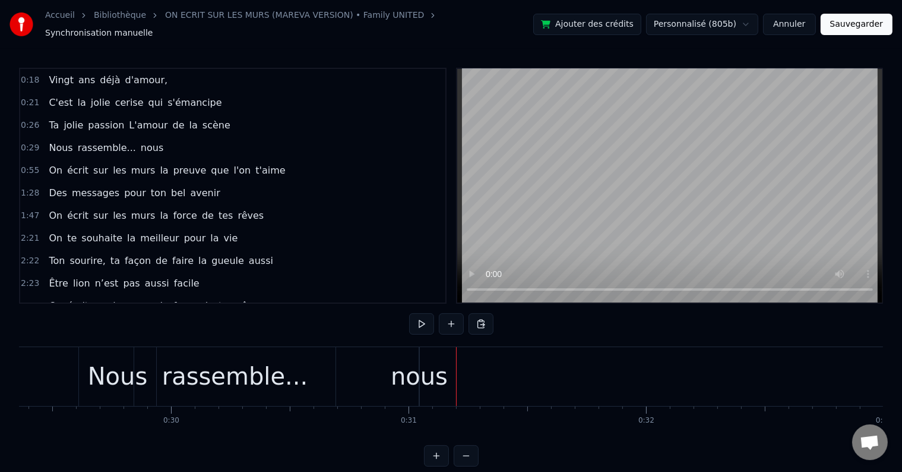
click at [412, 358] on div "nous" at bounding box center [419, 376] width 57 height 36
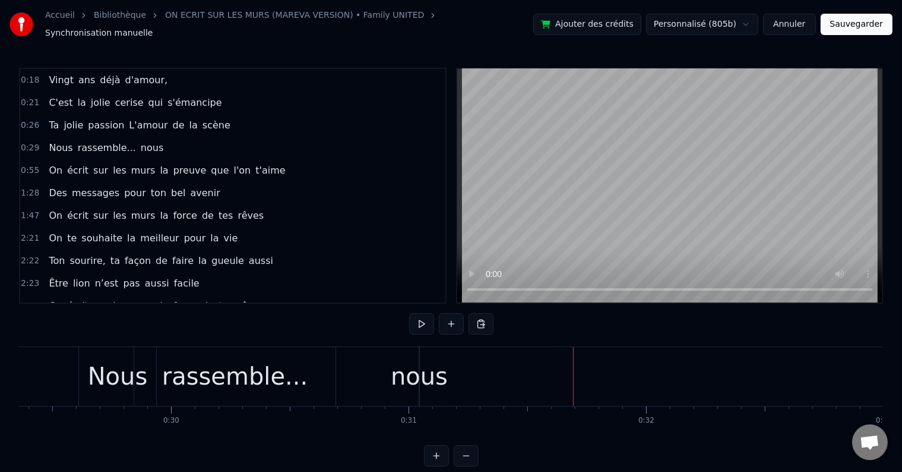
click at [418, 366] on div "nous" at bounding box center [419, 376] width 57 height 36
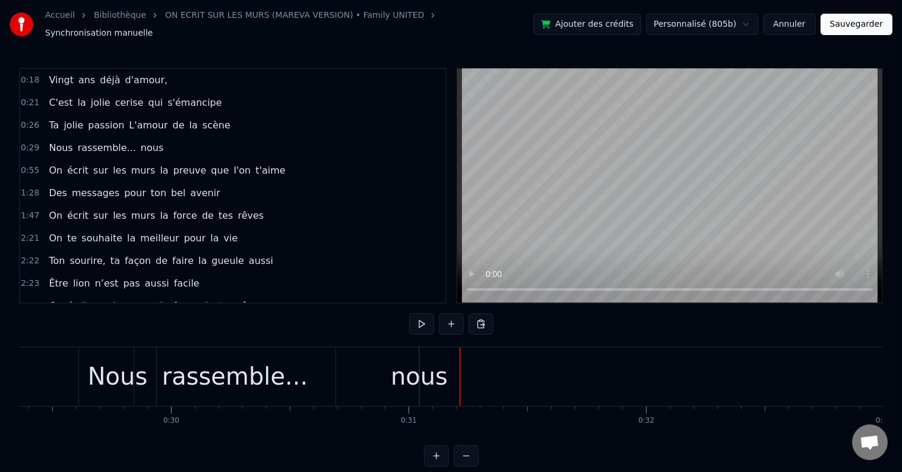
click at [416, 358] on div "nous" at bounding box center [419, 376] width 57 height 36
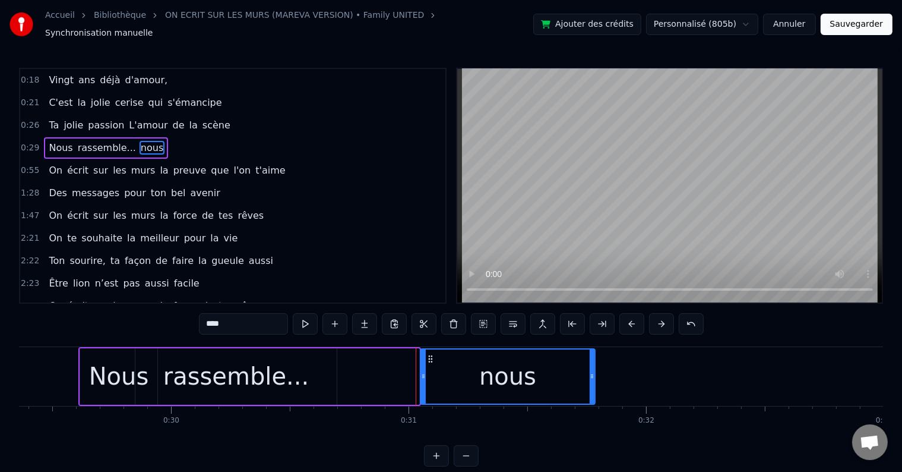
drag, startPoint x: 419, startPoint y: 368, endPoint x: 595, endPoint y: 365, distance: 175.9
click at [595, 365] on div "nous" at bounding box center [508, 376] width 176 height 56
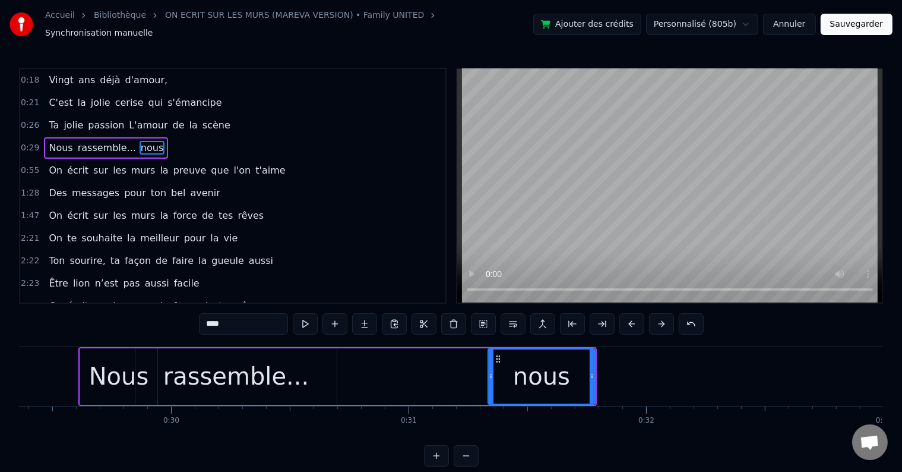
drag, startPoint x: 424, startPoint y: 367, endPoint x: 491, endPoint y: 375, distance: 68.3
click at [491, 375] on div at bounding box center [491, 376] width 5 height 54
click at [304, 322] on button at bounding box center [305, 323] width 25 height 21
click at [188, 141] on div "0:29 Nous rassemble... nous" at bounding box center [232, 148] width 425 height 23
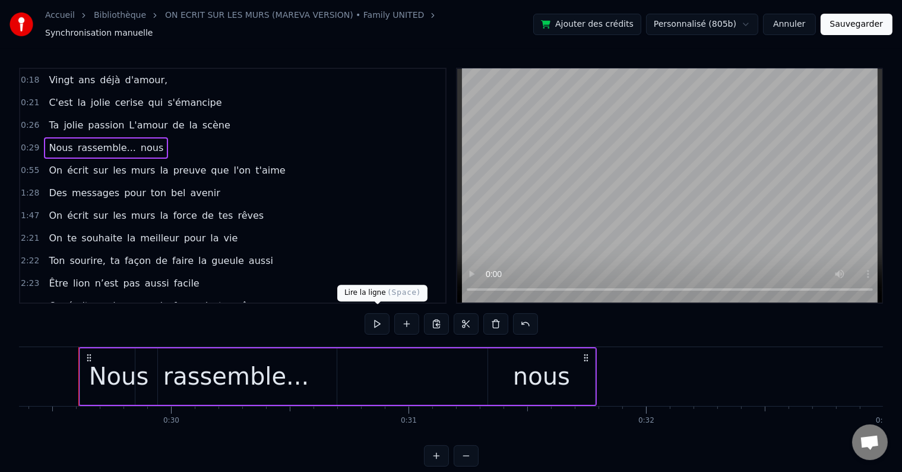
click at [373, 318] on button at bounding box center [377, 323] width 25 height 21
click at [544, 358] on div "nous" at bounding box center [541, 376] width 57 height 36
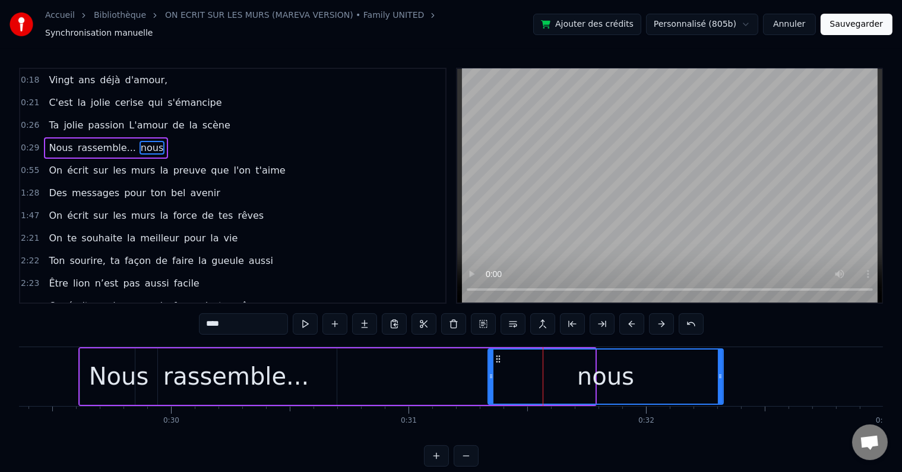
drag, startPoint x: 591, startPoint y: 370, endPoint x: 722, endPoint y: 352, distance: 133.2
click at [722, 352] on div at bounding box center [720, 376] width 5 height 54
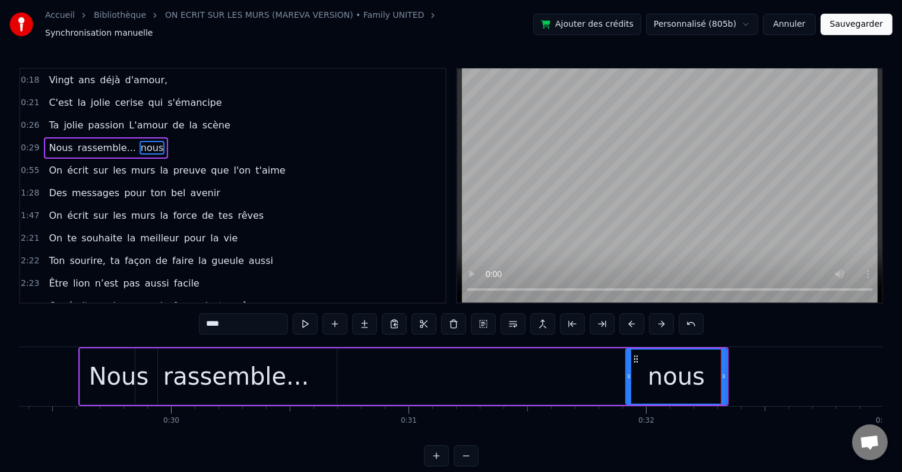
drag, startPoint x: 488, startPoint y: 371, endPoint x: 626, endPoint y: 362, distance: 138.1
click at [627, 362] on div at bounding box center [629, 376] width 5 height 54
click at [307, 315] on button at bounding box center [305, 323] width 25 height 21
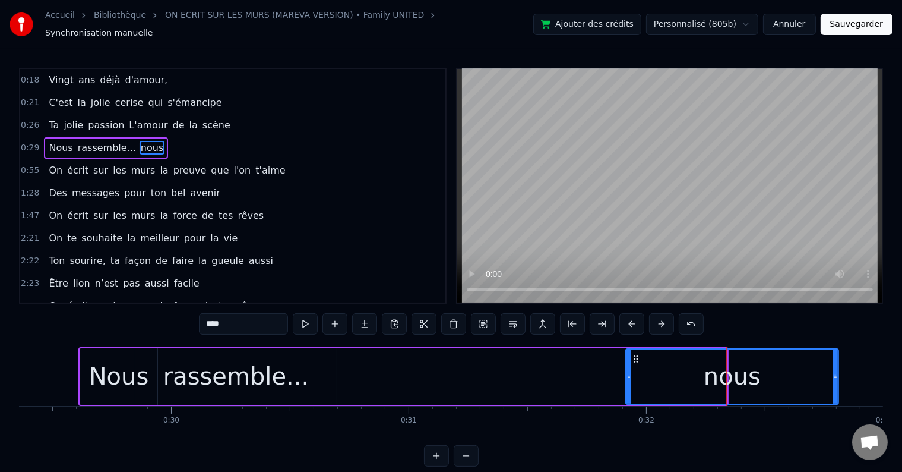
drag, startPoint x: 722, startPoint y: 368, endPoint x: 834, endPoint y: 364, distance: 111.8
click at [834, 364] on div at bounding box center [836, 376] width 5 height 54
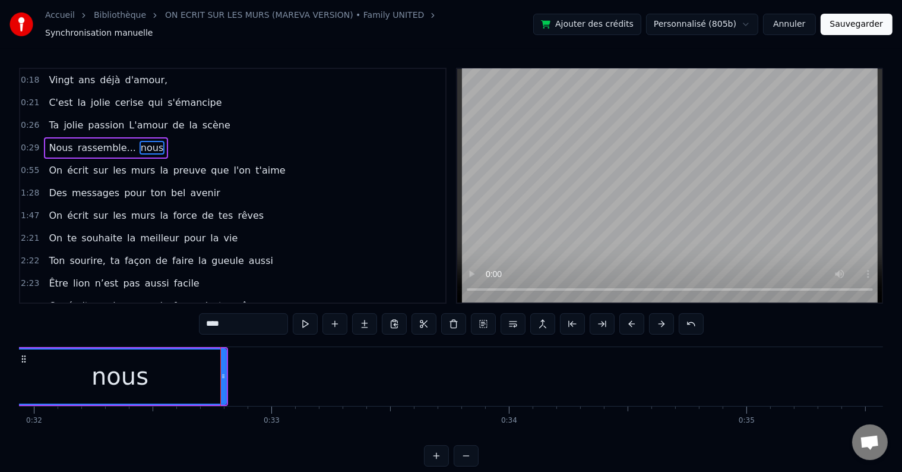
scroll to position [0, 7308]
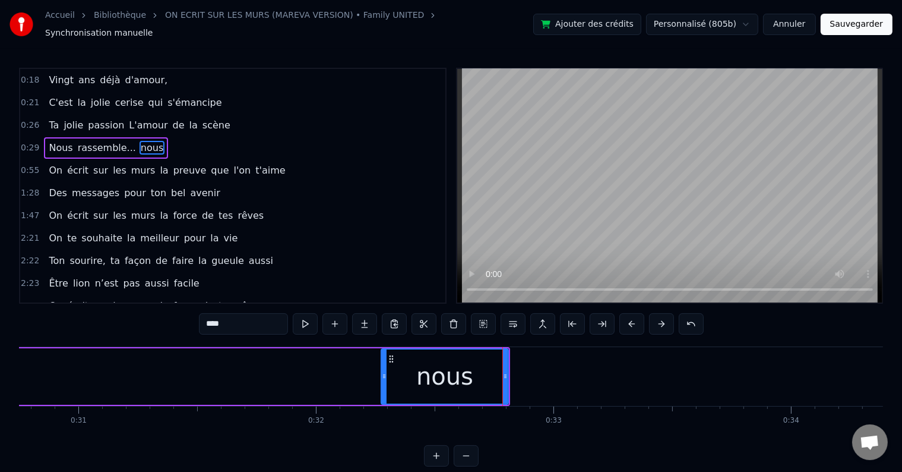
drag, startPoint x: 298, startPoint y: 366, endPoint x: 388, endPoint y: 374, distance: 90.1
click at [387, 374] on icon at bounding box center [384, 376] width 5 height 10
click at [303, 313] on button at bounding box center [305, 323] width 25 height 21
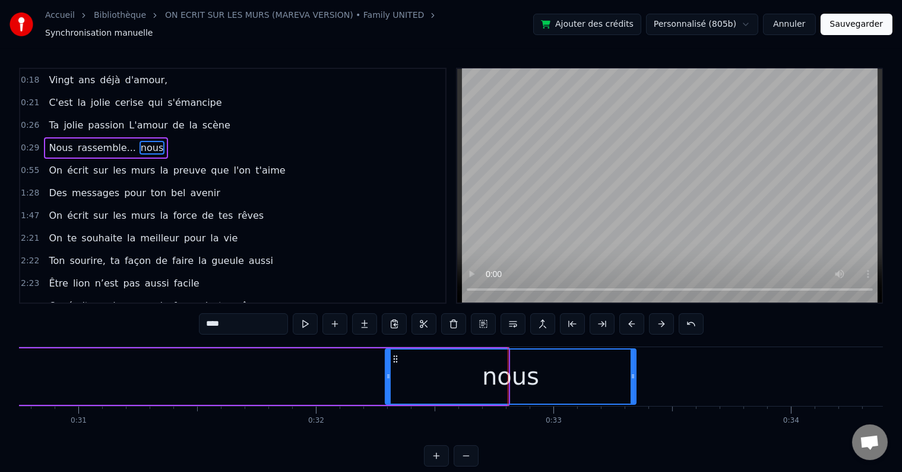
drag, startPoint x: 506, startPoint y: 367, endPoint x: 636, endPoint y: 370, distance: 130.2
click at [636, 371] on icon at bounding box center [633, 376] width 5 height 10
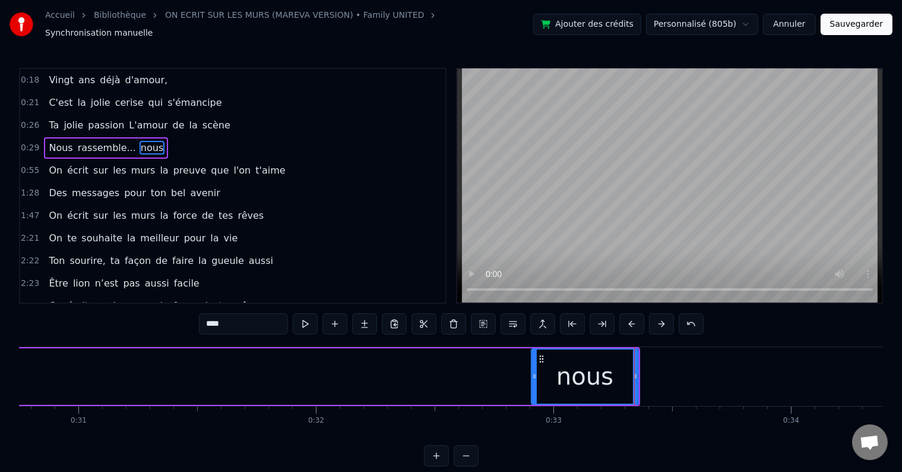
drag, startPoint x: 389, startPoint y: 373, endPoint x: 539, endPoint y: 368, distance: 151.0
click at [537, 371] on icon at bounding box center [534, 376] width 5 height 10
click at [308, 321] on button at bounding box center [305, 323] width 25 height 21
drag, startPoint x: 541, startPoint y: 368, endPoint x: 563, endPoint y: 370, distance: 22.6
click at [563, 371] on icon at bounding box center [562, 376] width 5 height 10
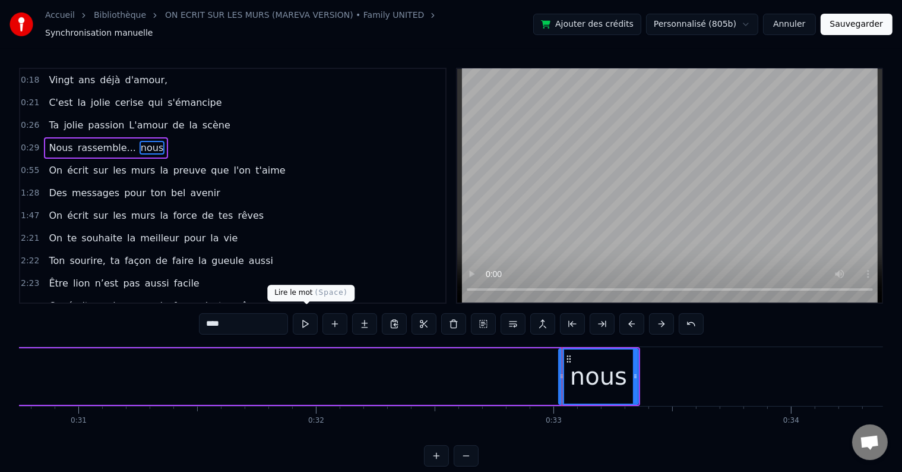
click at [307, 321] on button at bounding box center [305, 323] width 25 height 21
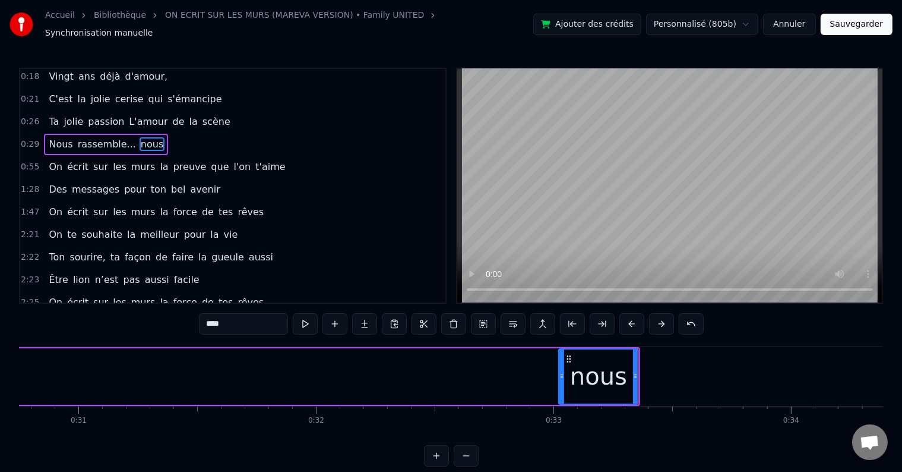
scroll to position [0, 0]
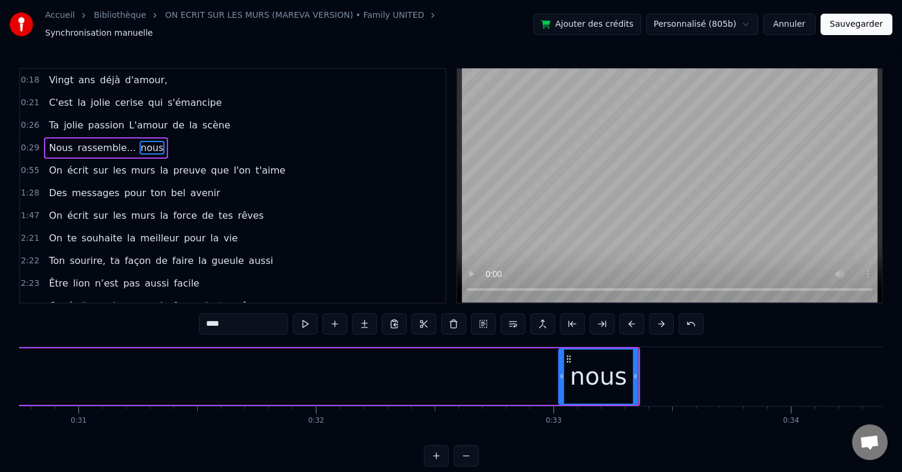
click at [179, 140] on div "0:29 Nous rassemble... nous" at bounding box center [232, 148] width 425 height 23
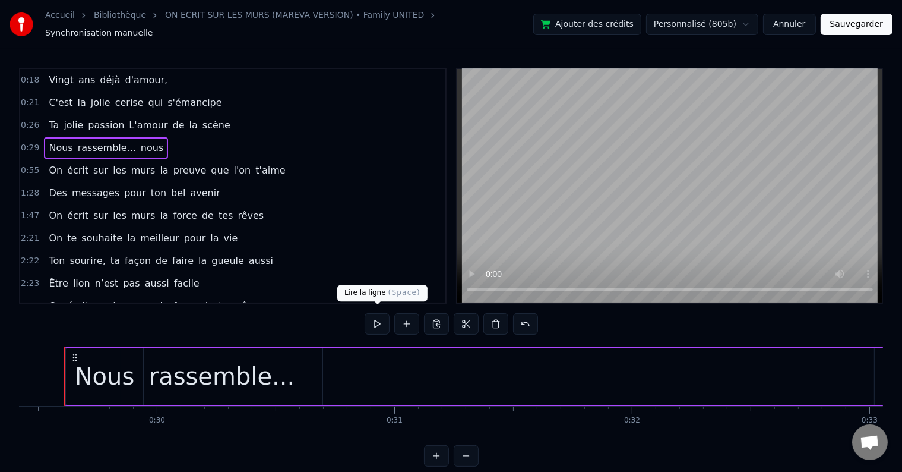
scroll to position [0, 6977]
click at [387, 321] on button at bounding box center [377, 323] width 25 height 21
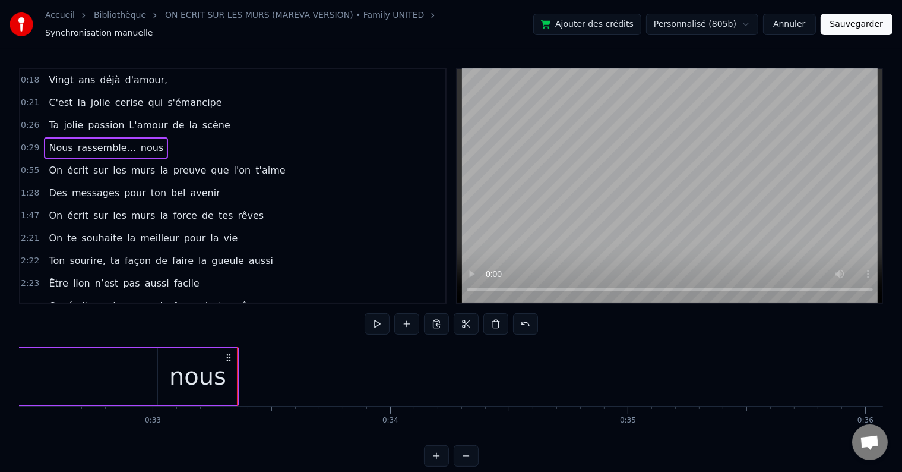
scroll to position [0, 7731]
click at [140, 141] on span "nous" at bounding box center [152, 148] width 25 height 14
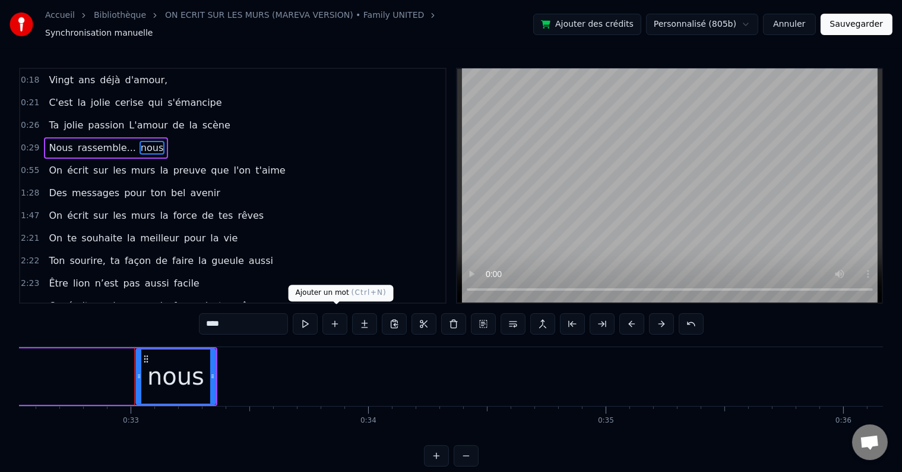
click at [330, 317] on button at bounding box center [335, 323] width 25 height 21
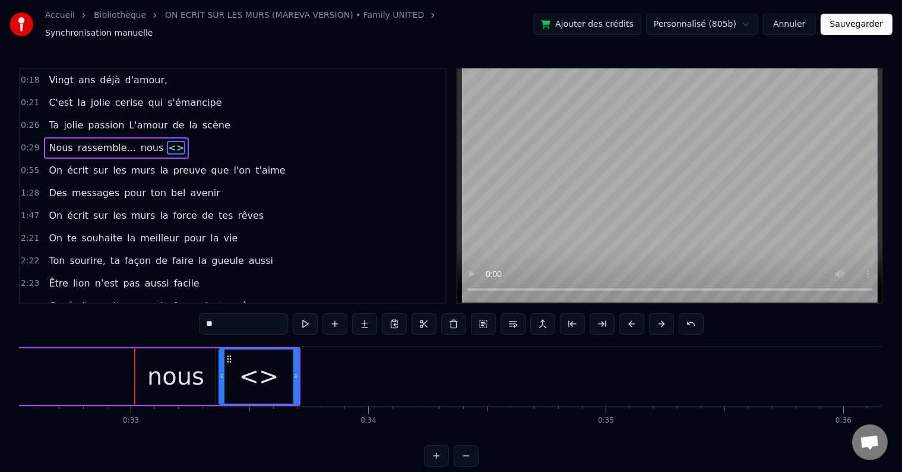
drag, startPoint x: 238, startPoint y: 310, endPoint x: 185, endPoint y: 315, distance: 53.1
click at [185, 315] on div "0:18 Vingt ans déjà d'amour, 0:21 C'est la jolie cerise qui s'émancipe 0:26 Ta …" at bounding box center [451, 267] width 864 height 399
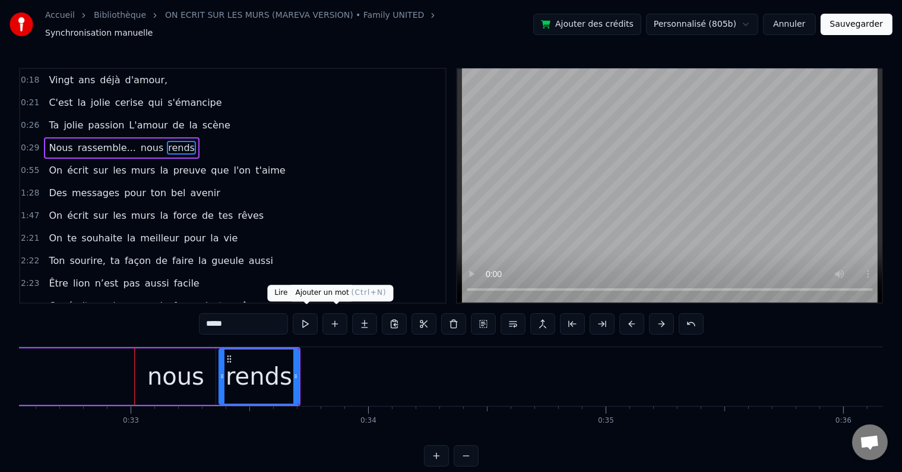
type input "*****"
click at [334, 321] on button at bounding box center [335, 323] width 25 height 21
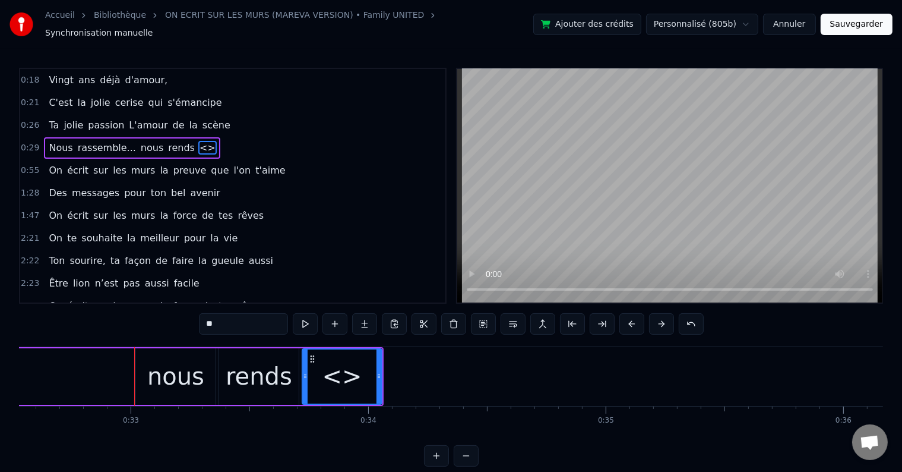
drag, startPoint x: 263, startPoint y: 315, endPoint x: 178, endPoint y: 315, distance: 85.0
click at [178, 315] on div "0:18 Vingt ans déjà d'amour, 0:21 C'est la jolie cerise qui s'émancipe 0:26 Ta …" at bounding box center [451, 267] width 864 height 399
type input "*****"
click at [206, 137] on div "0:29 Nous rassemble... nous rends fiers" at bounding box center [232, 148] width 425 height 23
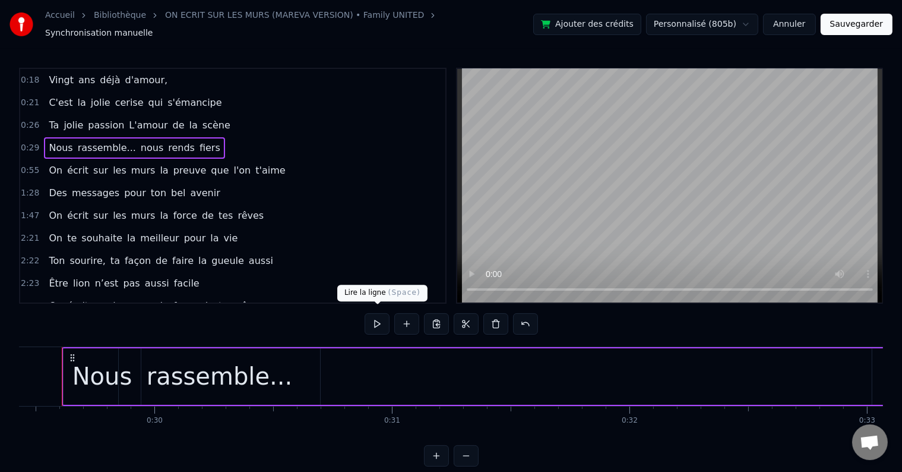
scroll to position [0, 6977]
click at [373, 317] on button at bounding box center [377, 323] width 25 height 21
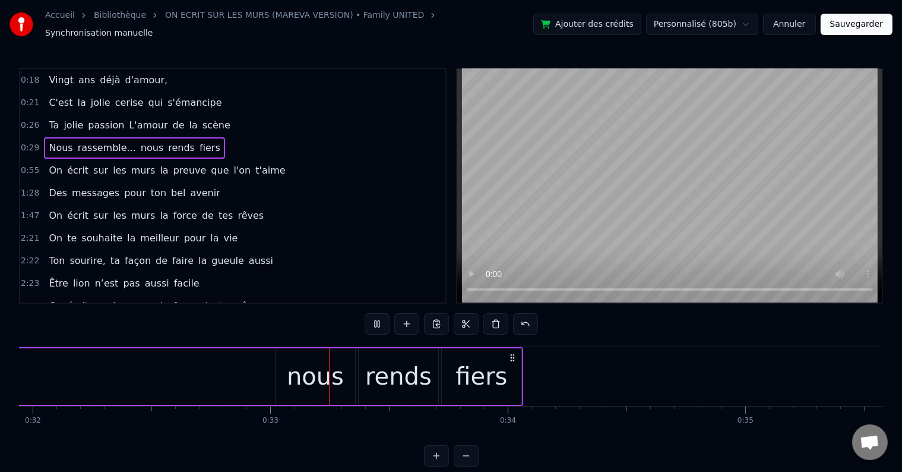
scroll to position [0, 7728]
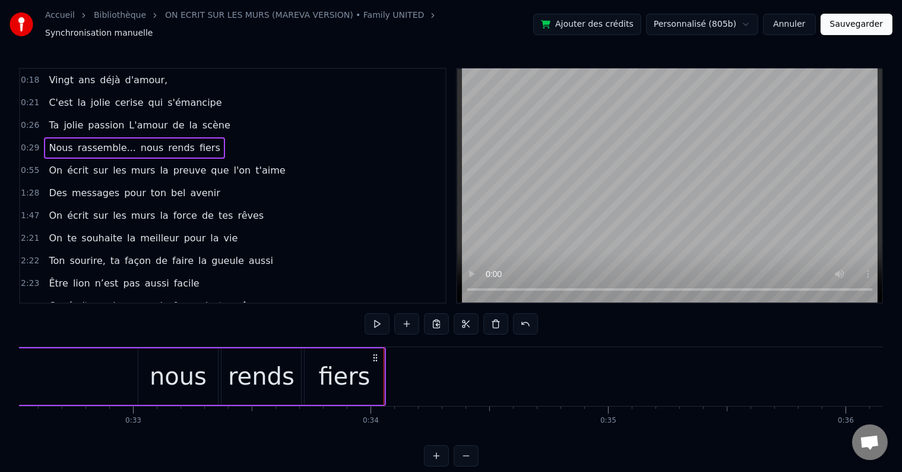
click at [327, 352] on div "fiers" at bounding box center [345, 376] width 80 height 56
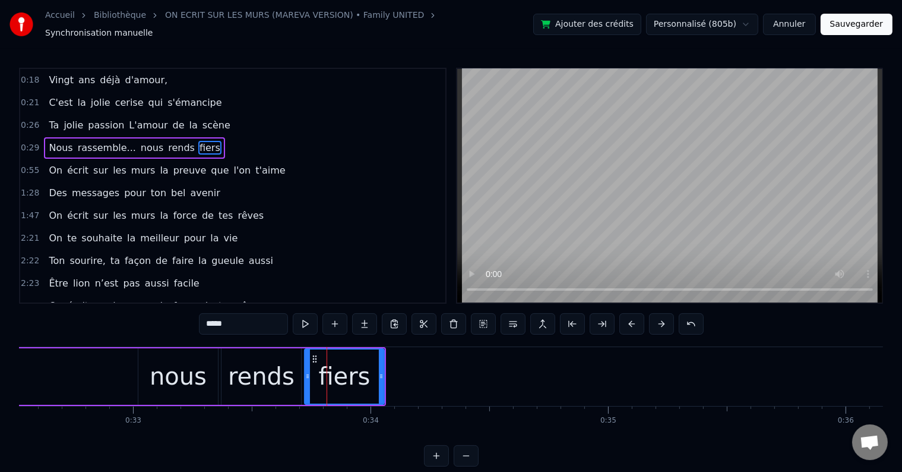
click at [381, 371] on icon at bounding box center [381, 376] width 5 height 10
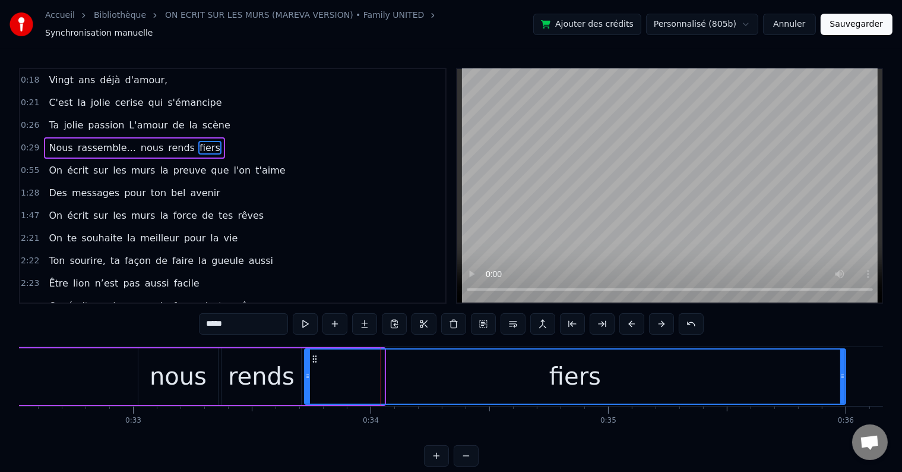
drag, startPoint x: 383, startPoint y: 372, endPoint x: 844, endPoint y: 390, distance: 462.0
click at [844, 390] on div at bounding box center [843, 376] width 5 height 54
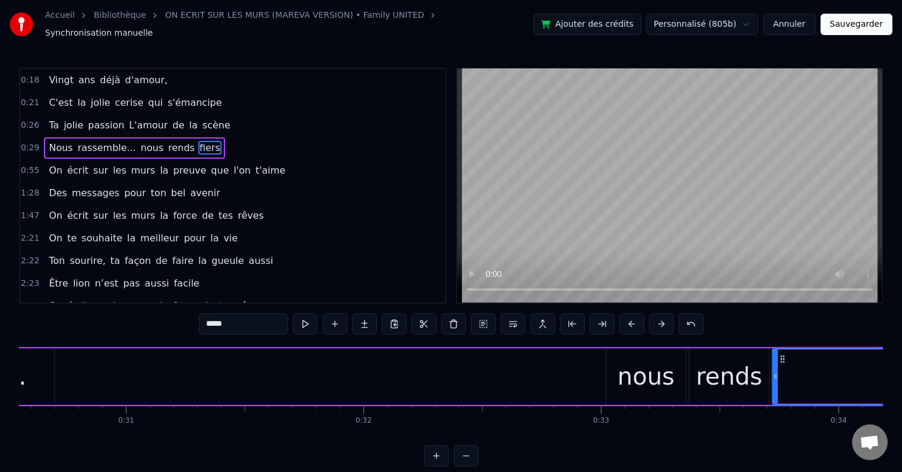
scroll to position [0, 7778]
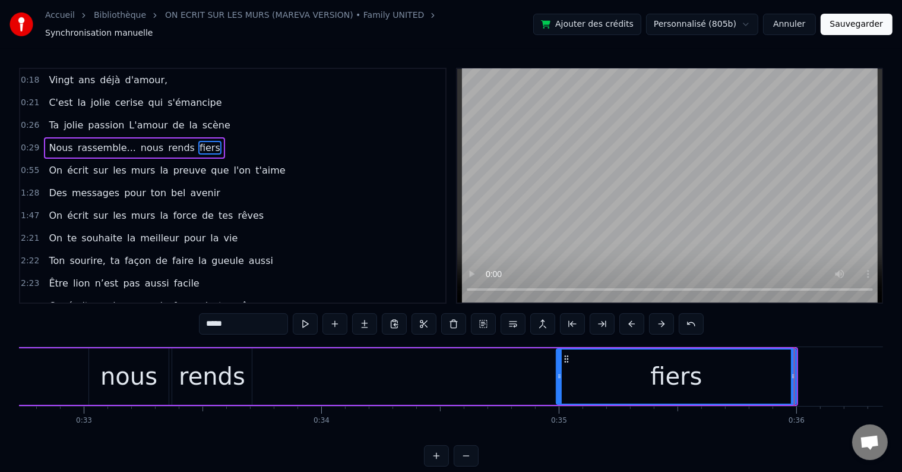
drag, startPoint x: 255, startPoint y: 367, endPoint x: 557, endPoint y: 375, distance: 301.3
click at [557, 375] on div at bounding box center [559, 376] width 5 height 54
click at [226, 358] on div "rends" at bounding box center [212, 376] width 67 height 36
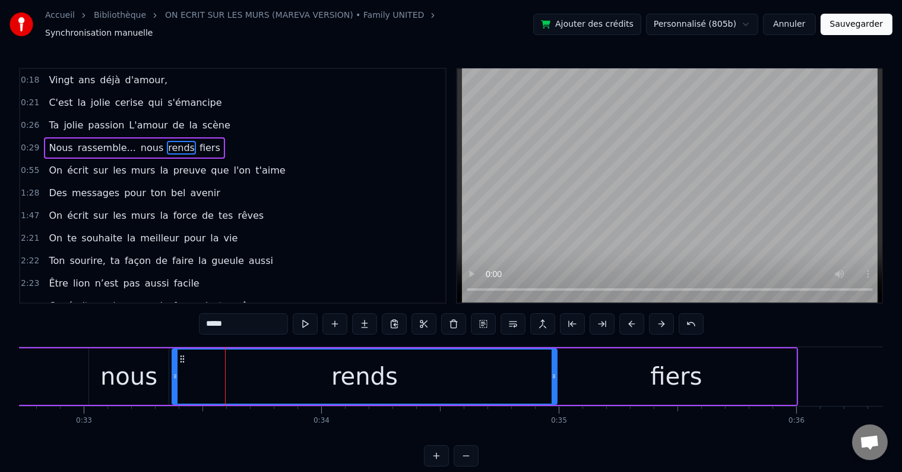
drag, startPoint x: 247, startPoint y: 368, endPoint x: 553, endPoint y: 359, distance: 305.5
click at [553, 359] on div at bounding box center [554, 376] width 5 height 54
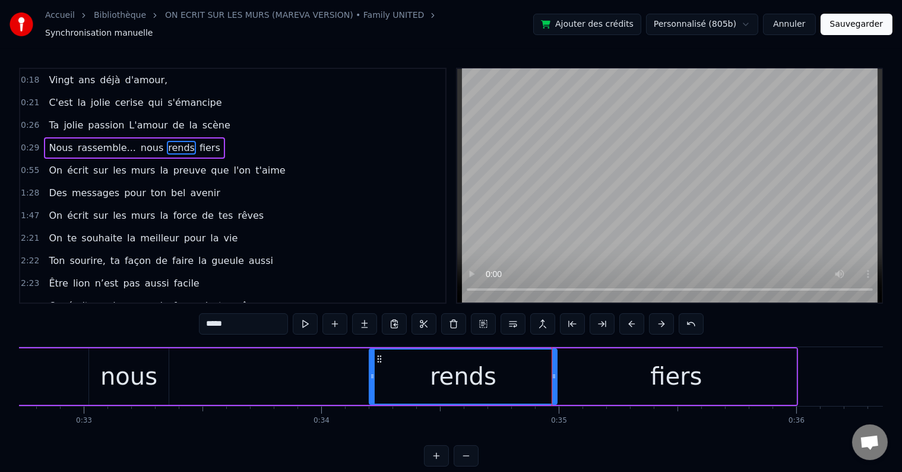
drag, startPoint x: 176, startPoint y: 368, endPoint x: 373, endPoint y: 375, distance: 197.4
click at [373, 375] on div at bounding box center [372, 376] width 5 height 54
click at [137, 358] on div "nous" at bounding box center [128, 376] width 57 height 36
type input "****"
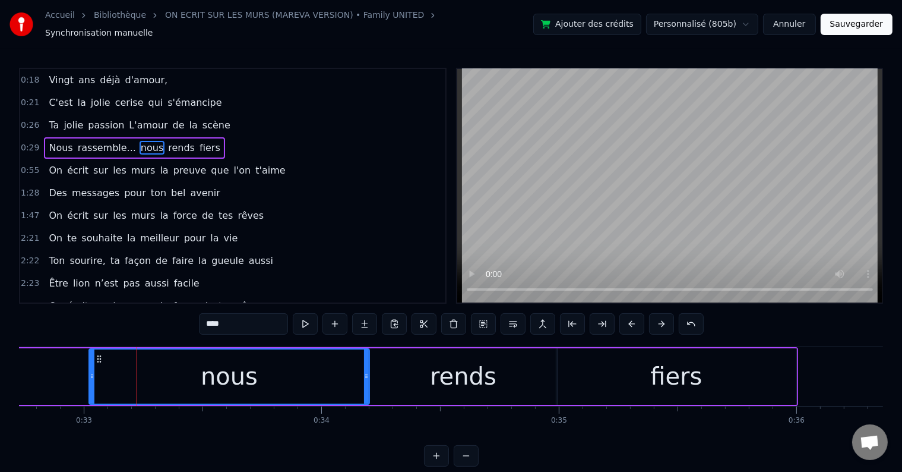
drag, startPoint x: 167, startPoint y: 367, endPoint x: 368, endPoint y: 371, distance: 201.5
click at [368, 371] on icon at bounding box center [366, 376] width 5 height 10
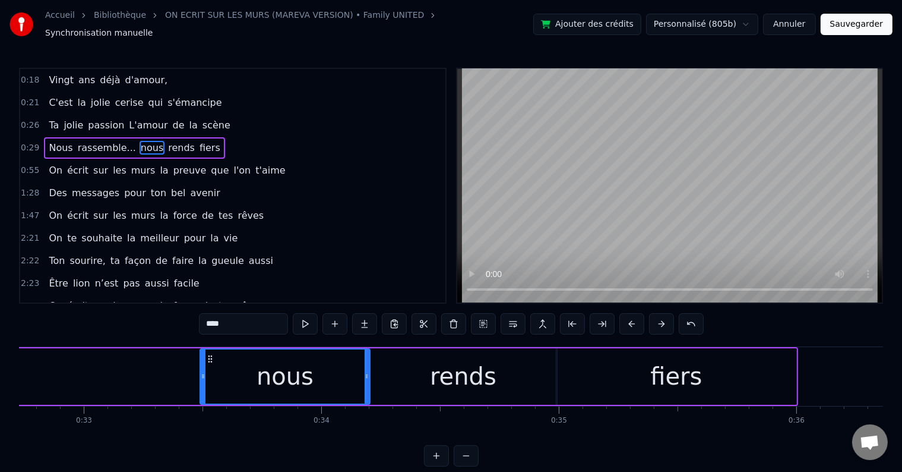
drag, startPoint x: 90, startPoint y: 370, endPoint x: 201, endPoint y: 365, distance: 111.8
click at [201, 365] on div at bounding box center [203, 376] width 5 height 54
click at [216, 138] on div "0:29 Nous rassemble... nous rends fiers" at bounding box center [232, 148] width 425 height 23
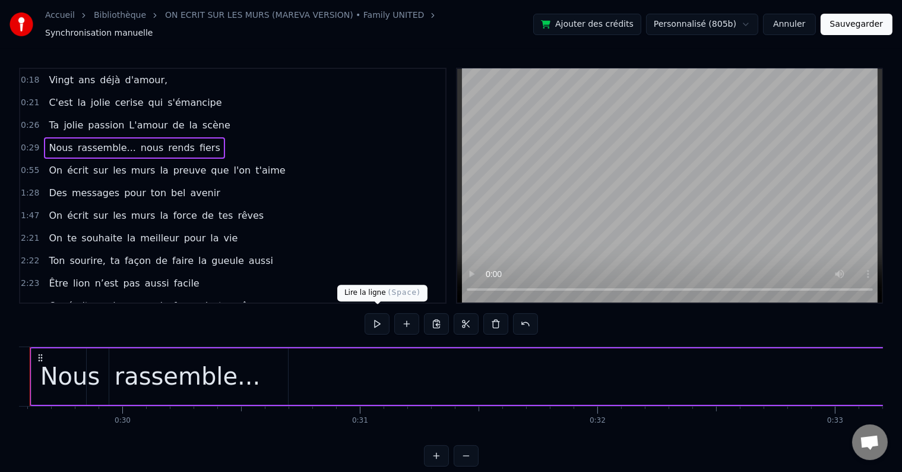
scroll to position [0, 6977]
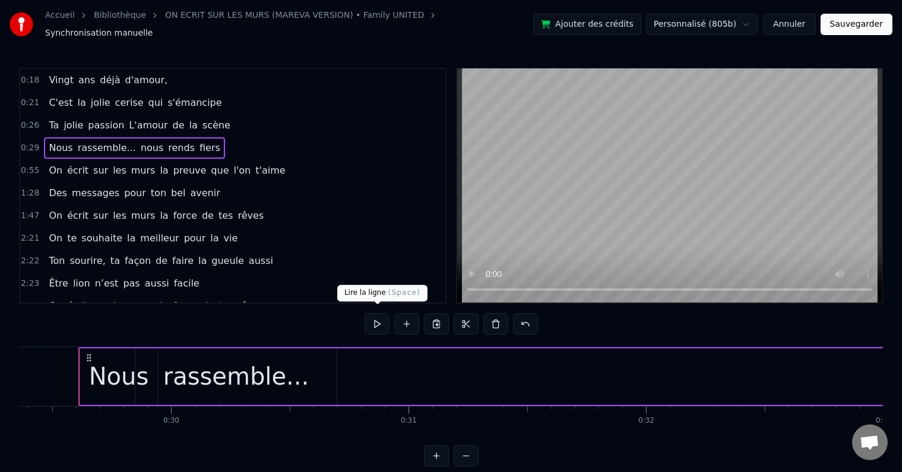
click at [374, 314] on button at bounding box center [377, 323] width 25 height 21
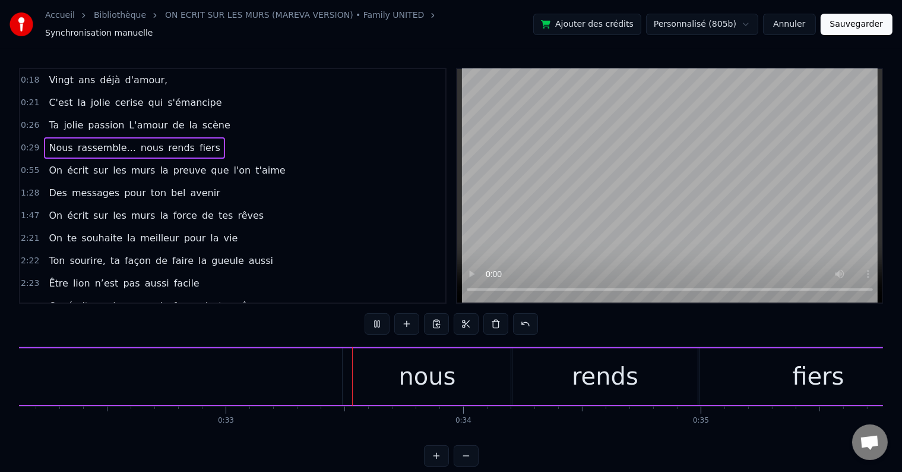
scroll to position [0, 7783]
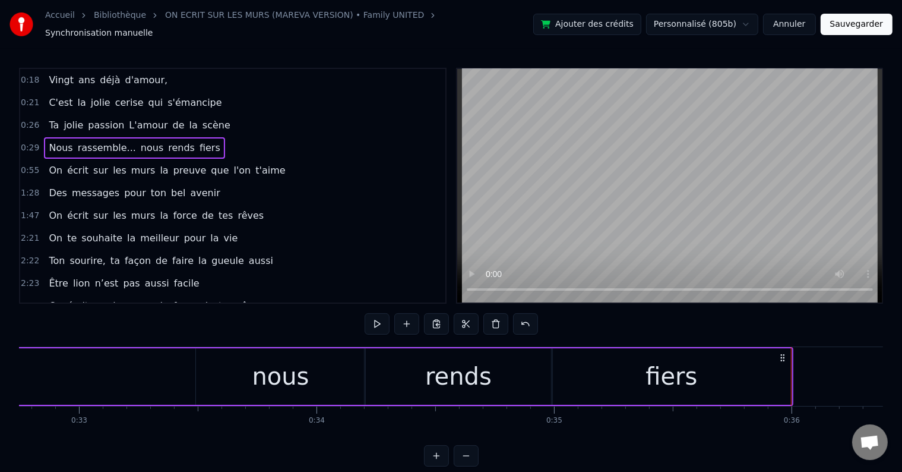
click at [329, 368] on div "nous" at bounding box center [280, 376] width 169 height 56
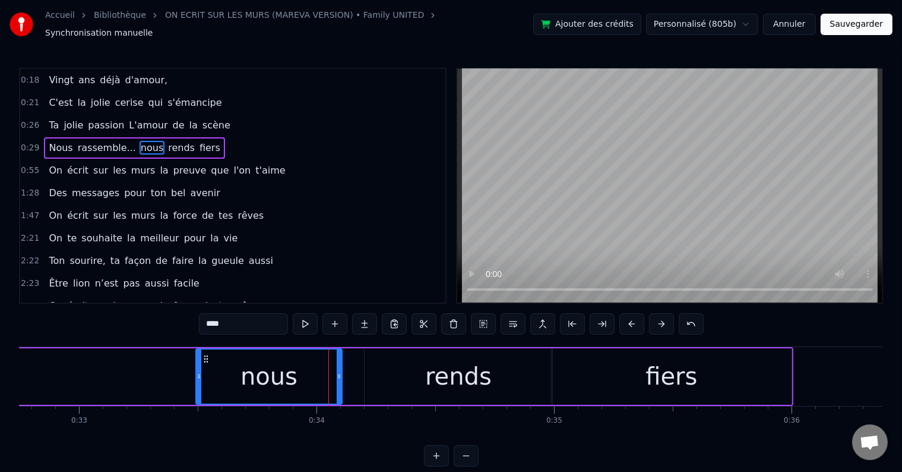
drag, startPoint x: 361, startPoint y: 368, endPoint x: 338, endPoint y: 370, distance: 23.2
click at [338, 371] on icon at bounding box center [339, 376] width 5 height 10
click at [383, 366] on div "rends" at bounding box center [459, 376] width 188 height 56
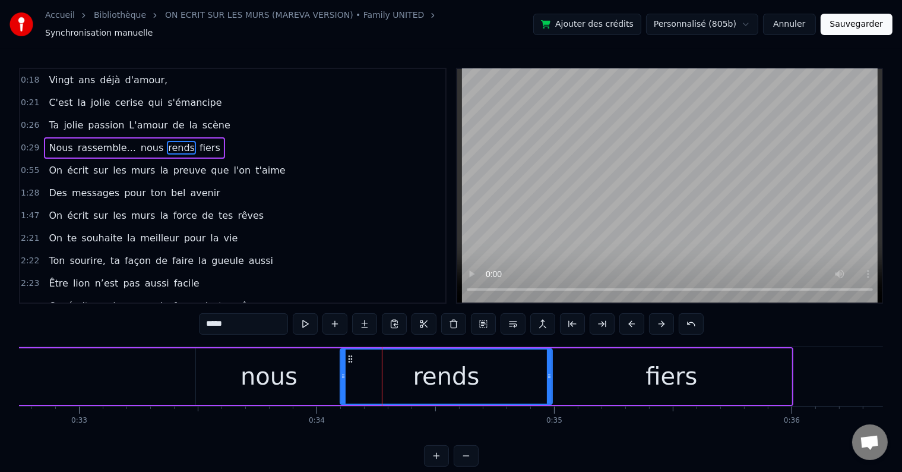
drag, startPoint x: 369, startPoint y: 369, endPoint x: 345, endPoint y: 370, distance: 24.4
click at [345, 371] on icon at bounding box center [343, 376] width 5 height 10
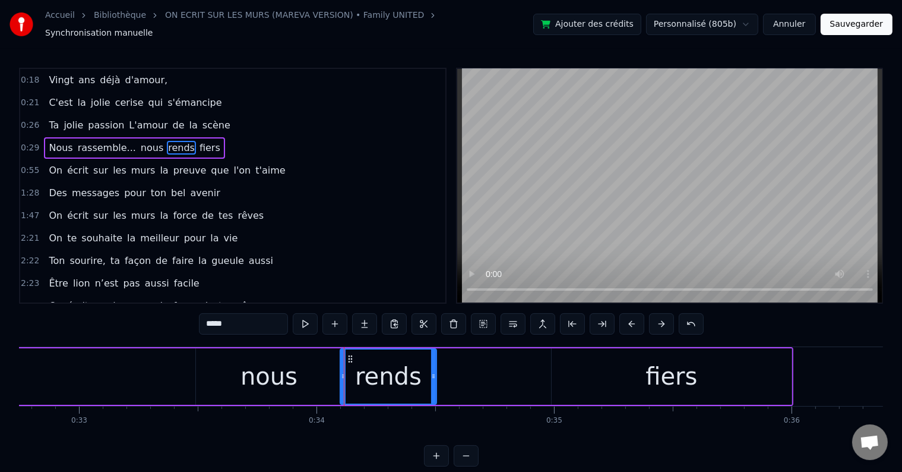
drag, startPoint x: 549, startPoint y: 371, endPoint x: 433, endPoint y: 371, distance: 115.9
click at [433, 371] on icon at bounding box center [433, 376] width 5 height 10
click at [625, 362] on div "fiers" at bounding box center [672, 376] width 240 height 56
type input "*****"
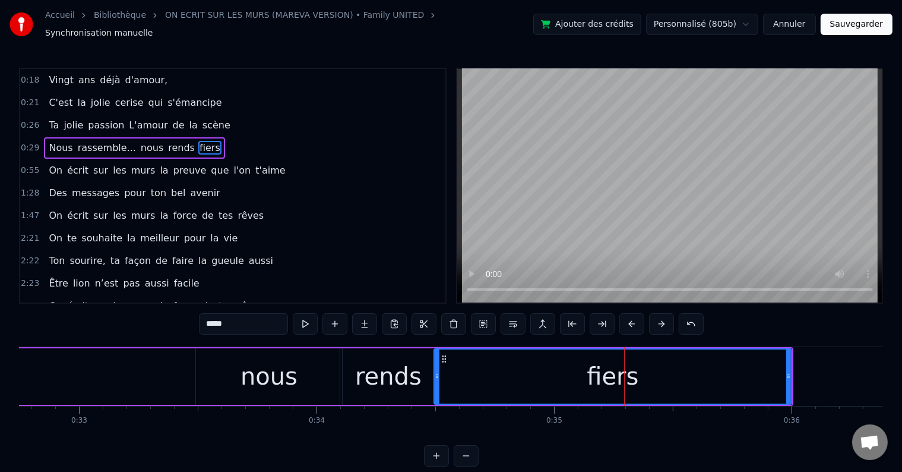
drag, startPoint x: 554, startPoint y: 367, endPoint x: 436, endPoint y: 371, distance: 117.7
click at [436, 371] on icon at bounding box center [437, 376] width 5 height 10
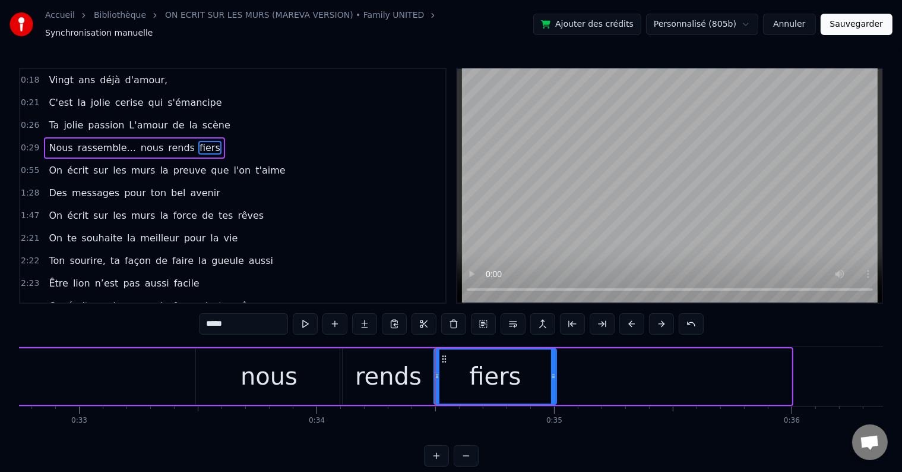
drag, startPoint x: 789, startPoint y: 371, endPoint x: 556, endPoint y: 370, distance: 232.9
click at [556, 371] on icon at bounding box center [553, 376] width 5 height 10
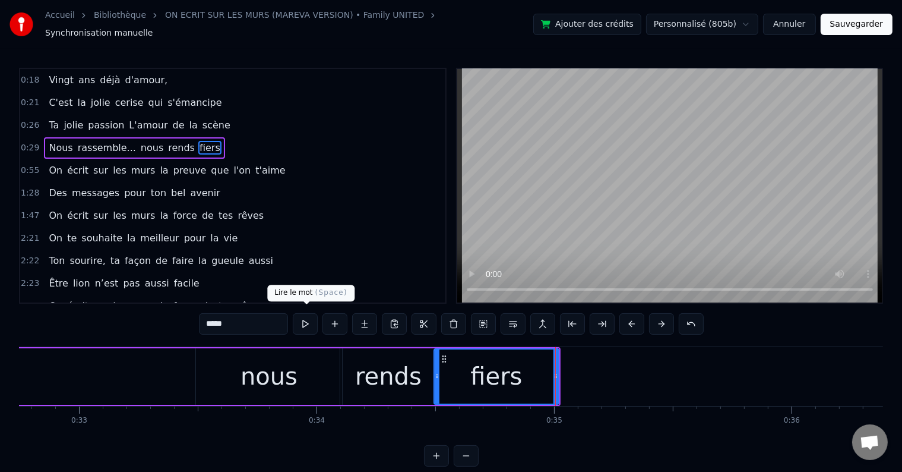
click at [305, 316] on button at bounding box center [305, 323] width 25 height 21
click at [233, 137] on div "0:29 Nous rassemble... nous rends fiers" at bounding box center [232, 148] width 425 height 23
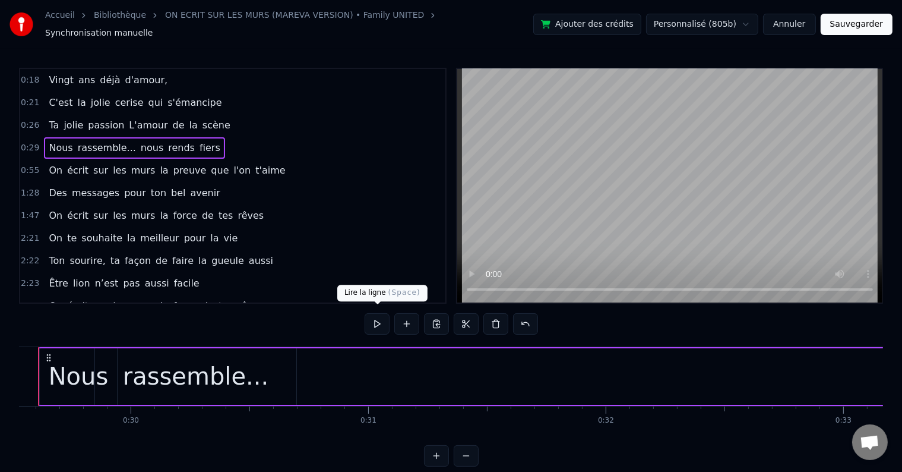
scroll to position [0, 6977]
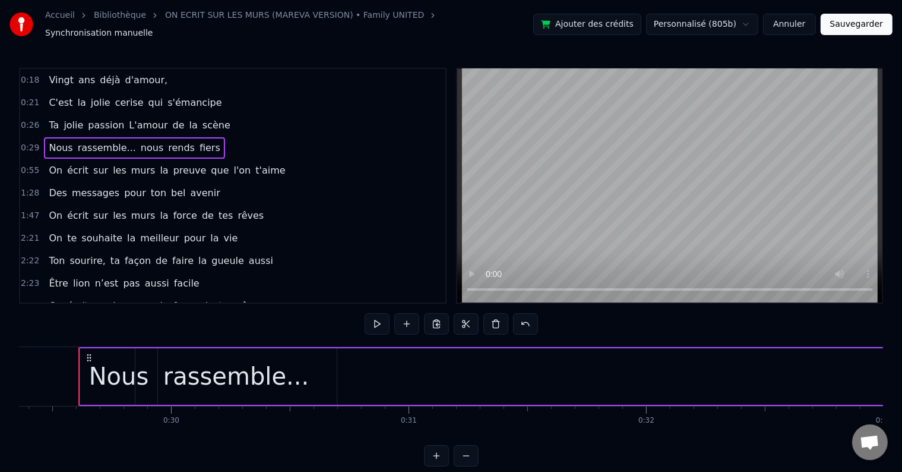
click at [92, 362] on div "Nous" at bounding box center [119, 376] width 60 height 36
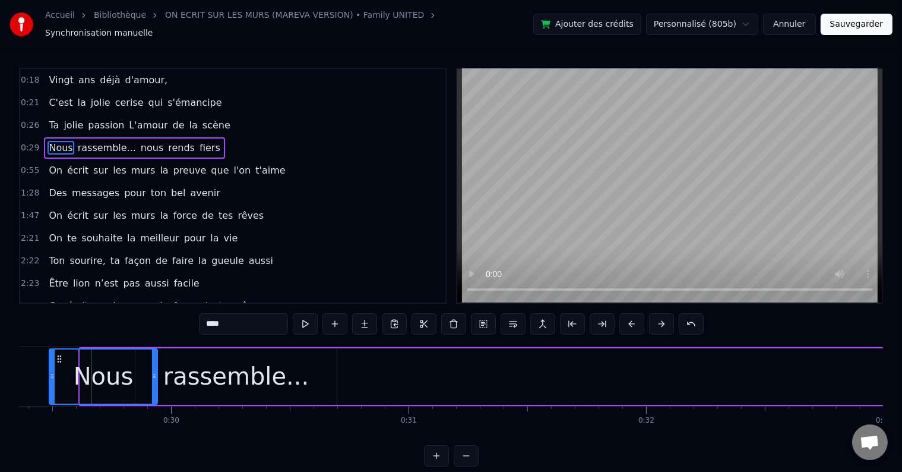
drag, startPoint x: 81, startPoint y: 370, endPoint x: 50, endPoint y: 373, distance: 31.1
click at [50, 373] on icon at bounding box center [52, 376] width 5 height 10
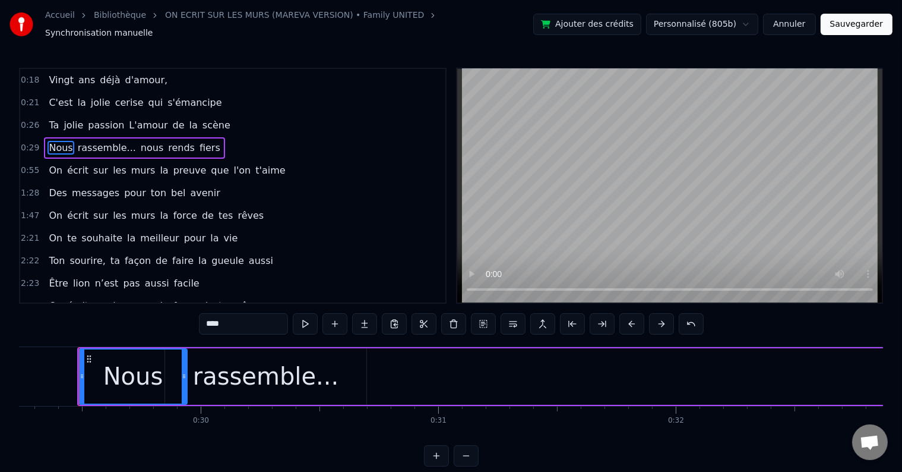
click at [212, 140] on div "0:29 Nous rassemble... nous rends fiers" at bounding box center [232, 148] width 425 height 23
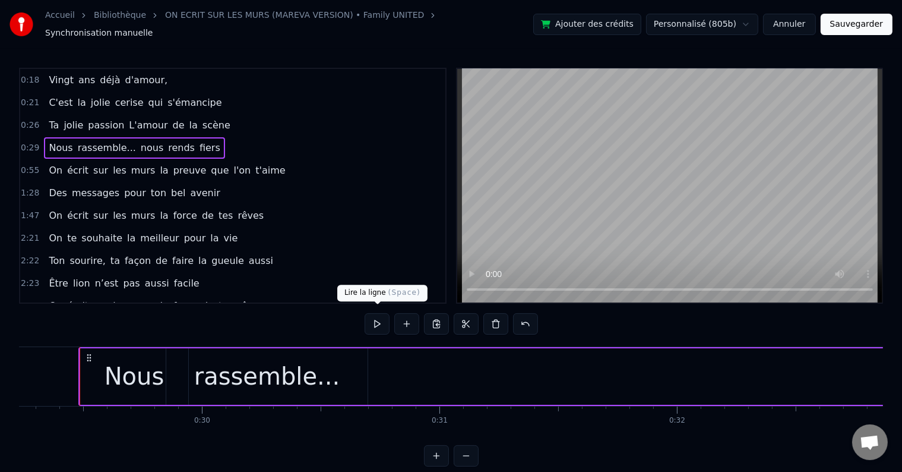
click at [374, 323] on button at bounding box center [377, 323] width 25 height 21
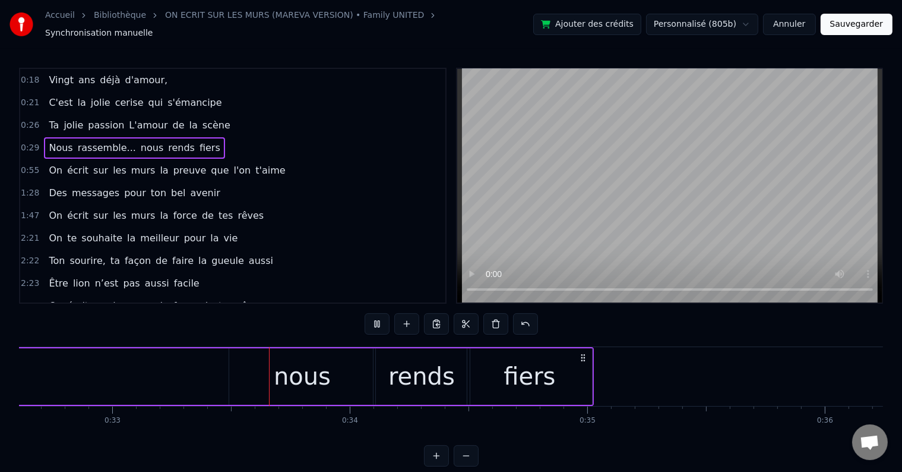
scroll to position [0, 7750]
click at [337, 370] on div "nous" at bounding box center [302, 376] width 146 height 56
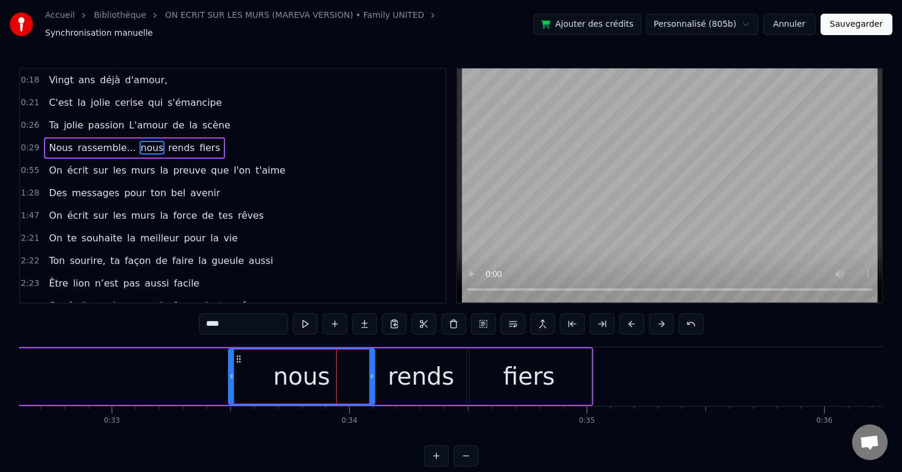
drag, startPoint x: 374, startPoint y: 371, endPoint x: 330, endPoint y: 368, distance: 44.1
click at [330, 368] on div "nous" at bounding box center [301, 376] width 147 height 56
drag, startPoint x: 372, startPoint y: 368, endPoint x: 326, endPoint y: 365, distance: 45.8
click at [326, 371] on icon at bounding box center [326, 376] width 5 height 10
click at [403, 358] on div "rends" at bounding box center [421, 376] width 67 height 36
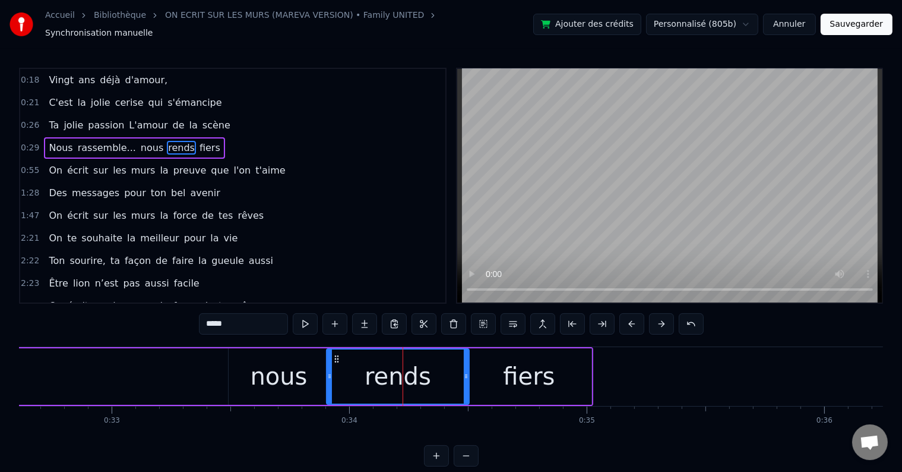
drag, startPoint x: 374, startPoint y: 367, endPoint x: 329, endPoint y: 369, distance: 45.8
click at [329, 371] on icon at bounding box center [329, 376] width 5 height 10
drag, startPoint x: 466, startPoint y: 369, endPoint x: 421, endPoint y: 368, distance: 45.8
click at [425, 371] on icon at bounding box center [427, 376] width 5 height 10
click at [490, 351] on div "fiers" at bounding box center [529, 376] width 125 height 56
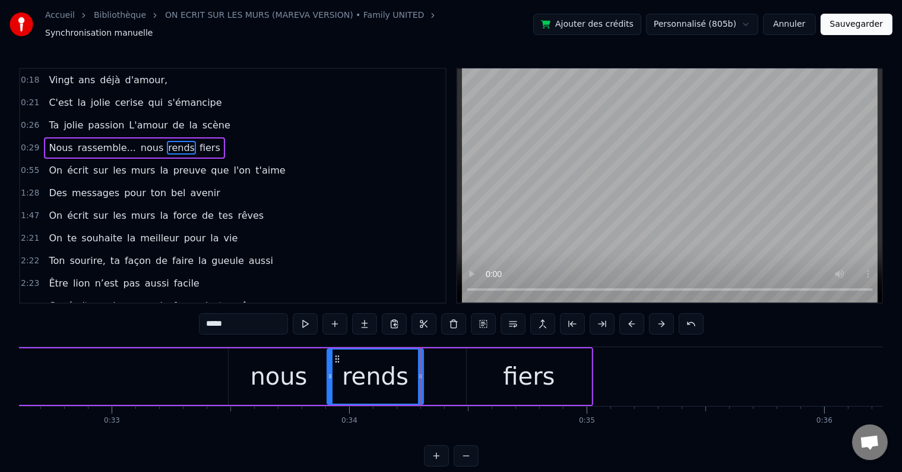
type input "*****"
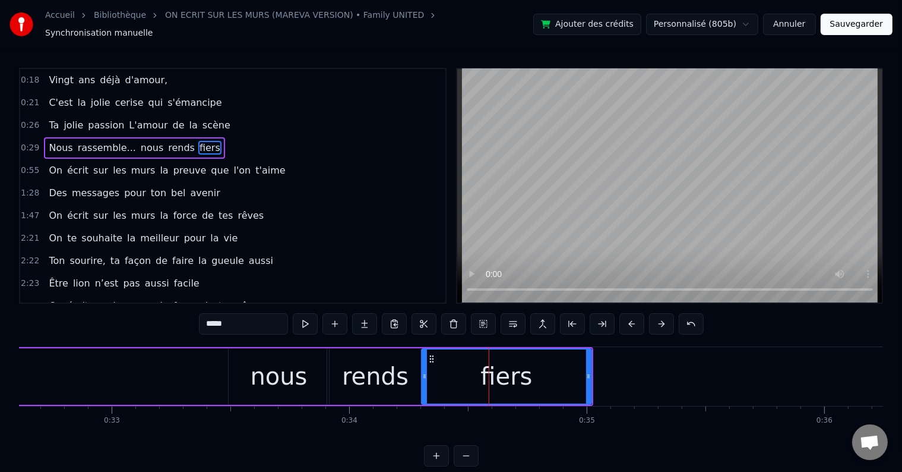
drag, startPoint x: 469, startPoint y: 368, endPoint x: 423, endPoint y: 372, distance: 45.9
click at [423, 372] on icon at bounding box center [424, 376] width 5 height 10
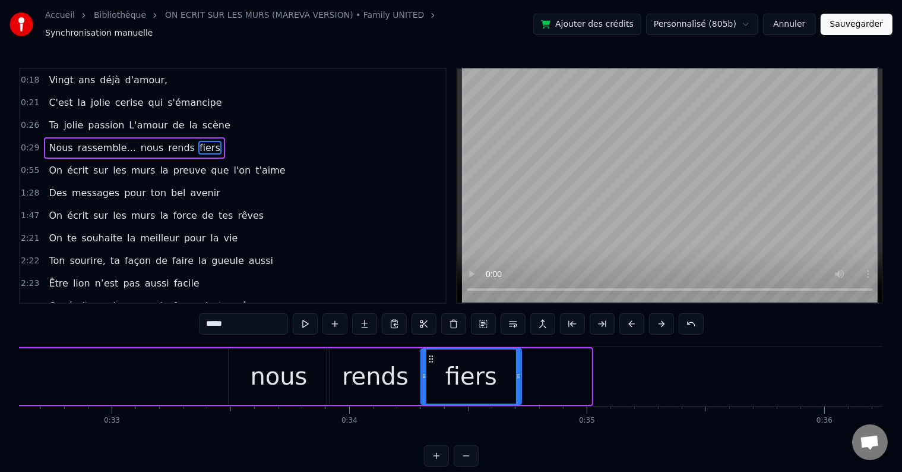
drag, startPoint x: 588, startPoint y: 370, endPoint x: 518, endPoint y: 371, distance: 70.1
click at [518, 371] on icon at bounding box center [518, 376] width 5 height 10
click at [211, 141] on div "0:29 Nous rassemble... nous rends fiers" at bounding box center [232, 148] width 425 height 23
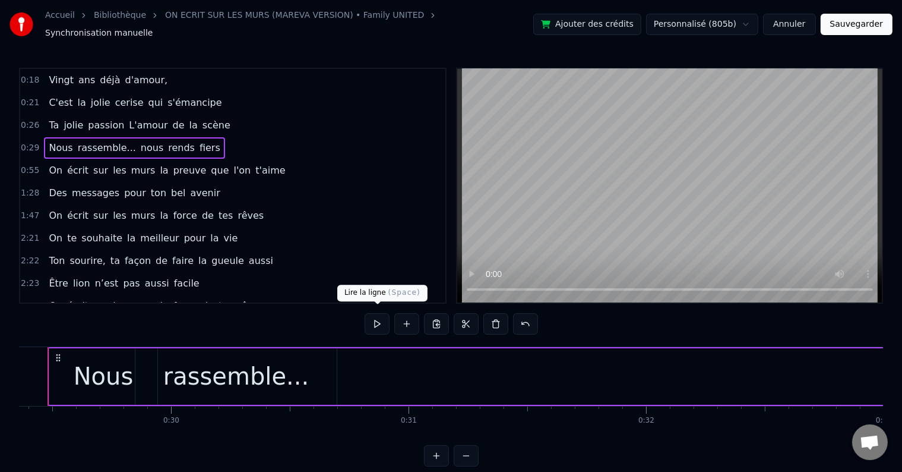
scroll to position [0, 6947]
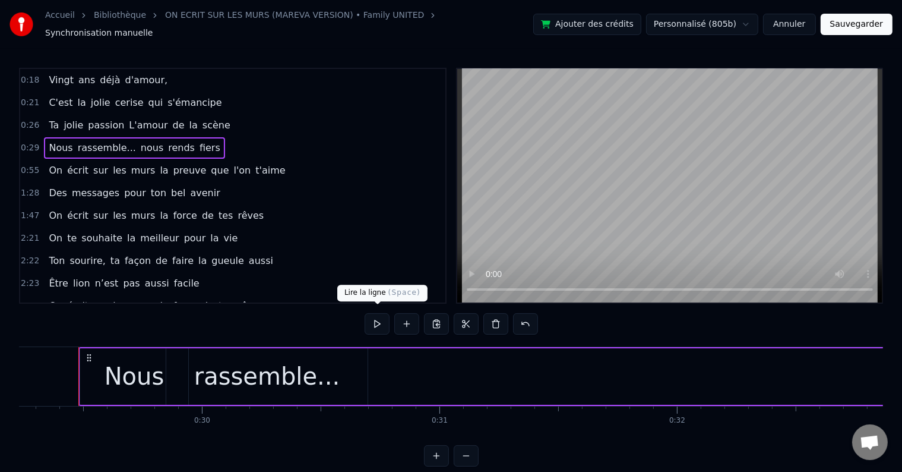
click at [373, 313] on button at bounding box center [377, 323] width 25 height 21
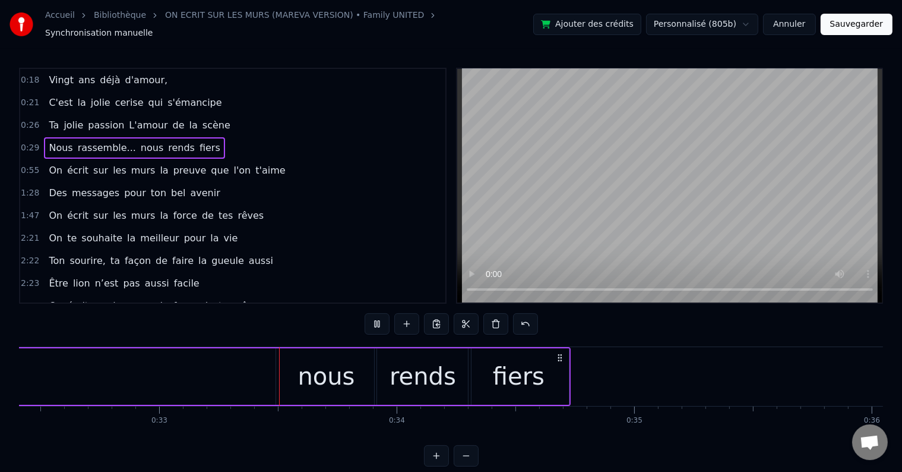
scroll to position [0, 7733]
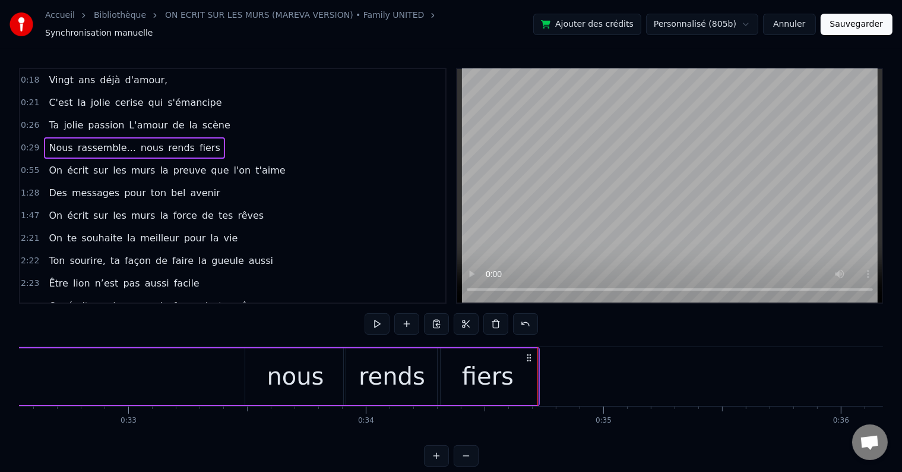
click at [446, 371] on div "fiers" at bounding box center [488, 376] width 100 height 56
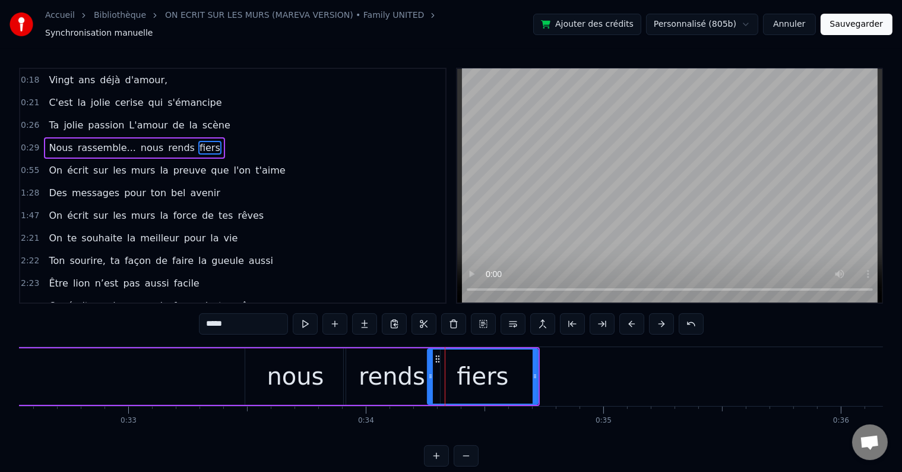
drag, startPoint x: 441, startPoint y: 371, endPoint x: 431, endPoint y: 372, distance: 10.1
click at [431, 372] on icon at bounding box center [430, 376] width 5 height 10
click at [367, 361] on div "rends" at bounding box center [392, 376] width 67 height 36
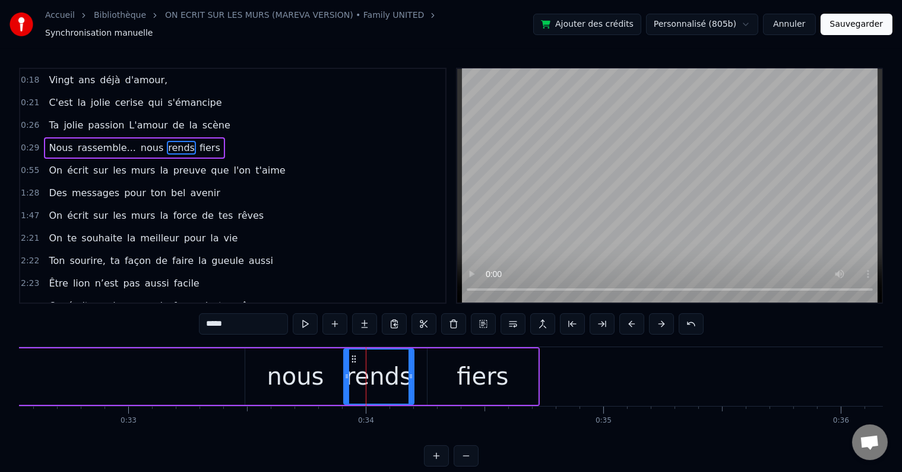
drag, startPoint x: 438, startPoint y: 367, endPoint x: 413, endPoint y: 365, distance: 25.0
click at [413, 371] on icon at bounding box center [411, 376] width 5 height 10
click at [447, 365] on div "fiers" at bounding box center [483, 376] width 111 height 56
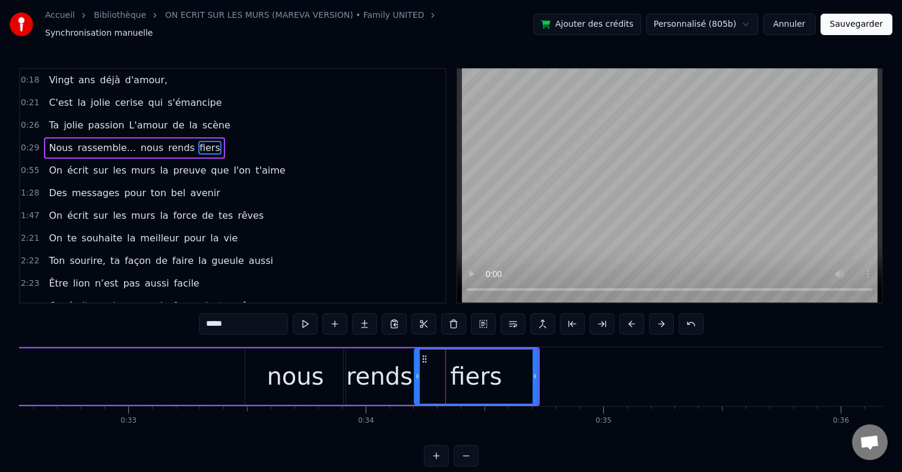
drag, startPoint x: 431, startPoint y: 368, endPoint x: 418, endPoint y: 370, distance: 13.8
click at [418, 371] on icon at bounding box center [417, 376] width 5 height 10
click at [280, 318] on input "*****" at bounding box center [243, 323] width 89 height 21
type input "********"
click at [538, 371] on icon at bounding box center [540, 376] width 5 height 10
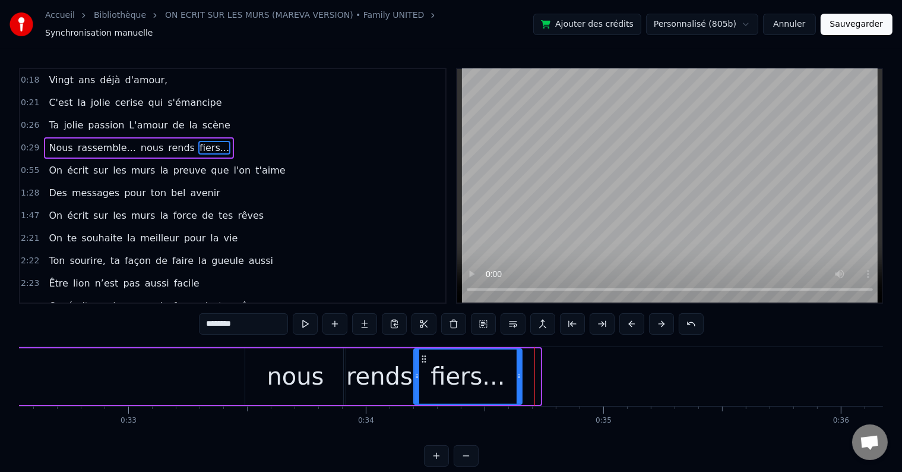
drag, startPoint x: 536, startPoint y: 367, endPoint x: 517, endPoint y: 368, distance: 18.5
click at [517, 371] on icon at bounding box center [519, 376] width 5 height 10
click at [216, 137] on div "0:29 Nous rassemble... nous rends fiers..." at bounding box center [232, 148] width 425 height 23
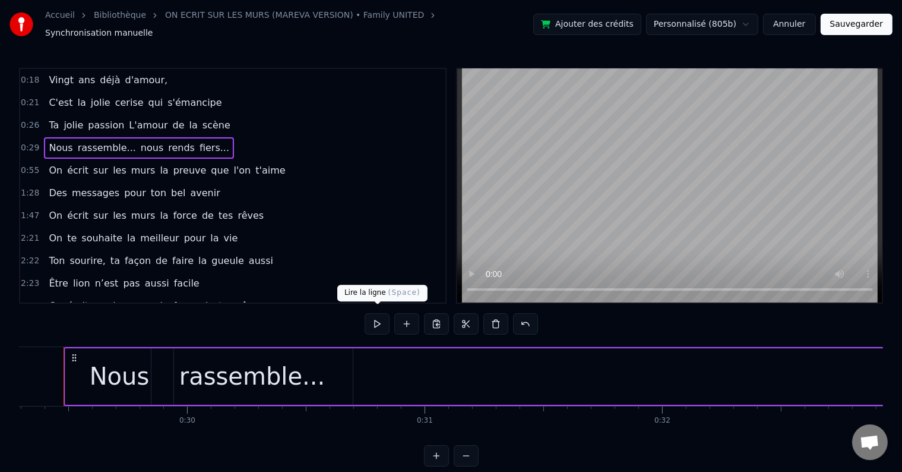
scroll to position [0, 6947]
click at [370, 317] on button at bounding box center [377, 323] width 25 height 21
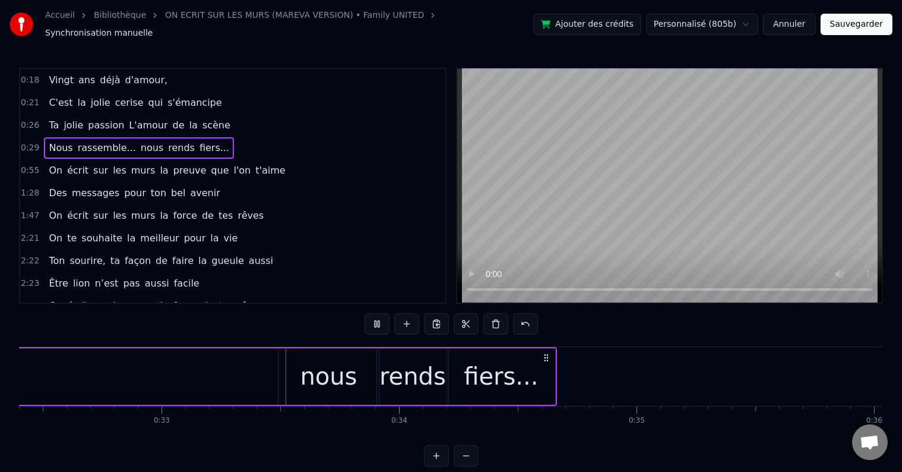
scroll to position [0, 7730]
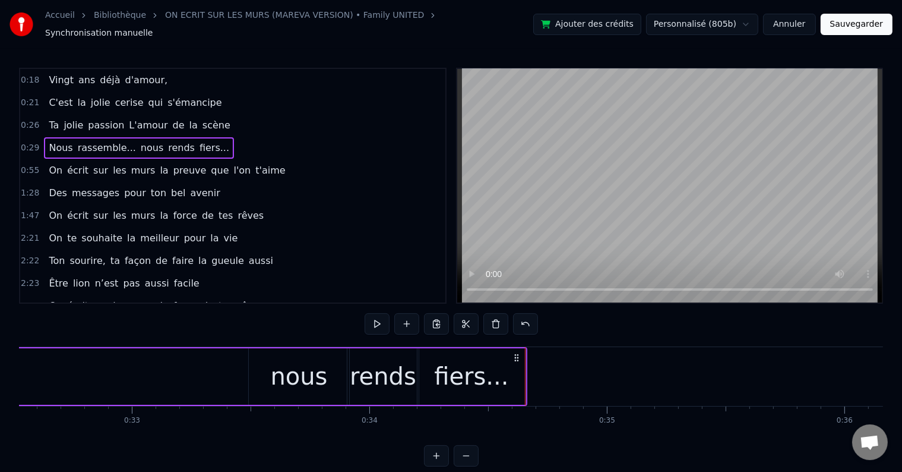
click at [873, 23] on button "Sauvegarder" at bounding box center [857, 24] width 72 height 21
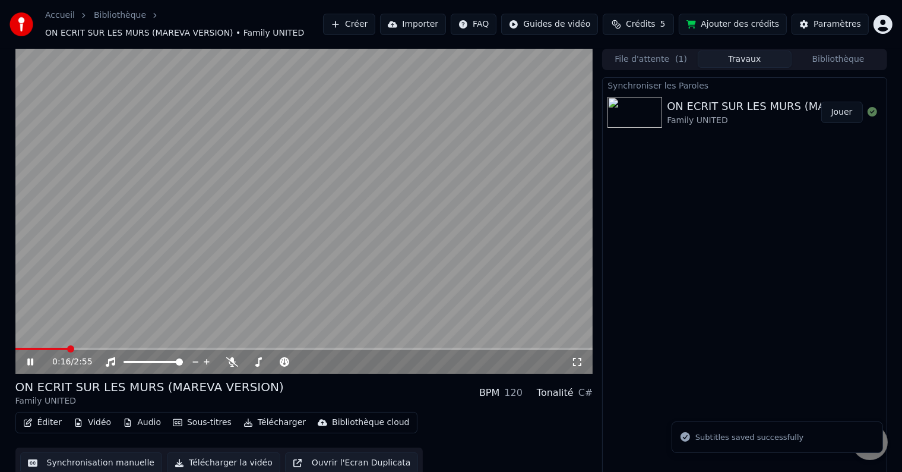
click at [68, 348] on span at bounding box center [304, 349] width 578 height 2
click at [116, 248] on video at bounding box center [304, 211] width 578 height 325
click at [116, 457] on button "Synchronisation manuelle" at bounding box center [91, 462] width 143 height 21
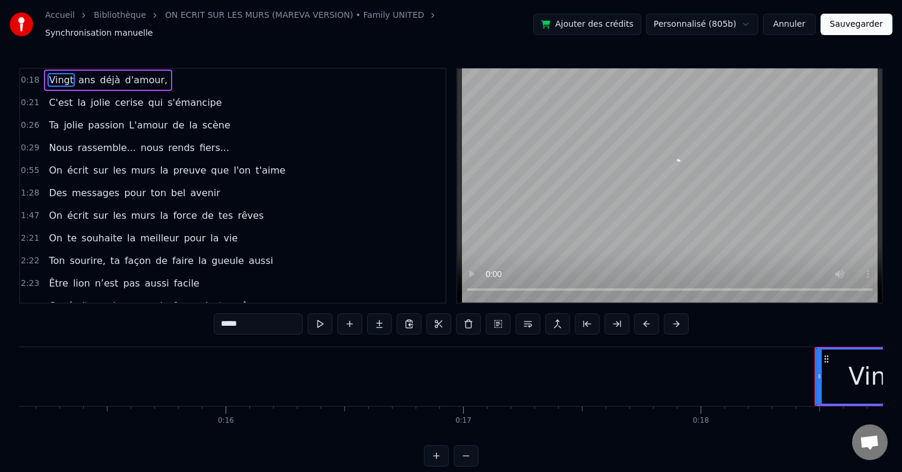
scroll to position [0, 4332]
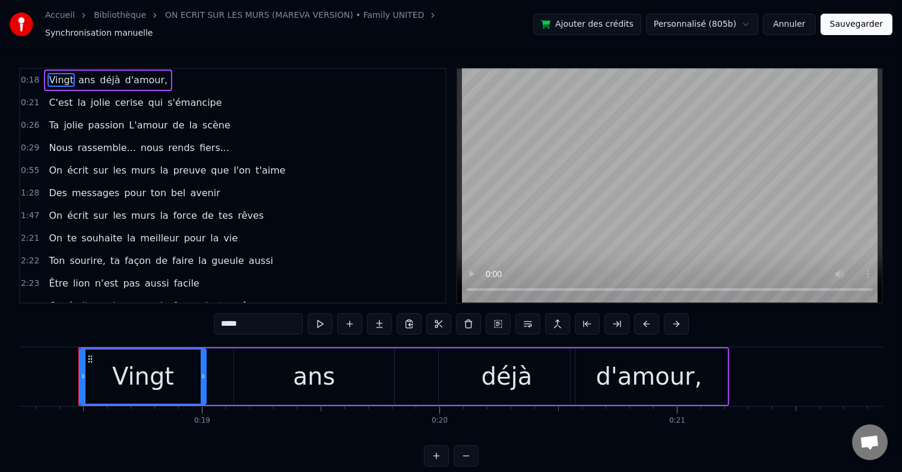
click at [66, 163] on span "écrit" at bounding box center [78, 170] width 24 height 14
type input "*****"
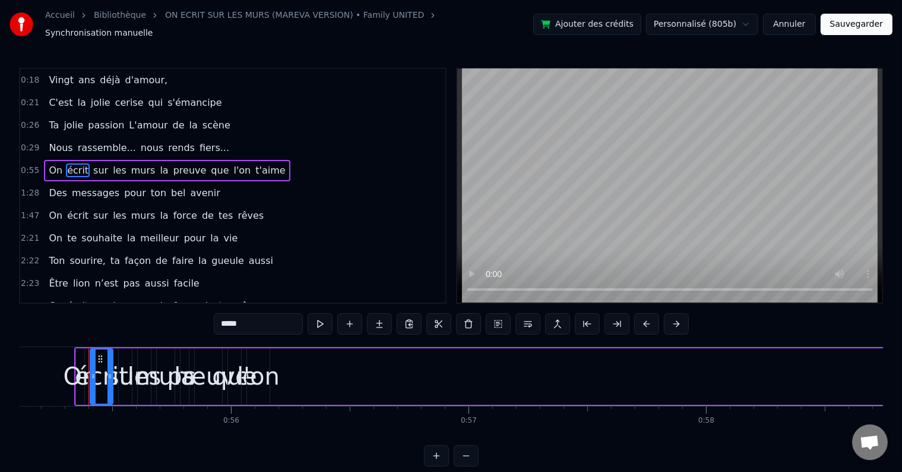
click at [336, 137] on div "0:29 Nous rassemble... nous rends fiers..." at bounding box center [232, 148] width 425 height 23
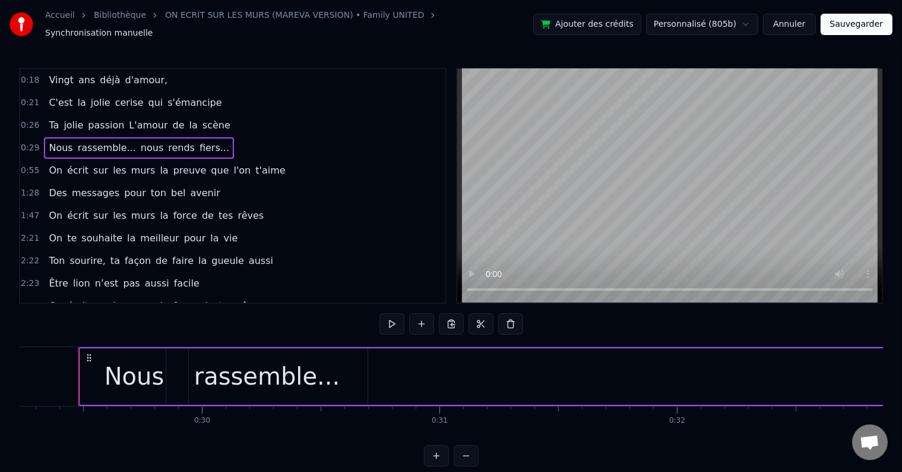
click at [253, 160] on div "On écrit sur les murs la preuve que l'on t'aime" at bounding box center [167, 170] width 246 height 21
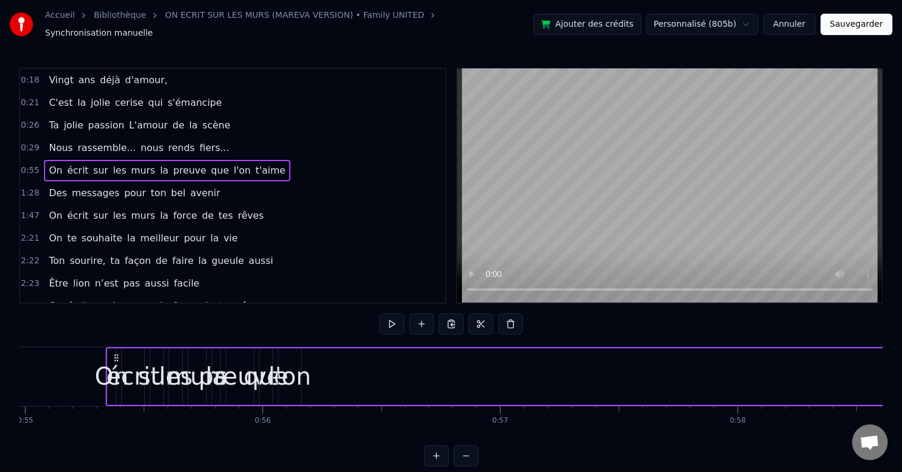
scroll to position [0, 13092]
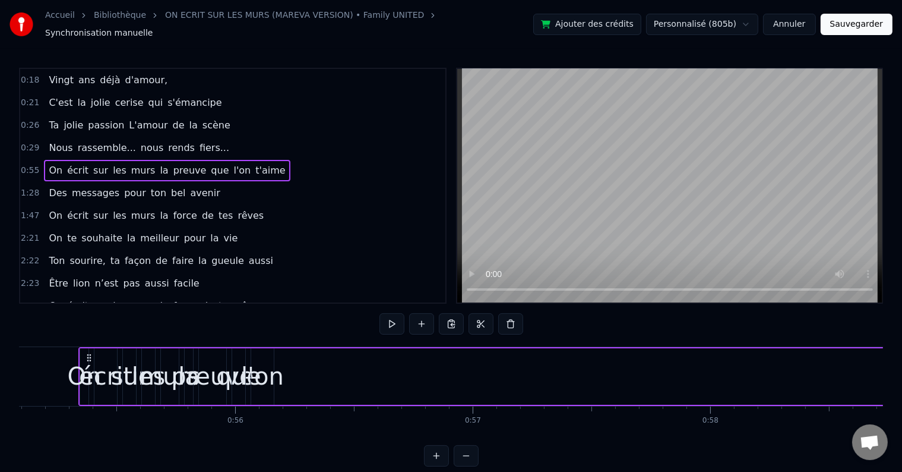
click at [484, 320] on button at bounding box center [481, 323] width 25 height 21
click at [483, 318] on button at bounding box center [481, 323] width 25 height 21
click at [507, 318] on button at bounding box center [510, 323] width 25 height 21
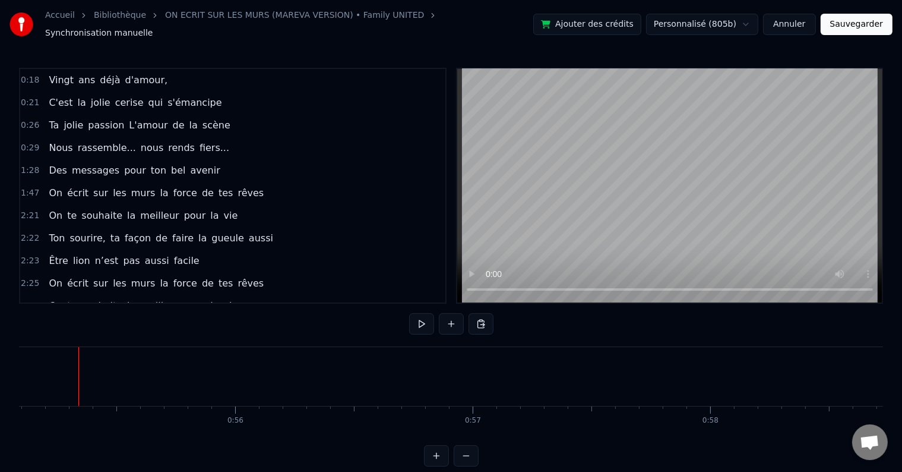
drag, startPoint x: 198, startPoint y: 162, endPoint x: 207, endPoint y: 169, distance: 11.4
click at [207, 169] on div "1:28 Des messages pour ton bel avenir" at bounding box center [232, 170] width 425 height 23
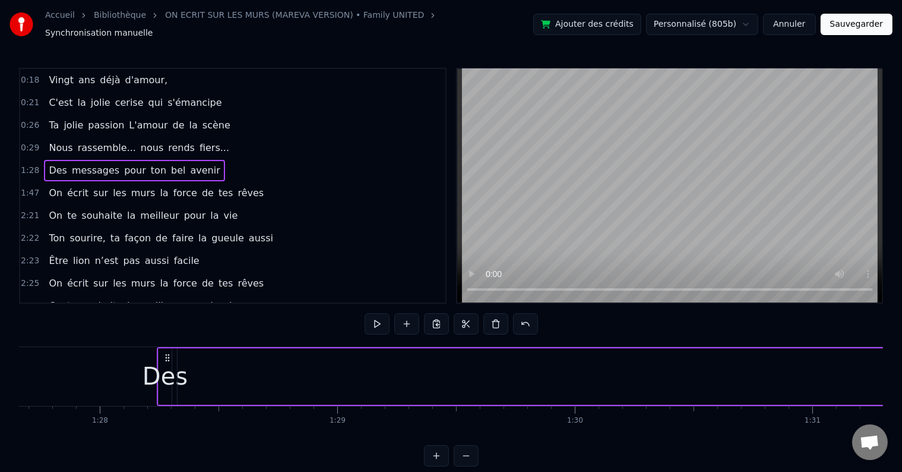
scroll to position [0, 20911]
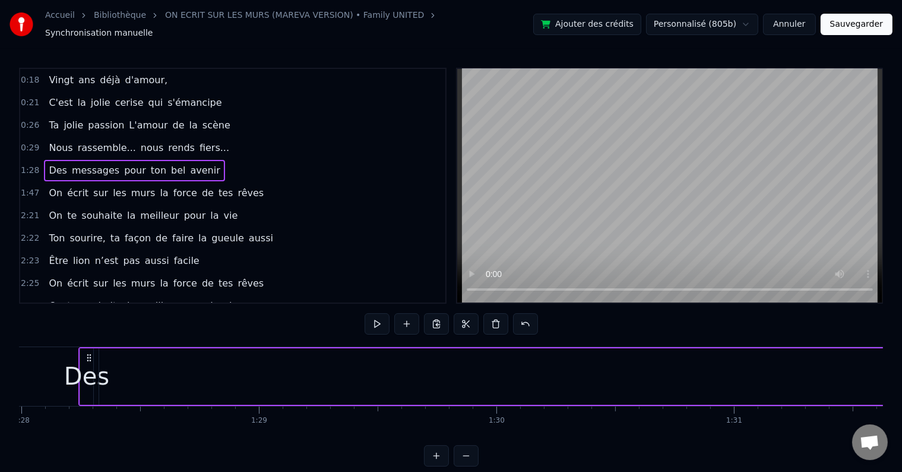
click at [236, 182] on div "1:47 On écrit sur les murs la force de tes rêves" at bounding box center [232, 193] width 425 height 23
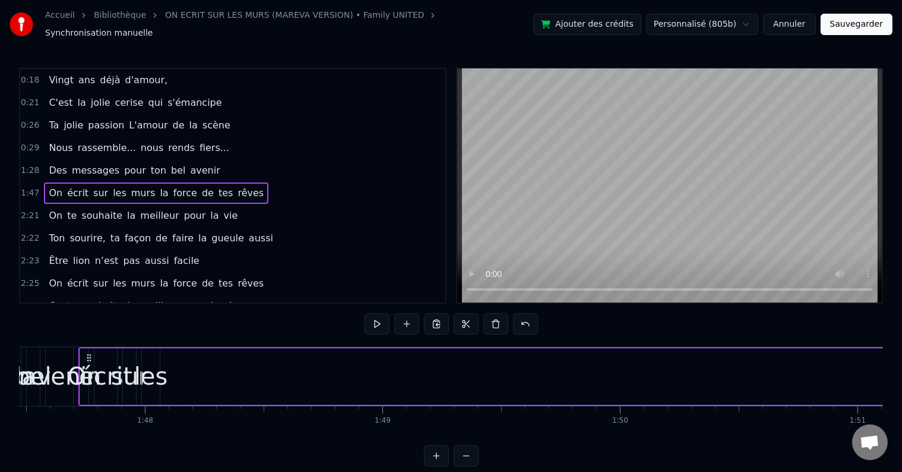
click at [213, 162] on div "1:28 Des messages pour ton bel avenir" at bounding box center [232, 170] width 425 height 23
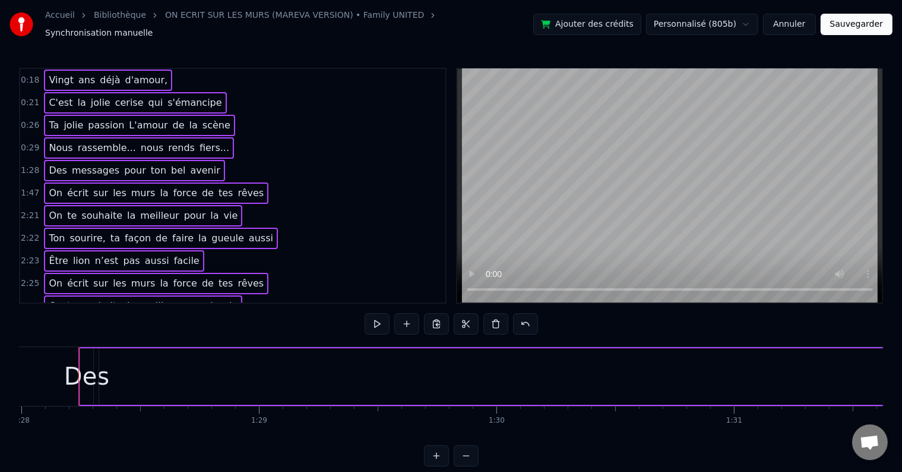
click at [199, 92] on div "C'est la jolie cerise qui s'émancipe" at bounding box center [135, 102] width 182 height 21
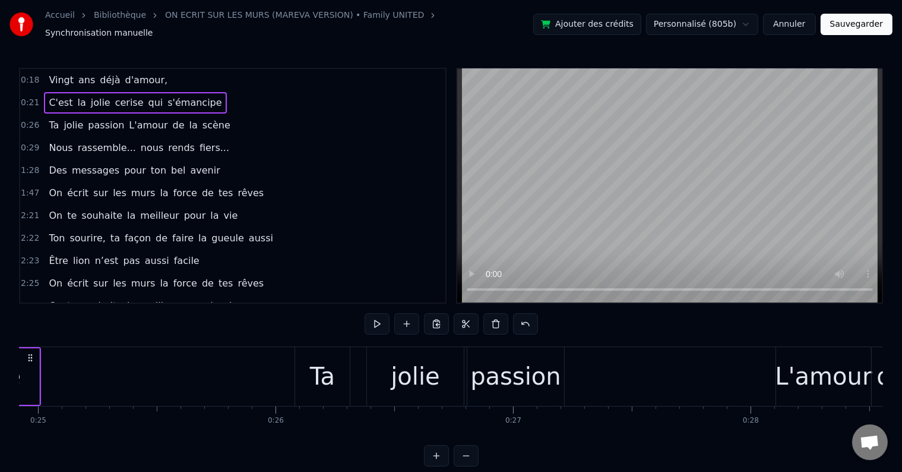
scroll to position [0, 5162]
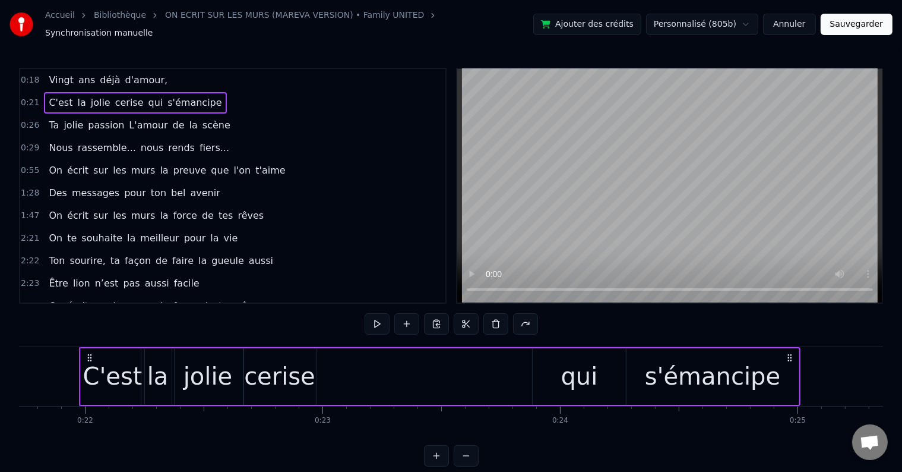
click at [254, 160] on div "On écrit sur les murs la preuve que l'on t'aime" at bounding box center [167, 170] width 246 height 21
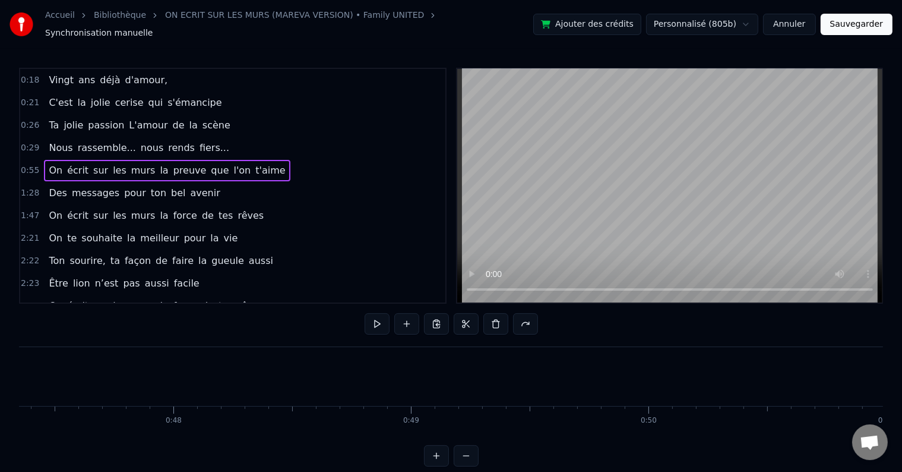
scroll to position [0, 13092]
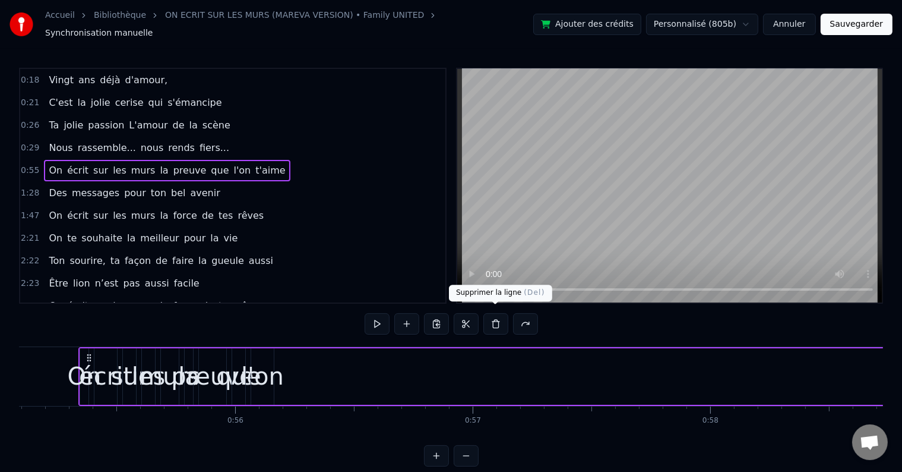
click at [494, 316] on button at bounding box center [496, 323] width 25 height 21
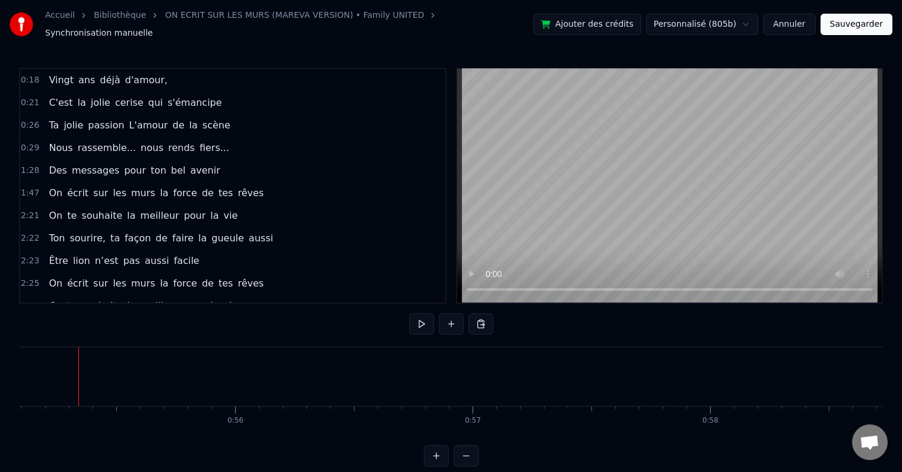
click at [198, 141] on span "fiers..." at bounding box center [214, 148] width 32 height 14
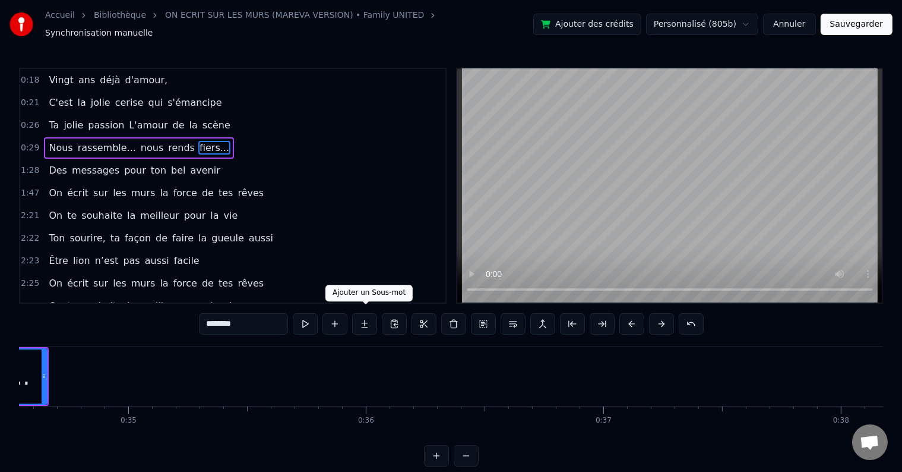
scroll to position [0, 8067]
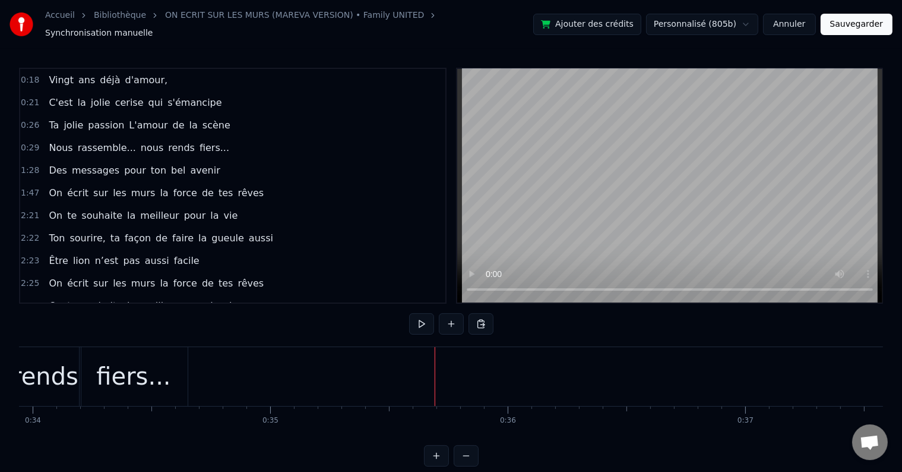
click at [198, 141] on span "fiers..." at bounding box center [214, 148] width 32 height 14
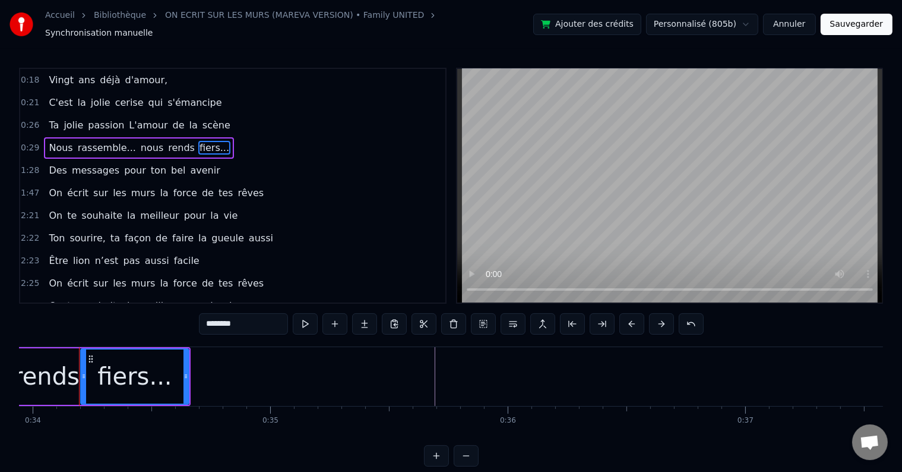
click at [240, 143] on div "0:29 Nous rassemble... nous rends fiers..." at bounding box center [232, 148] width 425 height 23
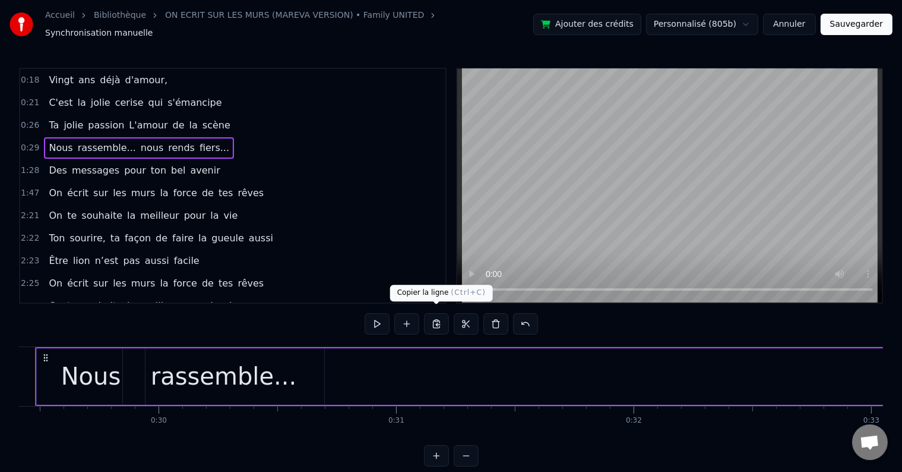
scroll to position [0, 6947]
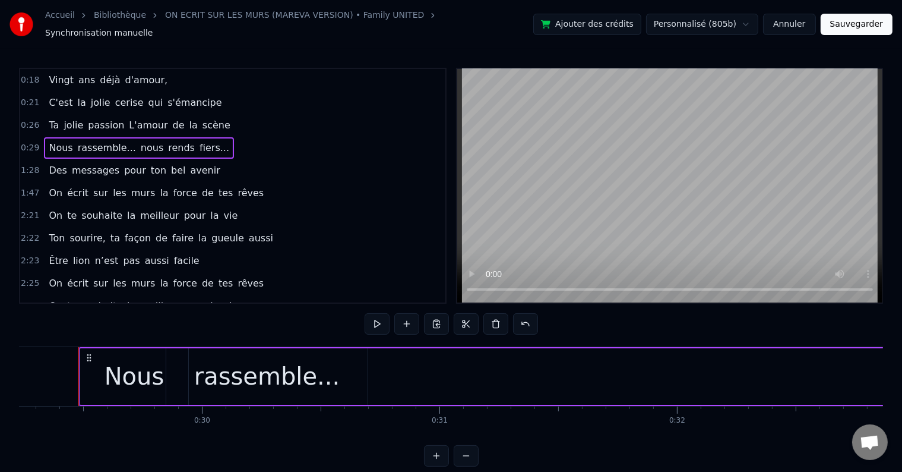
click at [339, 159] on div "1:28 Des messages pour ton bel avenir" at bounding box center [232, 170] width 425 height 23
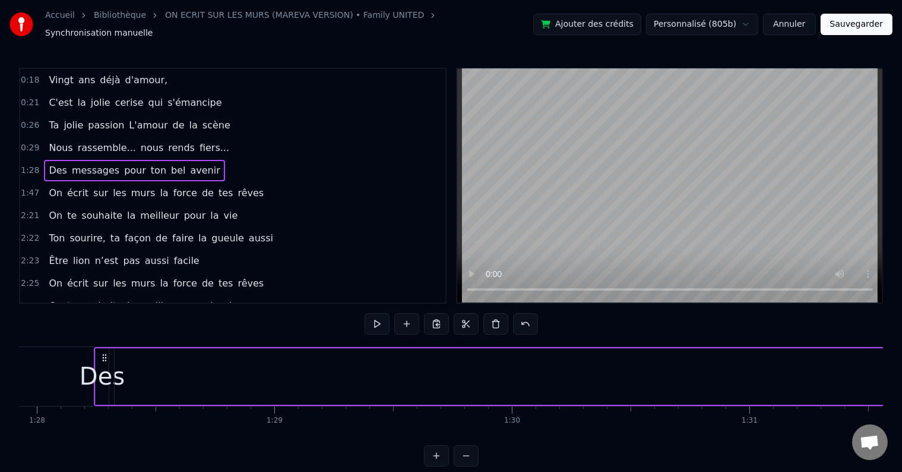
click at [256, 138] on div "0:29 Nous rassemble... nous rends fiers..." at bounding box center [232, 148] width 425 height 23
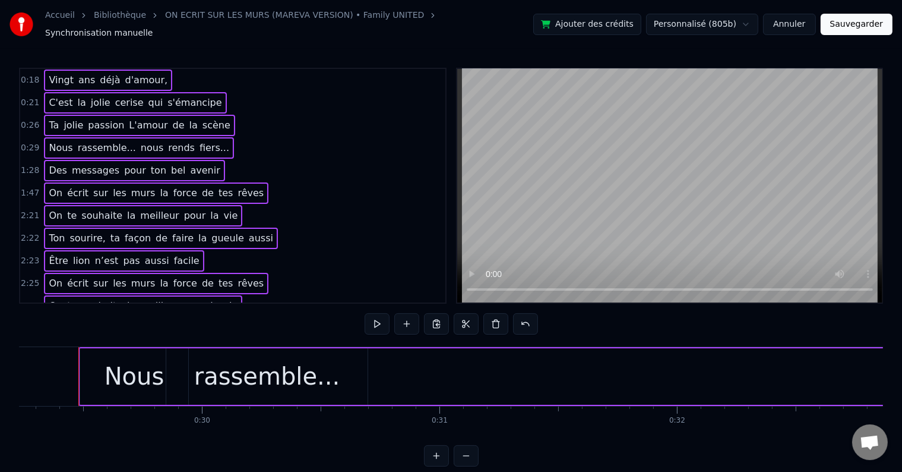
click at [358, 204] on div "2:21 On te souhaite la meilleur pour la vie" at bounding box center [232, 215] width 425 height 23
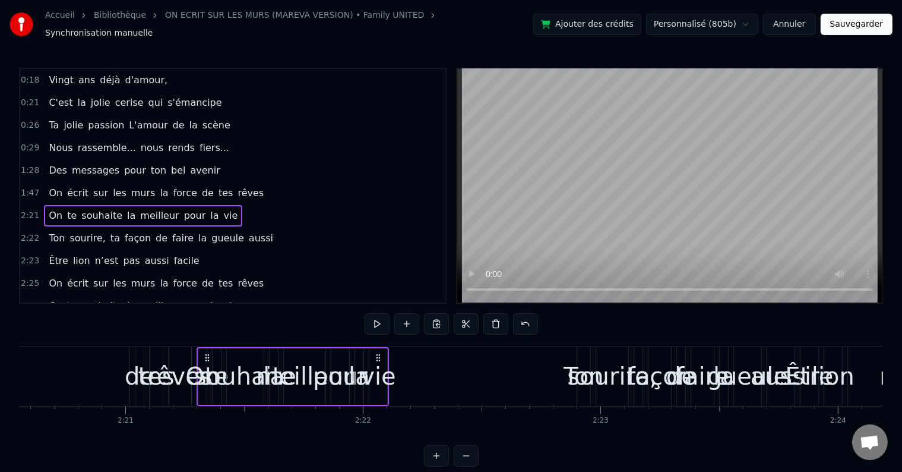
scroll to position [0, 33521]
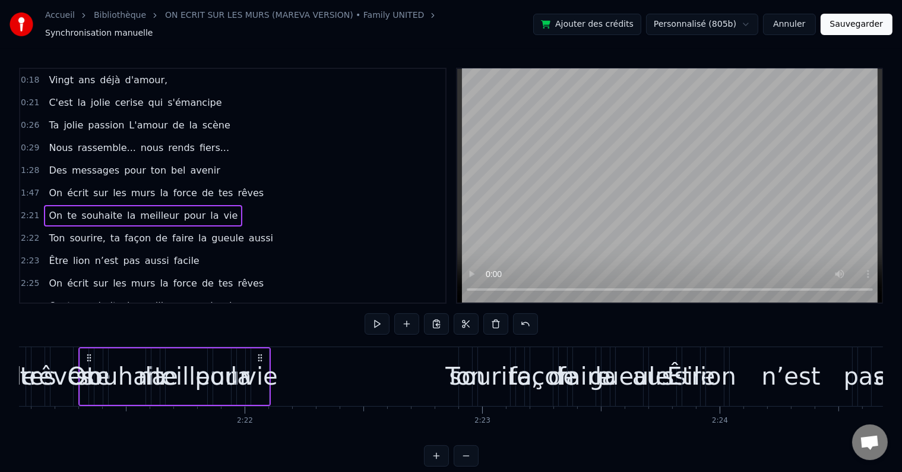
click at [875, 23] on button "Sauvegarder" at bounding box center [857, 24] width 72 height 21
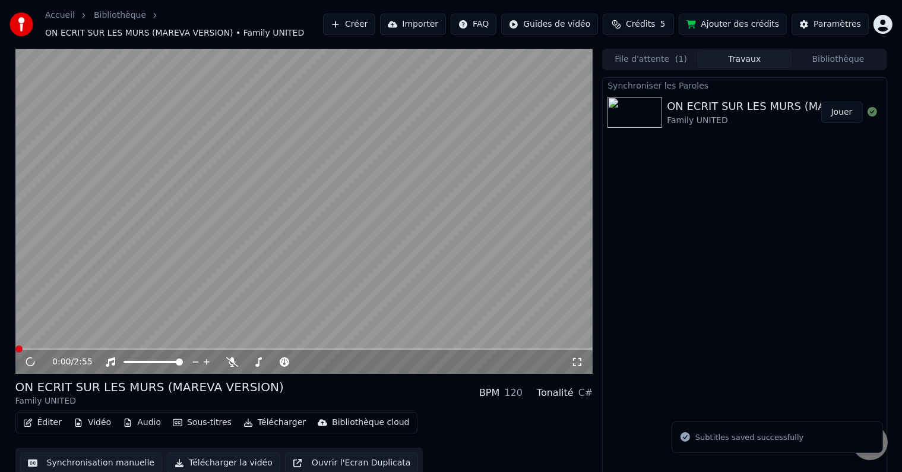
click at [103, 456] on button "Synchronisation manuelle" at bounding box center [91, 462] width 143 height 21
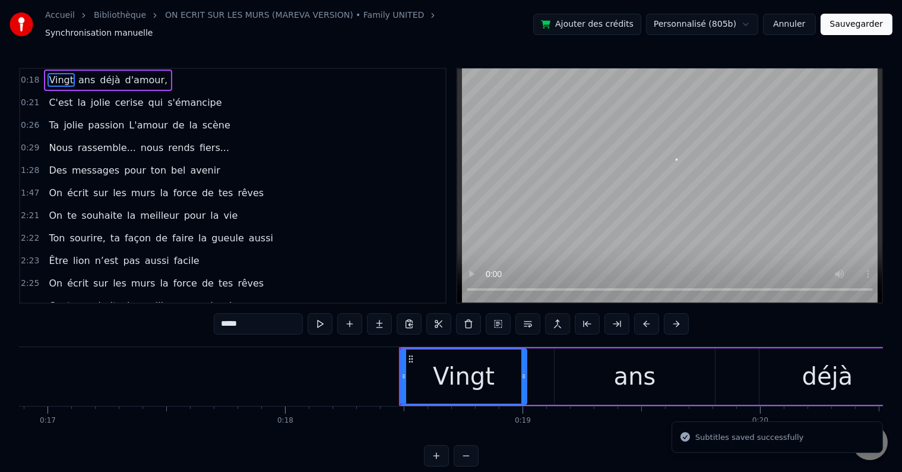
scroll to position [0, 4332]
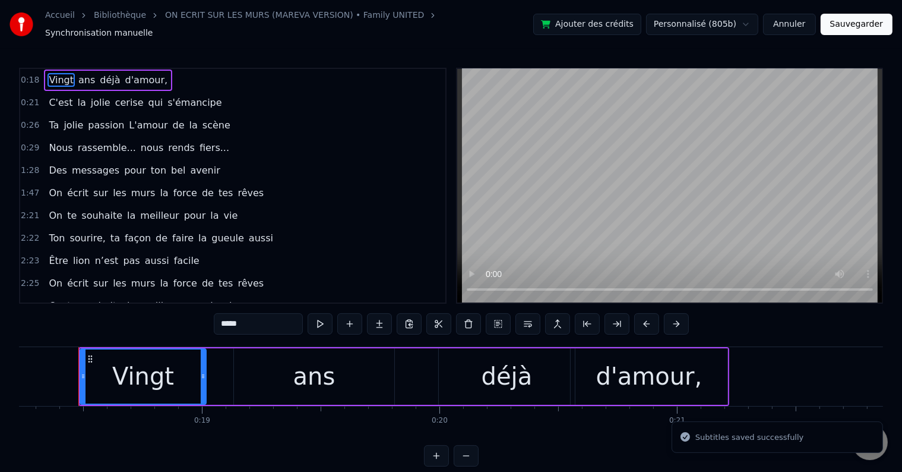
click at [209, 138] on div "0:29 Nous rassemble... nous rends fiers..." at bounding box center [232, 148] width 425 height 23
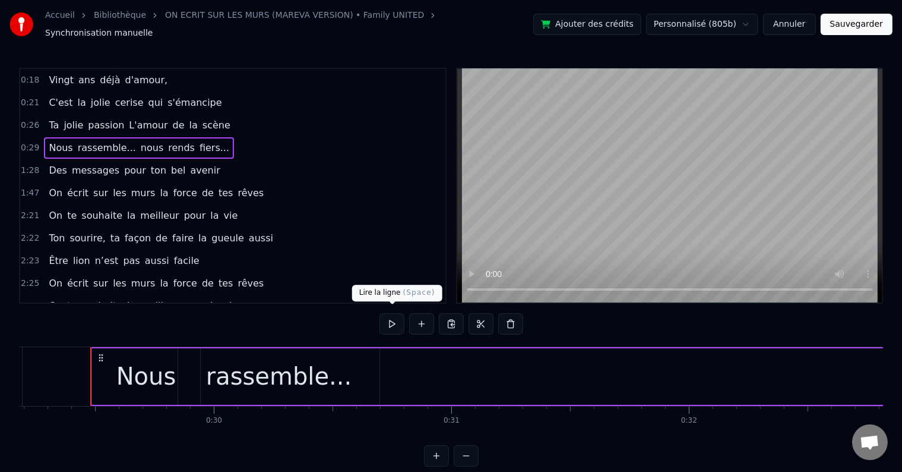
scroll to position [0, 6947]
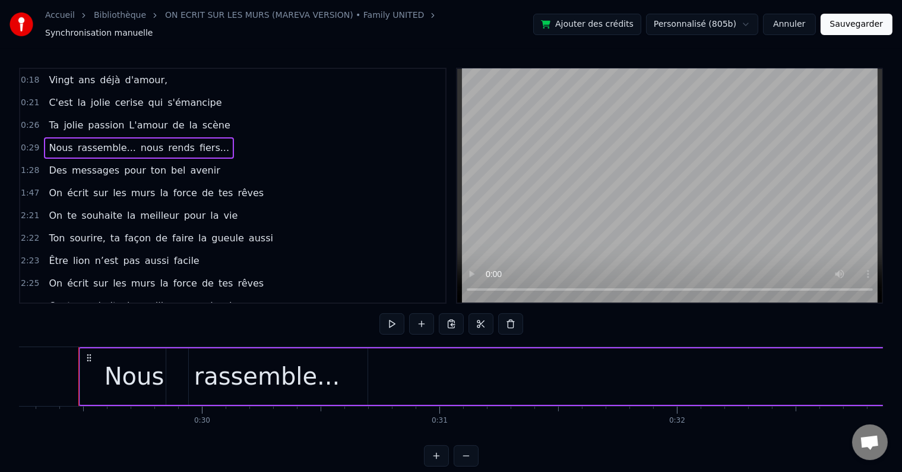
click at [793, 14] on button "Annuler" at bounding box center [789, 24] width 52 height 21
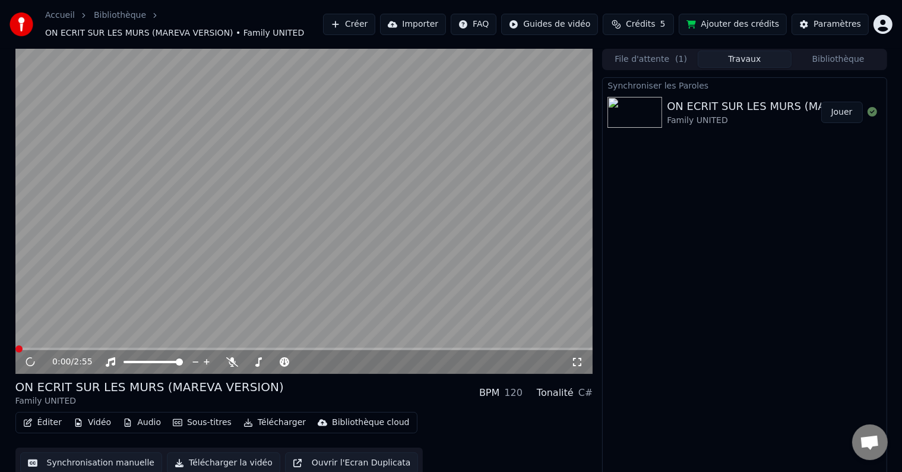
click at [700, 243] on div "Synchroniser les Paroles ON ECRIT SUR LES MURS (MAREVA VERSION) Family UNITED J…" at bounding box center [744, 277] width 285 height 401
click at [30, 366] on icon at bounding box center [39, 362] width 28 height 10
click at [82, 459] on button "Synchronisation manuelle" at bounding box center [91, 462] width 143 height 21
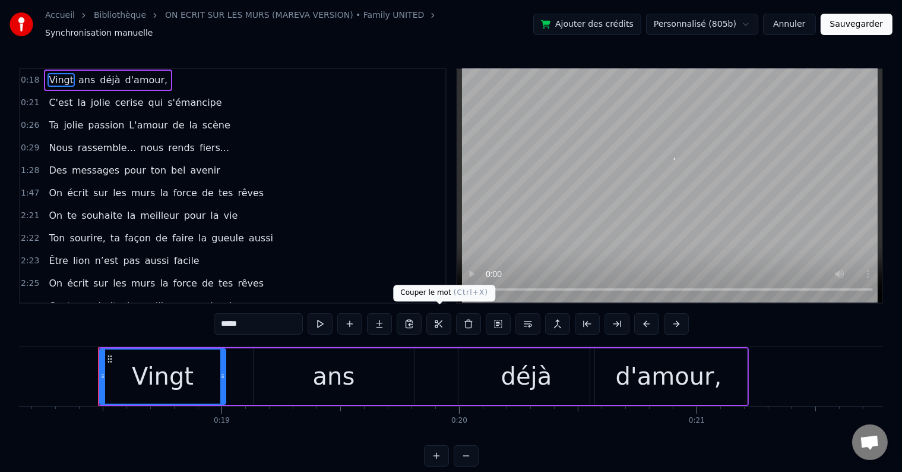
scroll to position [0, 4332]
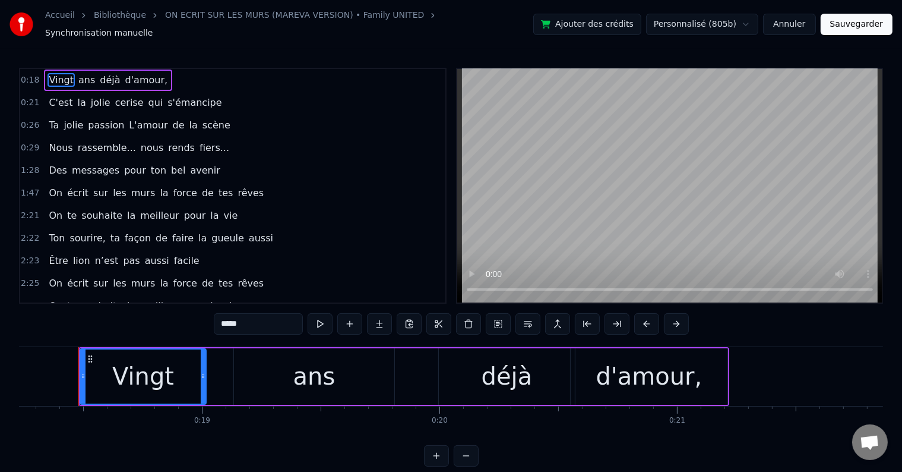
click at [239, 146] on div "0:29 Nous rassemble... nous rends fiers..." at bounding box center [232, 148] width 425 height 23
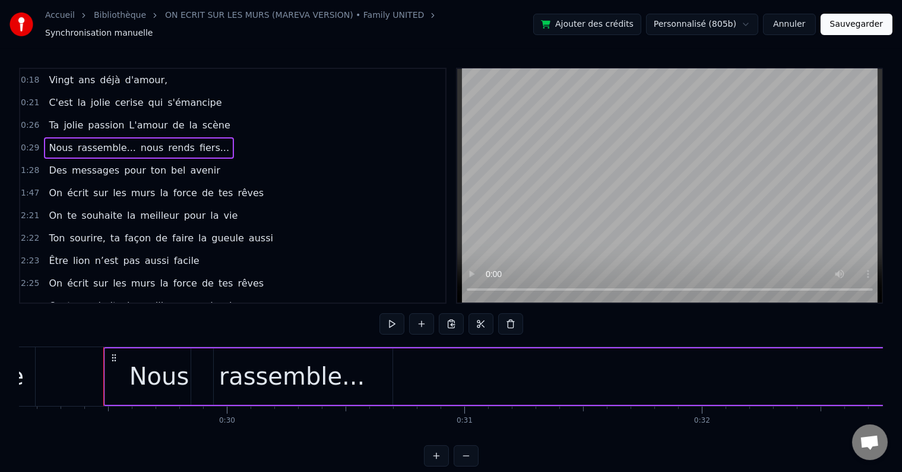
scroll to position [0, 6947]
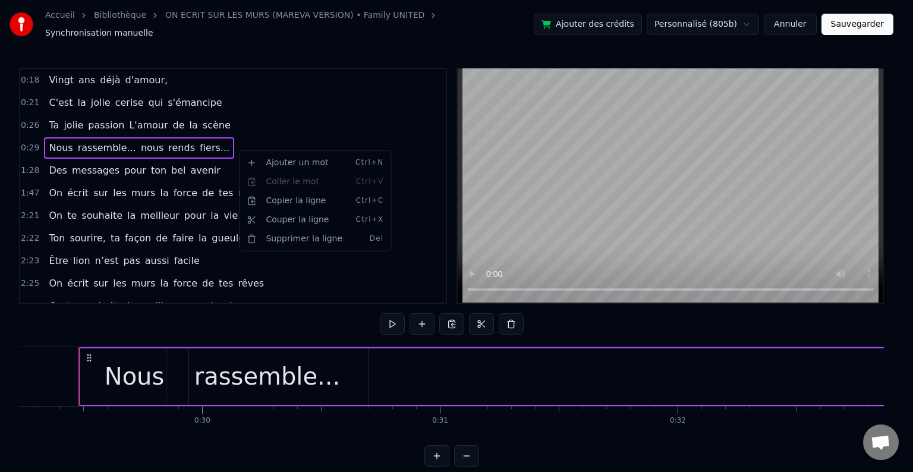
click at [442, 142] on html "Accueil Bibliothèque ON ECRIT SUR LES MURS (MAREVA VERSION) • Family UNITED Syn…" at bounding box center [456, 242] width 913 height 485
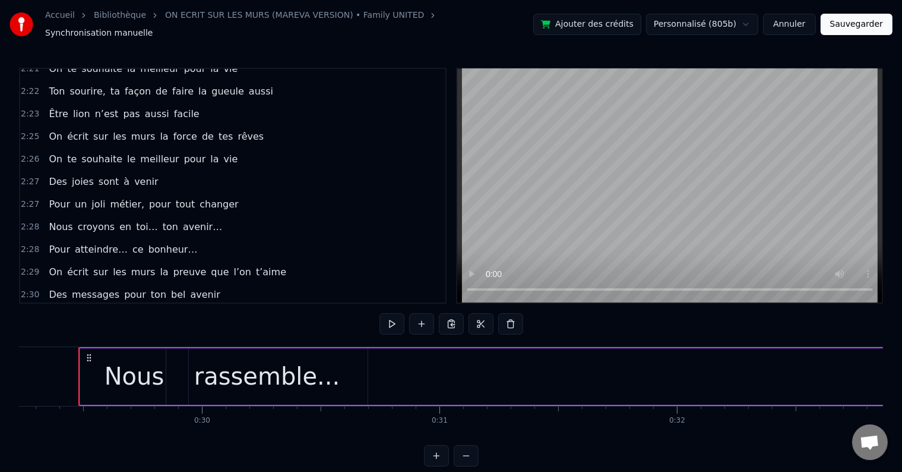
scroll to position [170, 0]
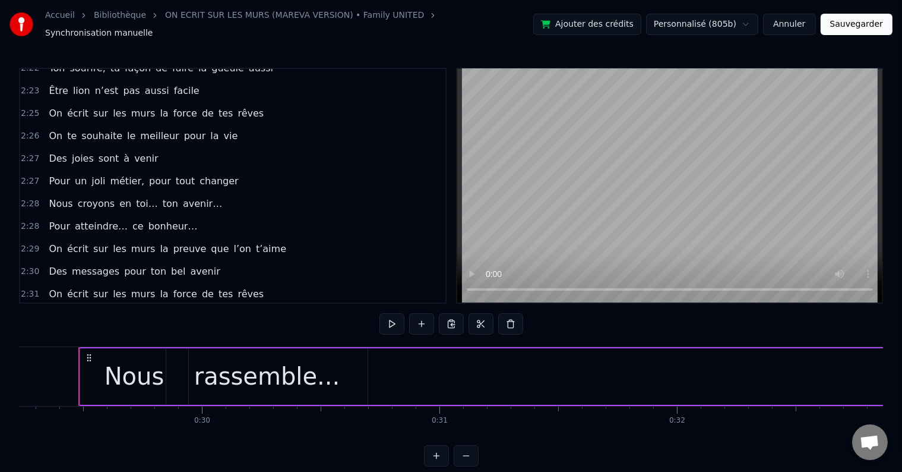
click at [255, 242] on span "t’aime" at bounding box center [271, 249] width 33 height 14
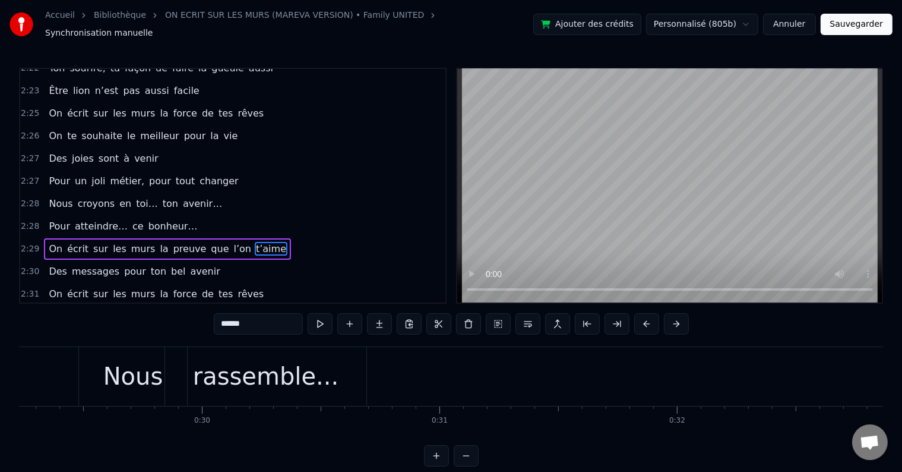
scroll to position [210, 0]
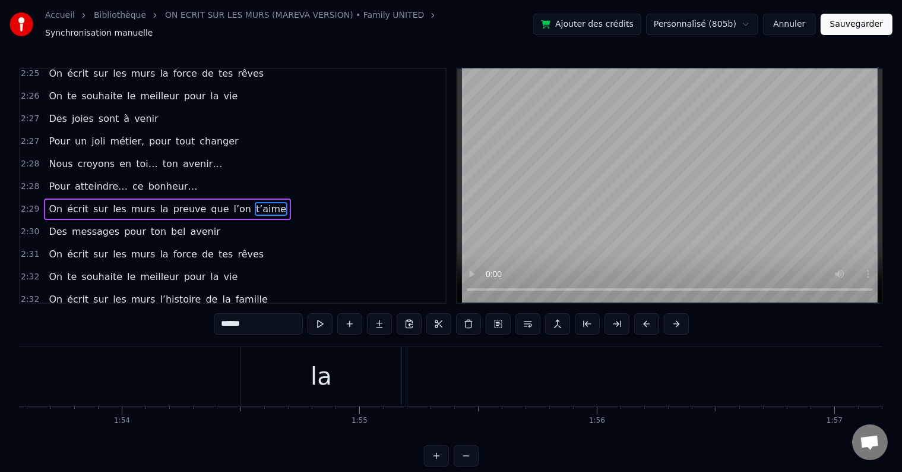
click at [282, 198] on div "2:29 On écrit sur les murs la preuve que l’on t’aime" at bounding box center [232, 209] width 425 height 23
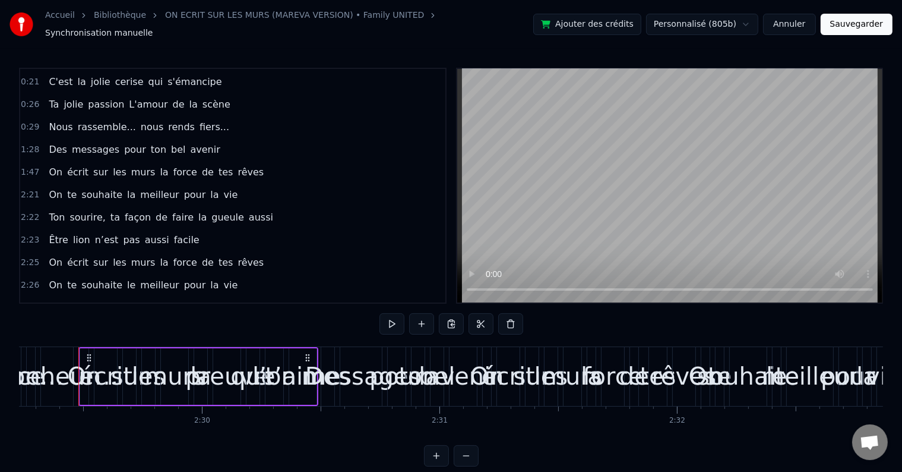
scroll to position [0, 0]
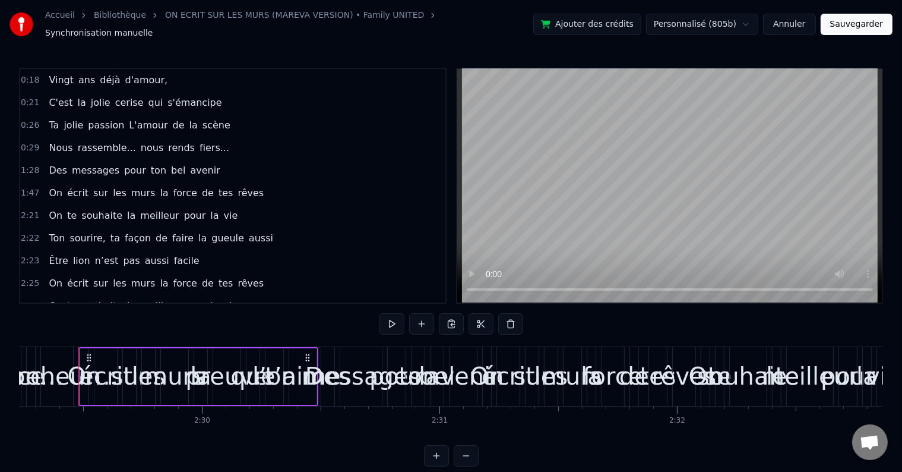
click at [202, 137] on div "Nous rassemble... nous rends fiers..." at bounding box center [139, 147] width 190 height 21
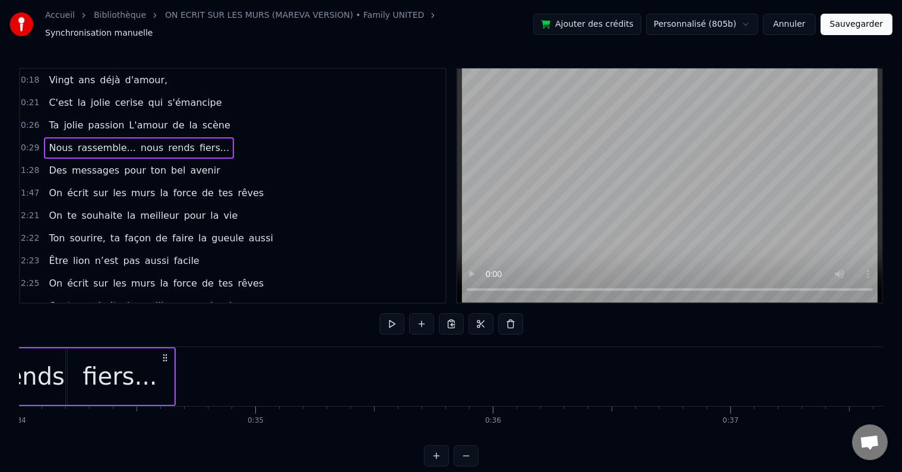
scroll to position [0, 6947]
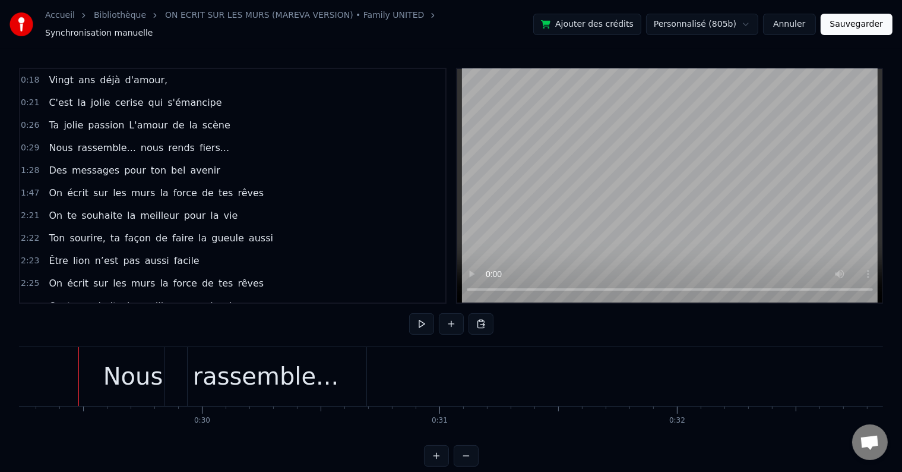
click at [197, 160] on div "Des messages pour ton bel avenir" at bounding box center [134, 170] width 181 height 21
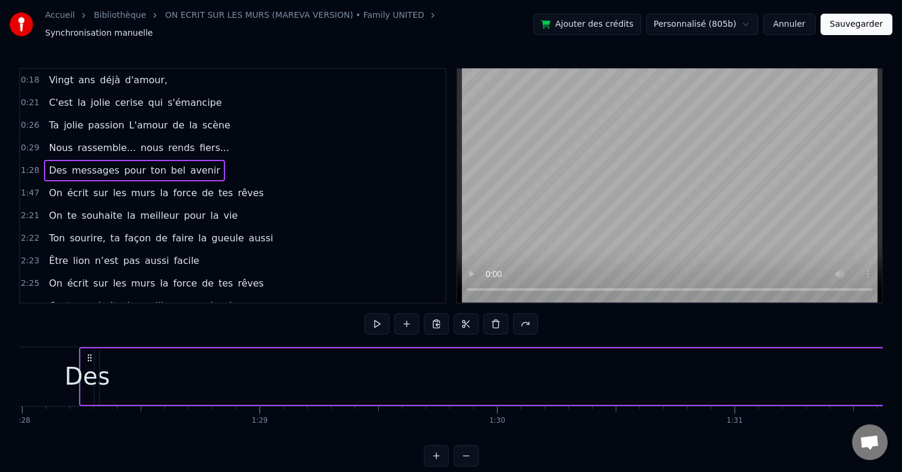
scroll to position [0, 20911]
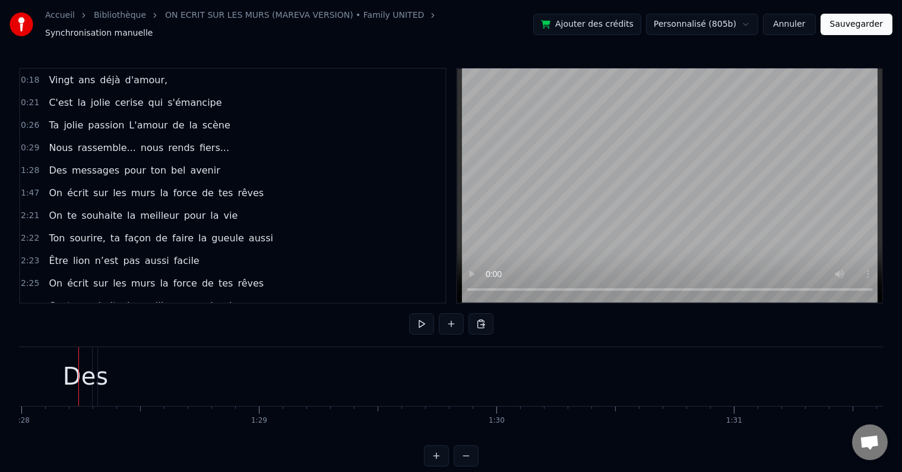
click at [201, 137] on div "Nous rassemble... nous rends fiers..." at bounding box center [139, 147] width 190 height 21
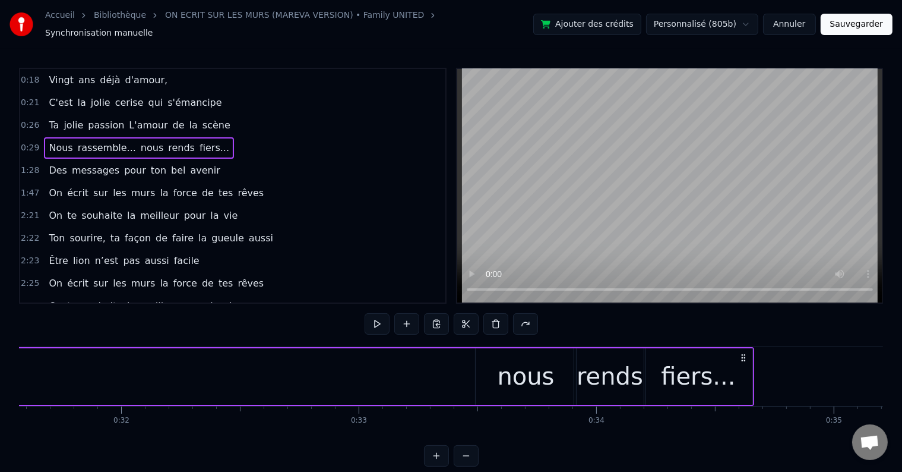
scroll to position [0, 6947]
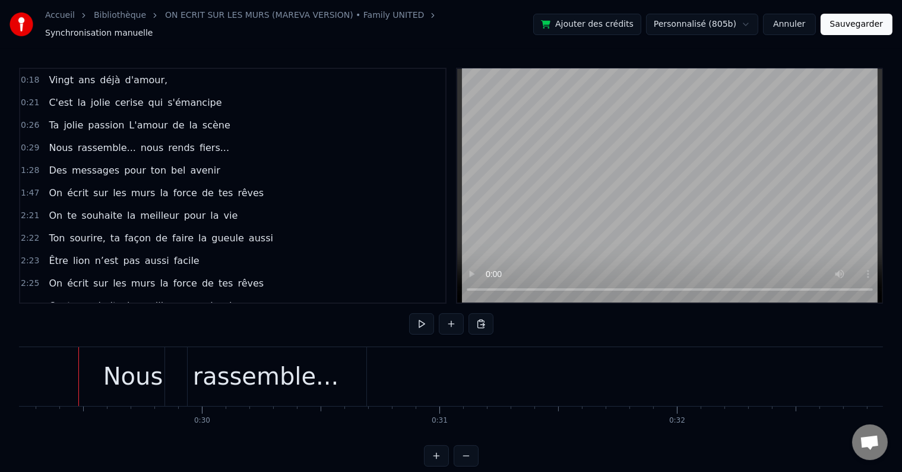
click at [198, 160] on div "Des messages pour ton bel avenir" at bounding box center [134, 170] width 181 height 21
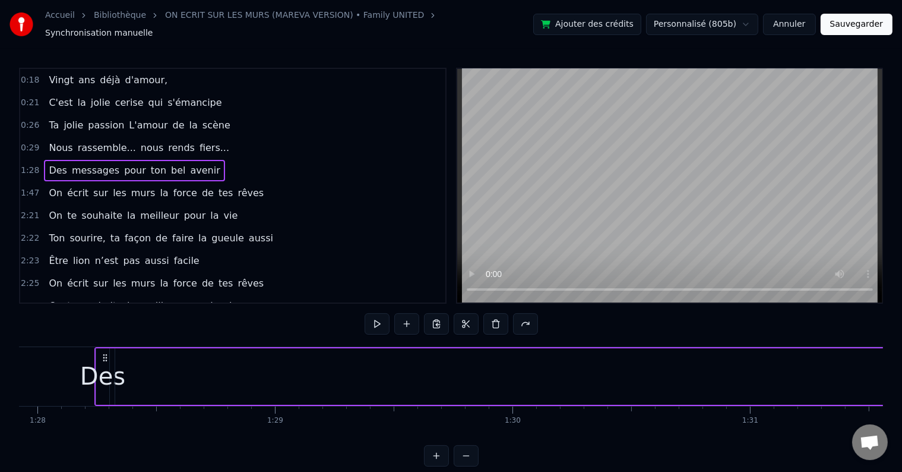
scroll to position [0, 20911]
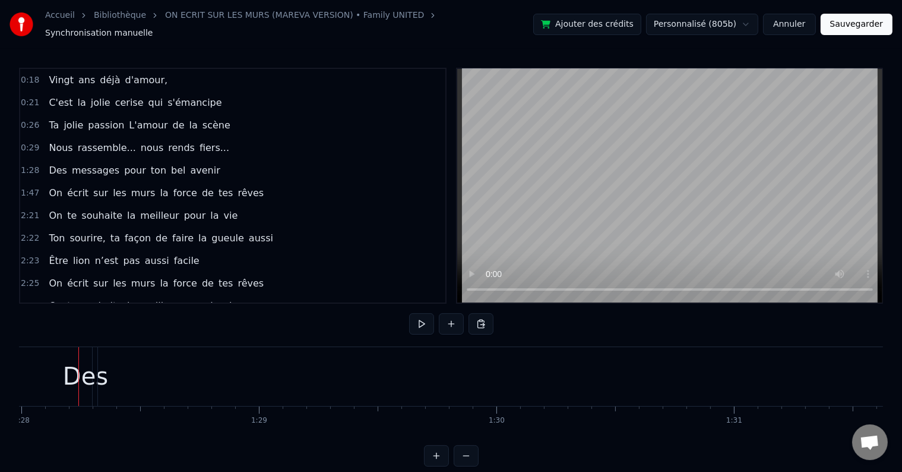
click at [207, 149] on div "0:29 Nous rassemble... nous rends fiers..." at bounding box center [232, 148] width 425 height 23
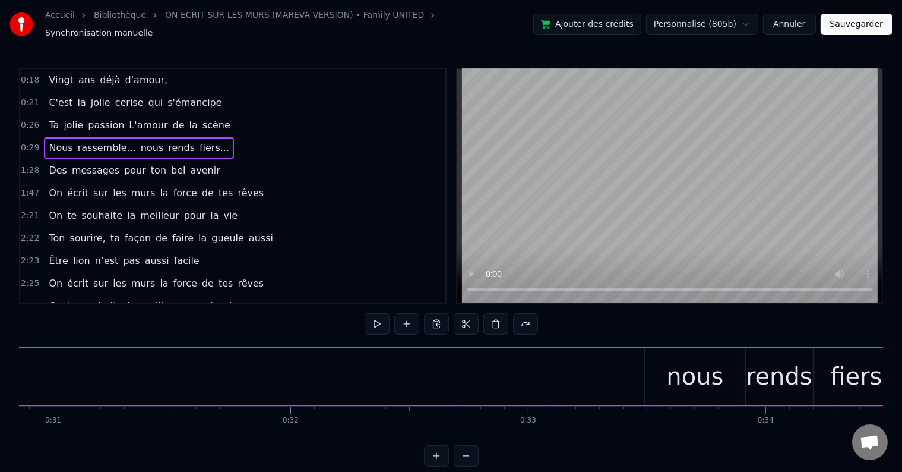
scroll to position [0, 6947]
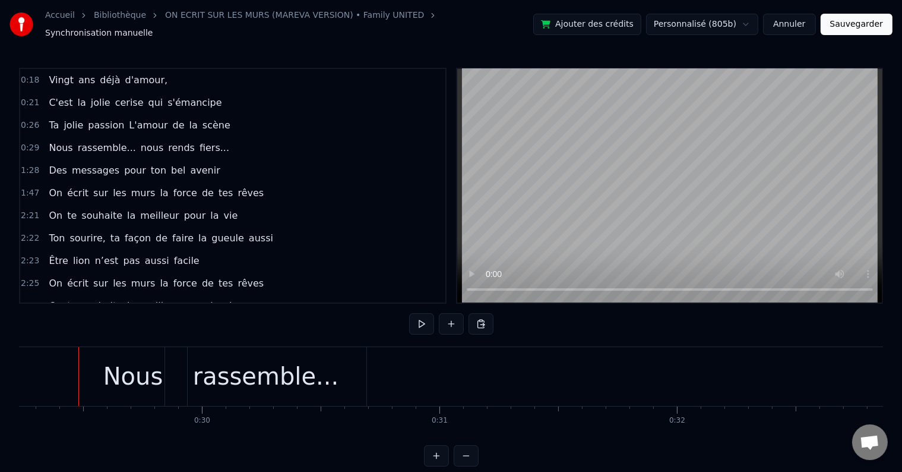
click at [204, 159] on div "1:28 Des messages pour ton bel avenir" at bounding box center [232, 170] width 425 height 23
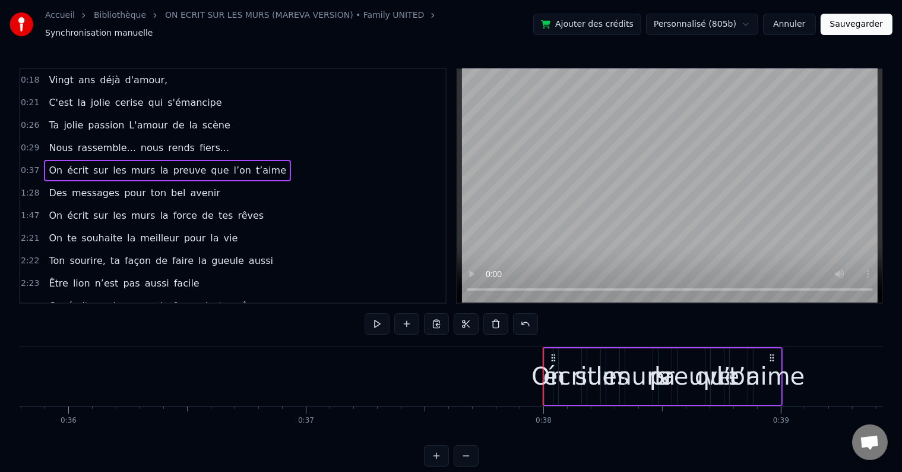
click at [74, 163] on span "écrit" at bounding box center [78, 170] width 24 height 14
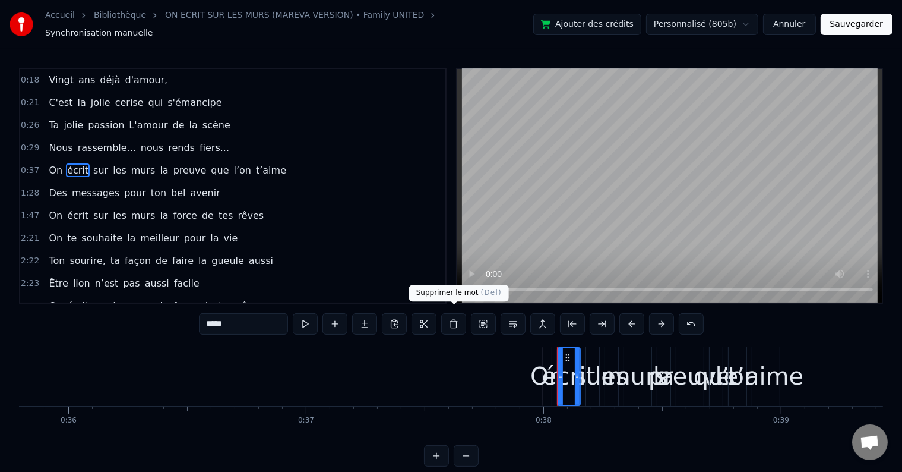
click at [452, 318] on button at bounding box center [453, 323] width 25 height 21
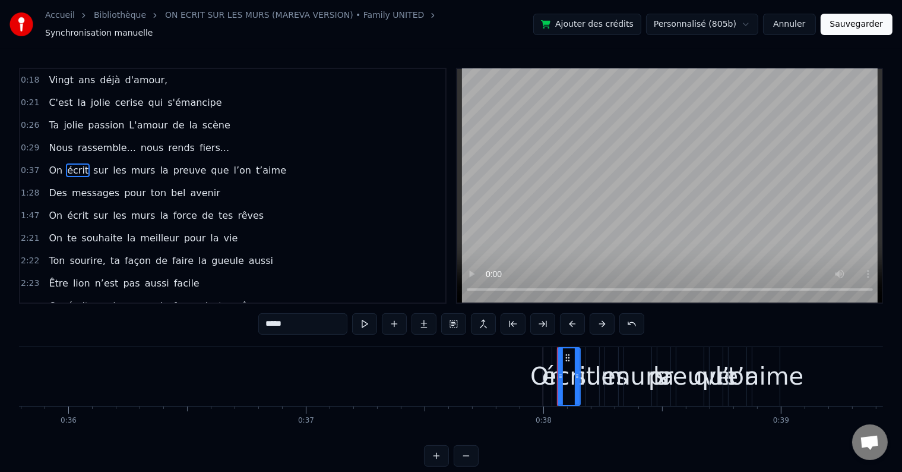
click at [359, 192] on div "1:28 Des messages pour ton bel avenir" at bounding box center [232, 193] width 425 height 23
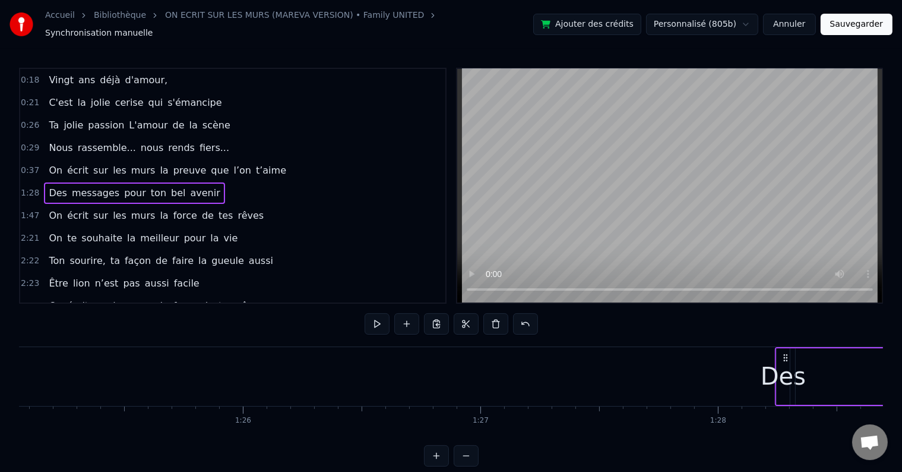
scroll to position [0, 20911]
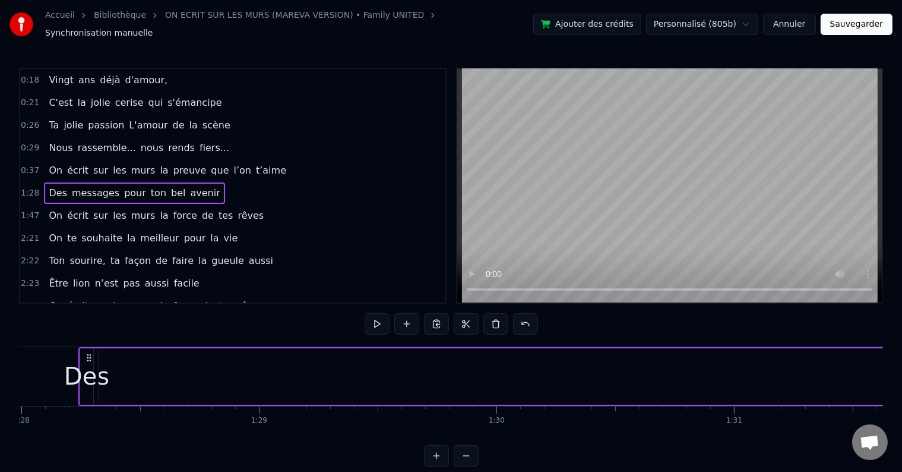
click at [858, 20] on button "Sauvegarder" at bounding box center [857, 24] width 72 height 21
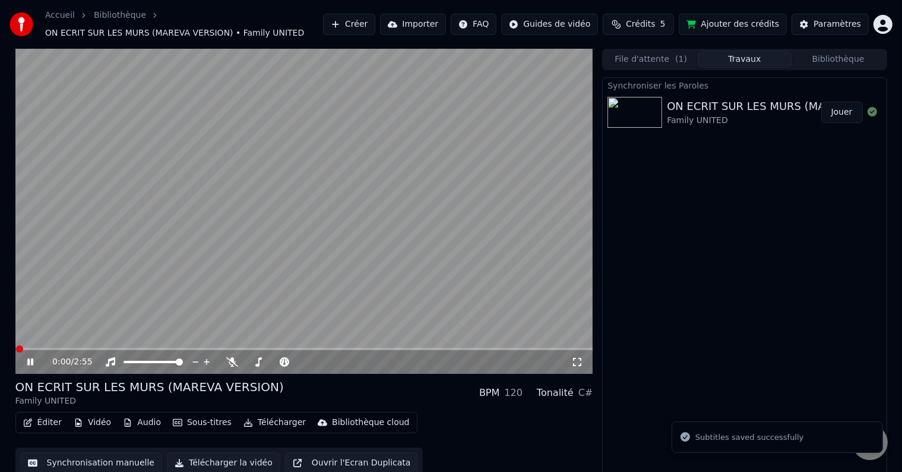
click at [31, 363] on icon at bounding box center [30, 361] width 6 height 7
click at [109, 457] on button "Synchronisation manuelle" at bounding box center [91, 462] width 143 height 21
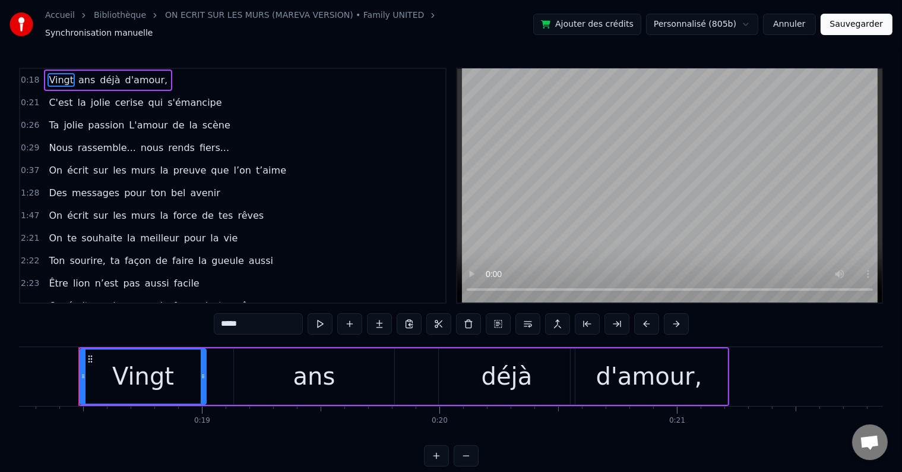
click at [70, 163] on span "écrit" at bounding box center [78, 170] width 24 height 14
type input "*****"
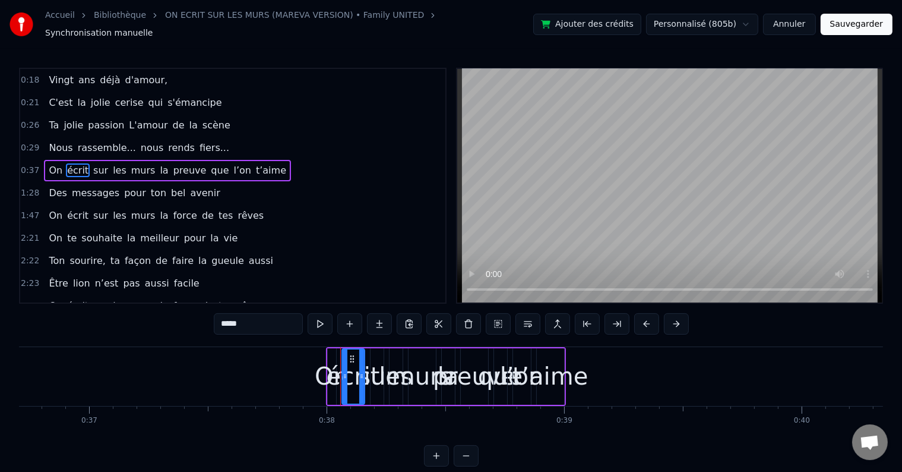
scroll to position [0, 8984]
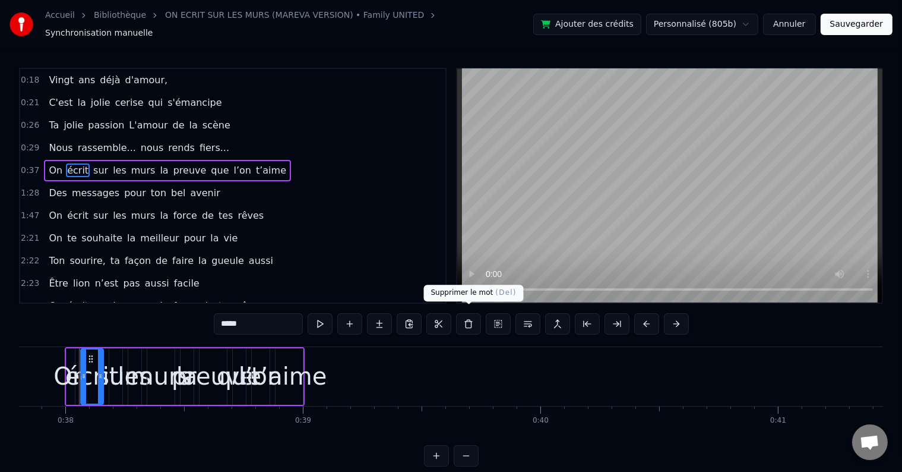
click at [474, 317] on button at bounding box center [468, 323] width 25 height 21
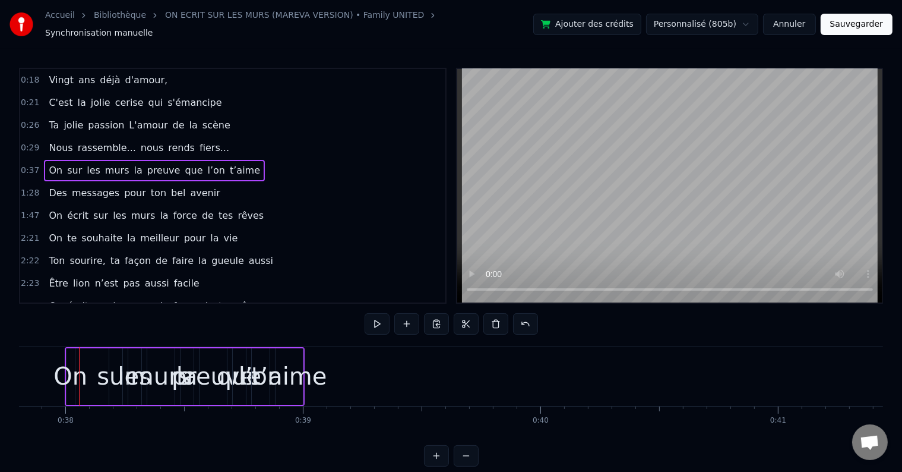
click at [75, 165] on div "On sur les murs la preuve que l’on t’aime" at bounding box center [154, 170] width 221 height 21
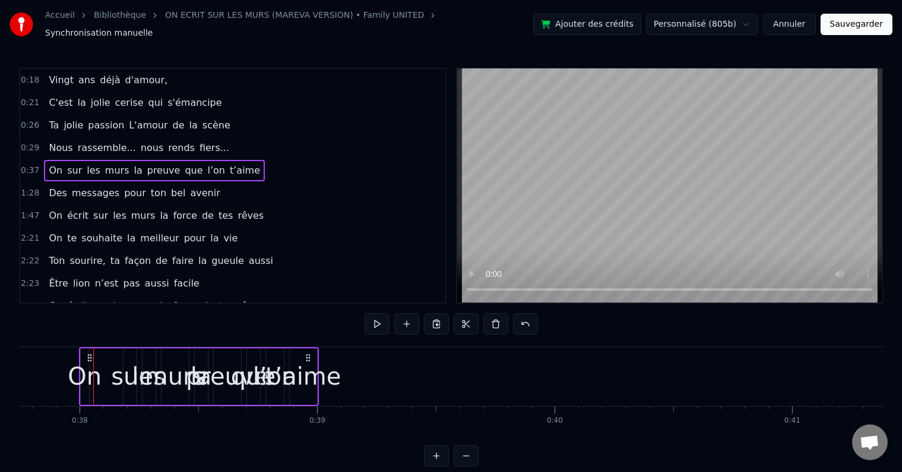
click at [68, 163] on span "sur" at bounding box center [74, 170] width 17 height 14
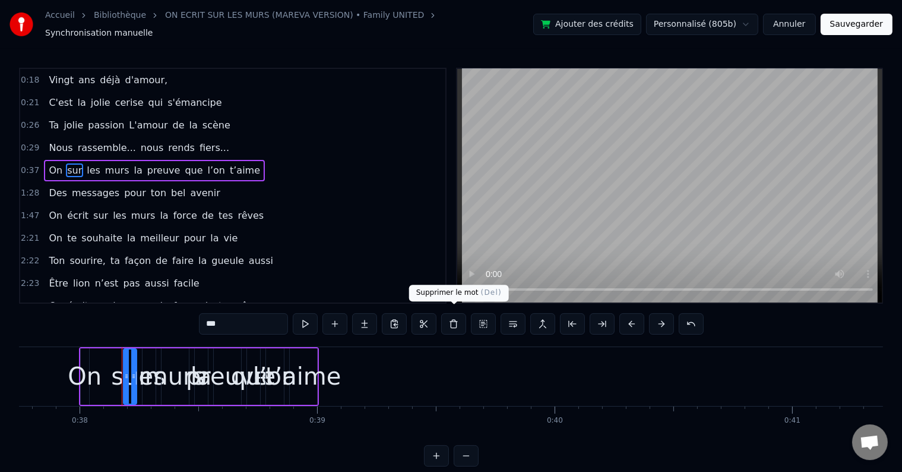
click at [460, 322] on button at bounding box center [453, 323] width 25 height 21
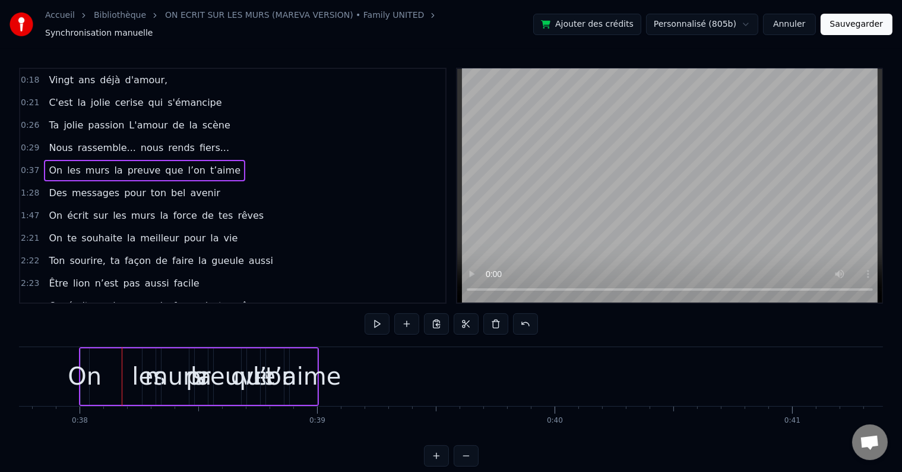
click at [66, 163] on span "les" at bounding box center [74, 170] width 16 height 14
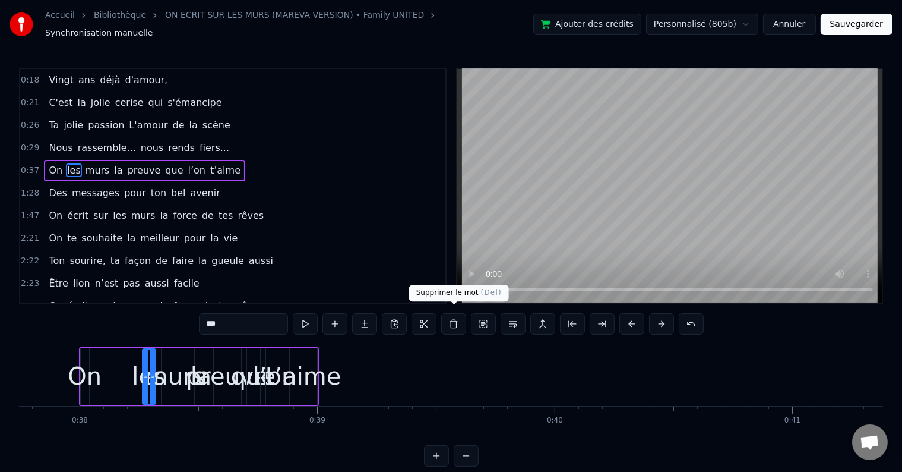
click at [452, 315] on button at bounding box center [453, 323] width 25 height 21
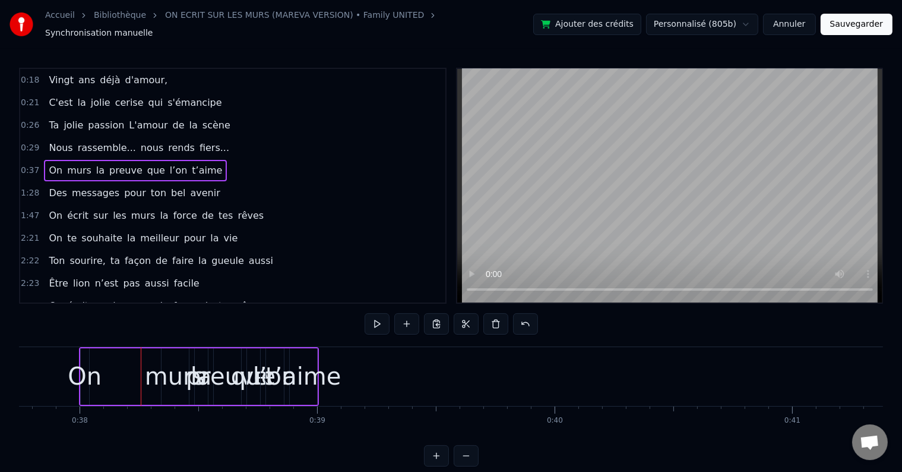
click at [77, 163] on span "murs" at bounding box center [79, 170] width 27 height 14
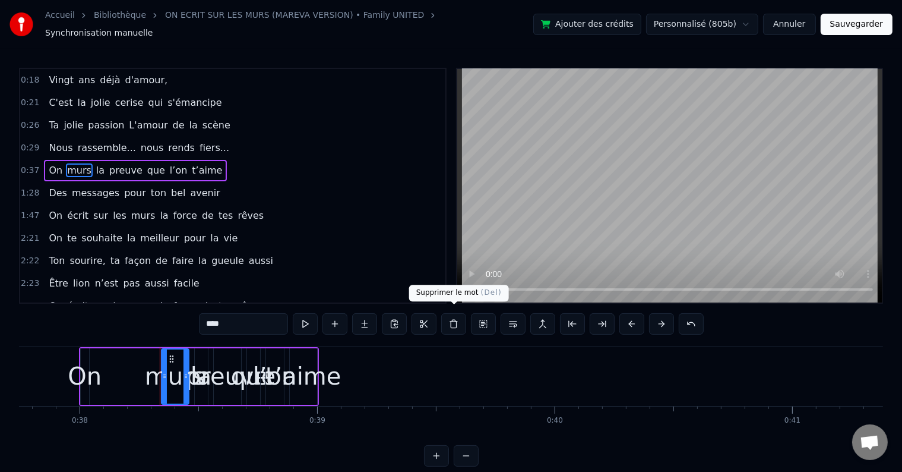
click at [453, 316] on button at bounding box center [453, 323] width 25 height 21
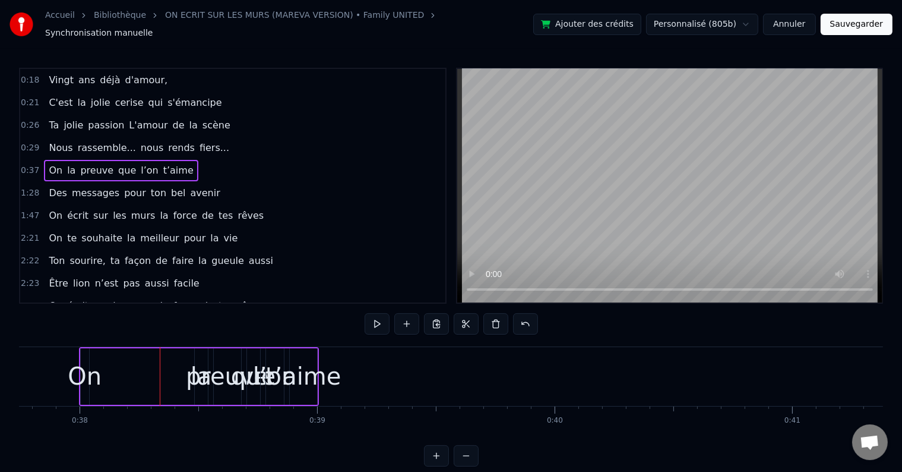
click at [66, 163] on span "la" at bounding box center [71, 170] width 11 height 14
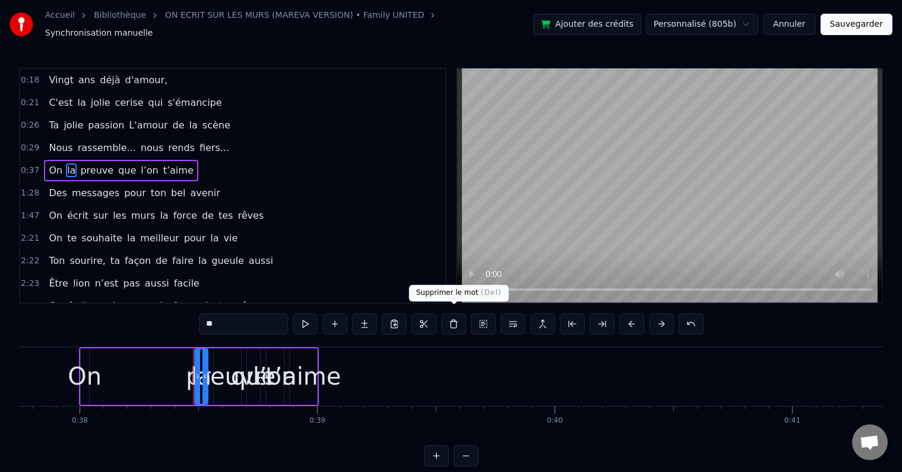
click at [455, 313] on button at bounding box center [453, 323] width 25 height 21
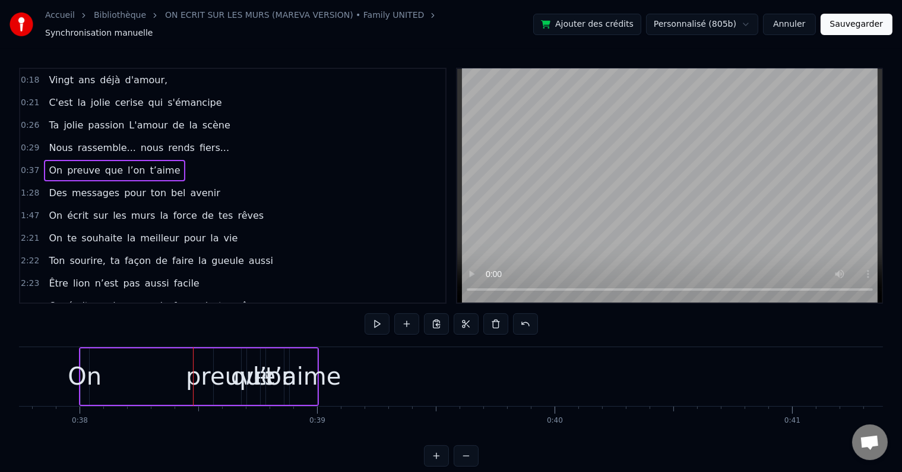
click at [70, 165] on span "preuve" at bounding box center [84, 170] width 36 height 14
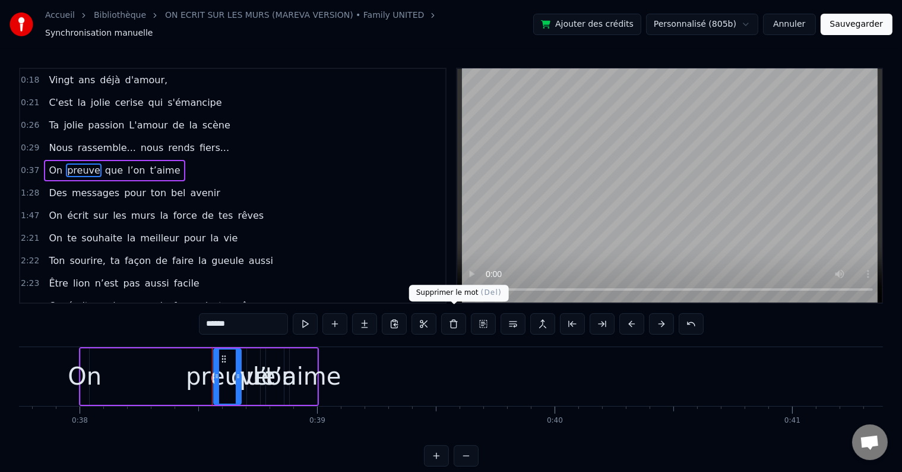
click at [449, 320] on button at bounding box center [453, 323] width 25 height 21
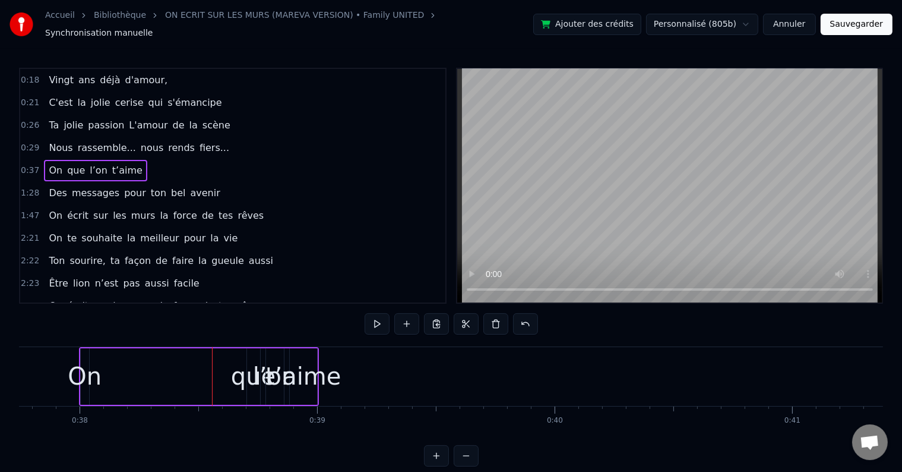
click at [70, 163] on span "que" at bounding box center [76, 170] width 20 height 14
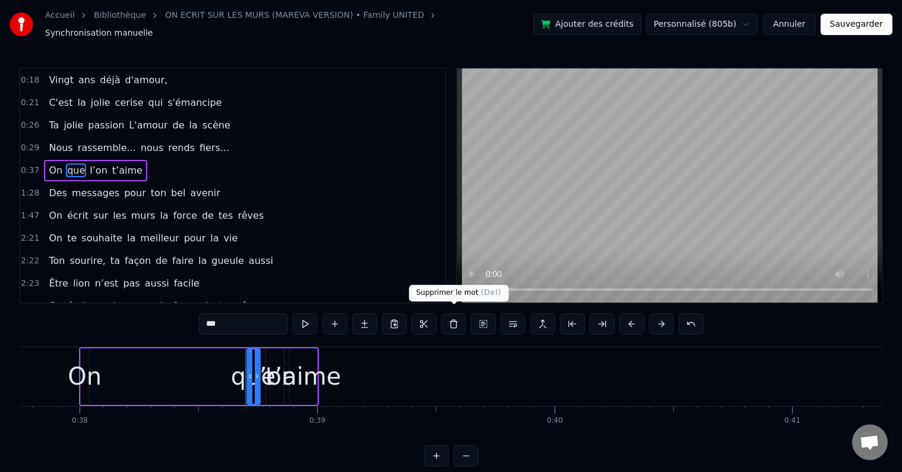
click at [456, 320] on button at bounding box center [453, 323] width 25 height 21
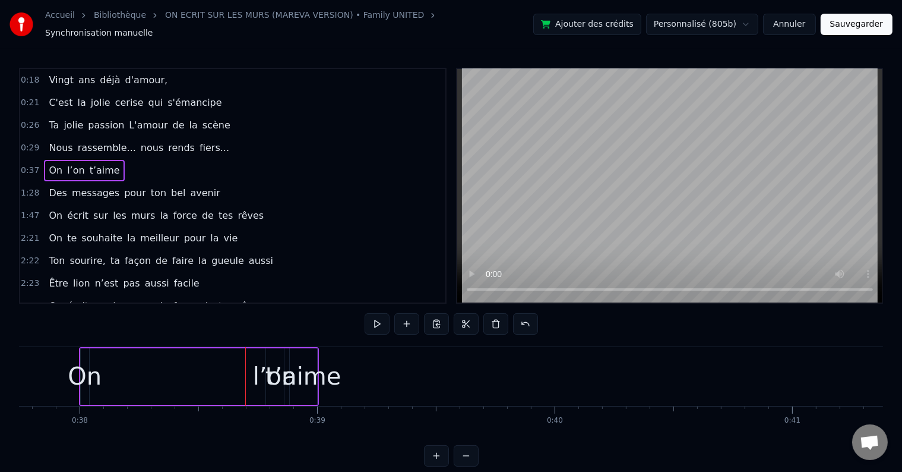
click at [71, 163] on span "l’on" at bounding box center [76, 170] width 20 height 14
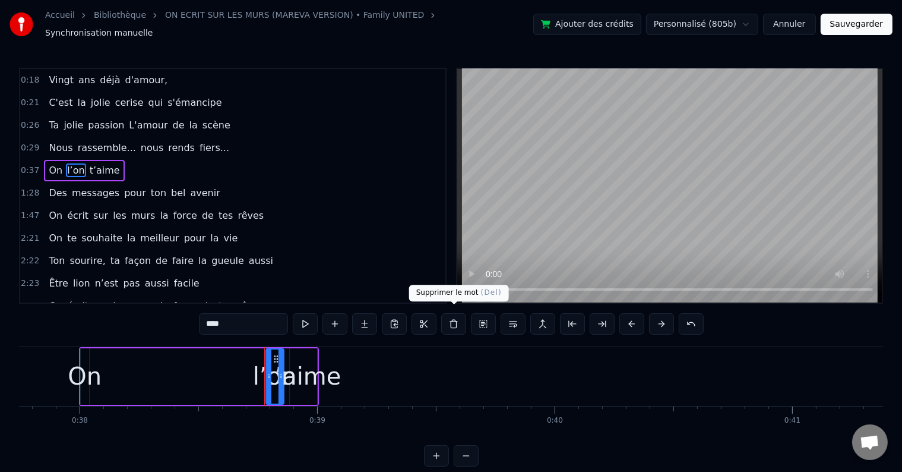
click at [460, 313] on button at bounding box center [453, 323] width 25 height 21
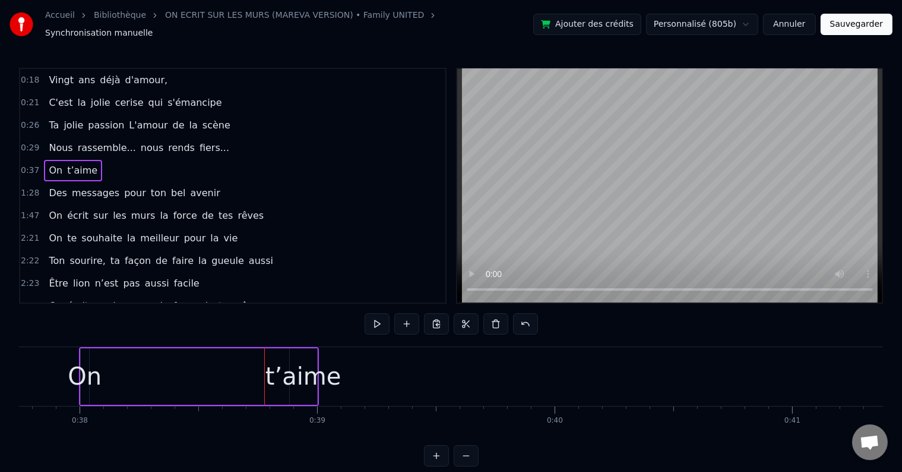
click at [78, 163] on span "t’aime" at bounding box center [82, 170] width 33 height 14
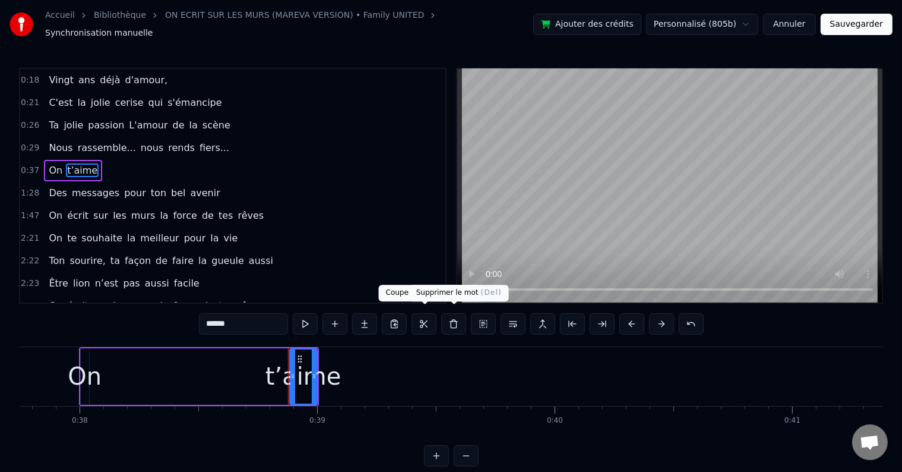
click at [452, 318] on button at bounding box center [453, 323] width 25 height 21
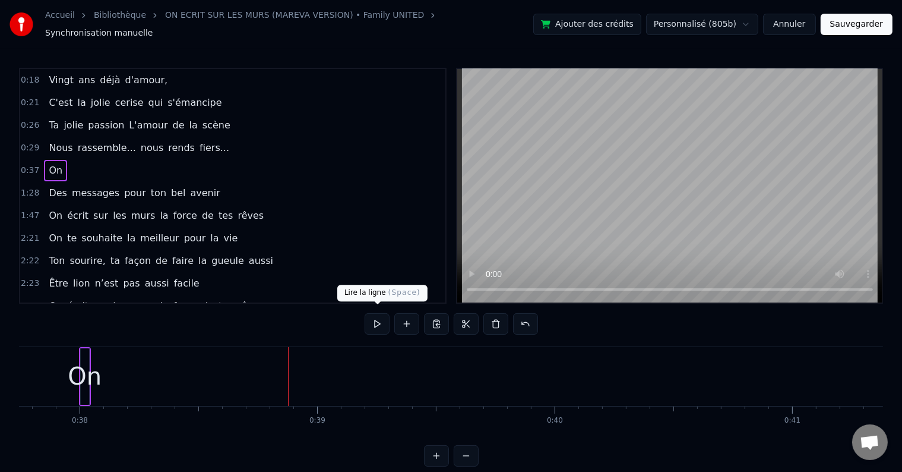
click at [370, 321] on button at bounding box center [377, 323] width 25 height 21
click at [86, 361] on div "On" at bounding box center [85, 376] width 34 height 36
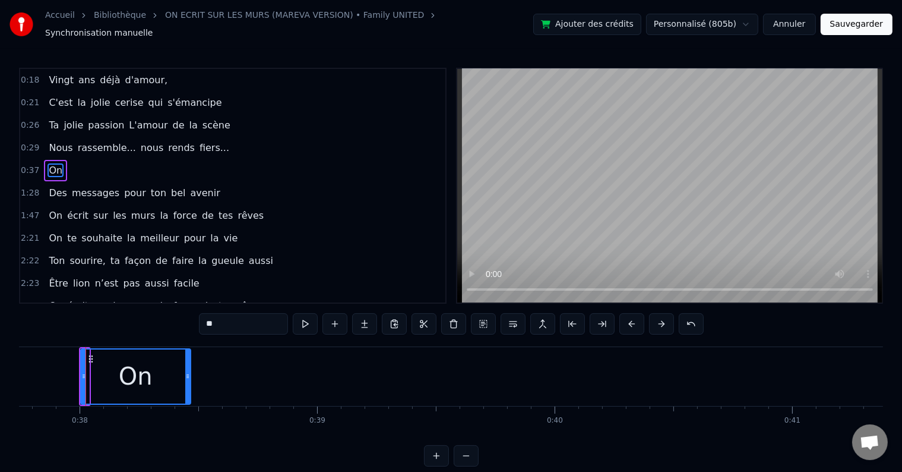
drag, startPoint x: 88, startPoint y: 371, endPoint x: 191, endPoint y: 371, distance: 103.4
click at [191, 371] on div "On" at bounding box center [135, 376] width 111 height 56
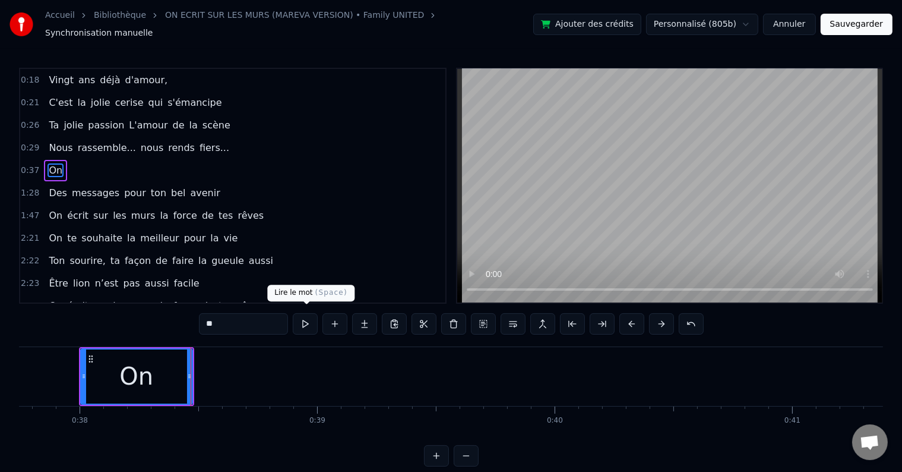
click at [311, 314] on button at bounding box center [305, 323] width 25 height 21
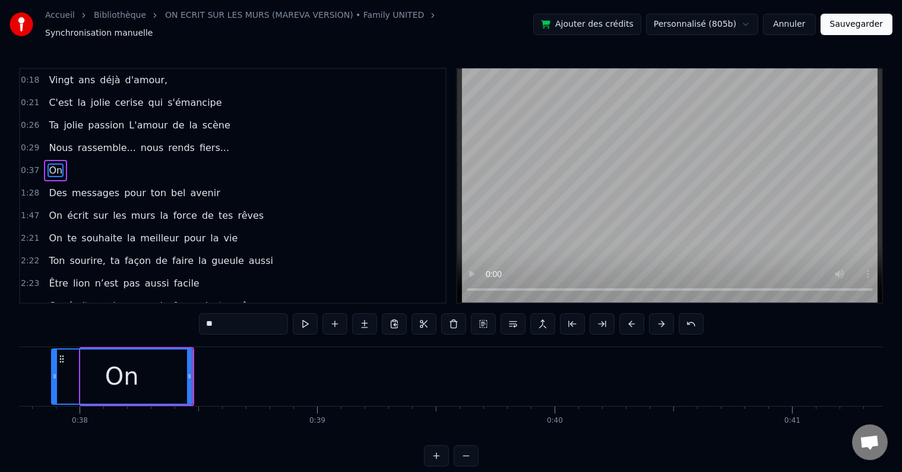
drag, startPoint x: 84, startPoint y: 373, endPoint x: 45, endPoint y: 368, distance: 39.4
click at [52, 371] on icon at bounding box center [54, 376] width 5 height 10
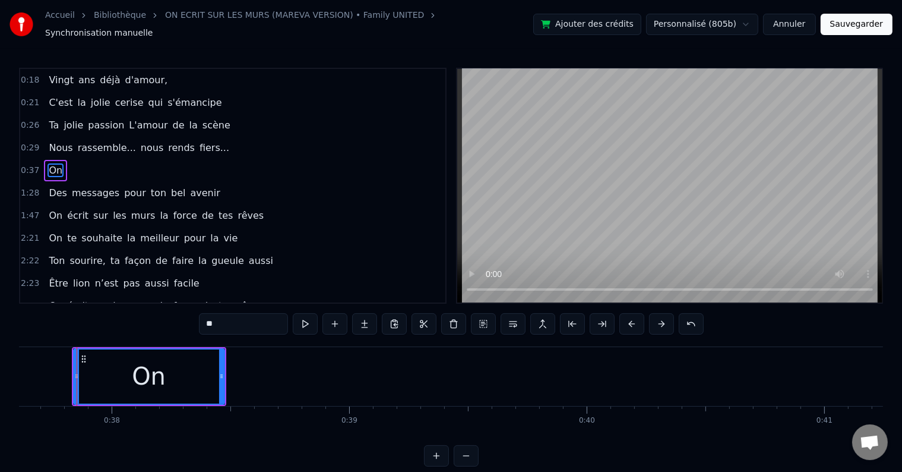
scroll to position [0, 8936]
click at [311, 307] on div "0:18 Vingt ans déjà d'amour, 0:21 C'est la jolie cerise qui s'émancipe 0:26 Ta …" at bounding box center [451, 267] width 864 height 399
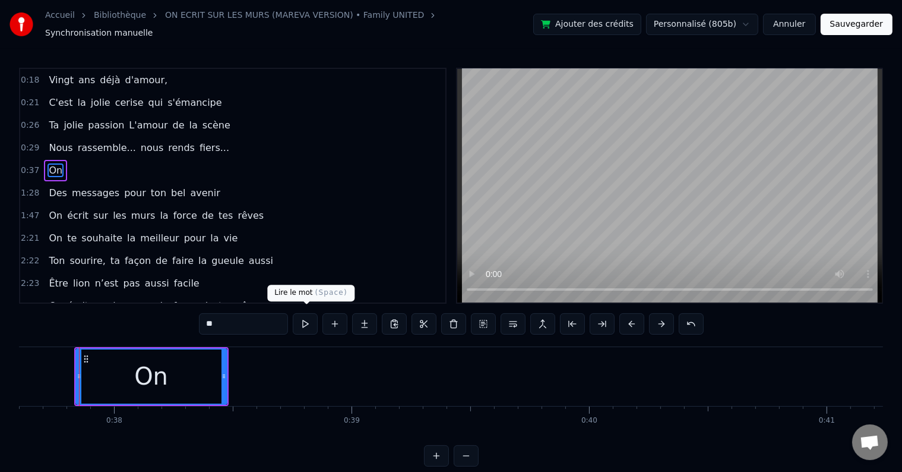
click at [309, 315] on button at bounding box center [305, 323] width 25 height 21
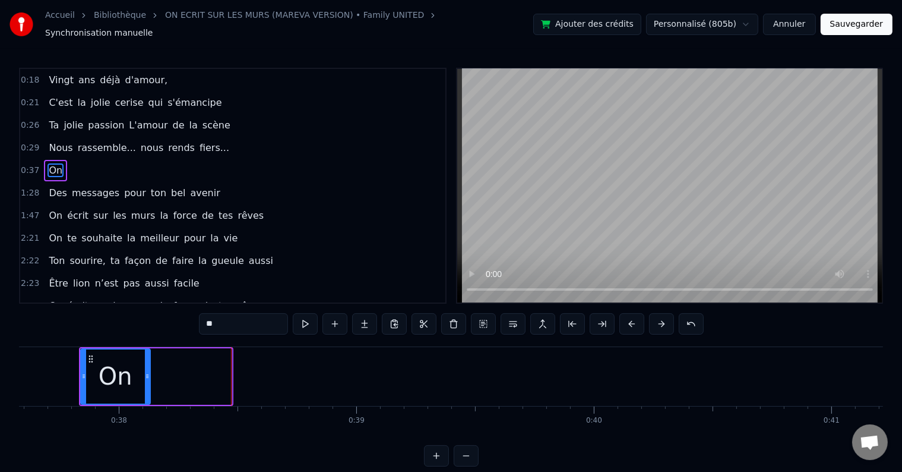
drag, startPoint x: 229, startPoint y: 372, endPoint x: 149, endPoint y: 372, distance: 80.2
click at [149, 372] on icon at bounding box center [147, 376] width 5 height 10
click at [307, 313] on button at bounding box center [305, 323] width 25 height 21
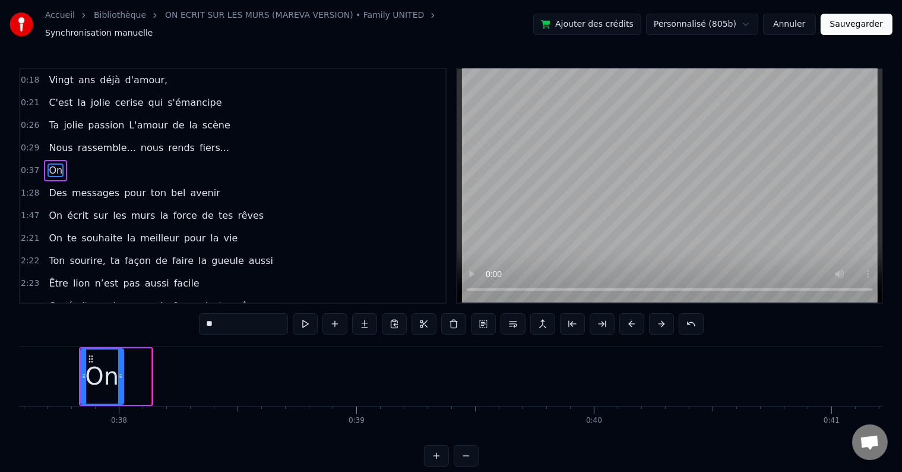
drag, startPoint x: 148, startPoint y: 371, endPoint x: 120, endPoint y: 373, distance: 28.0
click at [120, 373] on icon at bounding box center [120, 376] width 5 height 10
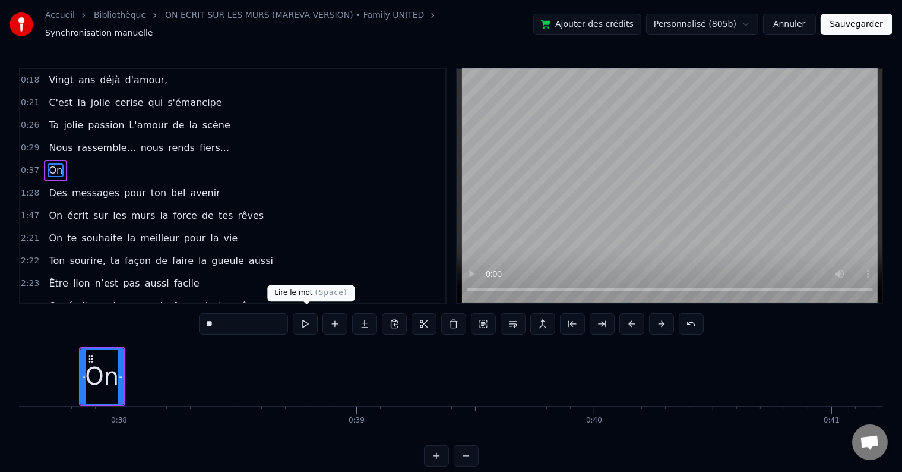
click at [309, 315] on button at bounding box center [305, 323] width 25 height 21
drag, startPoint x: 83, startPoint y: 368, endPoint x: 71, endPoint y: 371, distance: 12.1
click at [71, 371] on icon at bounding box center [72, 376] width 5 height 10
click at [303, 317] on button at bounding box center [305, 323] width 25 height 21
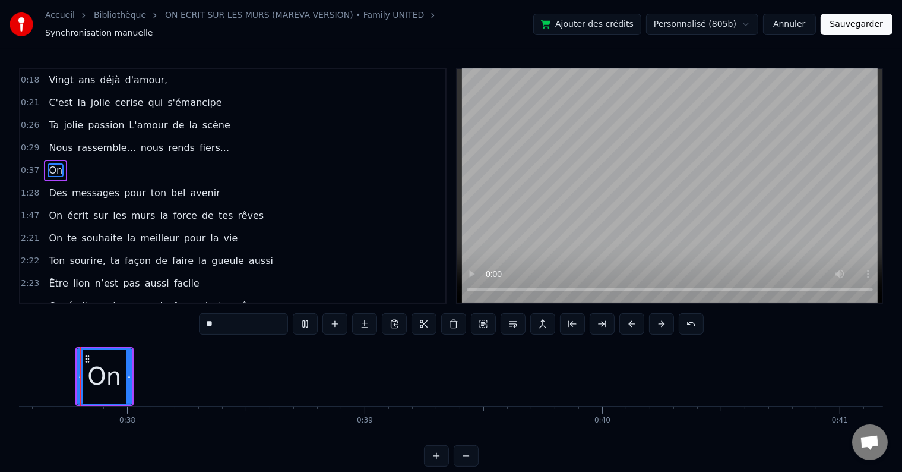
scroll to position [0, 8919]
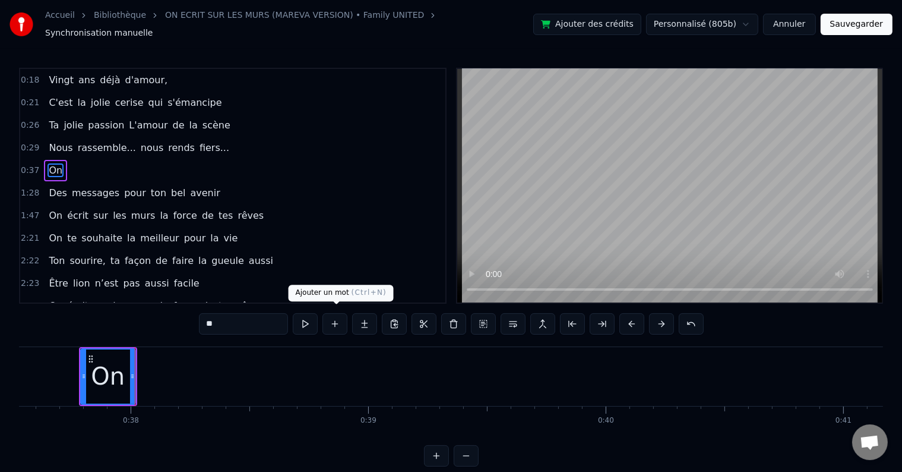
click at [334, 320] on button at bounding box center [335, 323] width 25 height 21
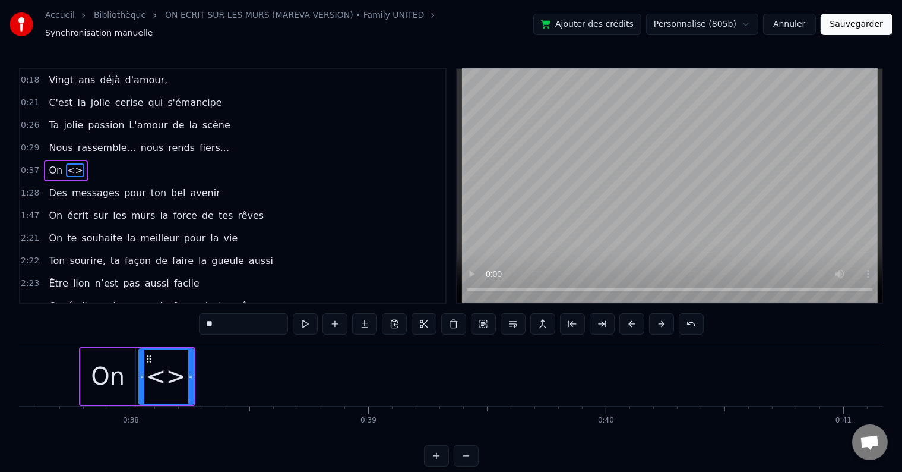
drag, startPoint x: 232, startPoint y: 318, endPoint x: 195, endPoint y: 323, distance: 37.2
click at [195, 323] on div "0:18 Vingt ans déjà d'amour, 0:21 C'est la jolie cerise qui s'émancipe 0:26 Ta …" at bounding box center [451, 267] width 864 height 399
type input "*****"
click at [311, 313] on button at bounding box center [305, 323] width 25 height 21
click at [119, 159] on div "0:37 On écrit" at bounding box center [232, 170] width 425 height 23
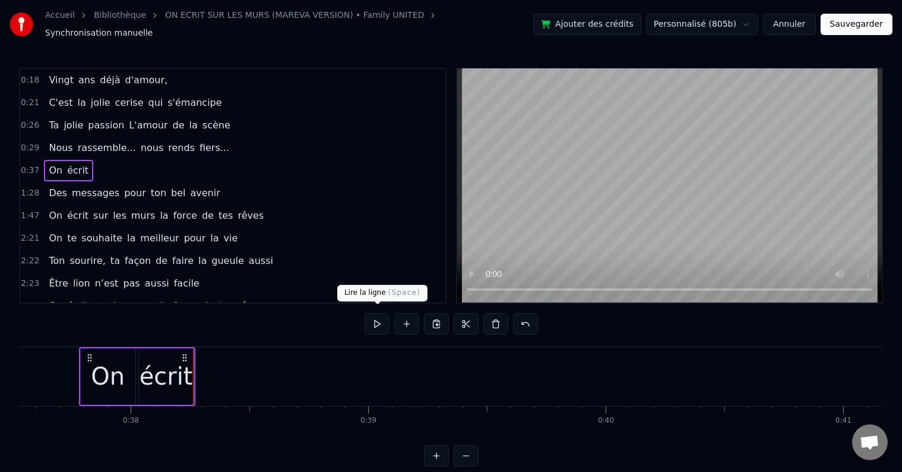
click at [373, 317] on button at bounding box center [377, 323] width 25 height 21
click at [195, 363] on div "On écrit" at bounding box center [137, 376] width 116 height 59
click at [190, 363] on div "écrit" at bounding box center [166, 376] width 55 height 56
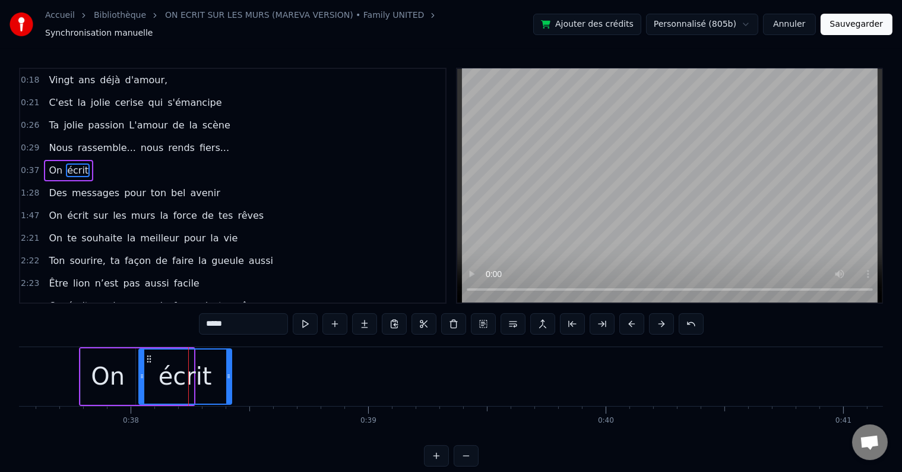
drag, startPoint x: 191, startPoint y: 368, endPoint x: 229, endPoint y: 367, distance: 38.1
click at [229, 371] on icon at bounding box center [228, 376] width 5 height 10
click at [156, 162] on div "0:37 On écrit" at bounding box center [232, 170] width 425 height 23
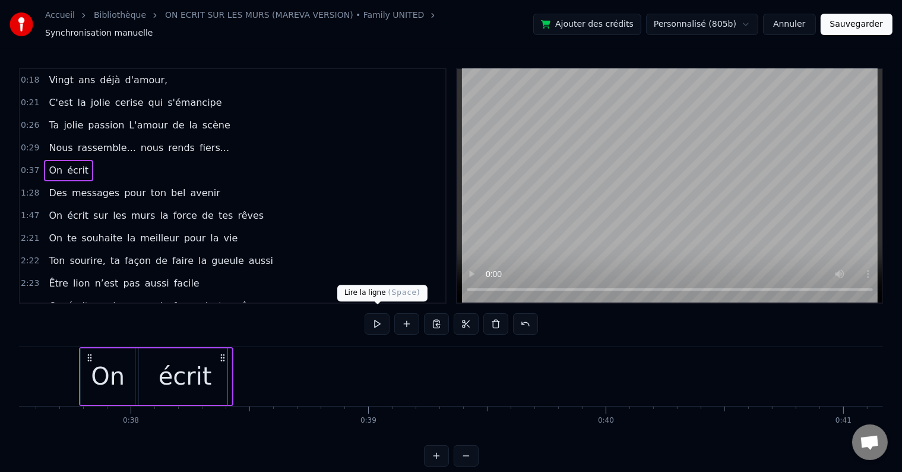
click at [370, 321] on button at bounding box center [377, 323] width 25 height 21
click at [225, 367] on div "écrit" at bounding box center [185, 376] width 93 height 56
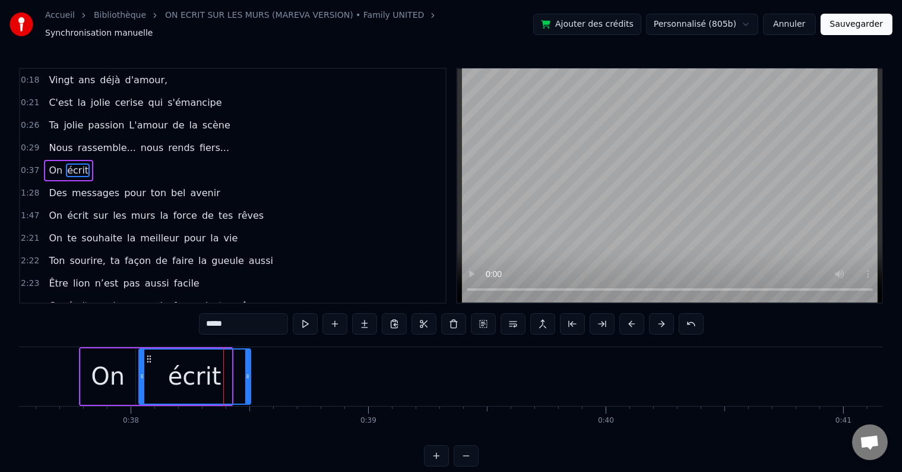
drag, startPoint x: 228, startPoint y: 368, endPoint x: 247, endPoint y: 370, distance: 19.1
click at [247, 371] on icon at bounding box center [247, 376] width 5 height 10
click at [123, 166] on div "0:37 On écrit" at bounding box center [232, 170] width 425 height 23
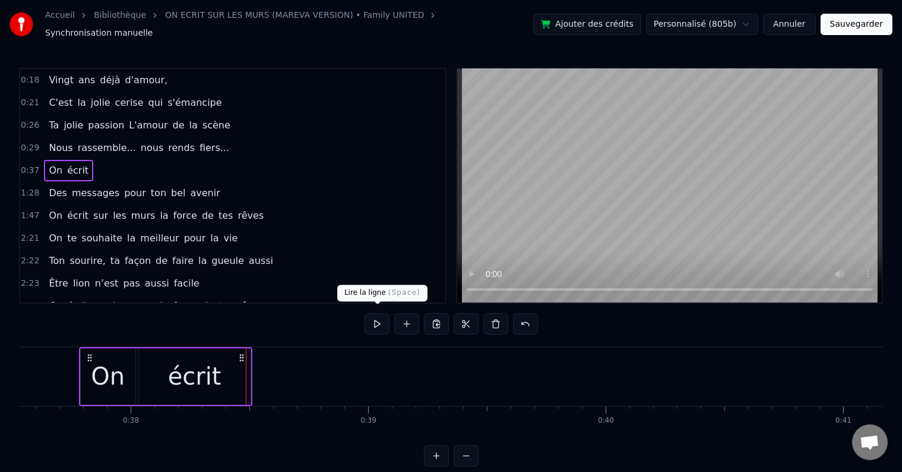
click at [383, 316] on button at bounding box center [377, 323] width 25 height 21
click at [404, 326] on button at bounding box center [407, 323] width 25 height 21
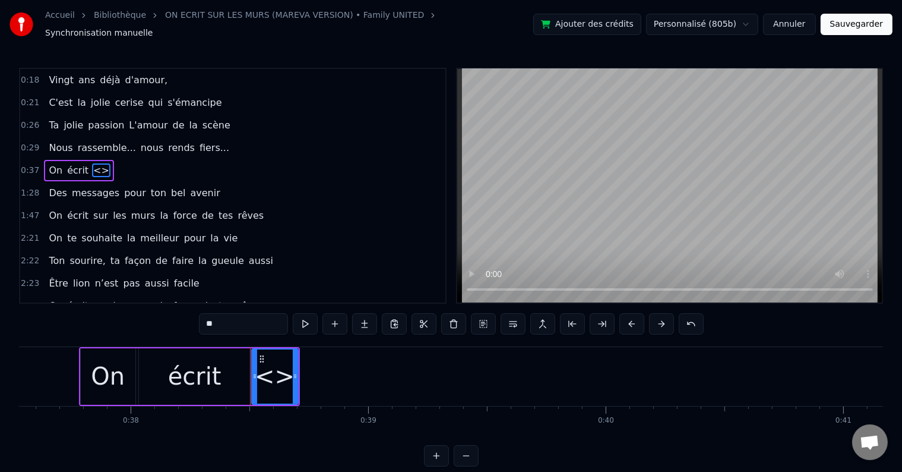
drag, startPoint x: 229, startPoint y: 317, endPoint x: 195, endPoint y: 318, distance: 34.5
click at [195, 318] on div "0:18 Vingt ans déjà d'amour, 0:21 C'est la jolie cerise qui s'émancipe 0:26 Ta …" at bounding box center [451, 267] width 864 height 399
type input "***"
click at [333, 316] on button at bounding box center [335, 323] width 25 height 21
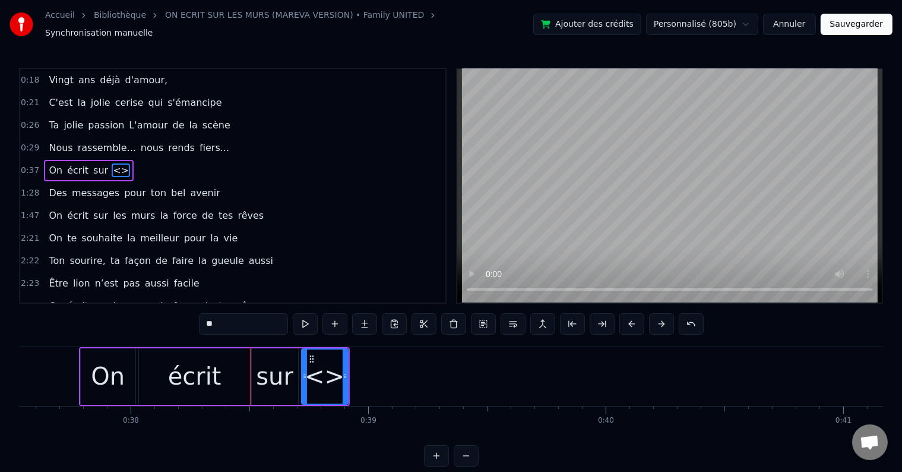
drag, startPoint x: 264, startPoint y: 315, endPoint x: 187, endPoint y: 320, distance: 77.9
click at [187, 320] on div "0:18 Vingt ans déjà d'amour, 0:21 C'est la jolie cerise qui s'émancipe 0:26 Ta …" at bounding box center [451, 267] width 864 height 399
type input "***"
click at [334, 318] on button at bounding box center [335, 323] width 25 height 21
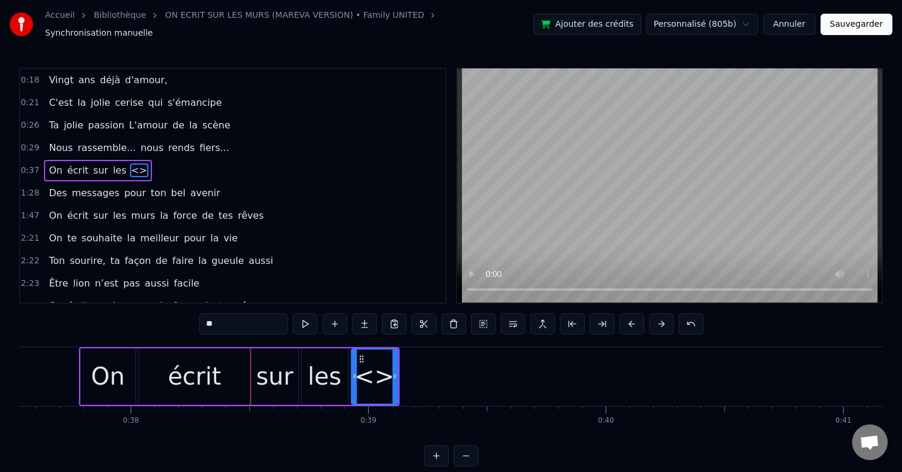
drag, startPoint x: 257, startPoint y: 318, endPoint x: 186, endPoint y: 322, distance: 70.8
click at [186, 322] on div "0:18 Vingt ans déjà d'amour, 0:21 C'est la jolie cerise qui s'émancipe 0:26 Ta …" at bounding box center [451, 267] width 864 height 399
type input "****"
click at [154, 169] on div "0:37 On écrit sur les murs" at bounding box center [232, 170] width 425 height 23
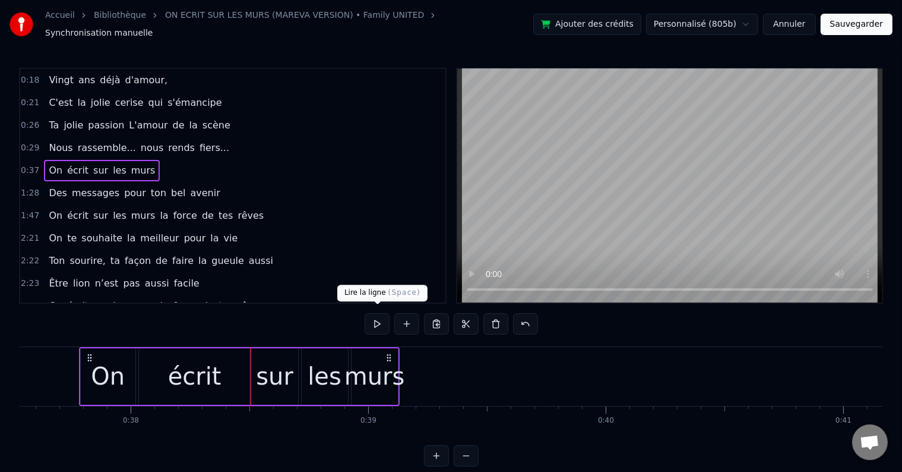
click at [375, 321] on button at bounding box center [377, 323] width 25 height 21
click at [374, 361] on div "murs" at bounding box center [375, 376] width 61 height 36
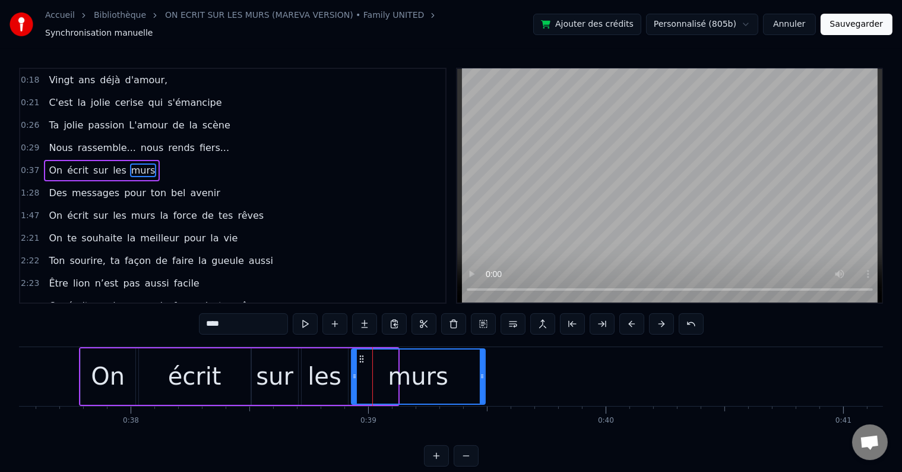
drag, startPoint x: 396, startPoint y: 368, endPoint x: 487, endPoint y: 372, distance: 91.0
click at [485, 372] on icon at bounding box center [482, 376] width 5 height 10
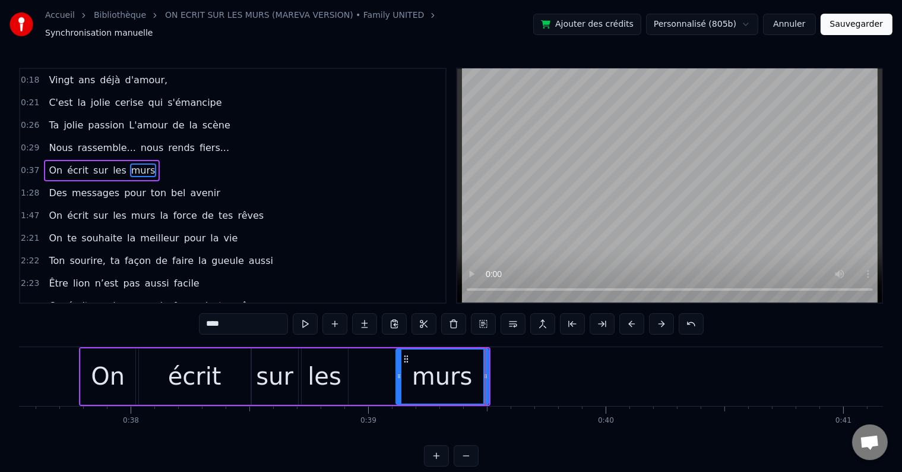
drag, startPoint x: 354, startPoint y: 372, endPoint x: 398, endPoint y: 372, distance: 44.6
click at [398, 372] on icon at bounding box center [399, 376] width 5 height 10
click at [340, 359] on div "les" at bounding box center [325, 376] width 46 height 56
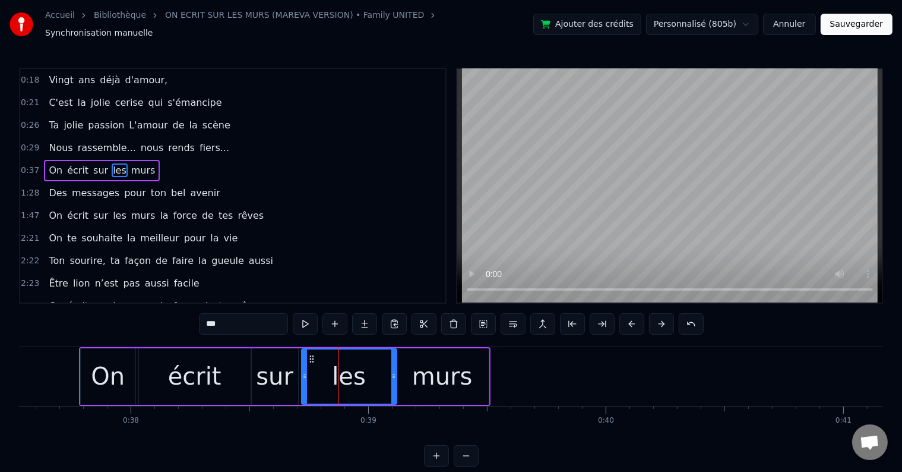
drag, startPoint x: 345, startPoint y: 366, endPoint x: 393, endPoint y: 370, distance: 48.9
click at [393, 371] on icon at bounding box center [394, 376] width 5 height 10
drag, startPoint x: 304, startPoint y: 369, endPoint x: 317, endPoint y: 369, distance: 13.1
click at [317, 371] on icon at bounding box center [316, 376] width 5 height 10
click at [288, 358] on div "sur" at bounding box center [274, 376] width 37 height 36
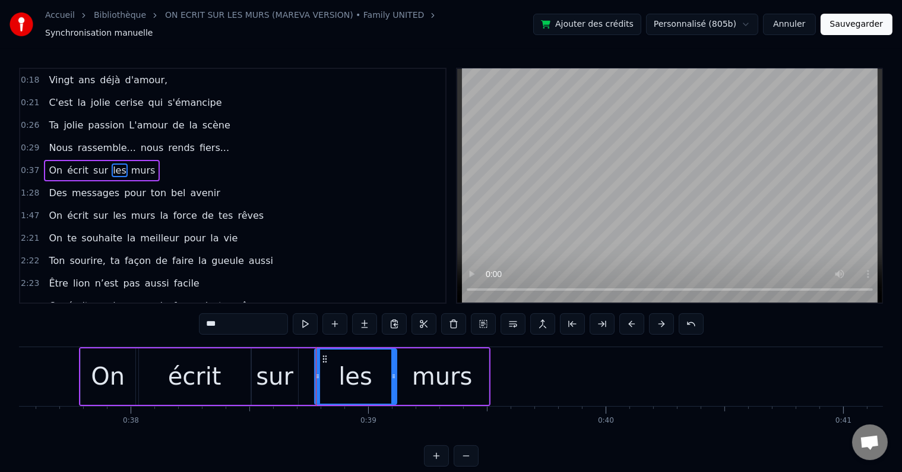
type input "***"
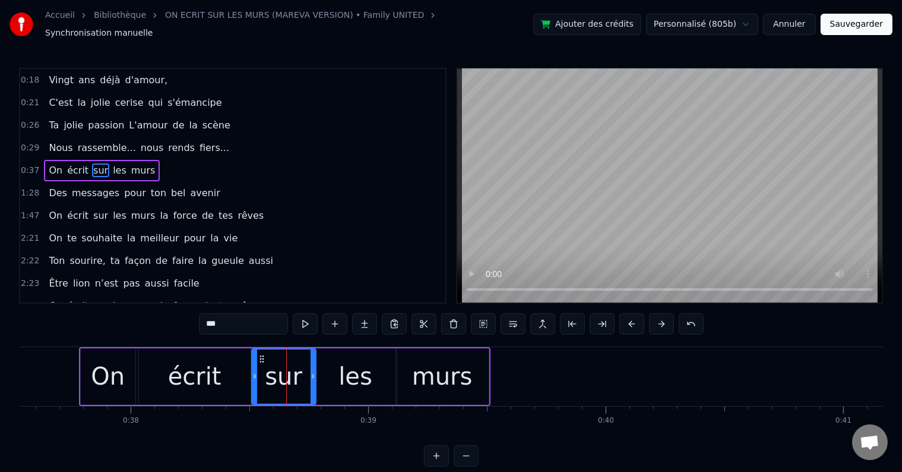
drag, startPoint x: 296, startPoint y: 368, endPoint x: 314, endPoint y: 368, distance: 17.8
click at [314, 371] on icon at bounding box center [313, 376] width 5 height 10
click at [191, 162] on div "0:37 On écrit sur les murs" at bounding box center [232, 170] width 425 height 23
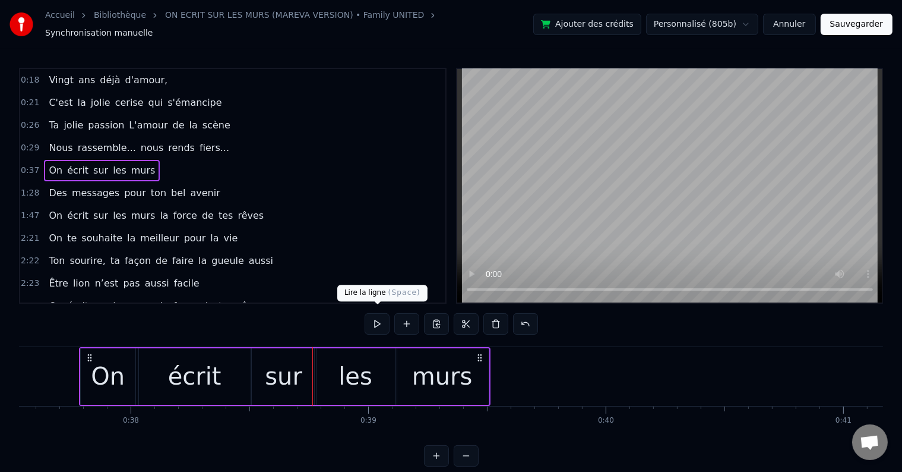
click at [385, 320] on button at bounding box center [377, 323] width 25 height 21
click at [404, 316] on button at bounding box center [407, 323] width 25 height 21
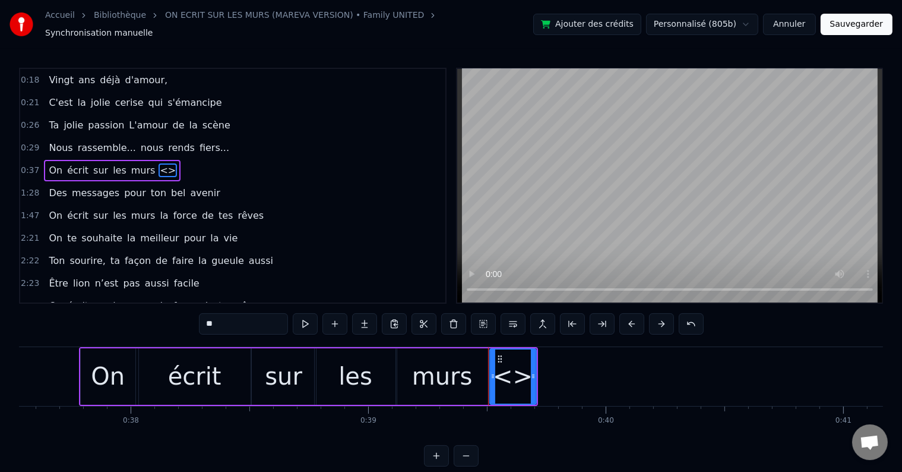
drag, startPoint x: 239, startPoint y: 314, endPoint x: 164, endPoint y: 314, distance: 75.5
click at [164, 314] on div "0:18 Vingt ans déjà d'amour, 0:21 C'est la jolie cerise qui s'émancipe 0:26 Ta …" at bounding box center [451, 267] width 864 height 399
type input "**"
click at [336, 316] on button at bounding box center [335, 323] width 25 height 21
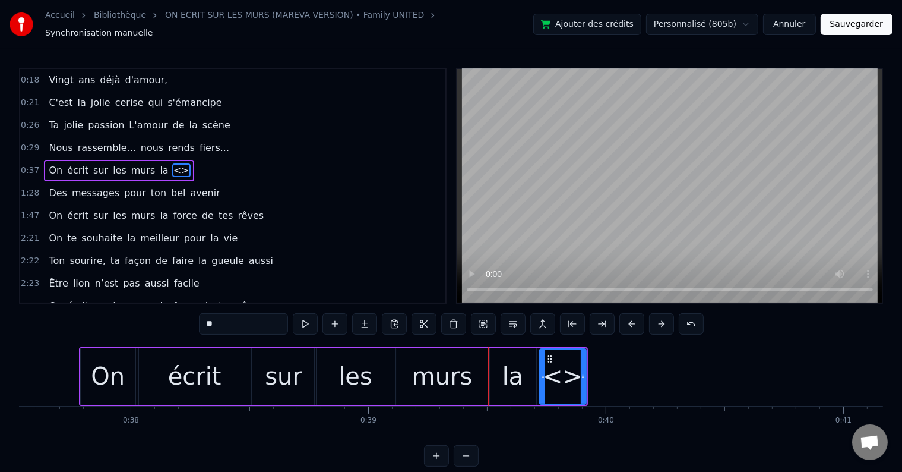
drag, startPoint x: 228, startPoint y: 323, endPoint x: 186, endPoint y: 326, distance: 42.3
click at [186, 326] on div "0:18 Vingt ans déjà d'amour, 0:21 C'est la jolie cerise qui s'émancipe 0:26 Ta …" at bounding box center [451, 267] width 864 height 399
drag, startPoint x: 583, startPoint y: 371, endPoint x: 628, endPoint y: 363, distance: 45.9
click at [628, 363] on div at bounding box center [628, 376] width 5 height 54
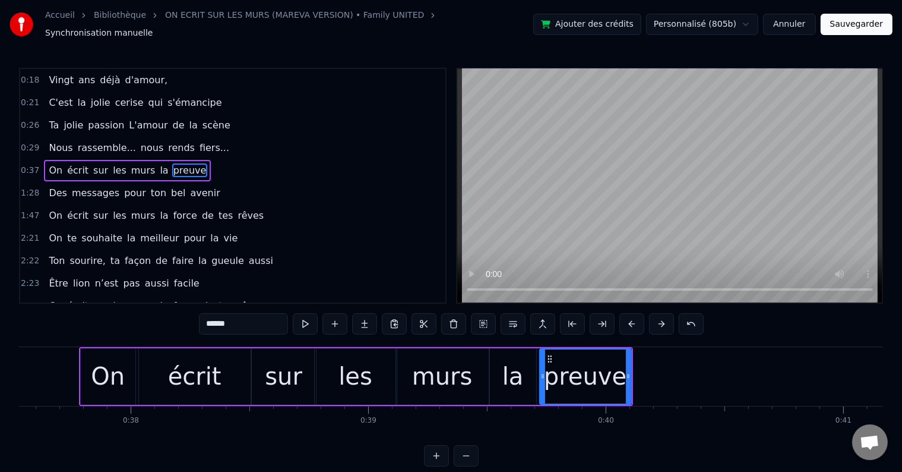
click at [523, 361] on div "la" at bounding box center [513, 376] width 46 height 56
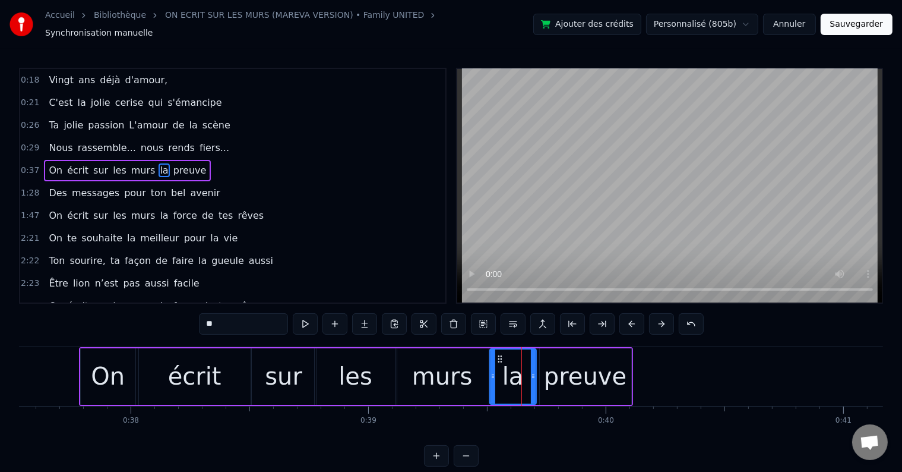
click at [568, 358] on div "preuve" at bounding box center [585, 376] width 83 height 36
type input "******"
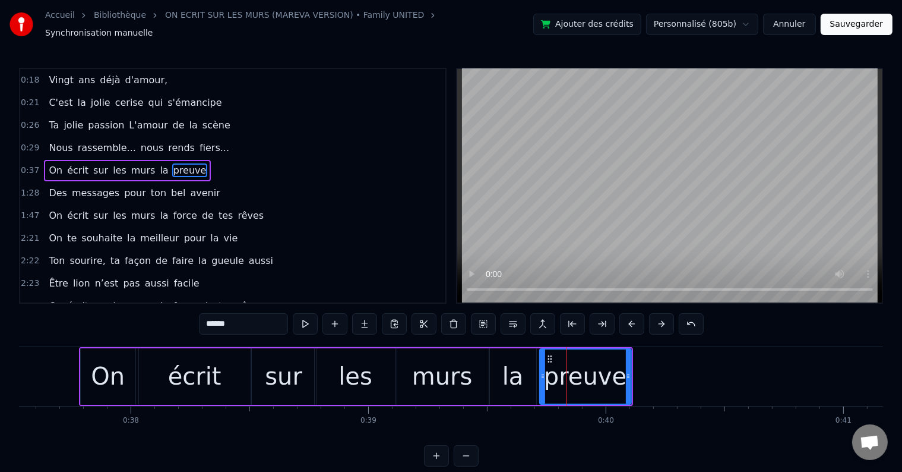
click at [202, 159] on div "0:37 On écrit sur les murs la preuve" at bounding box center [232, 170] width 425 height 23
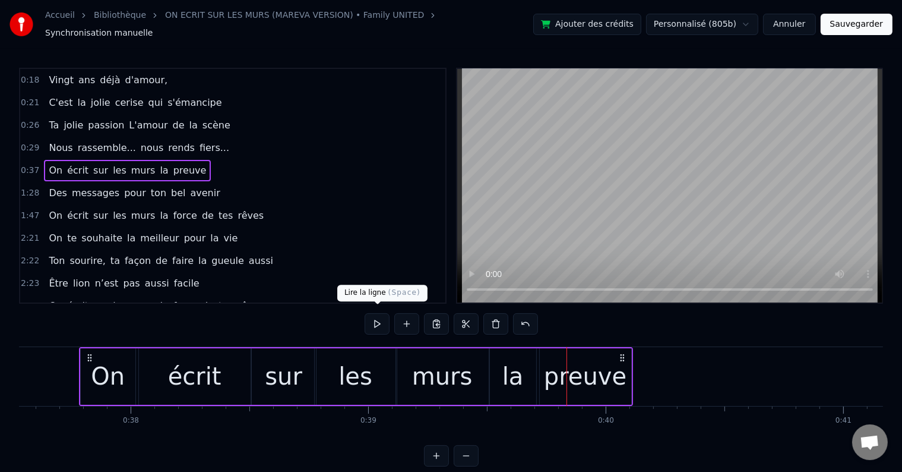
click at [378, 315] on button at bounding box center [377, 323] width 25 height 21
click at [414, 317] on button at bounding box center [407, 323] width 25 height 21
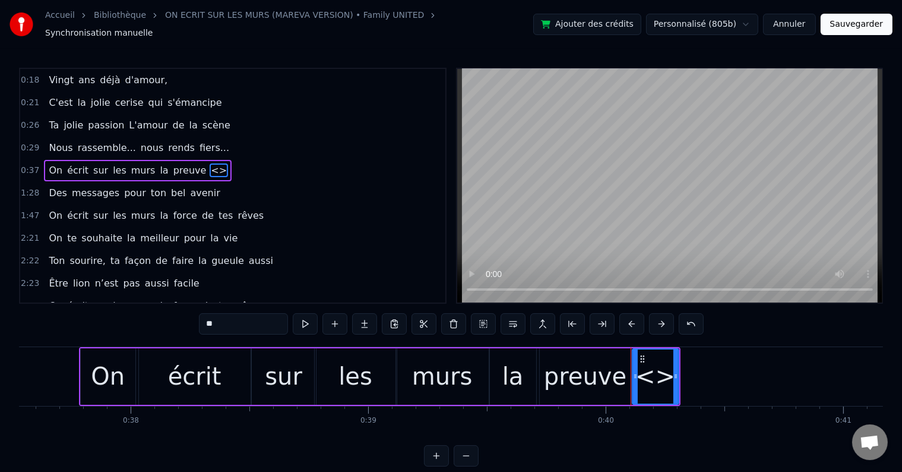
drag, startPoint x: 253, startPoint y: 310, endPoint x: 192, endPoint y: 310, distance: 61.2
click at [192, 310] on div "0:18 Vingt ans déjà d'amour, 0:21 C'est la jolie cerise qui s'émancipe 0:26 Ta …" at bounding box center [451, 267] width 864 height 399
type input "***"
click at [330, 316] on button at bounding box center [335, 323] width 25 height 21
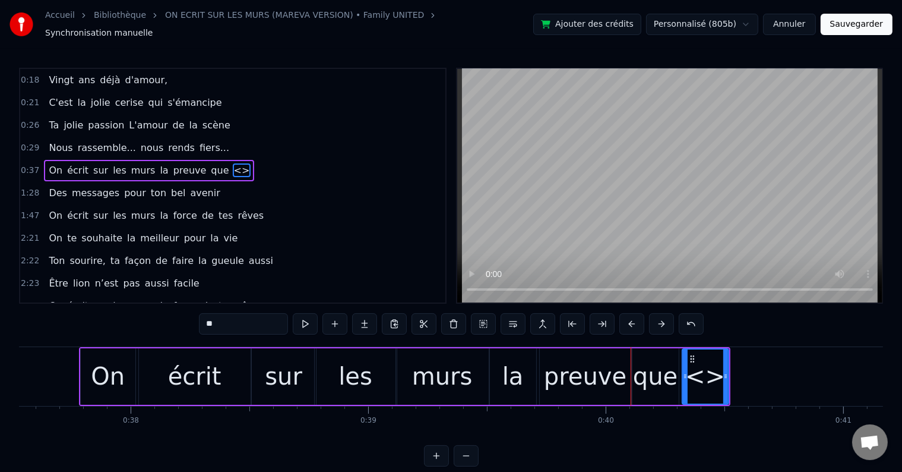
drag, startPoint x: 274, startPoint y: 321, endPoint x: 178, endPoint y: 328, distance: 95.9
click at [178, 328] on div "0:18 Vingt ans déjà d'amour, 0:21 C'est la jolie cerise qui s'émancipe 0:26 Ta …" at bounding box center [451, 267] width 864 height 399
type input "****"
click at [325, 315] on button at bounding box center [335, 323] width 25 height 21
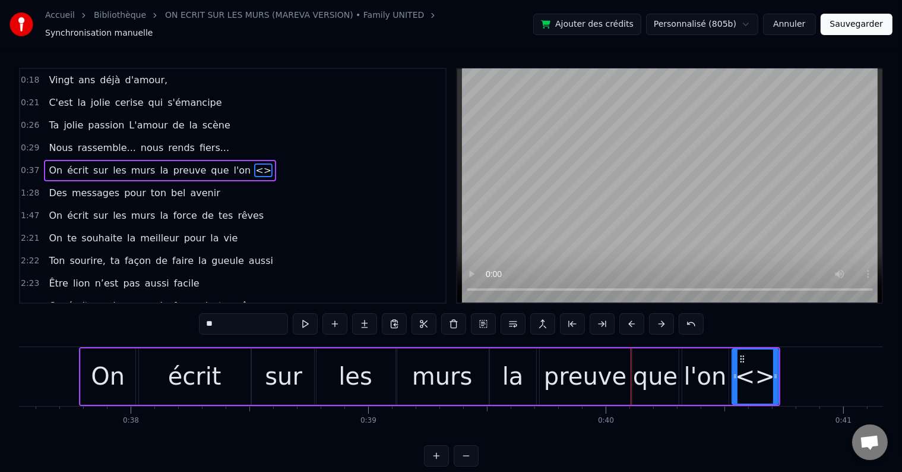
drag, startPoint x: 255, startPoint y: 323, endPoint x: 191, endPoint y: 323, distance: 64.8
click at [191, 323] on div "0:18 Vingt ans déjà d'amour, 0:21 C'est la jolie cerise qui s'émancipe 0:26 Ta …" at bounding box center [451, 267] width 864 height 399
drag, startPoint x: 777, startPoint y: 364, endPoint x: 813, endPoint y: 364, distance: 36.2
click at [813, 364] on div at bounding box center [812, 376] width 5 height 54
type input "******"
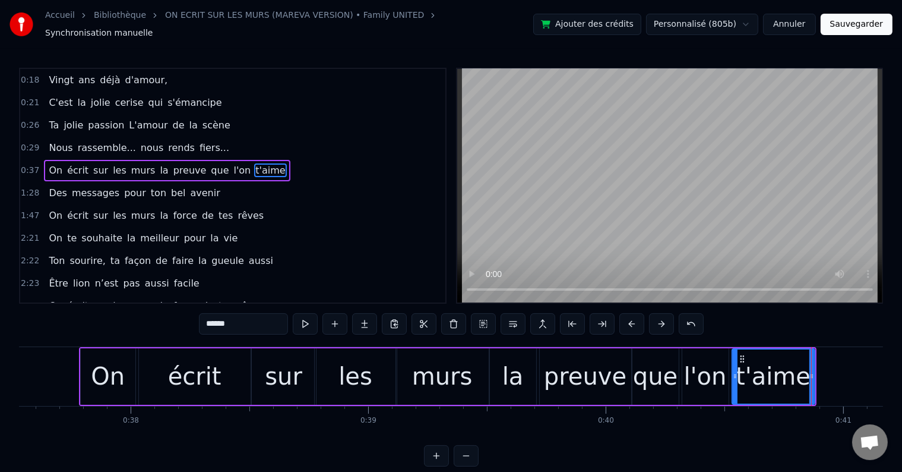
click at [289, 168] on div "0:37 On écrit sur les murs la preuve que l'on t'aime" at bounding box center [232, 170] width 425 height 23
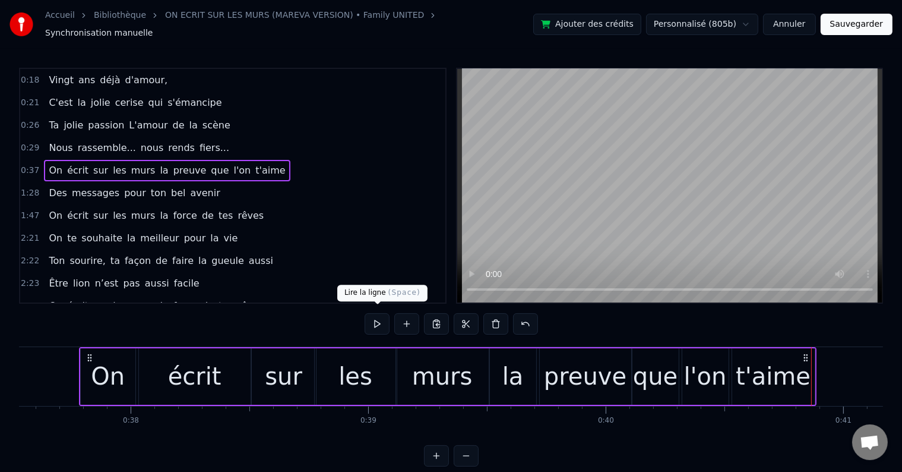
click at [381, 313] on button at bounding box center [377, 323] width 25 height 21
click at [810, 365] on div "t'aime" at bounding box center [774, 376] width 83 height 56
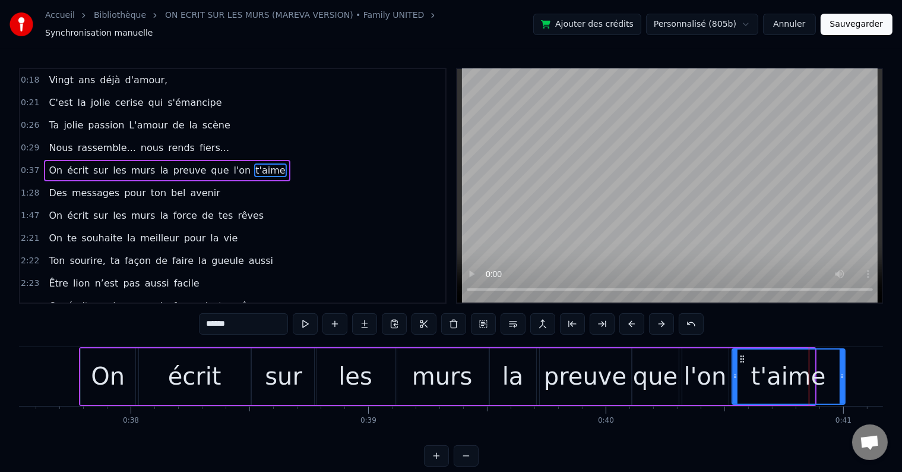
drag, startPoint x: 813, startPoint y: 368, endPoint x: 843, endPoint y: 365, distance: 30.5
click at [843, 365] on div at bounding box center [842, 376] width 5 height 54
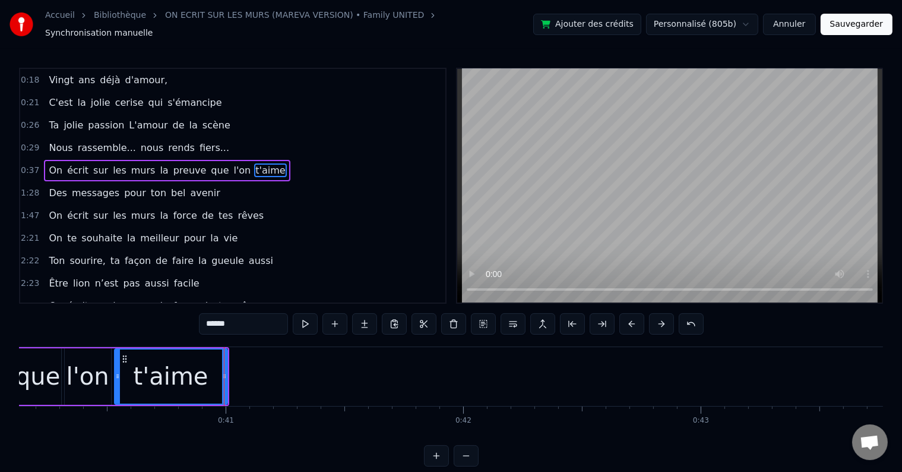
scroll to position [0, 9682]
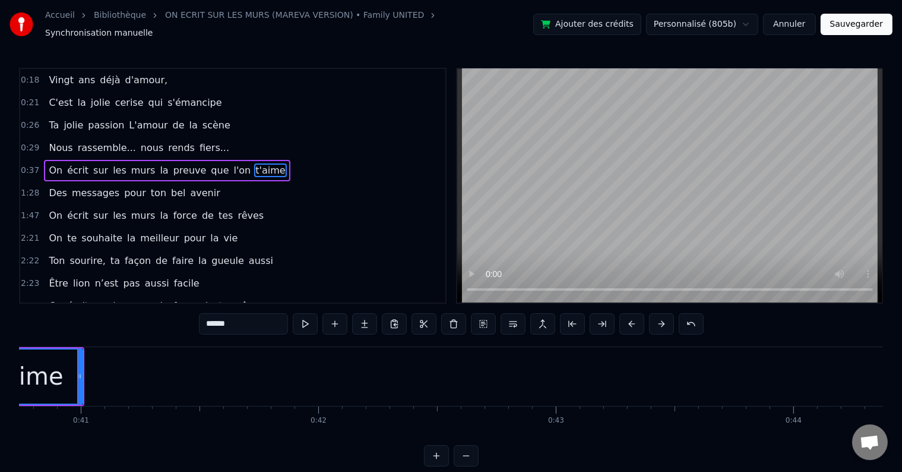
click at [274, 160] on div "0:37 On écrit sur les murs la preuve que l'on t'aime" at bounding box center [232, 170] width 425 height 23
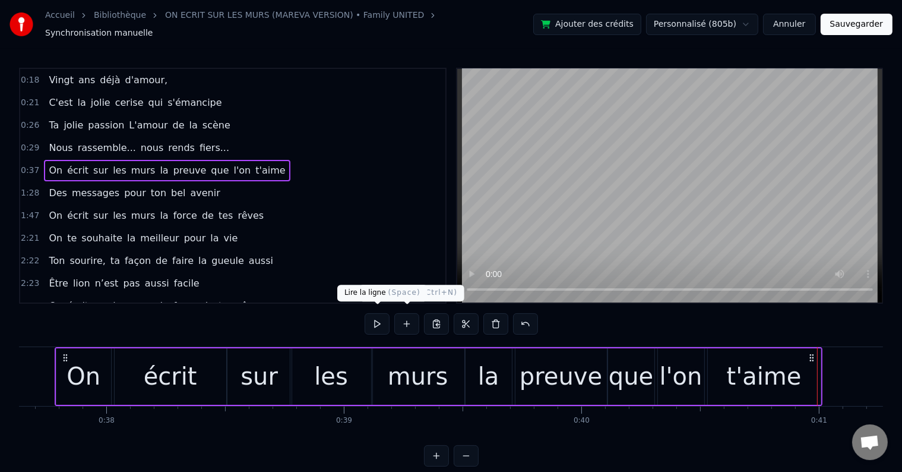
scroll to position [0, 8919]
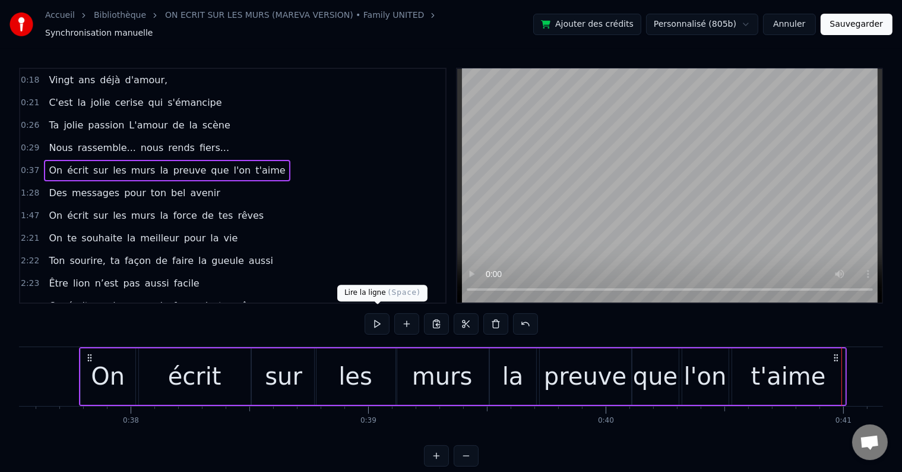
click at [375, 314] on button at bounding box center [377, 323] width 25 height 21
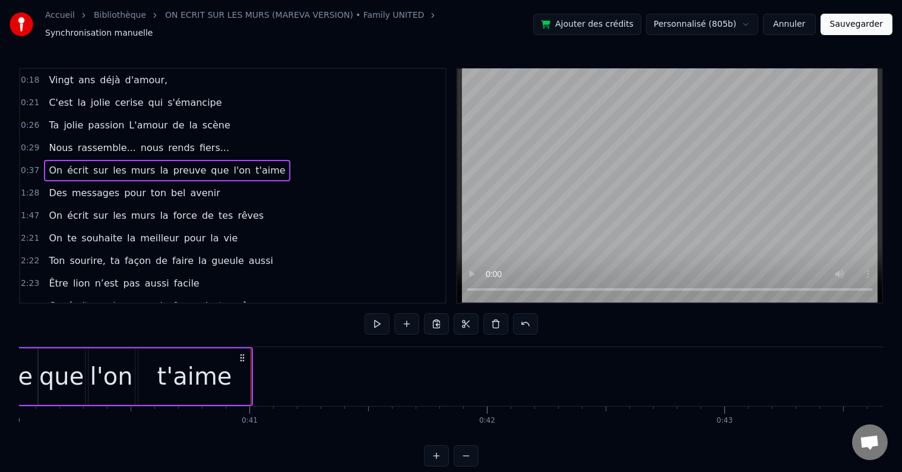
scroll to position [0, 9685]
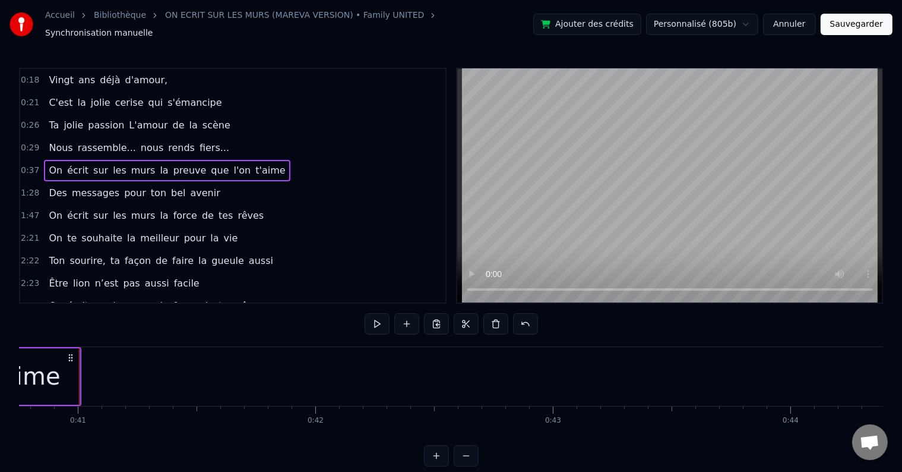
click at [197, 182] on div "Des messages pour ton bel avenir" at bounding box center [134, 192] width 181 height 21
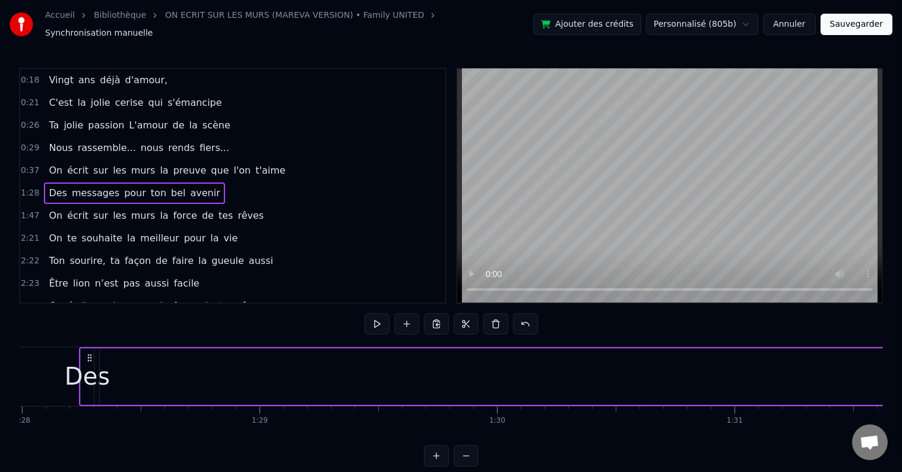
scroll to position [0, 20911]
click at [81, 186] on span "messages" at bounding box center [96, 193] width 50 height 14
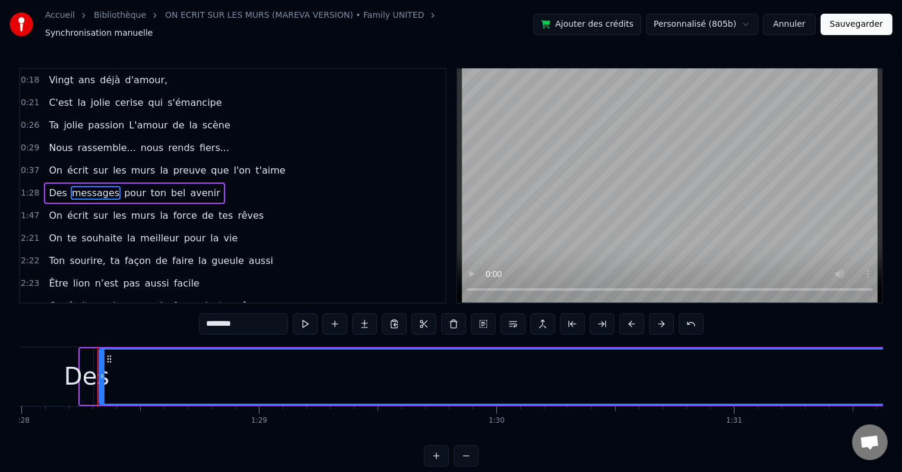
scroll to position [3, 0]
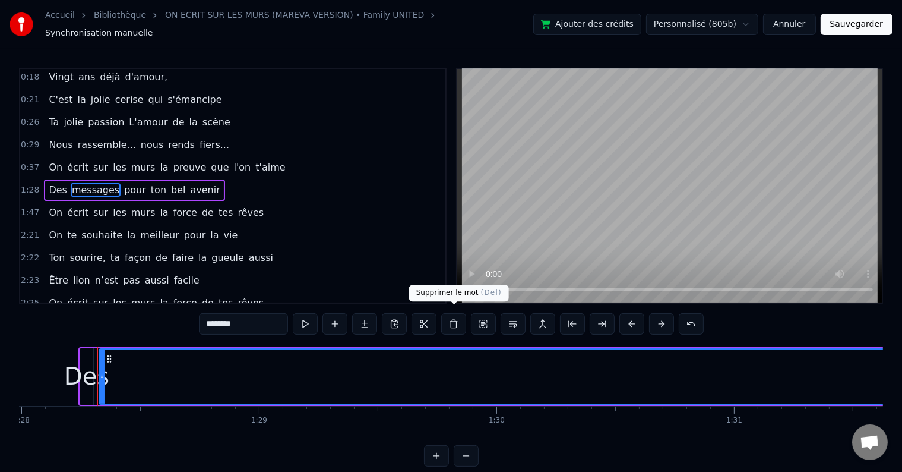
click at [459, 314] on button at bounding box center [453, 323] width 25 height 21
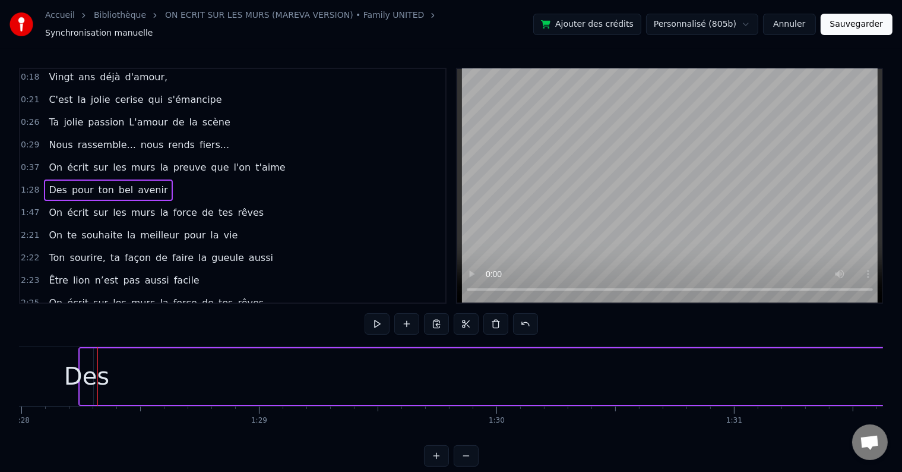
click at [77, 183] on span "pour" at bounding box center [83, 190] width 24 height 14
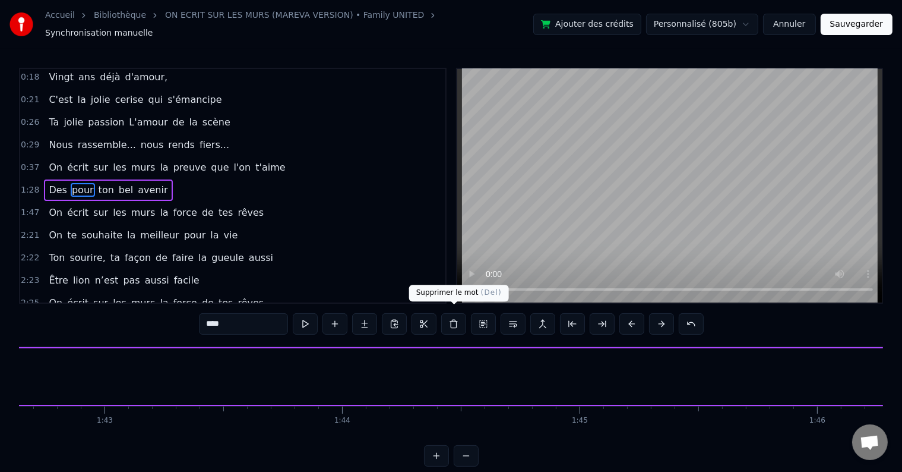
scroll to position [0, 25445]
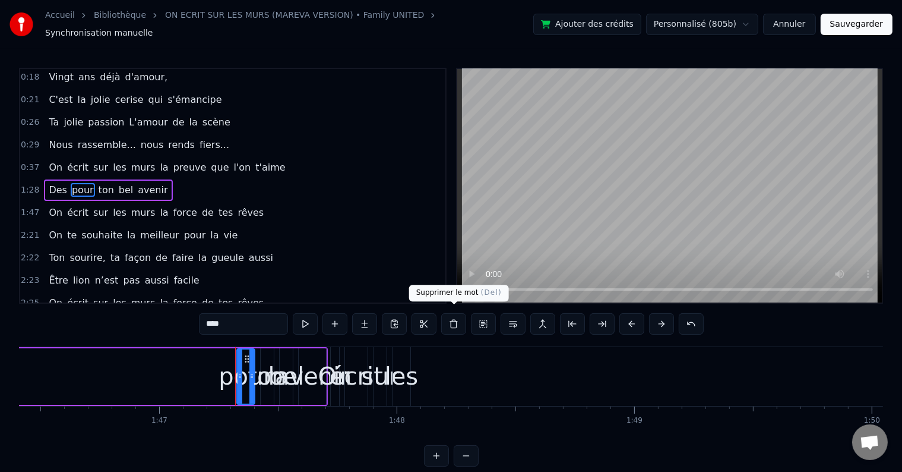
click at [452, 318] on button at bounding box center [453, 323] width 25 height 21
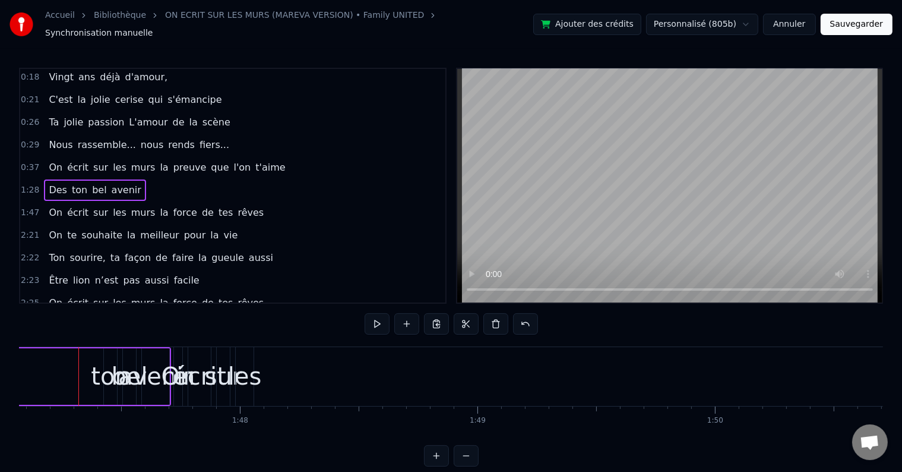
click at [71, 183] on span "ton" at bounding box center [80, 190] width 18 height 14
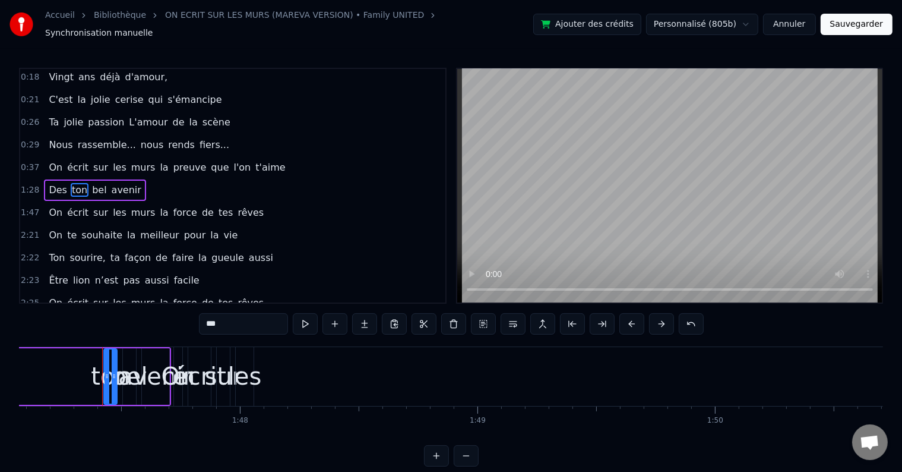
click at [457, 321] on button at bounding box center [453, 323] width 25 height 21
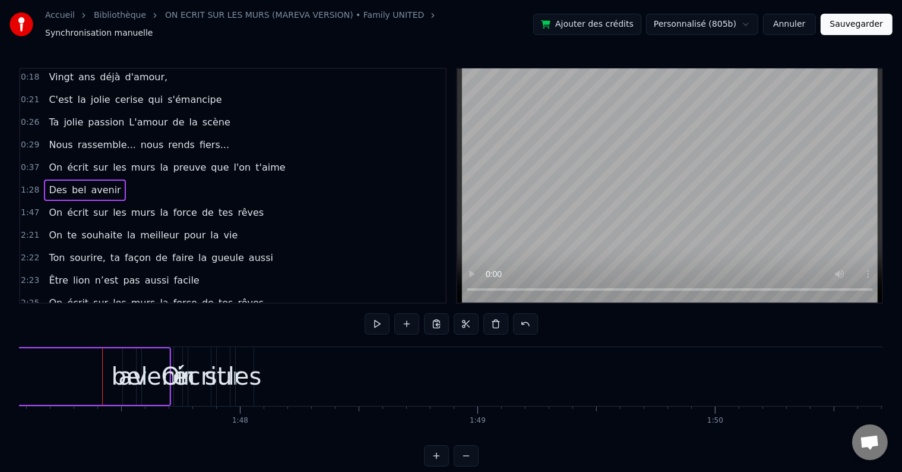
click at [74, 183] on span "bel" at bounding box center [79, 190] width 17 height 14
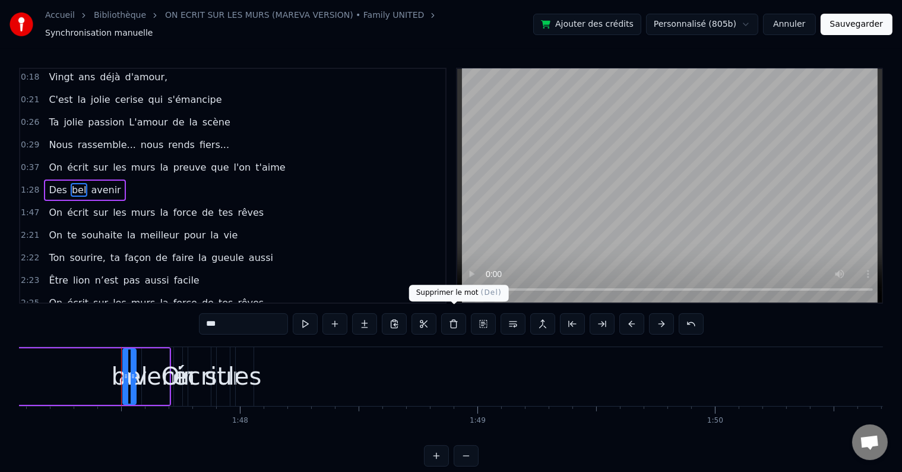
click at [447, 313] on button at bounding box center [453, 323] width 25 height 21
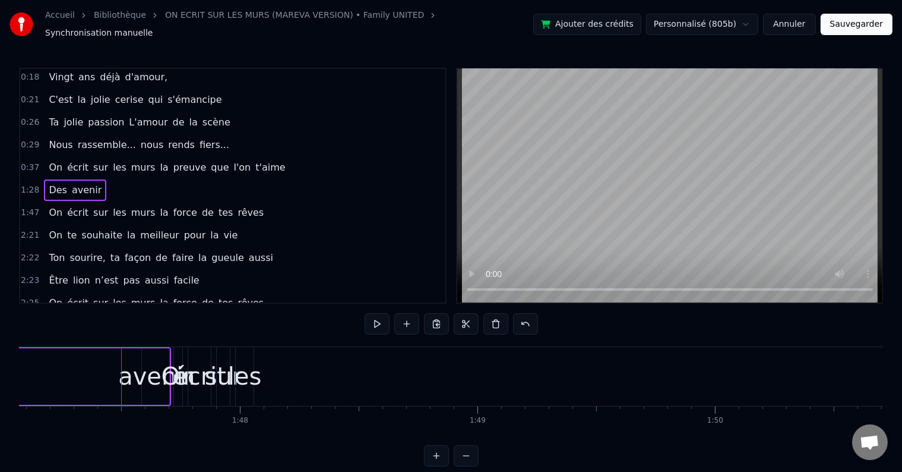
click at [81, 183] on span "avenir" at bounding box center [87, 190] width 32 height 14
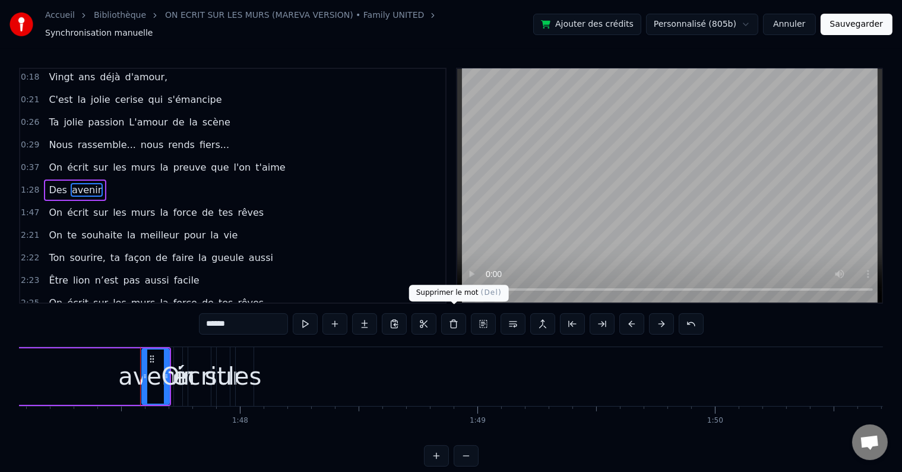
click at [456, 318] on button at bounding box center [453, 323] width 25 height 21
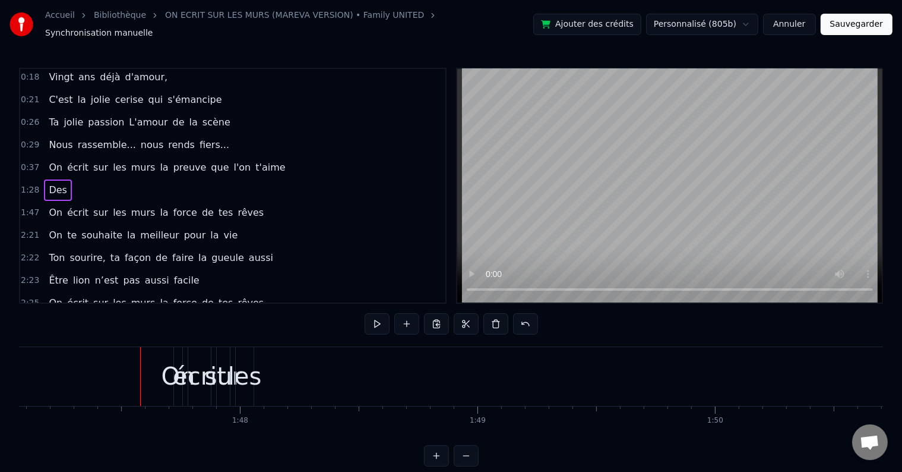
click at [58, 183] on span "Des" at bounding box center [58, 190] width 21 height 14
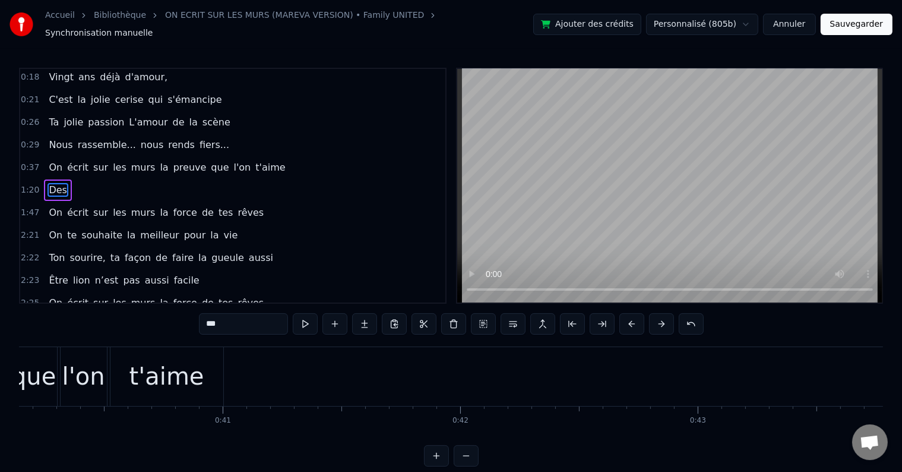
scroll to position [0, 9564]
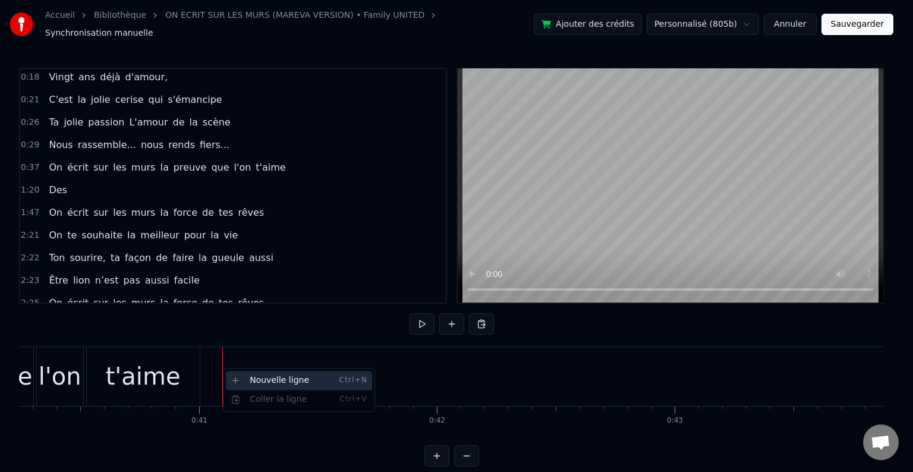
click at [250, 375] on div "Nouvelle ligne Ctrl+N" at bounding box center [299, 380] width 146 height 19
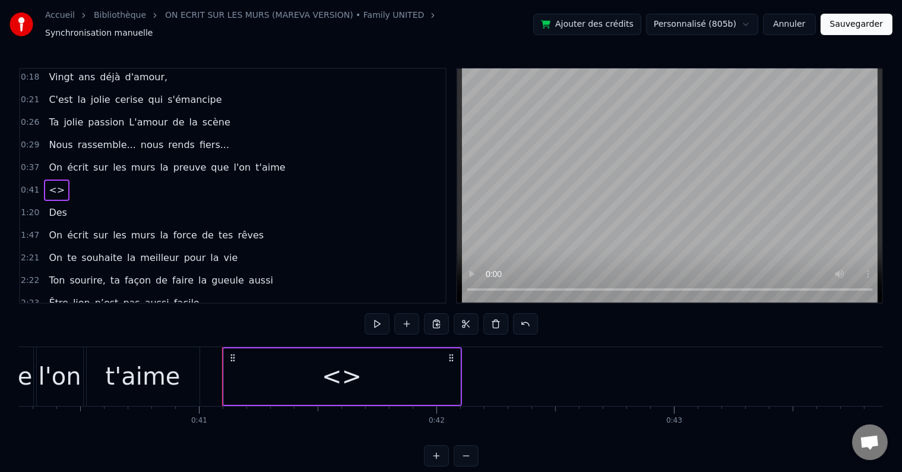
click at [51, 206] on span "Des" at bounding box center [58, 213] width 21 height 14
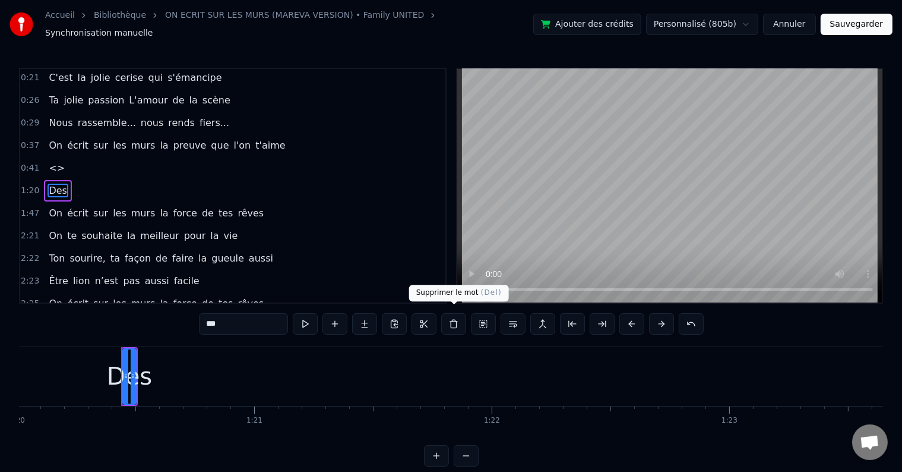
scroll to position [0, 19057]
click at [456, 314] on button at bounding box center [453, 323] width 25 height 21
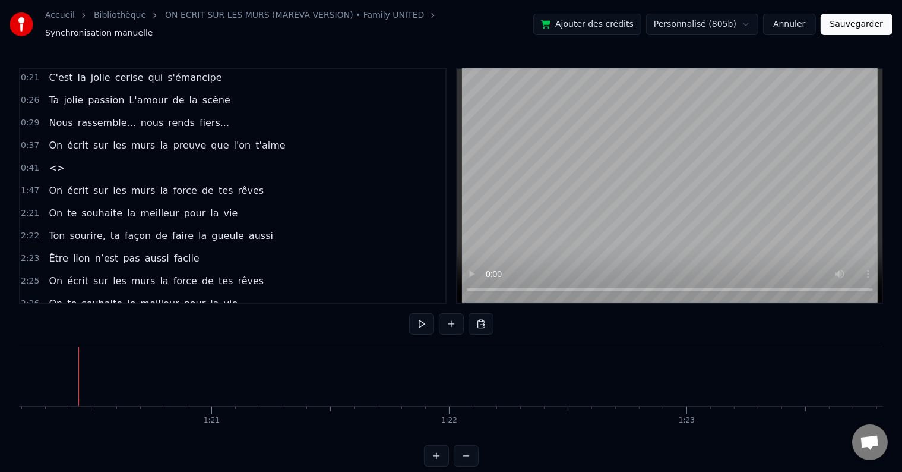
click at [51, 161] on span "<>" at bounding box center [57, 168] width 18 height 14
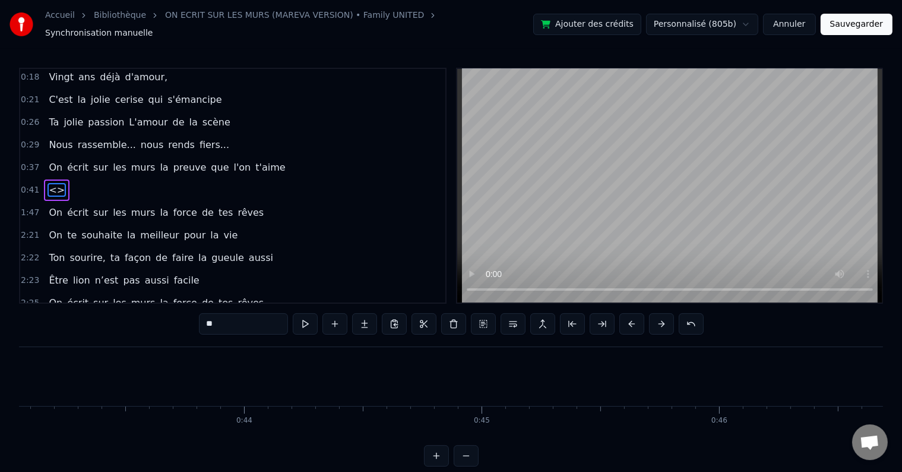
scroll to position [0, 9707]
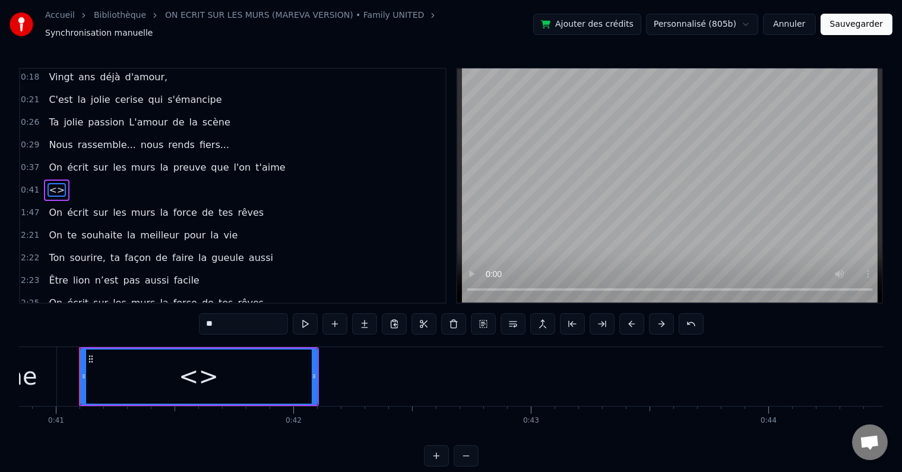
drag, startPoint x: 253, startPoint y: 314, endPoint x: 189, endPoint y: 323, distance: 64.7
click at [189, 323] on div "0:18 Vingt ans déjà d'amour, 0:21 C'est la jolie cerise qui s'émancipe 0:26 Ta …" at bounding box center [451, 267] width 864 height 399
type input "*"
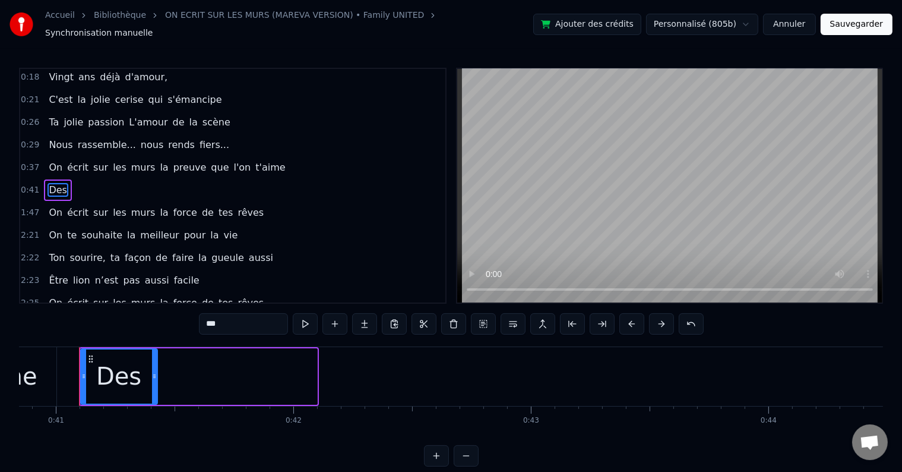
drag, startPoint x: 313, startPoint y: 368, endPoint x: 153, endPoint y: 371, distance: 159.8
click at [153, 371] on icon at bounding box center [154, 376] width 5 height 10
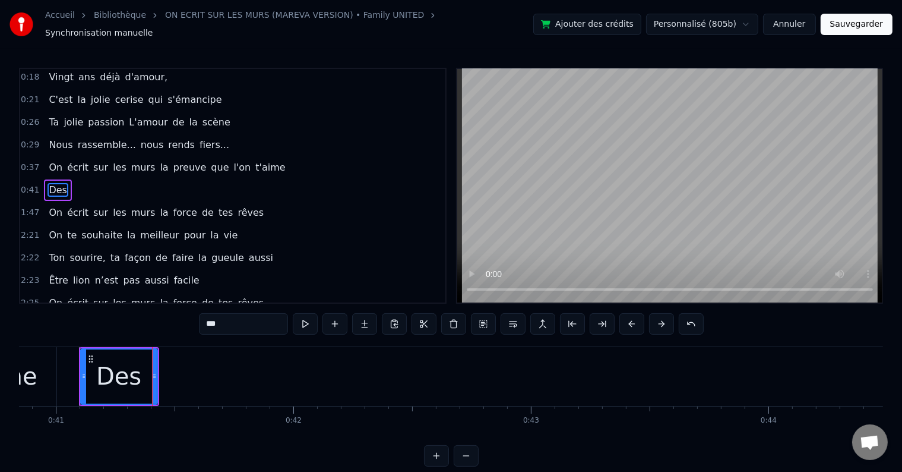
type input "***"
click at [167, 179] on div "0:41 Des" at bounding box center [232, 190] width 425 height 23
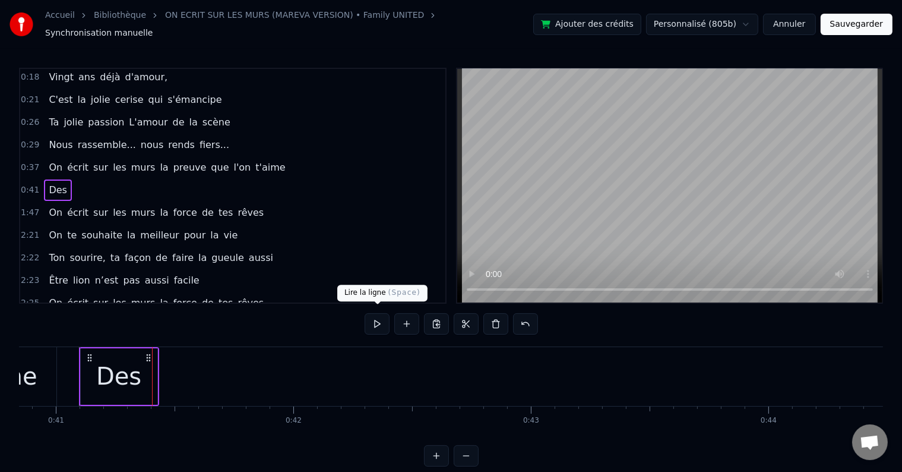
click at [368, 316] on button at bounding box center [377, 323] width 25 height 21
click at [140, 362] on div "Des" at bounding box center [119, 376] width 77 height 56
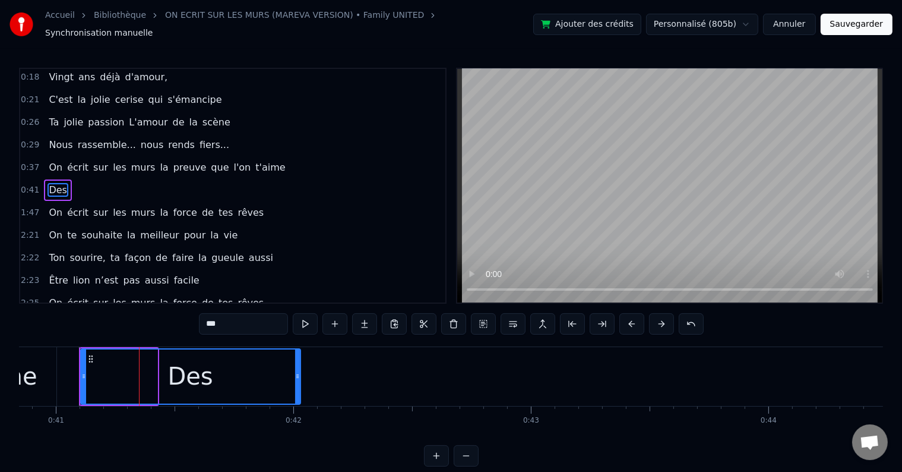
drag, startPoint x: 156, startPoint y: 371, endPoint x: 299, endPoint y: 374, distance: 143.2
click at [299, 374] on icon at bounding box center [297, 376] width 5 height 10
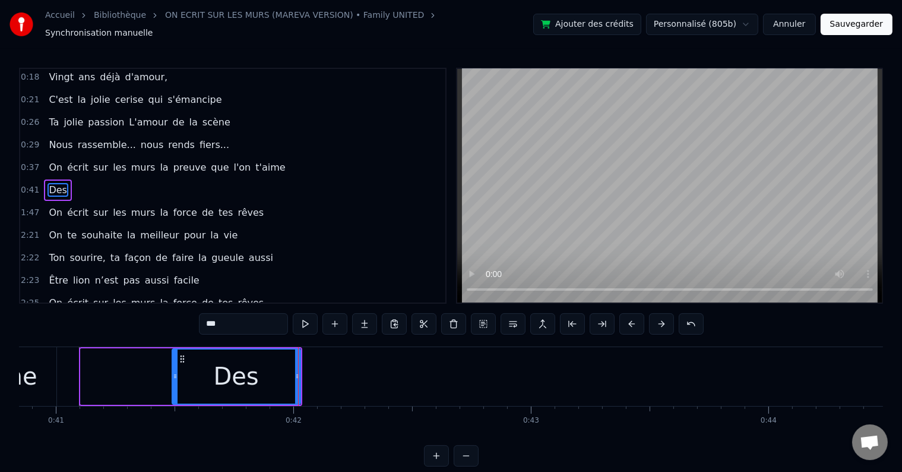
drag, startPoint x: 81, startPoint y: 370, endPoint x: 173, endPoint y: 366, distance: 91.6
click at [173, 371] on icon at bounding box center [175, 376] width 5 height 10
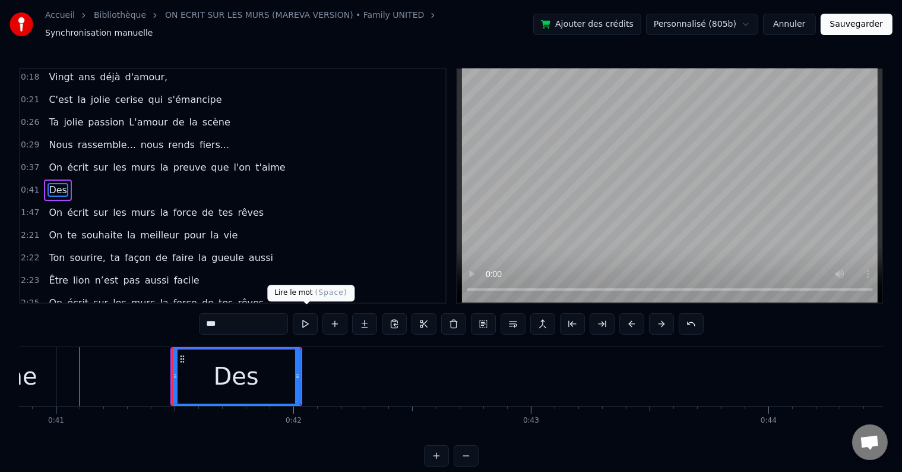
click at [303, 318] on button at bounding box center [305, 323] width 25 height 21
click at [299, 371] on icon at bounding box center [297, 376] width 5 height 10
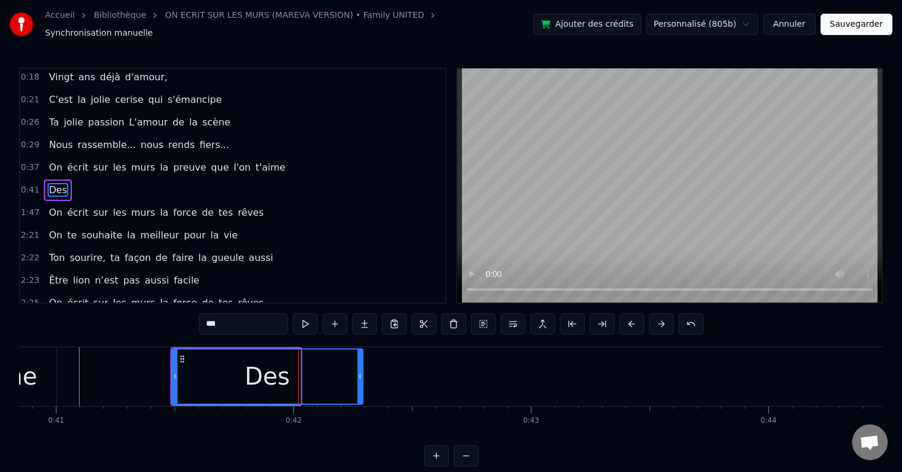
drag, startPoint x: 299, startPoint y: 368, endPoint x: 364, endPoint y: 374, distance: 65.0
click at [362, 374] on icon at bounding box center [360, 376] width 5 height 10
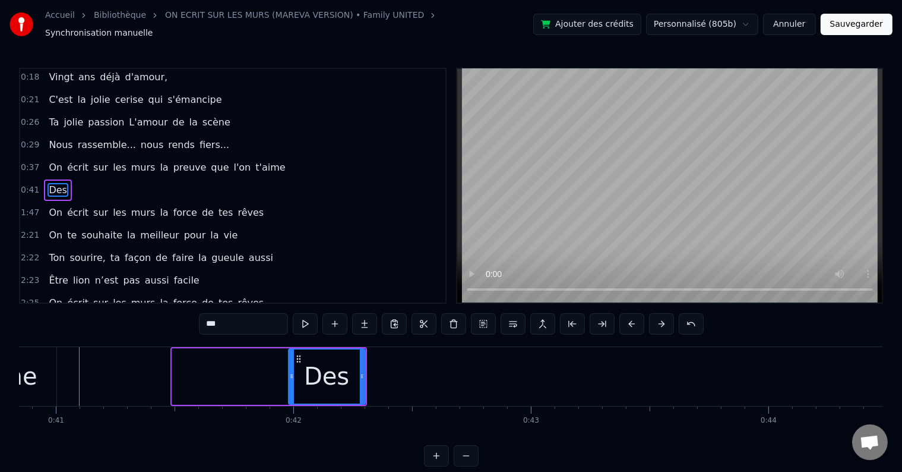
drag, startPoint x: 176, startPoint y: 367, endPoint x: 294, endPoint y: 373, distance: 117.8
click at [294, 373] on icon at bounding box center [291, 376] width 5 height 10
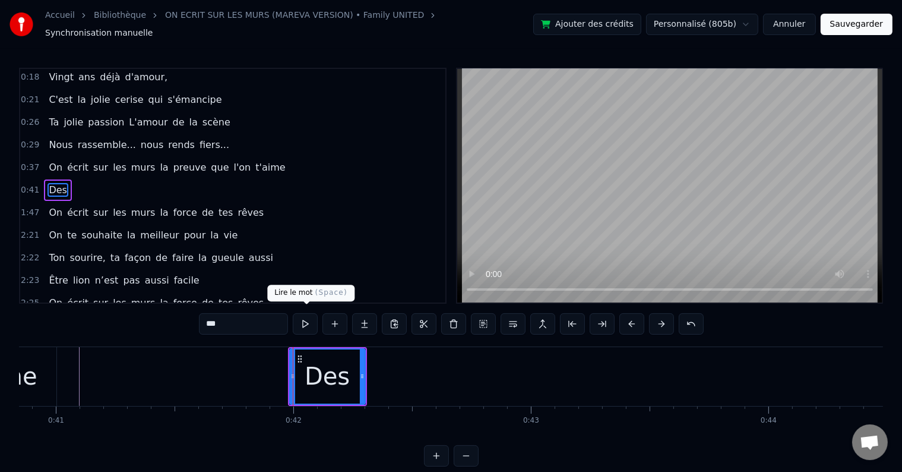
click at [301, 321] on button at bounding box center [305, 323] width 25 height 21
click at [299, 313] on button at bounding box center [305, 323] width 25 height 21
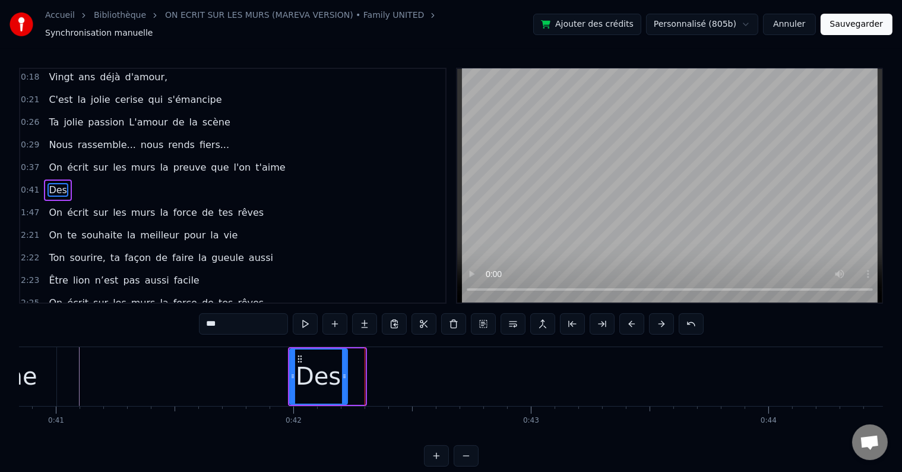
drag, startPoint x: 362, startPoint y: 371, endPoint x: 344, endPoint y: 371, distance: 18.4
click at [344, 371] on icon at bounding box center [344, 376] width 5 height 10
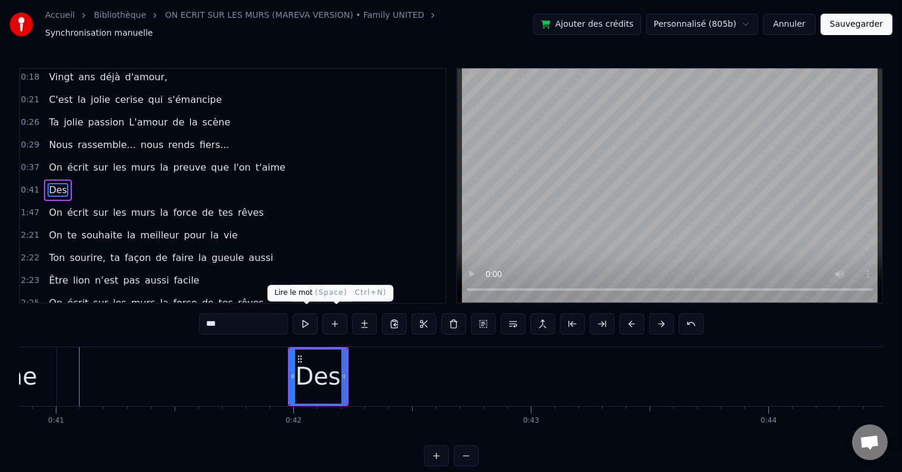
click at [311, 318] on button at bounding box center [305, 323] width 25 height 21
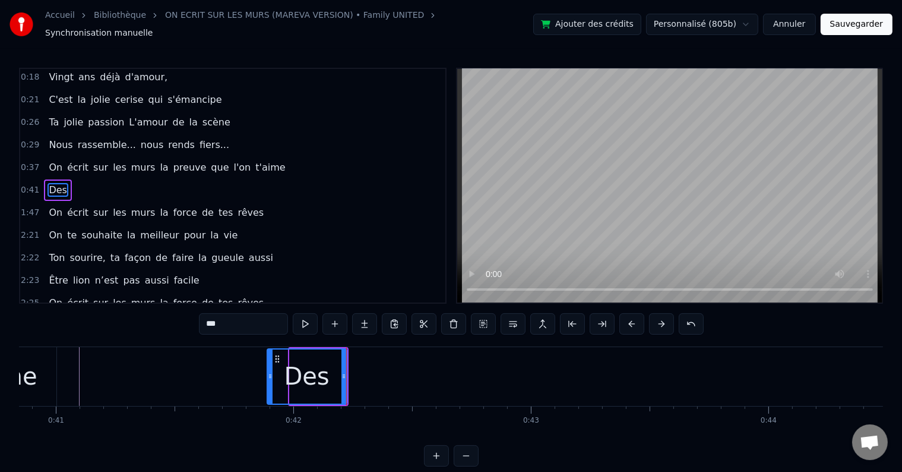
drag, startPoint x: 290, startPoint y: 370, endPoint x: 267, endPoint y: 370, distance: 23.2
click at [268, 371] on icon at bounding box center [270, 376] width 5 height 10
drag, startPoint x: 343, startPoint y: 366, endPoint x: 315, endPoint y: 367, distance: 27.9
click at [315, 371] on icon at bounding box center [316, 376] width 5 height 10
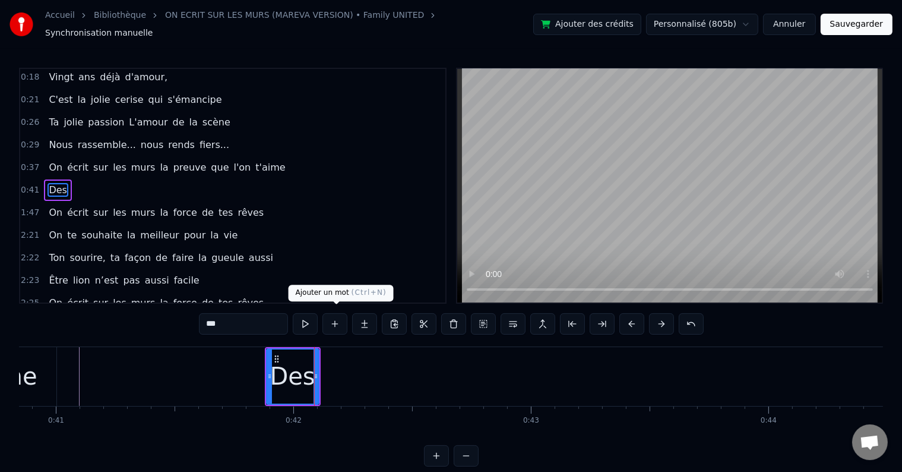
click at [335, 320] on button at bounding box center [335, 323] width 25 height 21
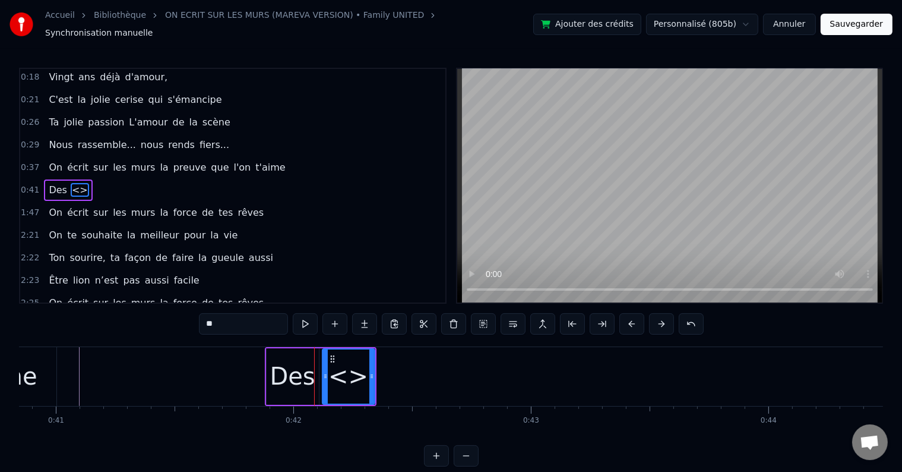
drag, startPoint x: 239, startPoint y: 321, endPoint x: 192, endPoint y: 319, distance: 46.4
click at [192, 319] on div "0:18 Vingt ans déjà d'amour, 0:21 C'est la jolie cerise qui s'émancipe 0:26 Ta …" at bounding box center [451, 267] width 864 height 399
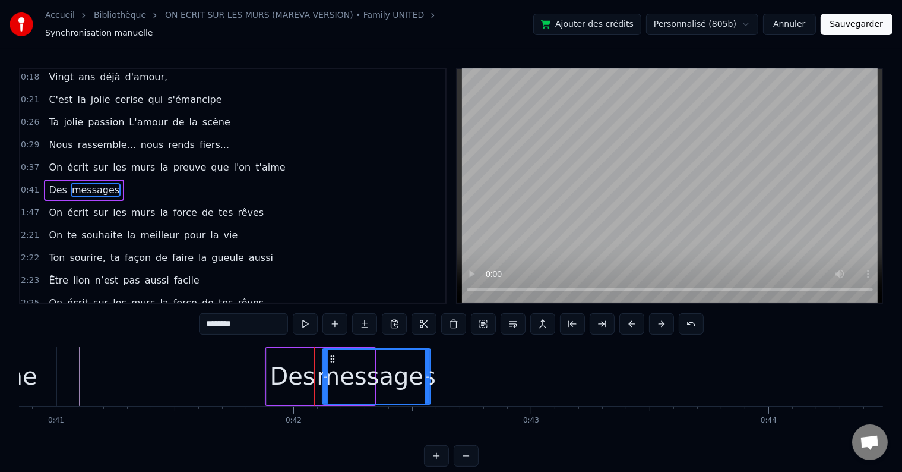
drag, startPoint x: 371, startPoint y: 365, endPoint x: 427, endPoint y: 370, distance: 56.1
click at [427, 370] on div at bounding box center [427, 376] width 5 height 54
type input "********"
click at [174, 181] on div "0:41 Des messages" at bounding box center [232, 190] width 425 height 23
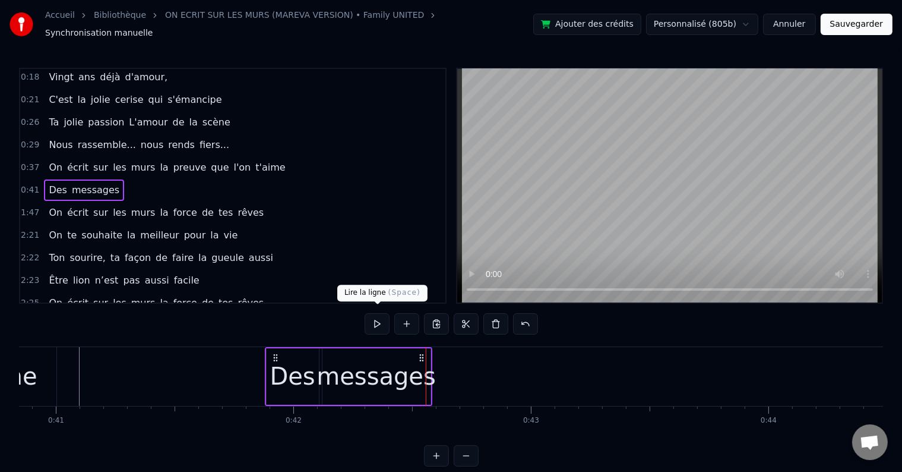
click at [373, 324] on button at bounding box center [377, 323] width 25 height 21
click at [428, 359] on div "messages" at bounding box center [377, 376] width 108 height 56
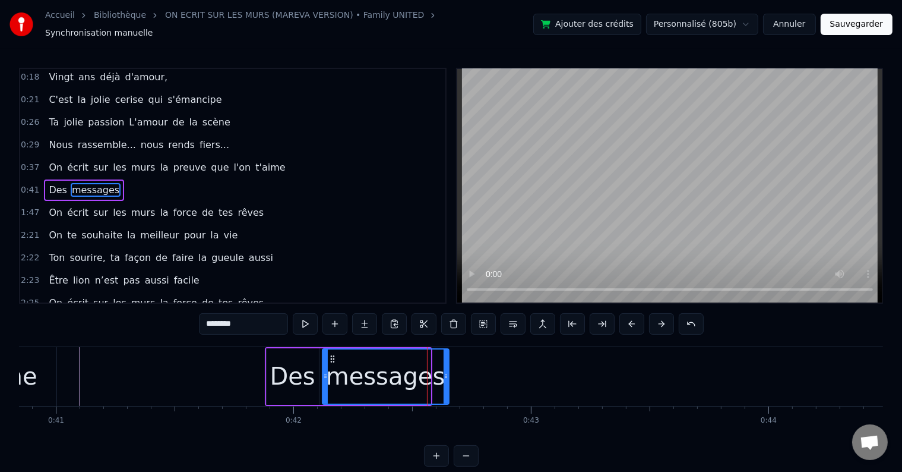
drag, startPoint x: 428, startPoint y: 370, endPoint x: 447, endPoint y: 370, distance: 18.4
click at [447, 371] on icon at bounding box center [446, 376] width 5 height 10
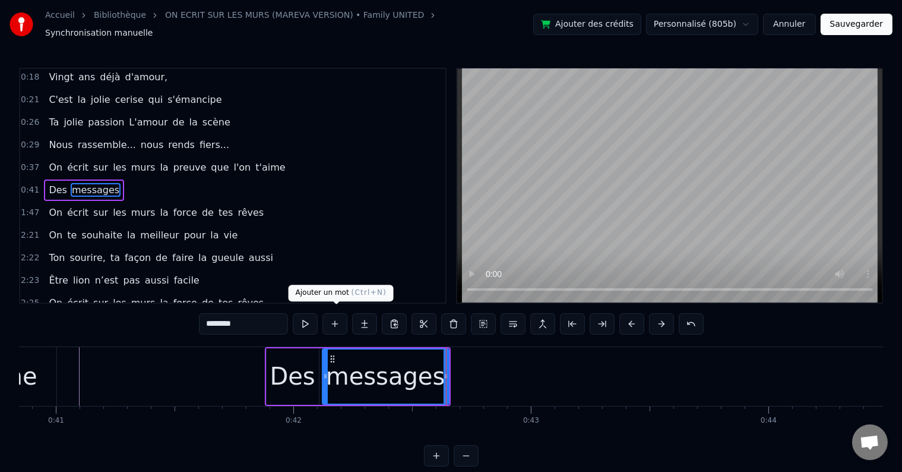
click at [336, 315] on button at bounding box center [335, 323] width 25 height 21
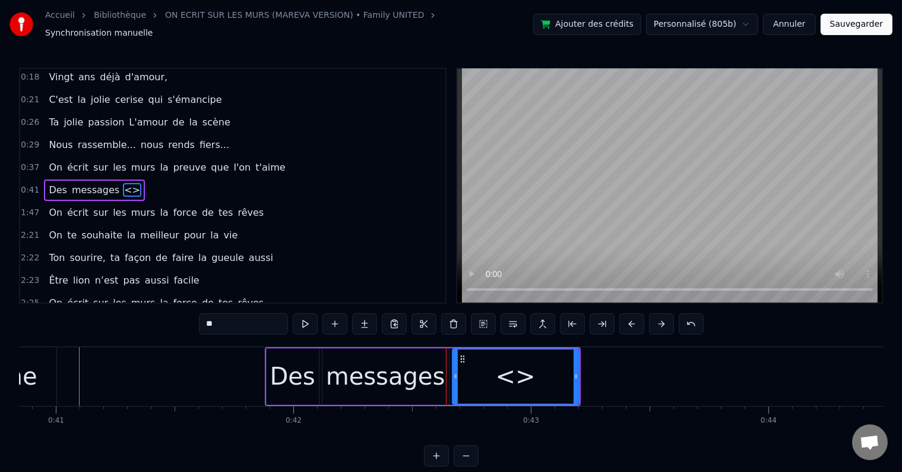
drag, startPoint x: 281, startPoint y: 317, endPoint x: 181, endPoint y: 314, distance: 100.4
click at [181, 314] on div "0:18 Vingt ans déjà d'amour, 0:21 C'est la jolie cerise qui s'émancipe 0:26 Ta …" at bounding box center [451, 267] width 864 height 399
drag, startPoint x: 577, startPoint y: 368, endPoint x: 535, endPoint y: 375, distance: 43.4
click at [534, 375] on div at bounding box center [531, 376] width 5 height 54
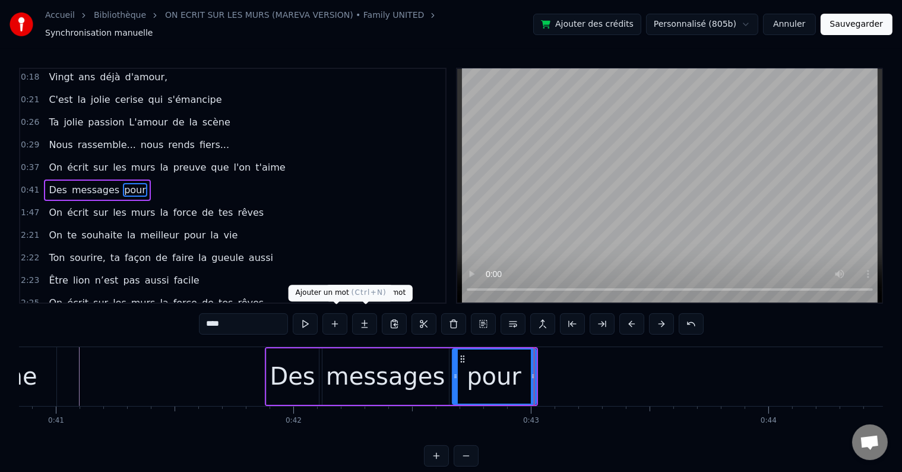
type input "****"
click at [340, 321] on button at bounding box center [335, 323] width 25 height 21
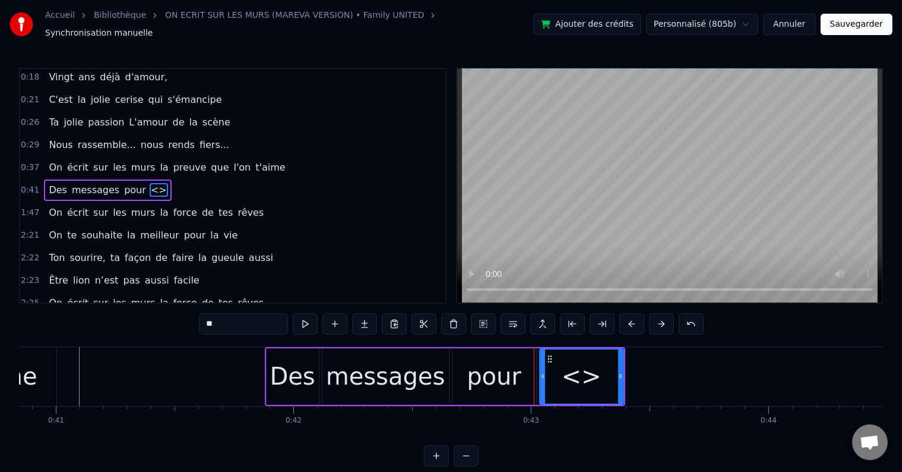
drag, startPoint x: 238, startPoint y: 317, endPoint x: 201, endPoint y: 316, distance: 37.4
click at [201, 316] on input "**" at bounding box center [243, 323] width 89 height 21
type input "***"
drag, startPoint x: 617, startPoint y: 370, endPoint x: 599, endPoint y: 368, distance: 17.9
click at [599, 368] on div "ton" at bounding box center [582, 376] width 83 height 54
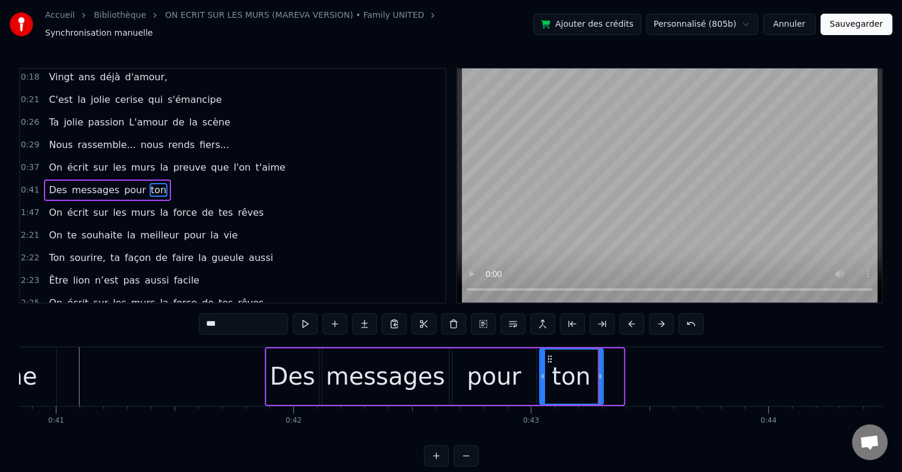
drag, startPoint x: 622, startPoint y: 370, endPoint x: 601, endPoint y: 371, distance: 20.9
click at [601, 371] on icon at bounding box center [600, 376] width 5 height 10
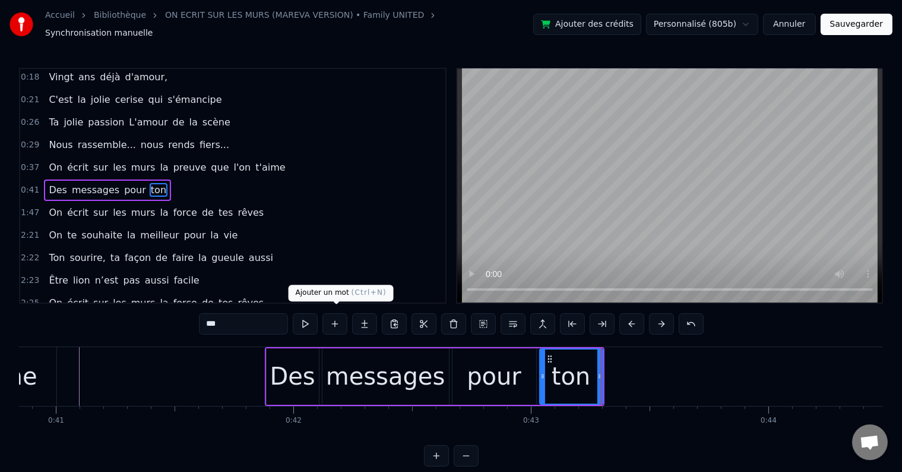
click at [335, 323] on button at bounding box center [335, 323] width 25 height 21
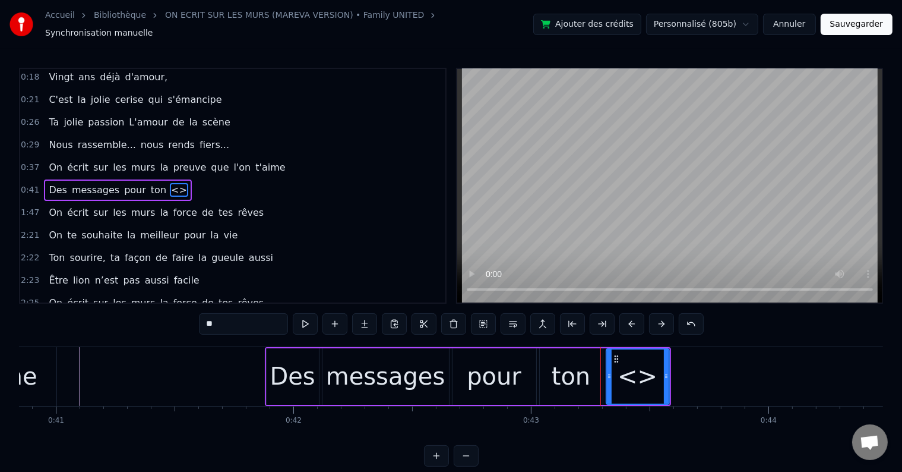
drag, startPoint x: 269, startPoint y: 319, endPoint x: 175, endPoint y: 309, distance: 94.4
click at [175, 309] on div "0:18 Vingt ans déjà d'amour, 0:21 C'est la jolie cerise qui s'émancipe 0:26 Ta …" at bounding box center [451, 267] width 864 height 399
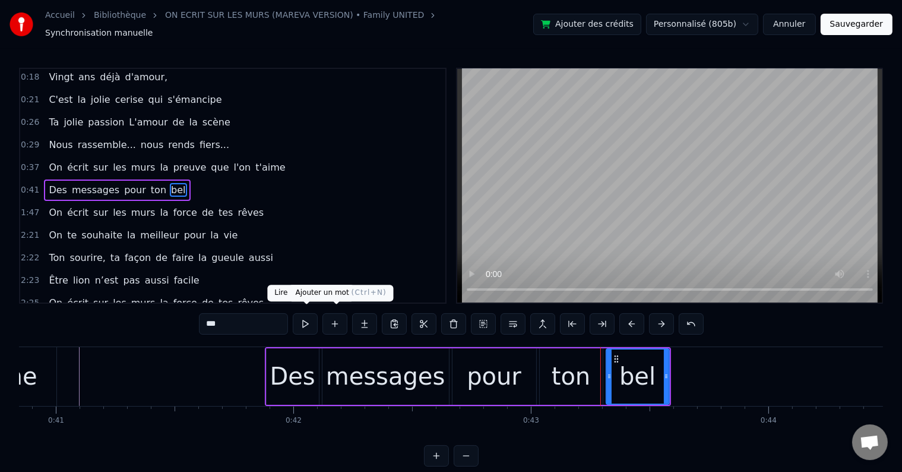
type input "***"
click at [333, 317] on button at bounding box center [335, 323] width 25 height 21
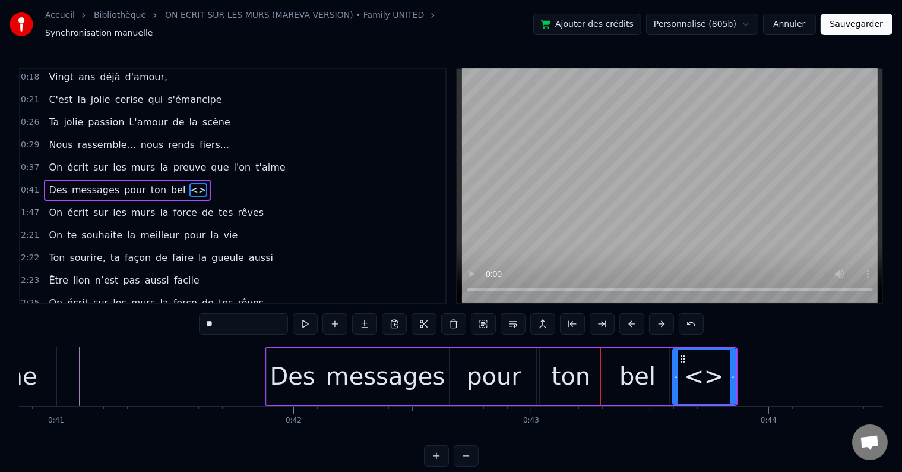
drag, startPoint x: 255, startPoint y: 320, endPoint x: 182, endPoint y: 323, distance: 73.1
click at [182, 323] on div "0:18 Vingt ans déjà d'amour, 0:21 C'est la jolie cerise qui s'émancipe 0:26 Ta …" at bounding box center [451, 267] width 864 height 399
drag, startPoint x: 734, startPoint y: 363, endPoint x: 766, endPoint y: 367, distance: 32.4
click at [766, 367] on div at bounding box center [765, 376] width 5 height 54
type input "******"
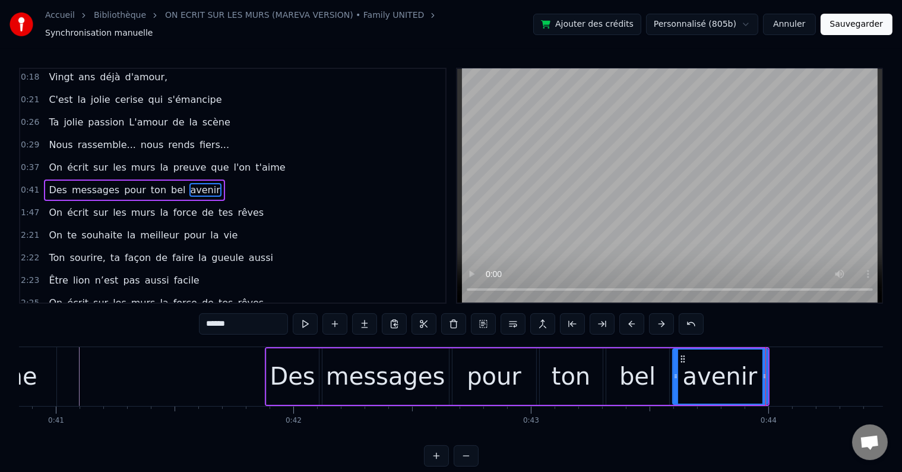
click at [247, 183] on div "0:41 Des messages pour ton bel avenir" at bounding box center [232, 190] width 425 height 23
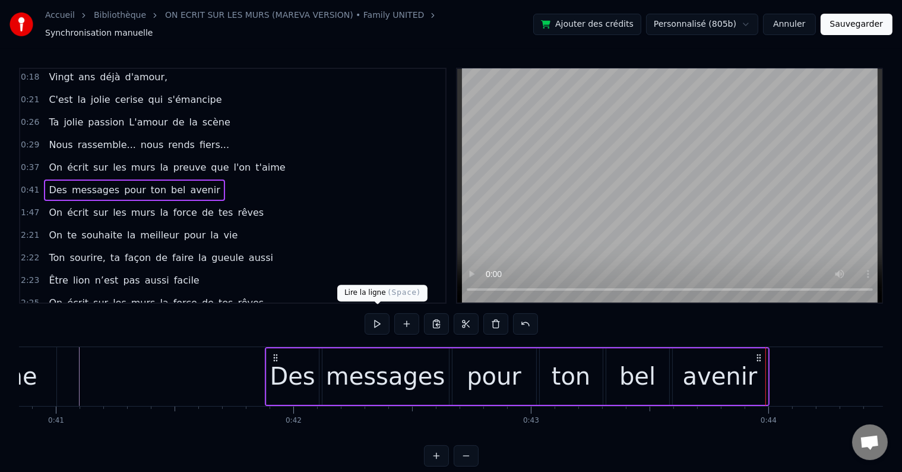
click at [372, 324] on button at bounding box center [377, 323] width 25 height 21
click at [762, 369] on div "avenir" at bounding box center [720, 376] width 95 height 56
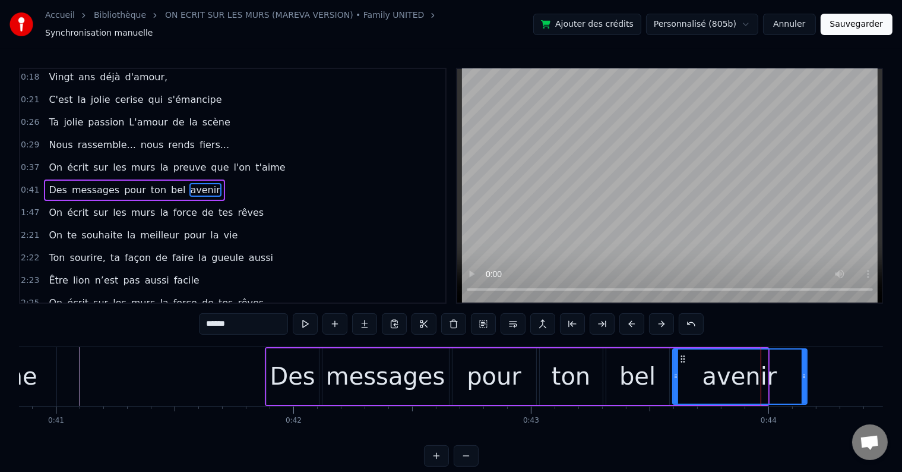
drag, startPoint x: 764, startPoint y: 369, endPoint x: 809, endPoint y: 368, distance: 45.2
click at [807, 371] on icon at bounding box center [804, 376] width 5 height 10
click at [235, 181] on div "0:41 Des messages pour ton bel avenir" at bounding box center [232, 190] width 425 height 23
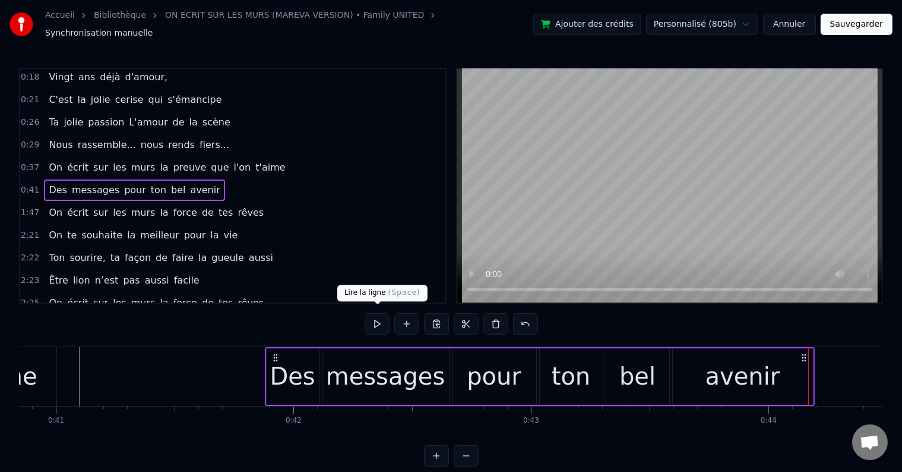
click at [373, 318] on button at bounding box center [377, 323] width 25 height 21
click at [793, 371] on div "avenir" at bounding box center [743, 376] width 140 height 56
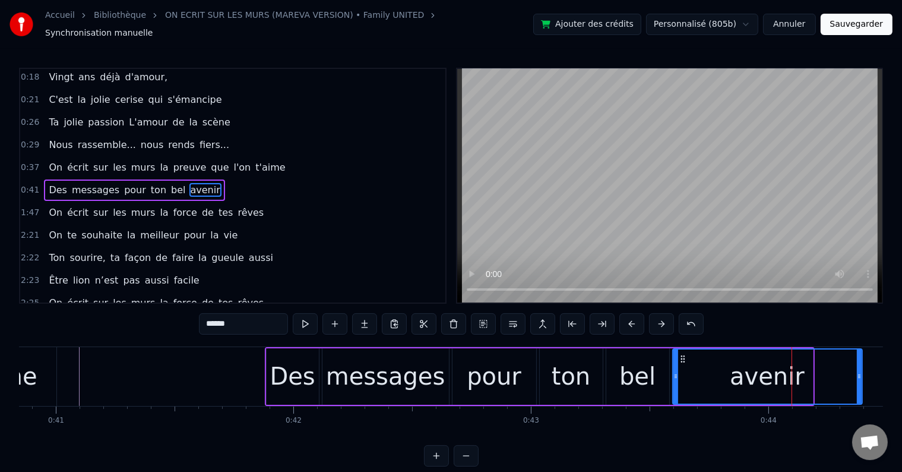
drag, startPoint x: 809, startPoint y: 370, endPoint x: 860, endPoint y: 367, distance: 50.6
click at [860, 371] on icon at bounding box center [859, 376] width 5 height 10
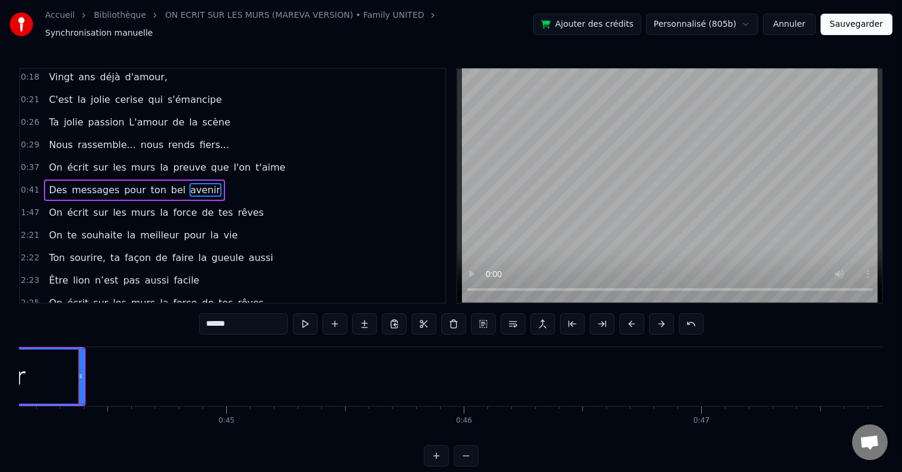
click at [222, 179] on div "0:41 Des messages pour ton bel avenir" at bounding box center [232, 190] width 425 height 23
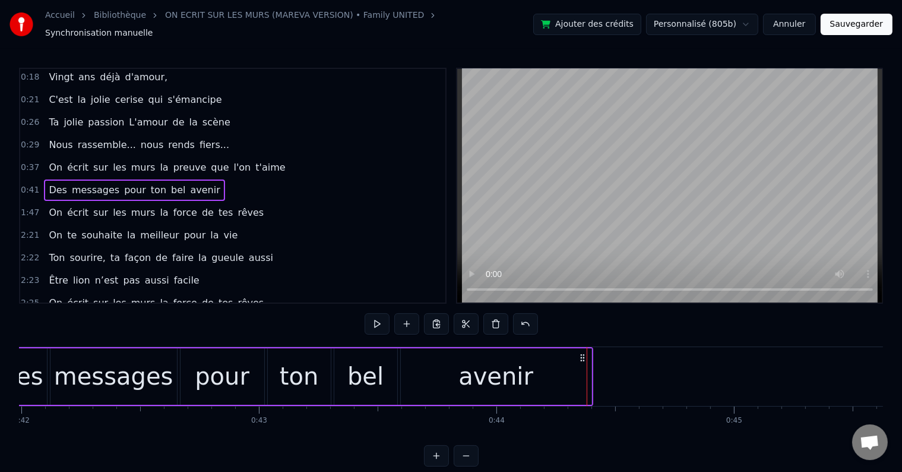
scroll to position [0, 9893]
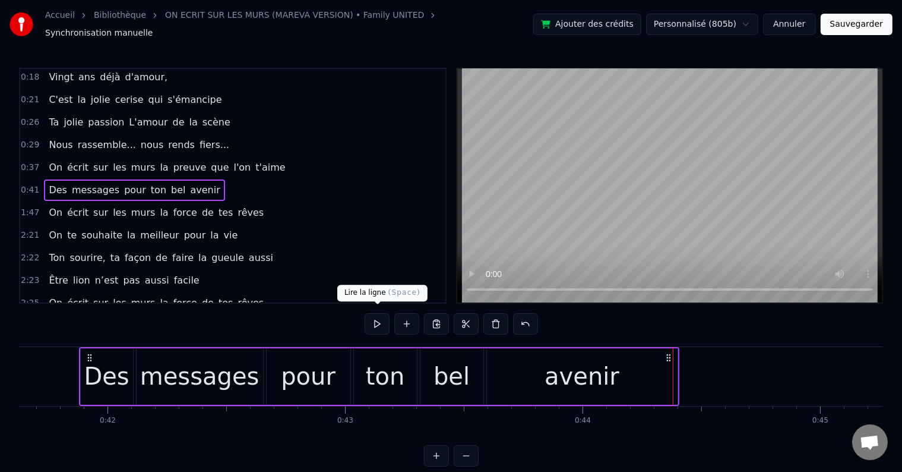
click at [374, 316] on button at bounding box center [377, 323] width 25 height 21
click at [644, 361] on div "avenir" at bounding box center [582, 376] width 191 height 56
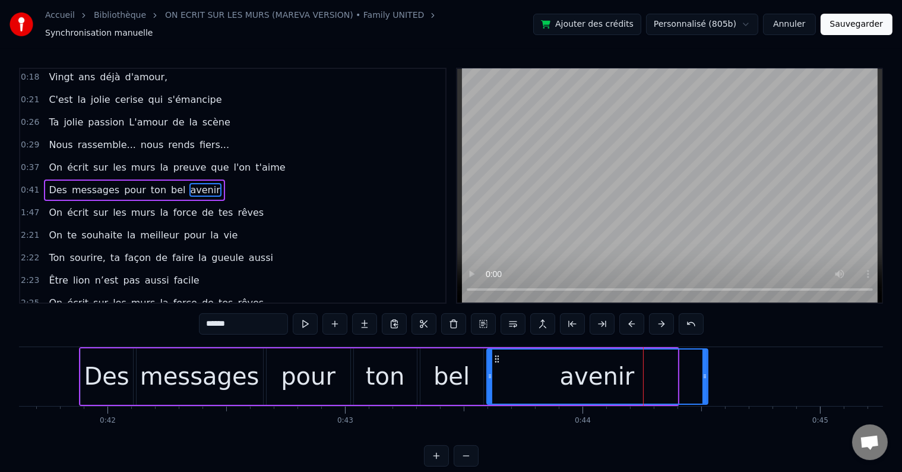
drag, startPoint x: 673, startPoint y: 370, endPoint x: 703, endPoint y: 364, distance: 30.9
click at [703, 364] on div at bounding box center [705, 376] width 5 height 54
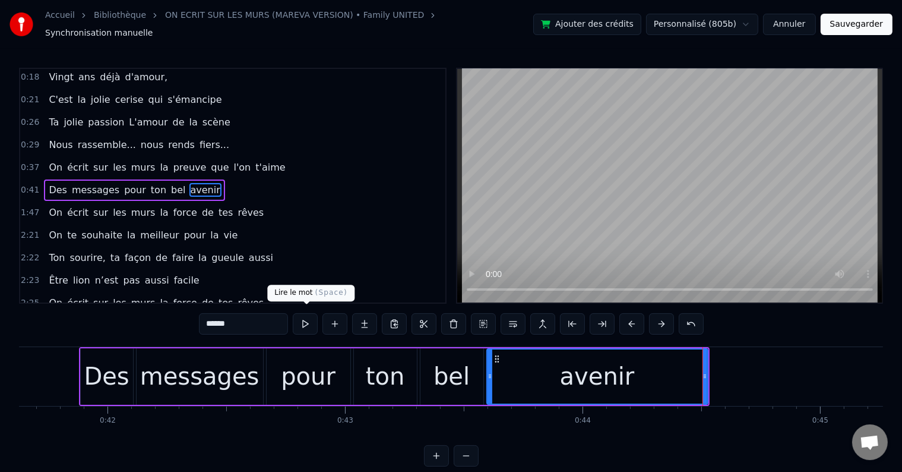
click at [314, 318] on button at bounding box center [305, 323] width 25 height 21
click at [212, 179] on div "0:41 Des messages pour ton bel avenir" at bounding box center [232, 190] width 425 height 23
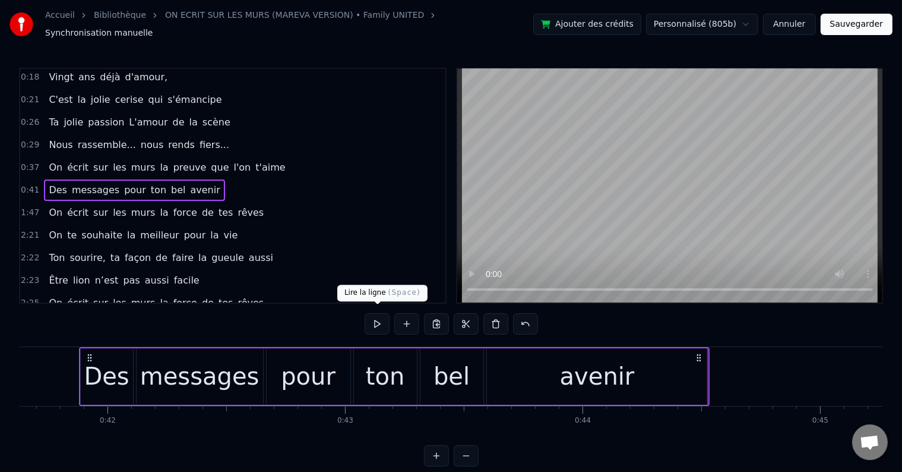
click at [371, 313] on button at bounding box center [377, 323] width 25 height 21
click at [657, 358] on div "avenir" at bounding box center [597, 376] width 221 height 56
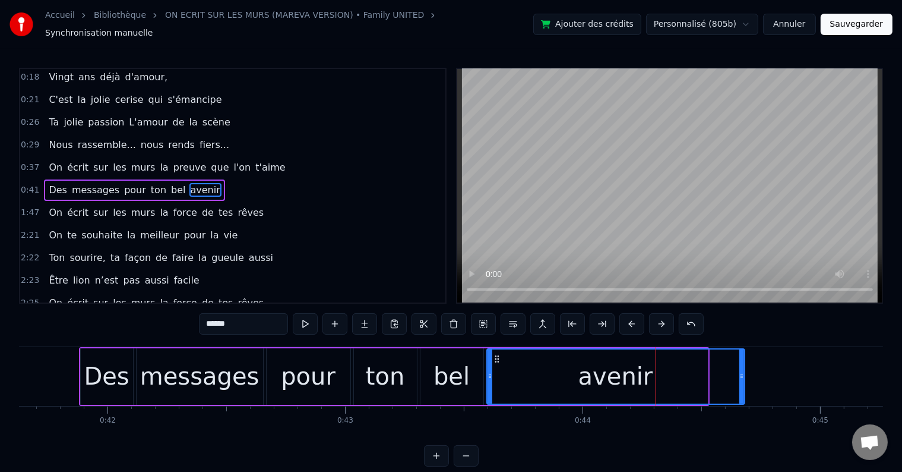
drag, startPoint x: 704, startPoint y: 368, endPoint x: 741, endPoint y: 366, distance: 37.5
click at [741, 371] on icon at bounding box center [742, 376] width 5 height 10
click at [262, 179] on div "0:41 Des messages pour ton bel avenir" at bounding box center [232, 190] width 425 height 23
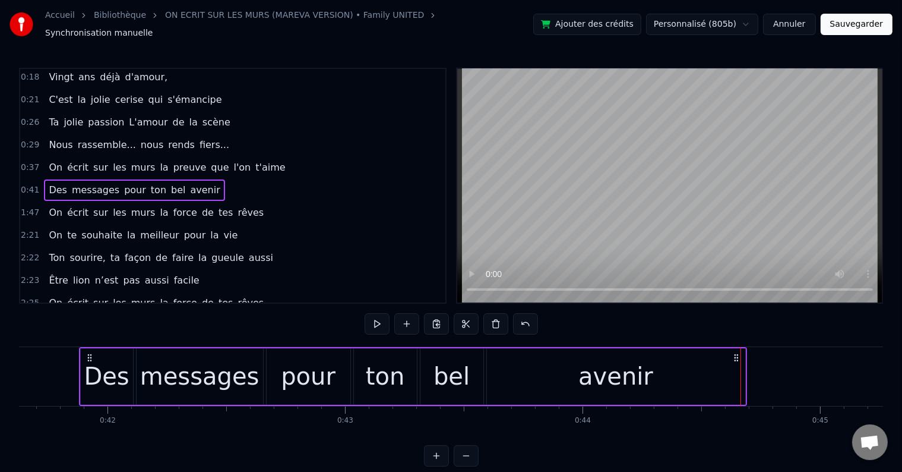
click at [364, 313] on div "0:18 Vingt ans déjà d'amour, 0:21 C'est la jolie cerise qui s'émancipe 0:26 Ta …" at bounding box center [451, 267] width 864 height 399
click at [373, 314] on button at bounding box center [377, 323] width 25 height 21
click at [703, 371] on div "avenir" at bounding box center [616, 376] width 258 height 56
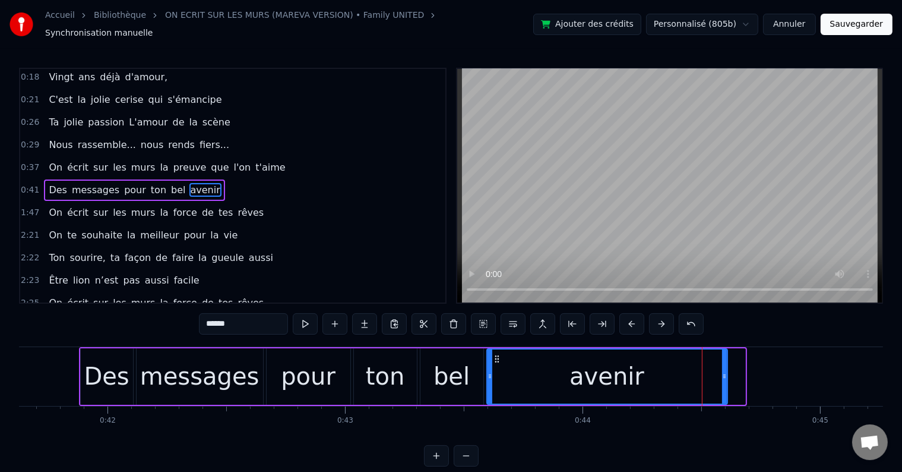
drag, startPoint x: 743, startPoint y: 368, endPoint x: 725, endPoint y: 370, distance: 17.9
click at [725, 371] on icon at bounding box center [724, 376] width 5 height 10
click at [239, 203] on div "1:47 On écrit sur les murs la force de tes rêves" at bounding box center [232, 212] width 425 height 23
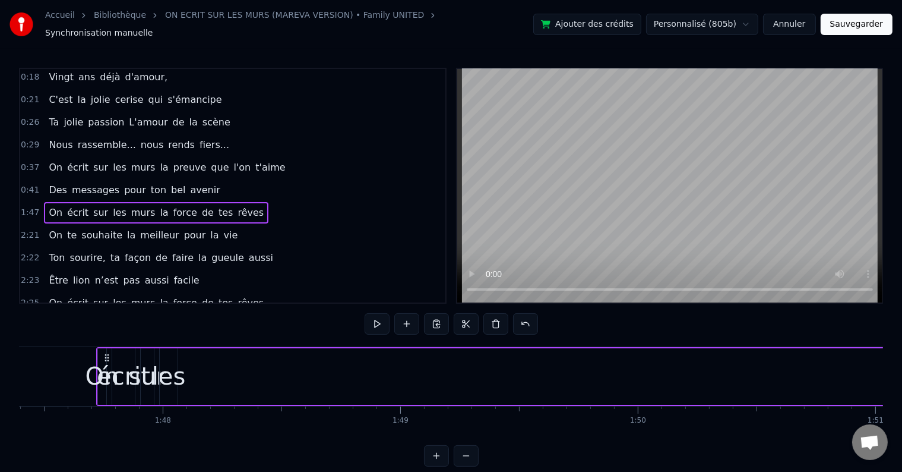
scroll to position [0, 25540]
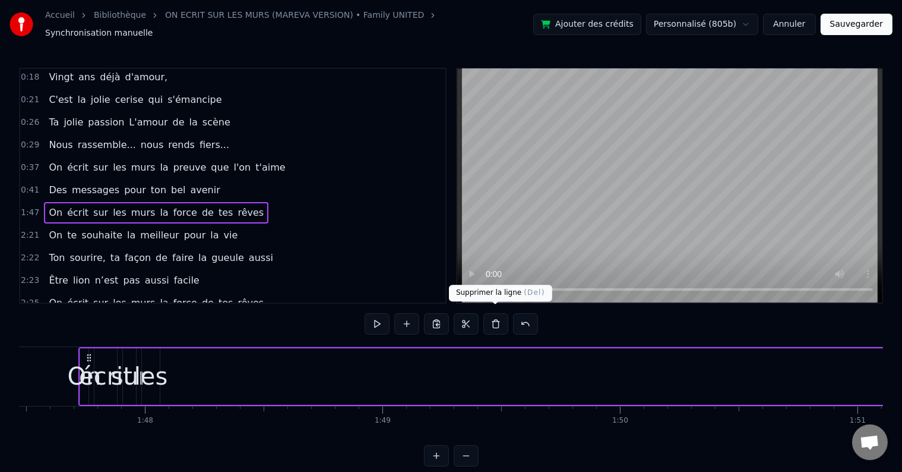
click at [501, 314] on button at bounding box center [496, 323] width 25 height 21
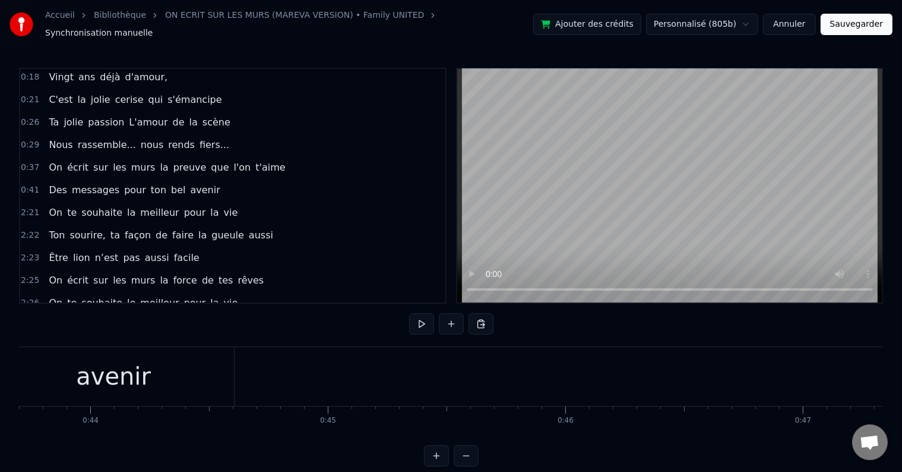
scroll to position [0, 10410]
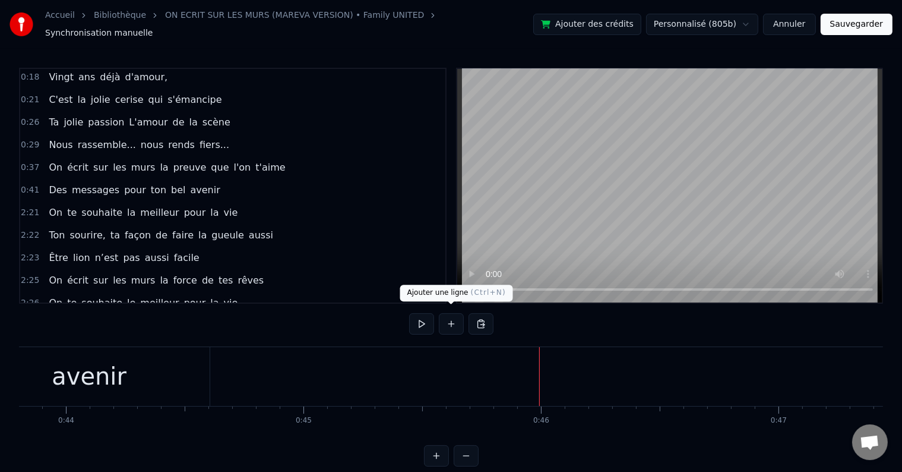
click at [453, 320] on button at bounding box center [451, 323] width 25 height 21
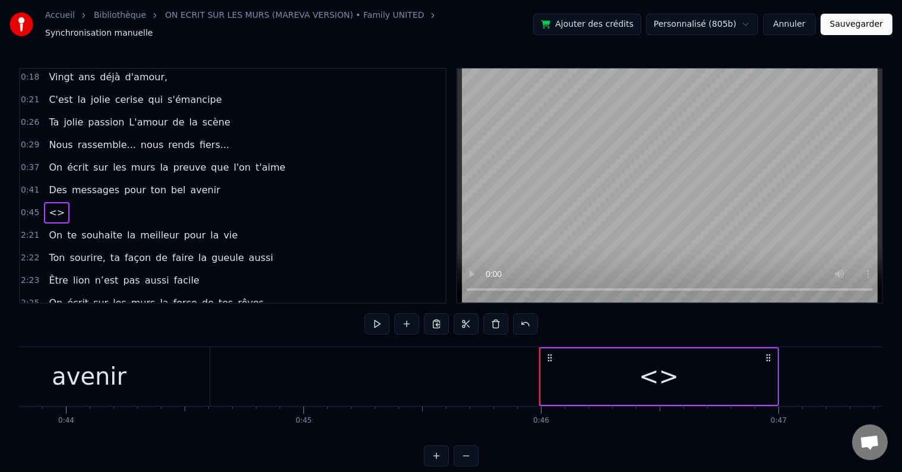
click at [656, 378] on div "<>" at bounding box center [659, 376] width 40 height 36
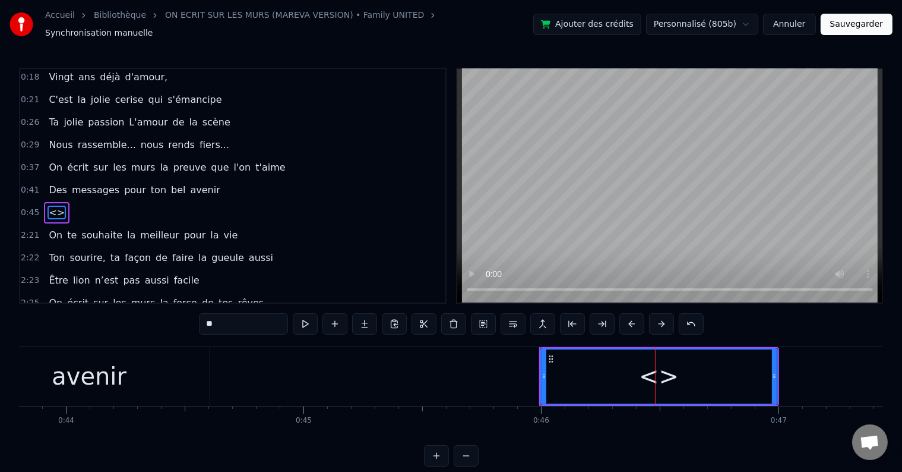
scroll to position [25, 0]
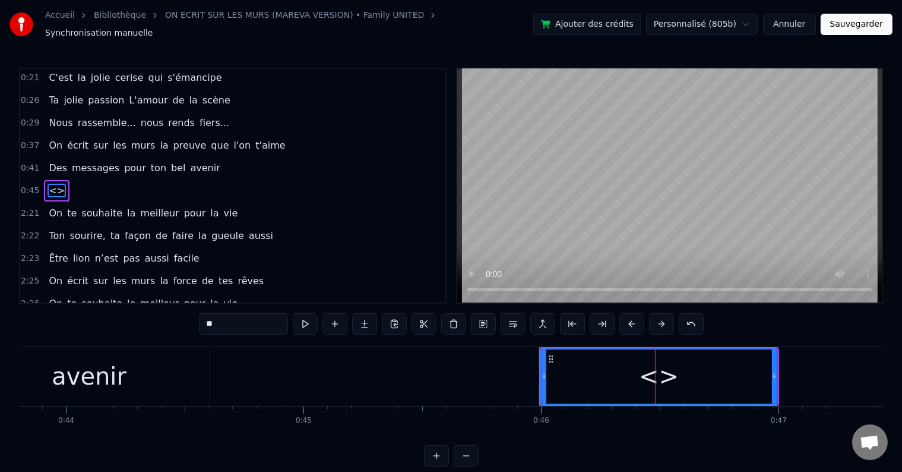
drag, startPoint x: 222, startPoint y: 321, endPoint x: 150, endPoint y: 317, distance: 71.5
click at [150, 317] on div "0:18 Vingt ans déjà d'amour, 0:21 C'est la jolie cerise qui s'émancipe 0:26 Ta …" at bounding box center [451, 267] width 864 height 399
type input "*"
type input "**"
click at [340, 315] on button at bounding box center [335, 323] width 25 height 21
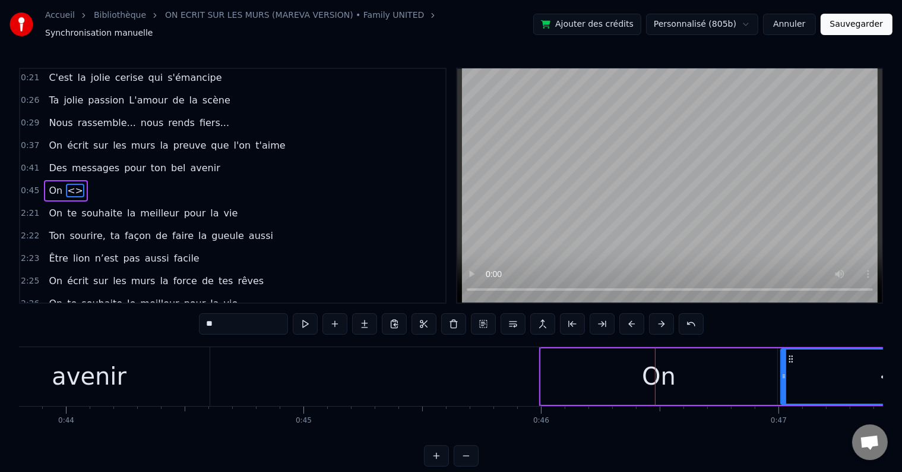
drag, startPoint x: 253, startPoint y: 321, endPoint x: 153, endPoint y: 318, distance: 99.8
click at [153, 318] on div "0:18 Vingt ans déjà d'amour, 0:21 C'est la jolie cerise qui s'émancipe 0:26 Ta …" at bounding box center [451, 267] width 864 height 399
drag, startPoint x: 783, startPoint y: 364, endPoint x: 806, endPoint y: 361, distance: 23.4
click at [793, 361] on div at bounding box center [790, 376] width 5 height 54
click at [749, 365] on div "On" at bounding box center [659, 376] width 236 height 56
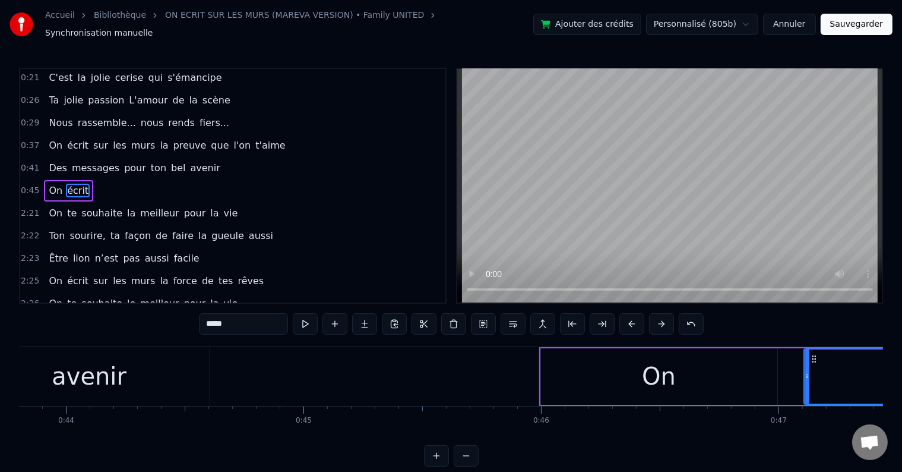
type input "**"
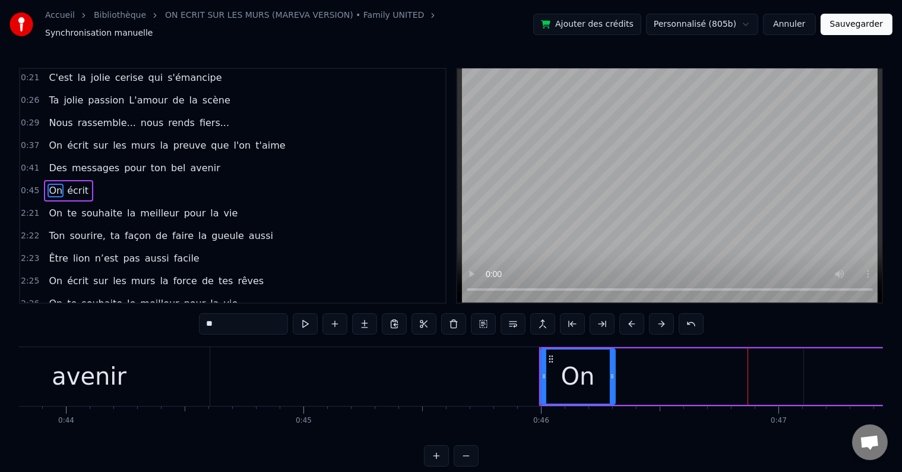
drag, startPoint x: 772, startPoint y: 371, endPoint x: 607, endPoint y: 385, distance: 165.8
click at [610, 385] on div at bounding box center [612, 376] width 5 height 54
click at [297, 319] on button at bounding box center [305, 323] width 25 height 21
drag, startPoint x: 610, startPoint y: 367, endPoint x: 636, endPoint y: 371, distance: 26.4
click at [636, 371] on icon at bounding box center [637, 376] width 5 height 10
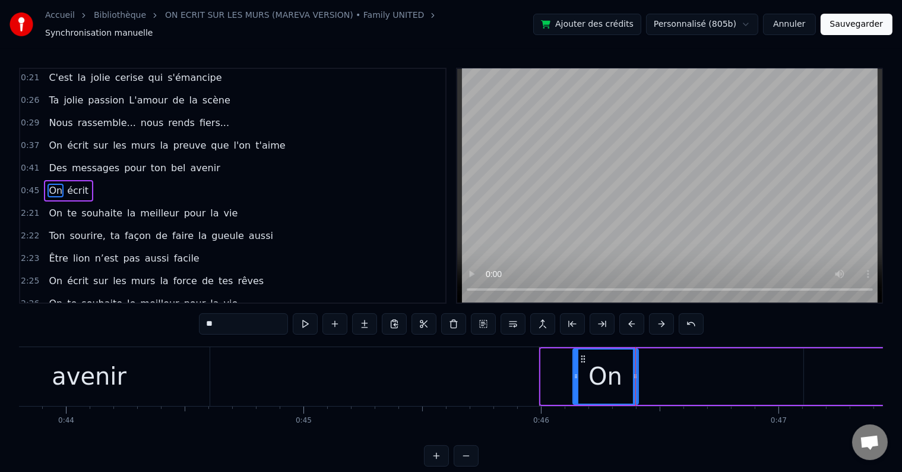
drag, startPoint x: 541, startPoint y: 368, endPoint x: 573, endPoint y: 365, distance: 32.3
click at [574, 365] on div at bounding box center [576, 376] width 5 height 54
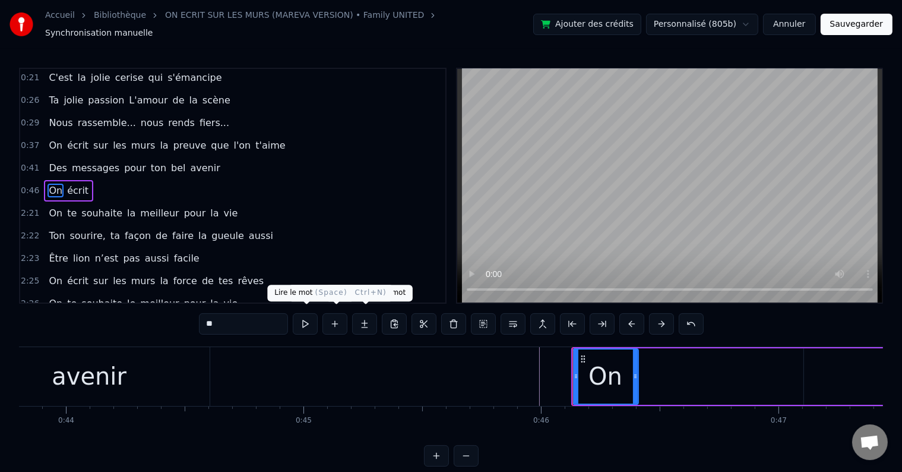
click at [309, 318] on button at bounding box center [305, 323] width 25 height 21
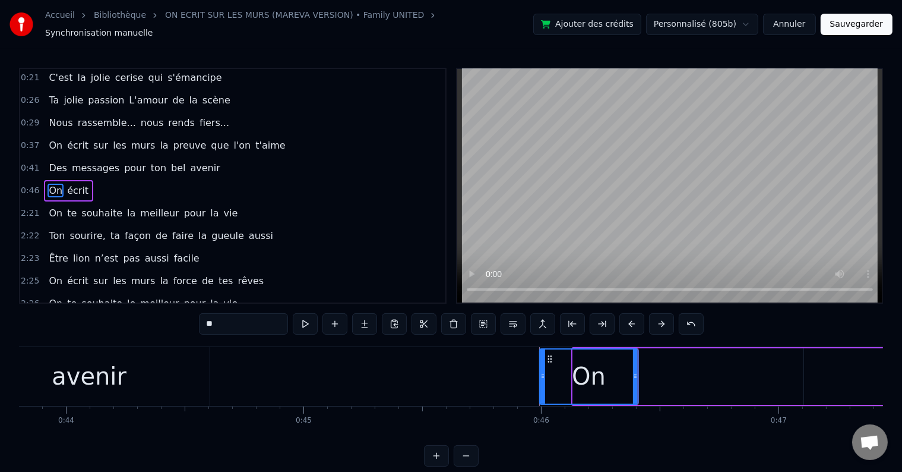
drag, startPoint x: 575, startPoint y: 367, endPoint x: 539, endPoint y: 372, distance: 36.0
click at [541, 372] on icon at bounding box center [543, 376] width 5 height 10
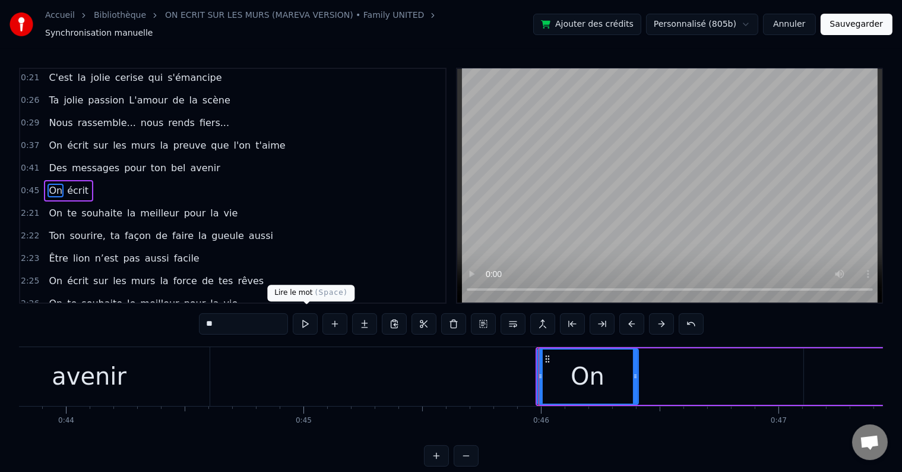
click at [306, 318] on button at bounding box center [305, 323] width 25 height 21
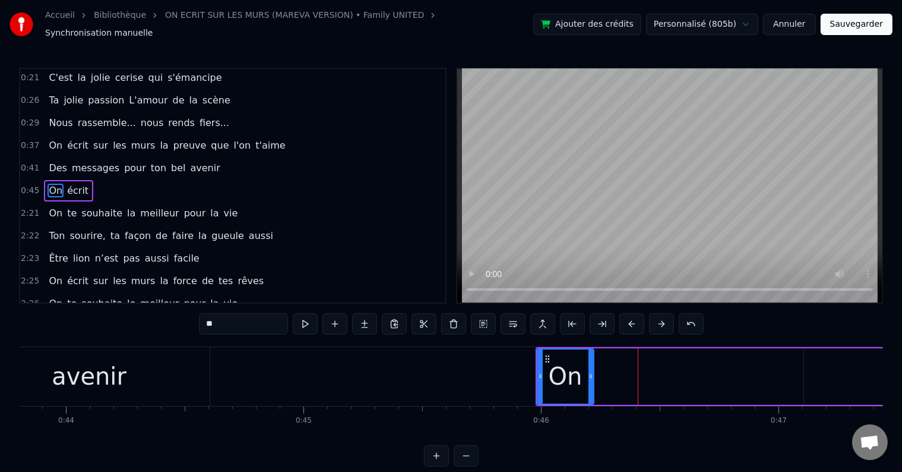
drag, startPoint x: 637, startPoint y: 369, endPoint x: 593, endPoint y: 377, distance: 44.6
click at [593, 377] on div at bounding box center [591, 376] width 5 height 54
click at [745, 372] on div "On écrit" at bounding box center [778, 376] width 484 height 59
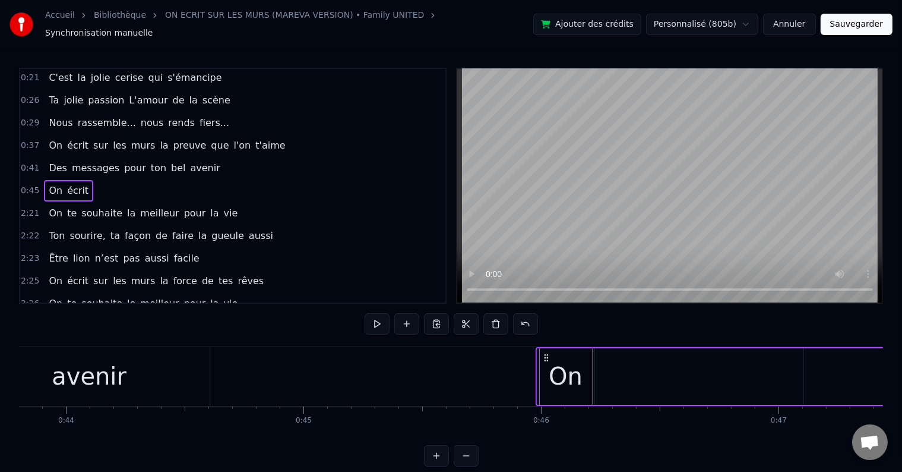
click at [840, 368] on div "écrit" at bounding box center [910, 376] width 213 height 56
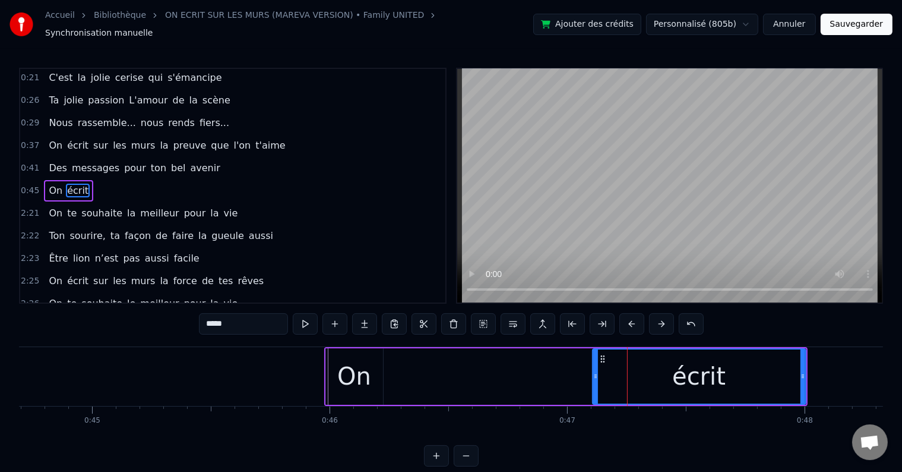
scroll to position [0, 10668]
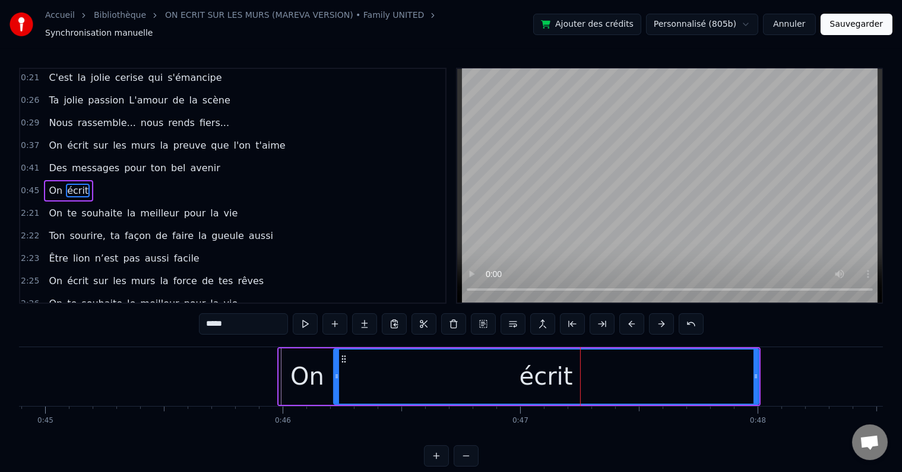
drag, startPoint x: 547, startPoint y: 367, endPoint x: 335, endPoint y: 381, distance: 212.6
click at [335, 381] on div at bounding box center [336, 376] width 5 height 54
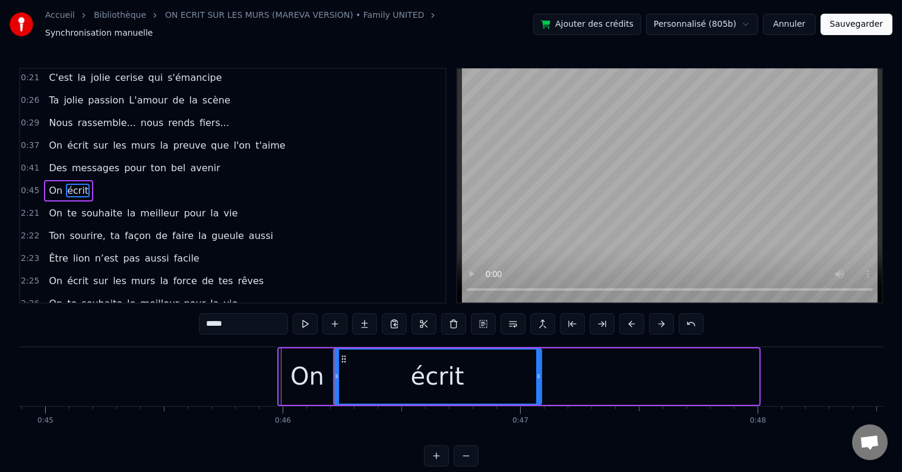
drag, startPoint x: 755, startPoint y: 369, endPoint x: 542, endPoint y: 378, distance: 212.9
click at [541, 378] on div at bounding box center [538, 376] width 5 height 54
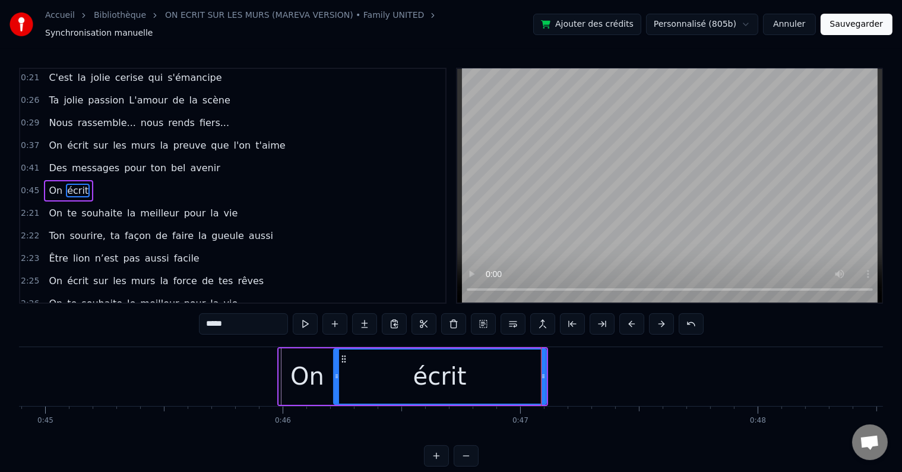
click at [195, 179] on div "0:45 On écrit" at bounding box center [232, 190] width 425 height 23
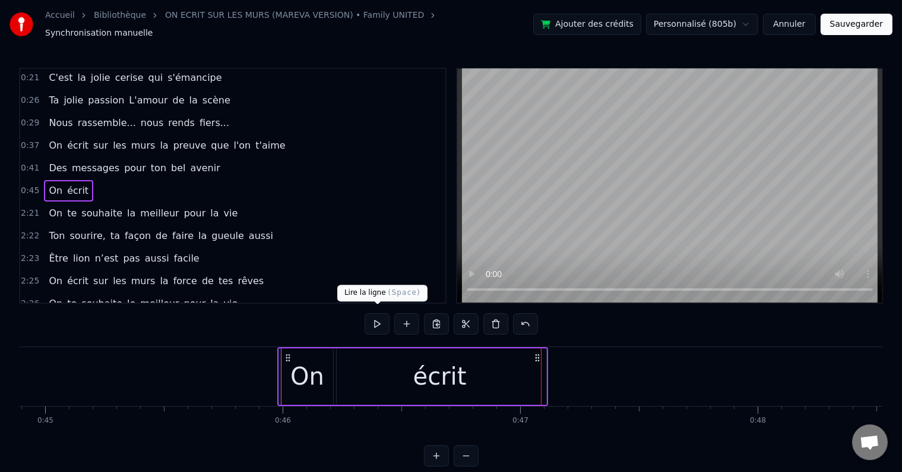
click at [375, 318] on button at bounding box center [377, 323] width 25 height 21
click at [534, 368] on div "écrit" at bounding box center [440, 376] width 213 height 56
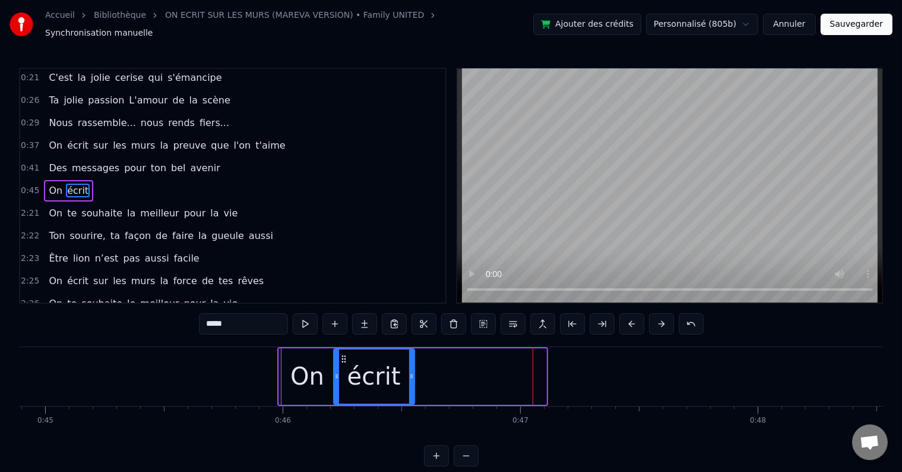
drag, startPoint x: 543, startPoint y: 368, endPoint x: 406, endPoint y: 377, distance: 136.9
click at [409, 377] on div at bounding box center [411, 376] width 5 height 54
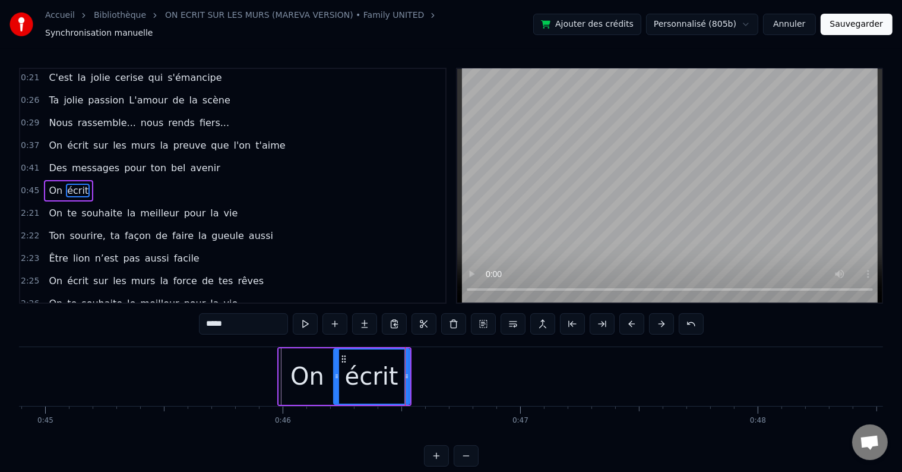
click at [298, 323] on button at bounding box center [305, 323] width 25 height 21
click at [159, 182] on div "0:45 On écrit" at bounding box center [232, 190] width 425 height 23
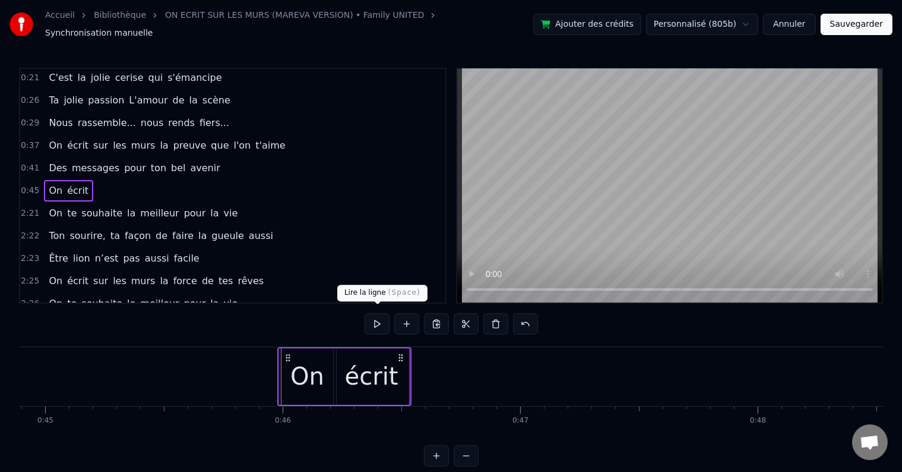
click at [370, 318] on button at bounding box center [377, 323] width 25 height 21
click at [68, 184] on span "écrit" at bounding box center [78, 191] width 24 height 14
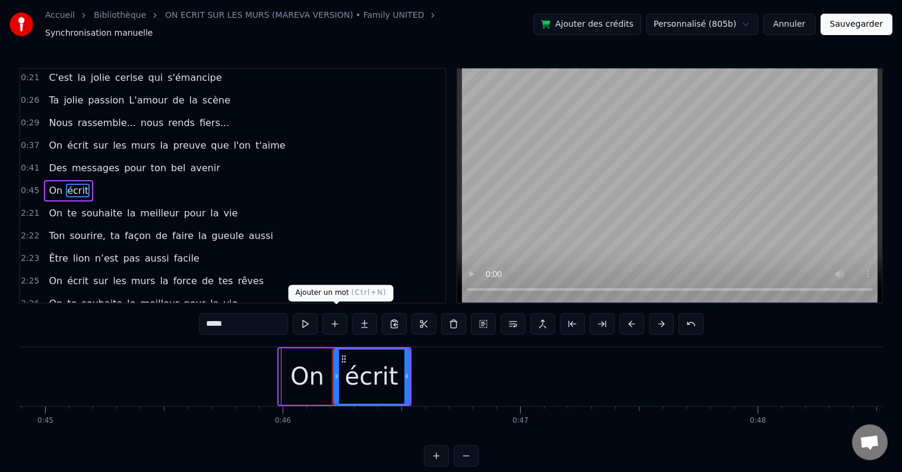
click at [335, 316] on button at bounding box center [335, 323] width 25 height 21
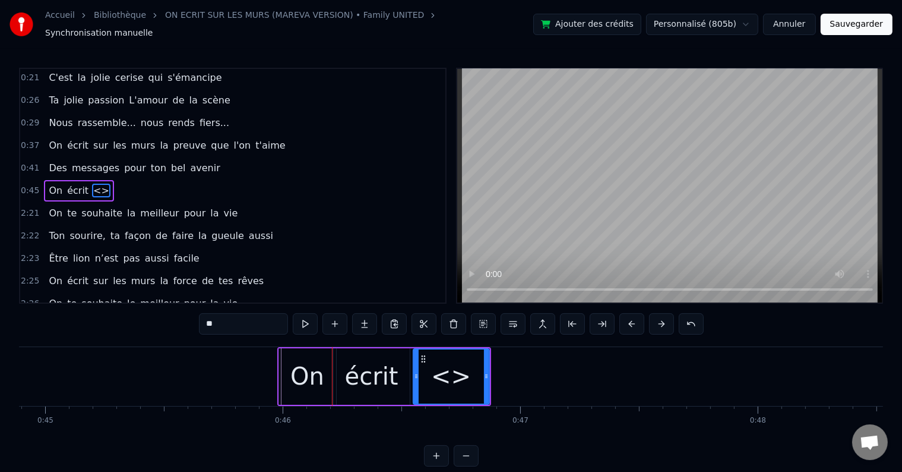
drag, startPoint x: 263, startPoint y: 318, endPoint x: 199, endPoint y: 318, distance: 63.6
click at [199, 318] on div "0:18 Vingt ans déjà d'amour, 0:21 C'est la jolie cerise qui s'émancipe 0:26 Ta …" at bounding box center [451, 267] width 864 height 399
type input "***"
click at [338, 318] on button at bounding box center [335, 323] width 25 height 21
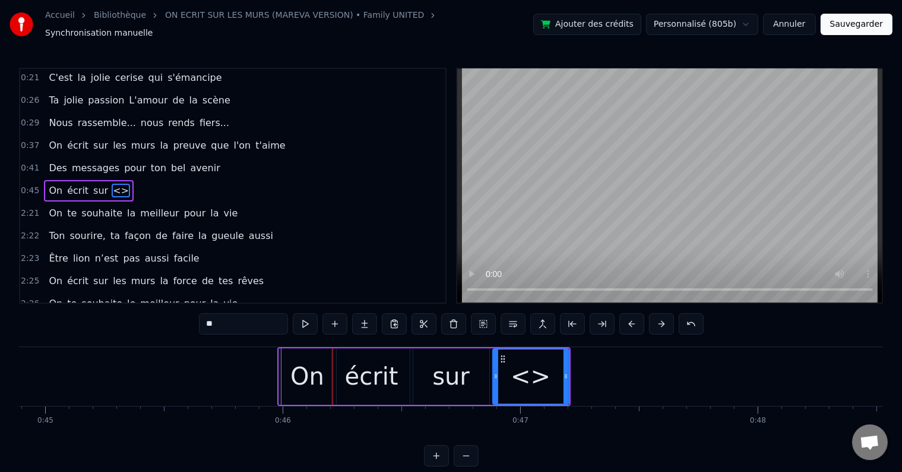
drag, startPoint x: 270, startPoint y: 321, endPoint x: 178, endPoint y: 324, distance: 92.1
click at [178, 324] on div "0:18 Vingt ans déjà d'amour, 0:21 C'est la jolie cerise qui s'émancipe 0:26 Ta …" at bounding box center [451, 267] width 864 height 399
type input "***"
click at [333, 318] on button at bounding box center [335, 323] width 25 height 21
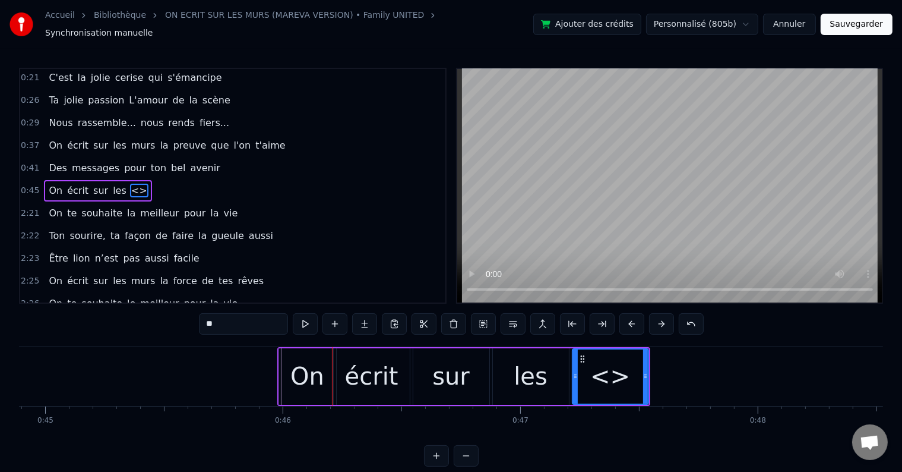
drag, startPoint x: 263, startPoint y: 318, endPoint x: 187, endPoint y: 321, distance: 76.7
click at [187, 321] on div "0:18 Vingt ans déjà d'amour, 0:21 C'est la jolie cerise qui s'émancipe 0:26 Ta …" at bounding box center [451, 267] width 864 height 399
type input "****"
click at [339, 316] on button at bounding box center [335, 323] width 25 height 21
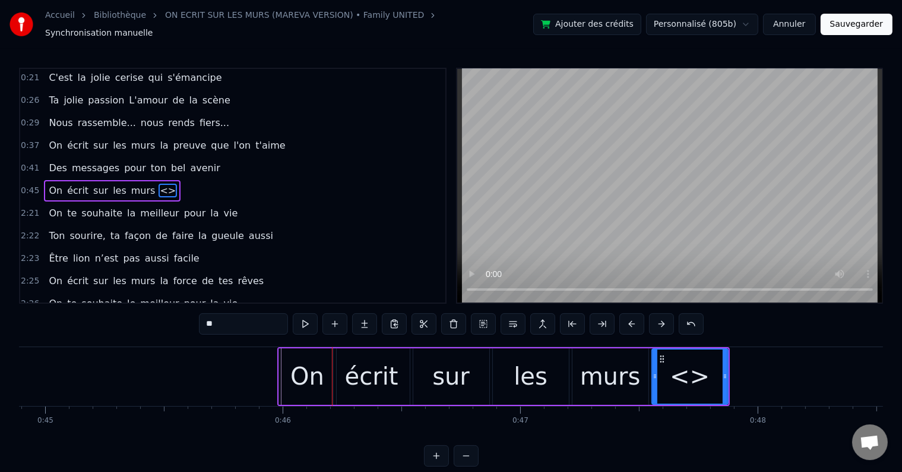
drag, startPoint x: 236, startPoint y: 326, endPoint x: 163, endPoint y: 327, distance: 73.1
click at [163, 327] on div "0:18 Vingt ans déjà d'amour, 0:21 C'est la jolie cerise qui s'émancipe 0:26 Ta …" at bounding box center [451, 267] width 864 height 399
type input "**"
click at [330, 316] on button at bounding box center [335, 323] width 25 height 21
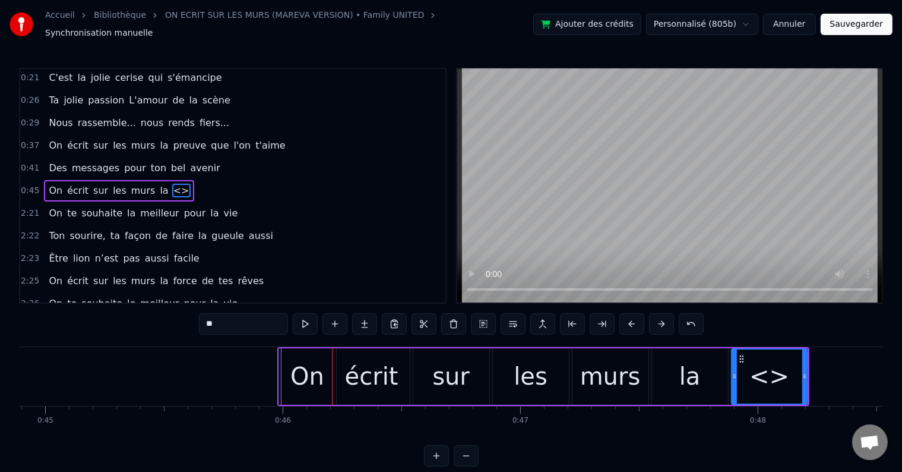
drag, startPoint x: 201, startPoint y: 320, endPoint x: 185, endPoint y: 318, distance: 16.1
click at [185, 318] on div "0:18 Vingt ans déjà d'amour, 0:21 C'est la jolie cerise qui s'émancipe 0:26 Ta …" at bounding box center [451, 267] width 864 height 399
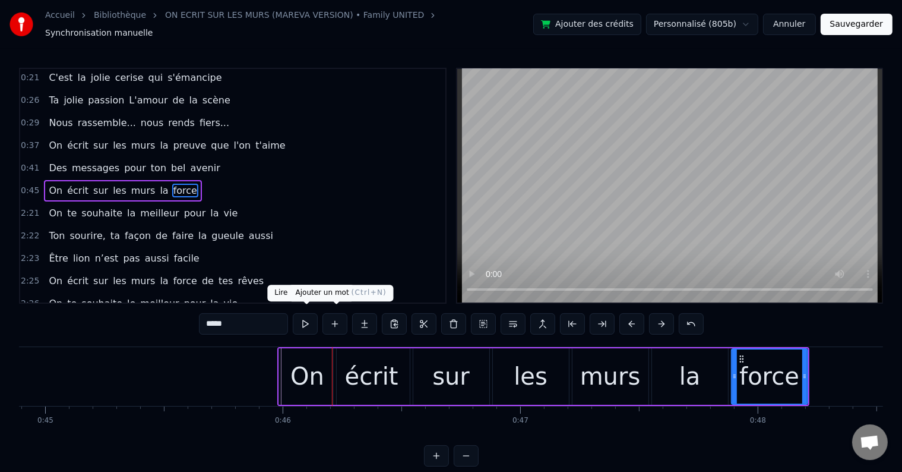
type input "*****"
click at [335, 318] on button at bounding box center [335, 323] width 25 height 21
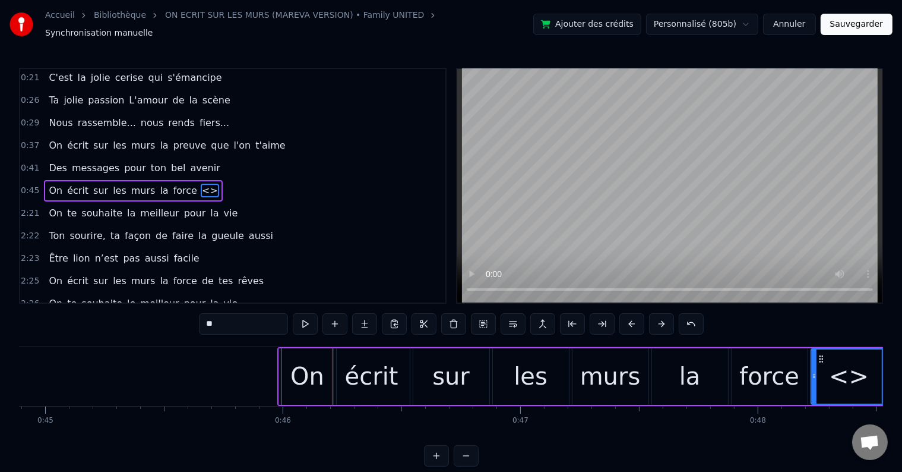
drag, startPoint x: 233, startPoint y: 314, endPoint x: 200, endPoint y: 319, distance: 33.7
click at [200, 319] on div "0:18 Vingt ans déjà d'amour, 0:21 C'est la jolie cerise qui s'émancipe 0:26 Ta …" at bounding box center [451, 267] width 864 height 399
type input "**"
click at [333, 318] on button at bounding box center [335, 323] width 25 height 21
drag, startPoint x: 261, startPoint y: 317, endPoint x: 166, endPoint y: 324, distance: 95.9
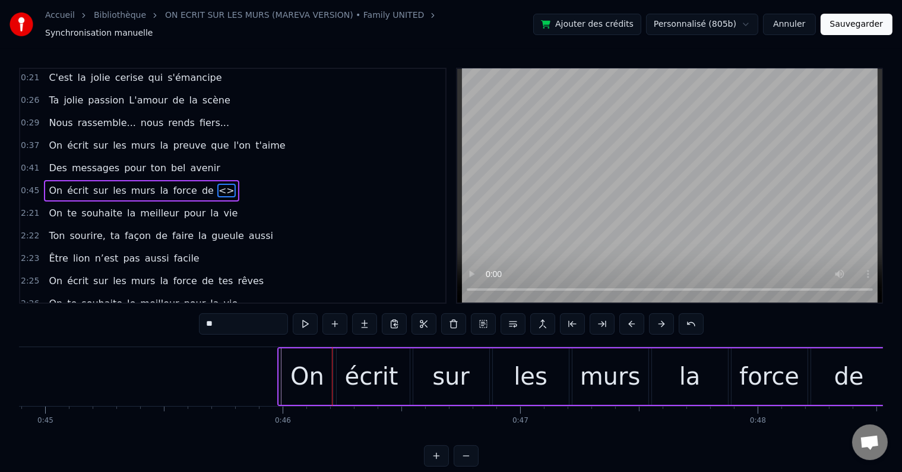
click at [166, 324] on div "0:18 Vingt ans déjà d'amour, 0:21 C'est la jolie cerise qui s'émancipe 0:26 Ta …" at bounding box center [451, 267] width 864 height 399
type input "***"
click at [330, 317] on button at bounding box center [335, 323] width 25 height 21
drag, startPoint x: 242, startPoint y: 314, endPoint x: 167, endPoint y: 324, distance: 76.2
click at [167, 324] on div "0:18 Vingt ans déjà d'amour, 0:21 C'est la jolie cerise qui s'émancipe 0:26 Ta …" at bounding box center [451, 267] width 864 height 399
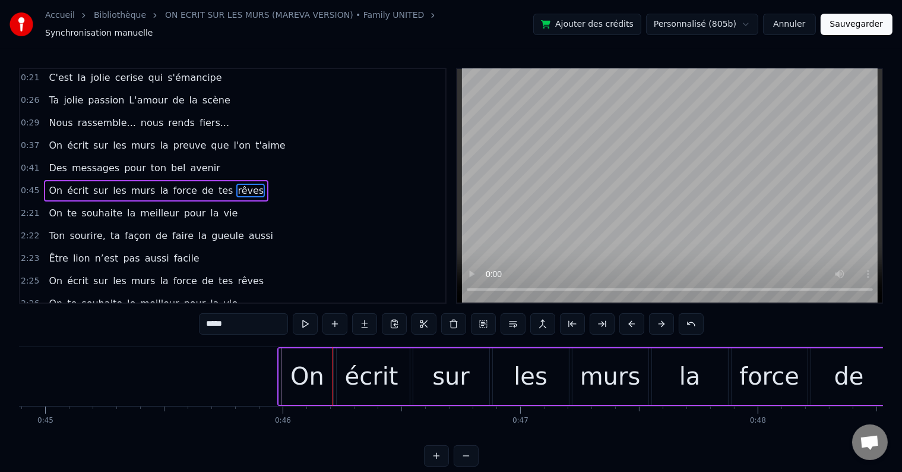
type input "*****"
click at [250, 179] on div "0:45 On écrit sur les murs la force de tes rêves" at bounding box center [232, 190] width 425 height 23
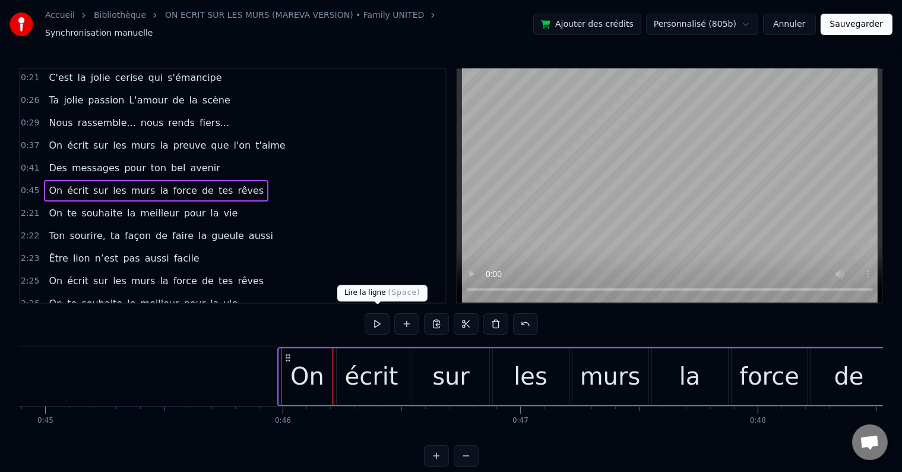
click at [372, 323] on button at bounding box center [377, 323] width 25 height 21
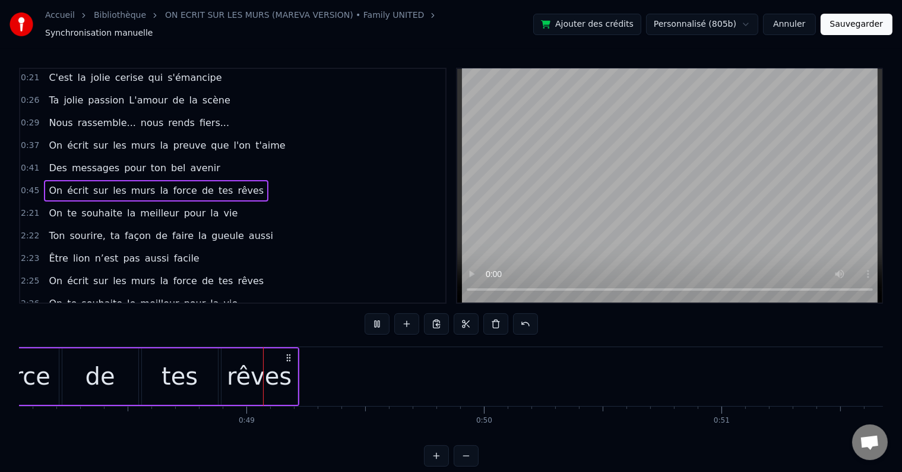
scroll to position [0, 11426]
click at [278, 364] on div "rêves" at bounding box center [251, 376] width 76 height 56
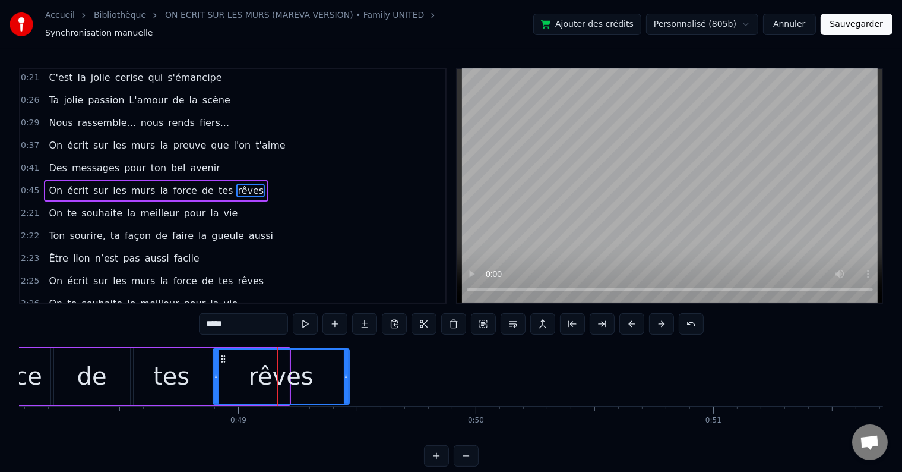
drag, startPoint x: 285, startPoint y: 368, endPoint x: 348, endPoint y: 371, distance: 63.6
click at [348, 371] on icon at bounding box center [346, 376] width 5 height 10
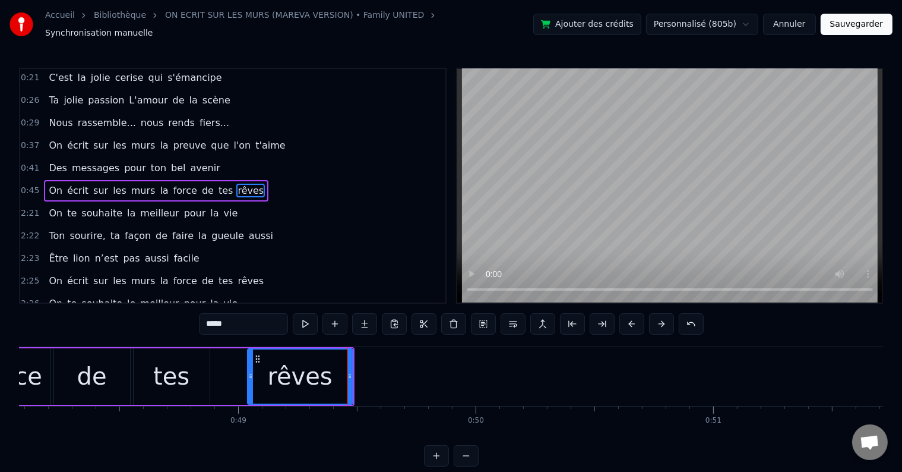
drag, startPoint x: 216, startPoint y: 370, endPoint x: 251, endPoint y: 369, distance: 35.1
click at [251, 371] on icon at bounding box center [250, 376] width 5 height 10
click at [188, 354] on div "tes" at bounding box center [172, 376] width 76 height 56
type input "***"
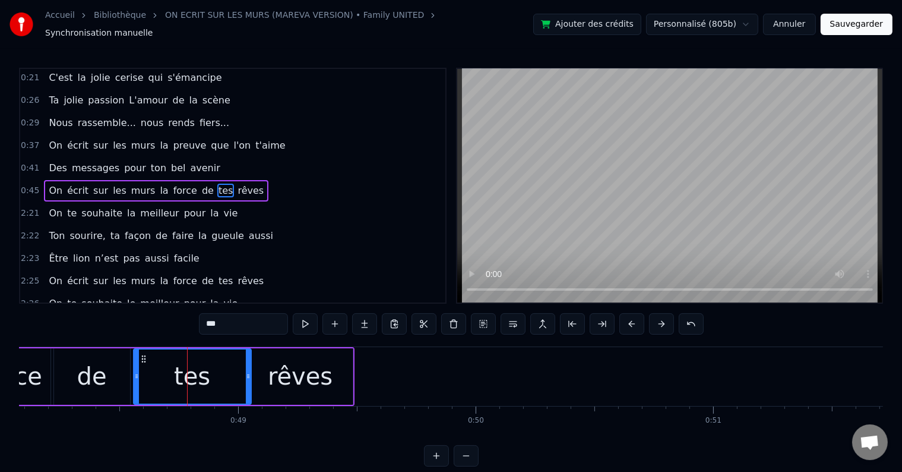
drag, startPoint x: 204, startPoint y: 368, endPoint x: 242, endPoint y: 368, distance: 38.0
click at [246, 371] on icon at bounding box center [248, 376] width 5 height 10
drag, startPoint x: 134, startPoint y: 369, endPoint x: 153, endPoint y: 370, distance: 18.4
click at [153, 371] on icon at bounding box center [155, 376] width 5 height 10
click at [246, 182] on div "0:45 On écrit sur les murs la force de tes rêves" at bounding box center [232, 190] width 425 height 23
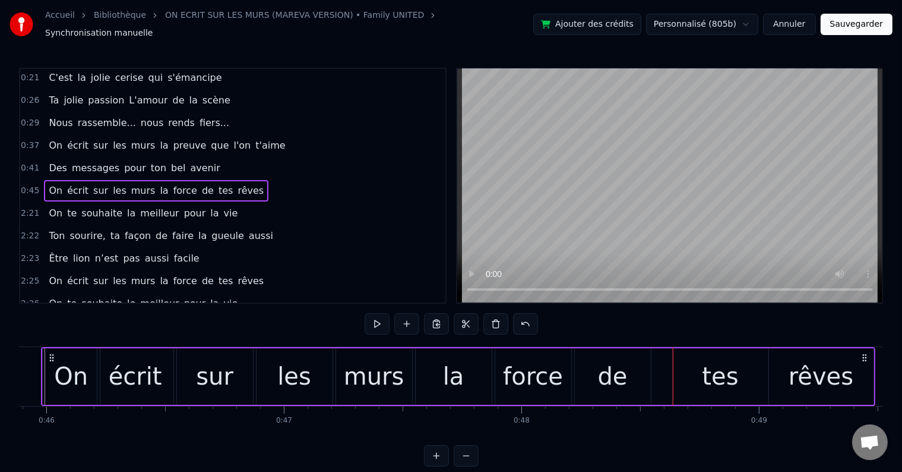
scroll to position [0, 10867]
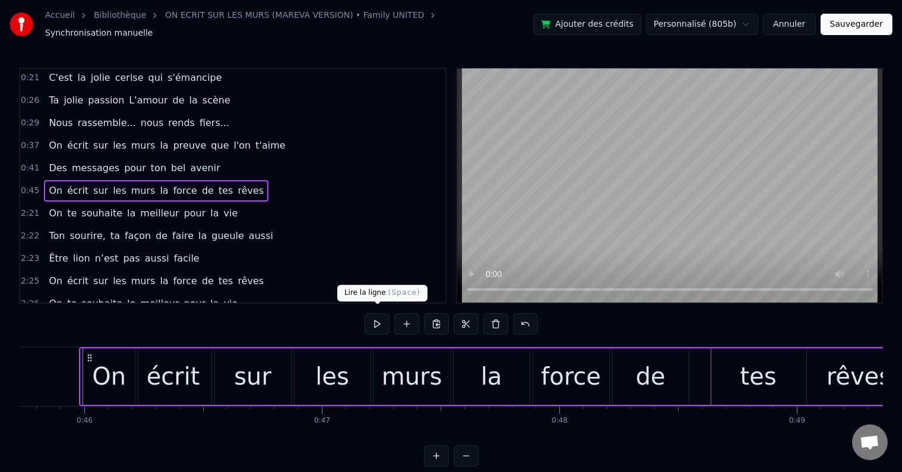
click at [375, 314] on button at bounding box center [377, 323] width 25 height 21
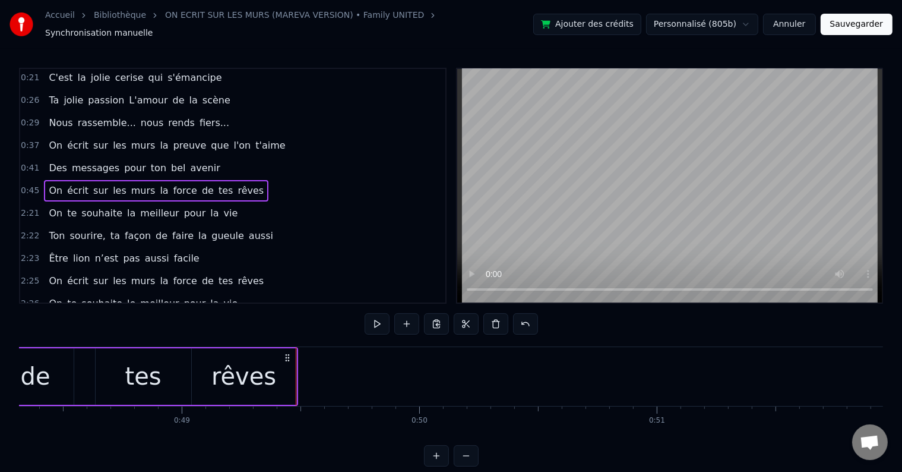
scroll to position [0, 11621]
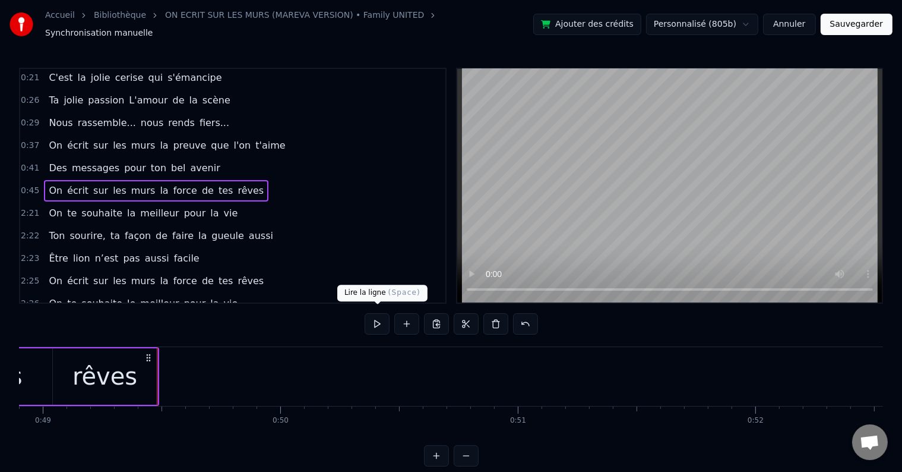
click at [376, 320] on button at bounding box center [377, 323] width 25 height 21
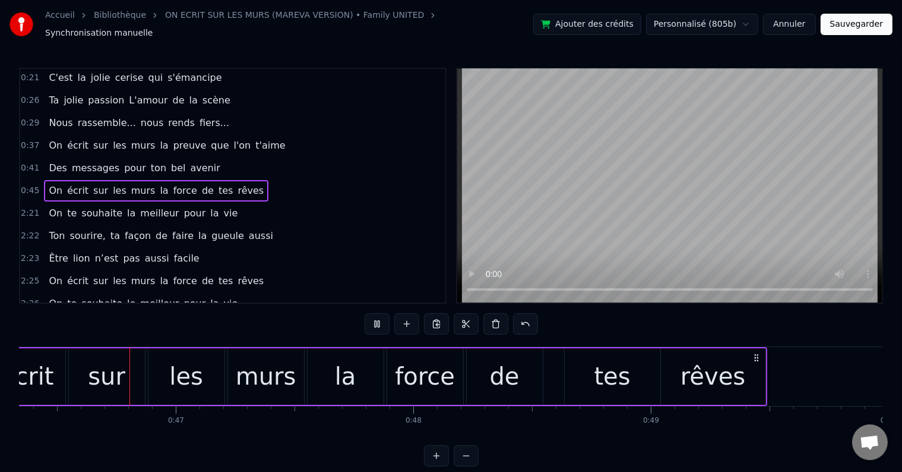
scroll to position [0, 10988]
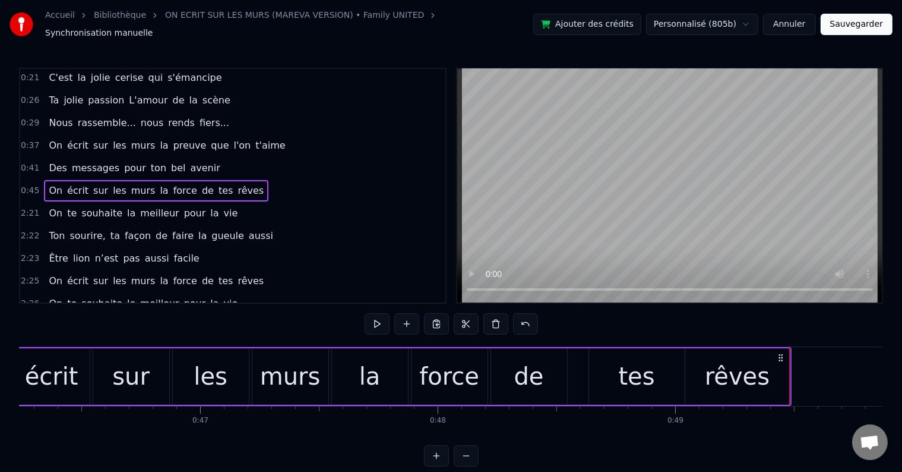
click at [377, 320] on button at bounding box center [377, 323] width 25 height 21
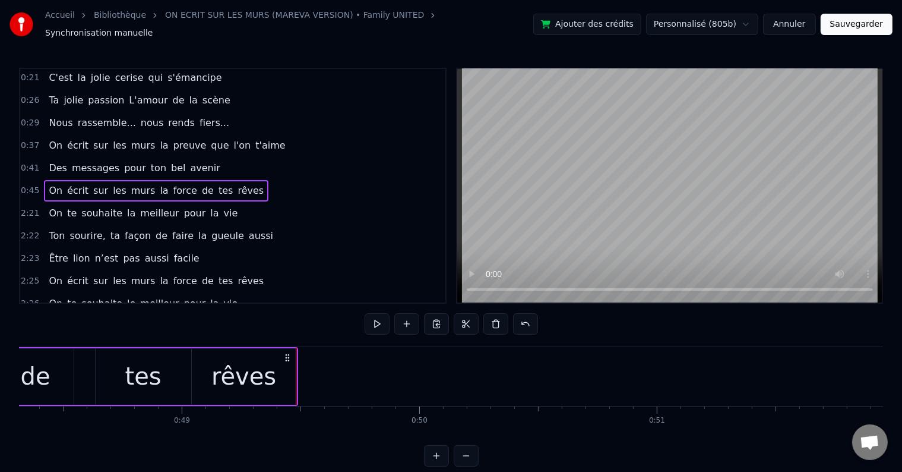
scroll to position [0, 11621]
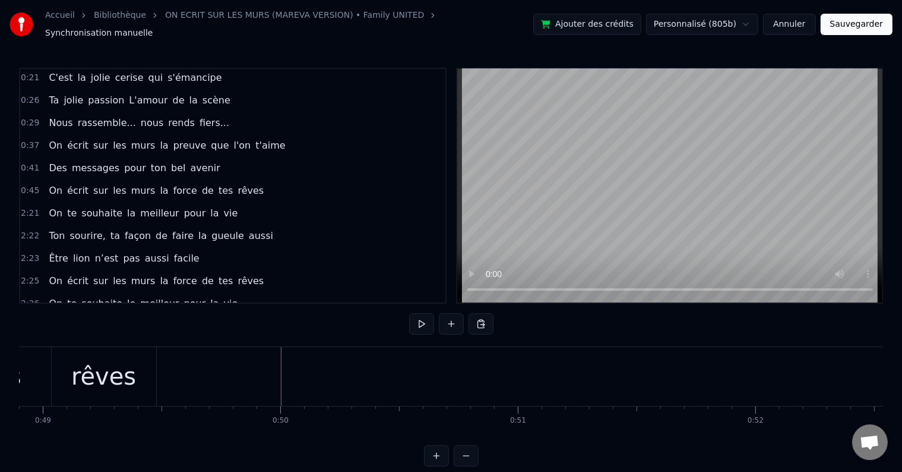
click at [281, 366] on div at bounding box center [281, 376] width 1 height 59
click at [457, 313] on button at bounding box center [451, 323] width 25 height 21
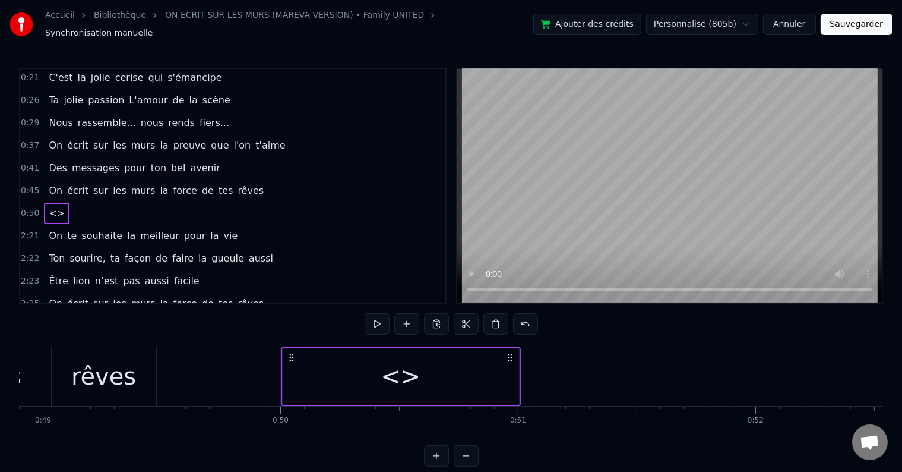
click at [213, 225] on div "On te souhaite la meilleur pour la vie" at bounding box center [143, 235] width 198 height 21
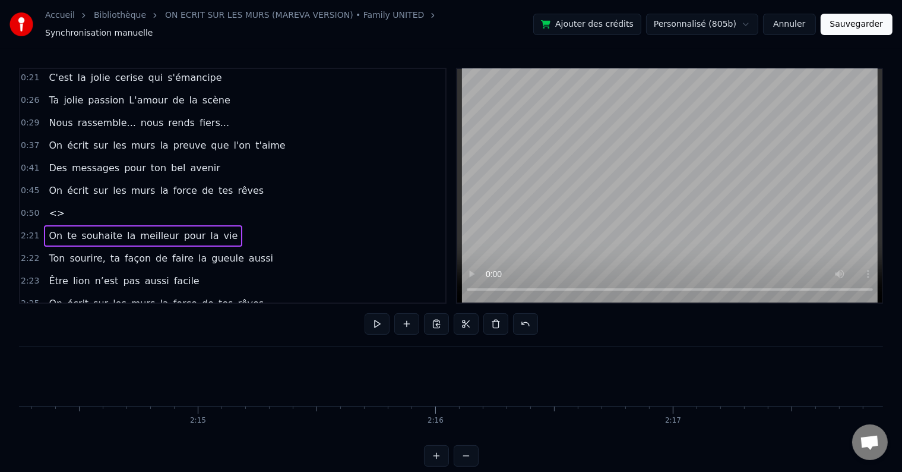
scroll to position [0, 33521]
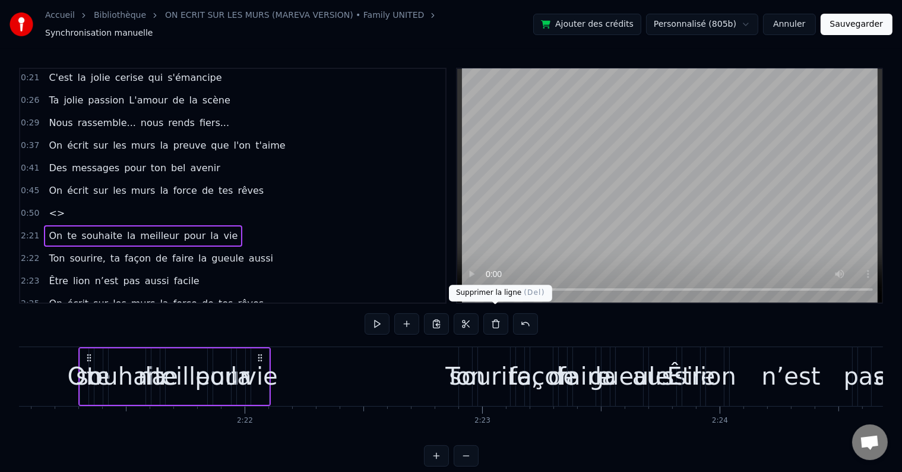
click at [504, 323] on button at bounding box center [496, 323] width 25 height 21
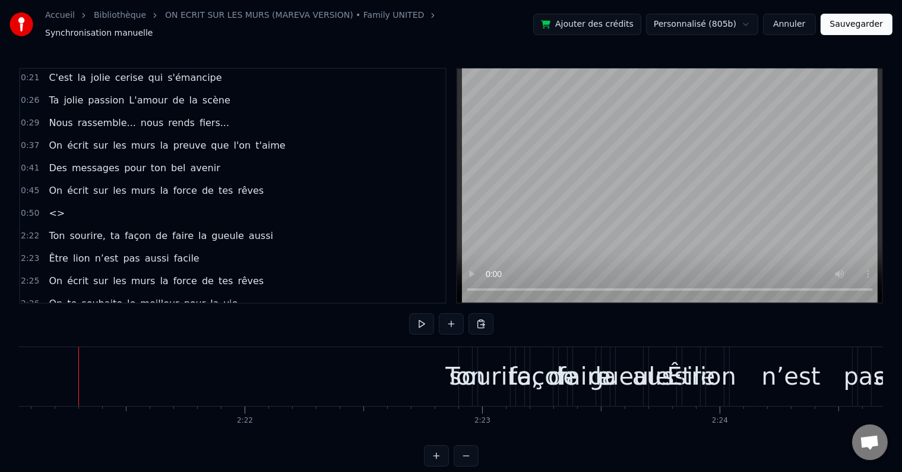
click at [49, 206] on span "<>" at bounding box center [57, 213] width 18 height 14
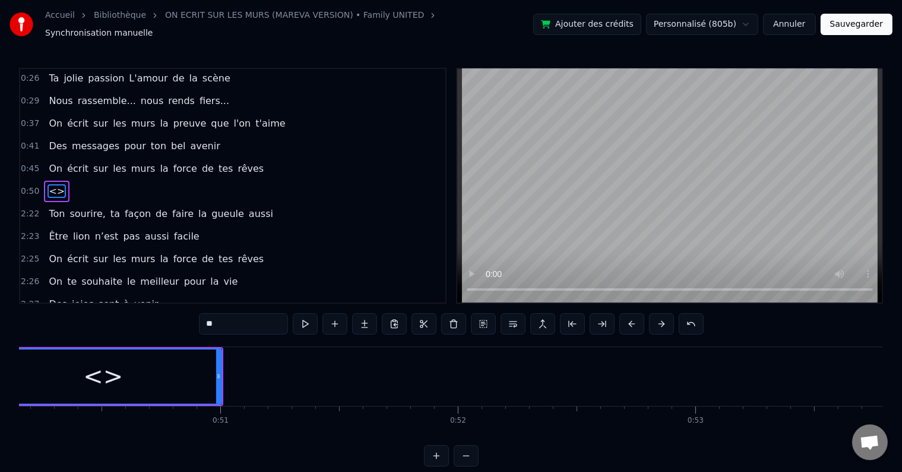
scroll to position [0, 11823]
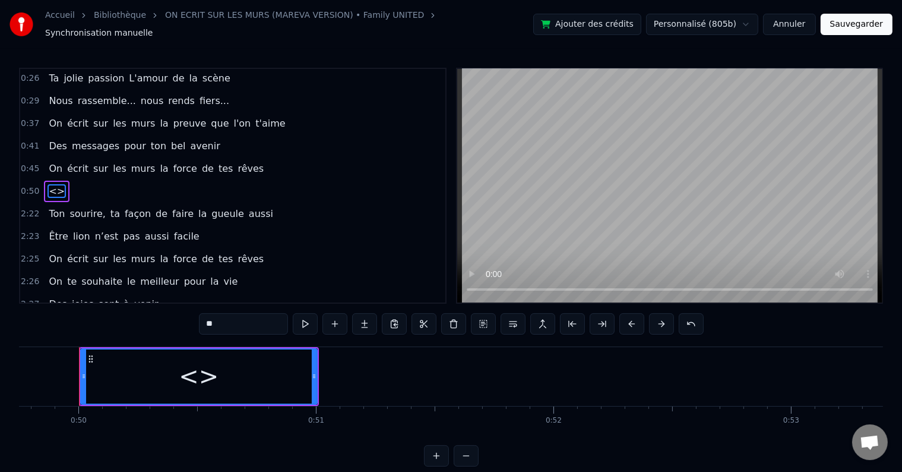
drag, startPoint x: 244, startPoint y: 316, endPoint x: 198, endPoint y: 318, distance: 45.2
click at [198, 318] on div "0:18 Vingt ans déjà d'amour, 0:21 C'est la jolie cerise qui s'émancipe 0:26 Ta …" at bounding box center [451, 267] width 864 height 399
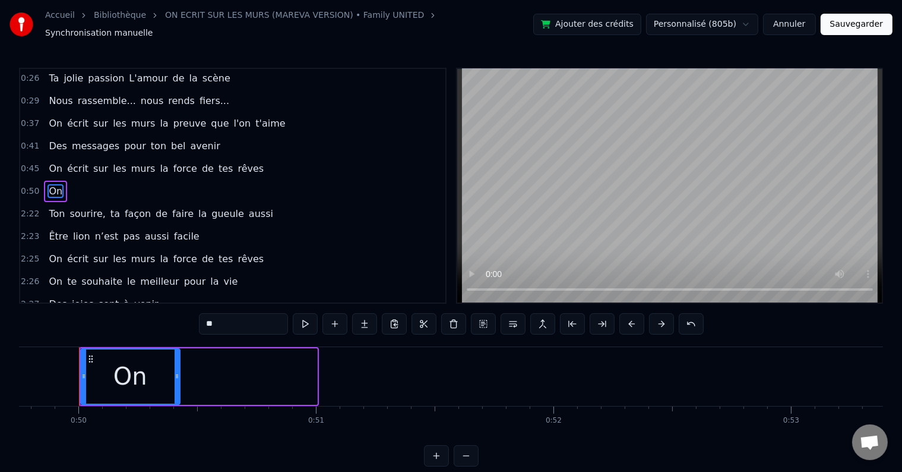
drag, startPoint x: 315, startPoint y: 368, endPoint x: 165, endPoint y: 371, distance: 150.9
click at [175, 371] on icon at bounding box center [177, 376] width 5 height 10
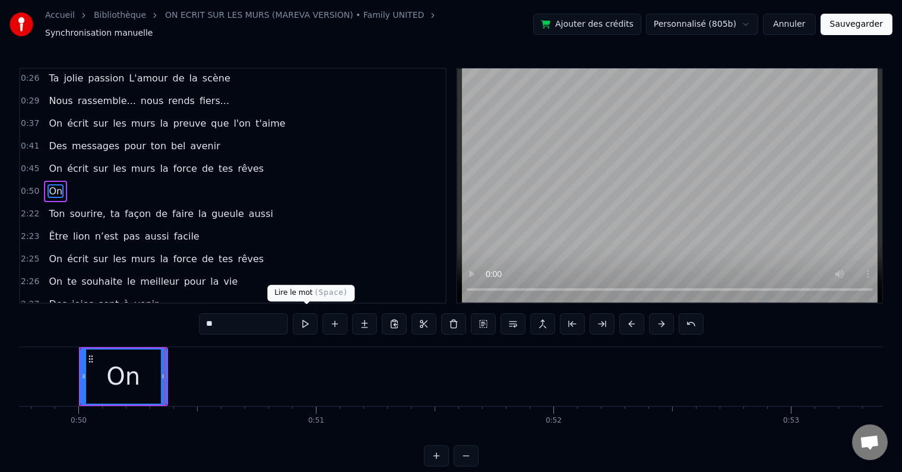
type input "**"
click at [301, 318] on button at bounding box center [305, 323] width 25 height 21
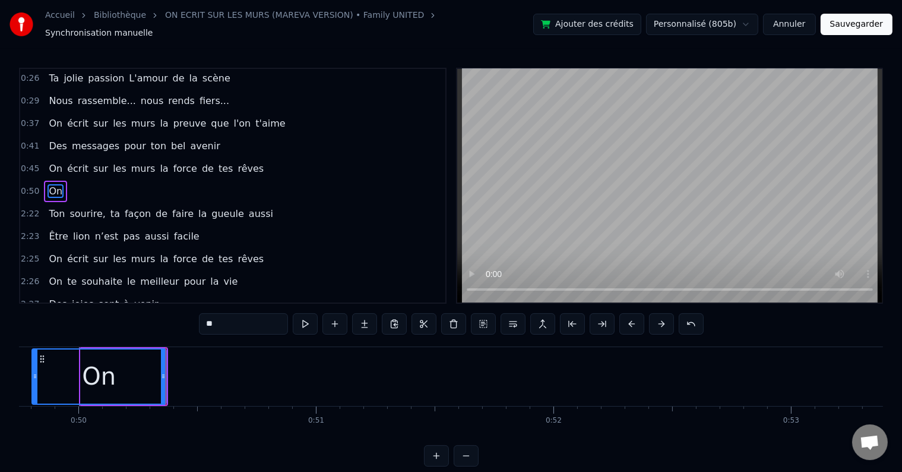
drag, startPoint x: 81, startPoint y: 365, endPoint x: 30, endPoint y: 375, distance: 52.6
click at [33, 375] on div at bounding box center [35, 376] width 5 height 54
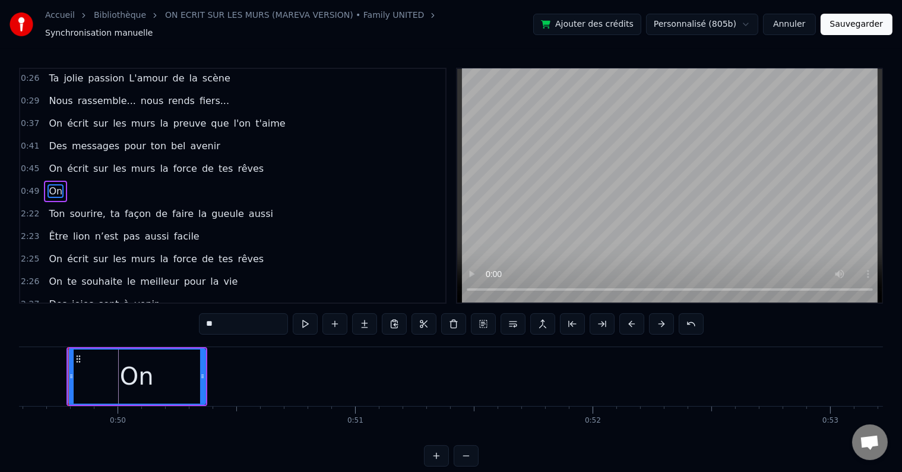
scroll to position [0, 11773]
click at [164, 368] on div "On" at bounding box center [148, 376] width 136 height 54
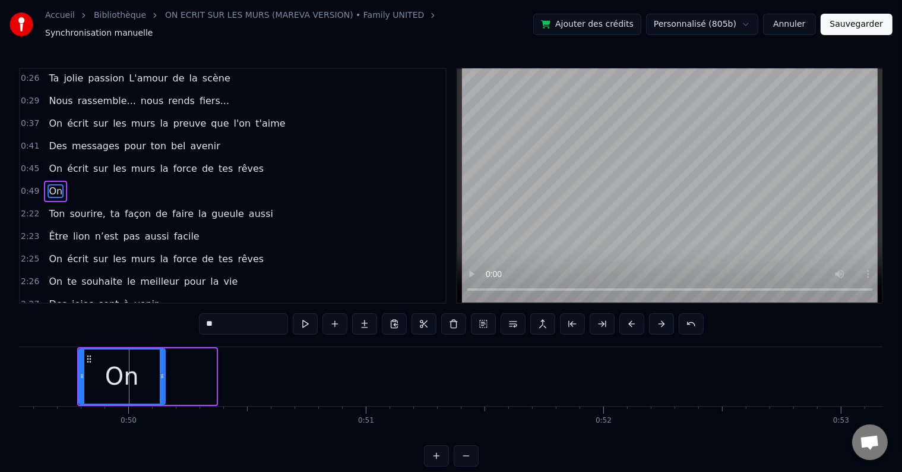
drag, startPoint x: 214, startPoint y: 367, endPoint x: 163, endPoint y: 369, distance: 51.1
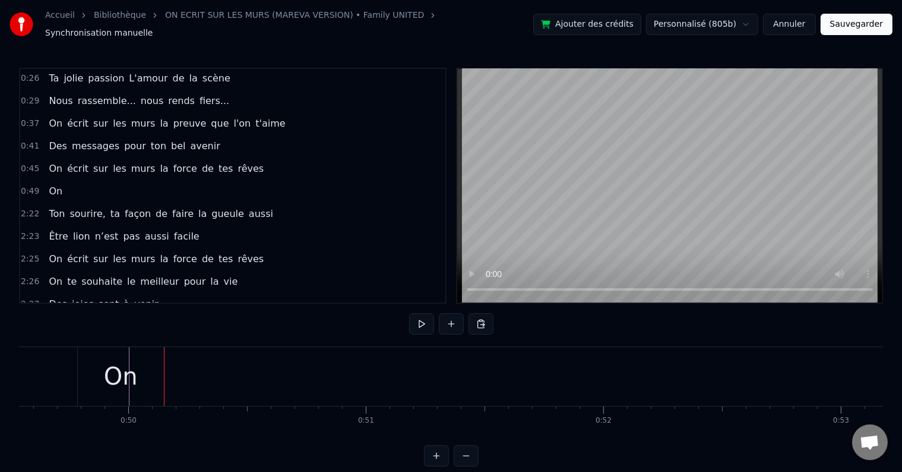
click at [65, 188] on div "0:49 On" at bounding box center [232, 191] width 425 height 23
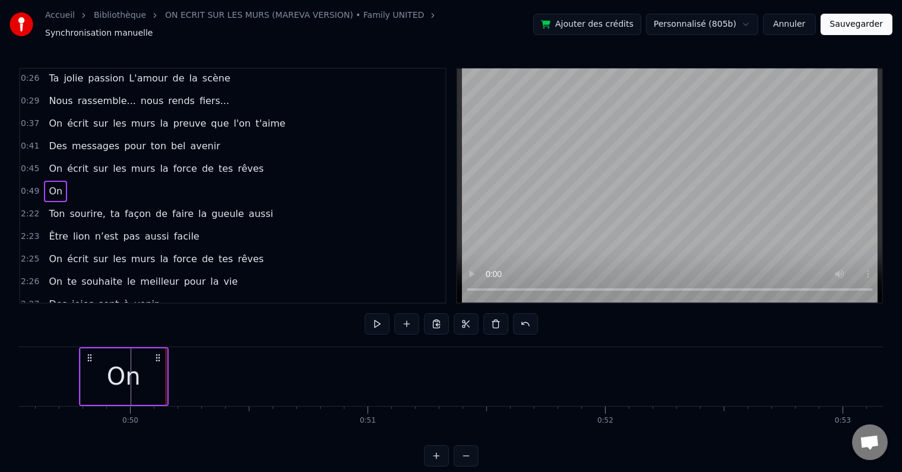
click at [360, 327] on div "0:18 Vingt ans déjà d'amour, 0:21 C'est la jolie cerise qui s'émancipe 0:26 Ta …" at bounding box center [451, 267] width 864 height 399
click at [367, 323] on button at bounding box center [377, 323] width 25 height 21
click at [160, 368] on div "On" at bounding box center [124, 376] width 86 height 56
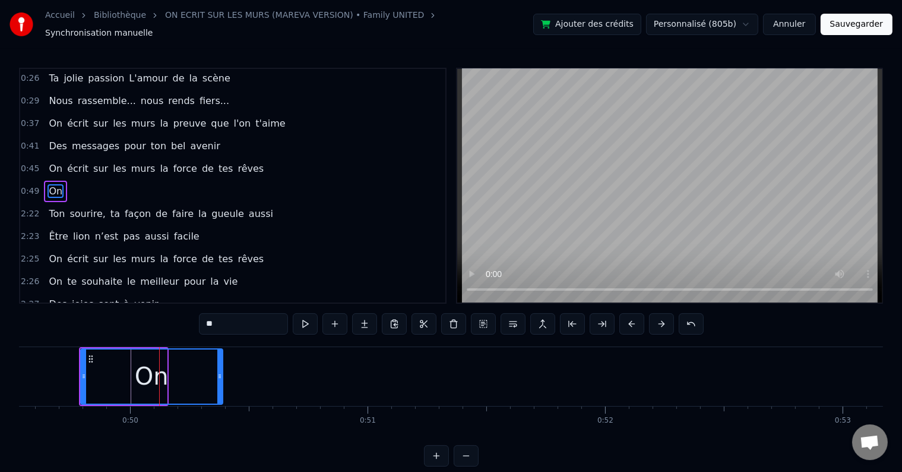
drag, startPoint x: 164, startPoint y: 370, endPoint x: 220, endPoint y: 370, distance: 56.4
click at [220, 371] on icon at bounding box center [219, 376] width 5 height 10
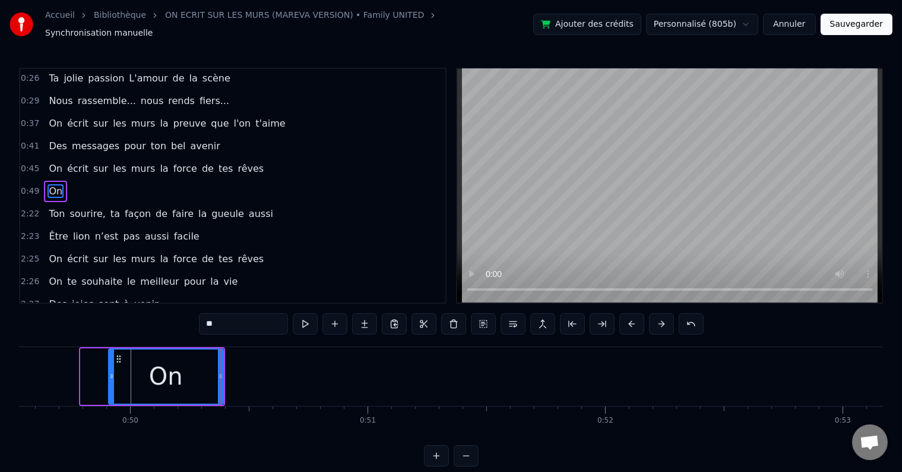
drag, startPoint x: 81, startPoint y: 369, endPoint x: 112, endPoint y: 371, distance: 30.9
click at [112, 371] on icon at bounding box center [111, 376] width 5 height 10
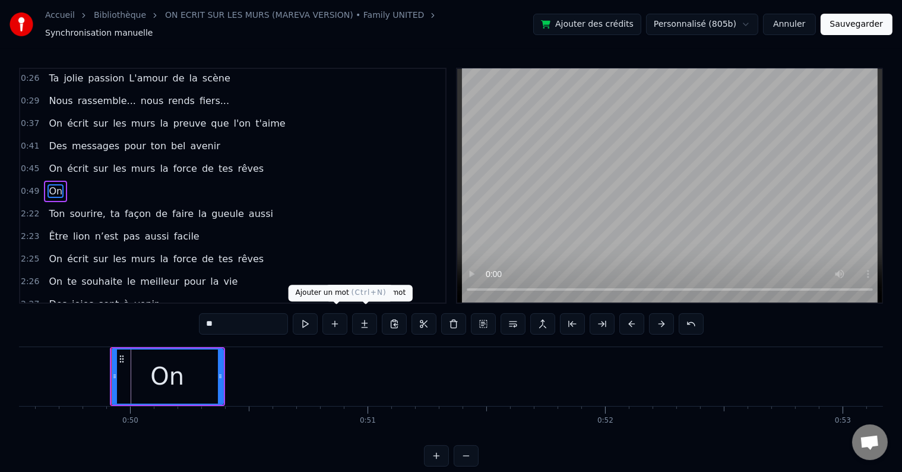
click at [340, 322] on button at bounding box center [335, 323] width 25 height 21
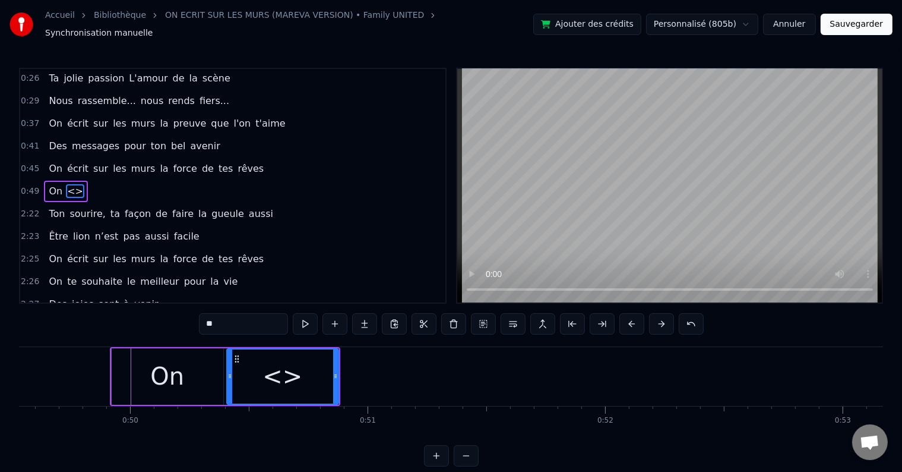
drag, startPoint x: 253, startPoint y: 321, endPoint x: 188, endPoint y: 324, distance: 64.2
click at [188, 324] on div "0:18 Vingt ans déjà d'amour, 0:21 C'est la jolie cerise qui s'émancipe 0:26 Ta …" at bounding box center [451, 267] width 864 height 399
drag, startPoint x: 336, startPoint y: 366, endPoint x: 281, endPoint y: 368, distance: 55.3
click at [281, 371] on icon at bounding box center [281, 376] width 5 height 10
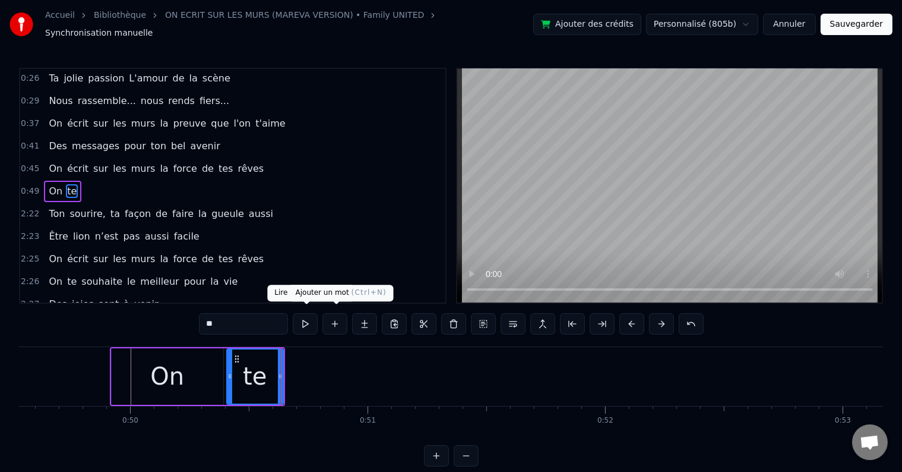
type input "**"
click at [329, 320] on button at bounding box center [335, 323] width 25 height 21
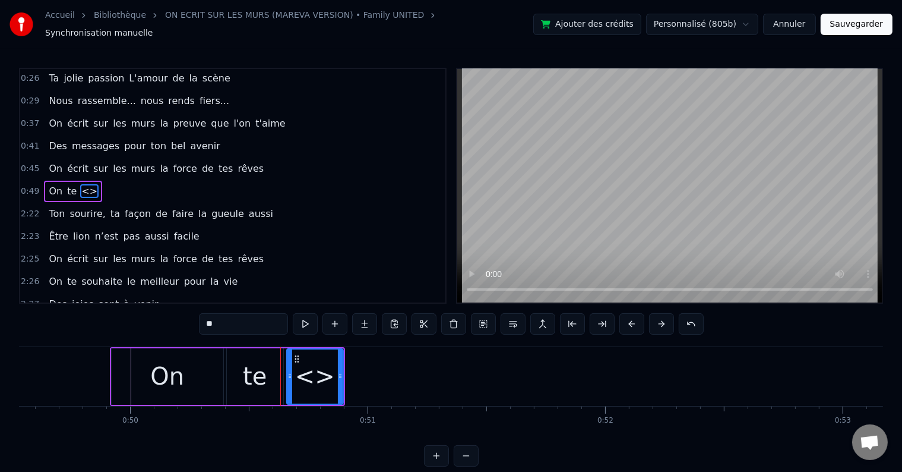
drag, startPoint x: 247, startPoint y: 315, endPoint x: 184, endPoint y: 317, distance: 62.4
click at [184, 317] on div "0:18 Vingt ans déjà d'amour, 0:21 C'est la jolie cerise qui s'émancipe 0:26 Ta …" at bounding box center [451, 267] width 864 height 399
drag, startPoint x: 340, startPoint y: 369, endPoint x: 355, endPoint y: 366, distance: 15.1
click at [355, 371] on icon at bounding box center [355, 376] width 5 height 10
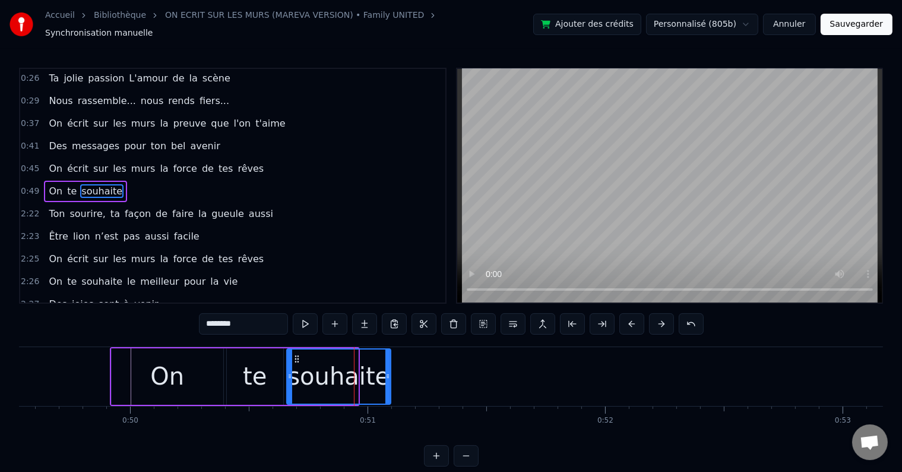
drag, startPoint x: 355, startPoint y: 366, endPoint x: 387, endPoint y: 366, distance: 32.7
click at [387, 371] on icon at bounding box center [388, 376] width 5 height 10
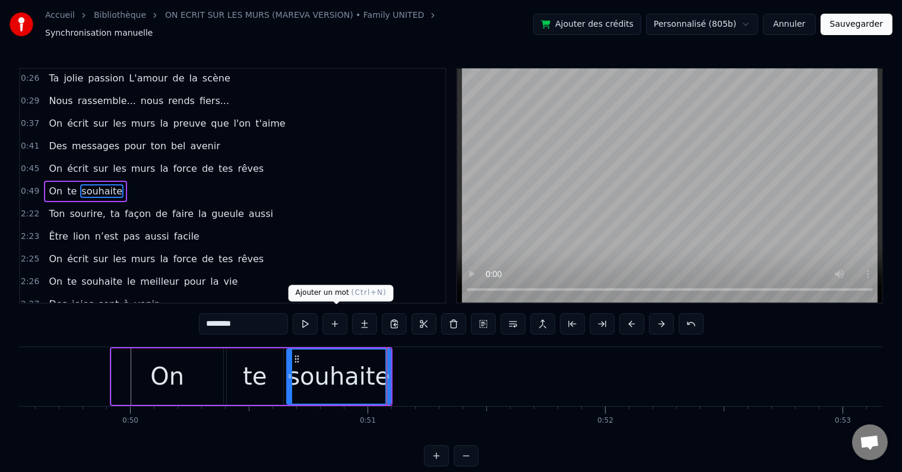
type input "********"
click at [330, 319] on button at bounding box center [335, 323] width 25 height 21
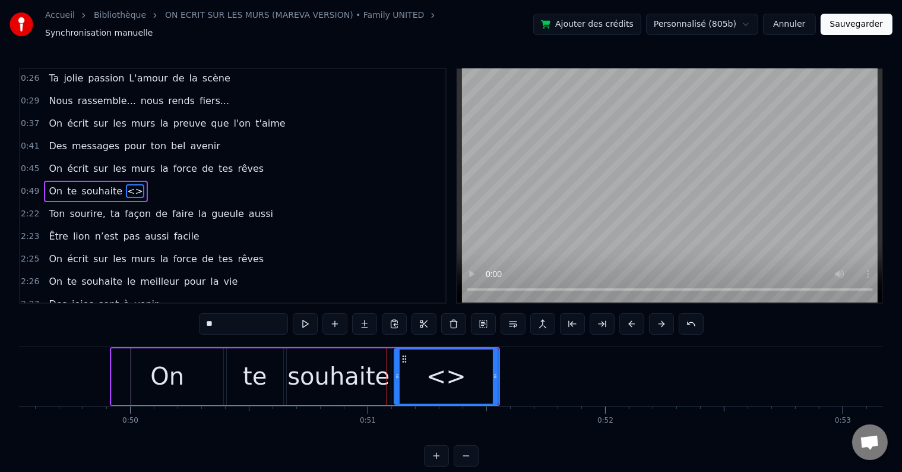
drag, startPoint x: 263, startPoint y: 320, endPoint x: 177, endPoint y: 316, distance: 85.7
click at [177, 316] on div "0:18 Vingt ans déjà d'amour, 0:21 C'est la jolie cerise qui s'émancipe 0:26 Ta …" at bounding box center [451, 267] width 864 height 399
drag, startPoint x: 494, startPoint y: 371, endPoint x: 460, endPoint y: 370, distance: 33.3
click at [460, 371] on icon at bounding box center [459, 376] width 5 height 10
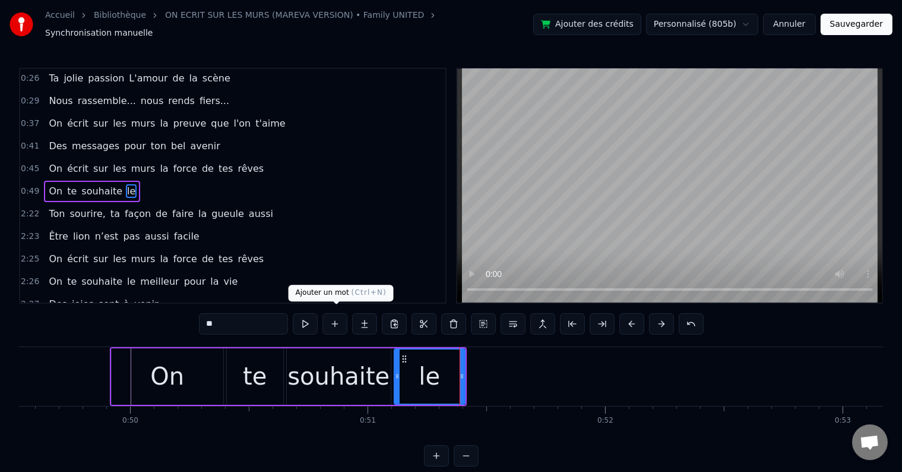
type input "**"
click at [335, 323] on button at bounding box center [335, 323] width 25 height 21
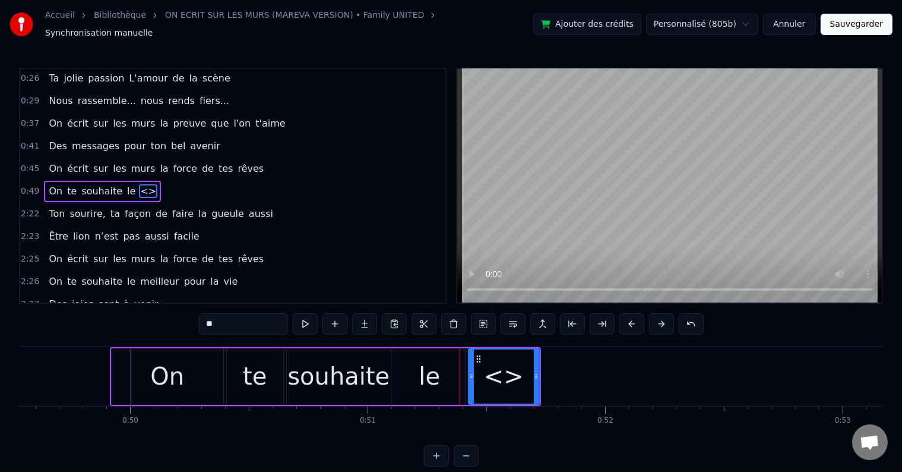
drag, startPoint x: 250, startPoint y: 318, endPoint x: 174, endPoint y: 318, distance: 76.0
click at [174, 318] on div "0:18 Vingt ans déjà d'amour, 0:21 C'est la jolie cerise qui s'émancipe 0:26 Ta …" at bounding box center [451, 267] width 864 height 399
drag, startPoint x: 537, startPoint y: 368, endPoint x: 566, endPoint y: 367, distance: 28.5
click at [566, 371] on icon at bounding box center [565, 376] width 5 height 10
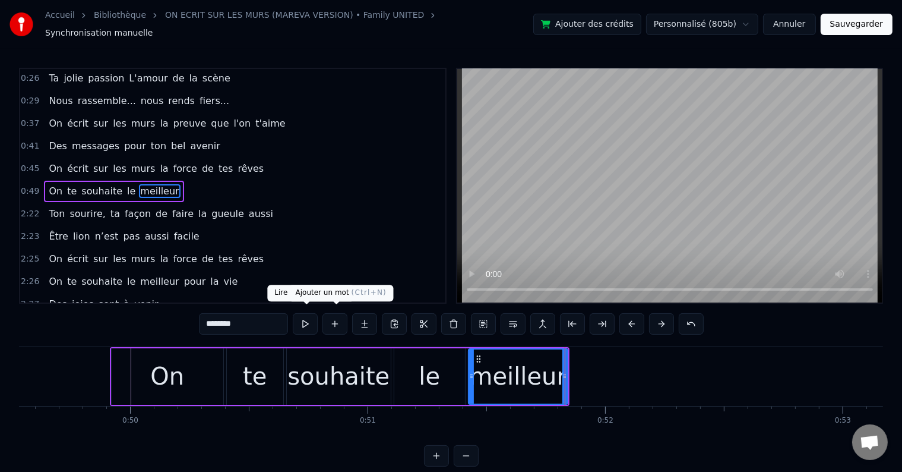
type input "********"
click at [332, 317] on button at bounding box center [335, 323] width 25 height 21
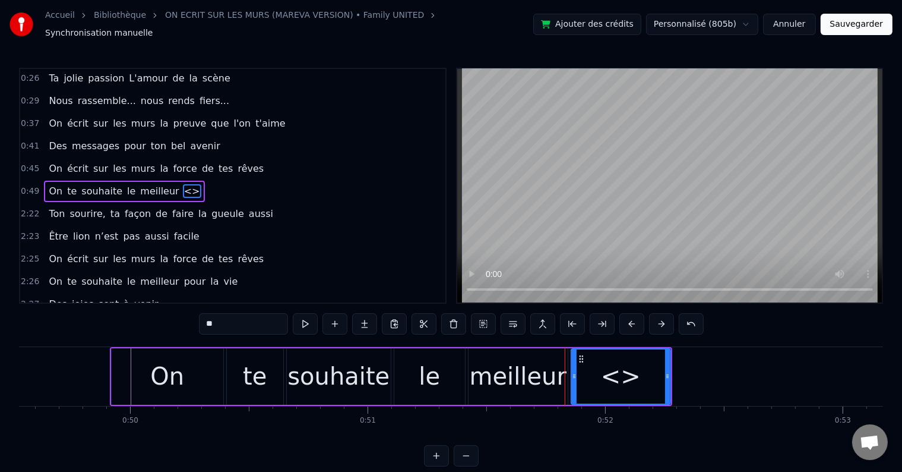
drag, startPoint x: 248, startPoint y: 321, endPoint x: 163, endPoint y: 318, distance: 85.6
click at [163, 318] on div "0:18 Vingt ans déjà d'amour, 0:21 C'est la jolie cerise qui s'émancipe 0:26 Ta …" at bounding box center [451, 267] width 864 height 399
type input "****"
click at [338, 318] on button at bounding box center [335, 323] width 25 height 21
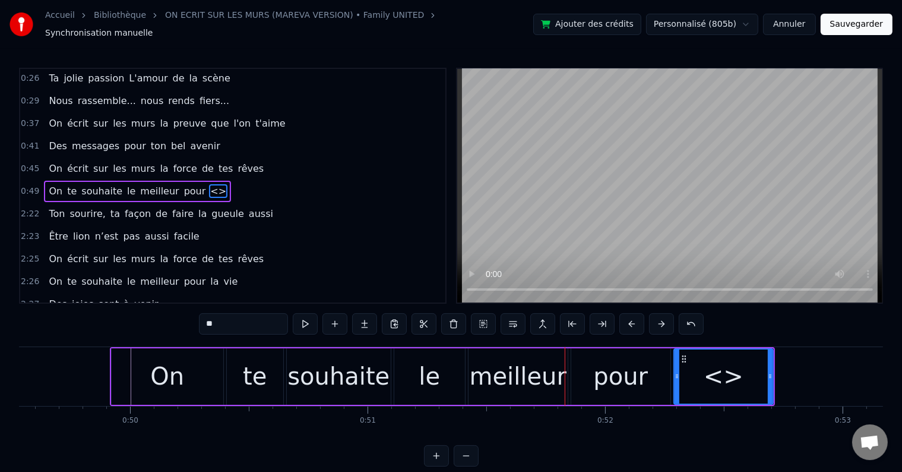
drag, startPoint x: 226, startPoint y: 320, endPoint x: 166, endPoint y: 323, distance: 60.1
click at [166, 323] on div "0:18 Vingt ans déjà d'amour, 0:21 C'est la jolie cerise qui s'émancipe 0:26 Ta …" at bounding box center [451, 267] width 864 height 399
type input "**"
click at [331, 313] on button at bounding box center [335, 323] width 25 height 21
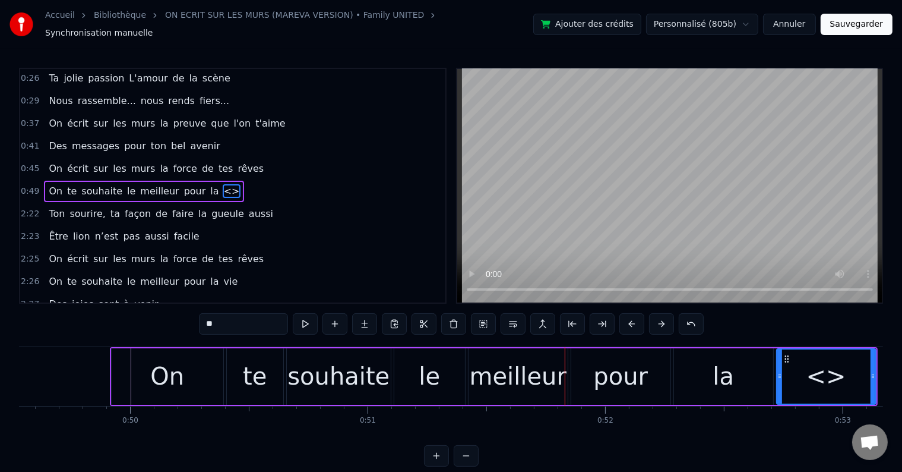
drag, startPoint x: 207, startPoint y: 323, endPoint x: 177, endPoint y: 325, distance: 29.8
click at [177, 325] on div "0:18 Vingt ans déjà d'amour, 0:21 C'est la jolie cerise qui s'émancipe 0:26 Ta …" at bounding box center [451, 267] width 864 height 399
type input "***"
click at [226, 180] on div "0:49 On te souhaite le meilleur pour la vie" at bounding box center [232, 191] width 425 height 23
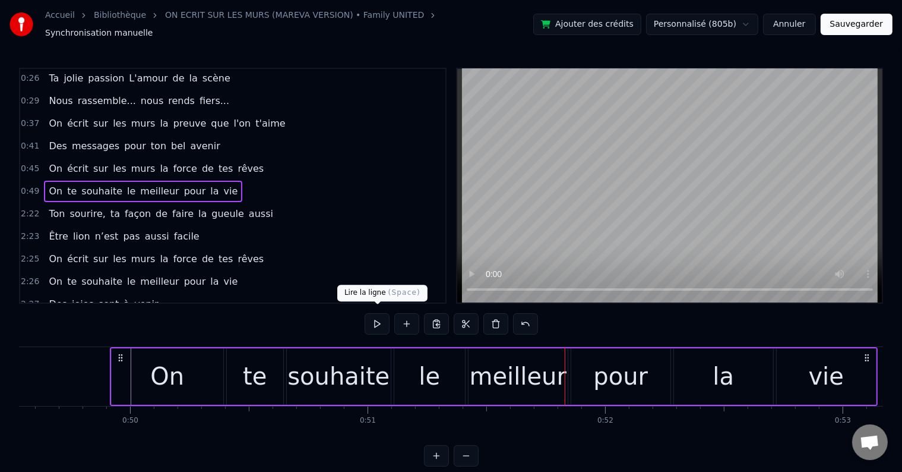
click at [382, 314] on button at bounding box center [377, 323] width 25 height 21
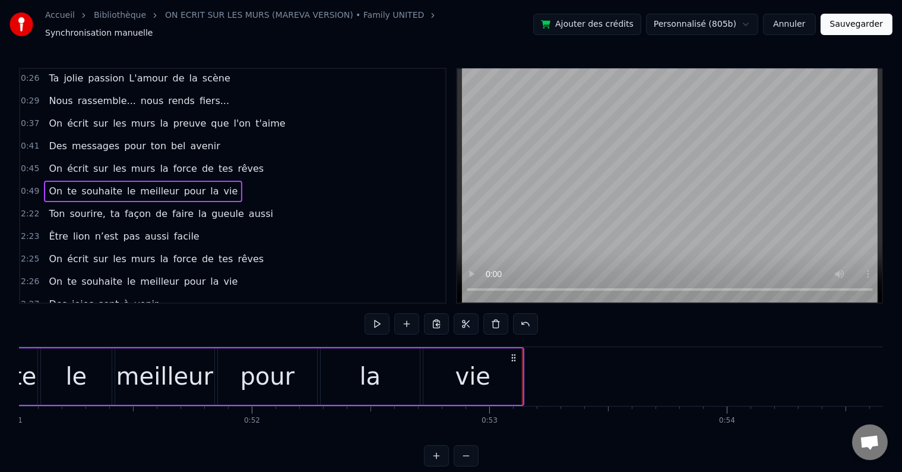
scroll to position [0, 11984]
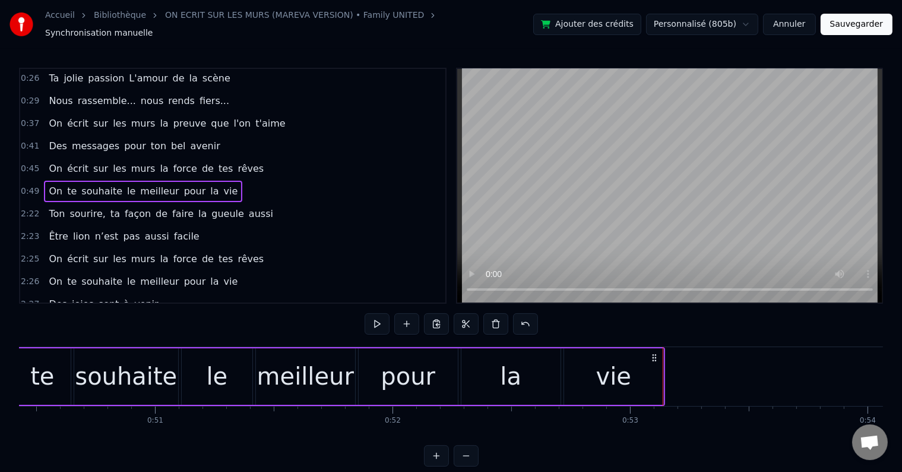
click at [596, 359] on div "vie" at bounding box center [613, 376] width 99 height 56
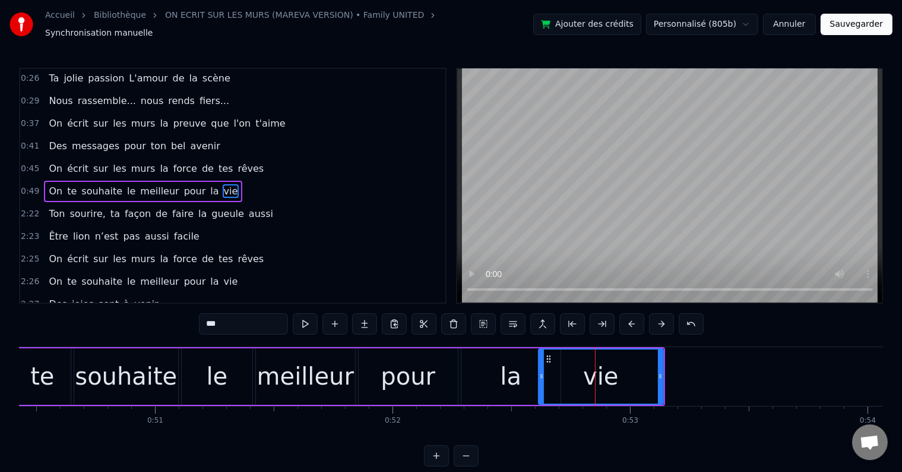
drag, startPoint x: 566, startPoint y: 369, endPoint x: 536, endPoint y: 370, distance: 29.7
click at [539, 371] on icon at bounding box center [541, 376] width 5 height 10
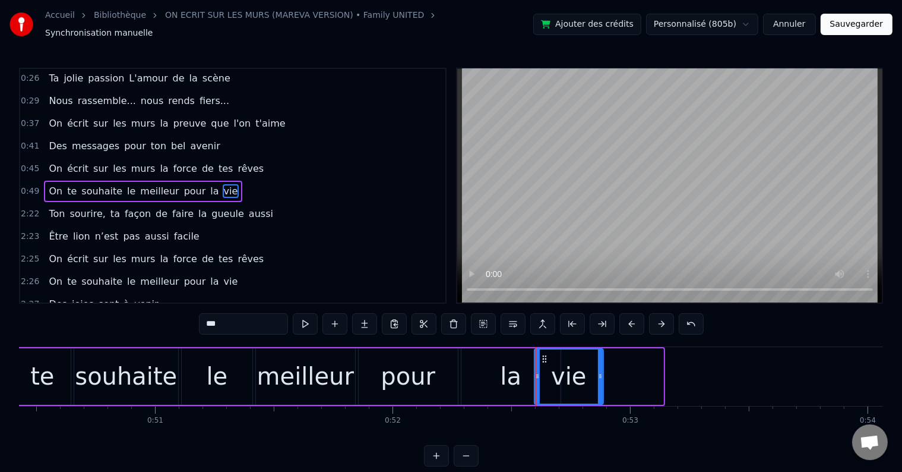
drag, startPoint x: 661, startPoint y: 369, endPoint x: 601, endPoint y: 368, distance: 60.0
click at [601, 371] on icon at bounding box center [600, 376] width 5 height 10
click at [497, 353] on div "la" at bounding box center [511, 376] width 99 height 56
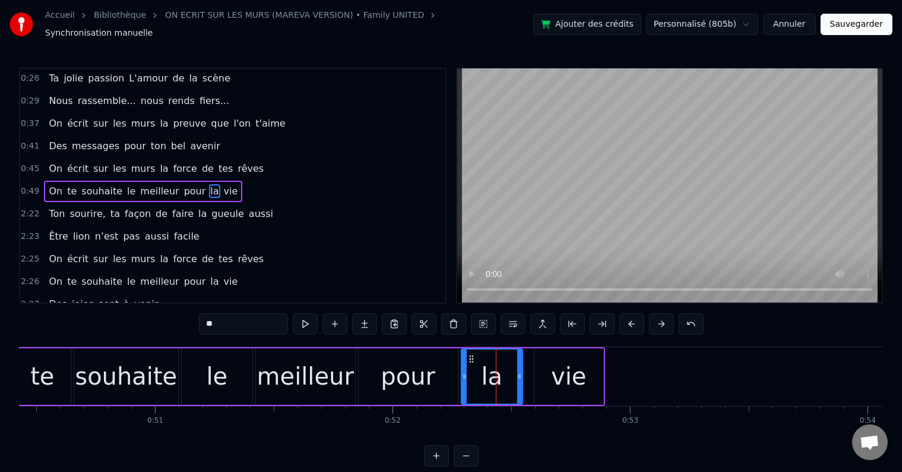
drag, startPoint x: 558, startPoint y: 368, endPoint x: 520, endPoint y: 373, distance: 38.4
click at [520, 373] on icon at bounding box center [519, 376] width 5 height 10
click at [321, 358] on div "meilleur" at bounding box center [305, 376] width 97 height 36
type input "********"
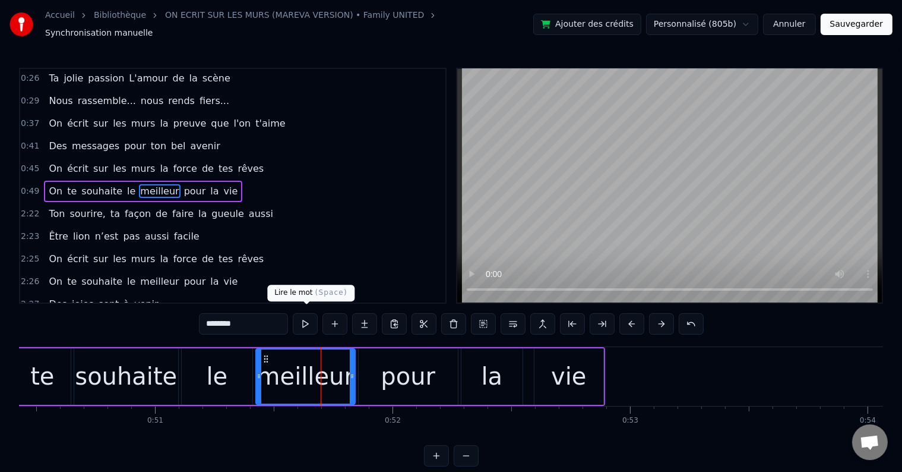
click at [311, 317] on button at bounding box center [305, 323] width 25 height 21
click at [311, 315] on button at bounding box center [305, 323] width 25 height 21
click at [238, 181] on div "0:49 On te souhaite le meilleur pour la vie" at bounding box center [232, 191] width 425 height 23
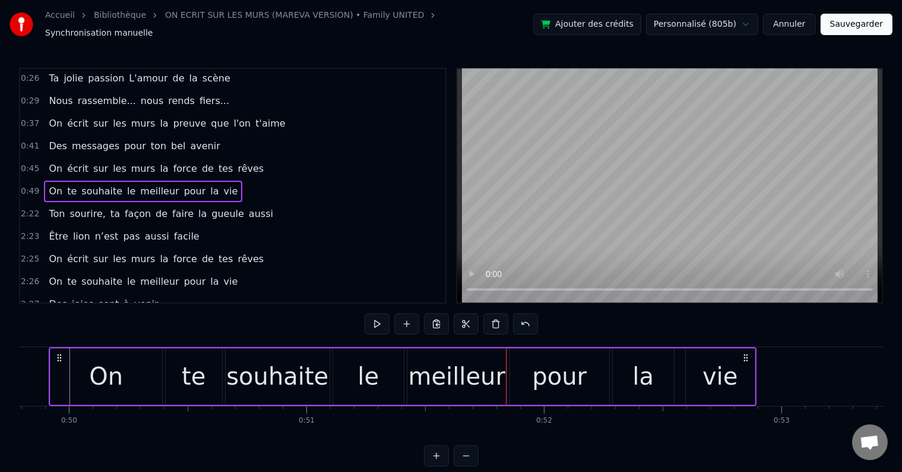
scroll to position [0, 11802]
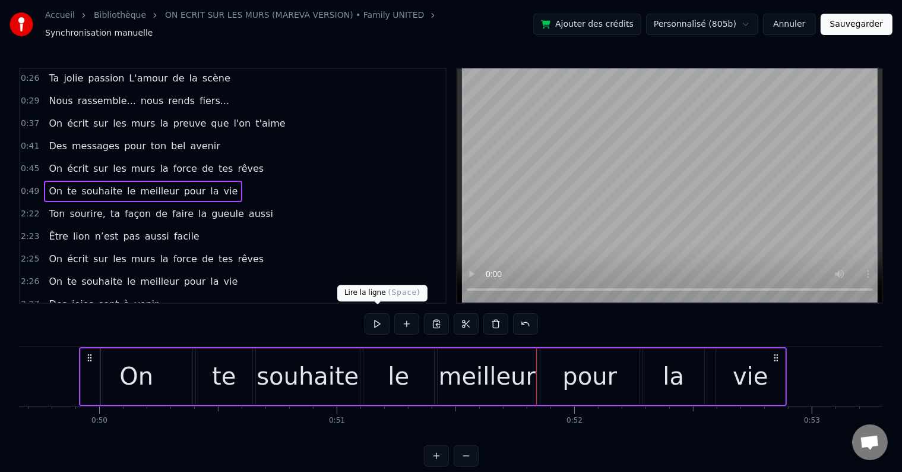
click at [370, 321] on button at bounding box center [377, 323] width 25 height 21
click at [381, 315] on button at bounding box center [377, 323] width 25 height 21
click at [172, 355] on div "On" at bounding box center [137, 376] width 112 height 56
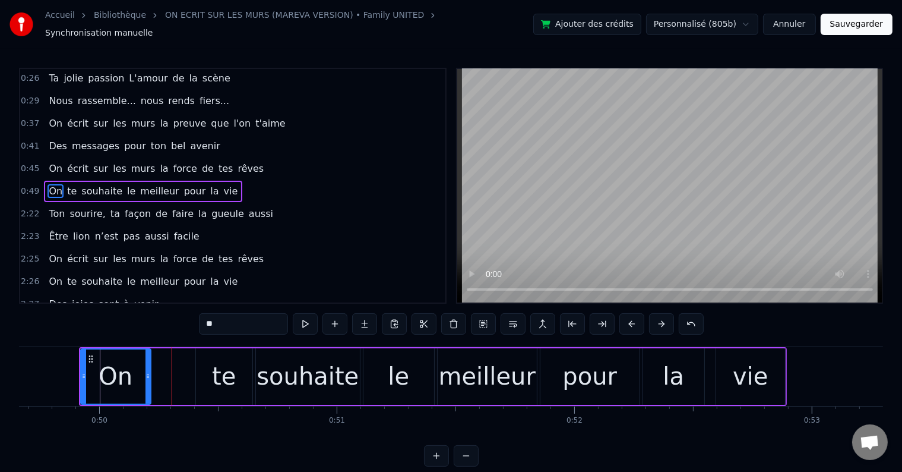
drag, startPoint x: 190, startPoint y: 371, endPoint x: 146, endPoint y: 377, distance: 44.4
click at [146, 377] on div at bounding box center [148, 376] width 5 height 54
click at [205, 355] on div "te" at bounding box center [224, 376] width 56 height 56
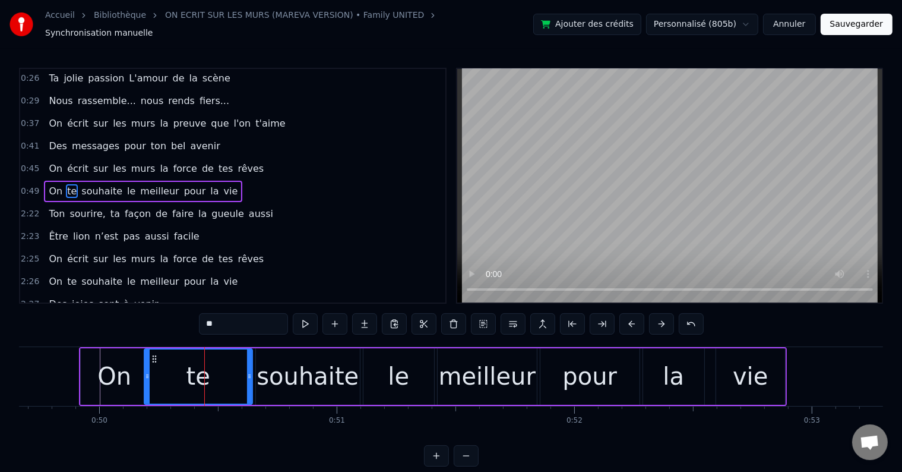
drag, startPoint x: 198, startPoint y: 368, endPoint x: 147, endPoint y: 371, distance: 50.6
click at [147, 371] on icon at bounding box center [147, 376] width 5 height 10
drag, startPoint x: 249, startPoint y: 365, endPoint x: 193, endPoint y: 373, distance: 56.5
click at [193, 373] on div at bounding box center [195, 376] width 5 height 54
click at [266, 358] on div "souhaite" at bounding box center [308, 376] width 102 height 36
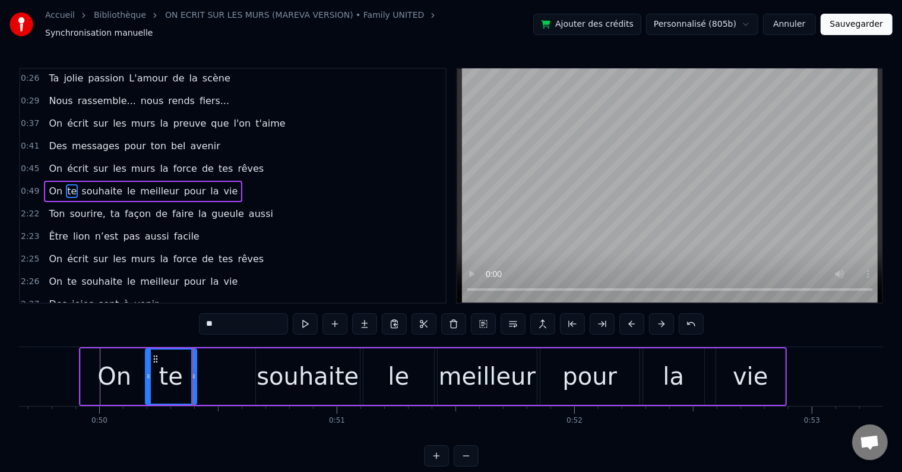
type input "********"
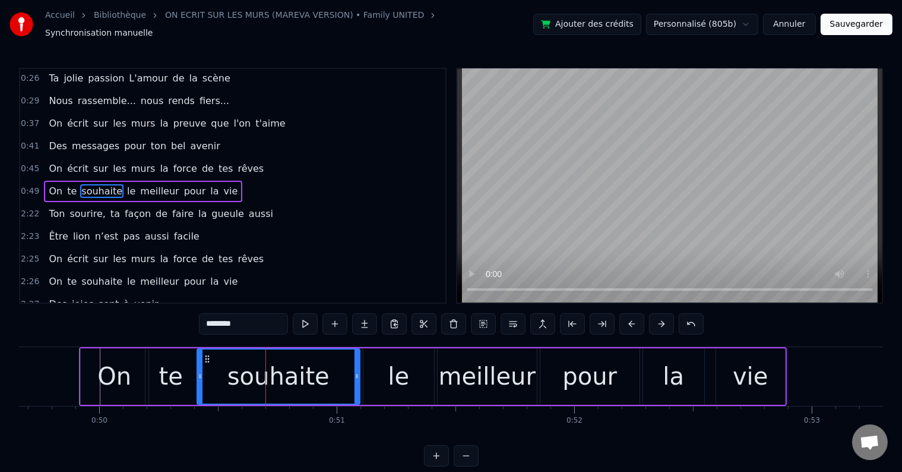
drag, startPoint x: 258, startPoint y: 366, endPoint x: 199, endPoint y: 374, distance: 59.9
click at [199, 374] on icon at bounding box center [200, 376] width 5 height 10
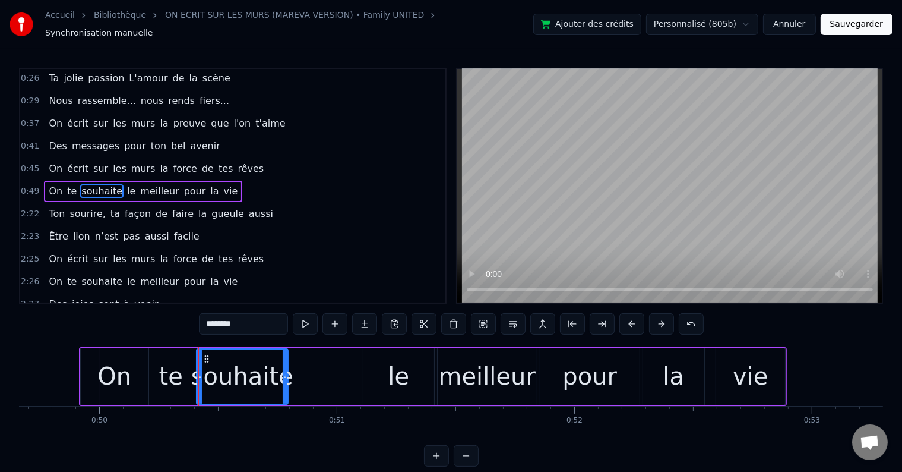
drag, startPoint x: 354, startPoint y: 369, endPoint x: 291, endPoint y: 373, distance: 63.1
click at [288, 373] on icon at bounding box center [285, 376] width 5 height 10
click at [234, 184] on div "0:49 On te souhaite le meilleur pour la vie" at bounding box center [232, 191] width 425 height 23
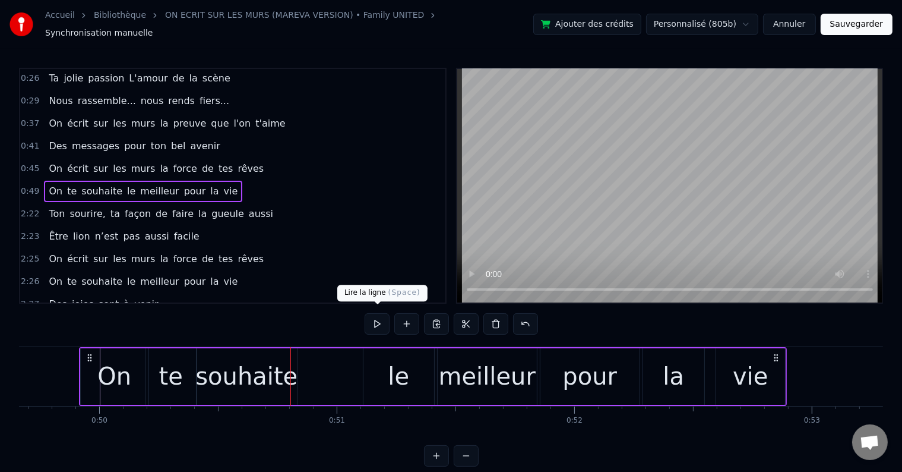
click at [377, 317] on button at bounding box center [377, 323] width 25 height 21
click at [386, 353] on div "le" at bounding box center [399, 376] width 71 height 56
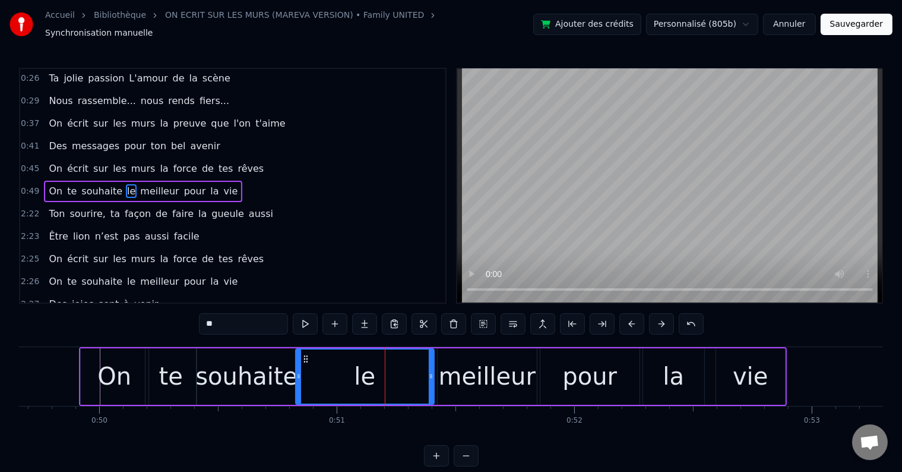
drag, startPoint x: 367, startPoint y: 368, endPoint x: 299, endPoint y: 380, distance: 68.9
click at [299, 380] on div at bounding box center [298, 376] width 5 height 54
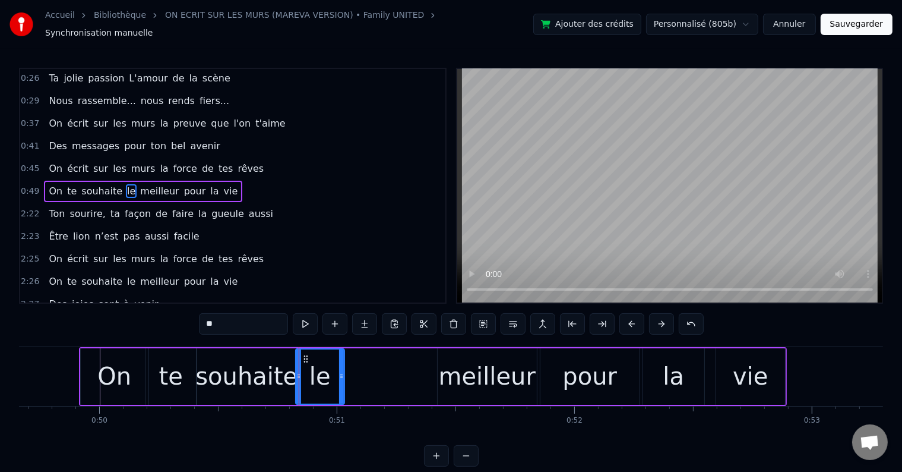
drag, startPoint x: 433, startPoint y: 368, endPoint x: 343, endPoint y: 373, distance: 89.8
click at [343, 373] on icon at bounding box center [341, 376] width 5 height 10
click at [501, 348] on div "meilleur" at bounding box center [487, 376] width 99 height 56
type input "********"
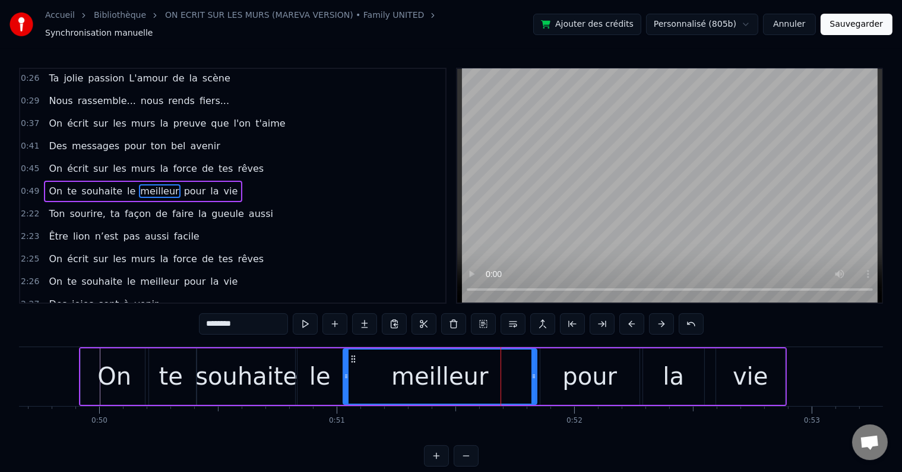
drag, startPoint x: 438, startPoint y: 370, endPoint x: 344, endPoint y: 378, distance: 94.9
click at [344, 378] on div at bounding box center [346, 376] width 5 height 54
click at [245, 184] on div "0:49 On te souhaite le meilleur pour la vie" at bounding box center [232, 191] width 425 height 23
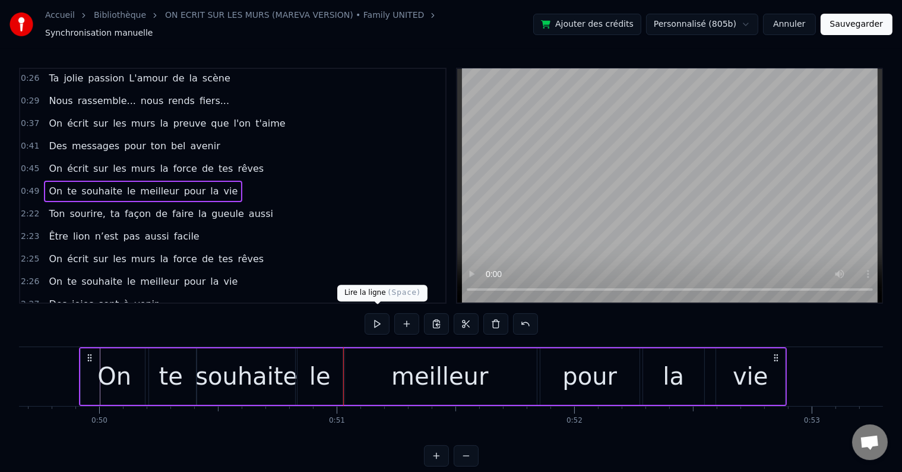
click at [377, 318] on button at bounding box center [377, 323] width 25 height 21
click at [534, 366] on div "meilleur" at bounding box center [440, 376] width 194 height 56
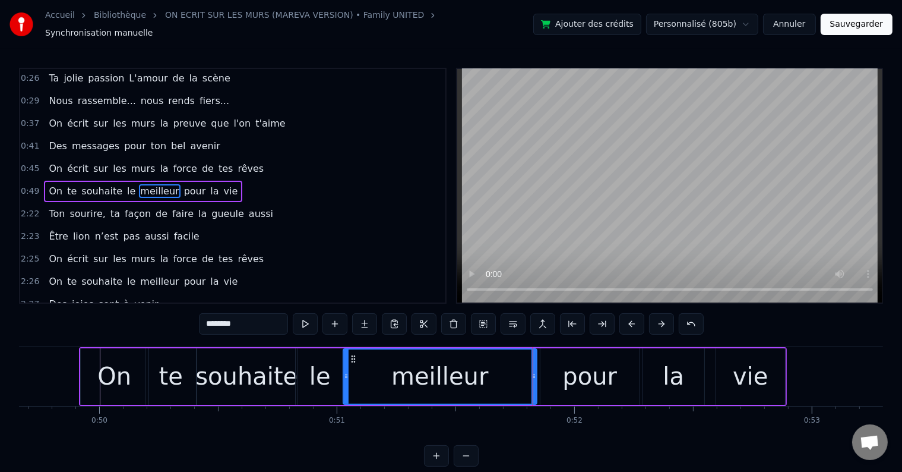
click at [534, 371] on icon at bounding box center [534, 376] width 5 height 10
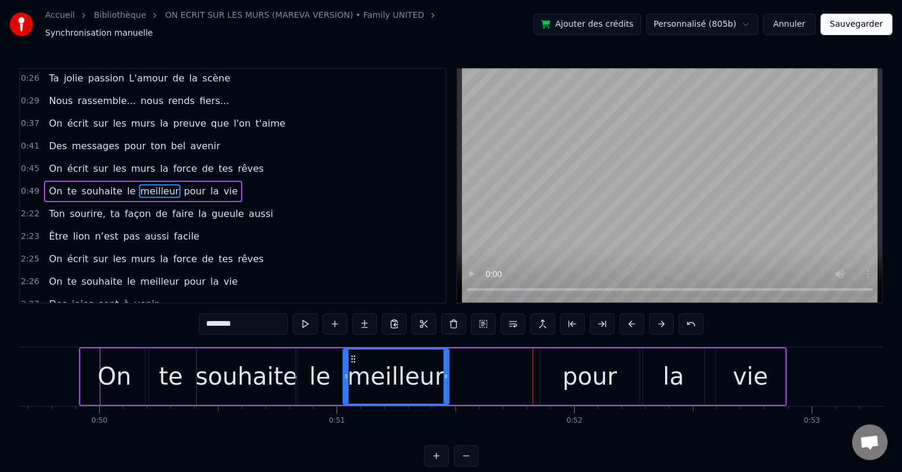
drag, startPoint x: 534, startPoint y: 371, endPoint x: 446, endPoint y: 380, distance: 88.3
click at [446, 380] on div at bounding box center [446, 376] width 5 height 54
click at [570, 362] on div "pour" at bounding box center [590, 376] width 55 height 36
type input "****"
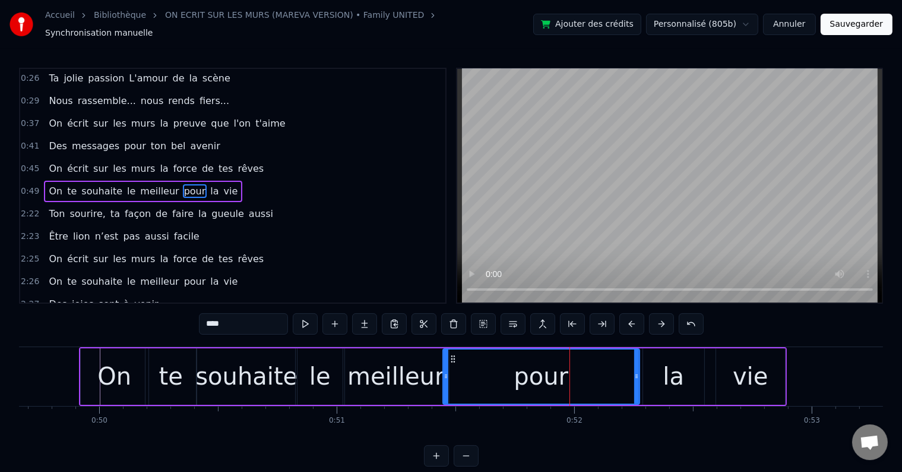
drag, startPoint x: 544, startPoint y: 368, endPoint x: 447, endPoint y: 372, distance: 97.5
click at [447, 372] on icon at bounding box center [446, 376] width 5 height 10
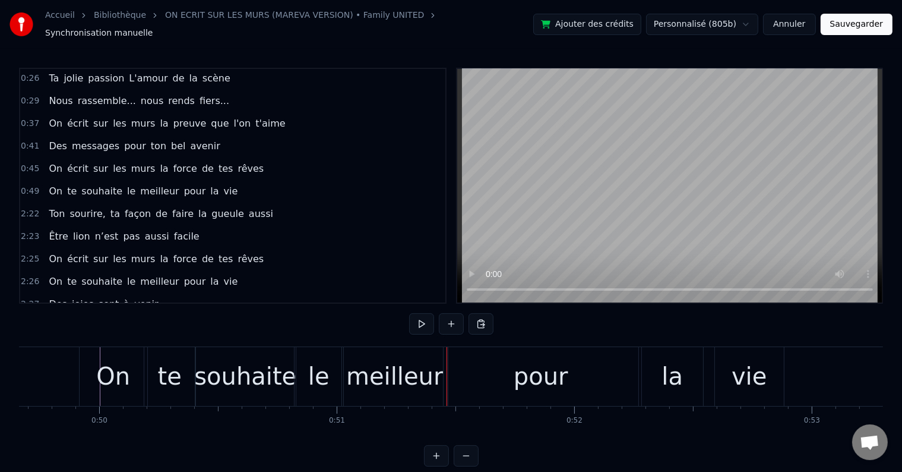
click at [633, 366] on div "pour" at bounding box center [541, 376] width 195 height 59
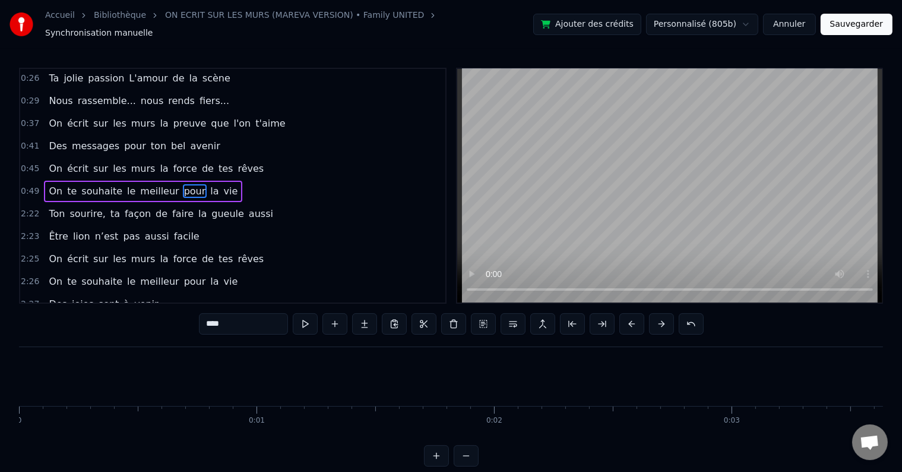
scroll to position [0, 11802]
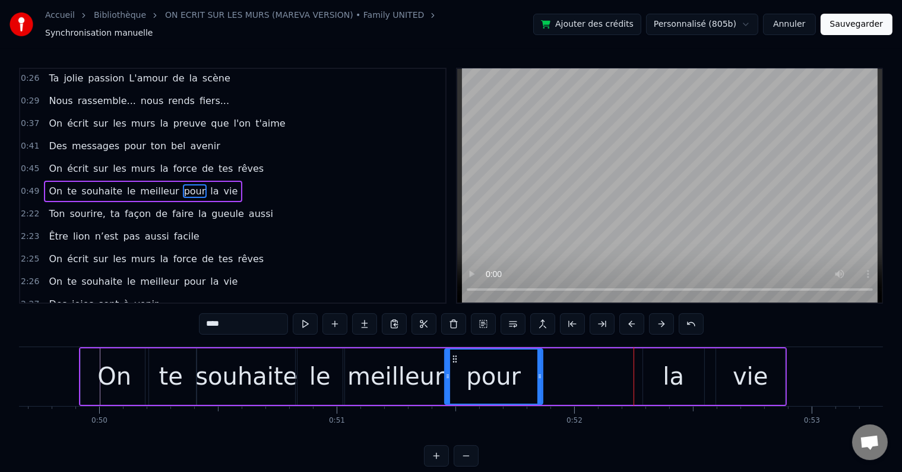
drag, startPoint x: 638, startPoint y: 369, endPoint x: 539, endPoint y: 387, distance: 99.7
click at [539, 387] on div at bounding box center [540, 376] width 5 height 54
click at [710, 355] on div "On te souhaite le meilleur pour la vie" at bounding box center [433, 376] width 708 height 59
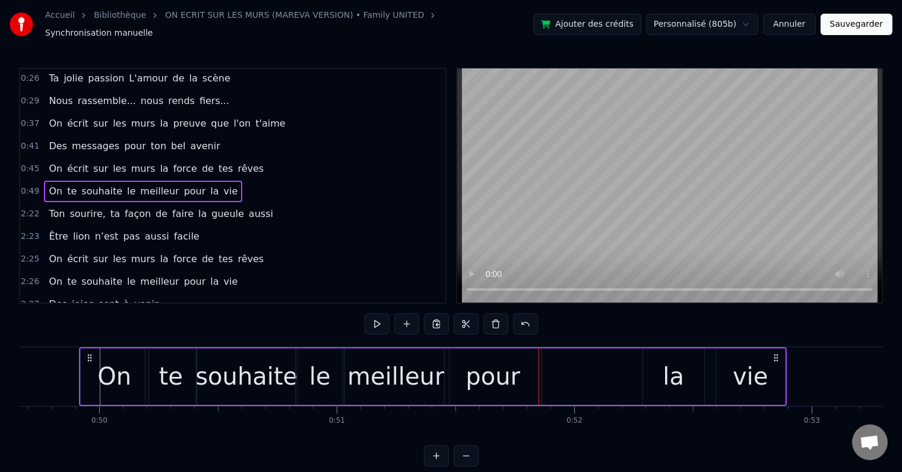
click at [679, 358] on div "la" at bounding box center [673, 376] width 21 height 36
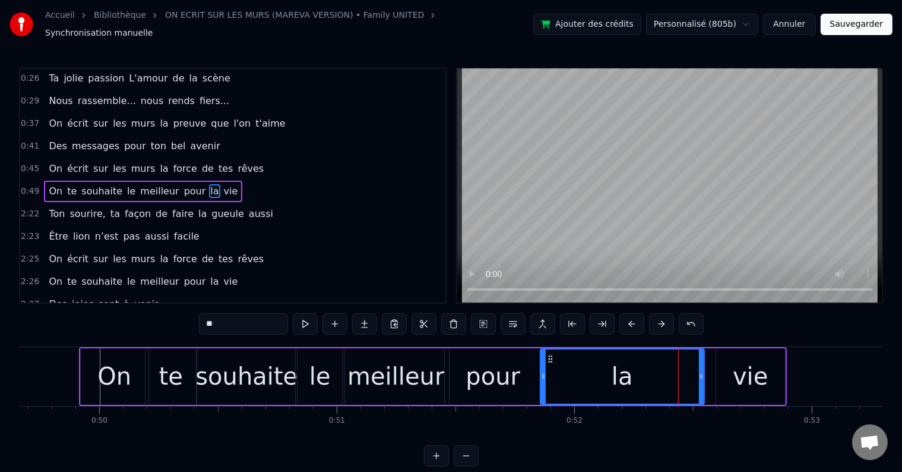
drag, startPoint x: 644, startPoint y: 368, endPoint x: 541, endPoint y: 380, distance: 103.5
click at [541, 380] on div at bounding box center [543, 376] width 5 height 54
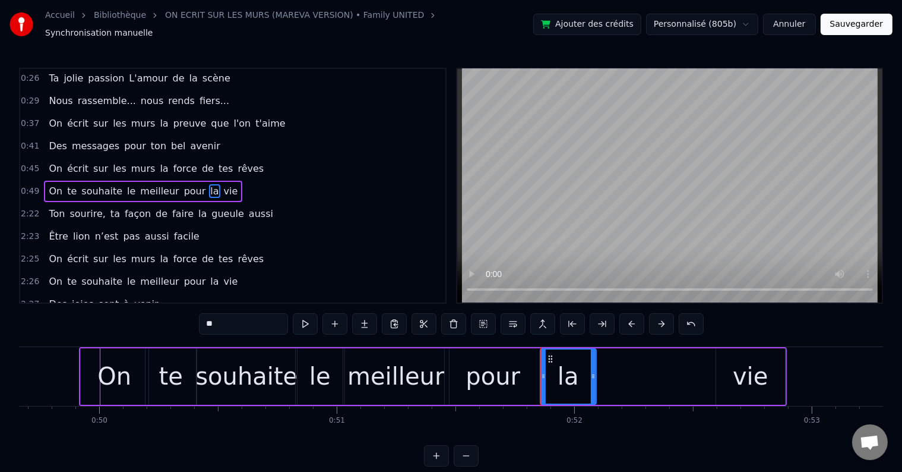
drag, startPoint x: 700, startPoint y: 370, endPoint x: 592, endPoint y: 374, distance: 108.2
click at [592, 374] on icon at bounding box center [593, 376] width 5 height 10
click at [725, 352] on div "vie" at bounding box center [751, 376] width 69 height 56
type input "***"
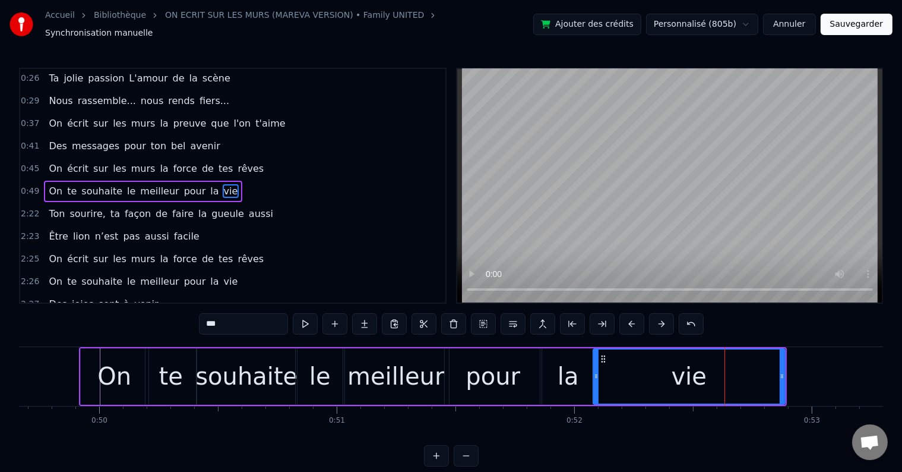
drag, startPoint x: 717, startPoint y: 369, endPoint x: 594, endPoint y: 377, distance: 123.2
click at [594, 377] on div at bounding box center [596, 376] width 5 height 54
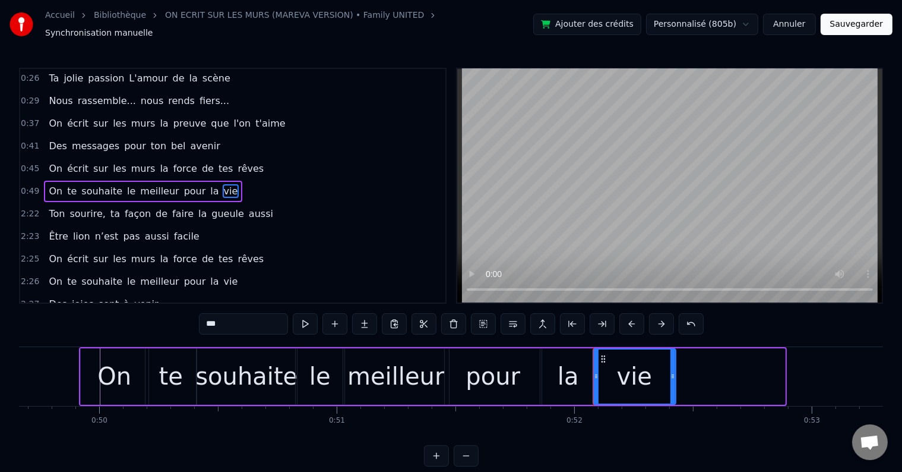
drag, startPoint x: 780, startPoint y: 370, endPoint x: 666, endPoint y: 369, distance: 114.1
click at [671, 371] on icon at bounding box center [673, 376] width 5 height 10
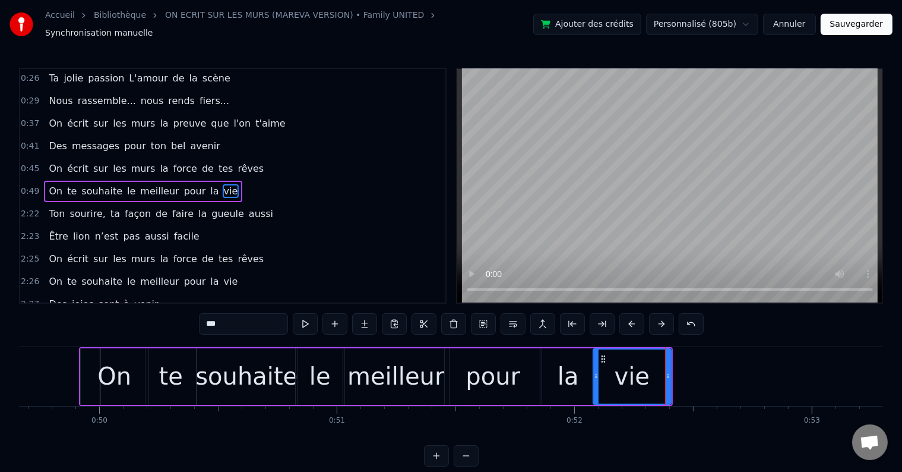
click at [244, 180] on div "0:49 On te souhaite le meilleur pour la vie" at bounding box center [232, 191] width 425 height 23
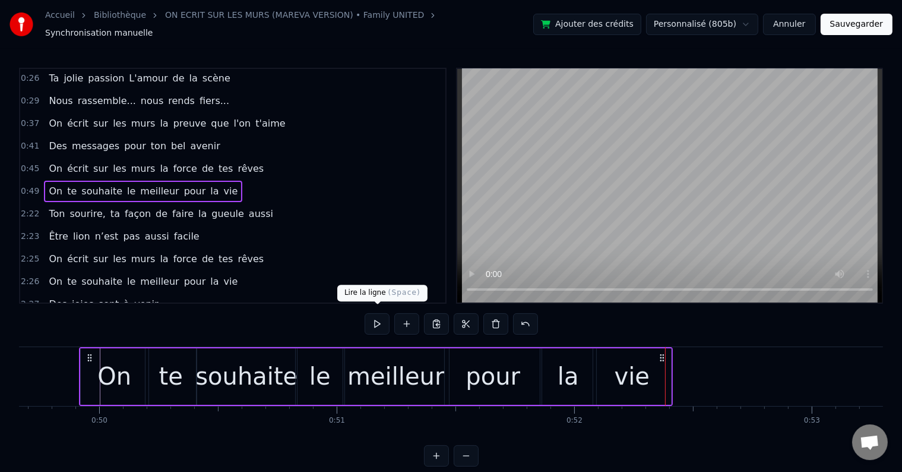
click at [377, 326] on button at bounding box center [377, 323] width 25 height 21
click at [658, 367] on div "vie" at bounding box center [633, 376] width 78 height 56
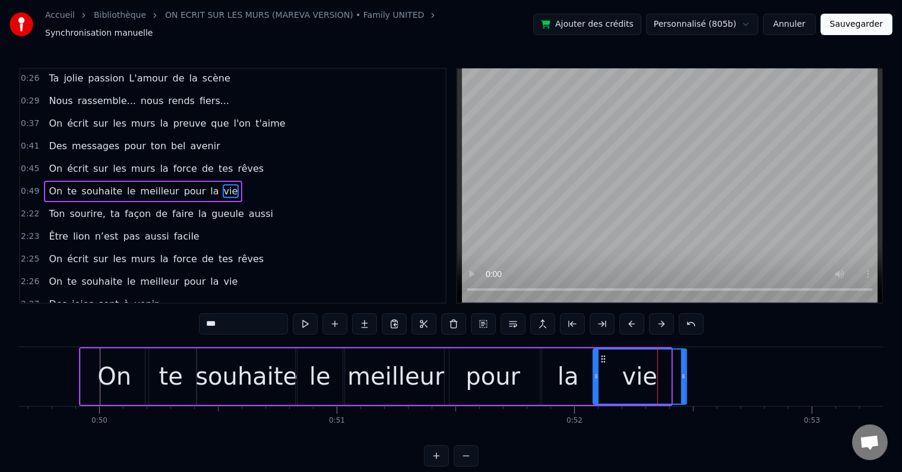
drag, startPoint x: 667, startPoint y: 368, endPoint x: 683, endPoint y: 367, distance: 15.5
click at [683, 371] on icon at bounding box center [683, 376] width 5 height 10
click at [857, 22] on button "Sauvegarder" at bounding box center [857, 24] width 72 height 21
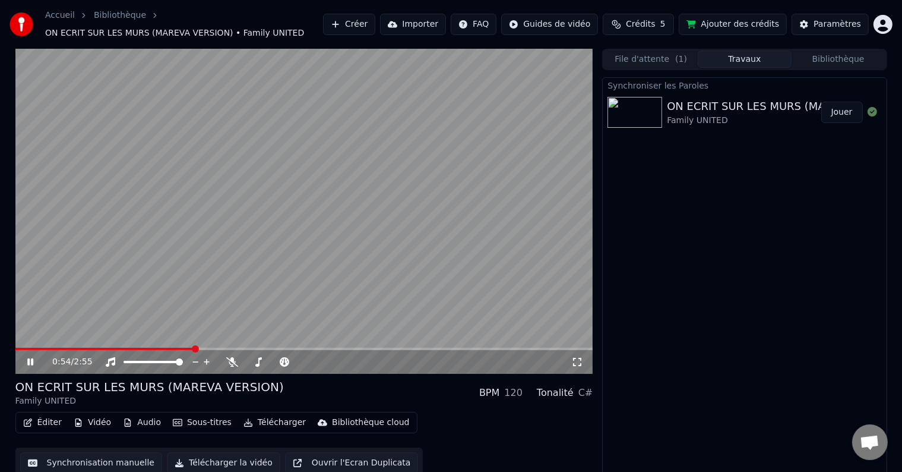
scroll to position [7, 0]
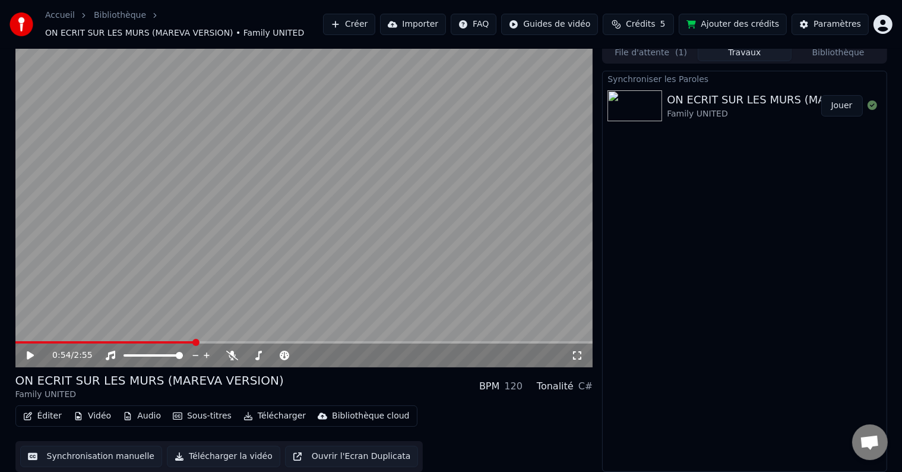
click at [24, 339] on video at bounding box center [304, 204] width 578 height 325
click at [21, 342] on span at bounding box center [18, 342] width 7 height 2
